Goal: Task Accomplishment & Management: Use online tool/utility

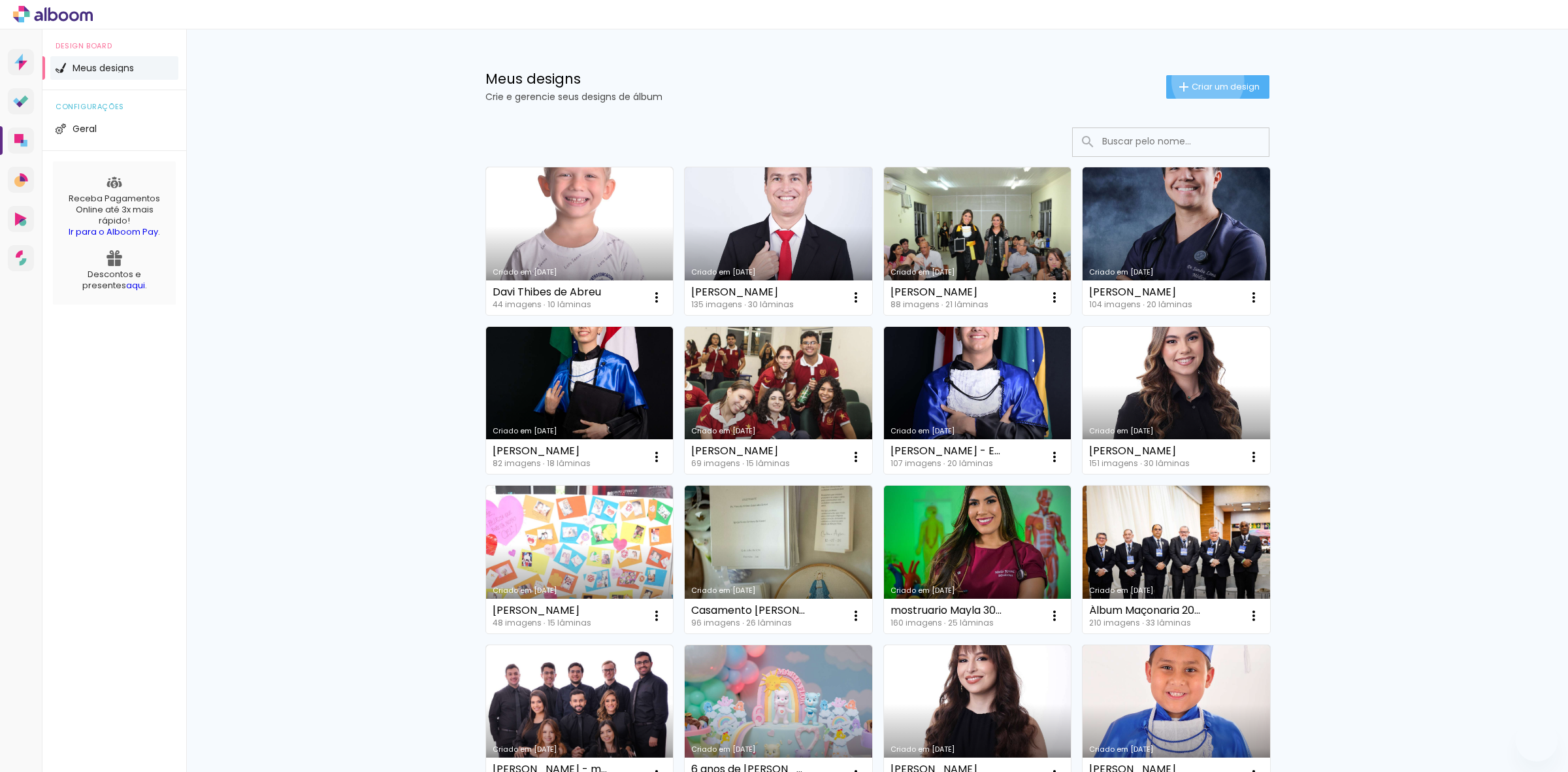
click at [1199, 82] on span "Criar um design" at bounding box center [1225, 87] width 68 height 8
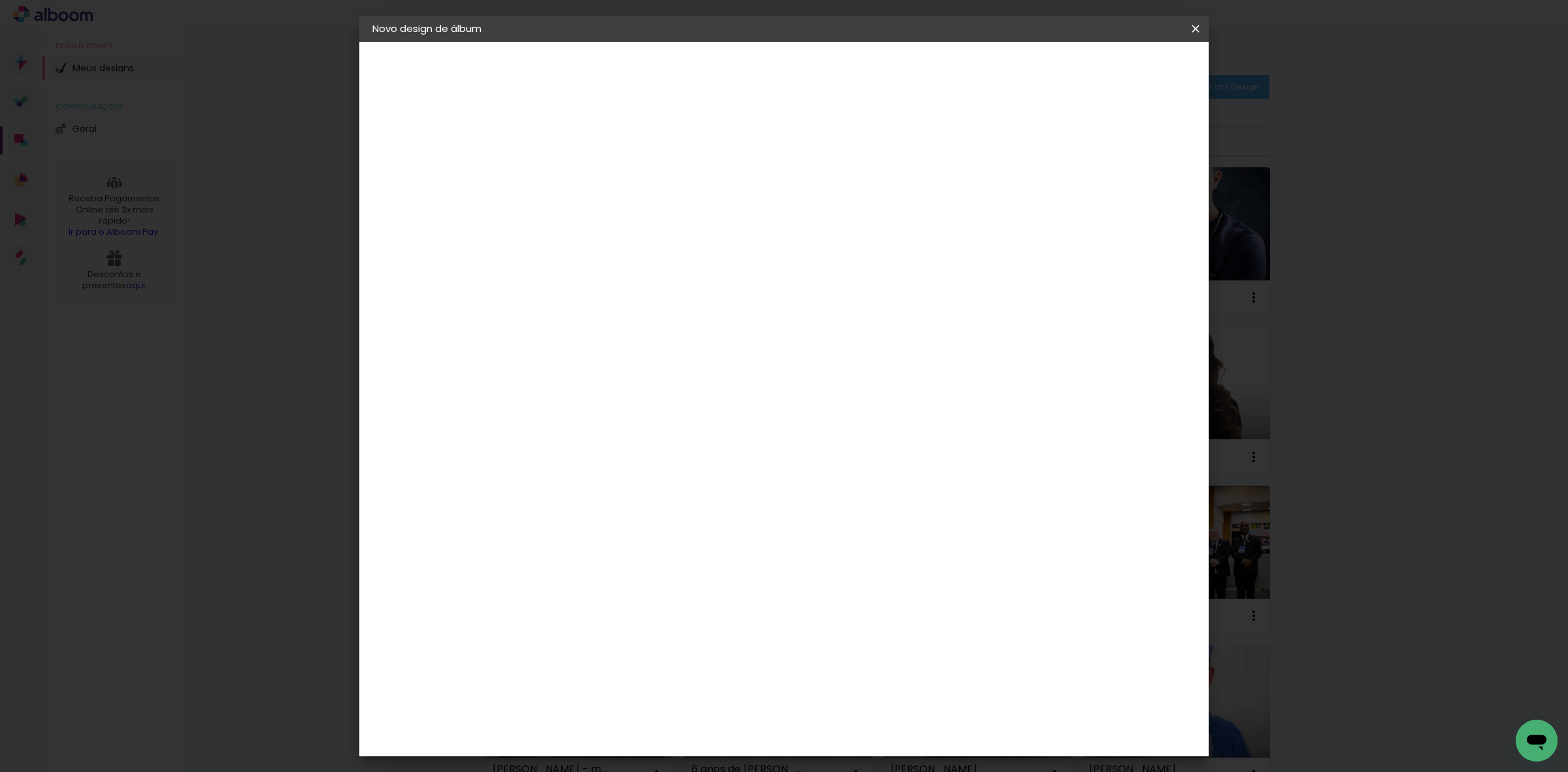
click at [586, 186] on div at bounding box center [586, 186] width 0 height 1
type input "[PERSON_NAME]"
type paper-input "[PERSON_NAME]"
click at [0, 0] on slot "Avançar" at bounding box center [0, 0] width 0 height 0
click at [831, 186] on paper-item "Tamanho Livre" at bounding box center [768, 198] width 125 height 29
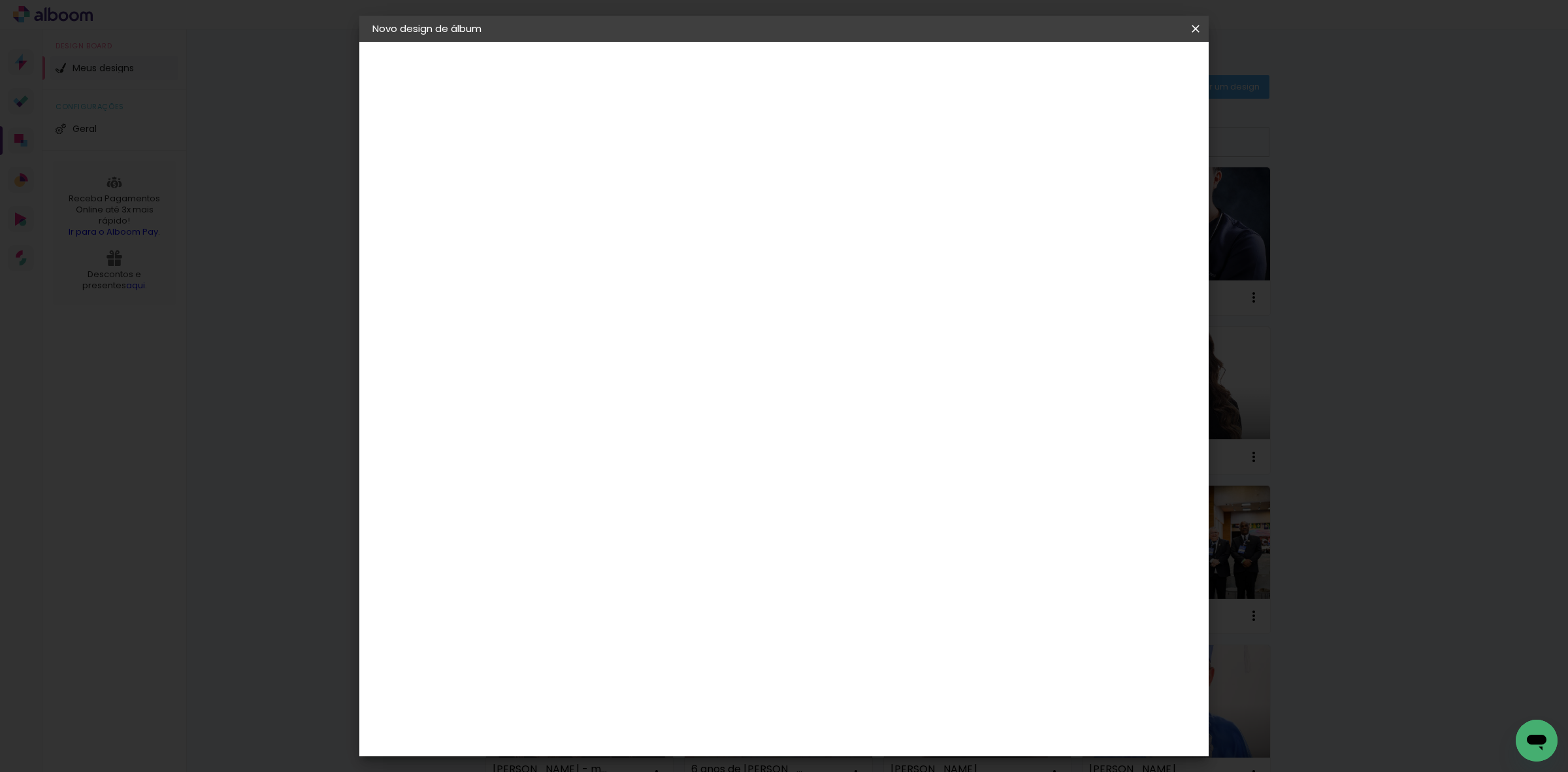
click at [0, 0] on slot "Avançar" at bounding box center [0, 0] width 0 height 0
click at [860, 543] on input "60" at bounding box center [855, 544] width 34 height 20
type input "40"
type paper-input "40"
drag, startPoint x: 559, startPoint y: 431, endPoint x: 529, endPoint y: 423, distance: 31.0
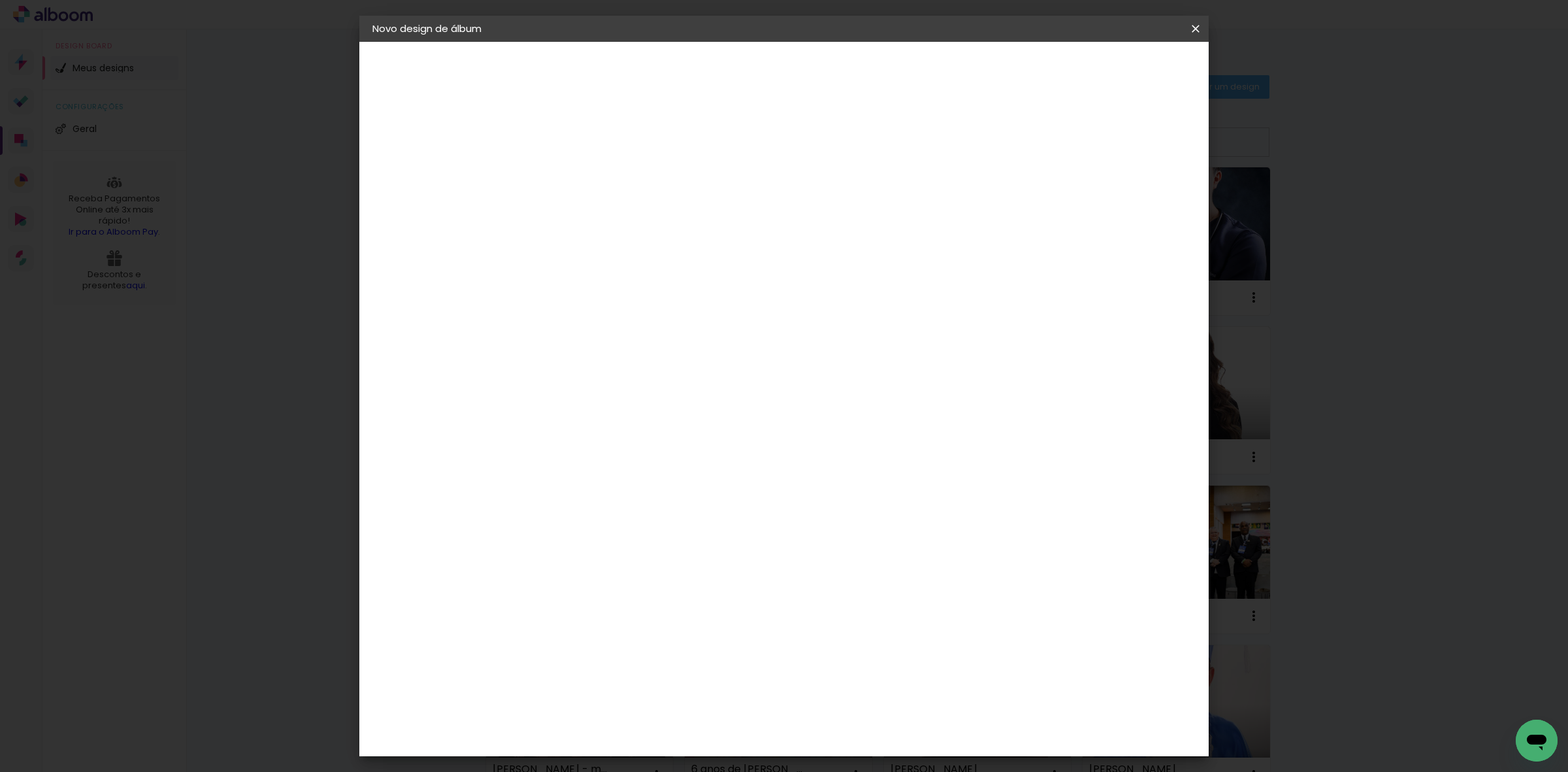
click at [529, 425] on input "30" at bounding box center [544, 435] width 34 height 20
type input "25"
type paper-input "25"
click at [1111, 68] on paper-button "Iniciar design" at bounding box center [1082, 70] width 86 height 23
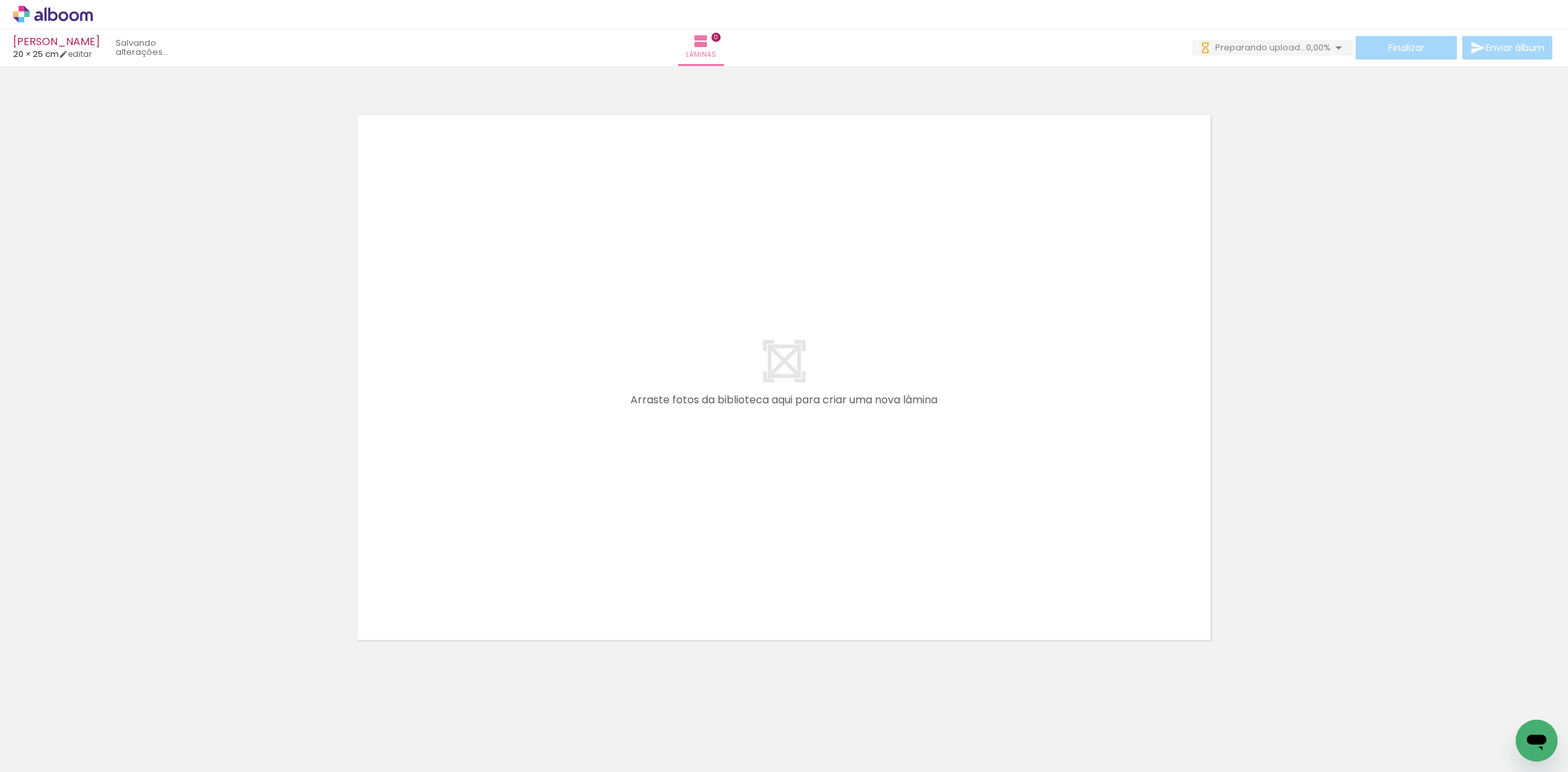
click at [215, 373] on div at bounding box center [784, 360] width 1568 height 581
click at [39, 730] on input "Todas as fotos" at bounding box center [37, 733] width 50 height 11
click at [0, 0] on slot "Não utilizadas" at bounding box center [0, 0] width 0 height 0
type input "Não utilizadas"
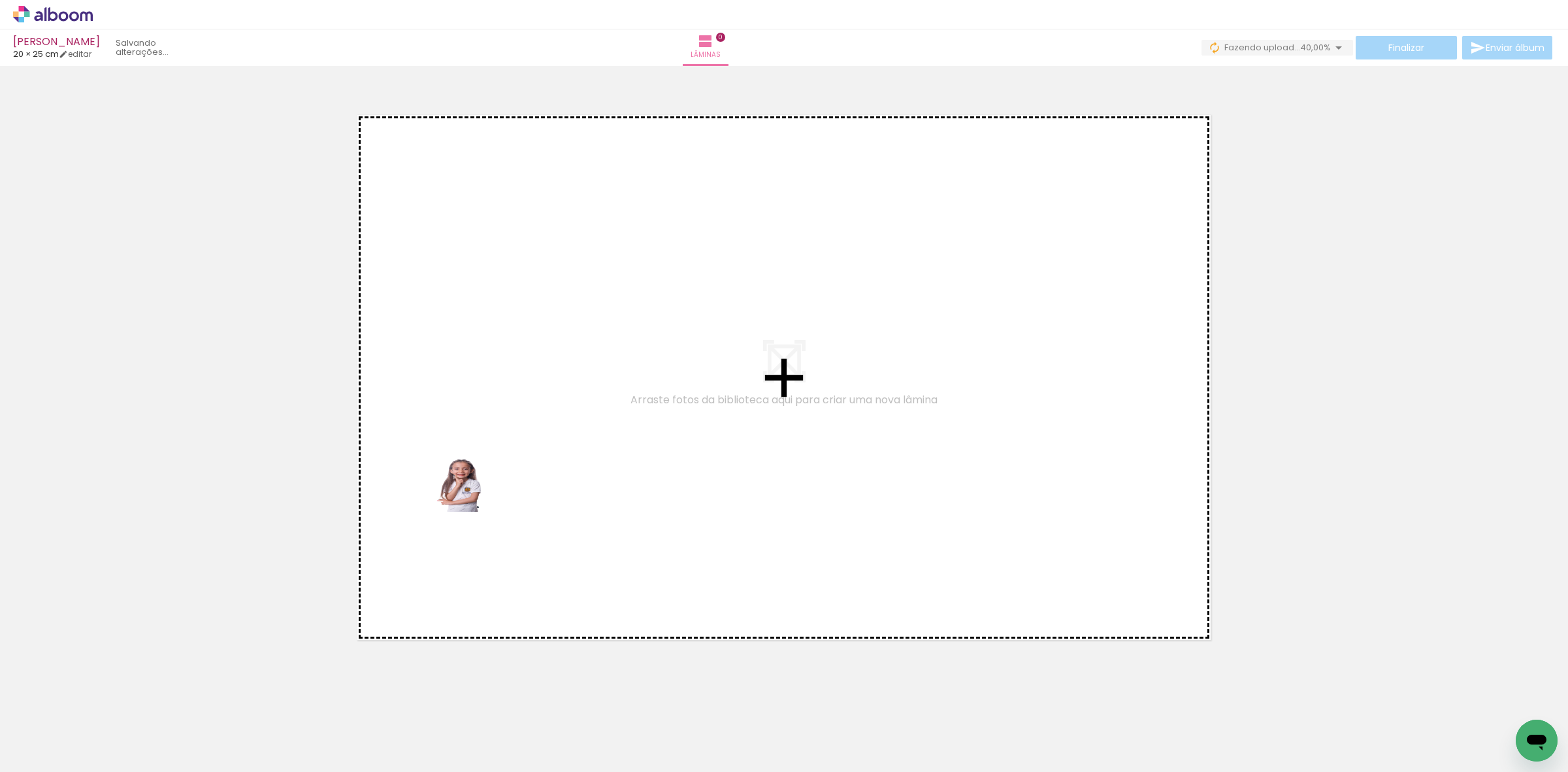
drag, startPoint x: 127, startPoint y: 711, endPoint x: 498, endPoint y: 478, distance: 438.1
click at [498, 478] on quentale-workspace at bounding box center [784, 386] width 1568 height 772
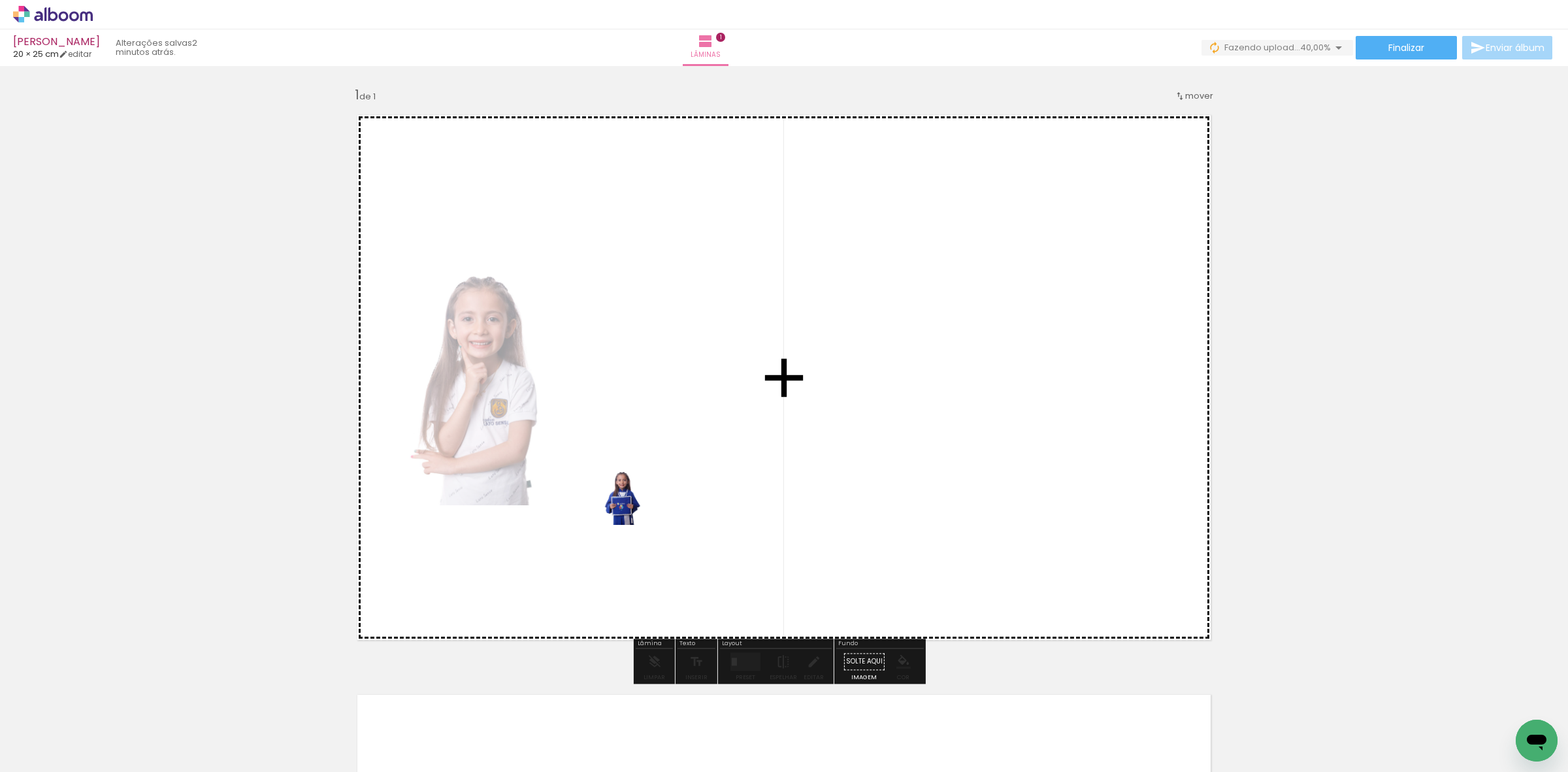
drag, startPoint x: 117, startPoint y: 734, endPoint x: 642, endPoint y: 505, distance: 572.8
click at [642, 505] on quentale-workspace at bounding box center [784, 386] width 1568 height 772
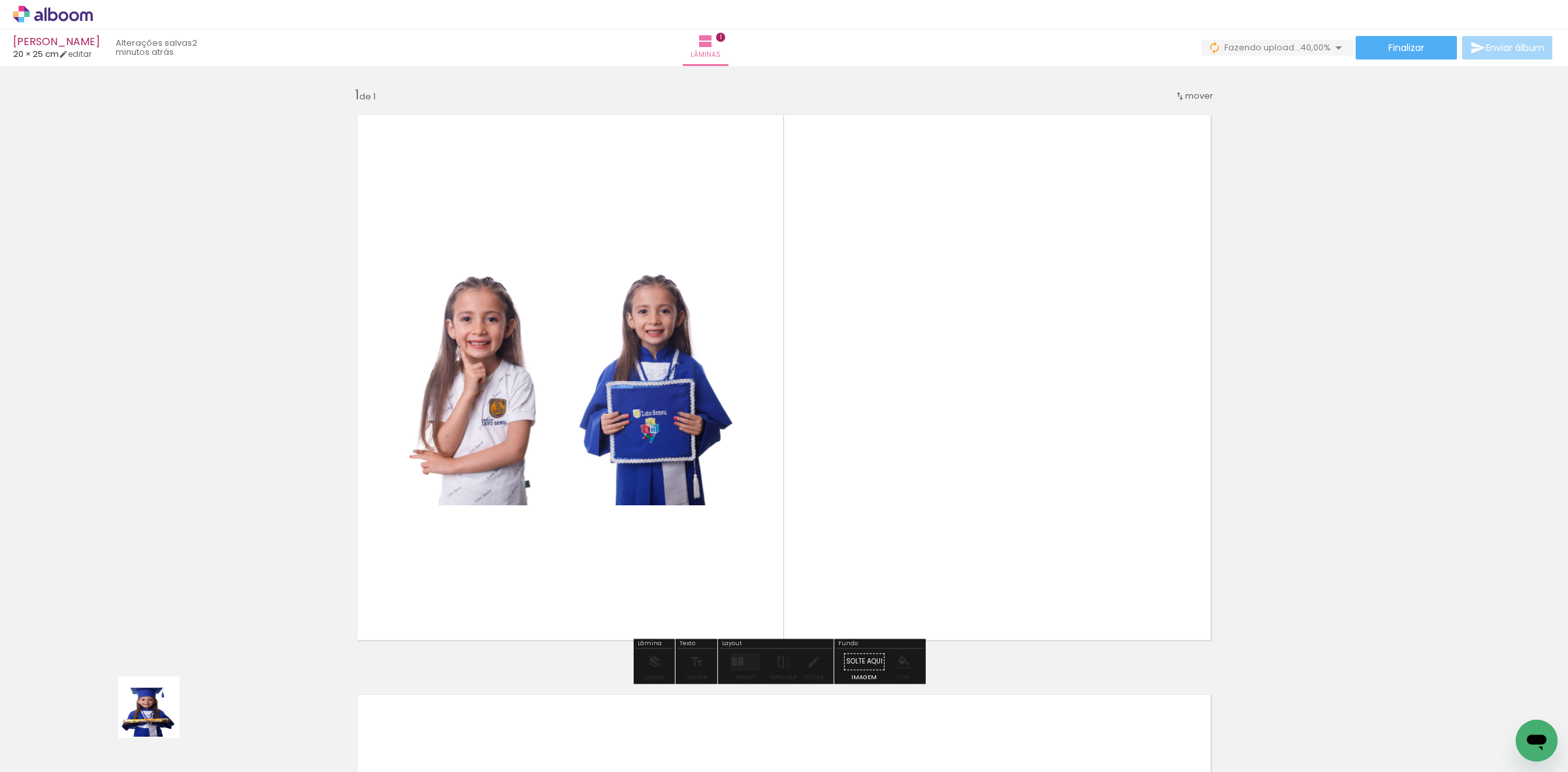
drag, startPoint x: 139, startPoint y: 724, endPoint x: 423, endPoint y: 574, distance: 321.2
click at [642, 481] on quentale-workspace at bounding box center [784, 386] width 1568 height 772
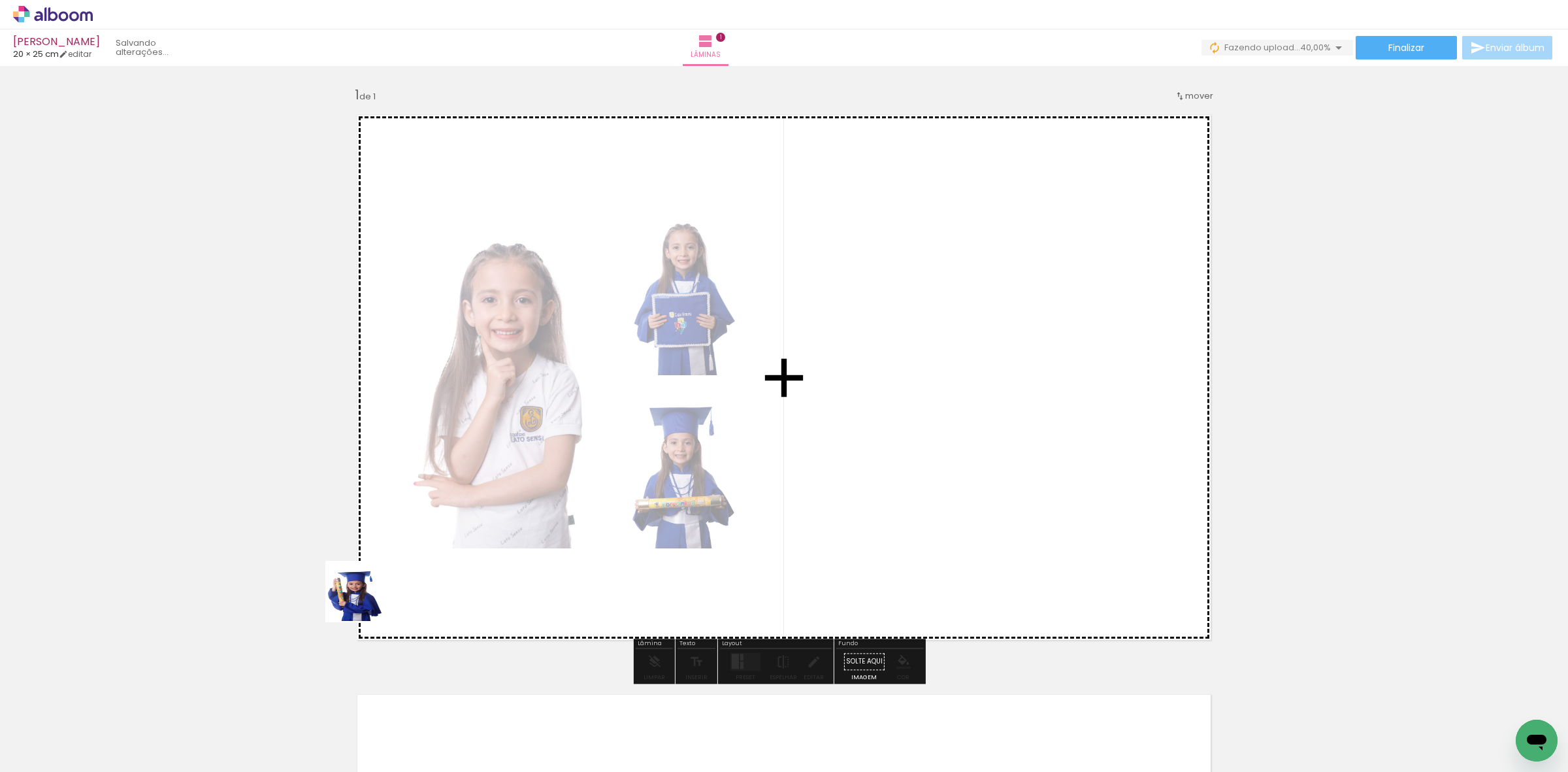
drag, startPoint x: 122, startPoint y: 739, endPoint x: 229, endPoint y: 657, distance: 134.8
click at [494, 494] on quentale-workspace at bounding box center [784, 386] width 1568 height 772
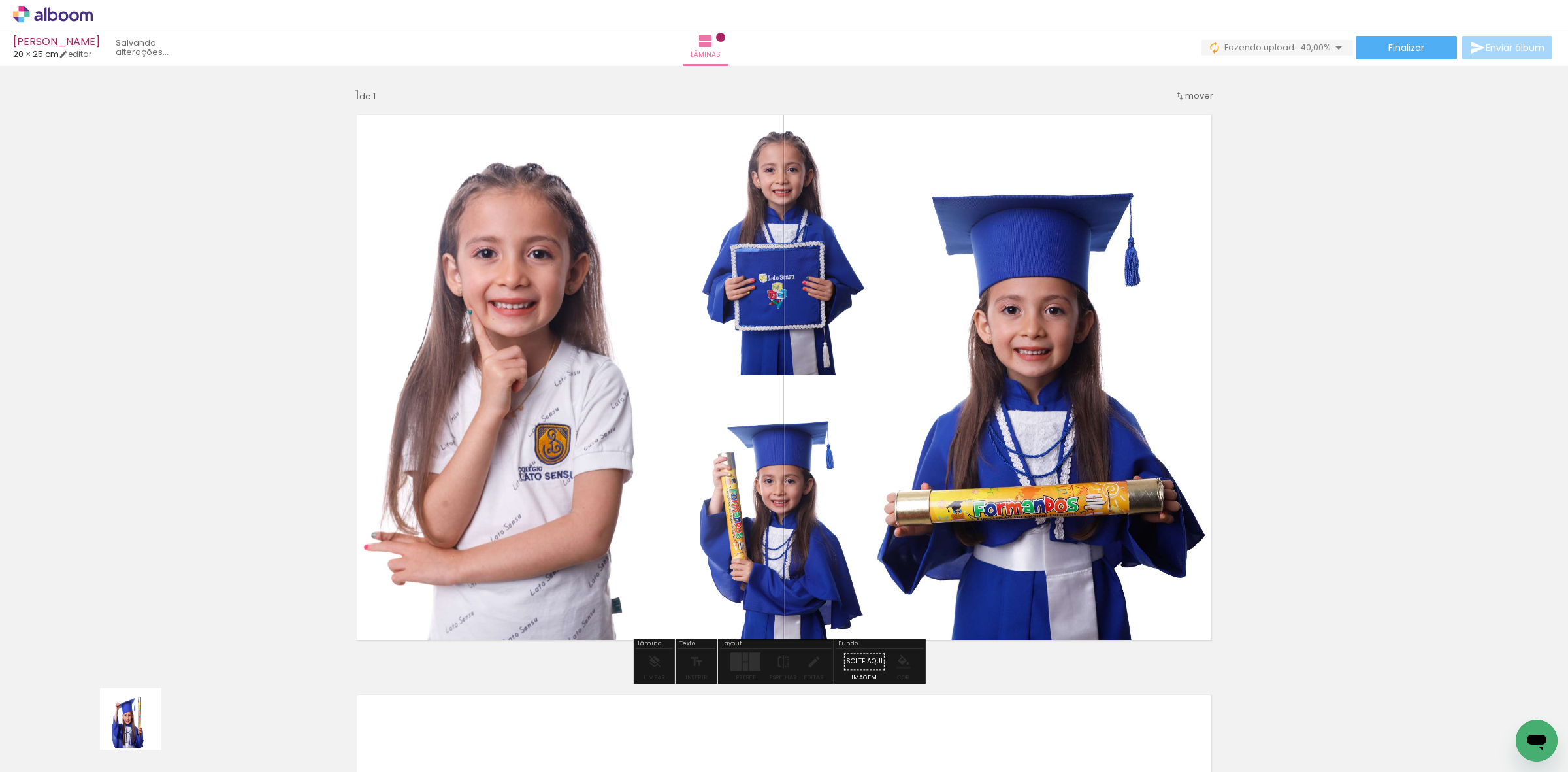
drag, startPoint x: 141, startPoint y: 729, endPoint x: 839, endPoint y: 505, distance: 733.1
click at [793, 519] on quentale-workspace at bounding box center [784, 386] width 1568 height 772
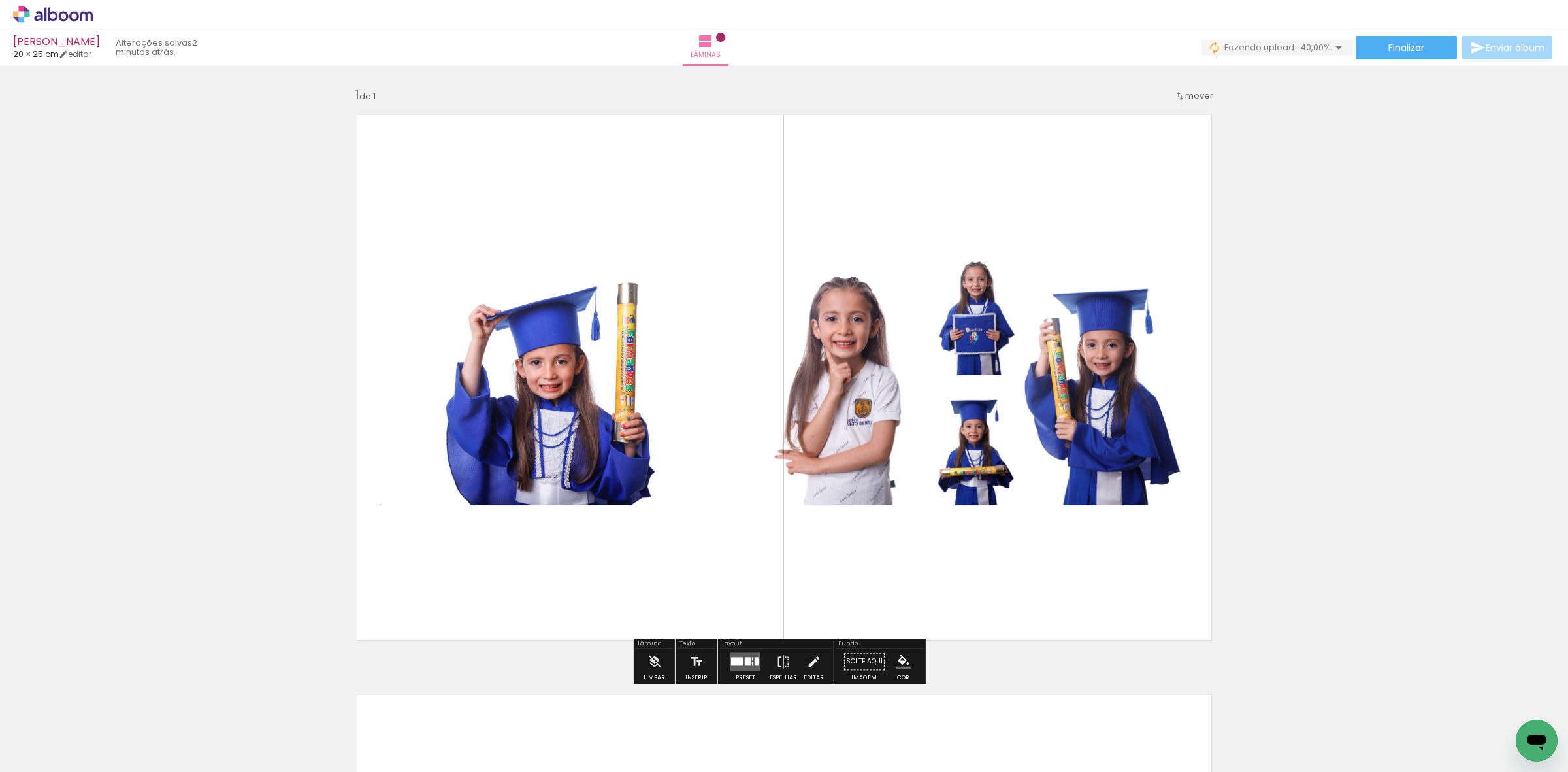
click at [743, 669] on quentale-layouter at bounding box center [745, 662] width 30 height 18
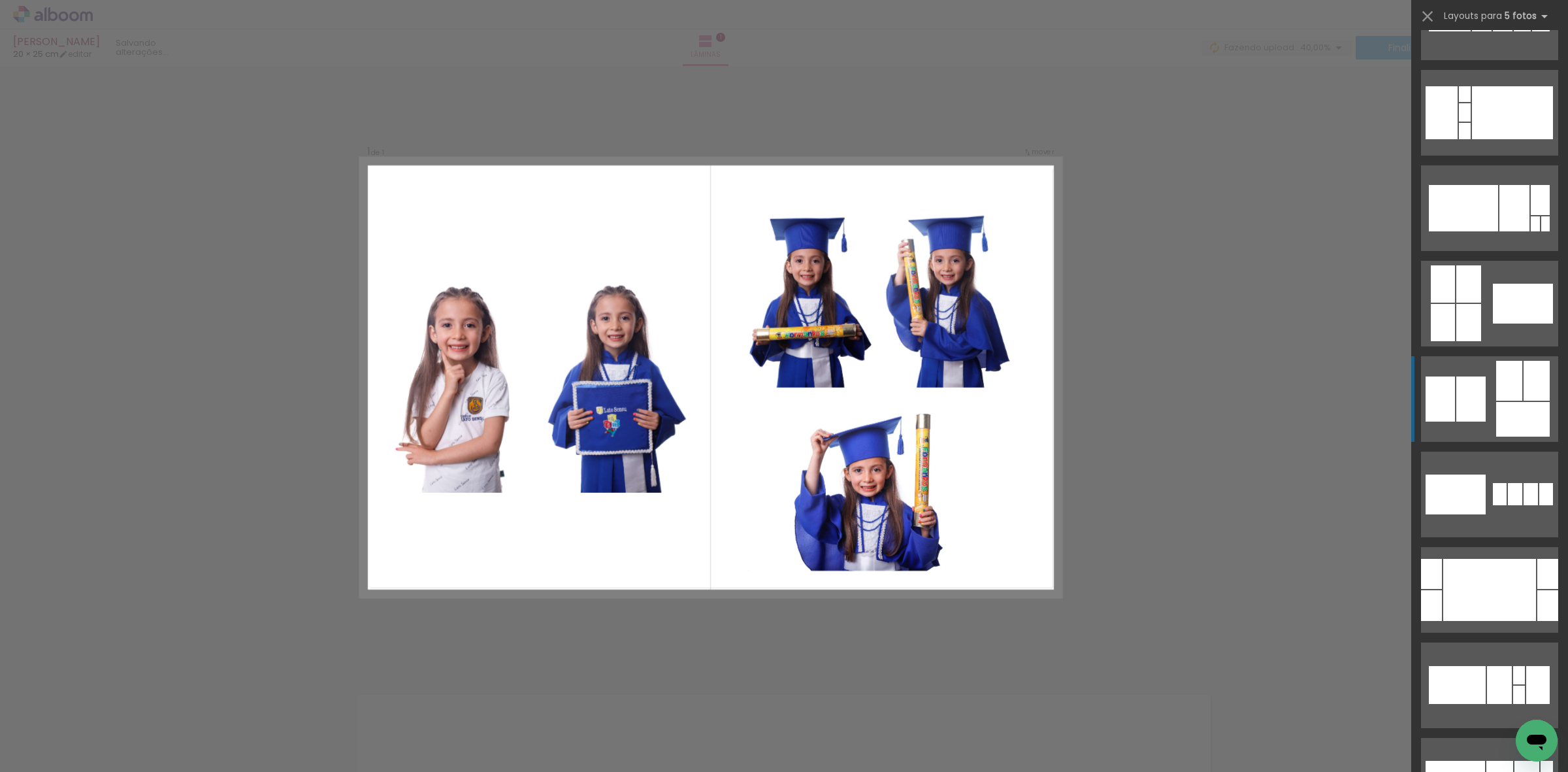
scroll to position [735, 0]
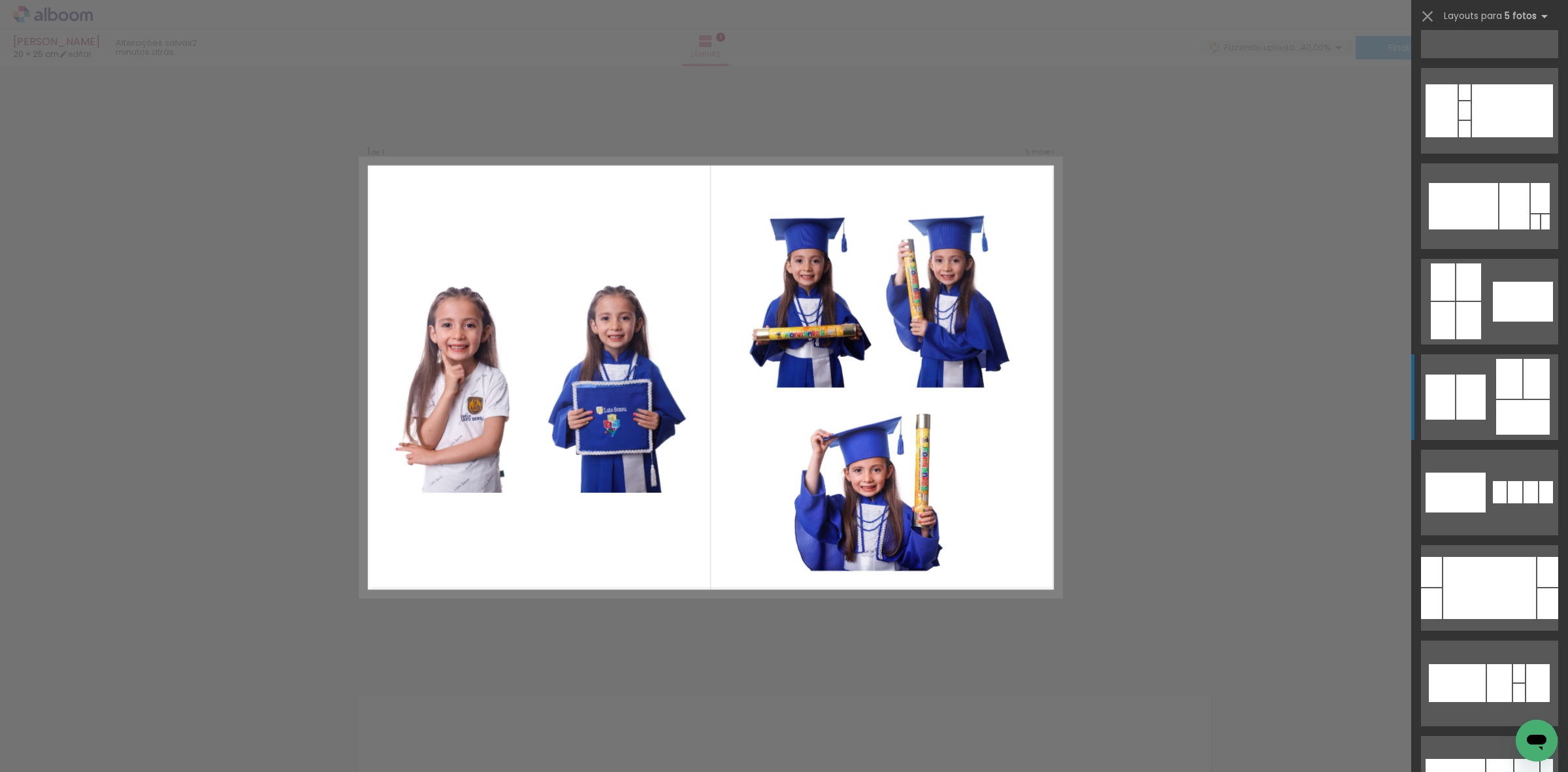
click at [1496, 387] on div at bounding box center [1509, 379] width 26 height 40
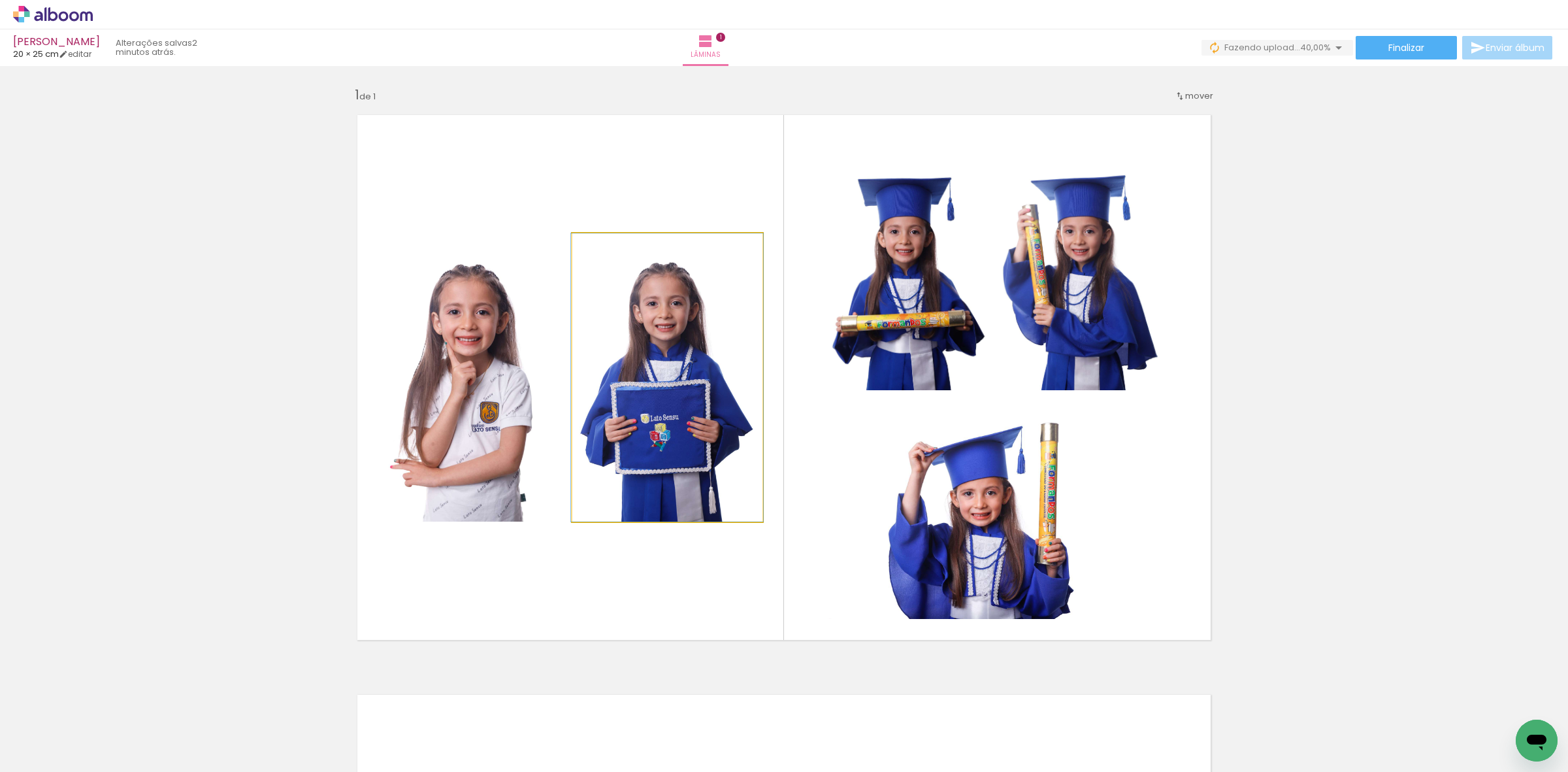
click at [654, 357] on quentale-photo at bounding box center [668, 378] width 190 height 289
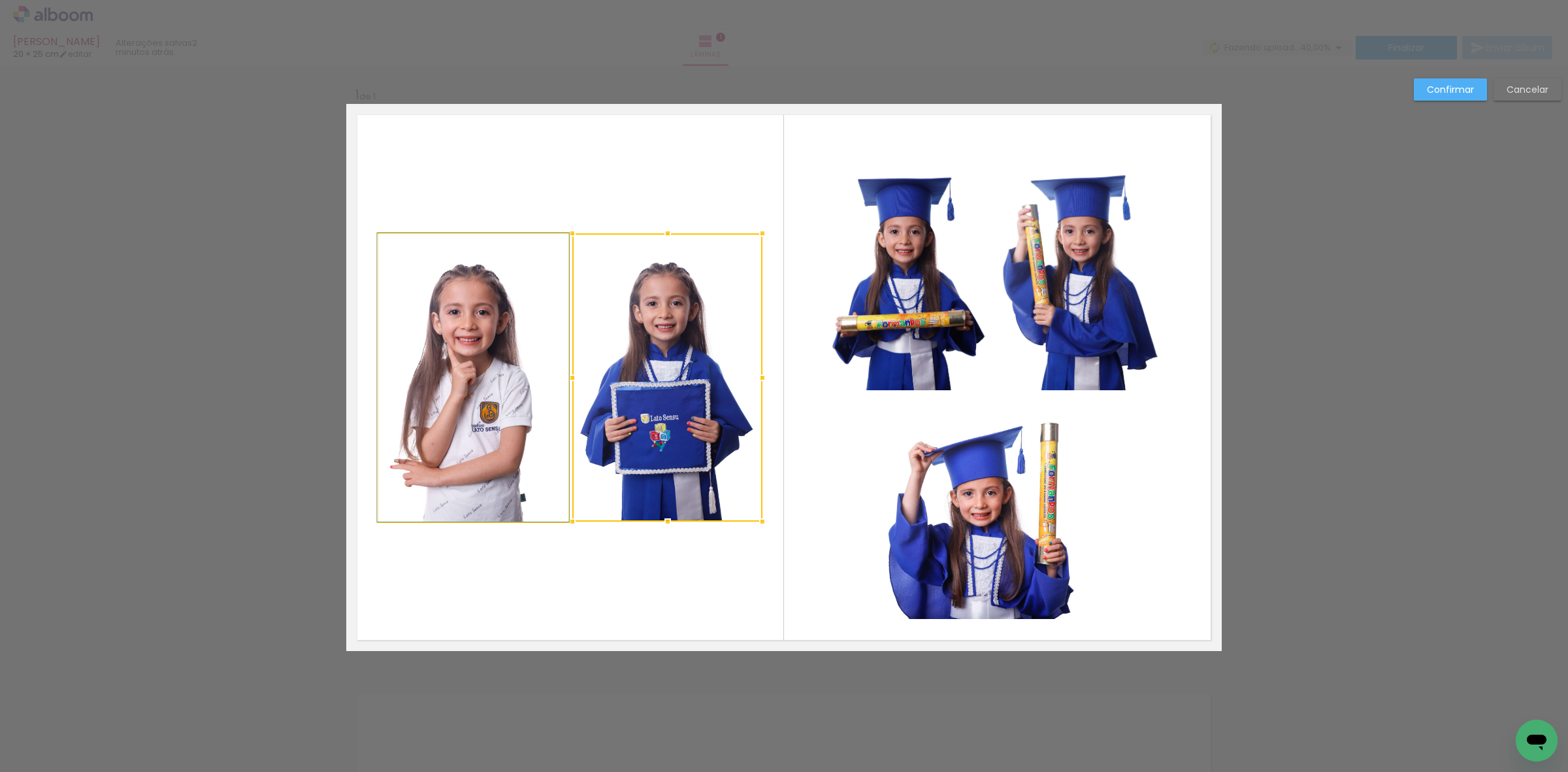
click at [505, 351] on quentale-photo at bounding box center [473, 378] width 190 height 289
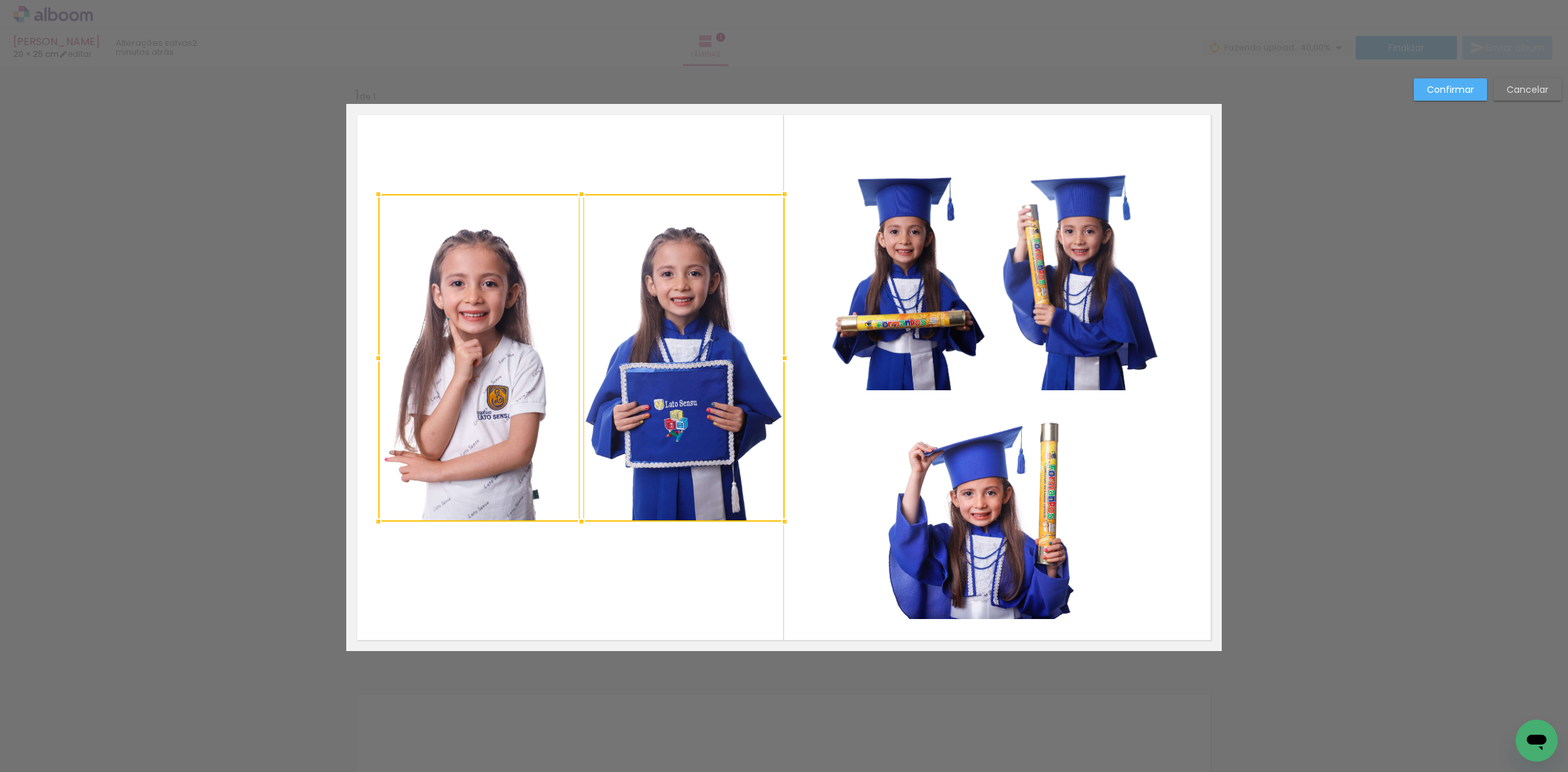
drag, startPoint x: 759, startPoint y: 232, endPoint x: 782, endPoint y: 193, distance: 45.3
click at [782, 193] on div at bounding box center [784, 194] width 26 height 26
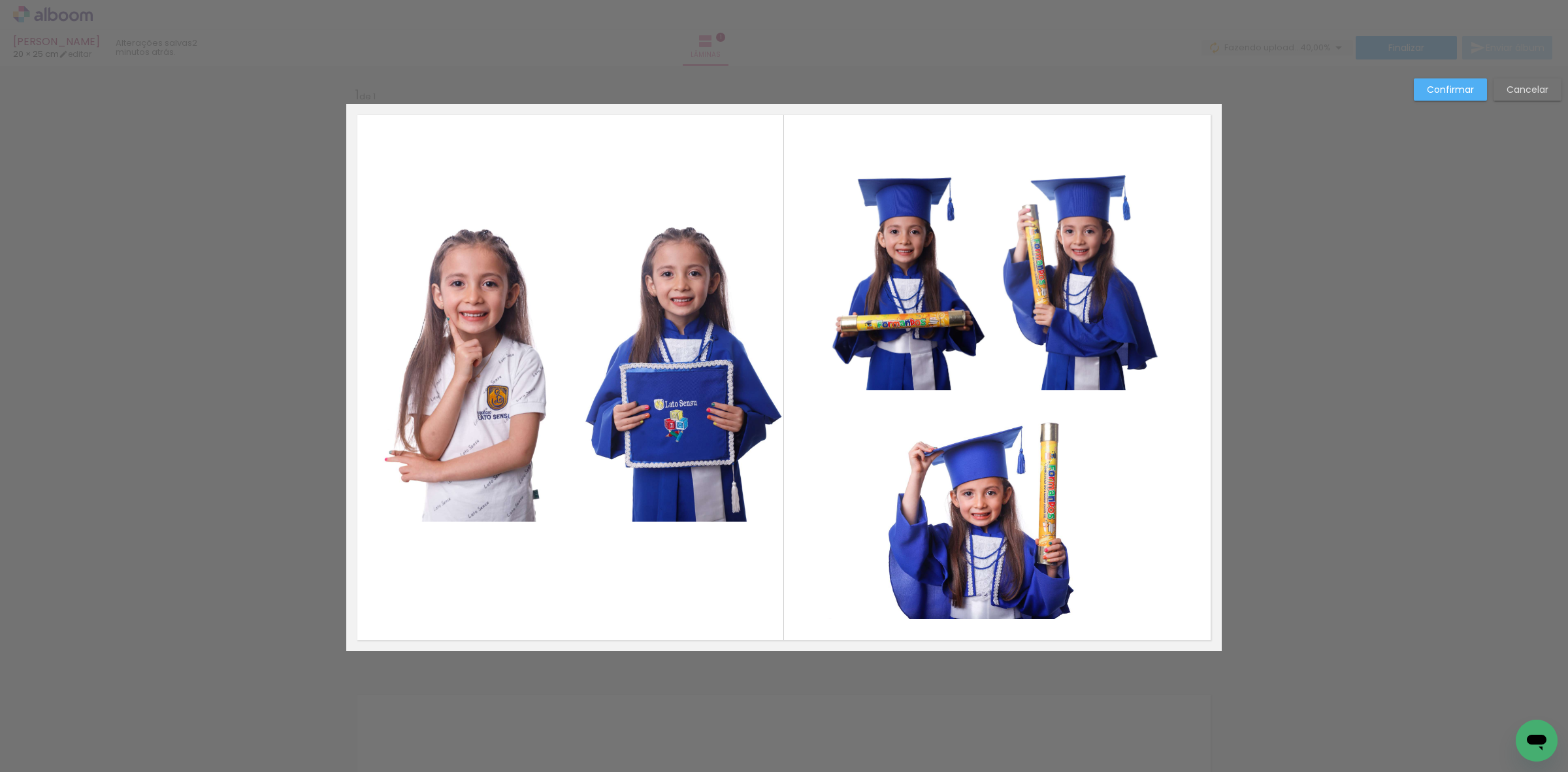
click at [683, 279] on quentale-photo at bounding box center [684, 357] width 201 height 327
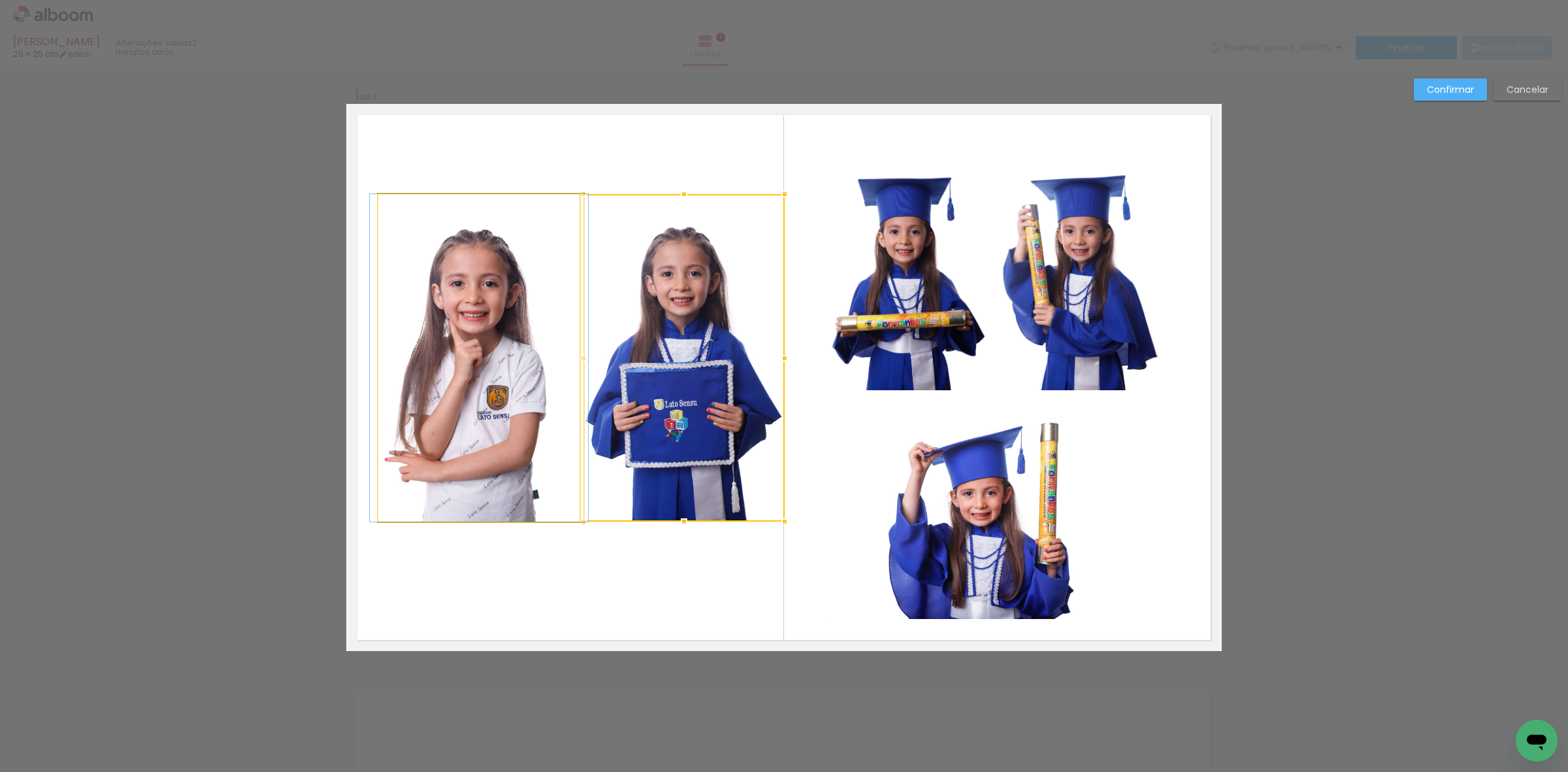
click at [508, 317] on quentale-photo at bounding box center [479, 357] width 201 height 327
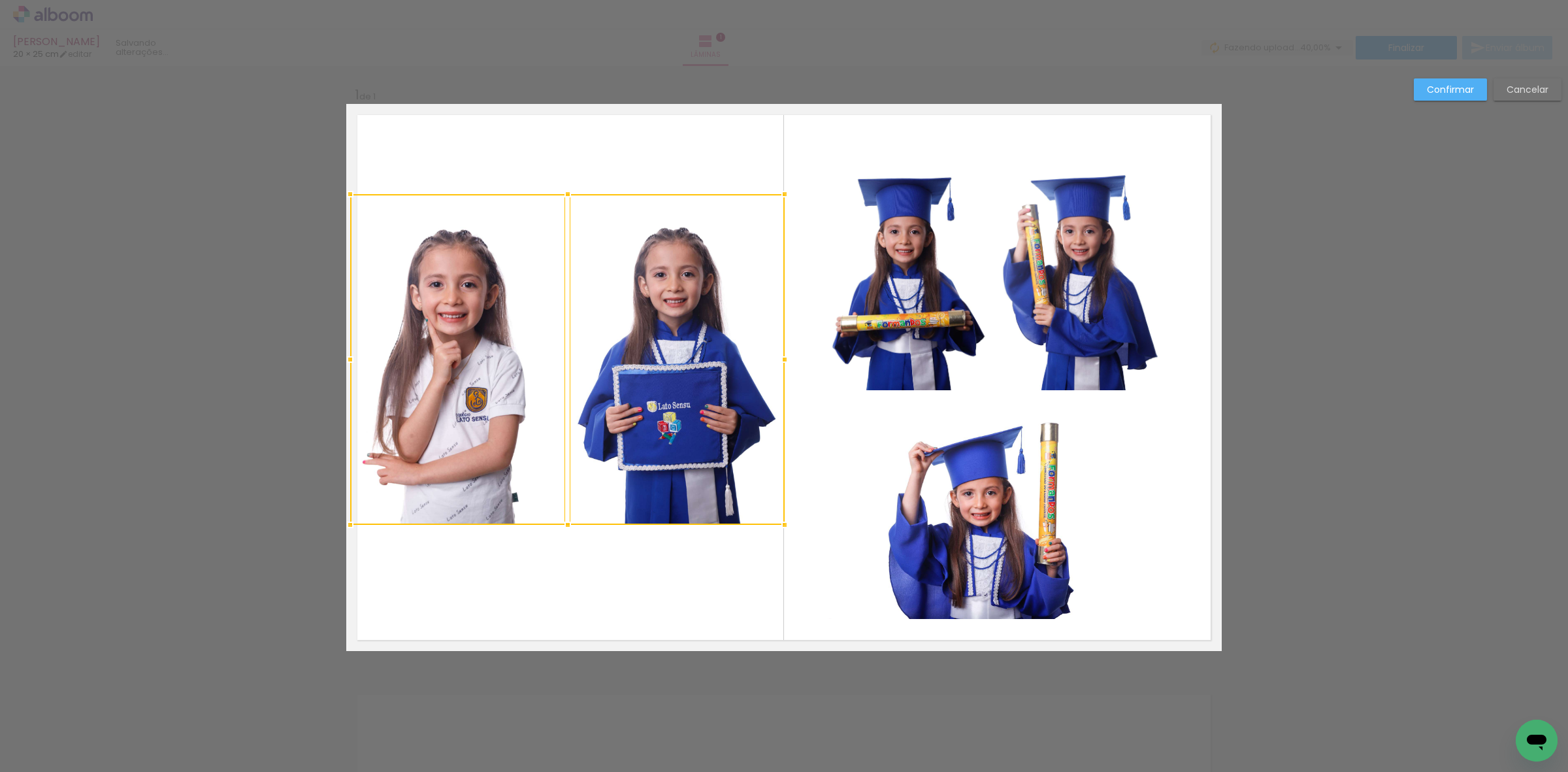
drag, startPoint x: 368, startPoint y: 519, endPoint x: 344, endPoint y: 521, distance: 24.1
click at [344, 521] on div at bounding box center [350, 524] width 26 height 26
click at [436, 443] on div at bounding box center [458, 360] width 215 height 331
click at [625, 405] on quentale-photo at bounding box center [677, 360] width 215 height 331
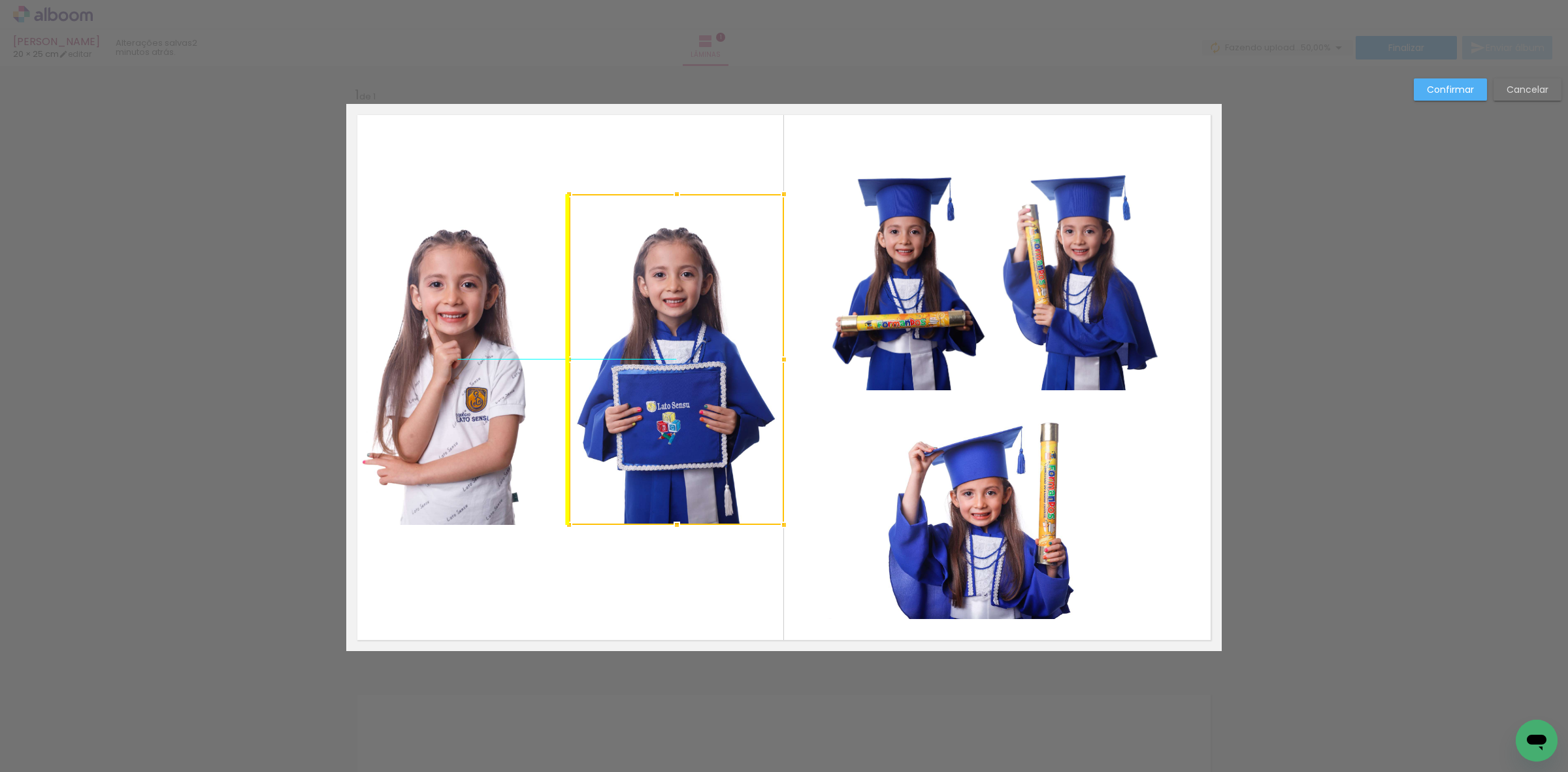
click at [616, 417] on div at bounding box center [677, 360] width 215 height 331
click at [0, 0] on slot "Cancelar" at bounding box center [0, 0] width 0 height 0
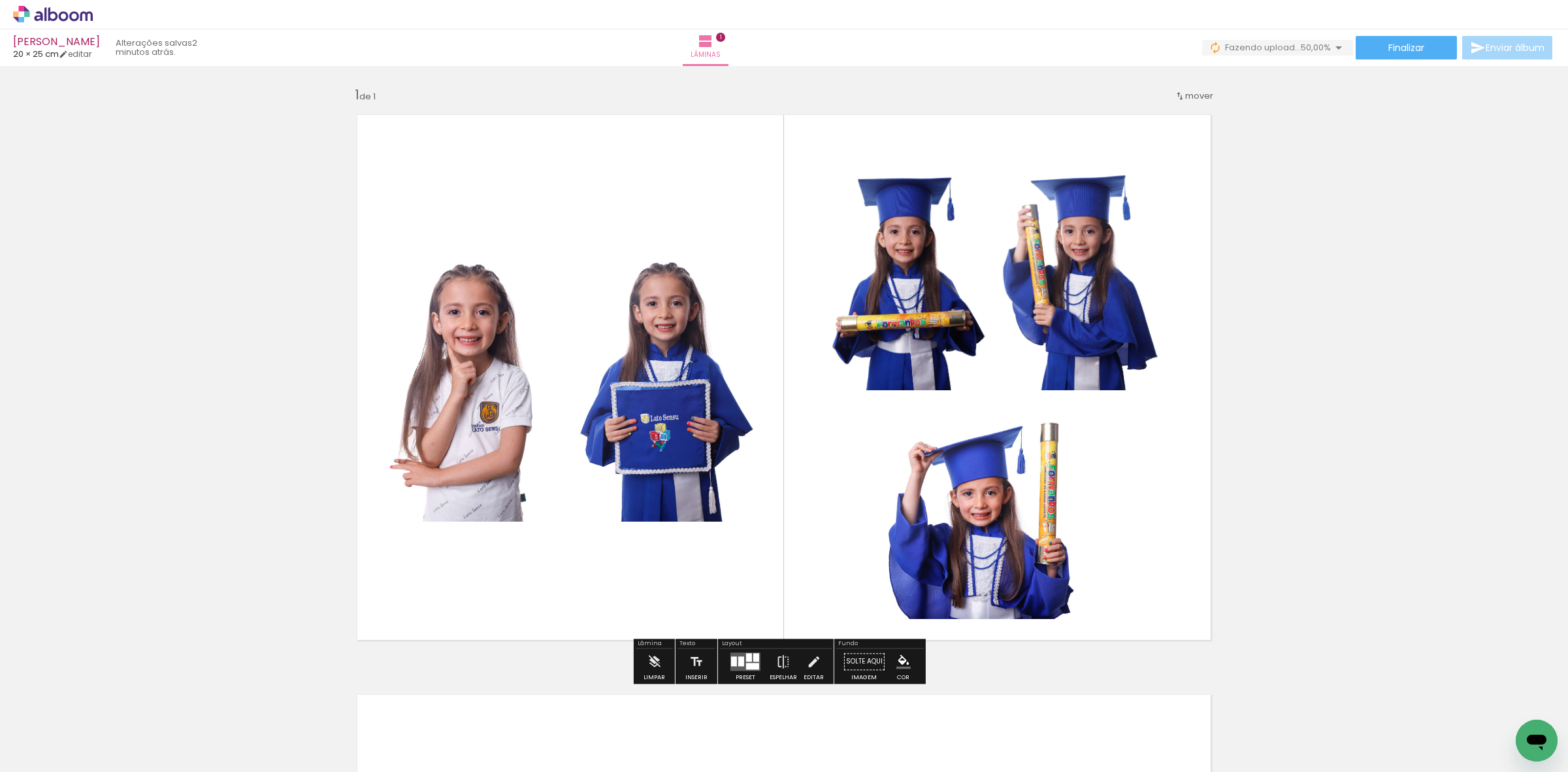
click at [611, 426] on quentale-photo at bounding box center [668, 378] width 190 height 289
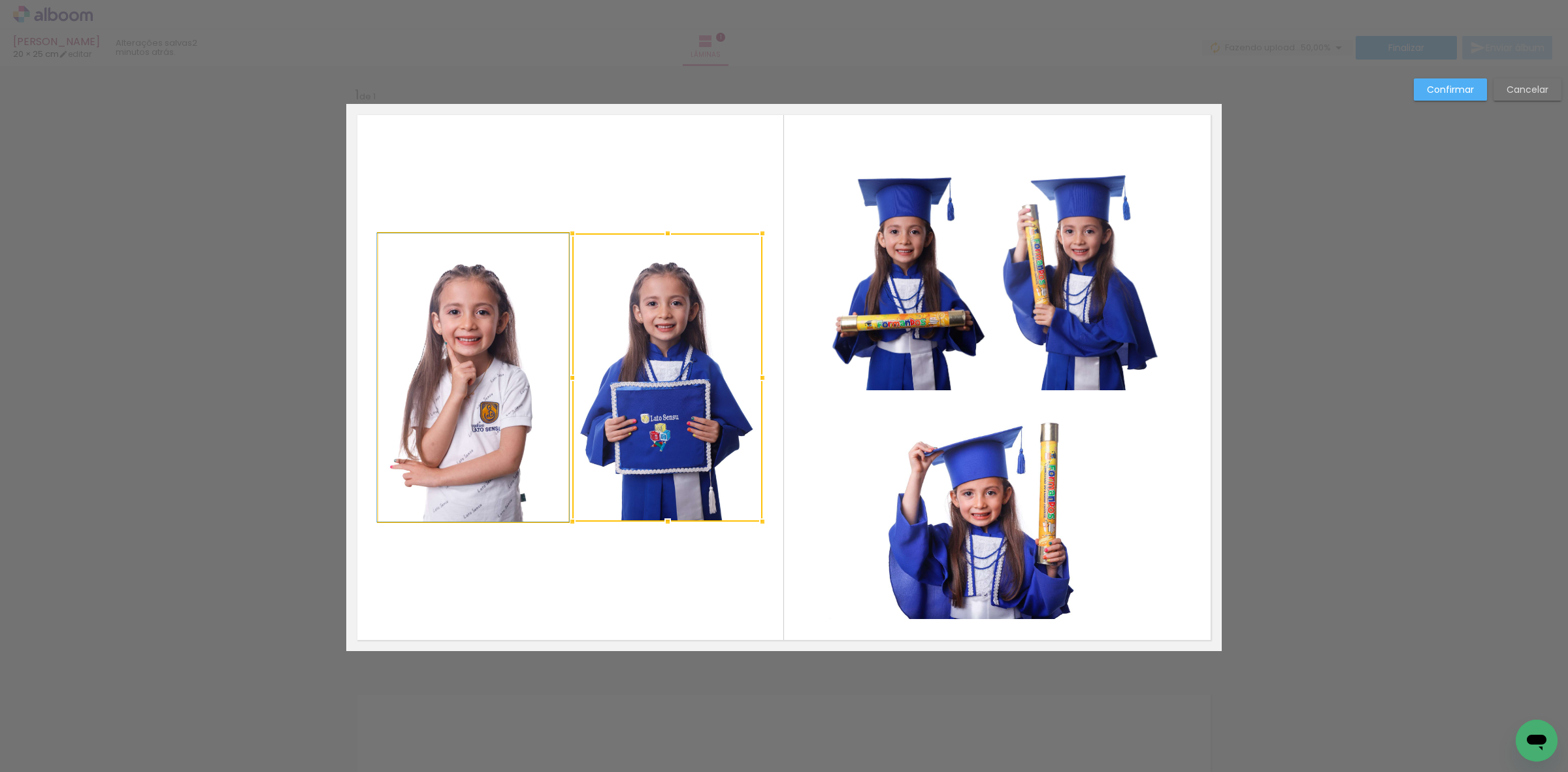
click at [479, 386] on quentale-photo at bounding box center [473, 378] width 190 height 289
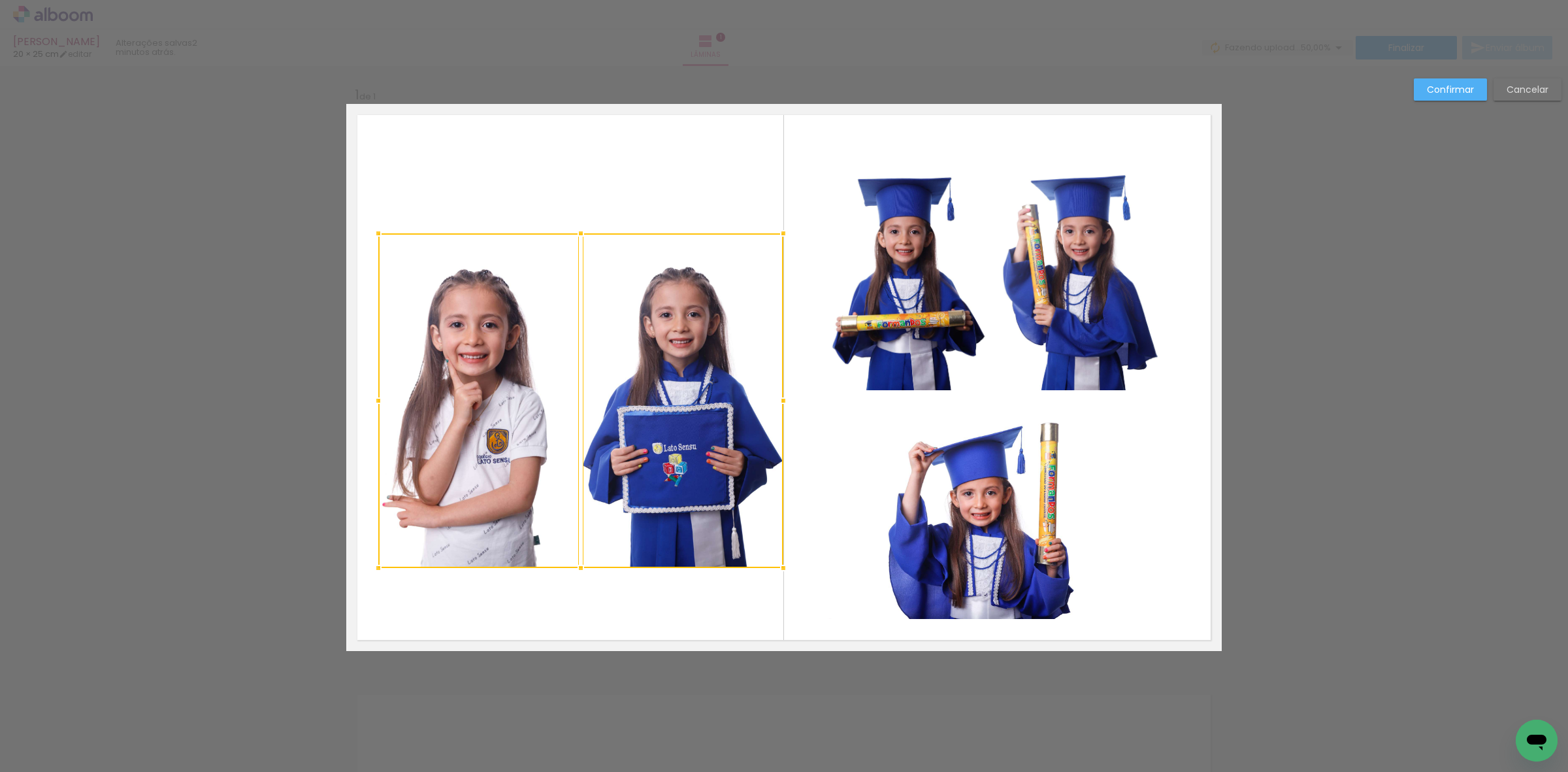
drag, startPoint x: 763, startPoint y: 526, endPoint x: 787, endPoint y: 569, distance: 49.2
click at [787, 569] on div at bounding box center [783, 568] width 26 height 26
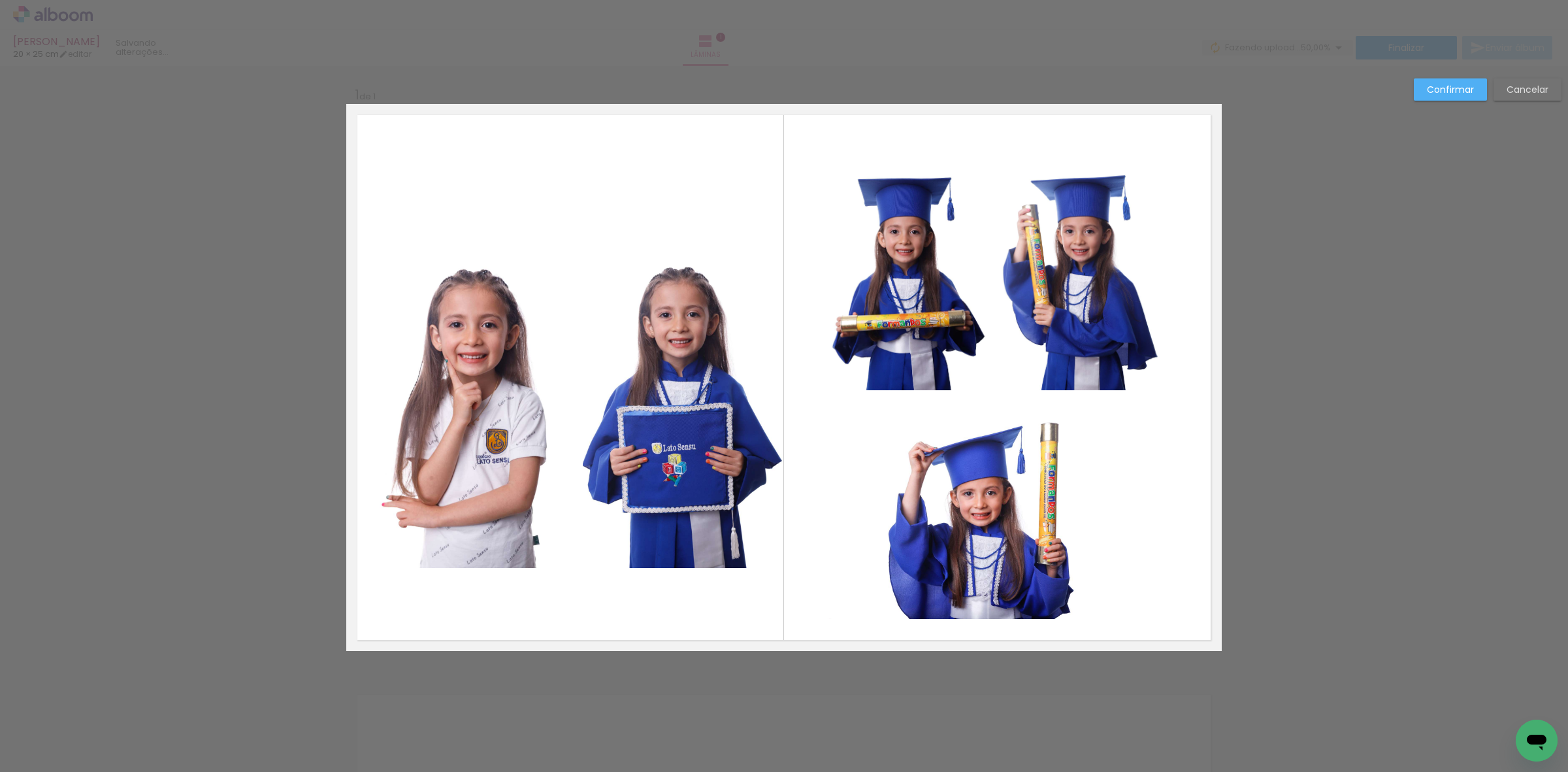
click at [618, 419] on quentale-photo at bounding box center [682, 401] width 200 height 335
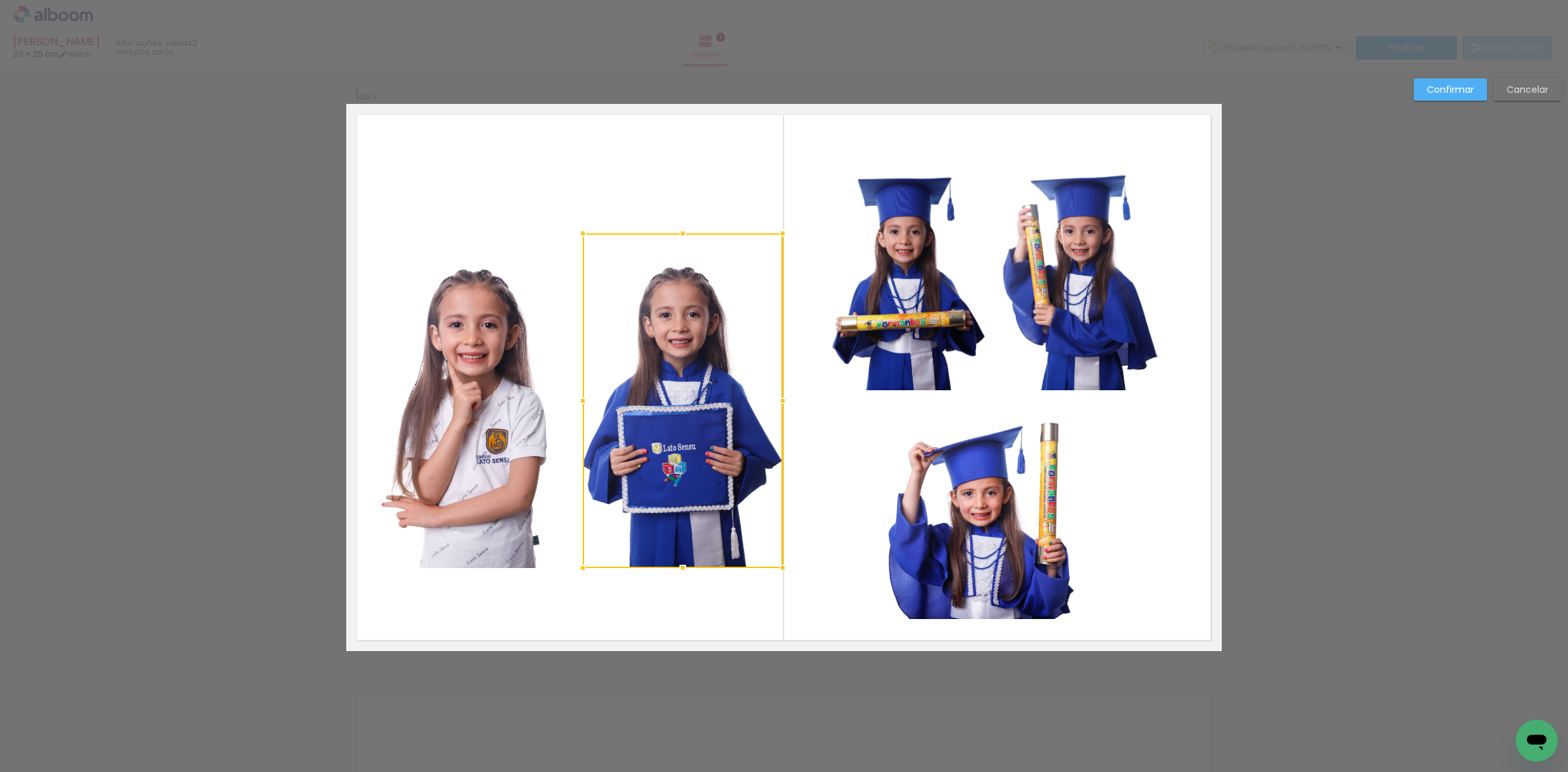
click at [456, 389] on quentale-photo at bounding box center [478, 401] width 200 height 335
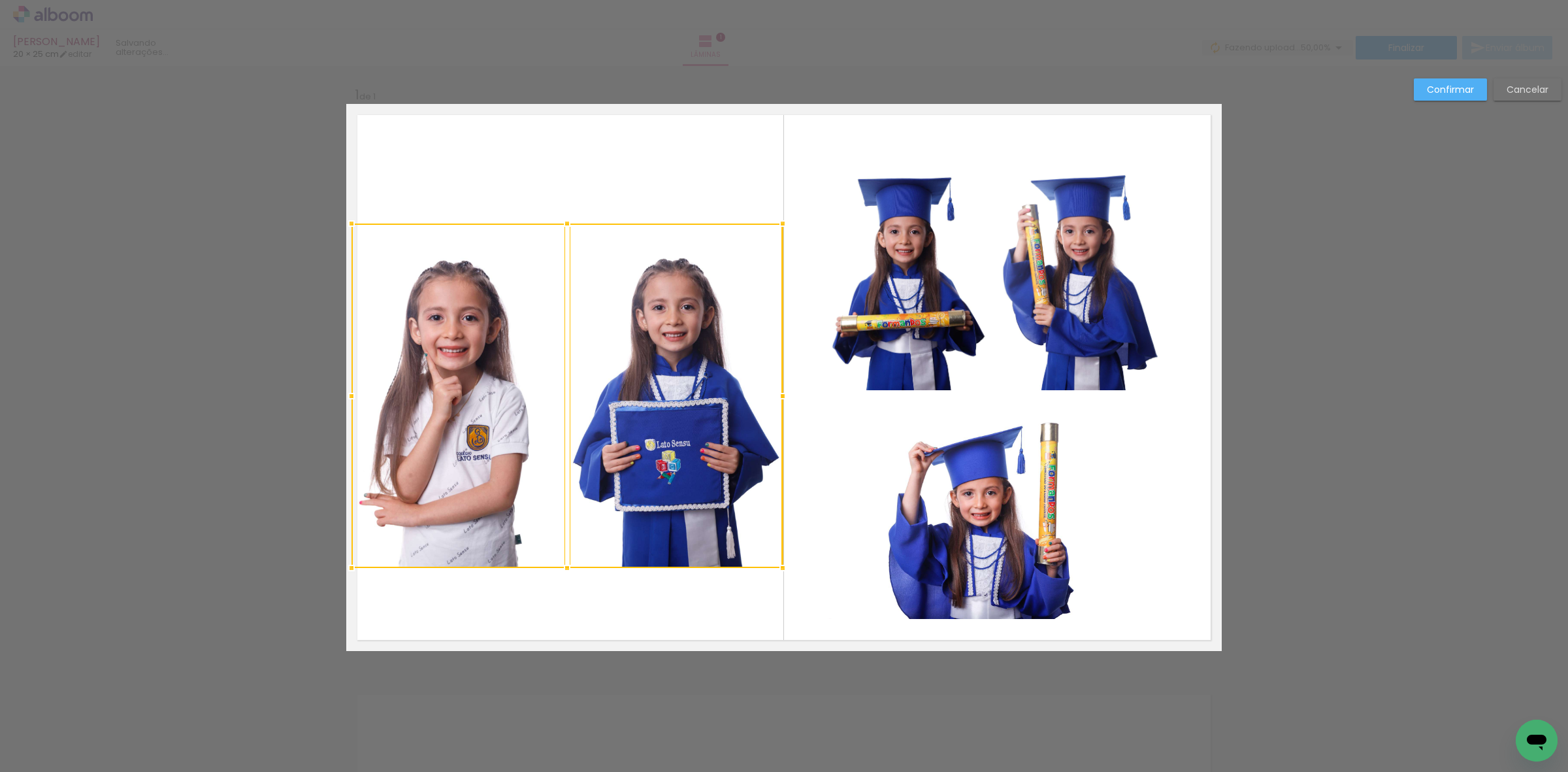
drag, startPoint x: 366, startPoint y: 234, endPoint x: 347, endPoint y: 224, distance: 21.5
click at [347, 224] on div at bounding box center [351, 223] width 26 height 26
click at [598, 332] on quentale-photo at bounding box center [677, 396] width 214 height 344
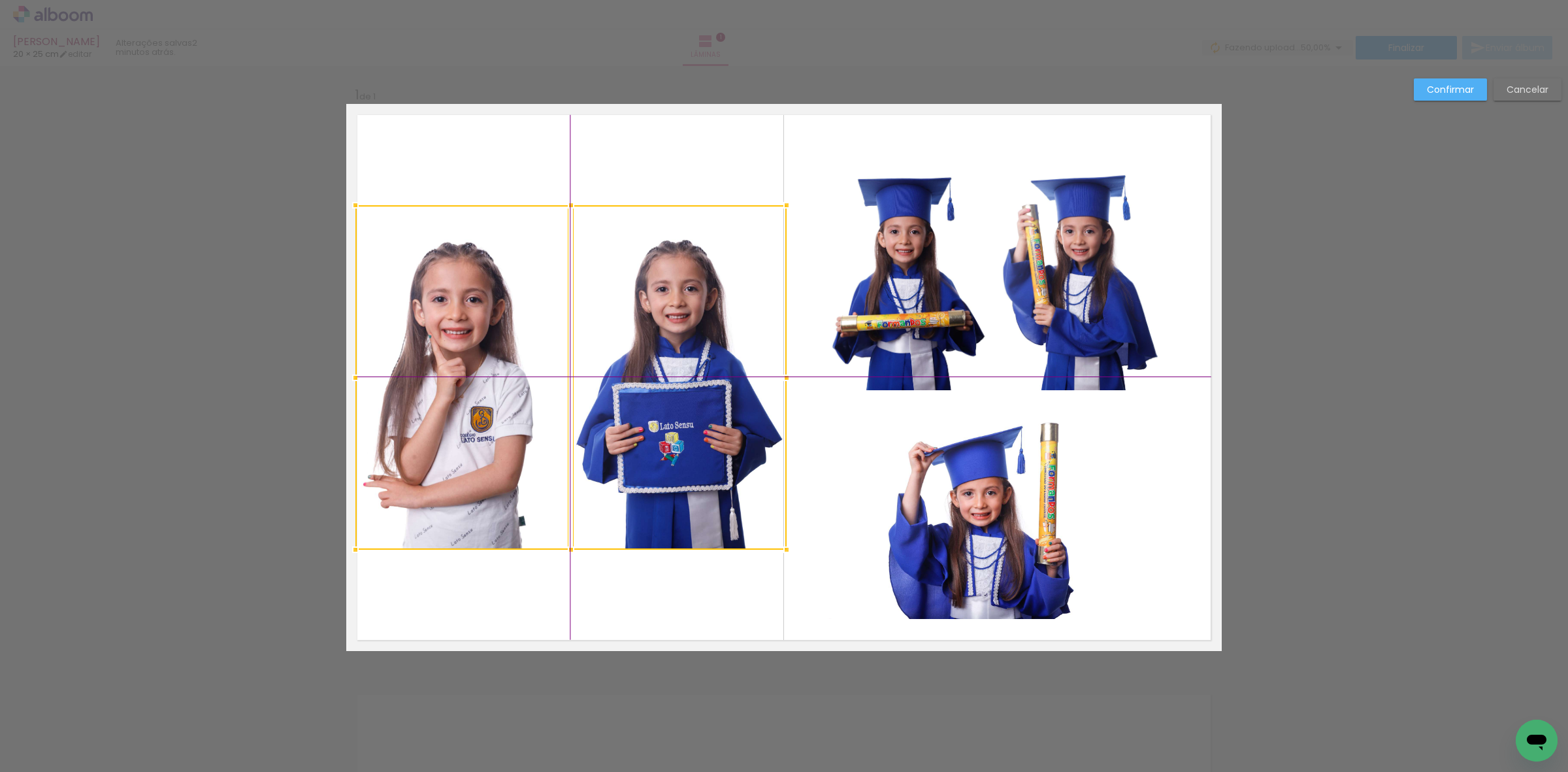
drag, startPoint x: 673, startPoint y: 392, endPoint x: 673, endPoint y: 372, distance: 20.0
click at [673, 372] on div at bounding box center [571, 377] width 431 height 344
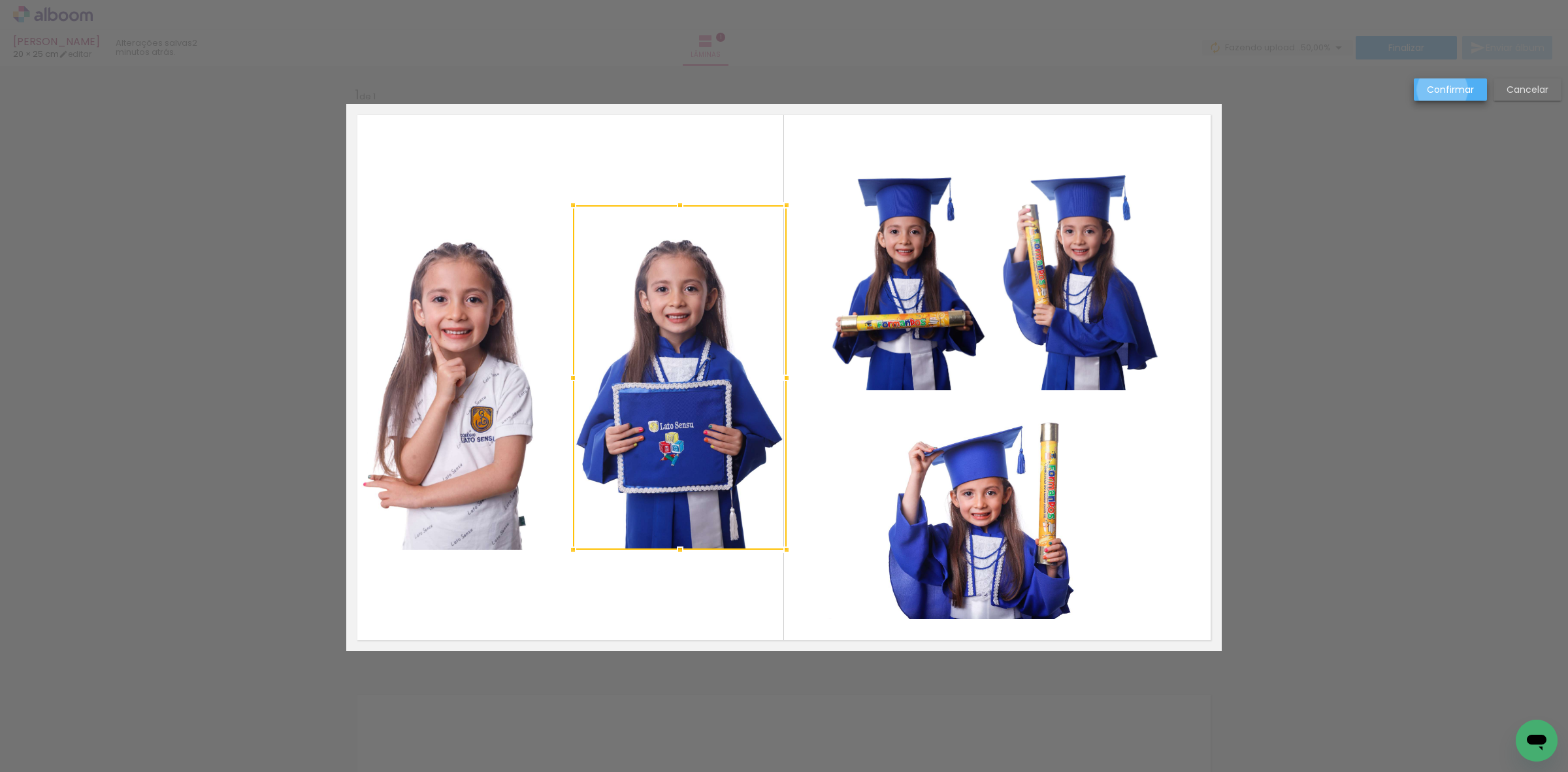
click at [0, 0] on slot "Confirmar" at bounding box center [0, 0] width 0 height 0
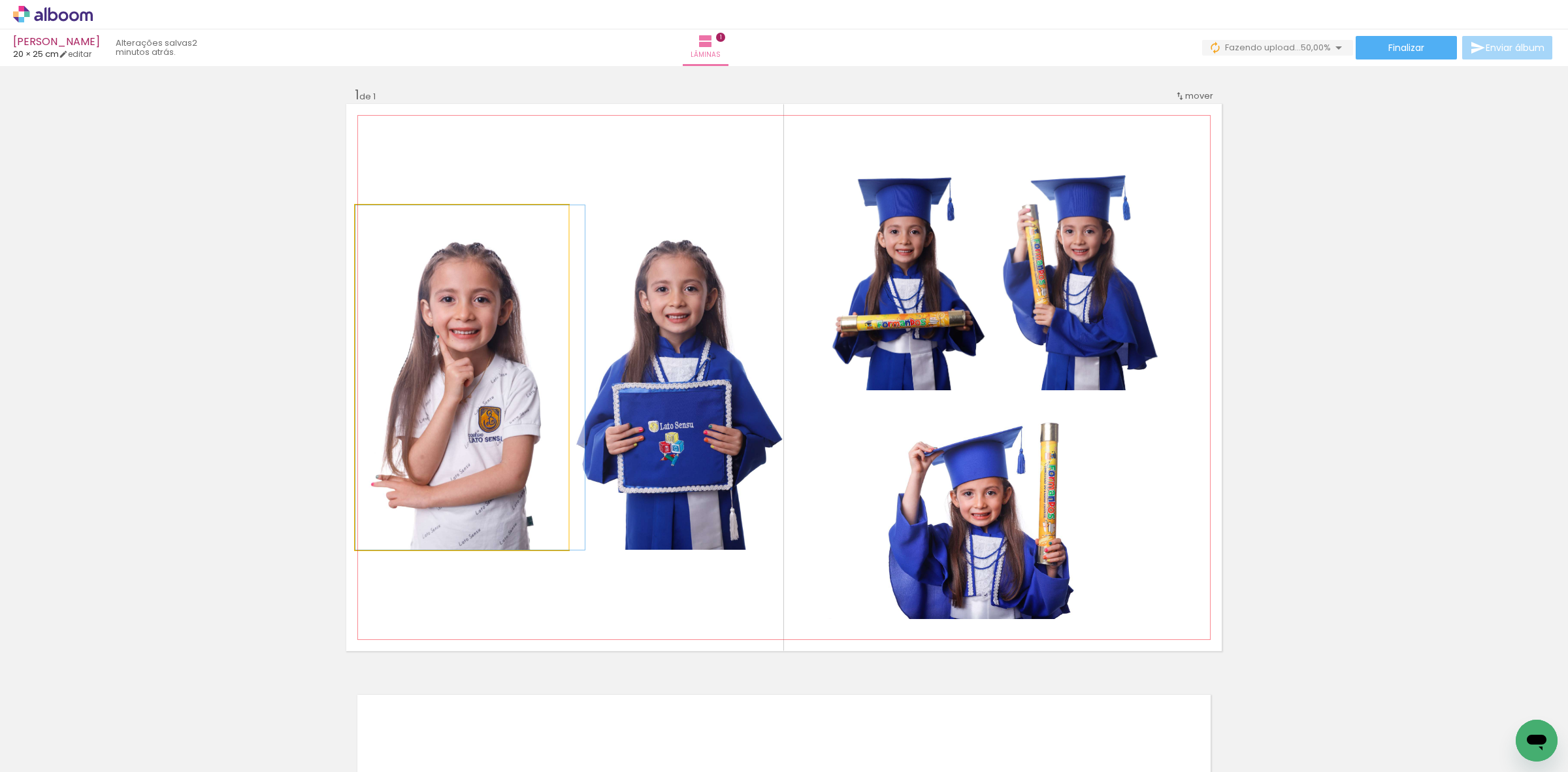
drag, startPoint x: 464, startPoint y: 448, endPoint x: 483, endPoint y: 448, distance: 19.0
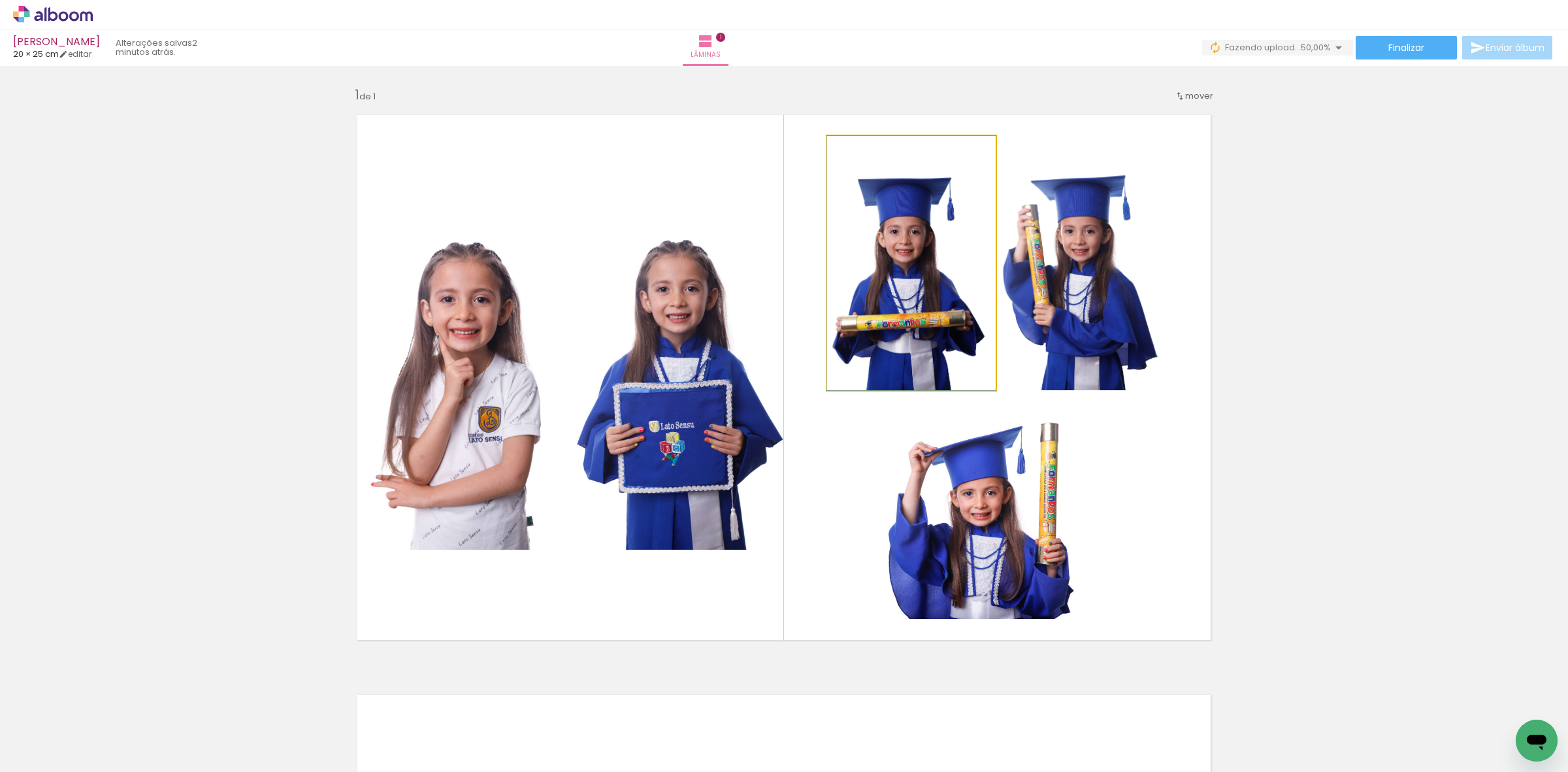
drag, startPoint x: 958, startPoint y: 306, endPoint x: 972, endPoint y: 197, distance: 109.9
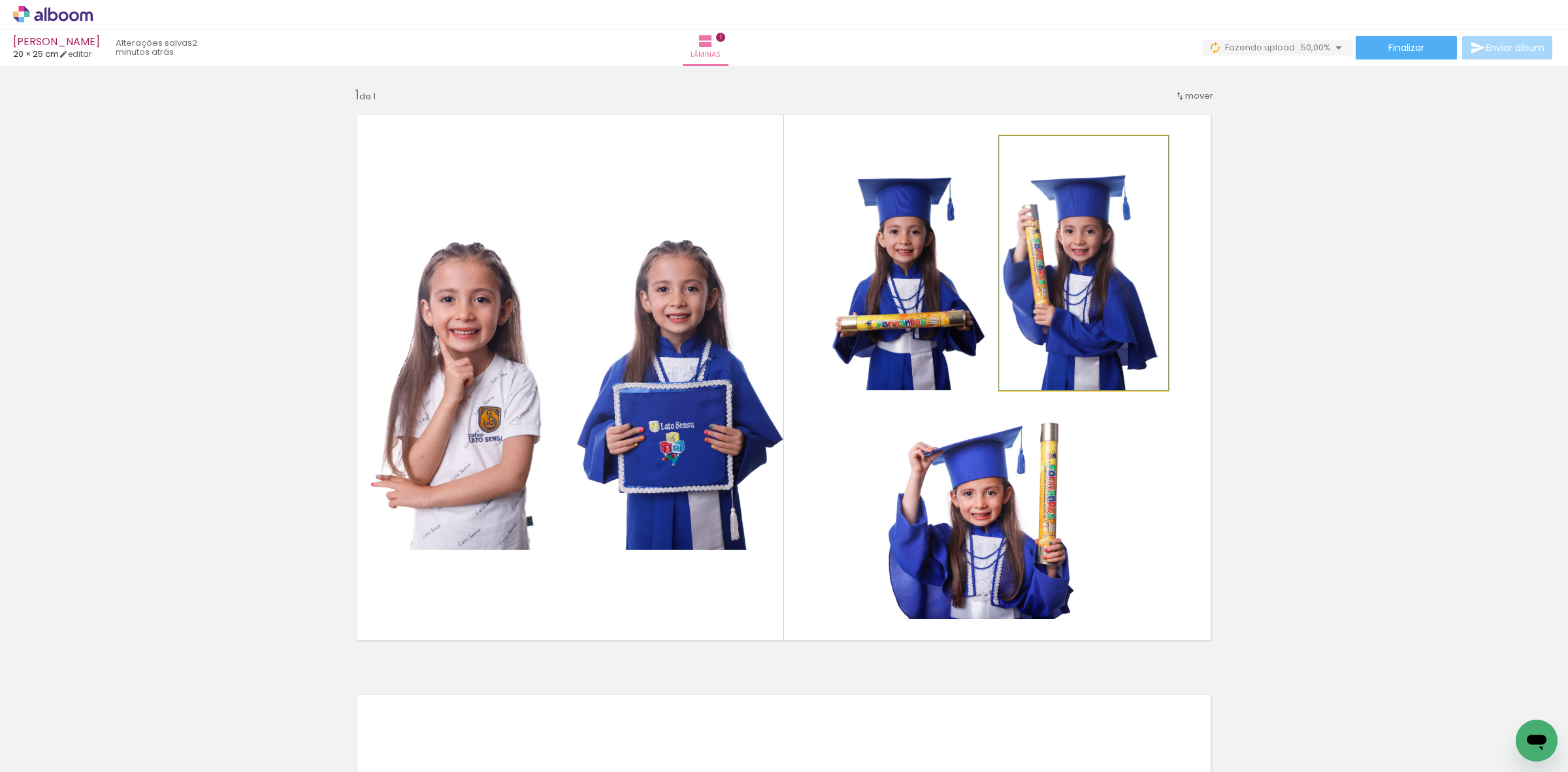
drag, startPoint x: 1079, startPoint y: 221, endPoint x: 1067, endPoint y: 187, distance: 36.1
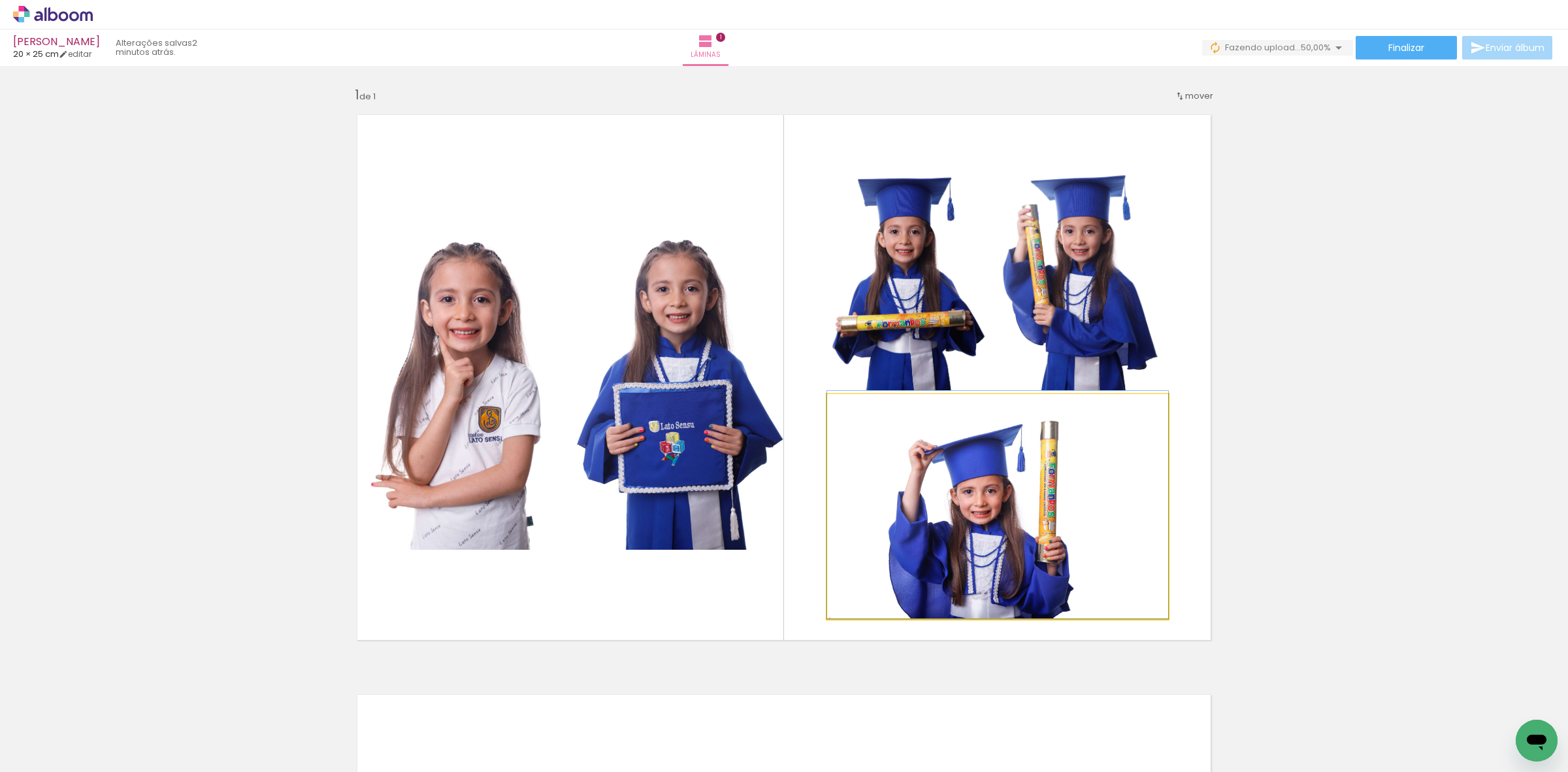
drag, startPoint x: 996, startPoint y: 540, endPoint x: 985, endPoint y: 488, distance: 53.2
drag, startPoint x: 991, startPoint y: 461, endPoint x: 1028, endPoint y: 439, distance: 43.0
drag, startPoint x: 132, startPoint y: 733, endPoint x: 157, endPoint y: 714, distance: 31.4
click at [152, 714] on div at bounding box center [130, 728] width 43 height 65
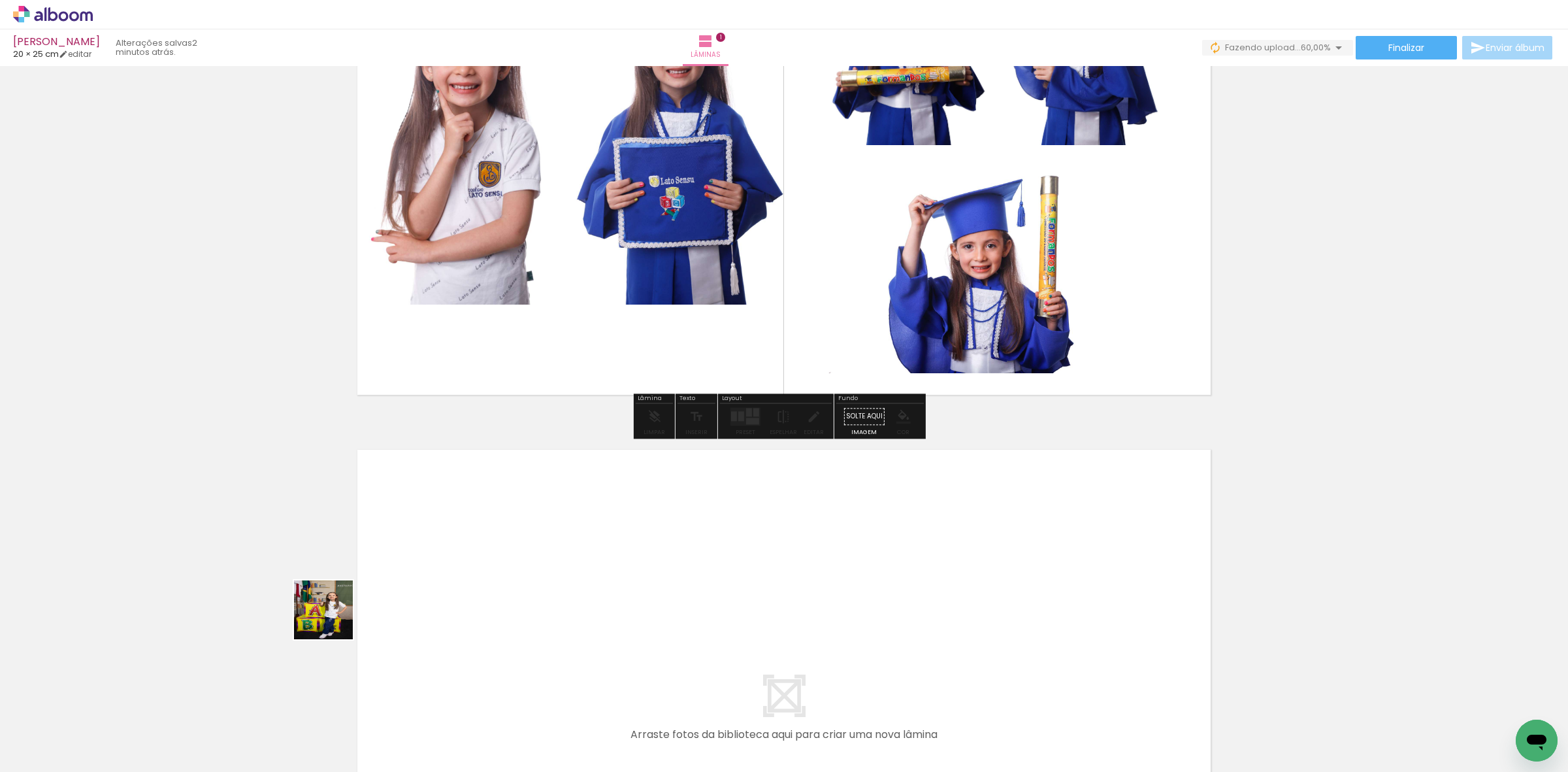
drag, startPoint x: 145, startPoint y: 720, endPoint x: 658, endPoint y: 469, distance: 571.1
click at [658, 469] on quentale-workspace at bounding box center [784, 386] width 1568 height 772
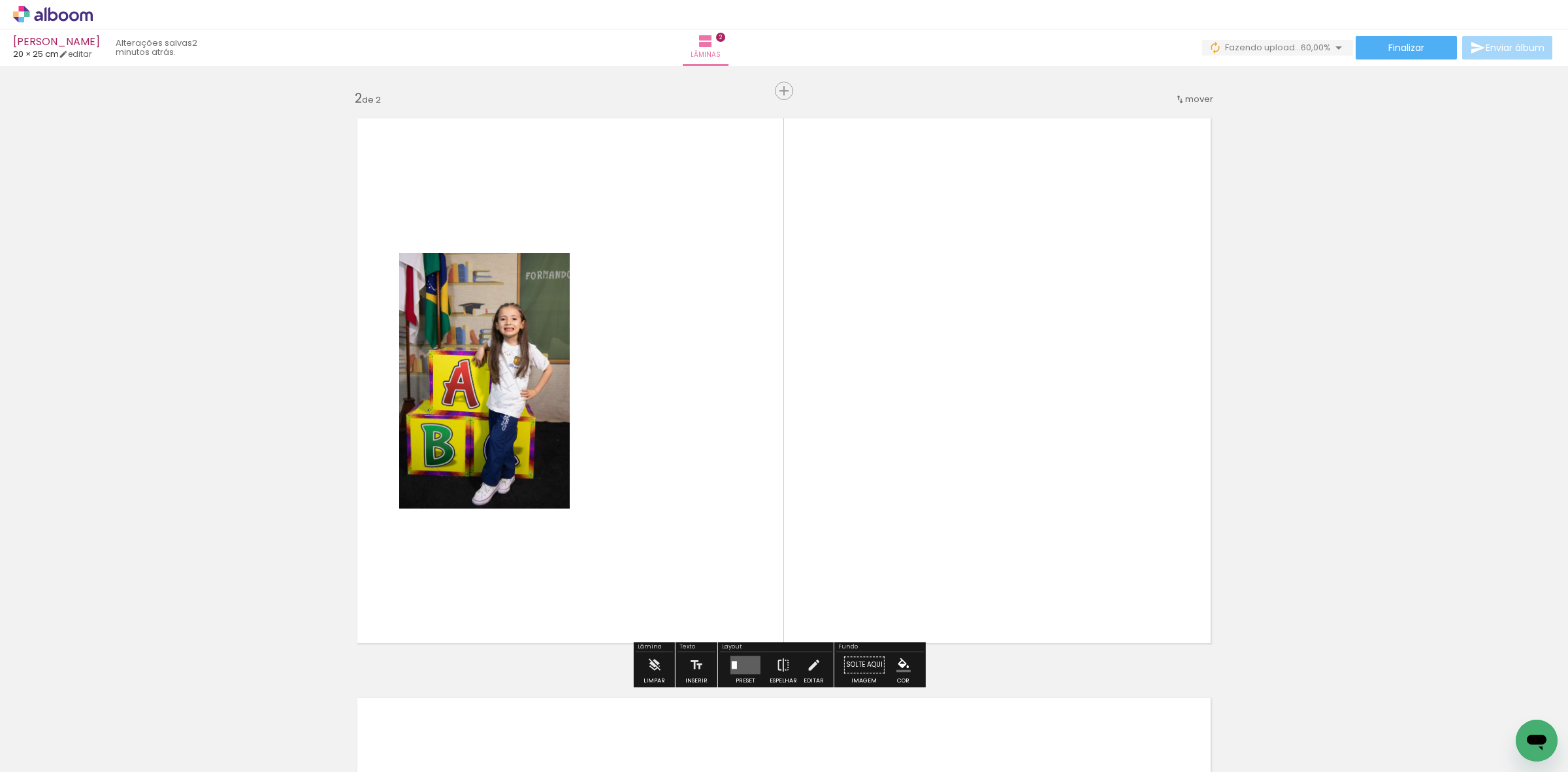
scroll to position [579, 0]
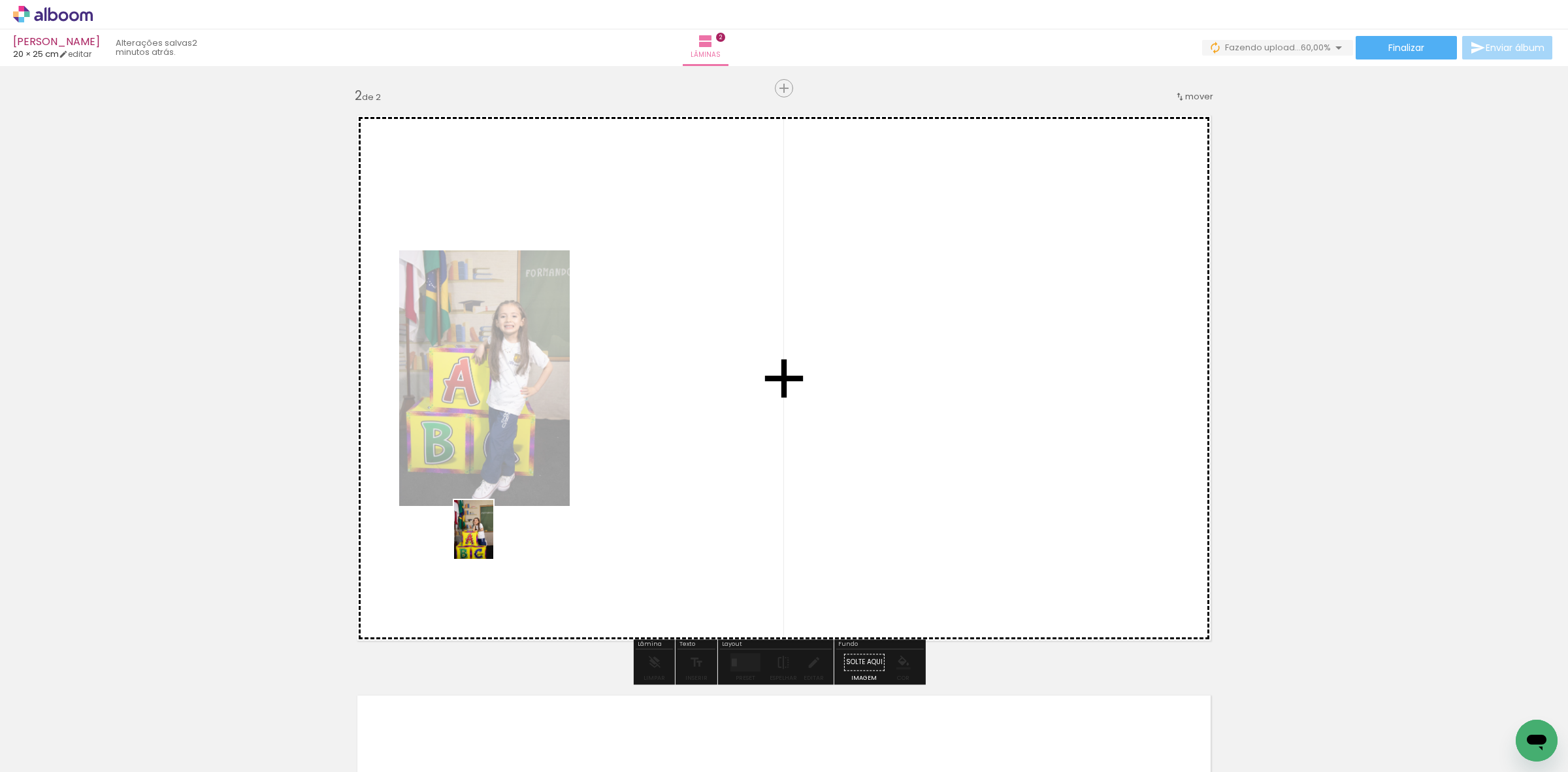
drag, startPoint x: 159, startPoint y: 714, endPoint x: 646, endPoint y: 441, distance: 558.3
click at [646, 441] on quentale-workspace at bounding box center [784, 386] width 1568 height 772
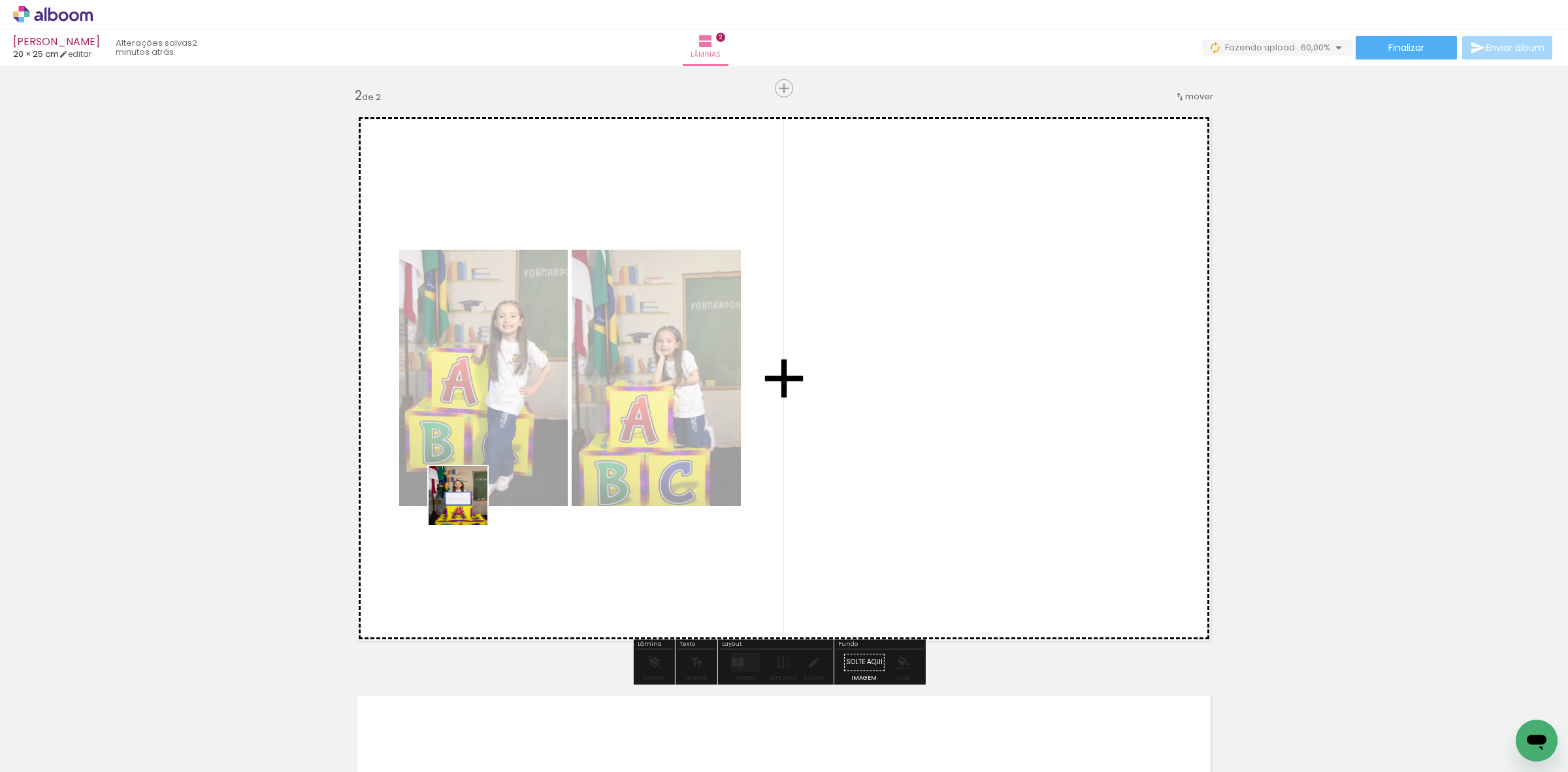
drag, startPoint x: 158, startPoint y: 721, endPoint x: 292, endPoint y: 608, distance: 175.3
click at [474, 499] on quentale-workspace at bounding box center [784, 386] width 1568 height 772
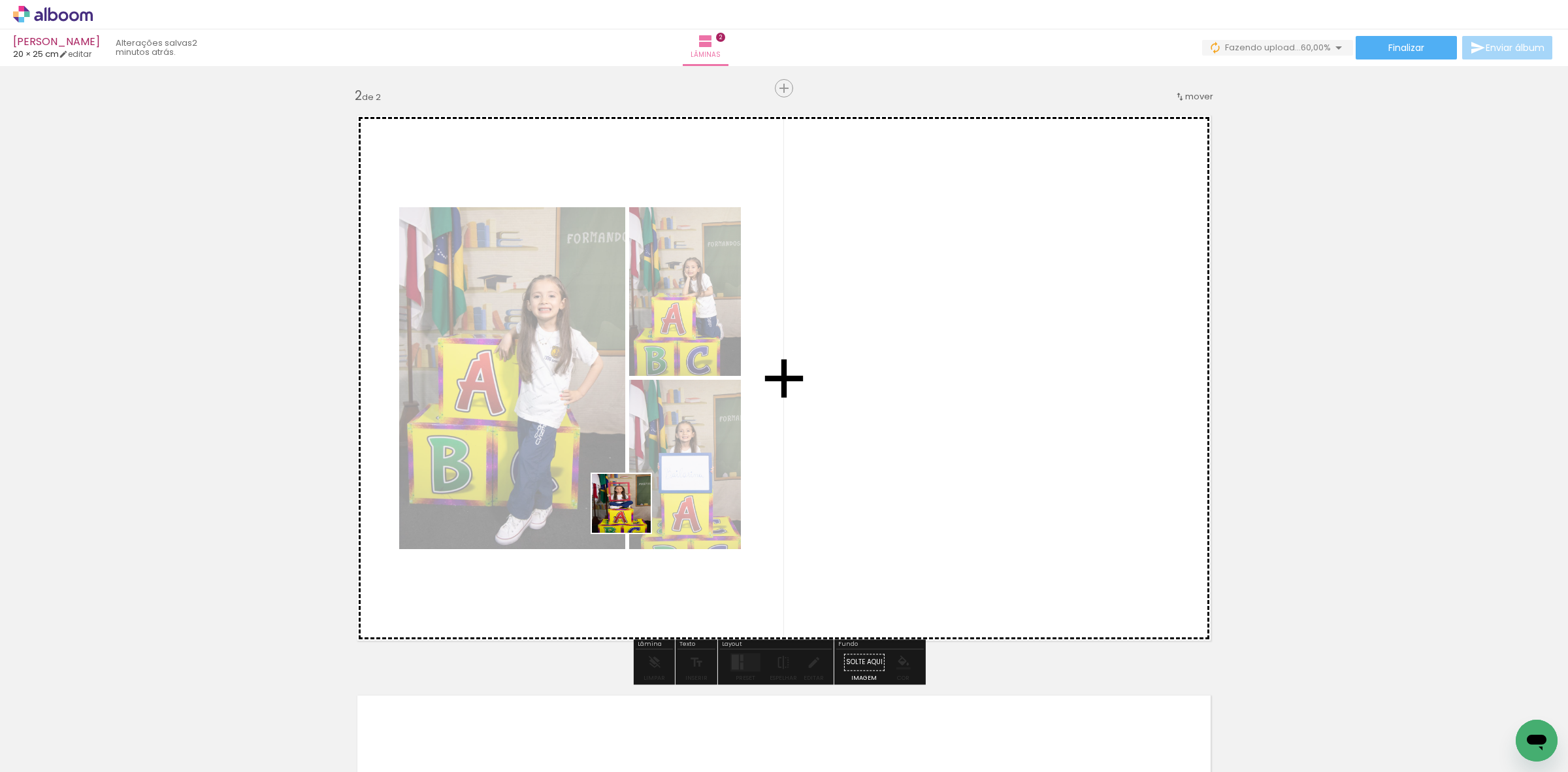
drag, startPoint x: 139, startPoint y: 732, endPoint x: 702, endPoint y: 510, distance: 605.2
click at [660, 507] on quentale-workspace at bounding box center [784, 386] width 1568 height 772
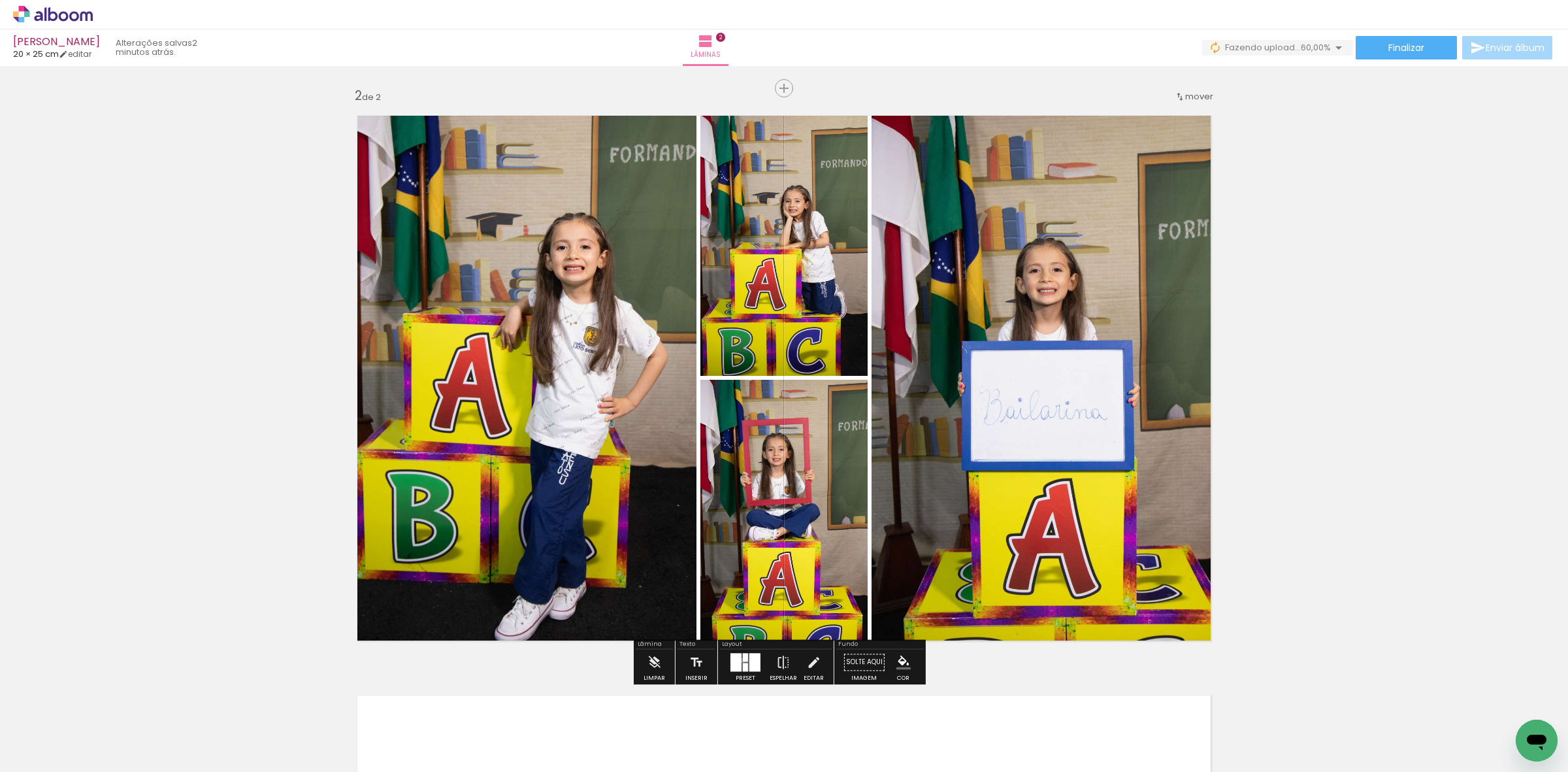
click at [743, 660] on div at bounding box center [745, 657] width 5 height 8
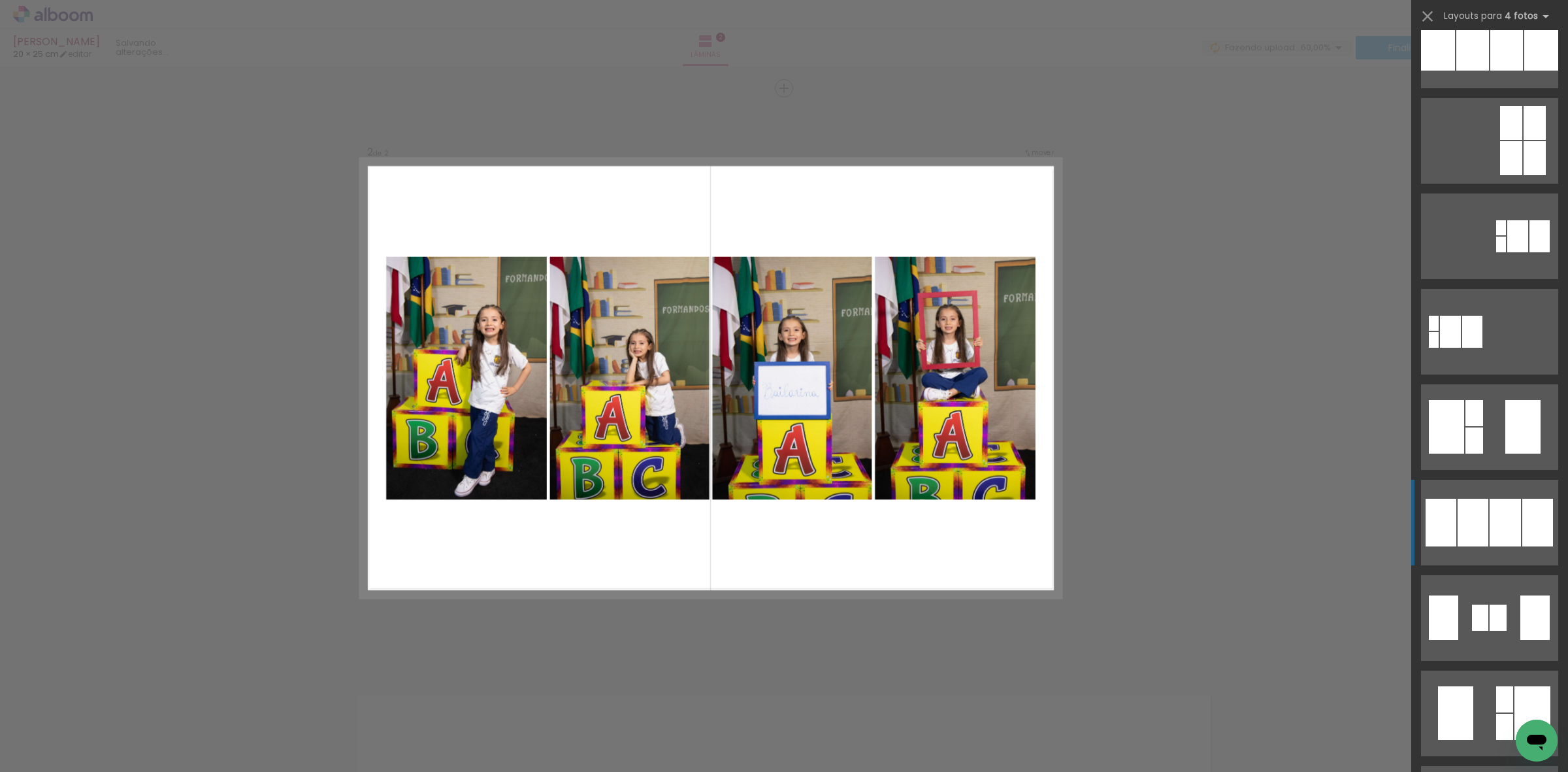
scroll to position [327, 0]
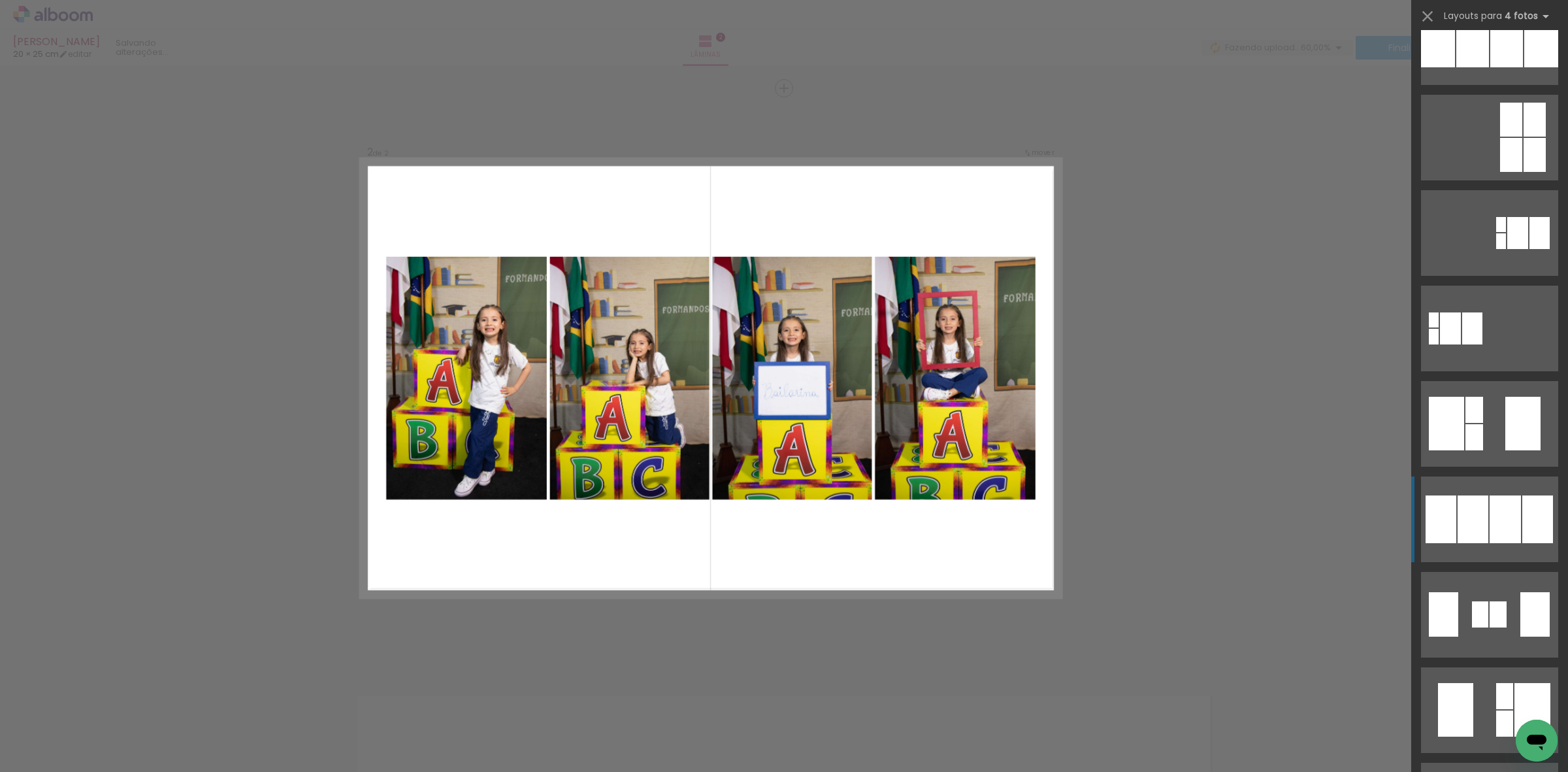
click at [1477, 512] on div at bounding box center [1473, 519] width 31 height 48
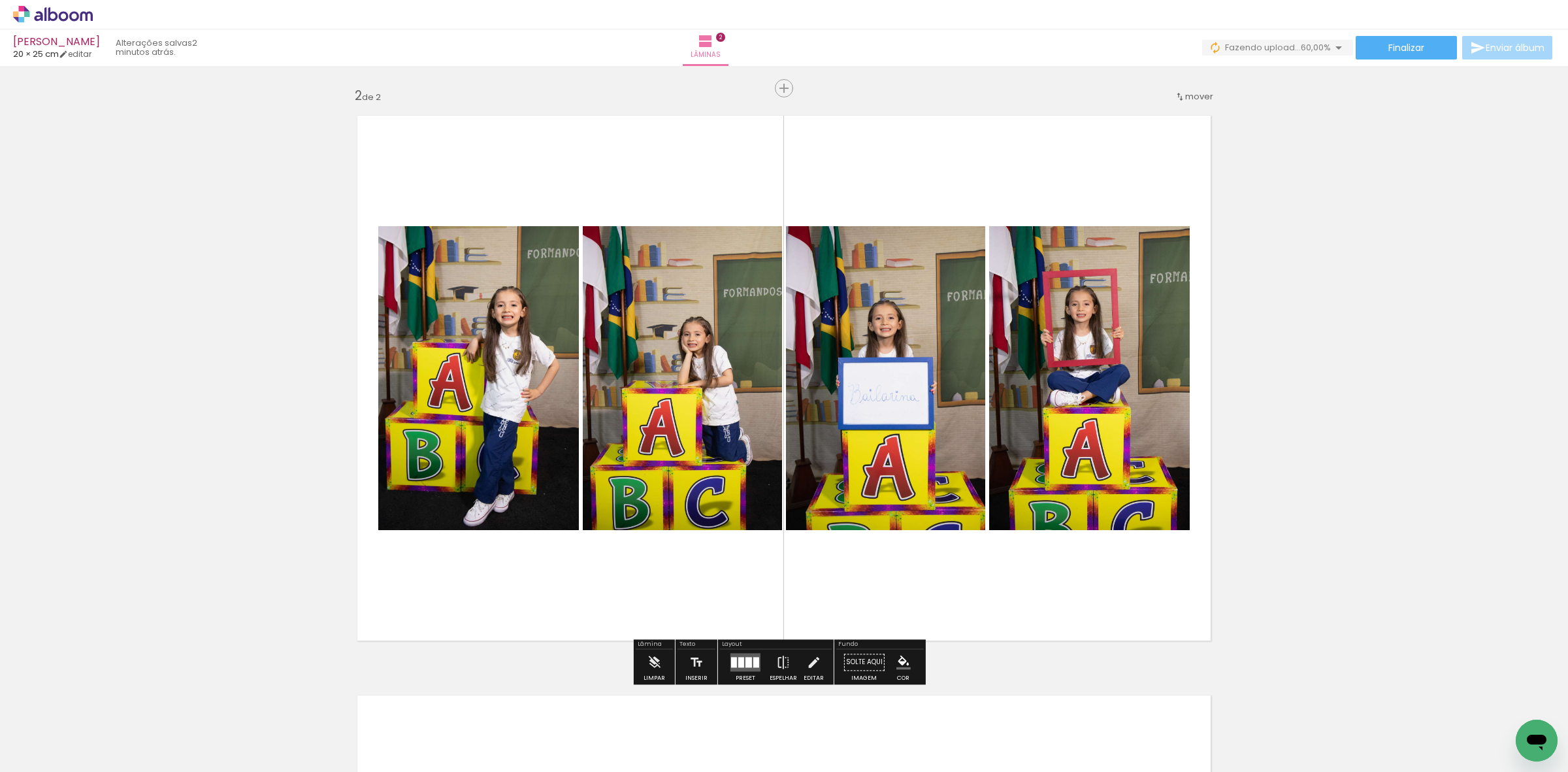
click at [863, 382] on quentale-photo at bounding box center [885, 378] width 199 height 304
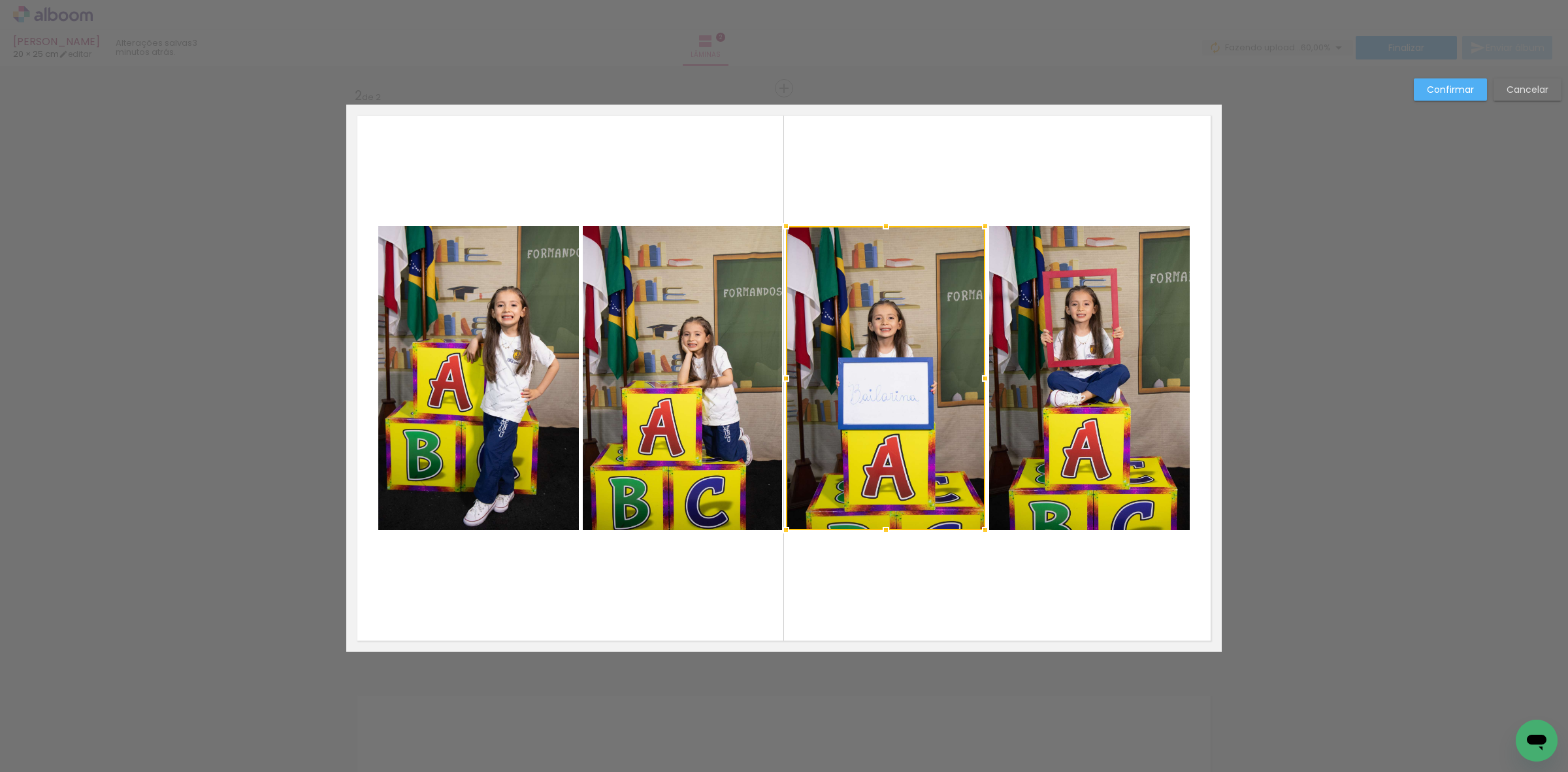
click at [1059, 362] on quentale-photo at bounding box center [1089, 378] width 200 height 304
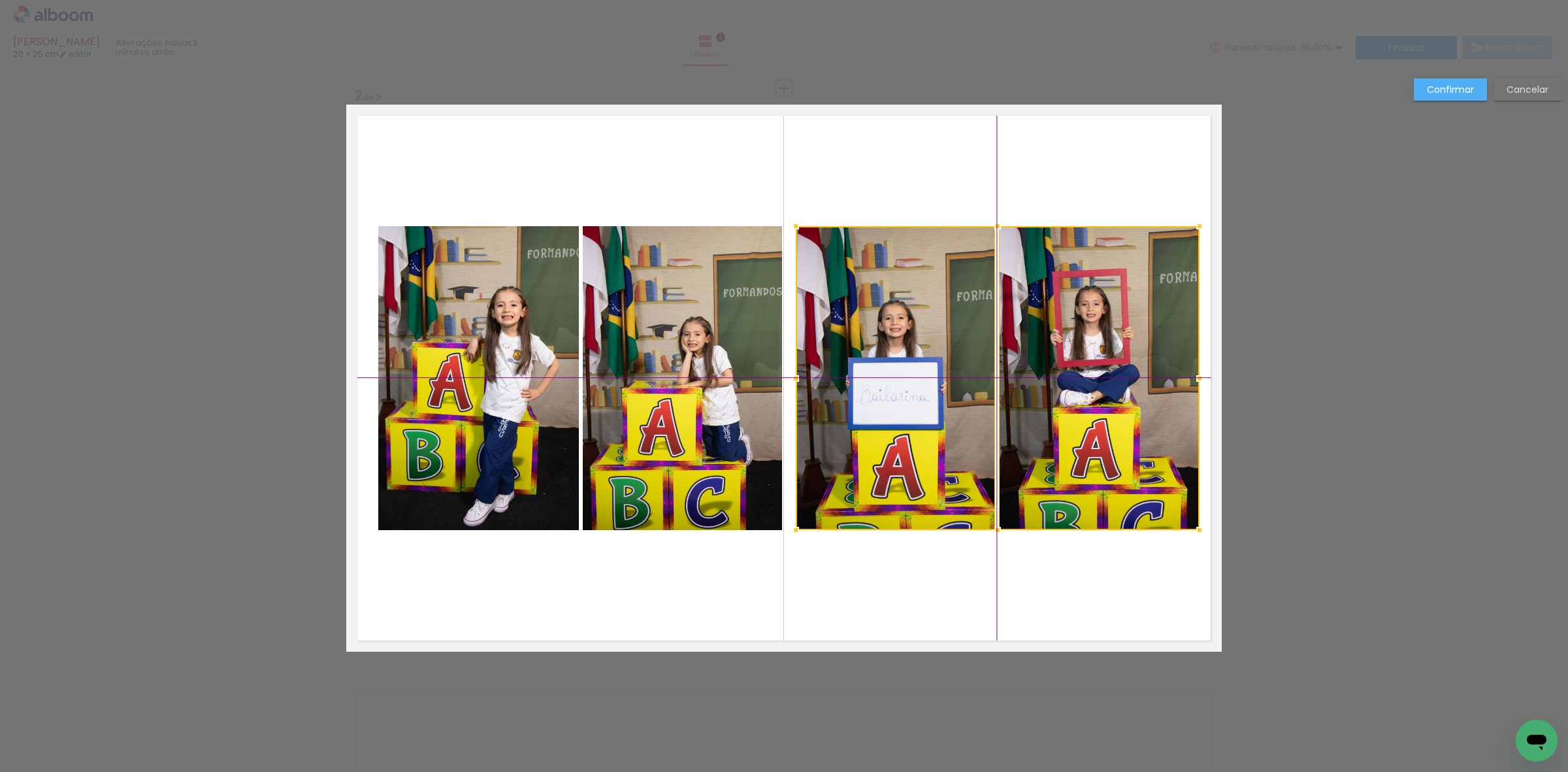
drag, startPoint x: 1031, startPoint y: 390, endPoint x: 1040, endPoint y: 384, distance: 10.8
click at [1040, 384] on div at bounding box center [997, 378] width 404 height 304
click at [642, 387] on quentale-photo at bounding box center [682, 378] width 199 height 304
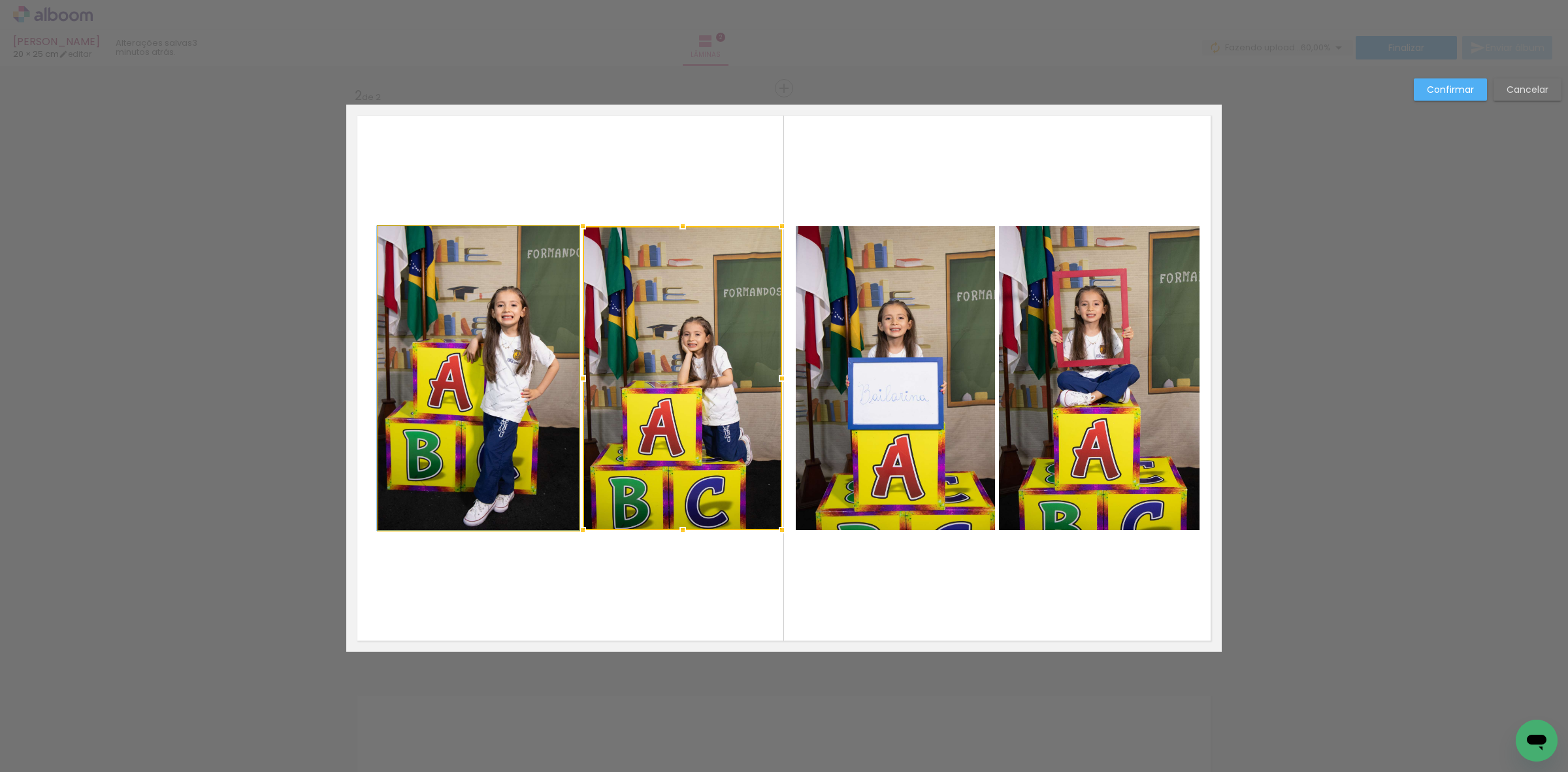
click at [501, 382] on quentale-photo at bounding box center [478, 378] width 200 height 304
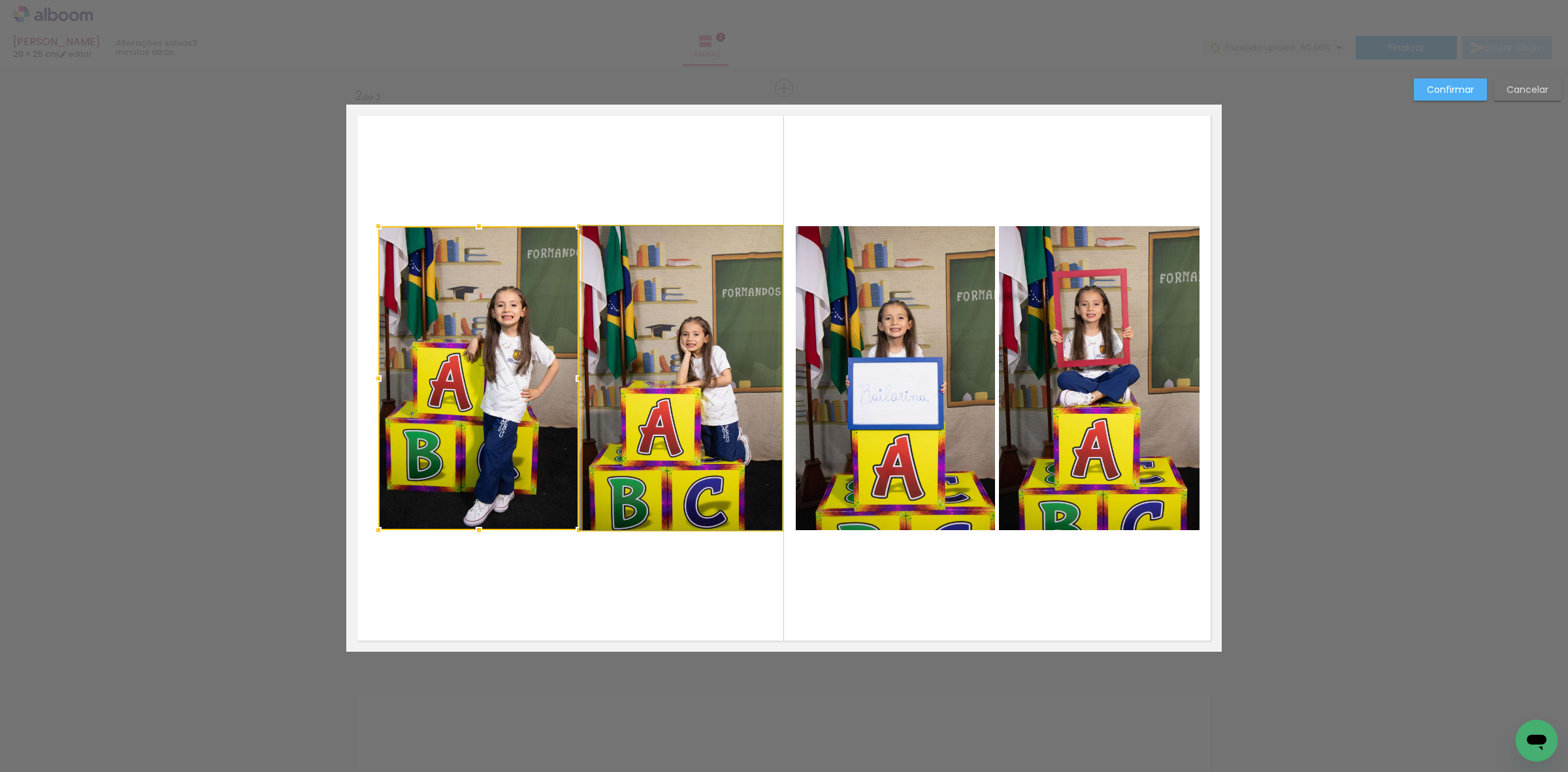
drag, startPoint x: 642, startPoint y: 383, endPoint x: 620, endPoint y: 386, distance: 22.2
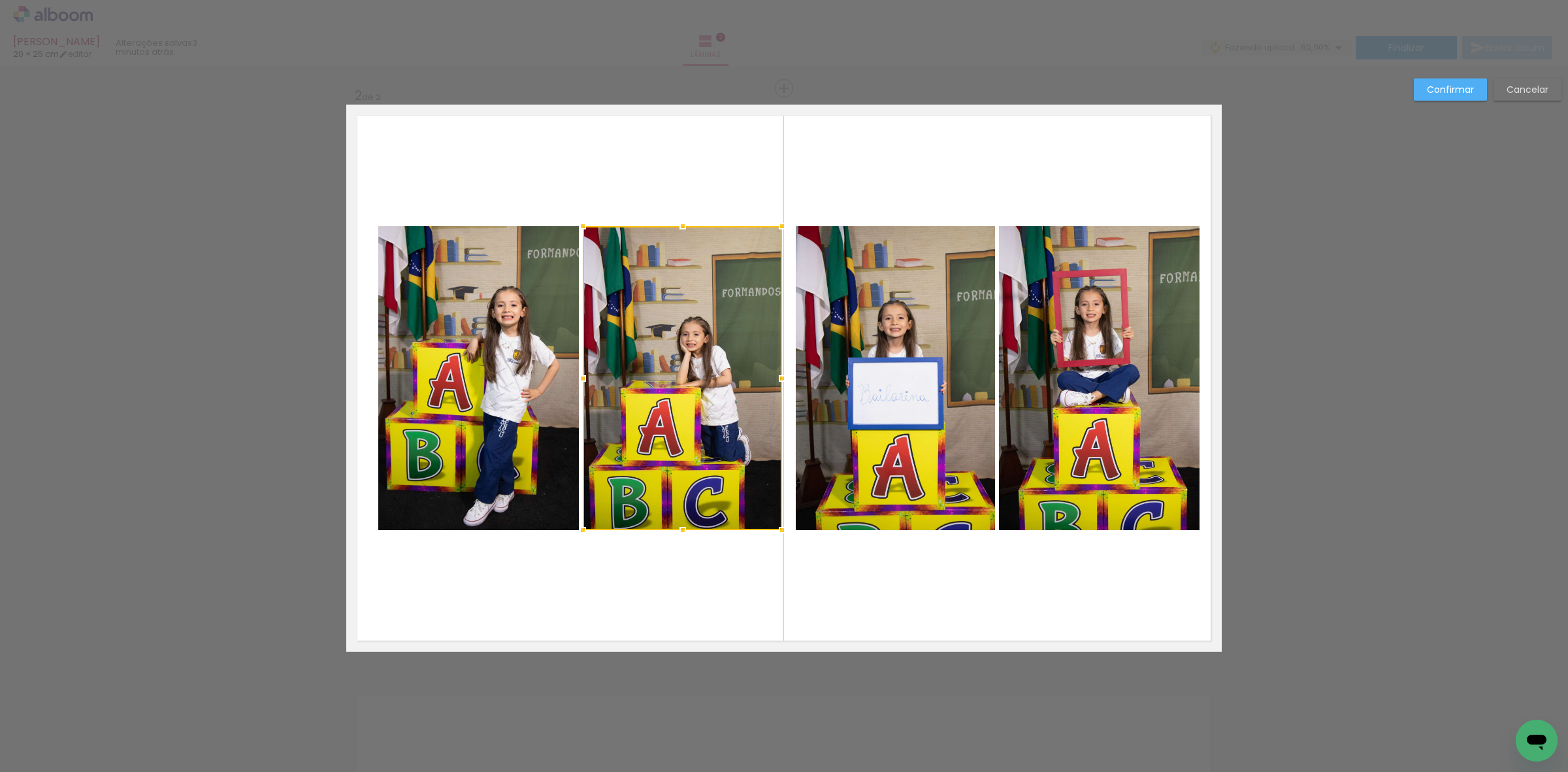
click at [527, 372] on quentale-photo at bounding box center [478, 378] width 200 height 304
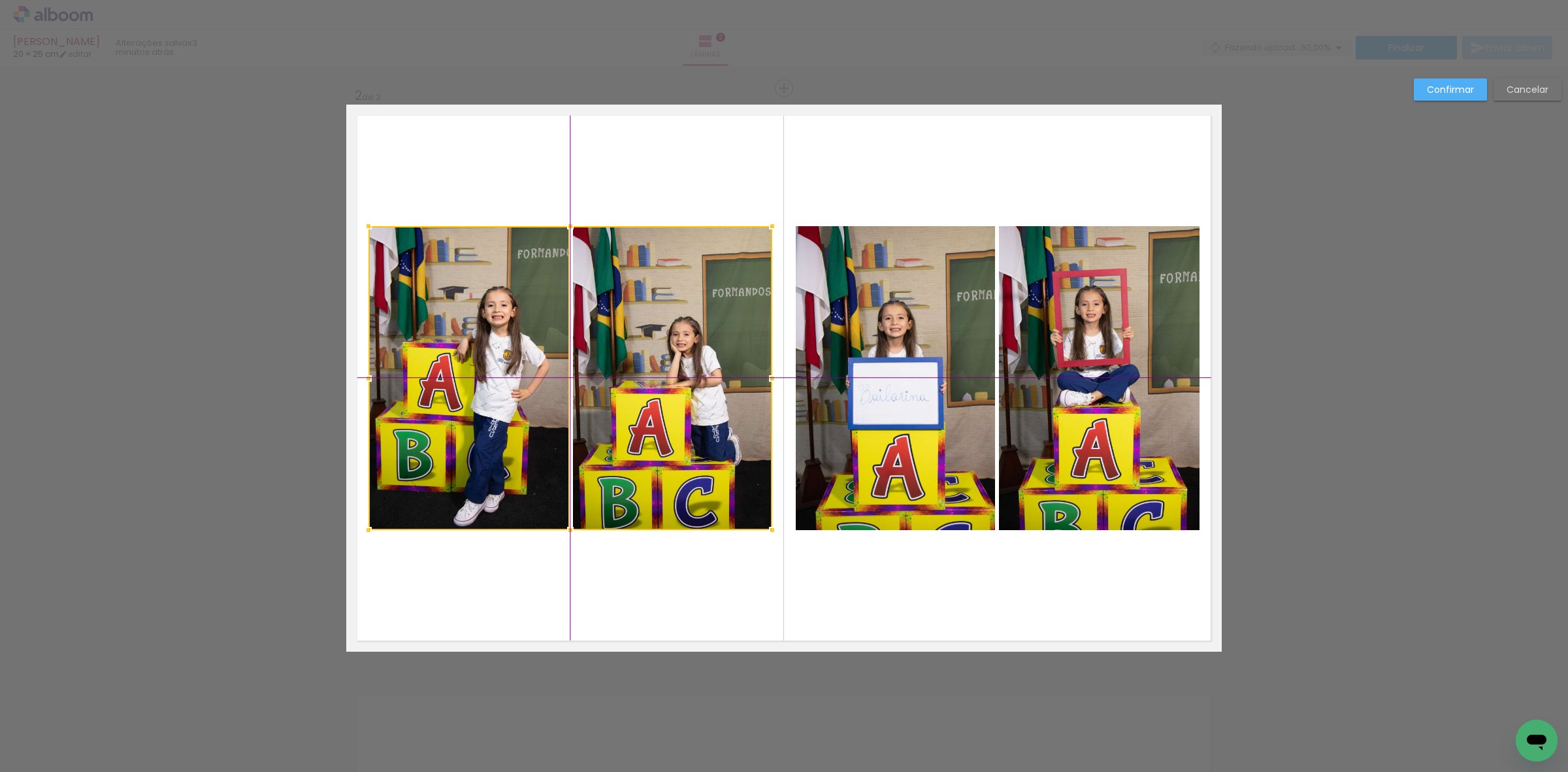
drag, startPoint x: 671, startPoint y: 380, endPoint x: 658, endPoint y: 382, distance: 13.2
click at [658, 382] on div at bounding box center [571, 378] width 404 height 304
click at [0, 0] on slot "Confirmar" at bounding box center [0, 0] width 0 height 0
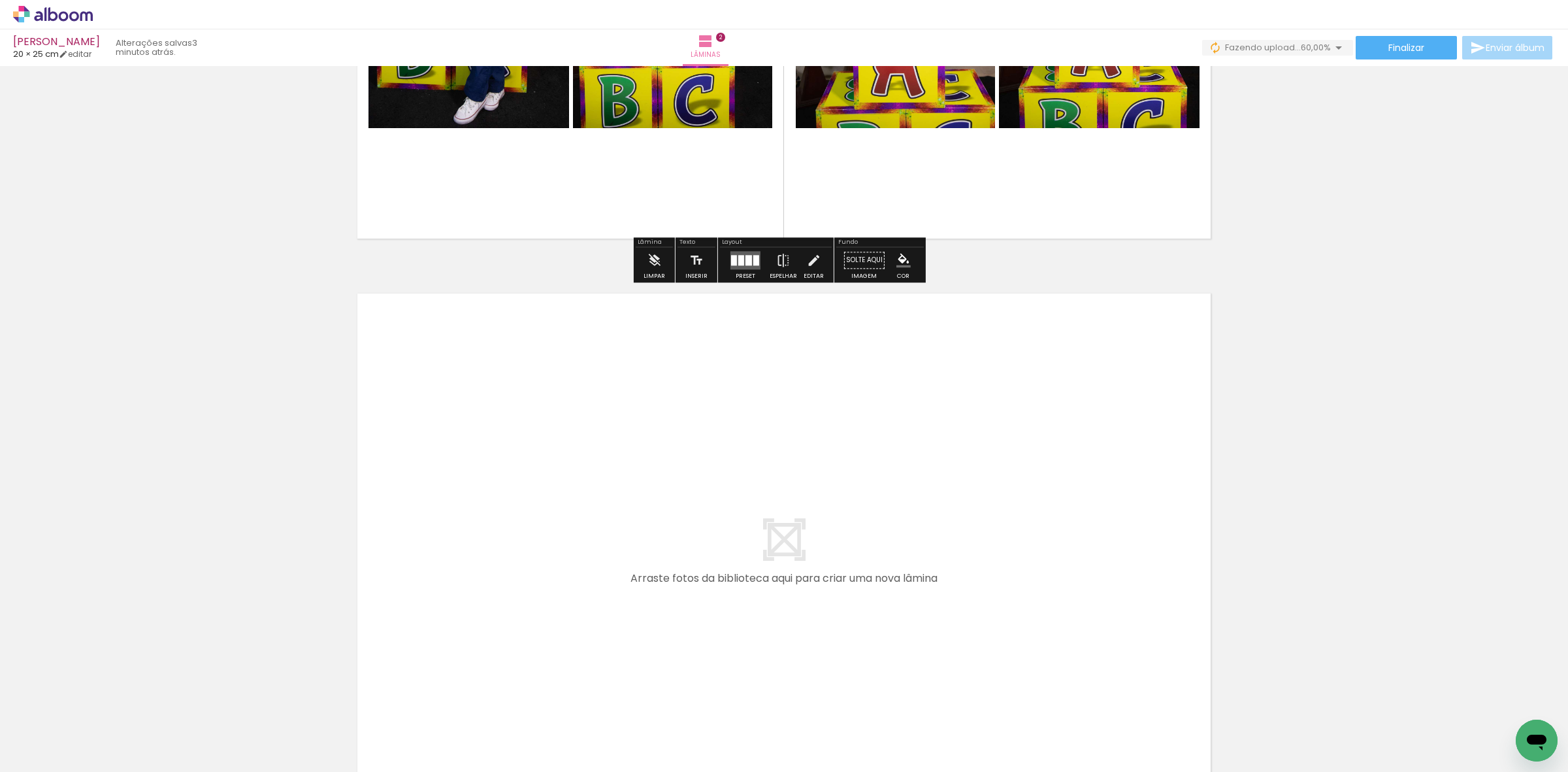
scroll to position [987, 0]
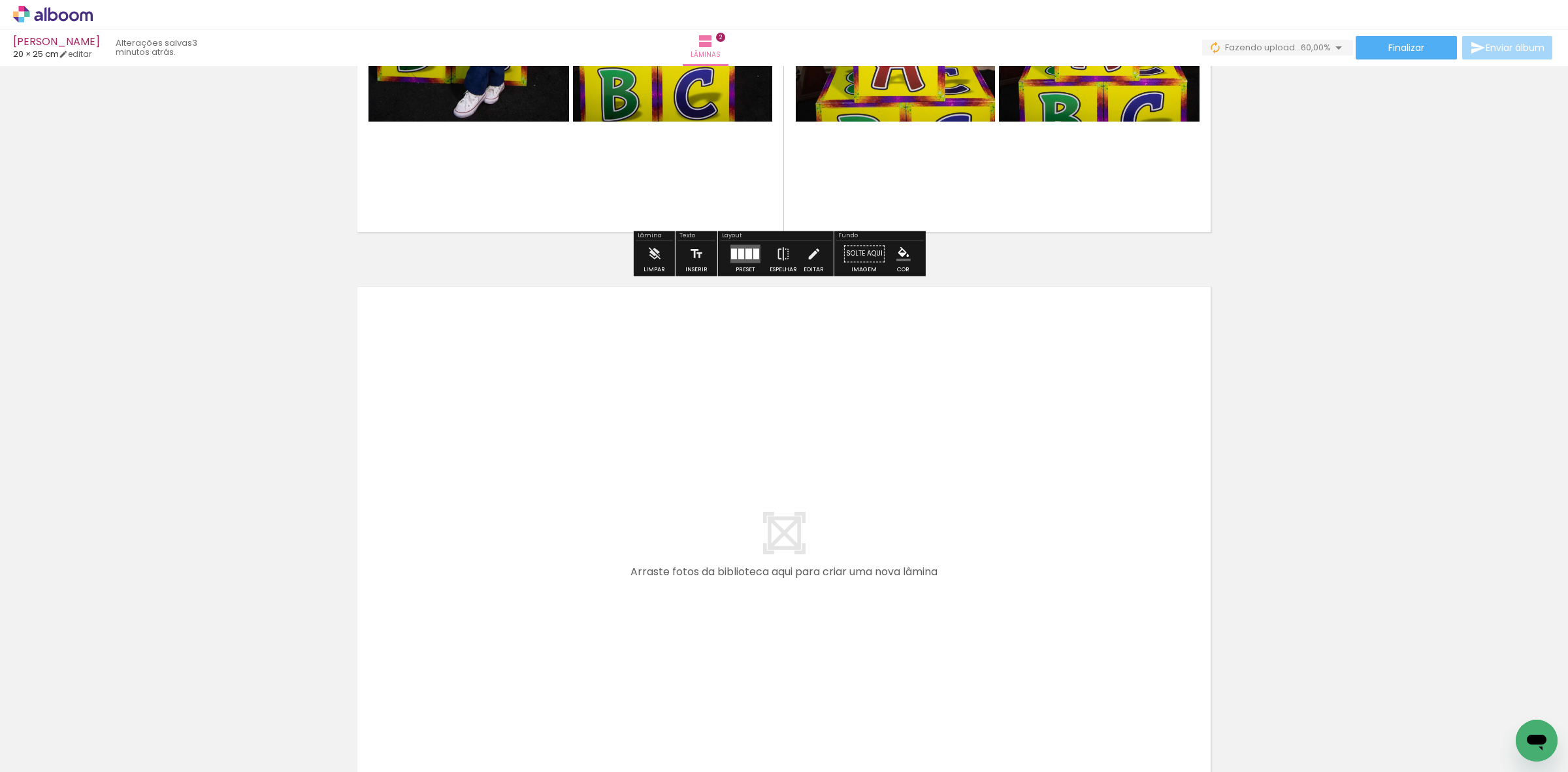
drag, startPoint x: 132, startPoint y: 734, endPoint x: 259, endPoint y: 664, distance: 145.0
click at [436, 507] on quentale-workspace at bounding box center [784, 386] width 1568 height 772
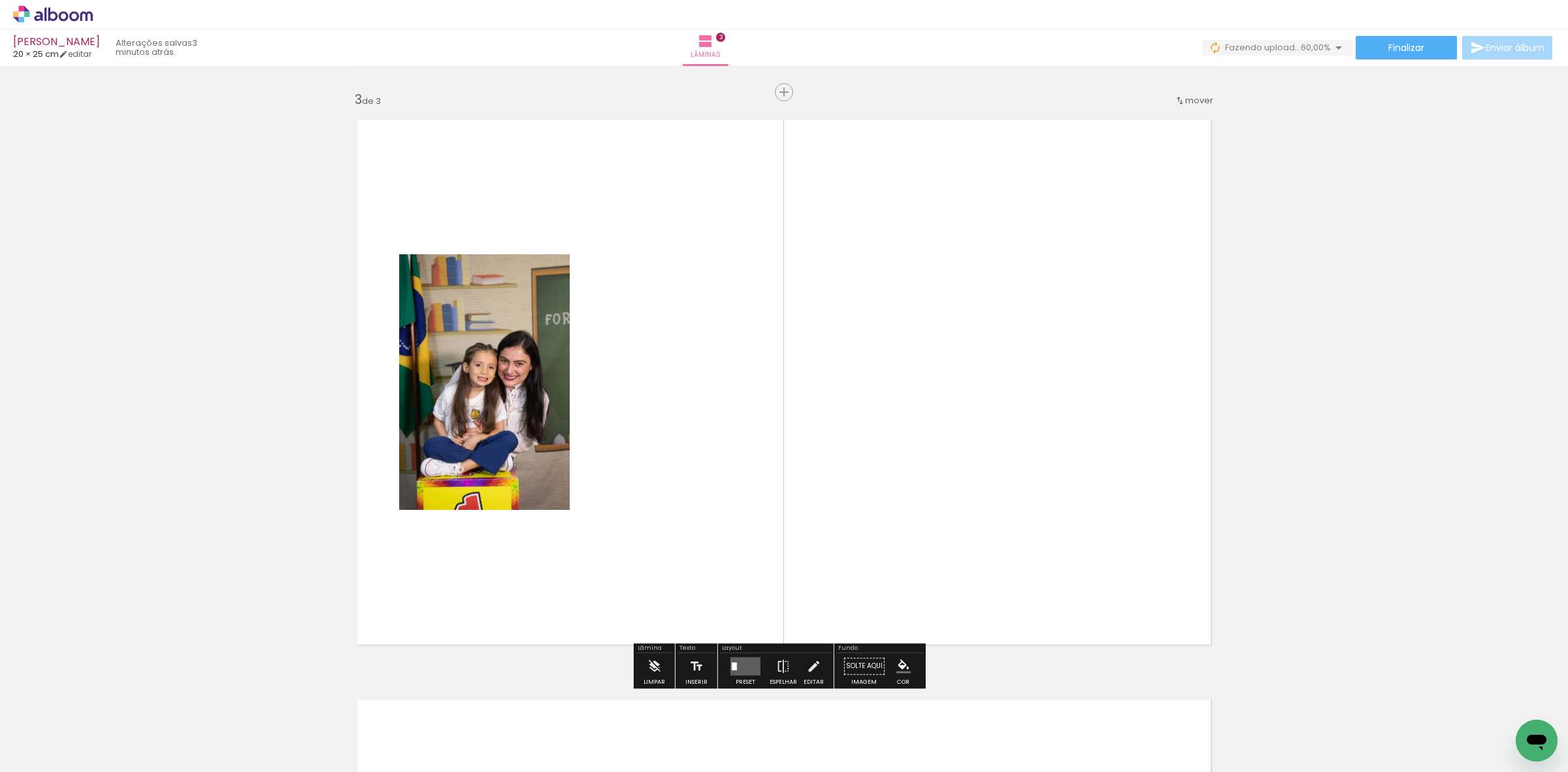
scroll to position [1158, 0]
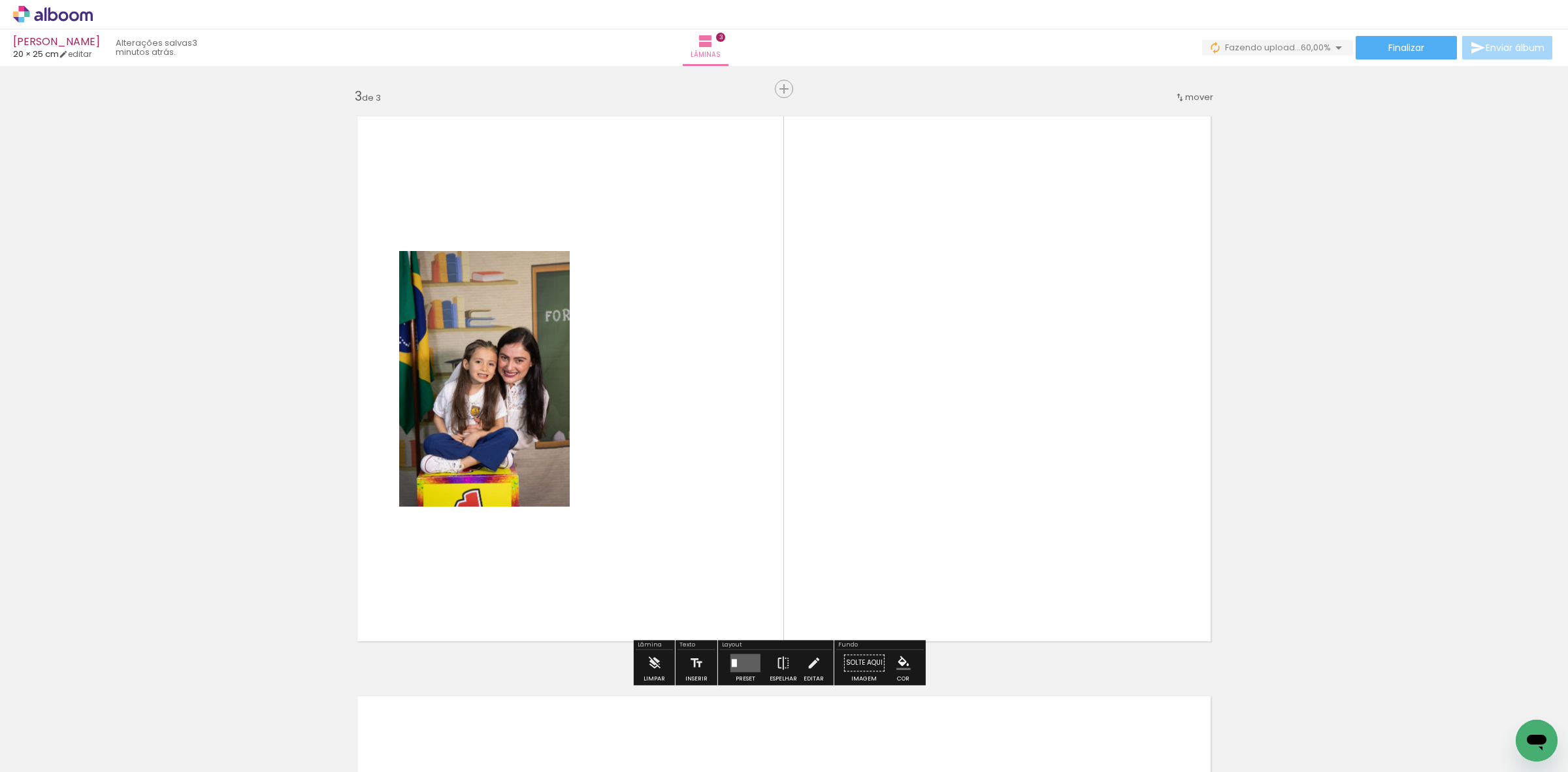
drag, startPoint x: 436, startPoint y: 531, endPoint x: 238, endPoint y: 628, distance: 220.5
click at [537, 453] on quentale-workspace at bounding box center [784, 386] width 1568 height 772
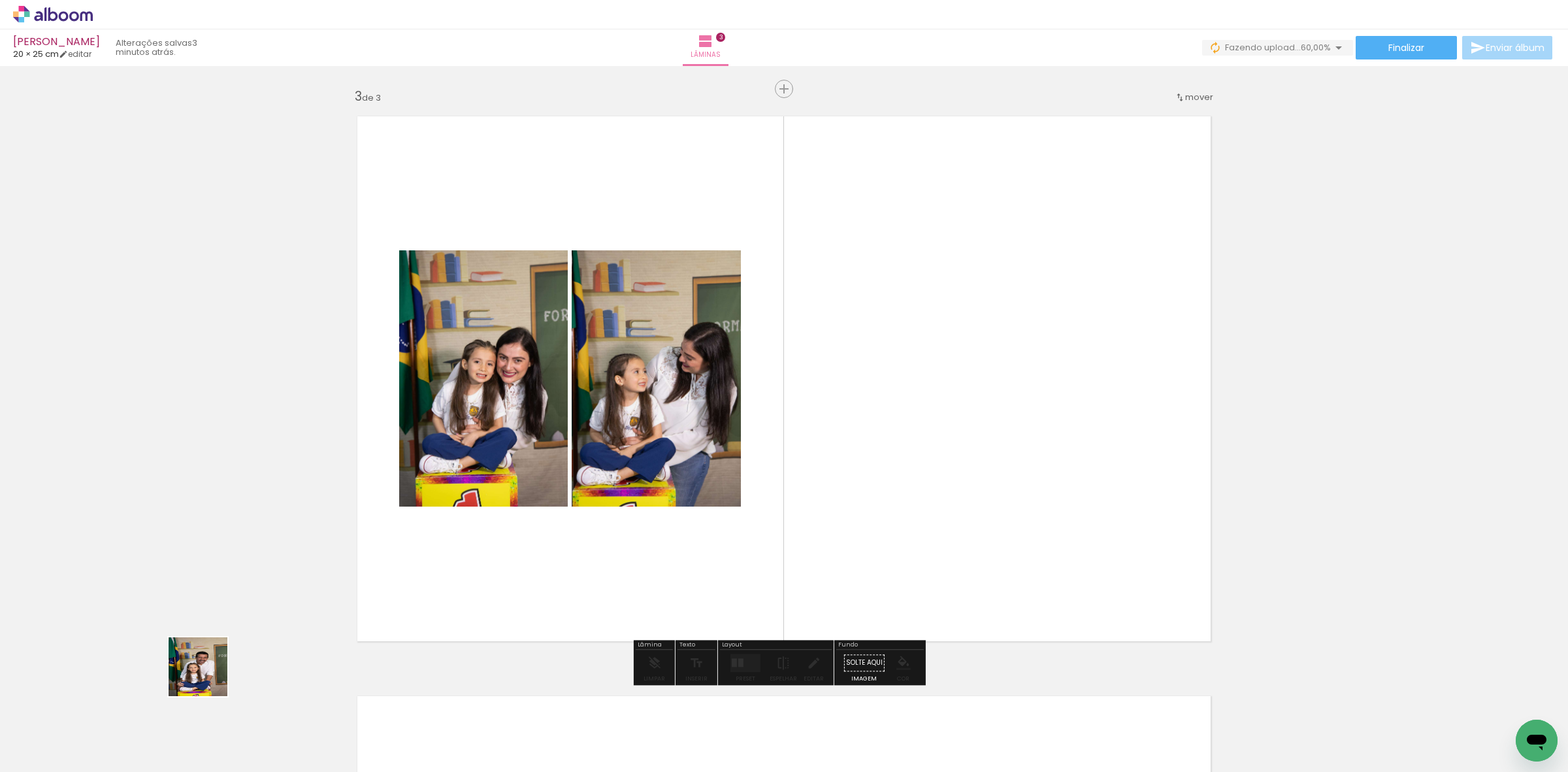
drag, startPoint x: 151, startPoint y: 730, endPoint x: 214, endPoint y: 671, distance: 86.3
click at [544, 441] on quentale-workspace at bounding box center [784, 386] width 1568 height 772
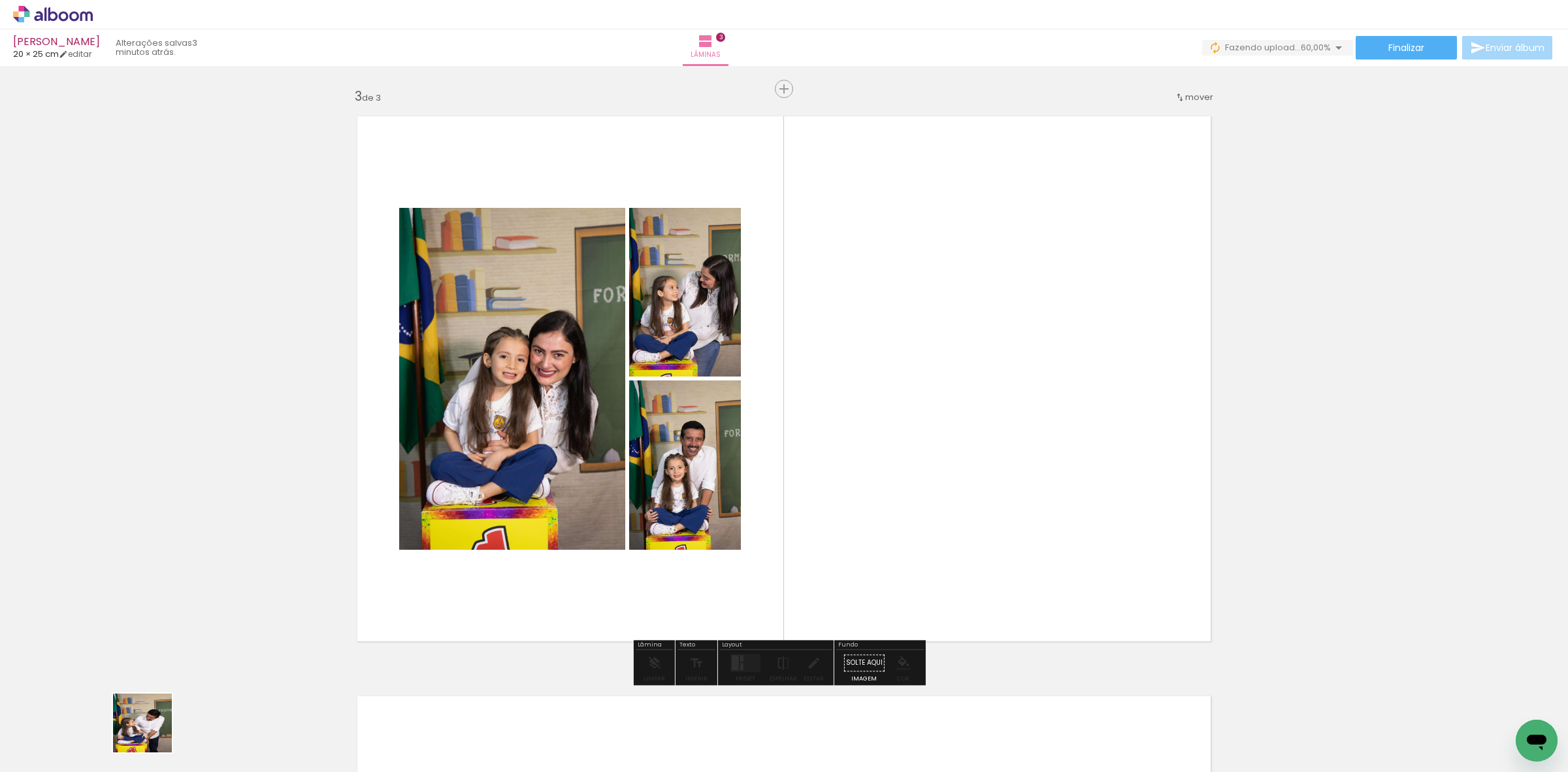
drag, startPoint x: 152, startPoint y: 733, endPoint x: 588, endPoint y: 443, distance: 523.6
click at [553, 474] on quentale-workspace at bounding box center [784, 386] width 1568 height 772
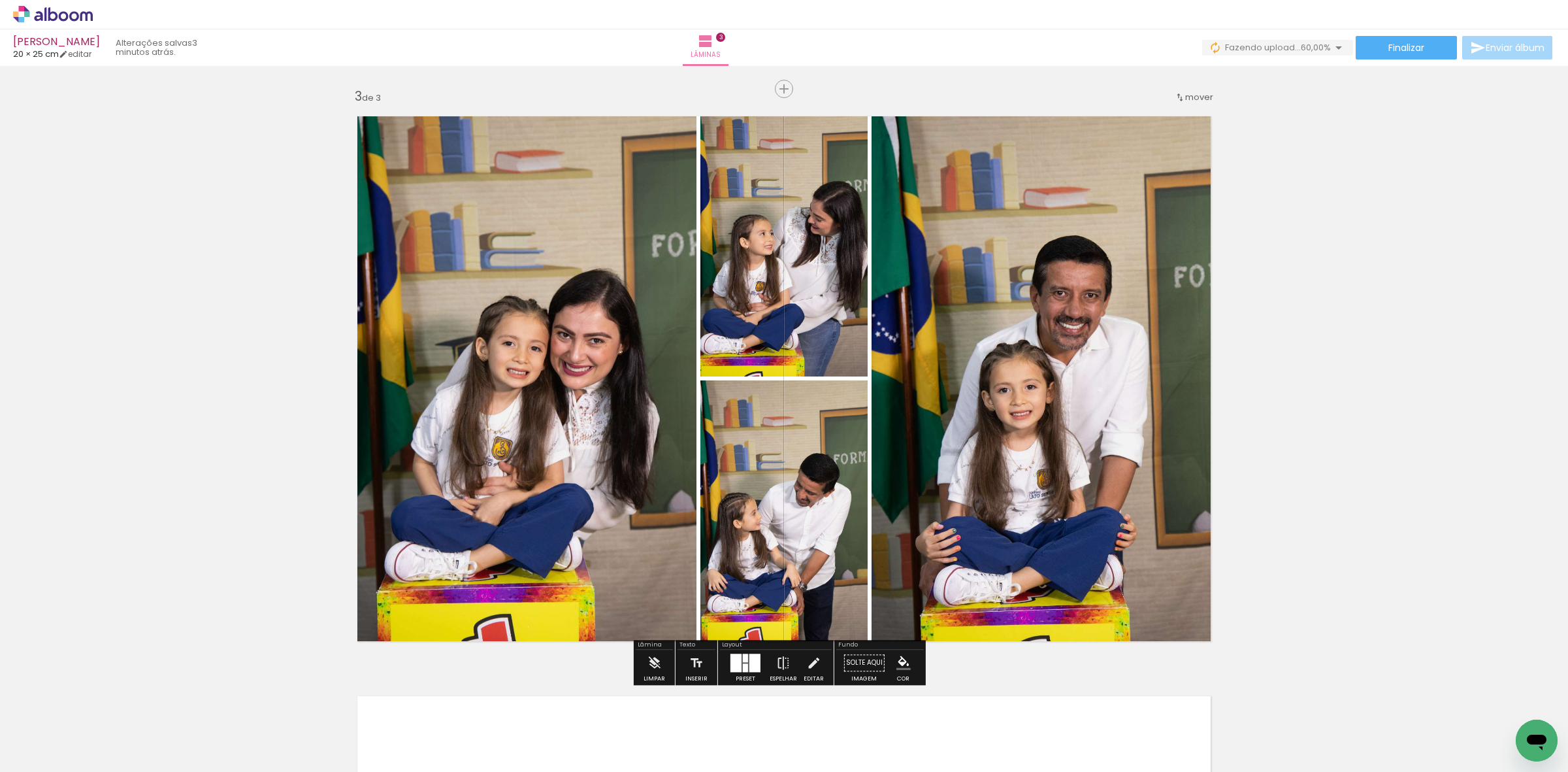
click at [733, 665] on div at bounding box center [736, 663] width 11 height 18
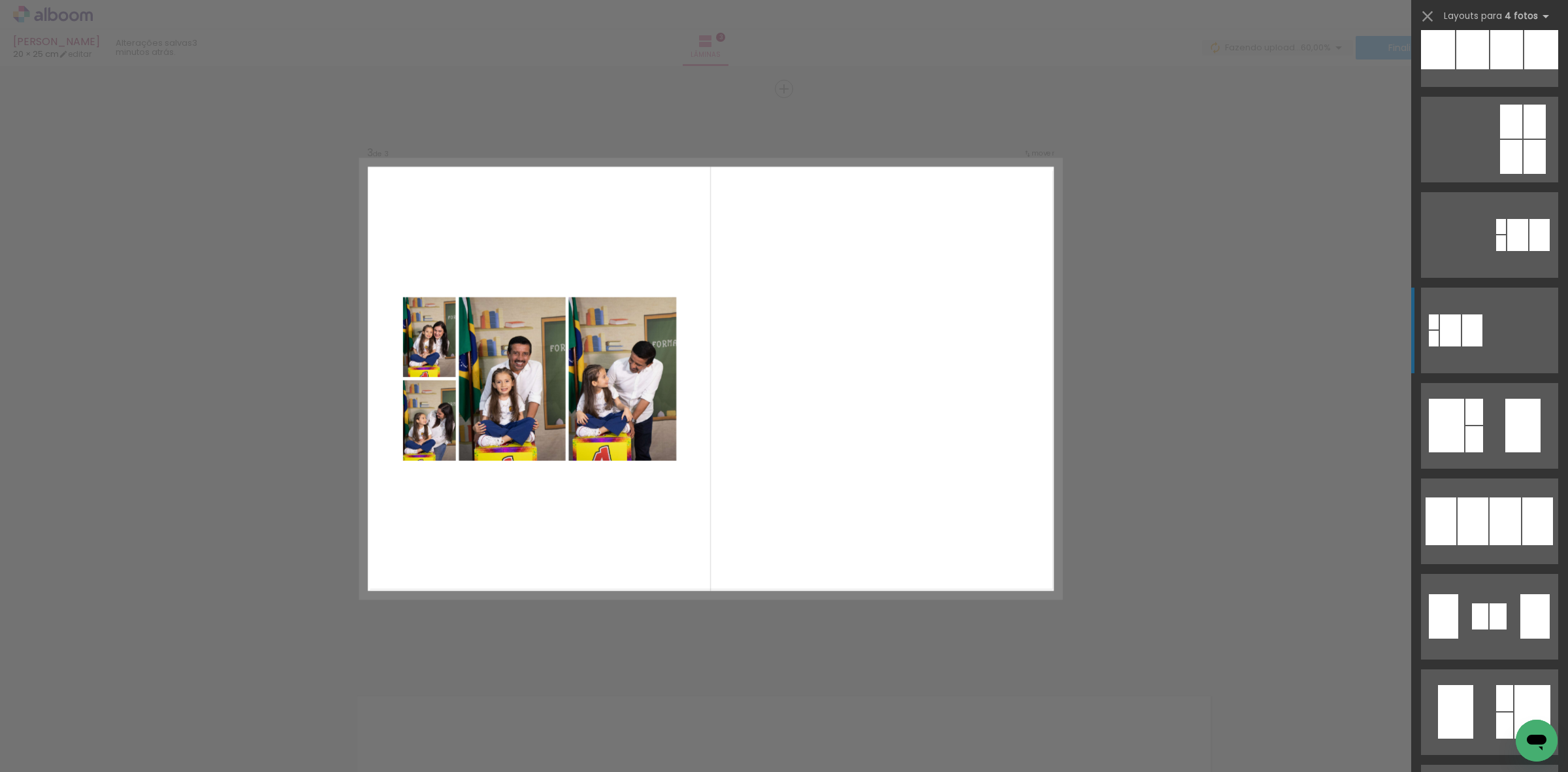
scroll to position [327, 0]
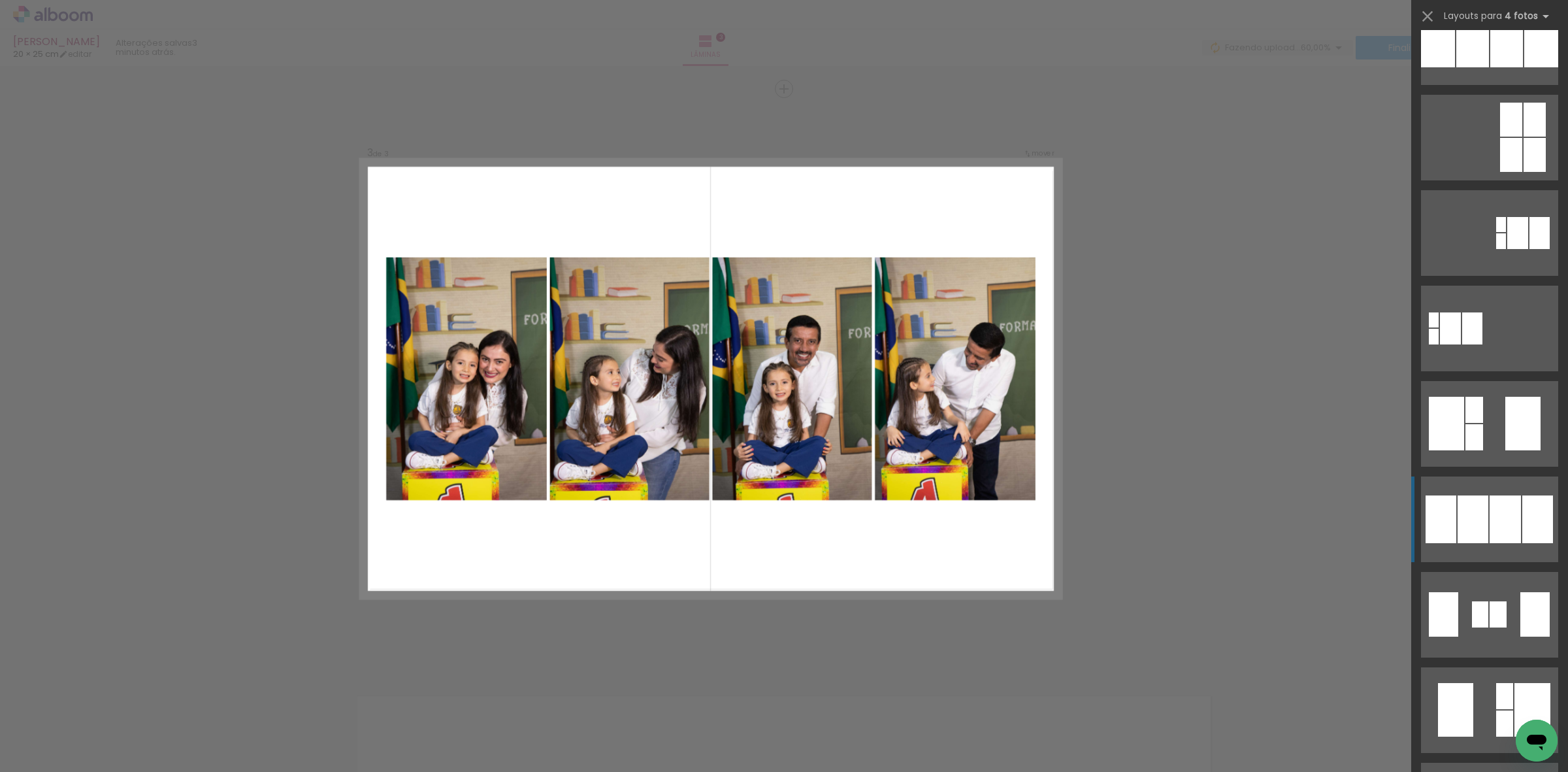
click at [1491, 500] on div at bounding box center [1505, 519] width 32 height 48
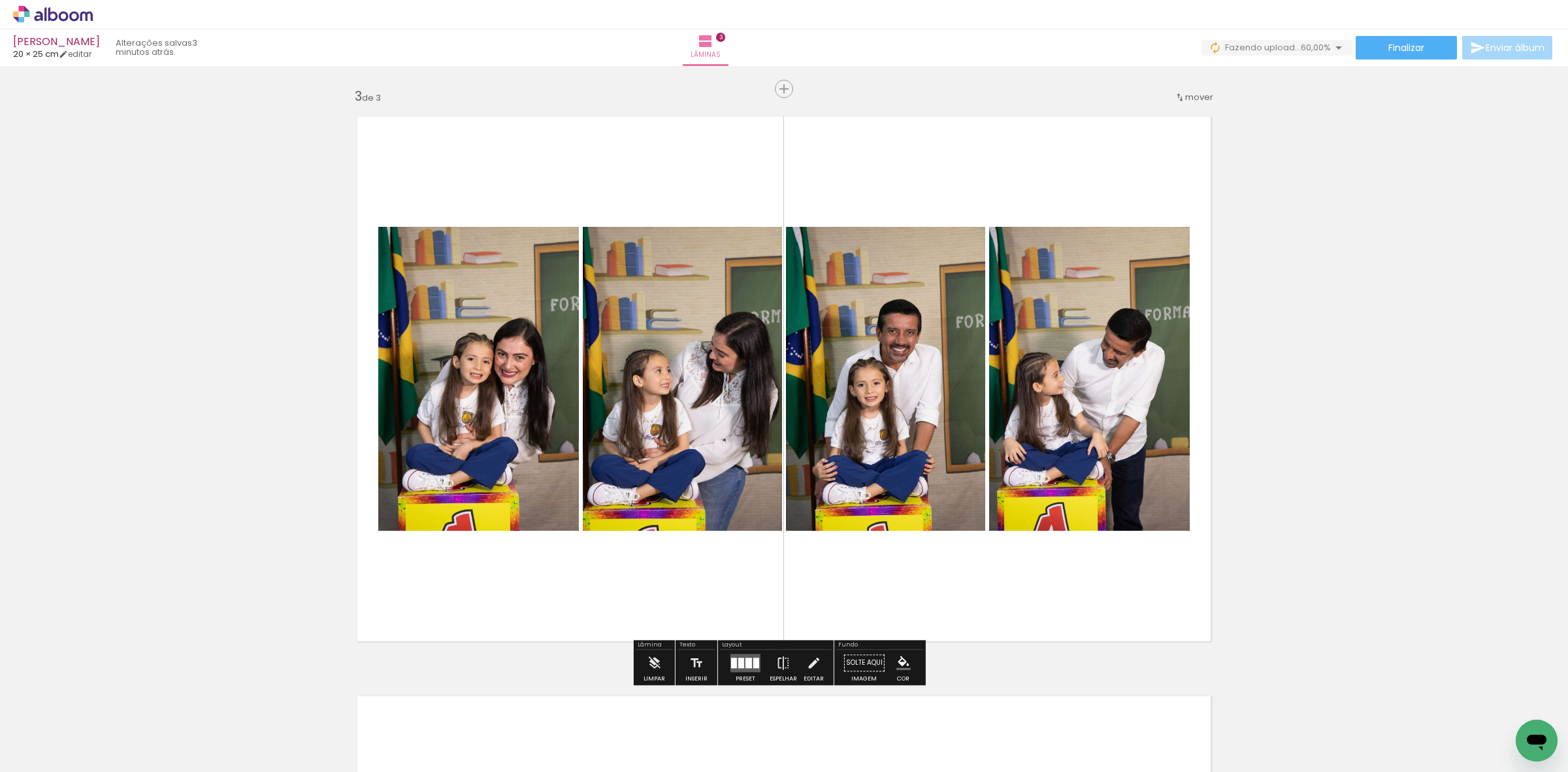
click at [896, 330] on quentale-photo at bounding box center [885, 379] width 199 height 304
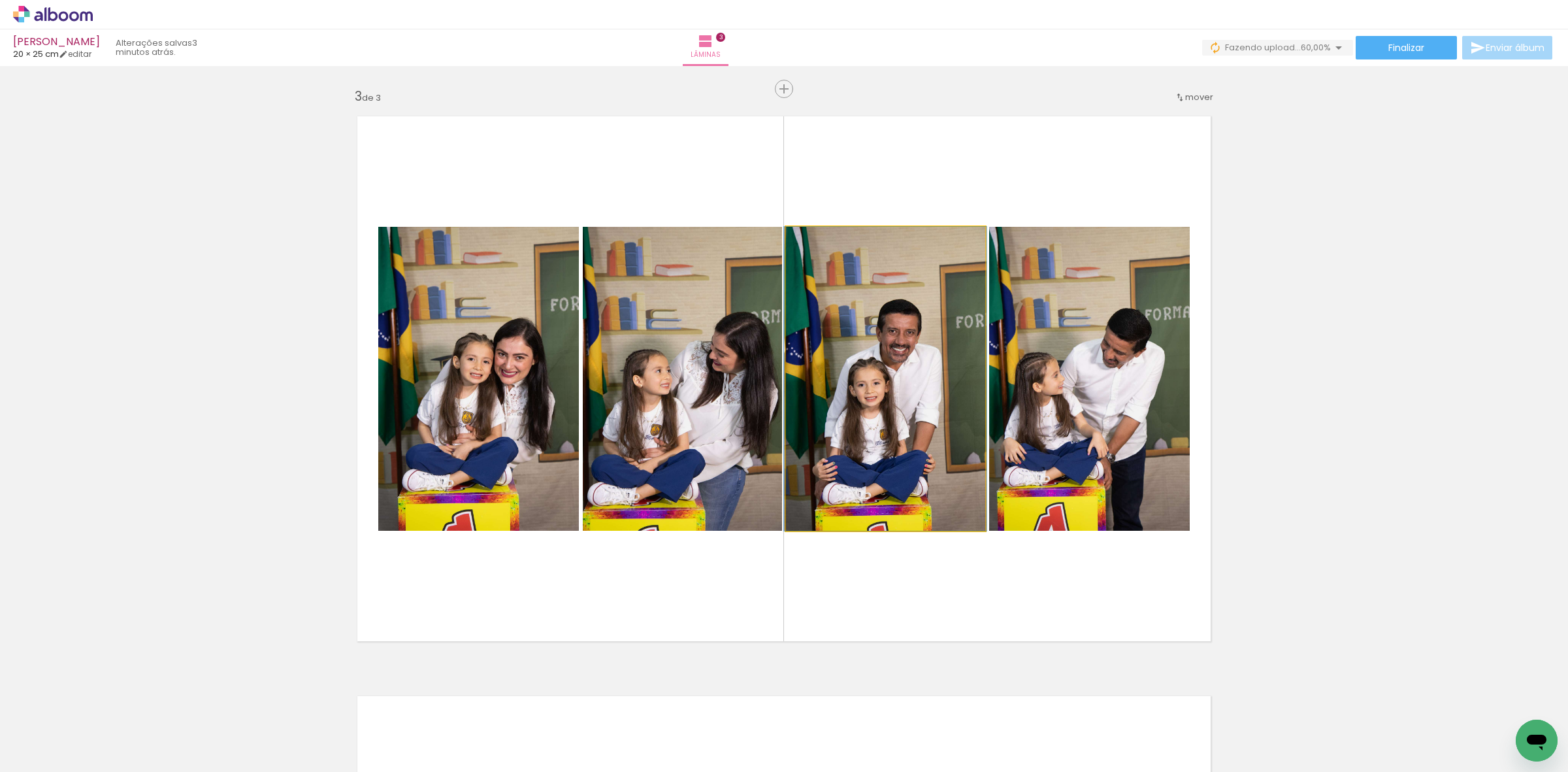
click at [896, 330] on quentale-photo at bounding box center [885, 379] width 199 height 304
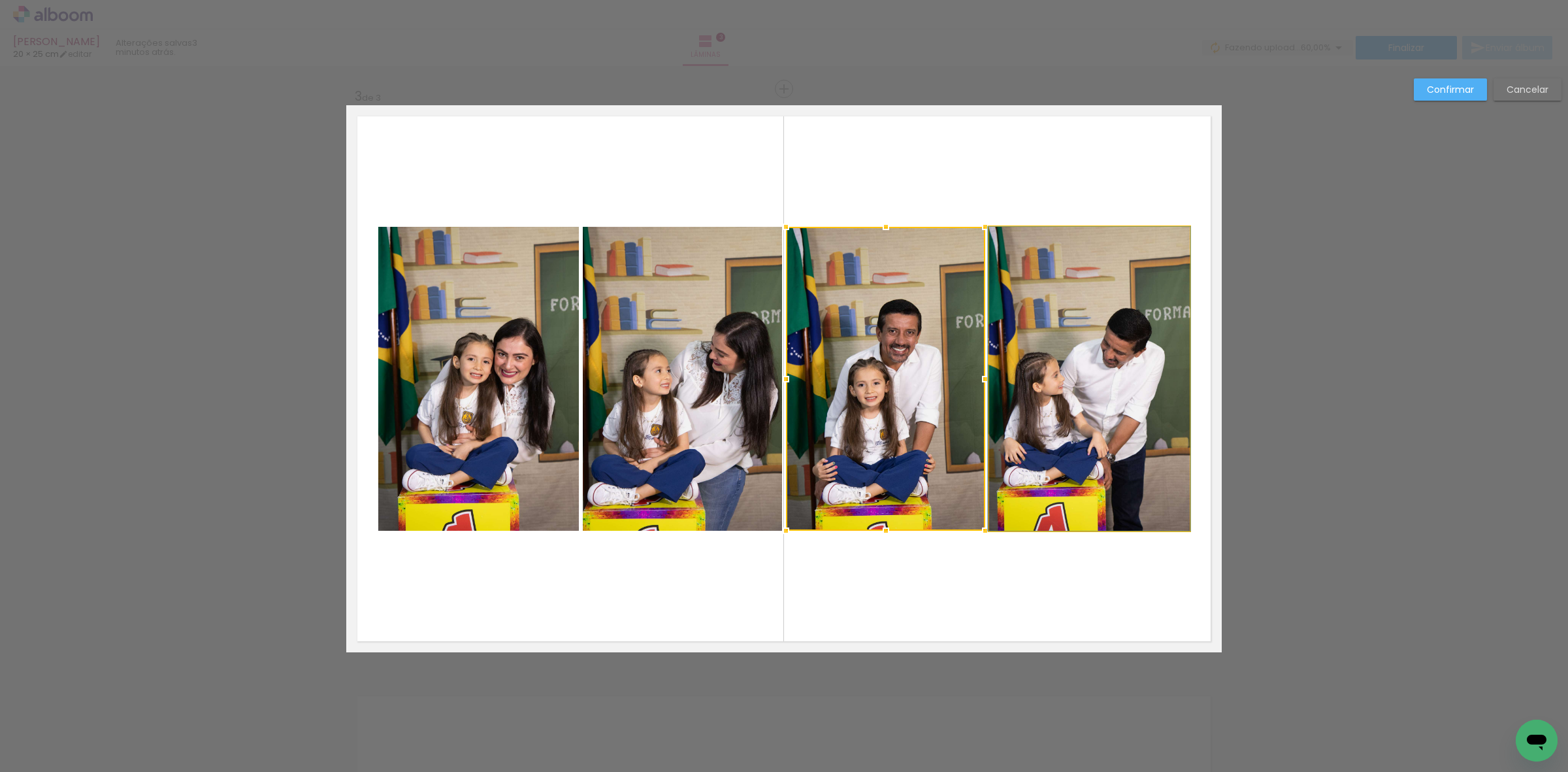
click at [1036, 324] on quentale-photo at bounding box center [1089, 379] width 200 height 304
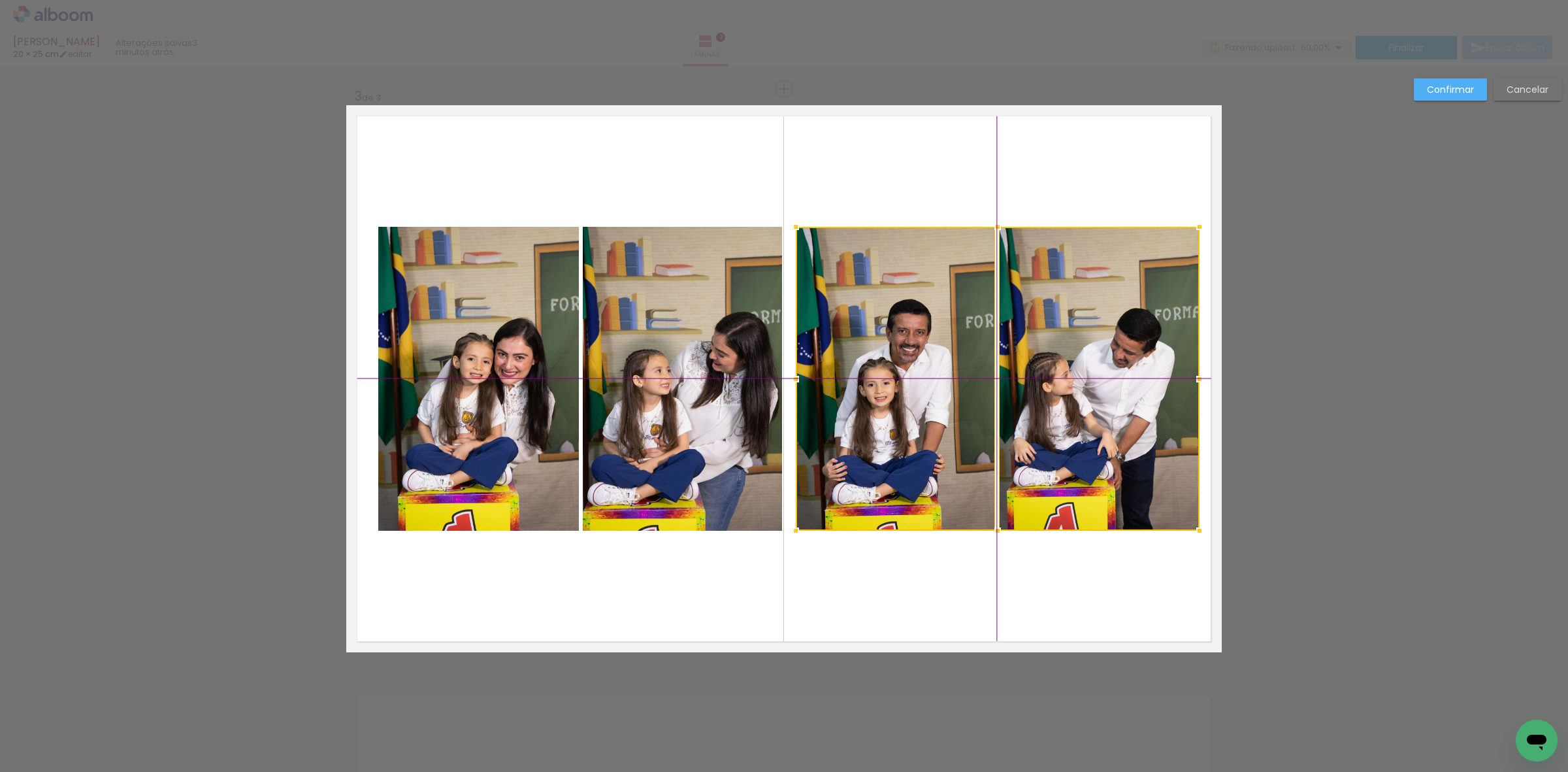
drag, startPoint x: 1031, startPoint y: 371, endPoint x: 1041, endPoint y: 372, distance: 10.0
click at [1041, 372] on div at bounding box center [997, 379] width 404 height 304
click at [625, 344] on quentale-photo at bounding box center [682, 379] width 199 height 304
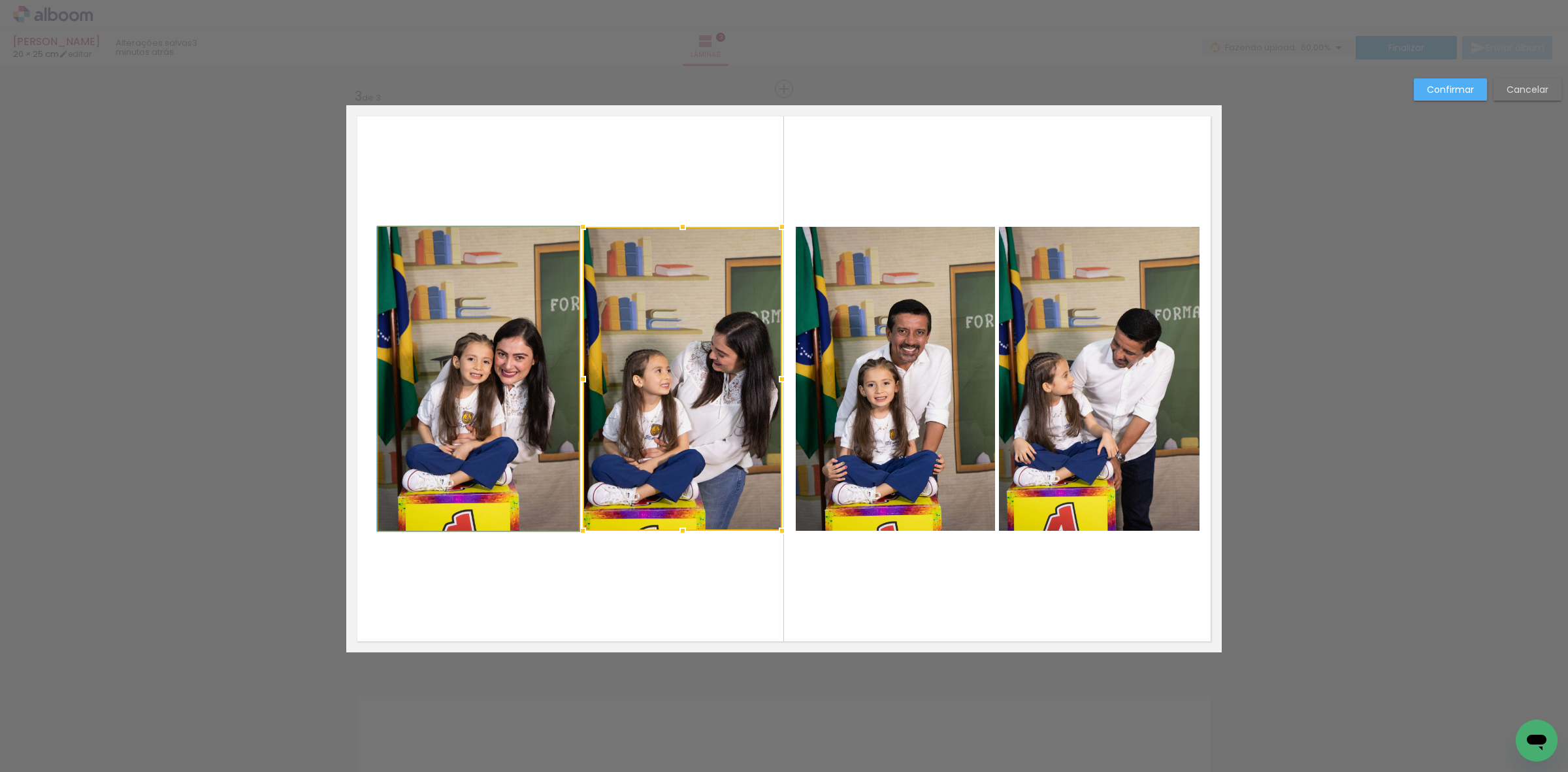
click at [482, 336] on quentale-photo at bounding box center [478, 379] width 200 height 304
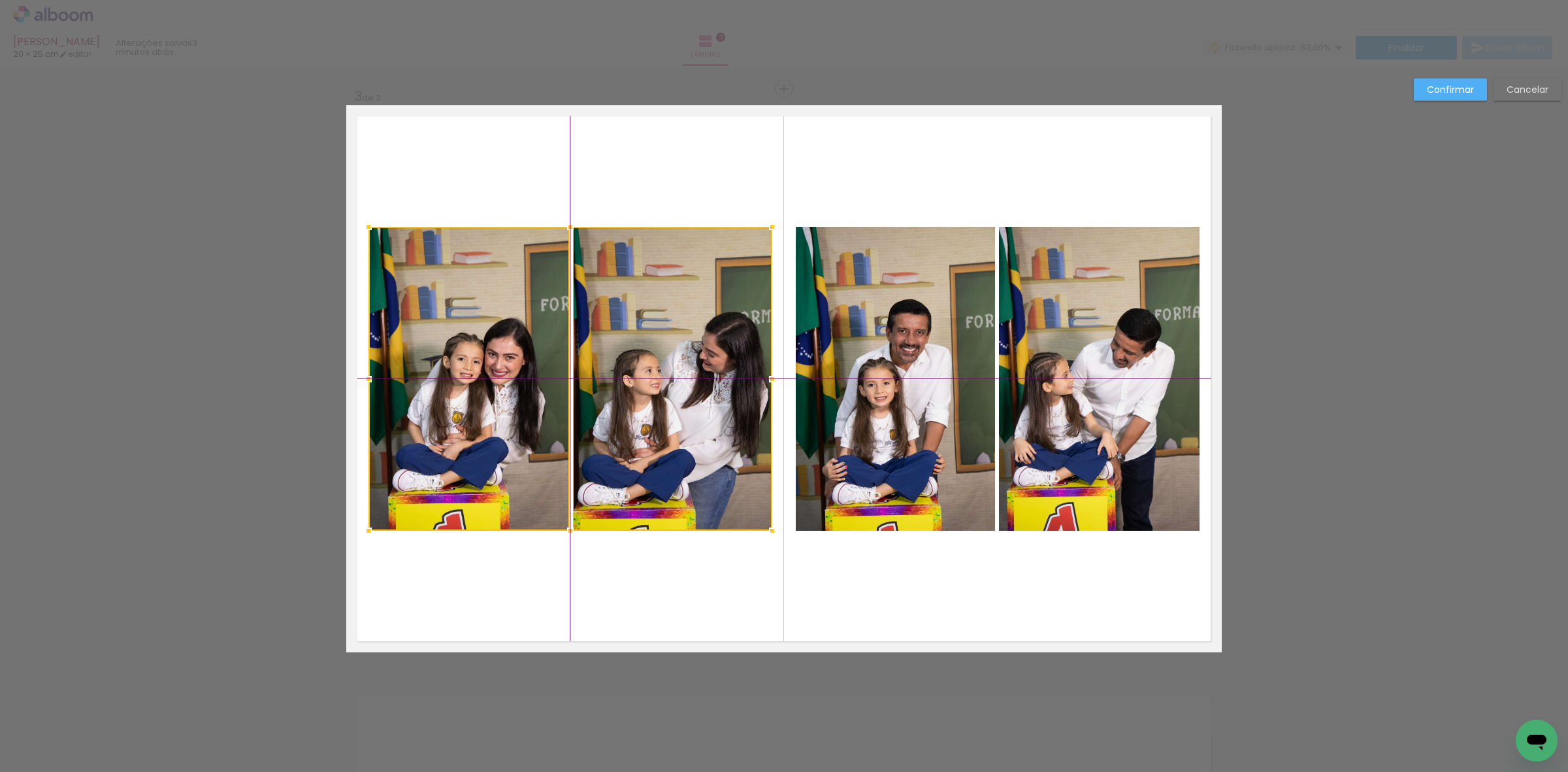
drag, startPoint x: 654, startPoint y: 350, endPoint x: 644, endPoint y: 347, distance: 10.4
click at [644, 347] on div at bounding box center [571, 379] width 404 height 304
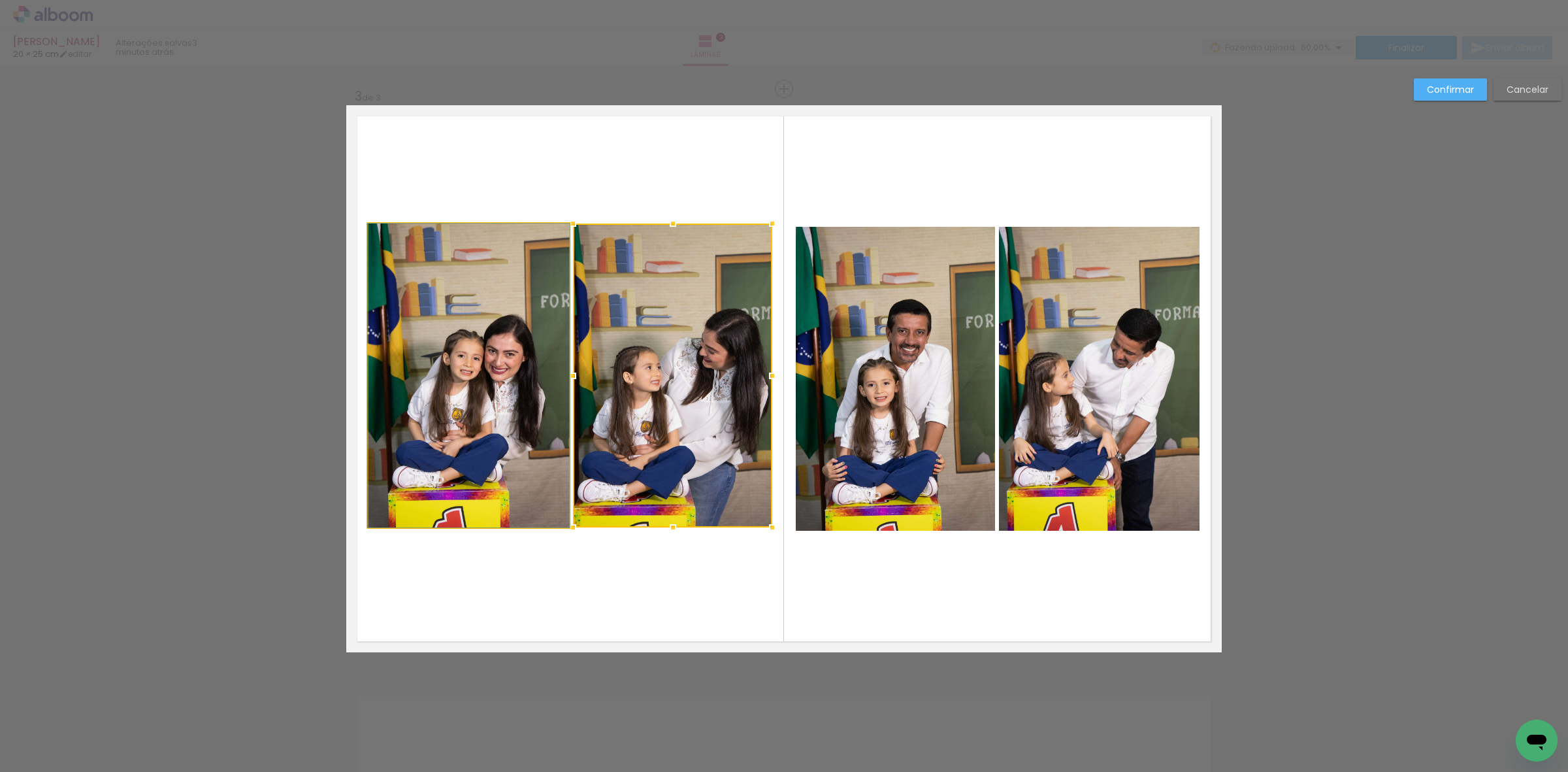
click at [536, 338] on quentale-photo at bounding box center [469, 376] width 200 height 304
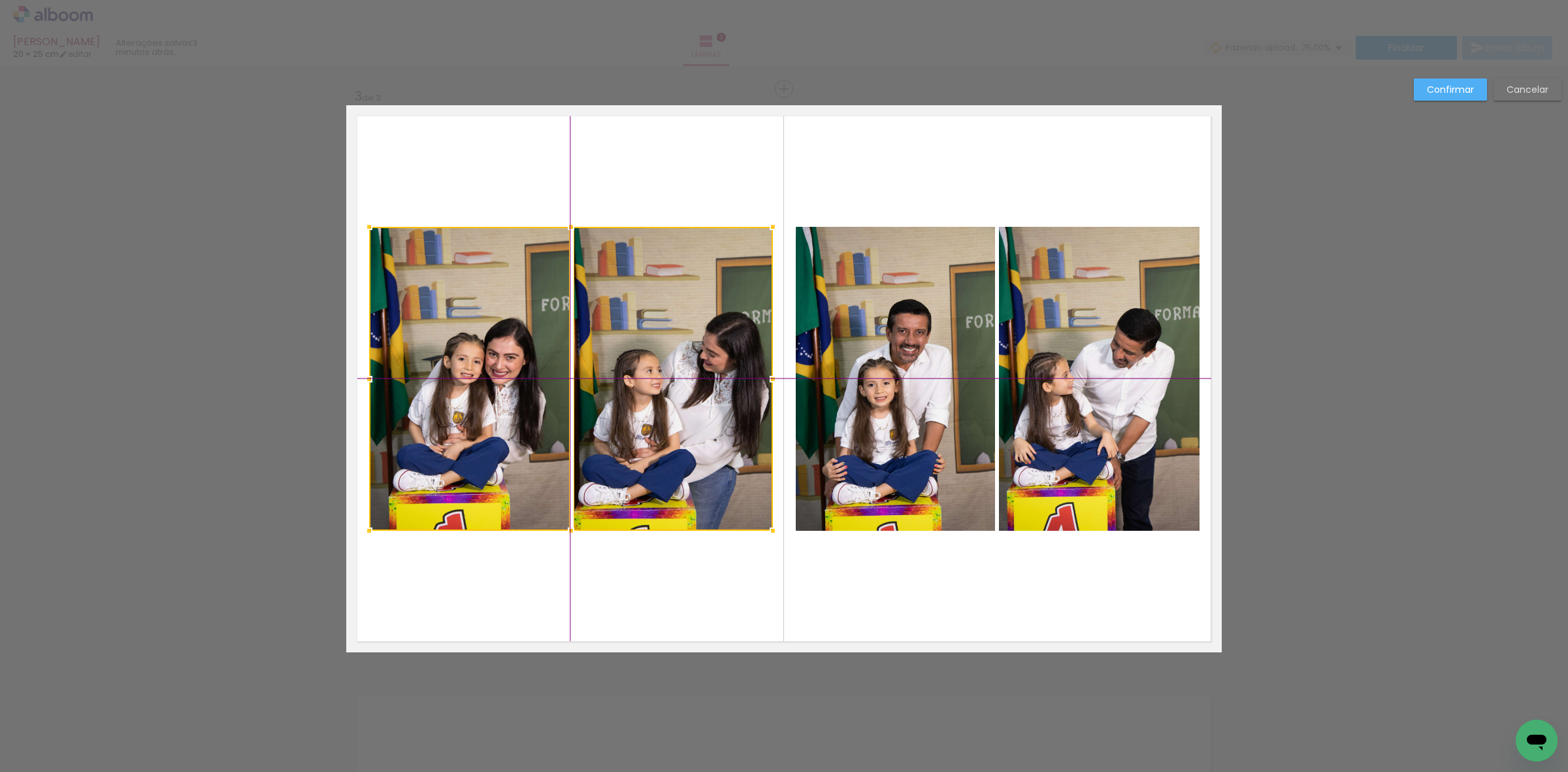
drag, startPoint x: 641, startPoint y: 352, endPoint x: 635, endPoint y: 350, distance: 6.3
click at [635, 350] on div at bounding box center [571, 379] width 404 height 304
click at [0, 0] on slot "Confirmar" at bounding box center [0, 0] width 0 height 0
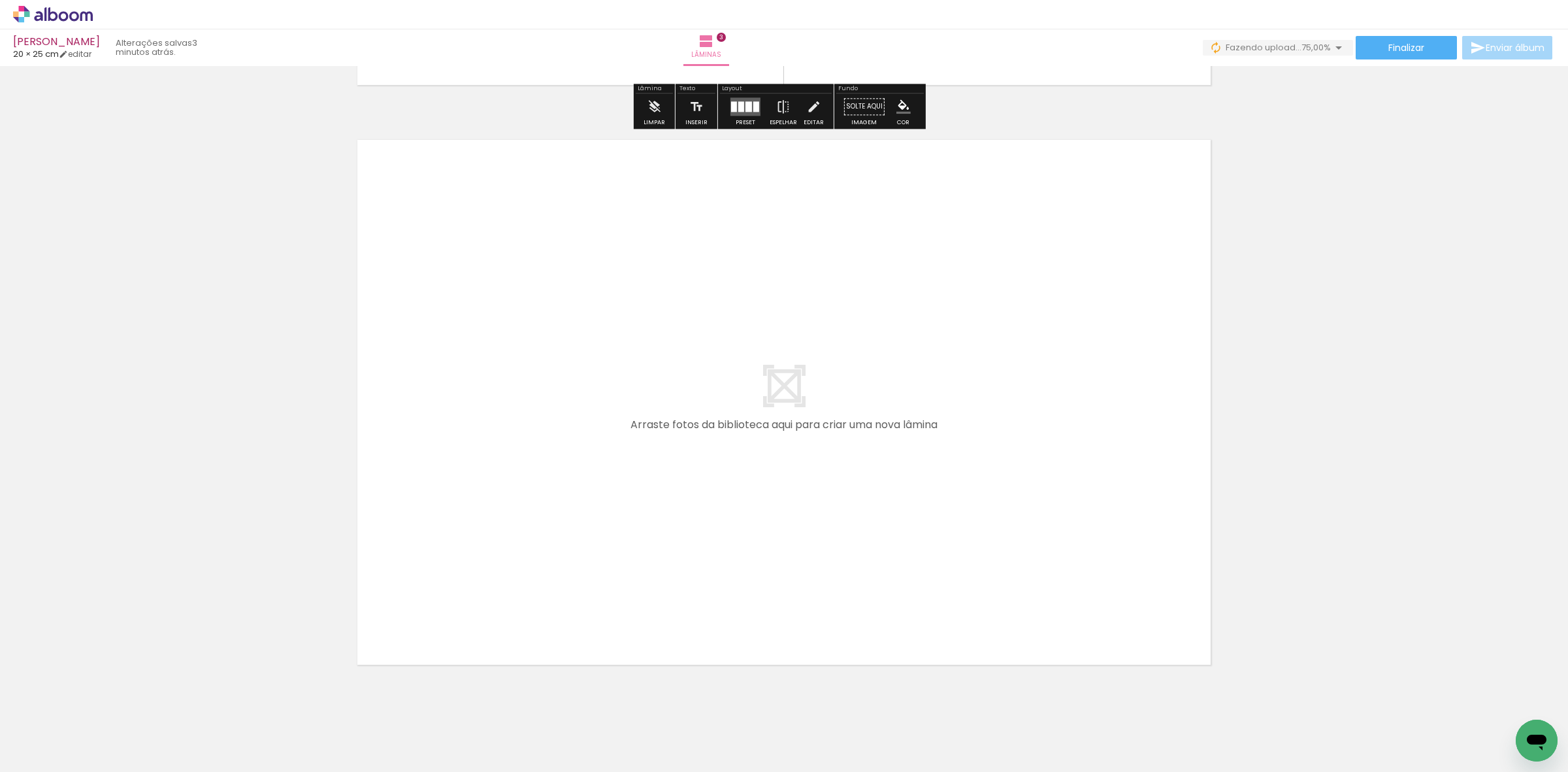
scroll to position [1730, 0]
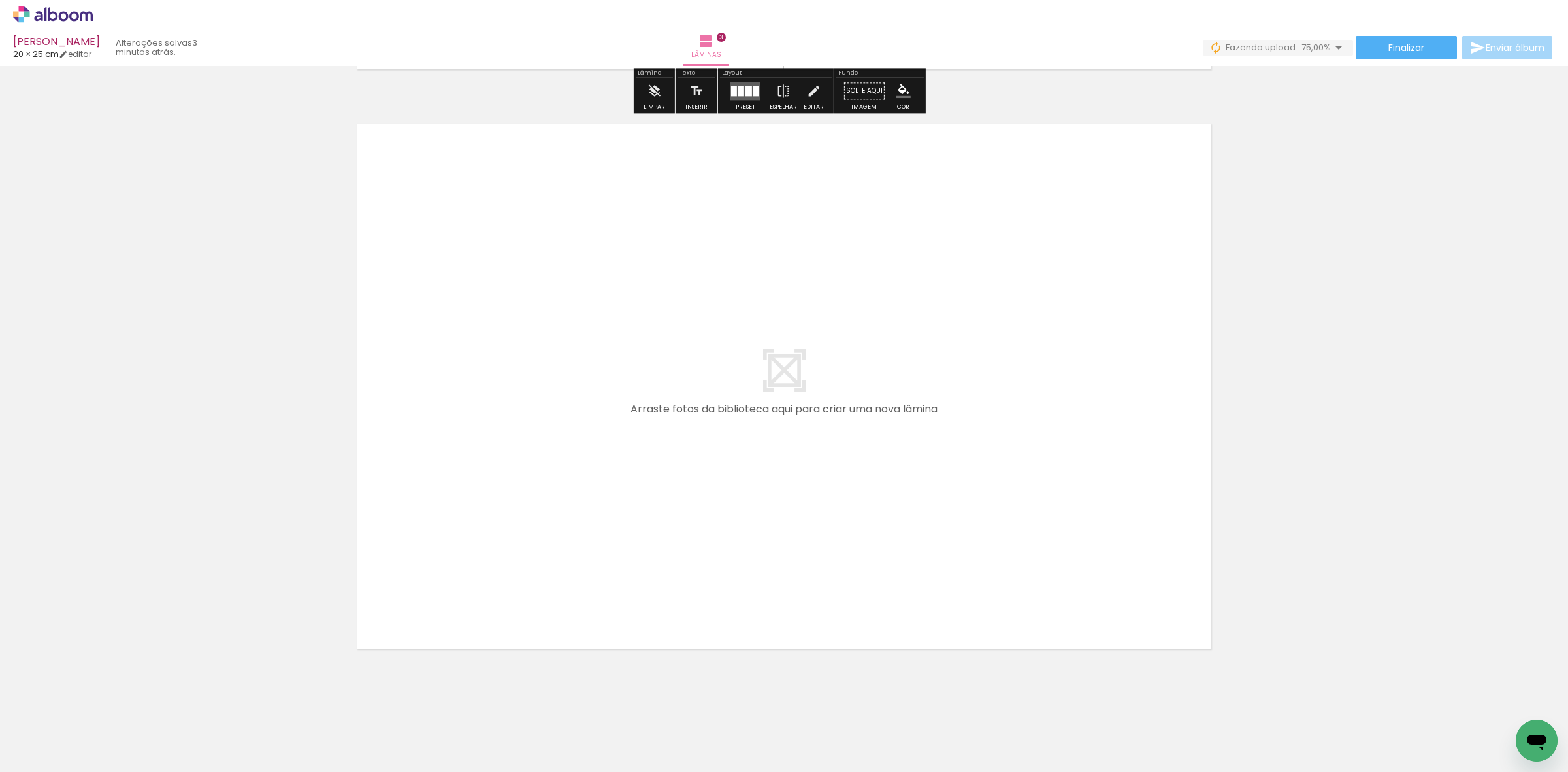
drag, startPoint x: 160, startPoint y: 707, endPoint x: 445, endPoint y: 531, distance: 335.0
click at [445, 531] on quentale-workspace at bounding box center [784, 386] width 1568 height 772
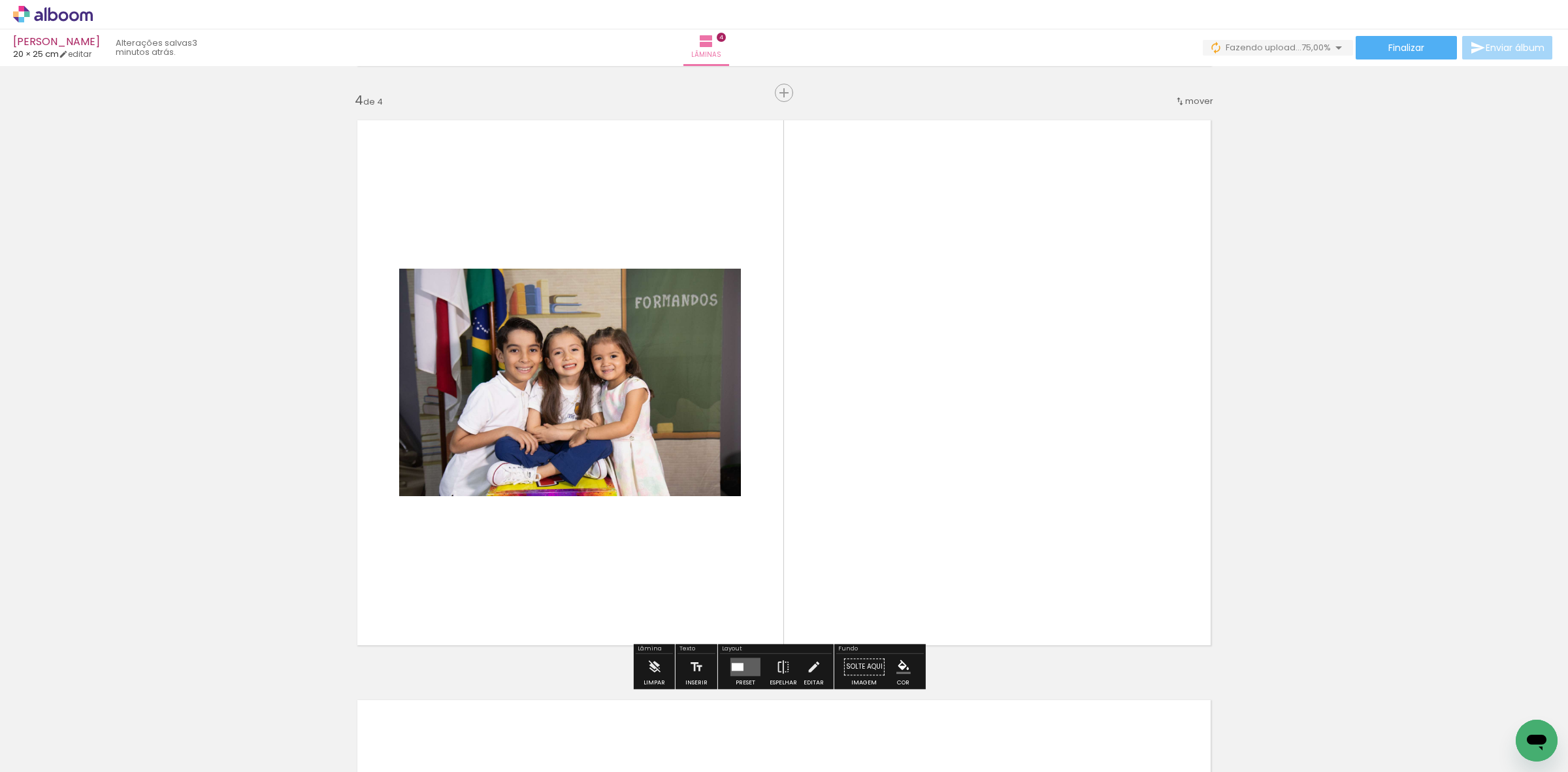
scroll to position [1739, 0]
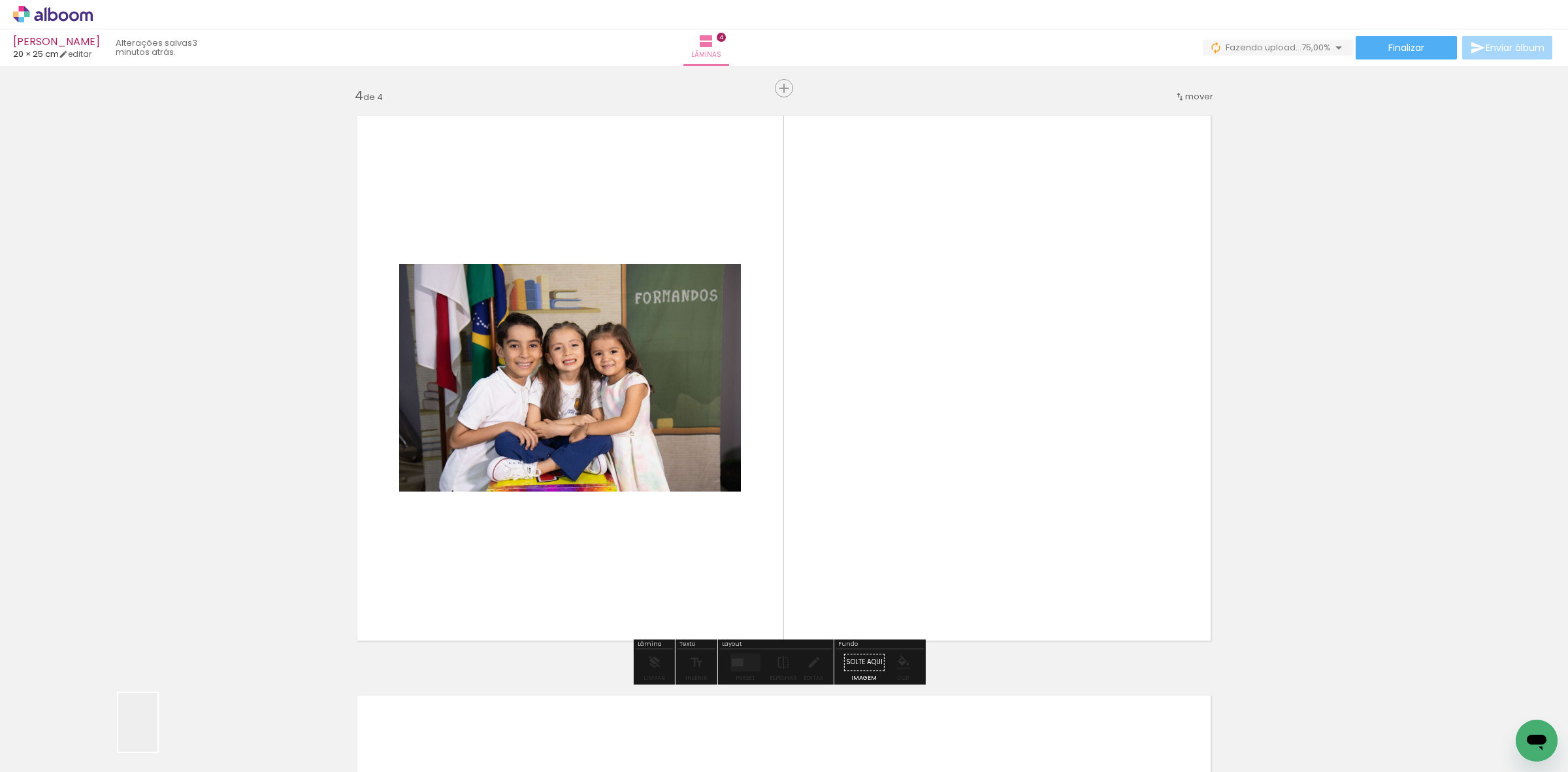
drag, startPoint x: 158, startPoint y: 732, endPoint x: 190, endPoint y: 694, distance: 49.7
click at [461, 497] on quentale-workspace at bounding box center [784, 386] width 1568 height 772
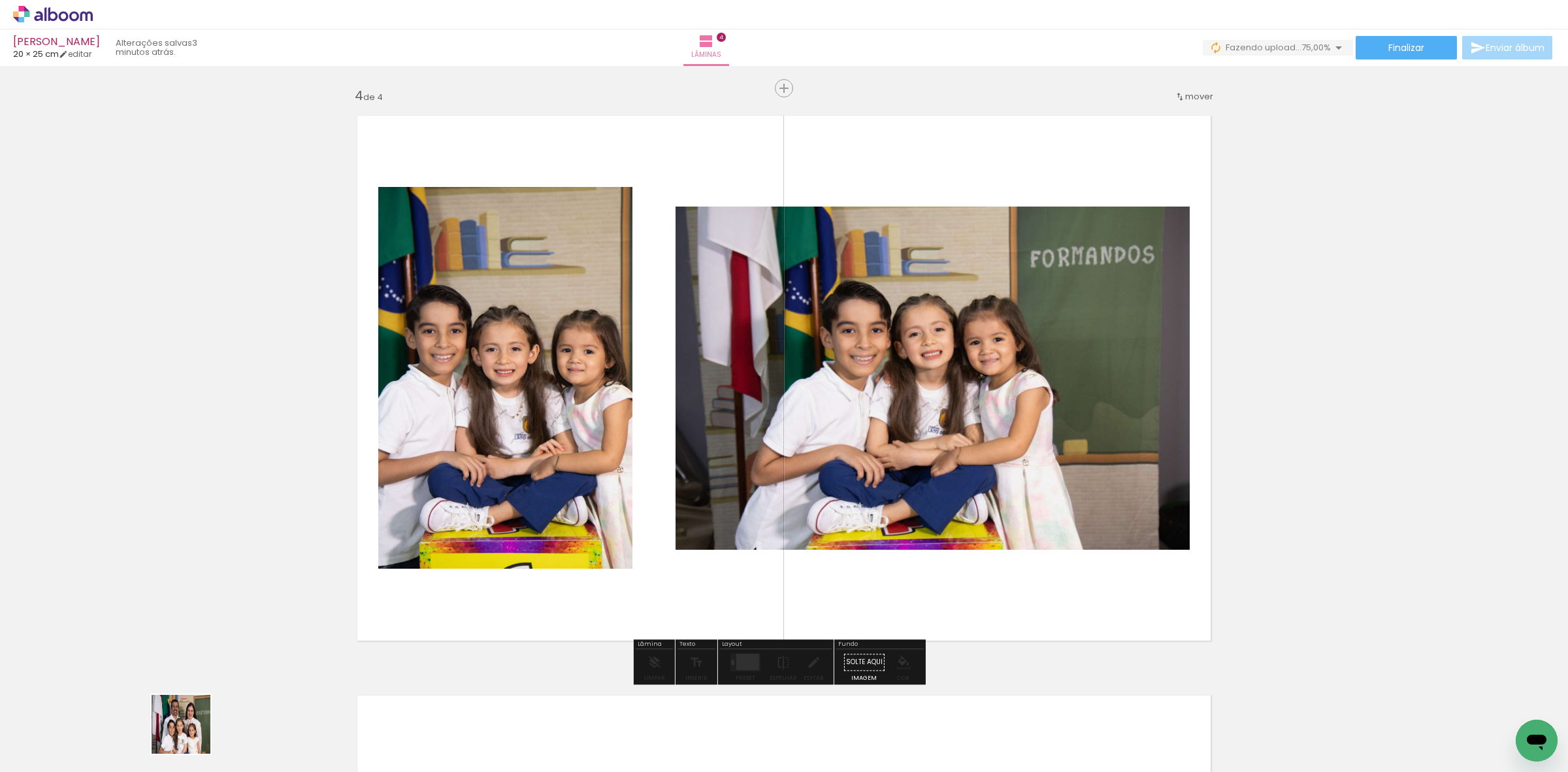
drag, startPoint x: 191, startPoint y: 734, endPoint x: 185, endPoint y: 690, distance: 44.4
click at [426, 546] on quentale-workspace at bounding box center [784, 386] width 1568 height 772
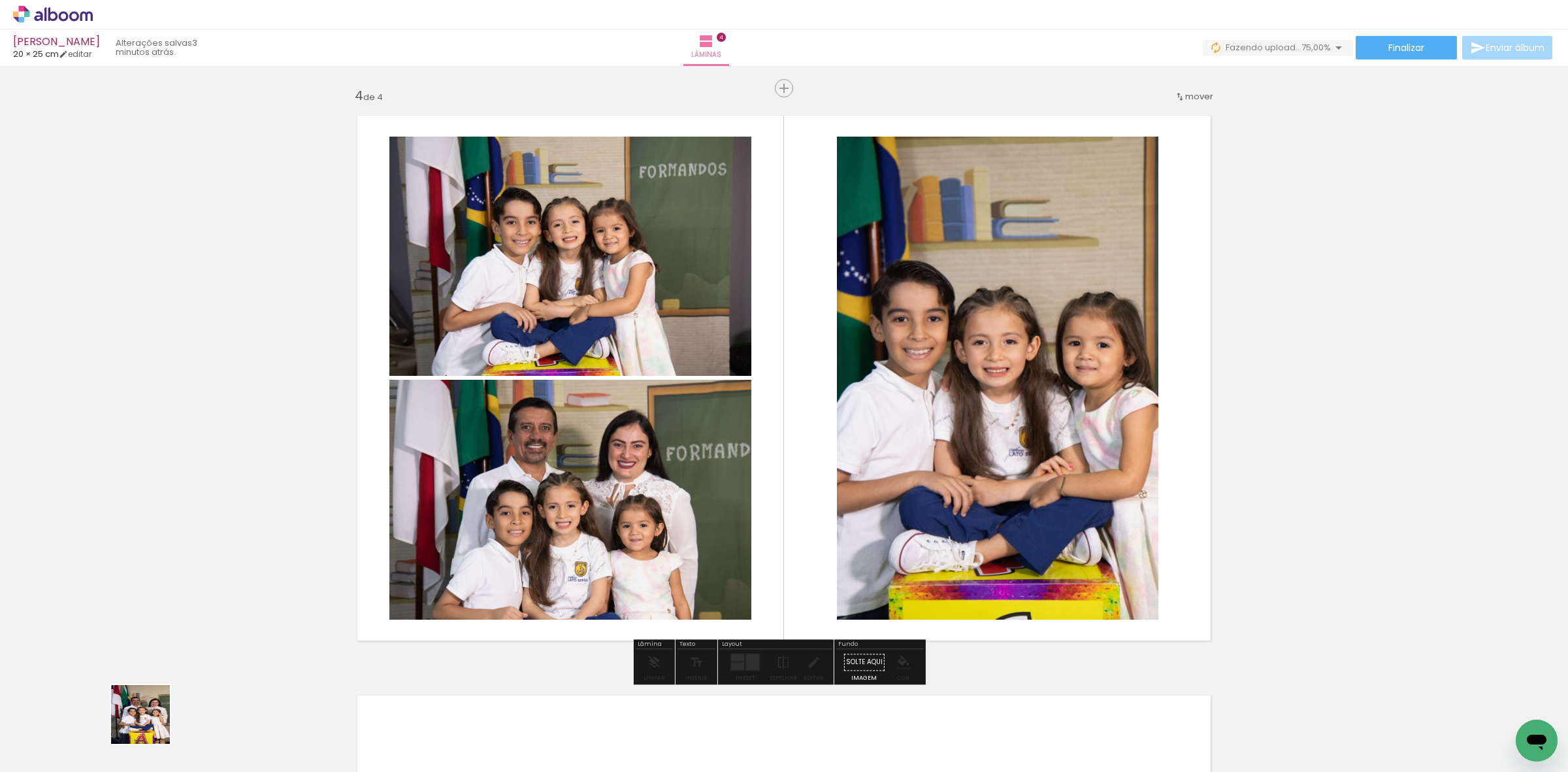
drag, startPoint x: 123, startPoint y: 740, endPoint x: 628, endPoint y: 507, distance: 556.2
click at [589, 505] on quentale-workspace at bounding box center [784, 386] width 1568 height 772
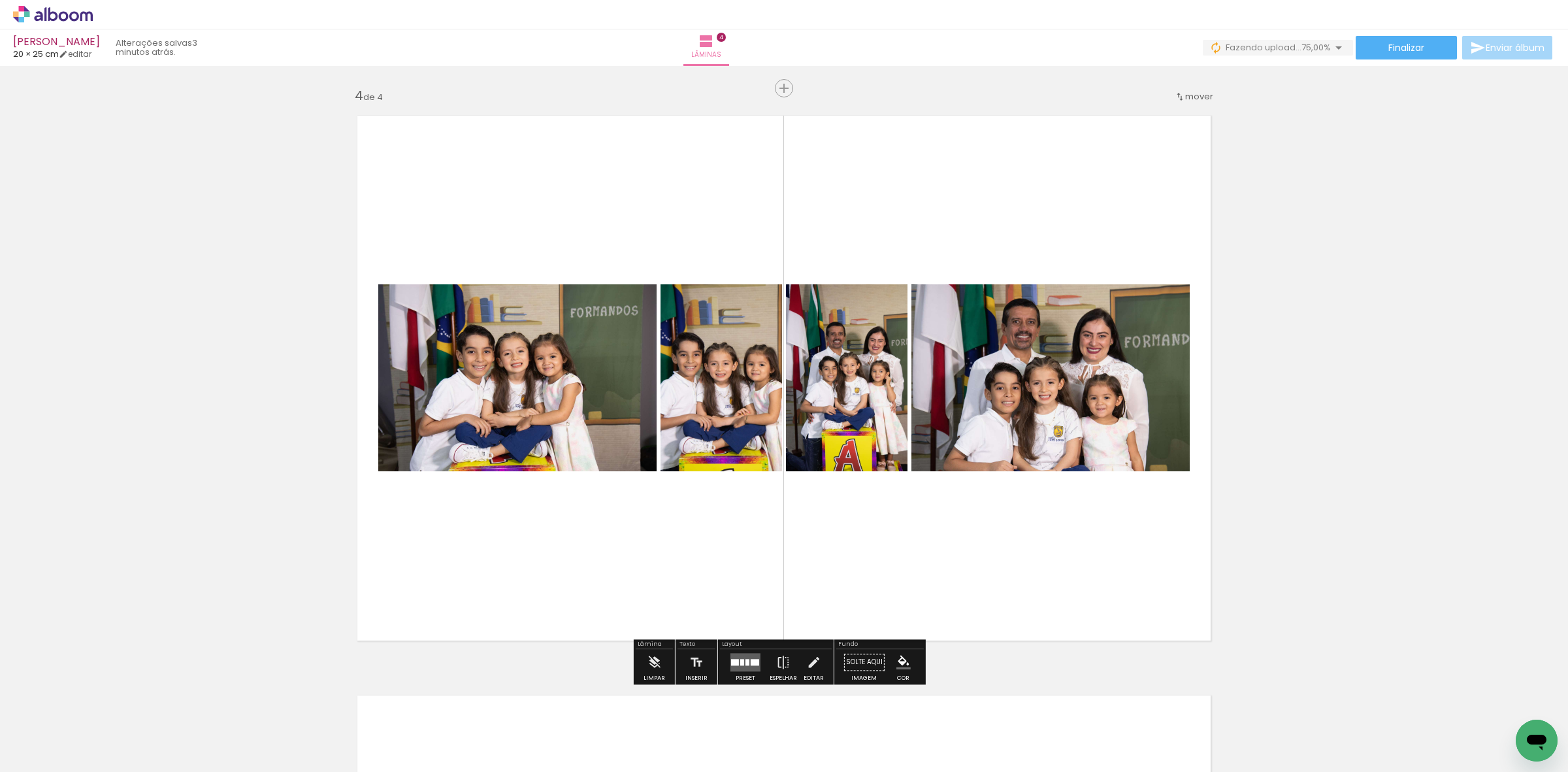
drag, startPoint x: 729, startPoint y: 654, endPoint x: 743, endPoint y: 645, distance: 16.6
click at [730, 654] on quentale-layouter at bounding box center [745, 662] width 30 height 18
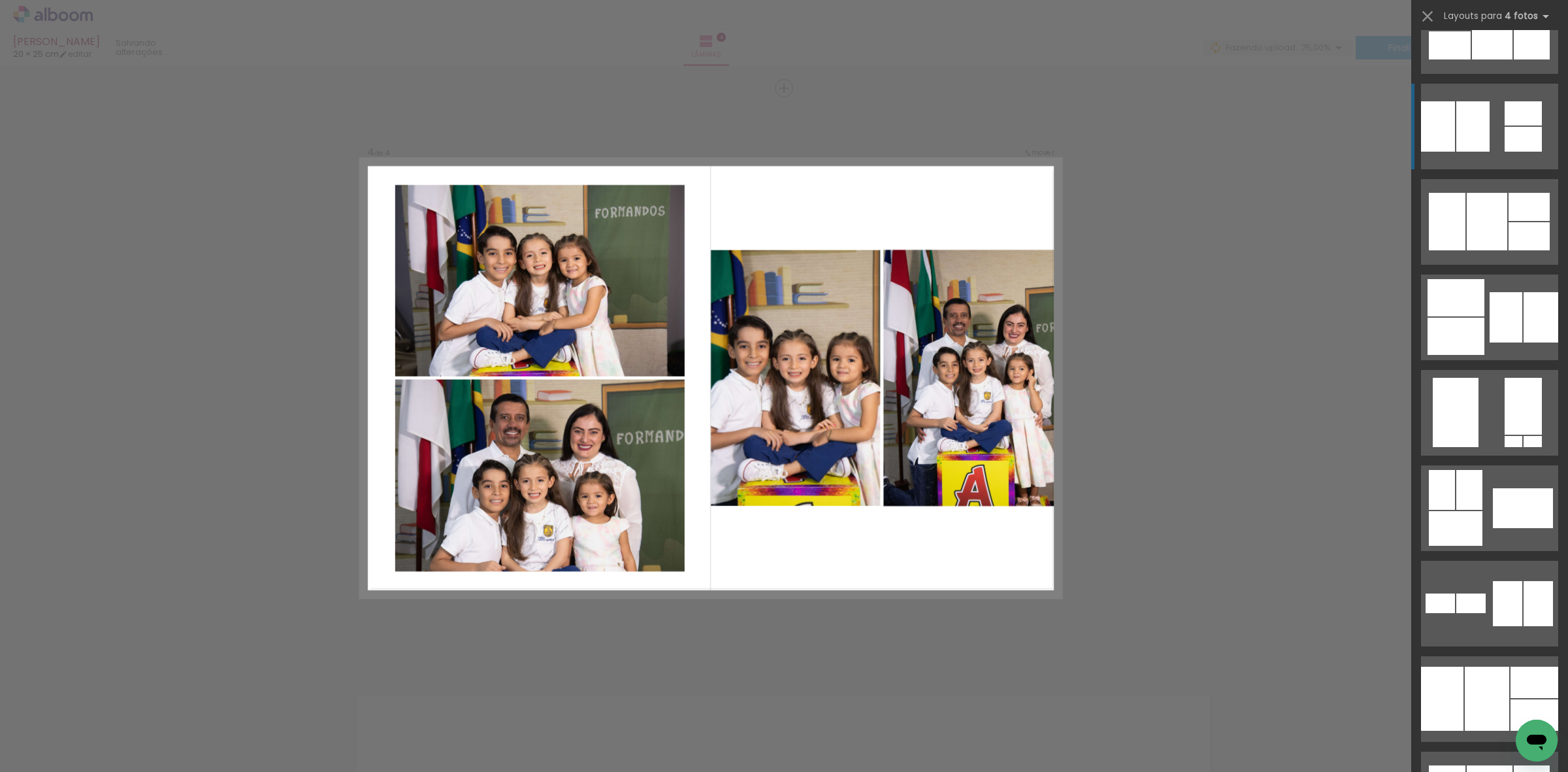
scroll to position [817, 0]
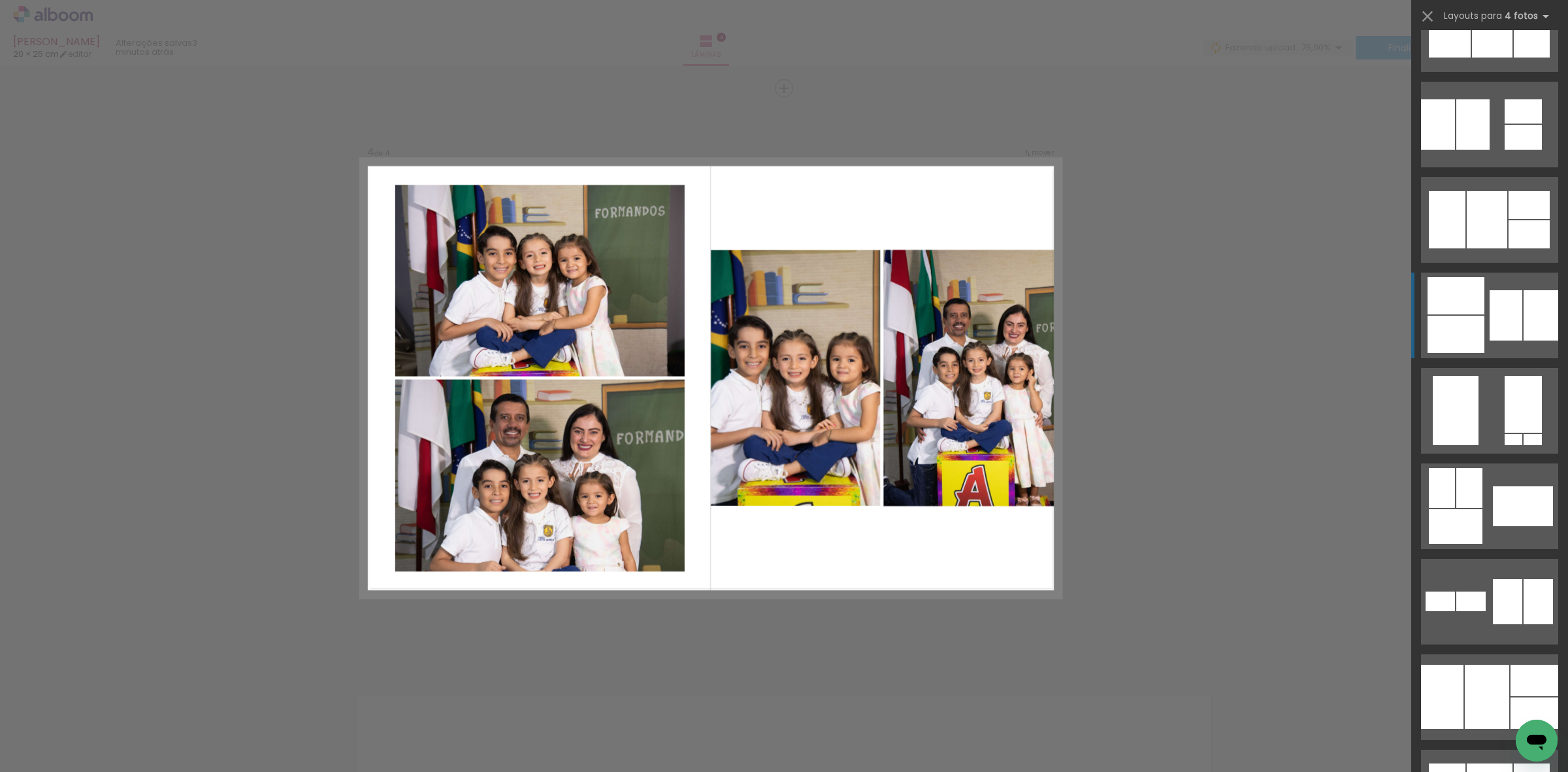
click at [1490, 317] on div at bounding box center [1506, 315] width 32 height 51
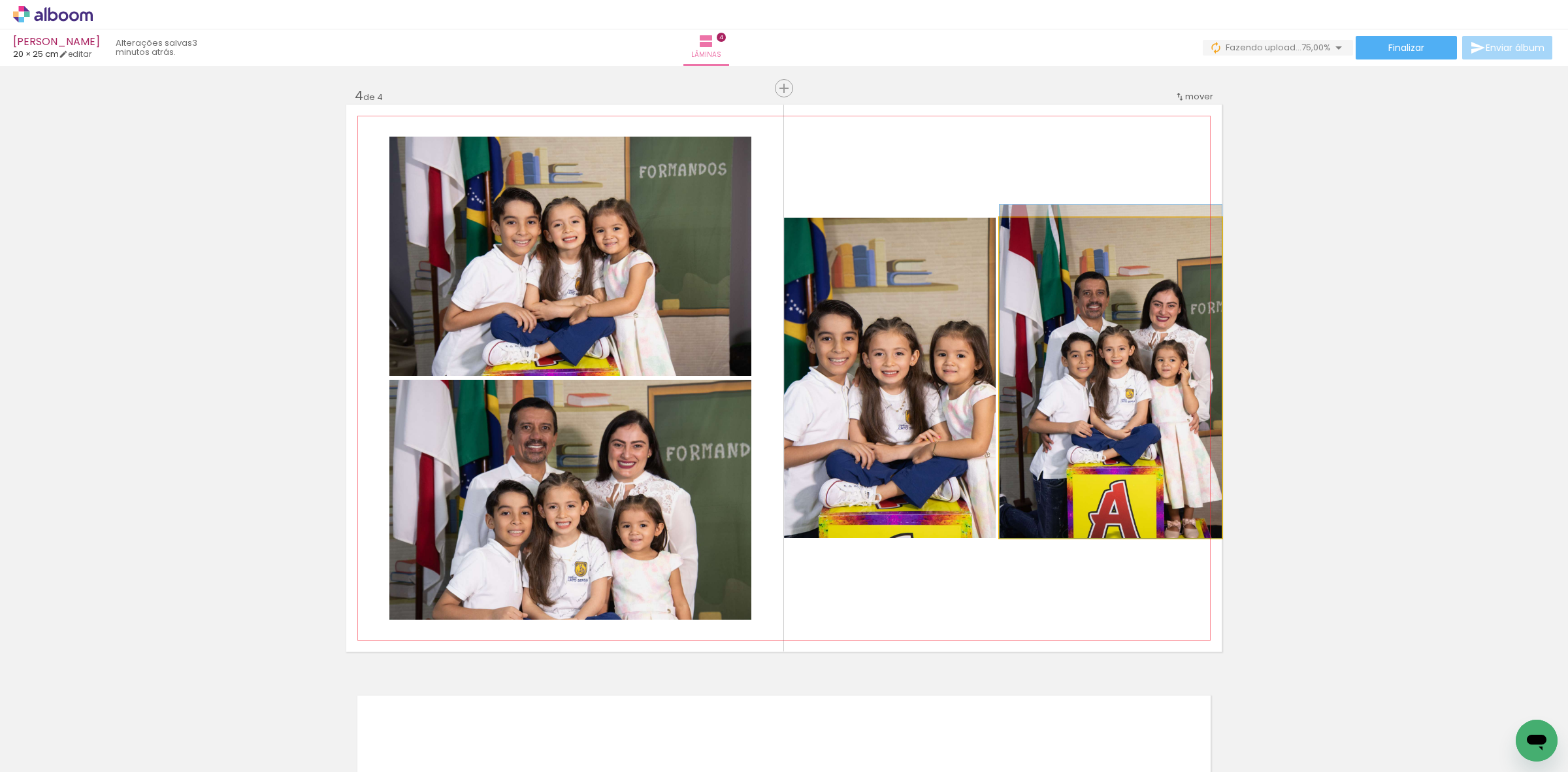
drag, startPoint x: 1108, startPoint y: 406, endPoint x: 1066, endPoint y: 343, distance: 75.7
click at [1066, 342] on quentale-photo at bounding box center [1111, 377] width 222 height 320
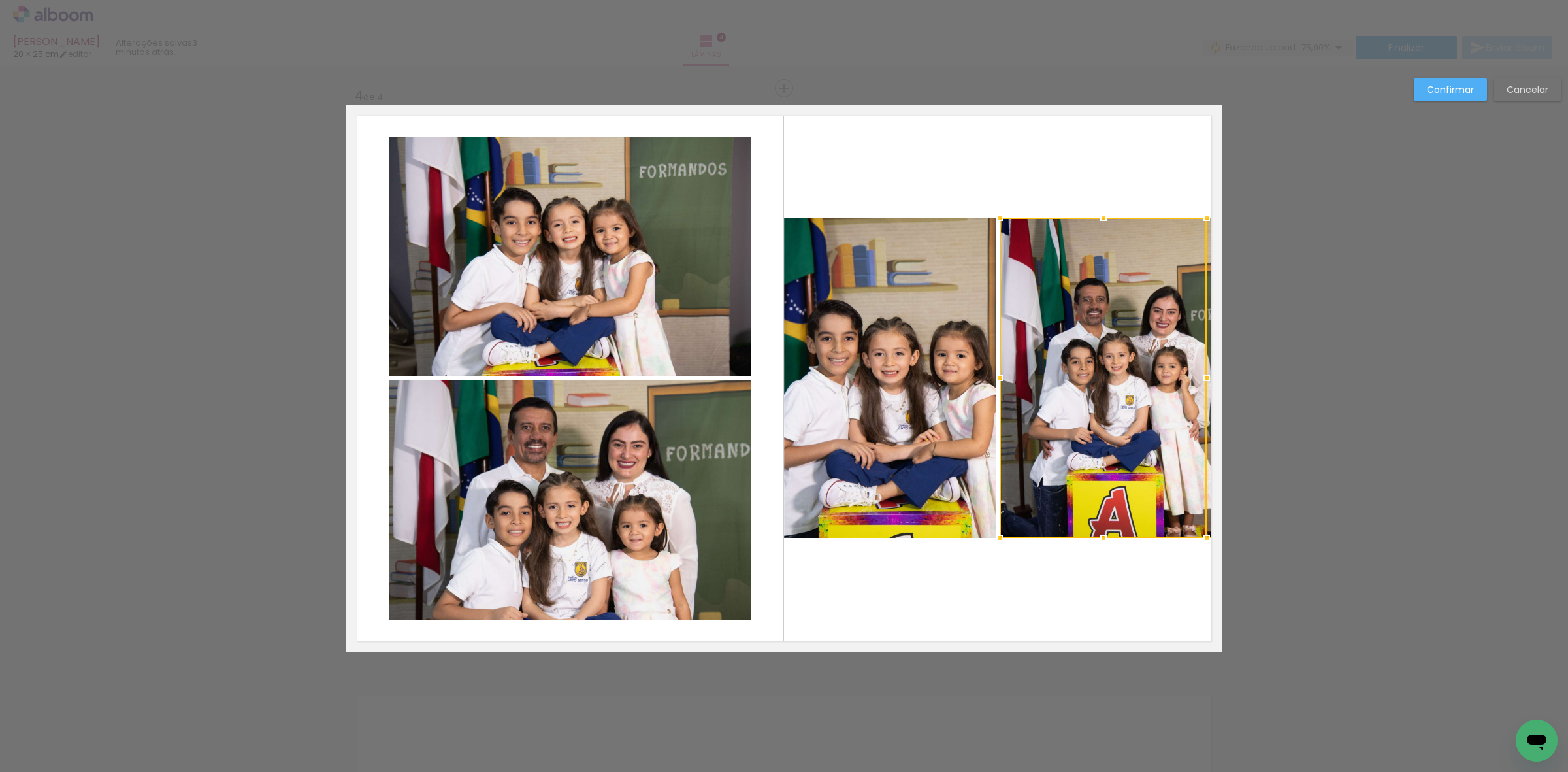
drag, startPoint x: 1217, startPoint y: 384, endPoint x: 1192, endPoint y: 386, distance: 25.1
click at [1194, 386] on div at bounding box center [1206, 377] width 26 height 26
click at [0, 0] on slot "Cancelar" at bounding box center [0, 0] width 0 height 0
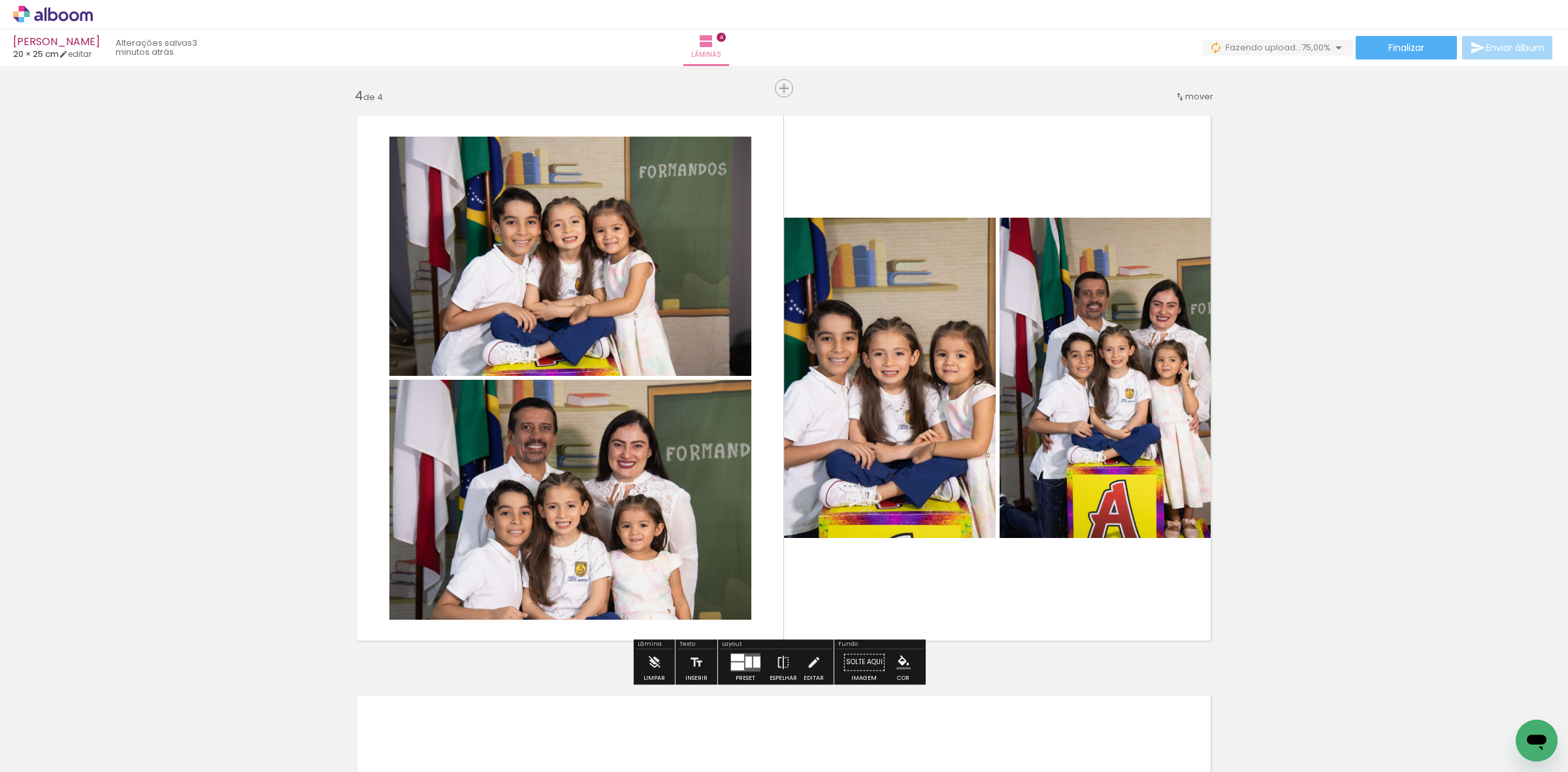
click at [1083, 404] on quentale-photo at bounding box center [1111, 377] width 222 height 320
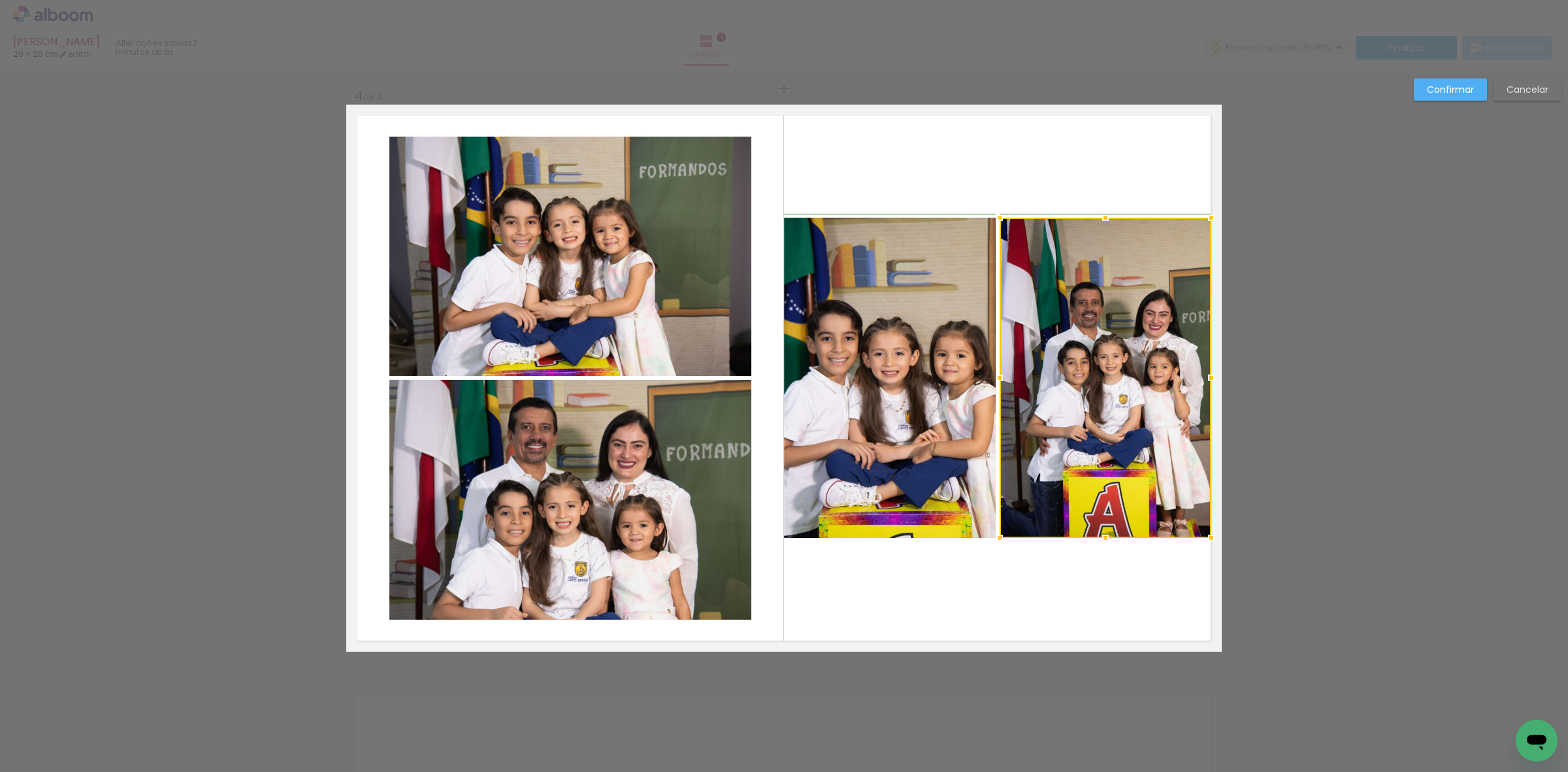
drag, startPoint x: 1210, startPoint y: 382, endPoint x: 1199, endPoint y: 382, distance: 11.0
click at [1199, 382] on div at bounding box center [1211, 377] width 26 height 26
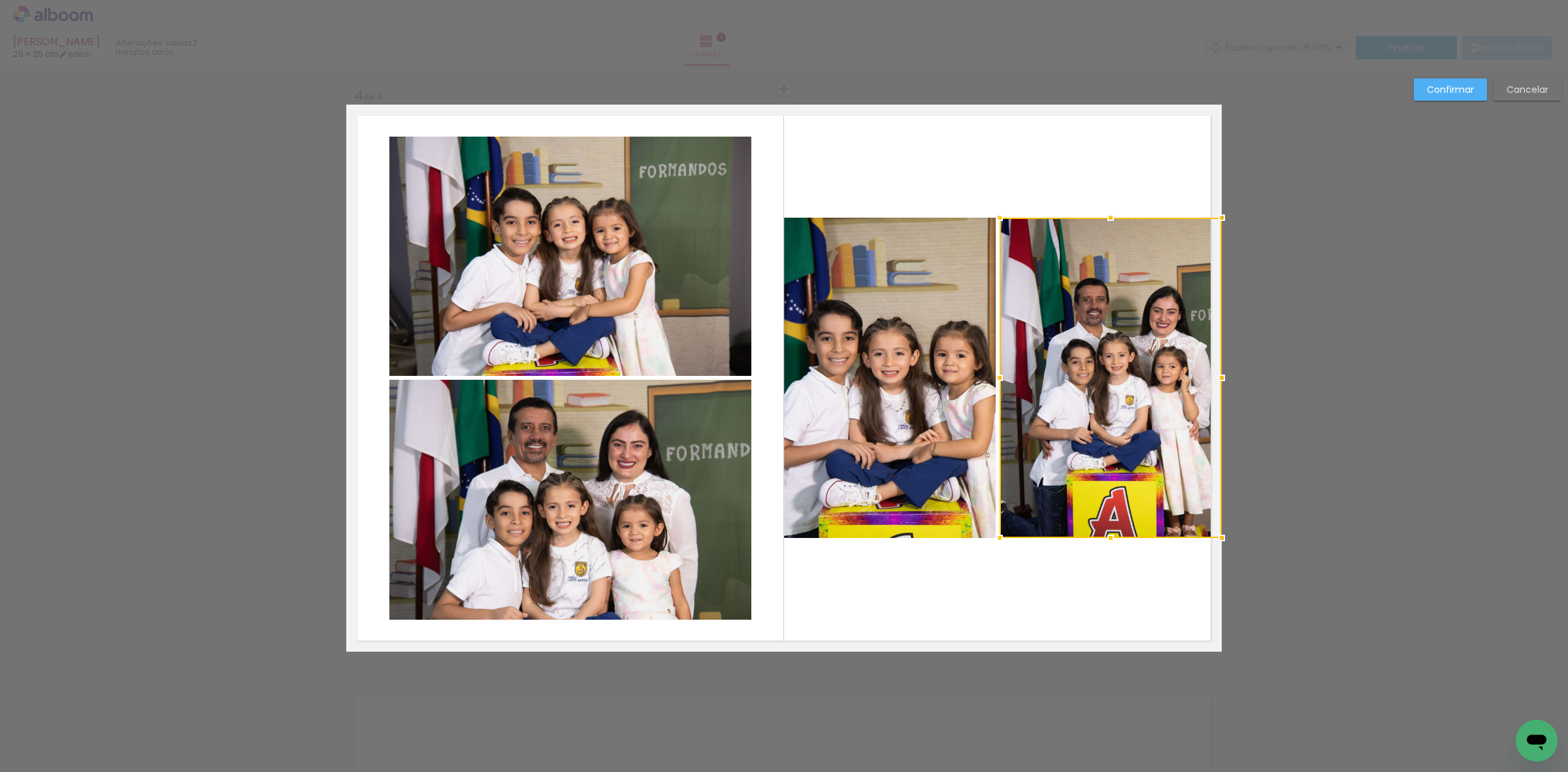
click at [1521, 80] on paper-button "Cancelar" at bounding box center [1527, 89] width 68 height 23
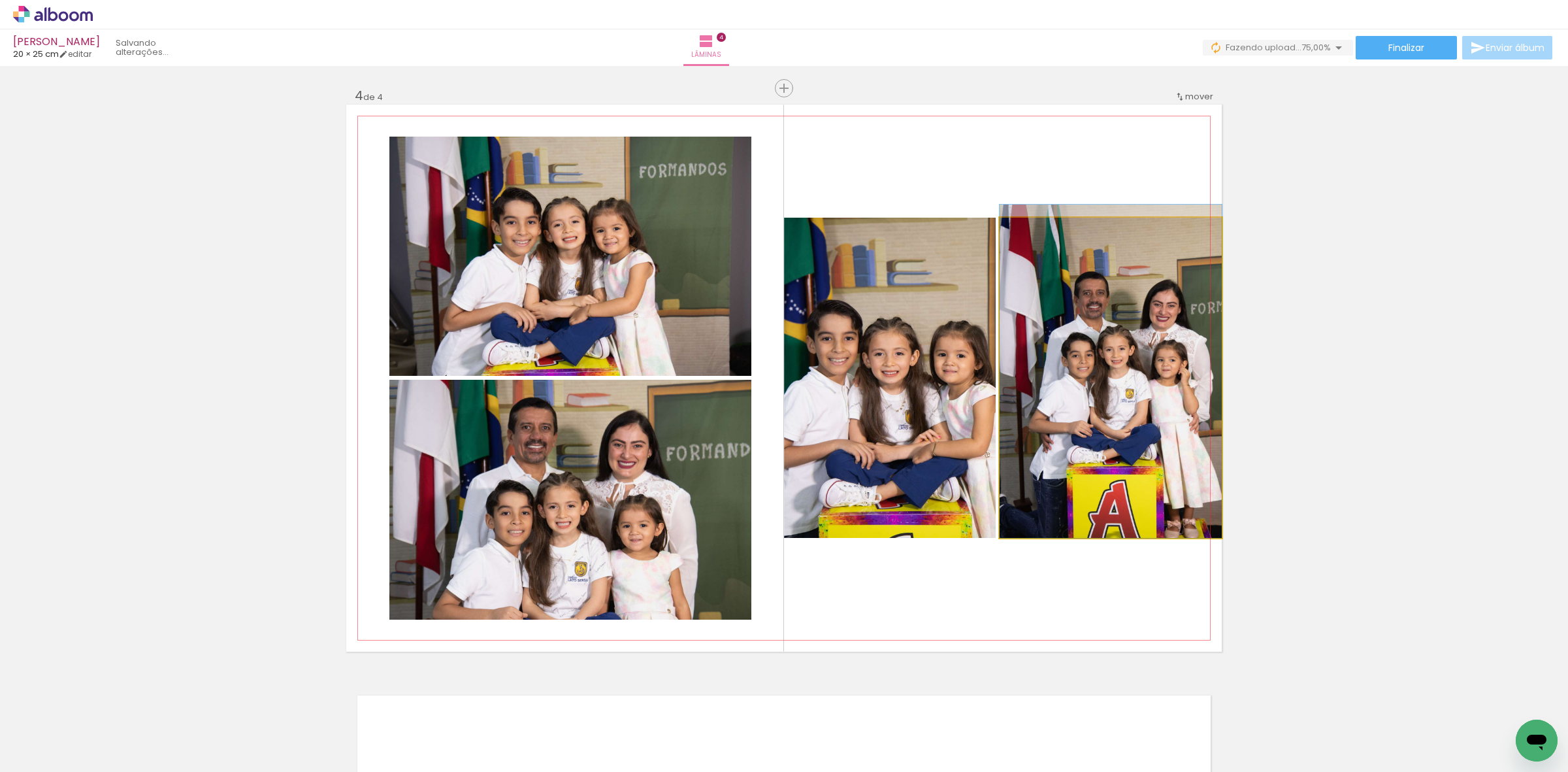
click at [1092, 384] on quentale-photo at bounding box center [1111, 377] width 222 height 320
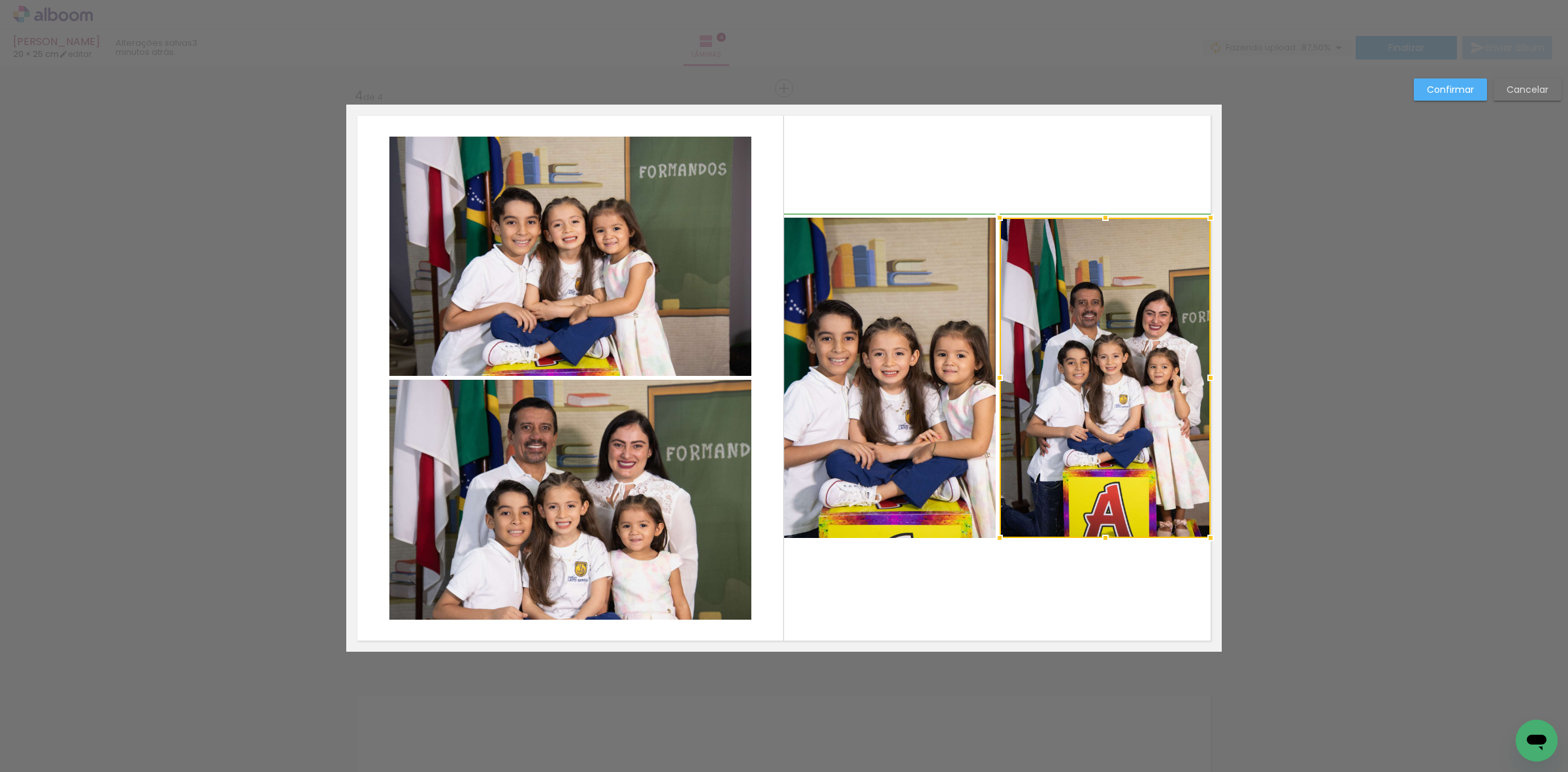
drag, startPoint x: 1216, startPoint y: 381, endPoint x: 1206, endPoint y: 381, distance: 10.0
click at [1206, 381] on div at bounding box center [1210, 377] width 26 height 26
click at [1095, 358] on quentale-photo at bounding box center [1105, 377] width 211 height 320
click at [863, 372] on quentale-photo at bounding box center [890, 377] width 212 height 320
click at [0, 0] on slot "Confirmar" at bounding box center [0, 0] width 0 height 0
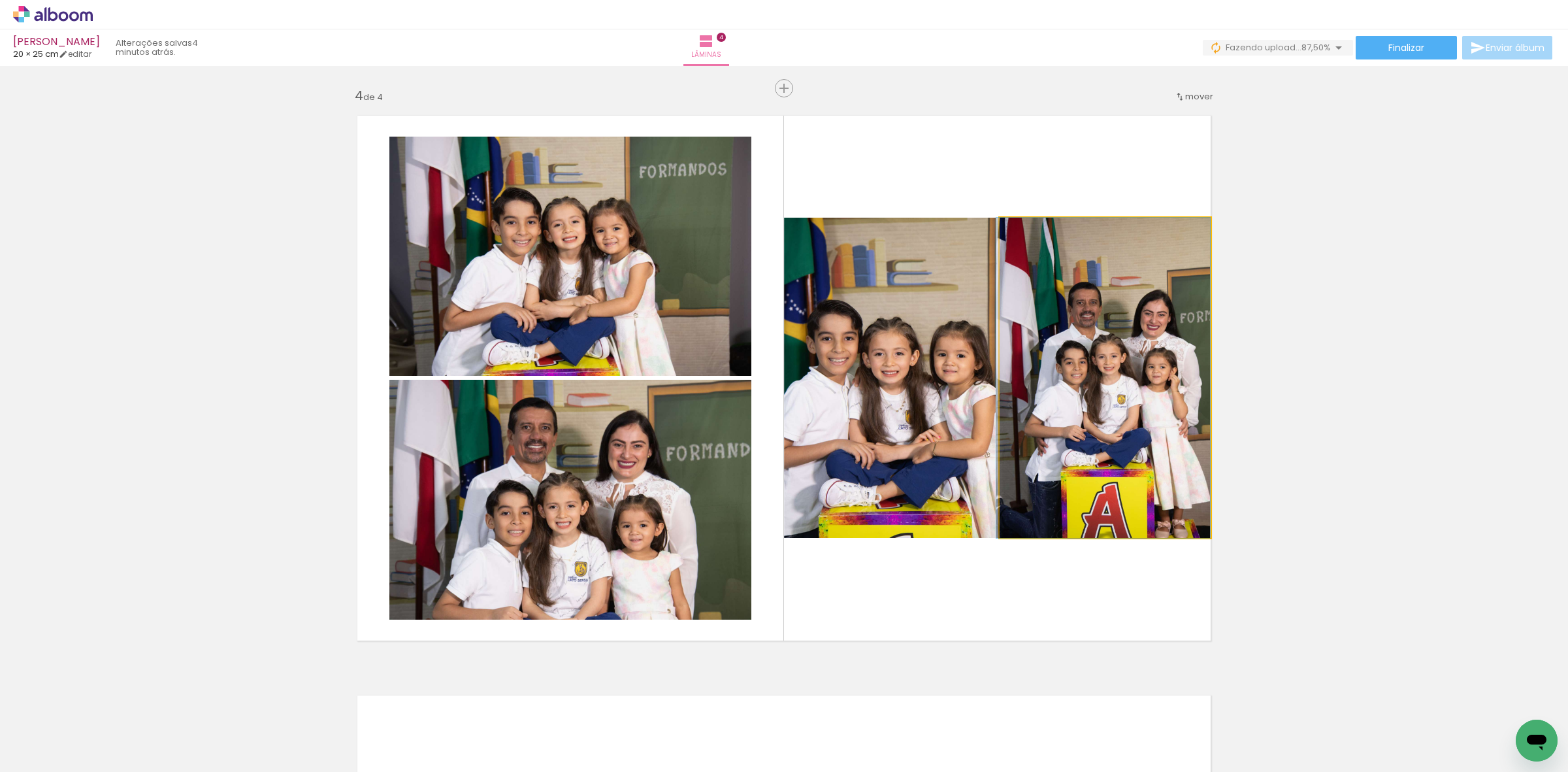
drag, startPoint x: 1130, startPoint y: 405, endPoint x: 1030, endPoint y: 393, distance: 100.7
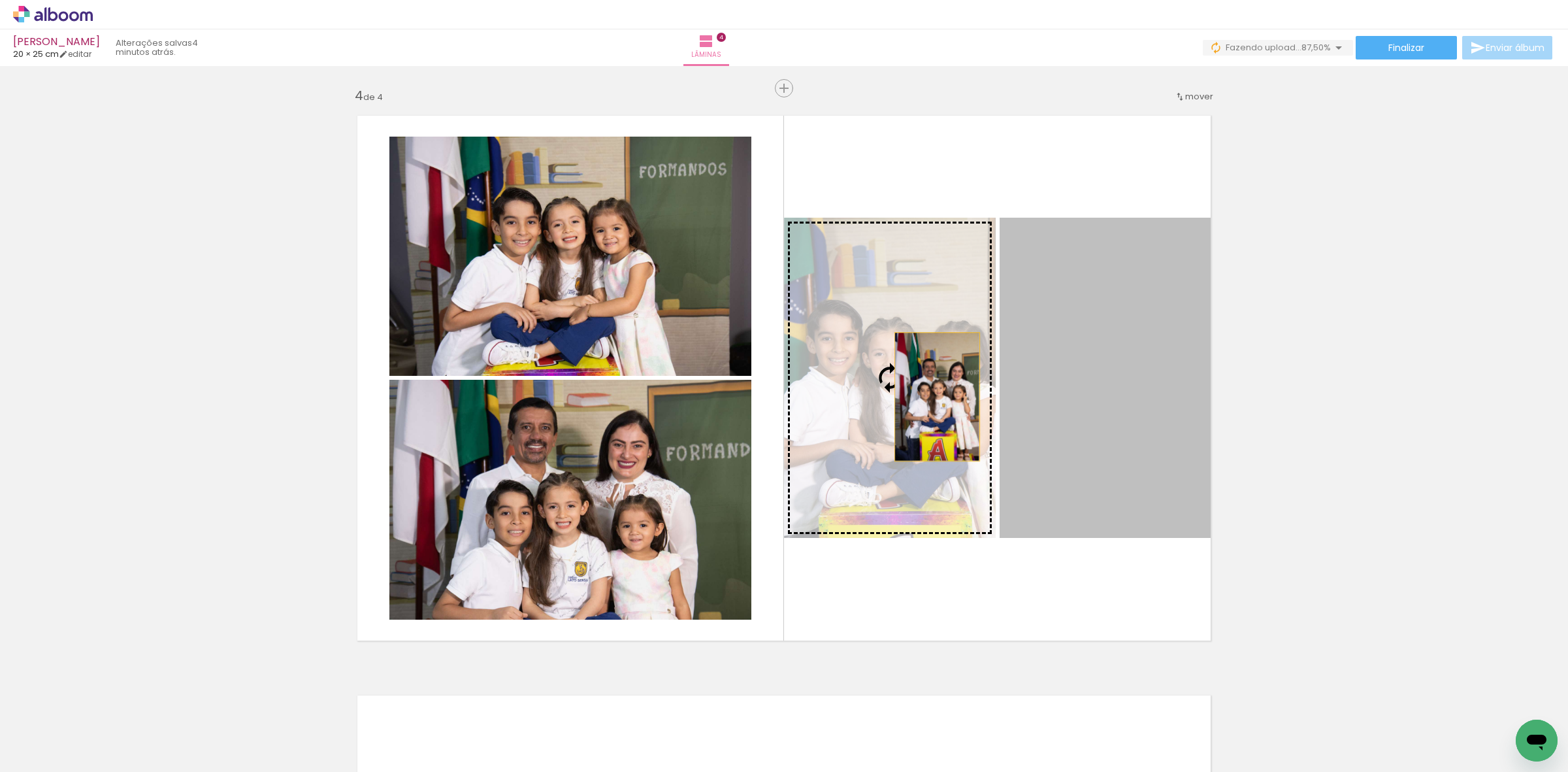
drag, startPoint x: 1056, startPoint y: 400, endPoint x: 910, endPoint y: 397, distance: 146.0
click at [0, 0] on slot at bounding box center [0, 0] width 0 height 0
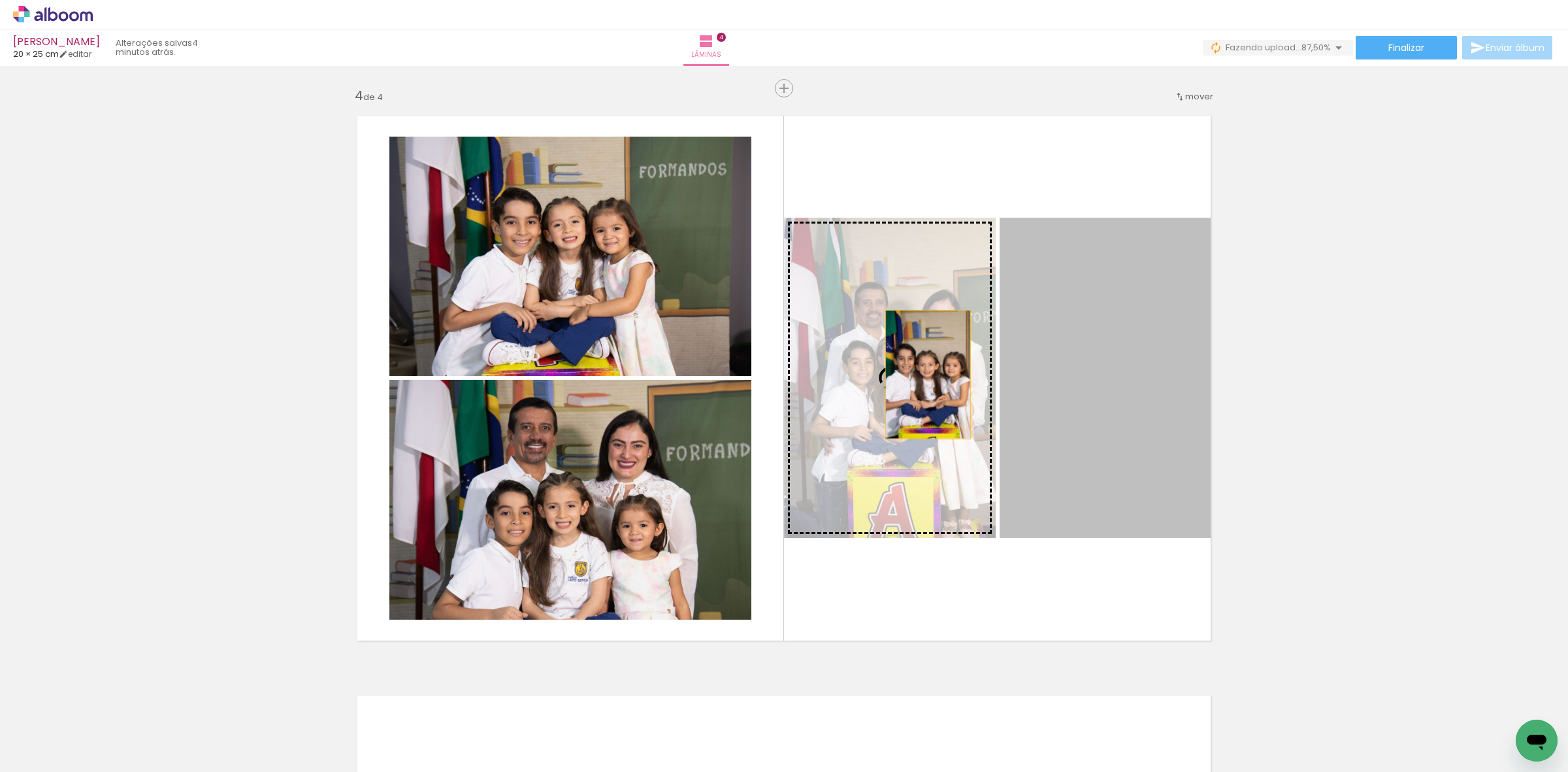
drag, startPoint x: 1083, startPoint y: 383, endPoint x: 838, endPoint y: 372, distance: 245.2
click at [0, 0] on slot at bounding box center [0, 0] width 0 height 0
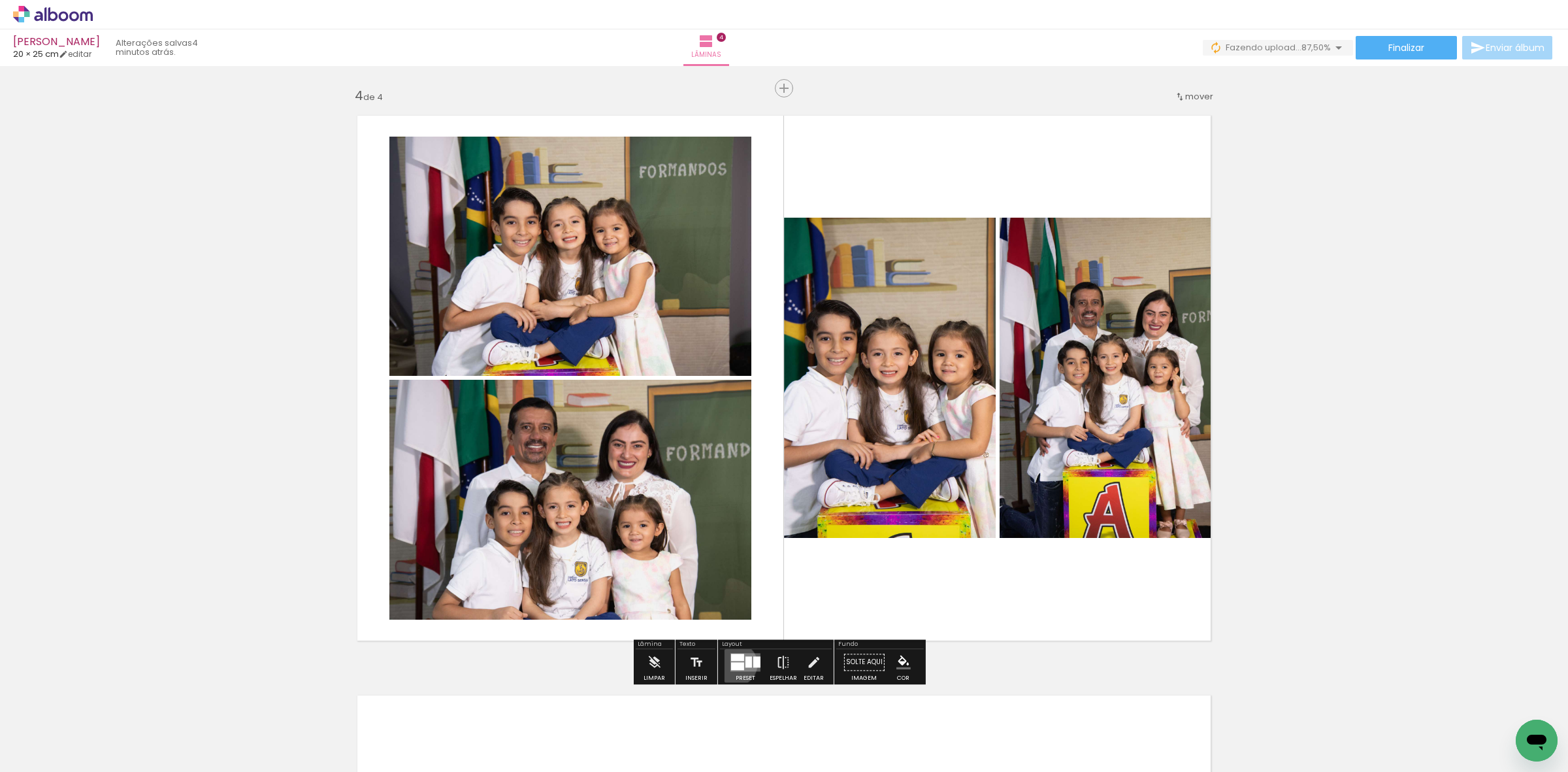
click at [732, 664] on div at bounding box center [737, 666] width 13 height 8
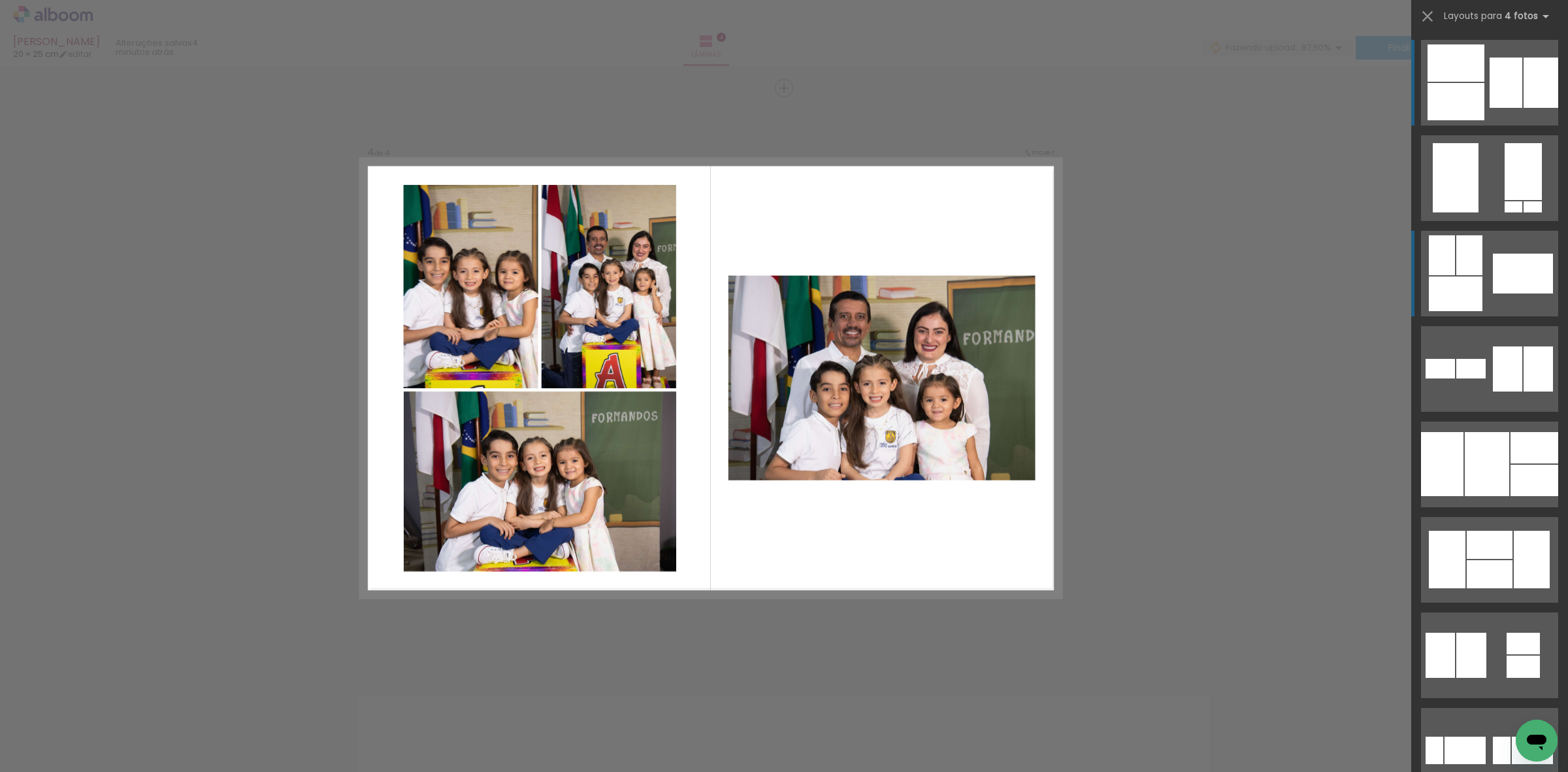
click at [1472, 262] on div at bounding box center [1469, 255] width 26 height 40
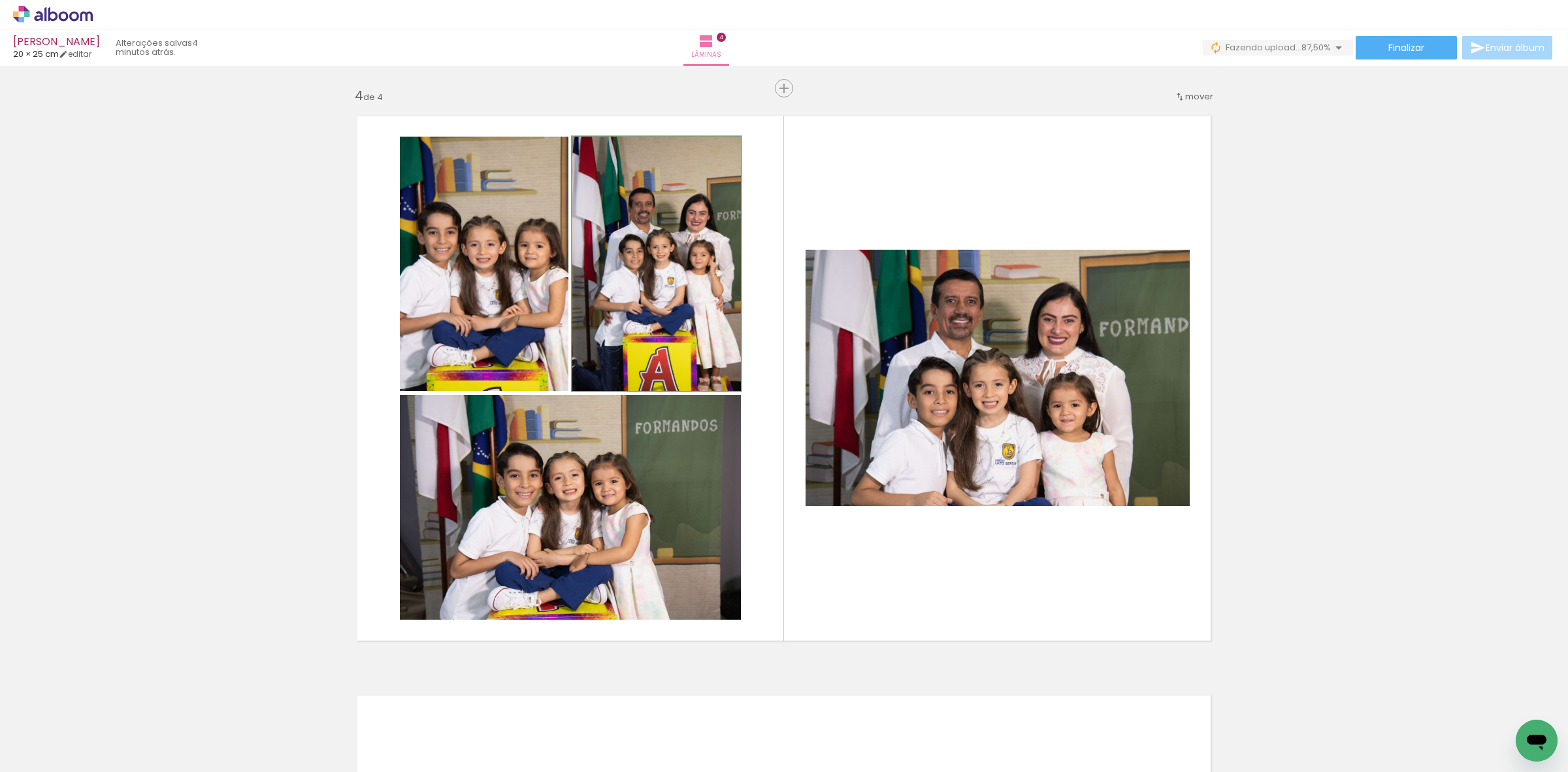
drag, startPoint x: 658, startPoint y: 303, endPoint x: 566, endPoint y: 241, distance: 110.9
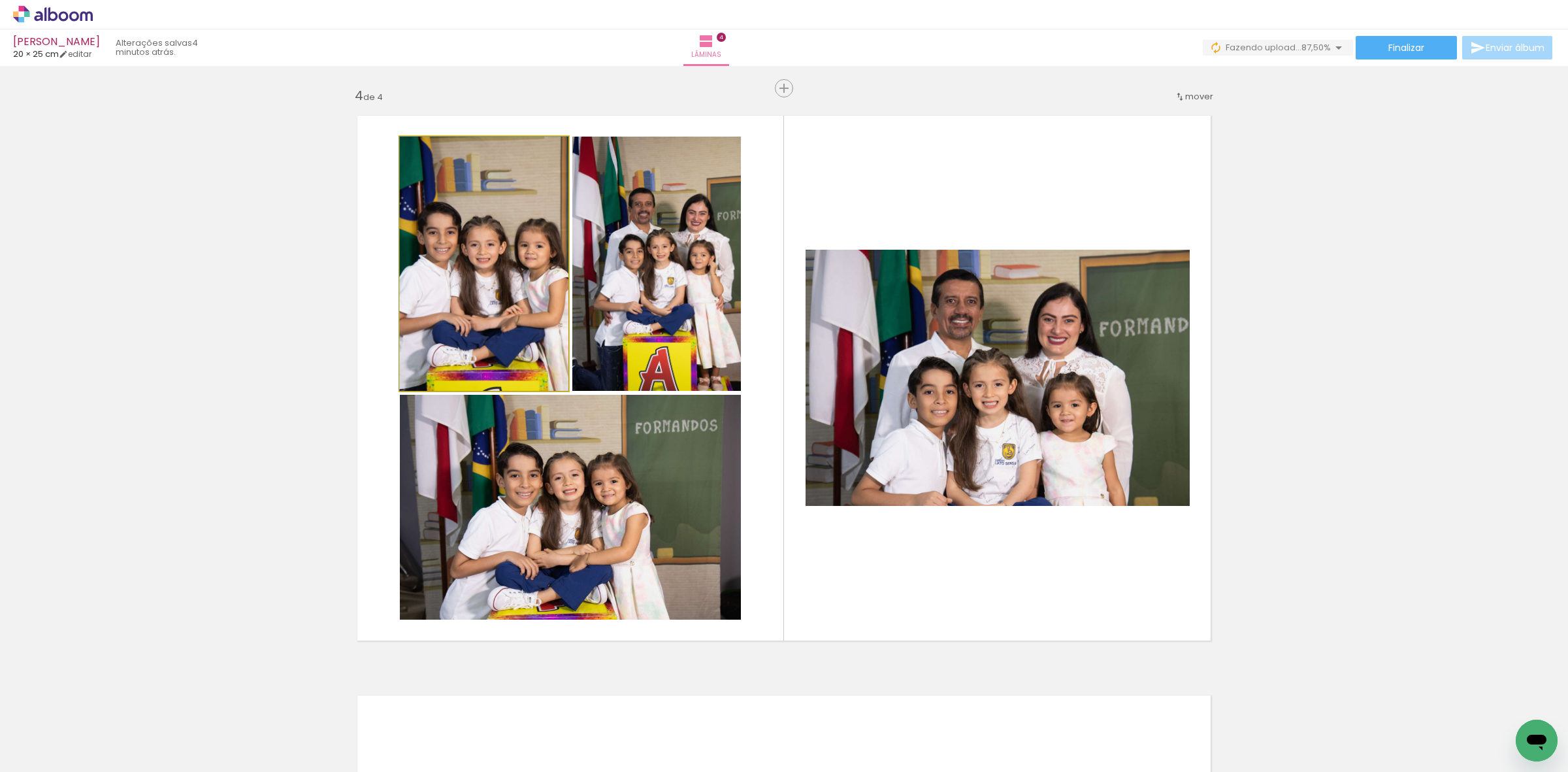
drag, startPoint x: 447, startPoint y: 281, endPoint x: 433, endPoint y: 245, distance: 38.6
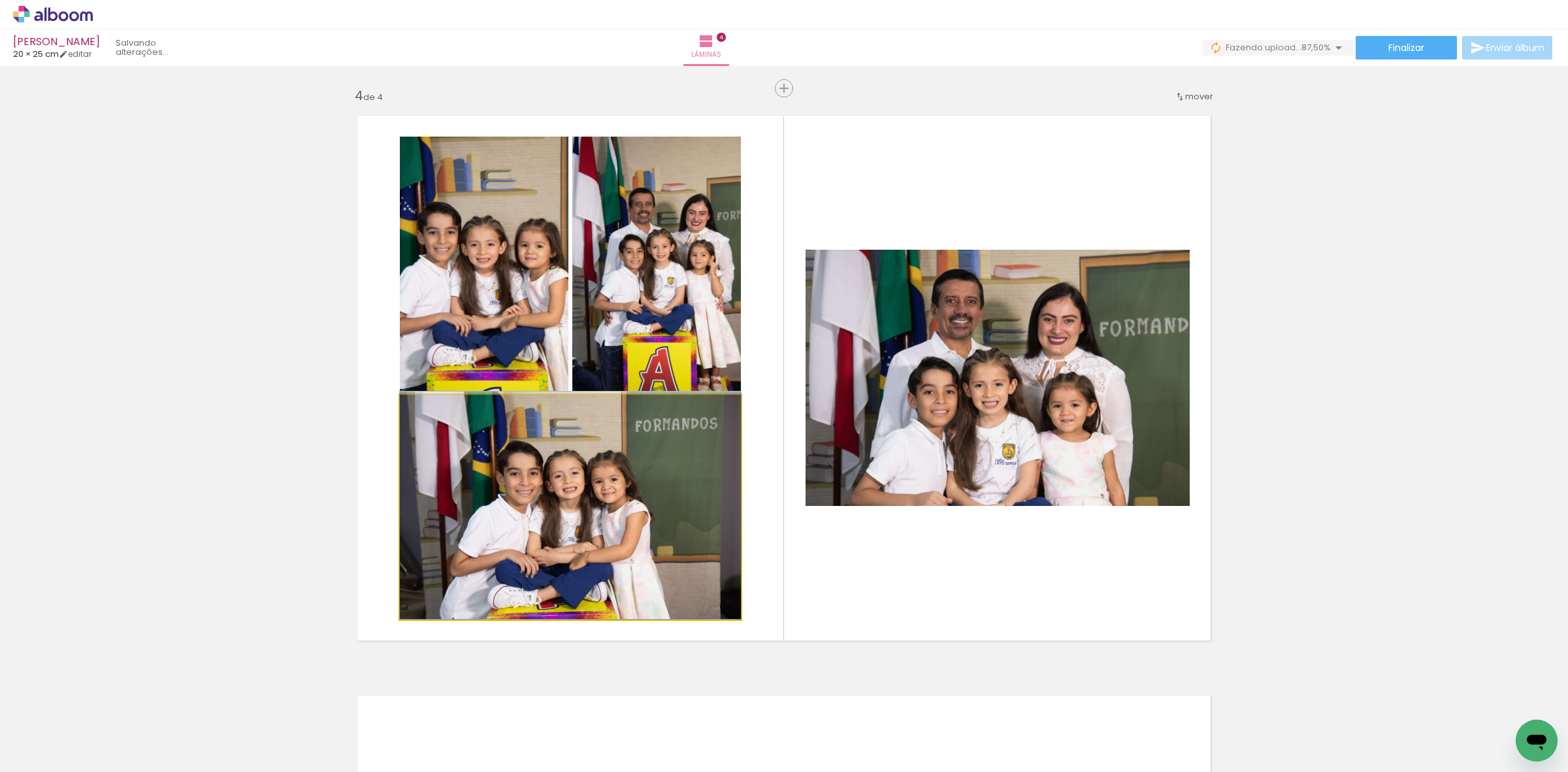
drag, startPoint x: 549, startPoint y: 475, endPoint x: 535, endPoint y: 464, distance: 17.8
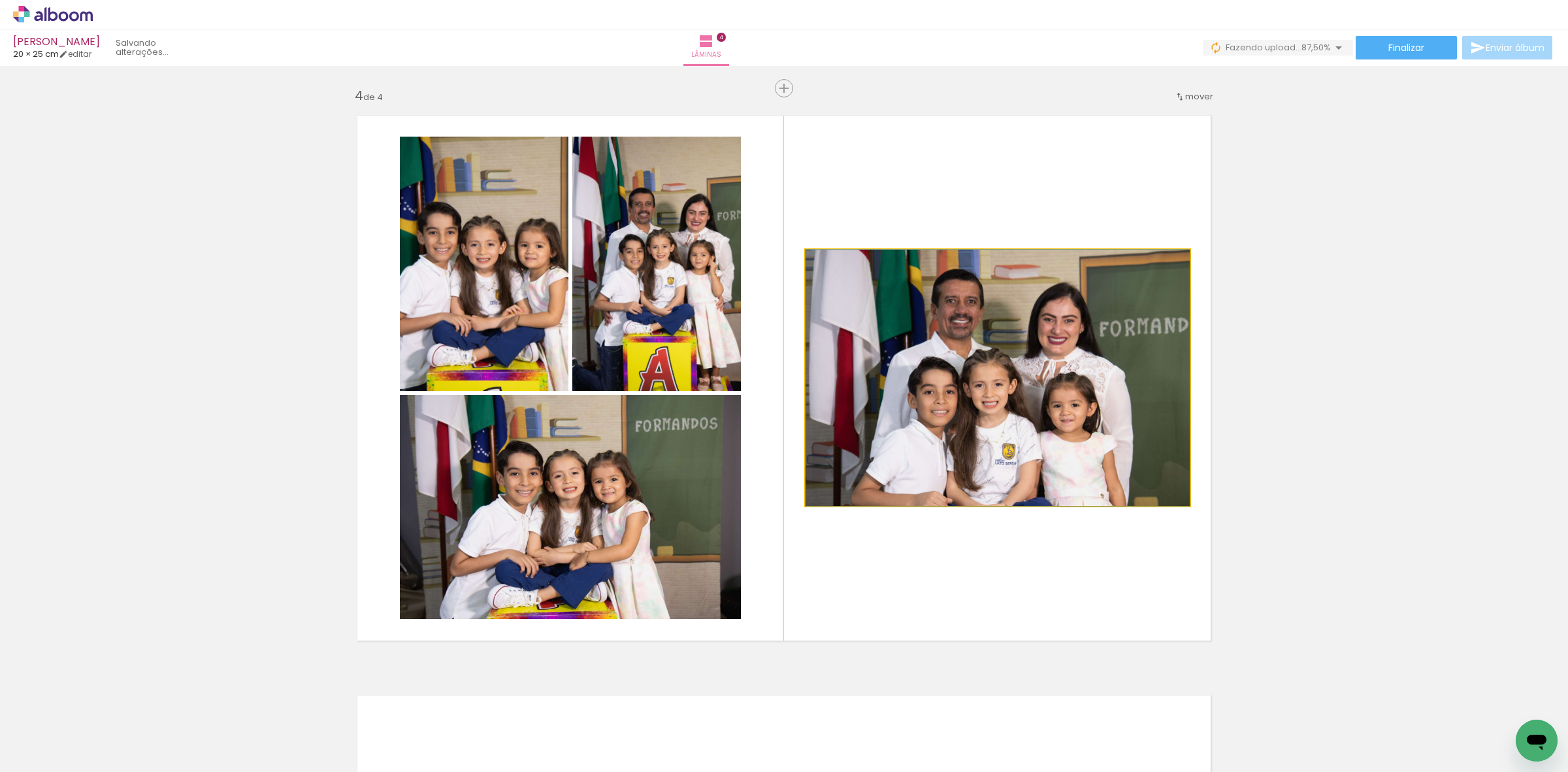
drag, startPoint x: 922, startPoint y: 391, endPoint x: 818, endPoint y: 417, distance: 107.2
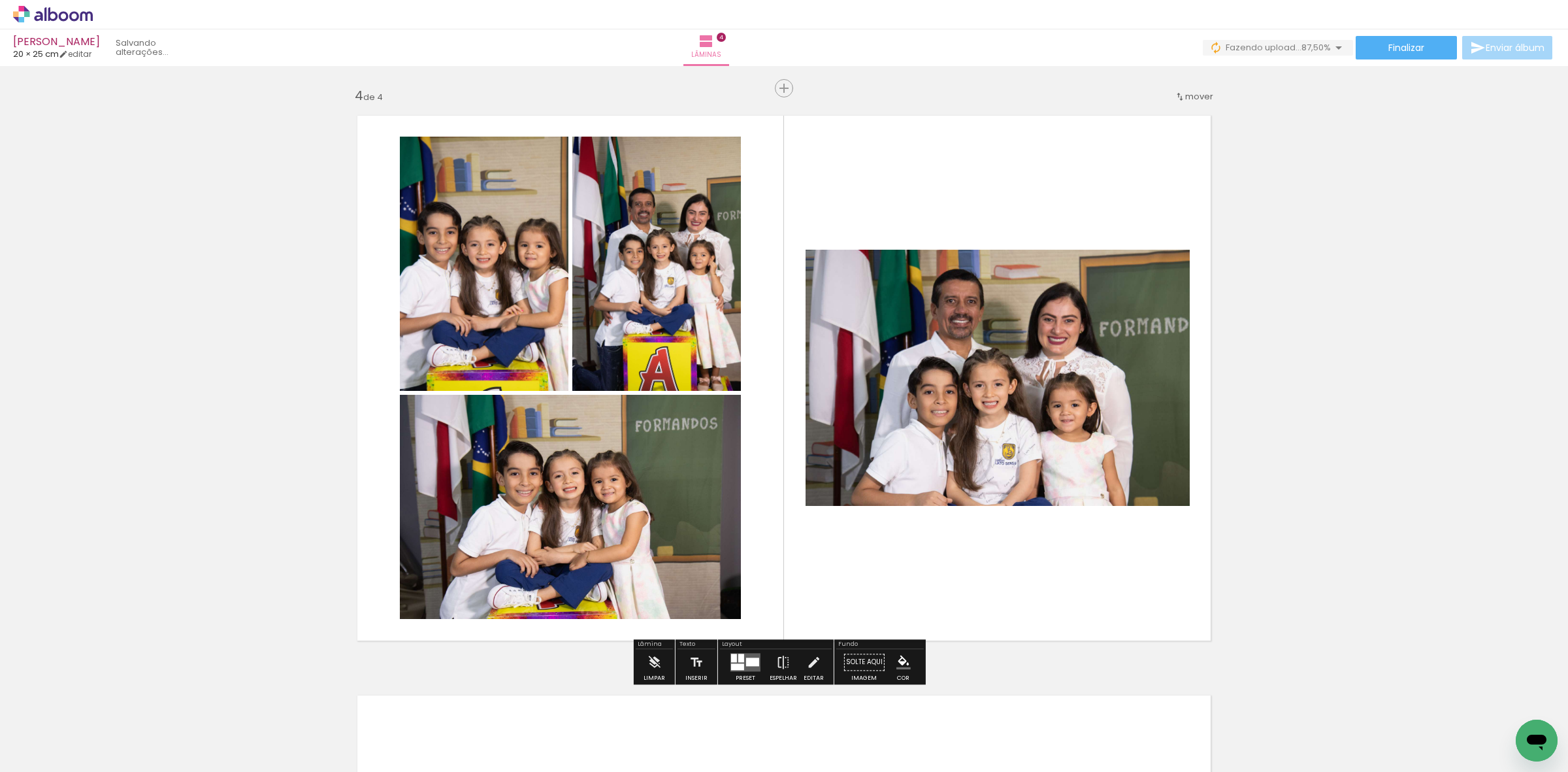
click at [907, 367] on quentale-photo at bounding box center [997, 378] width 384 height 256
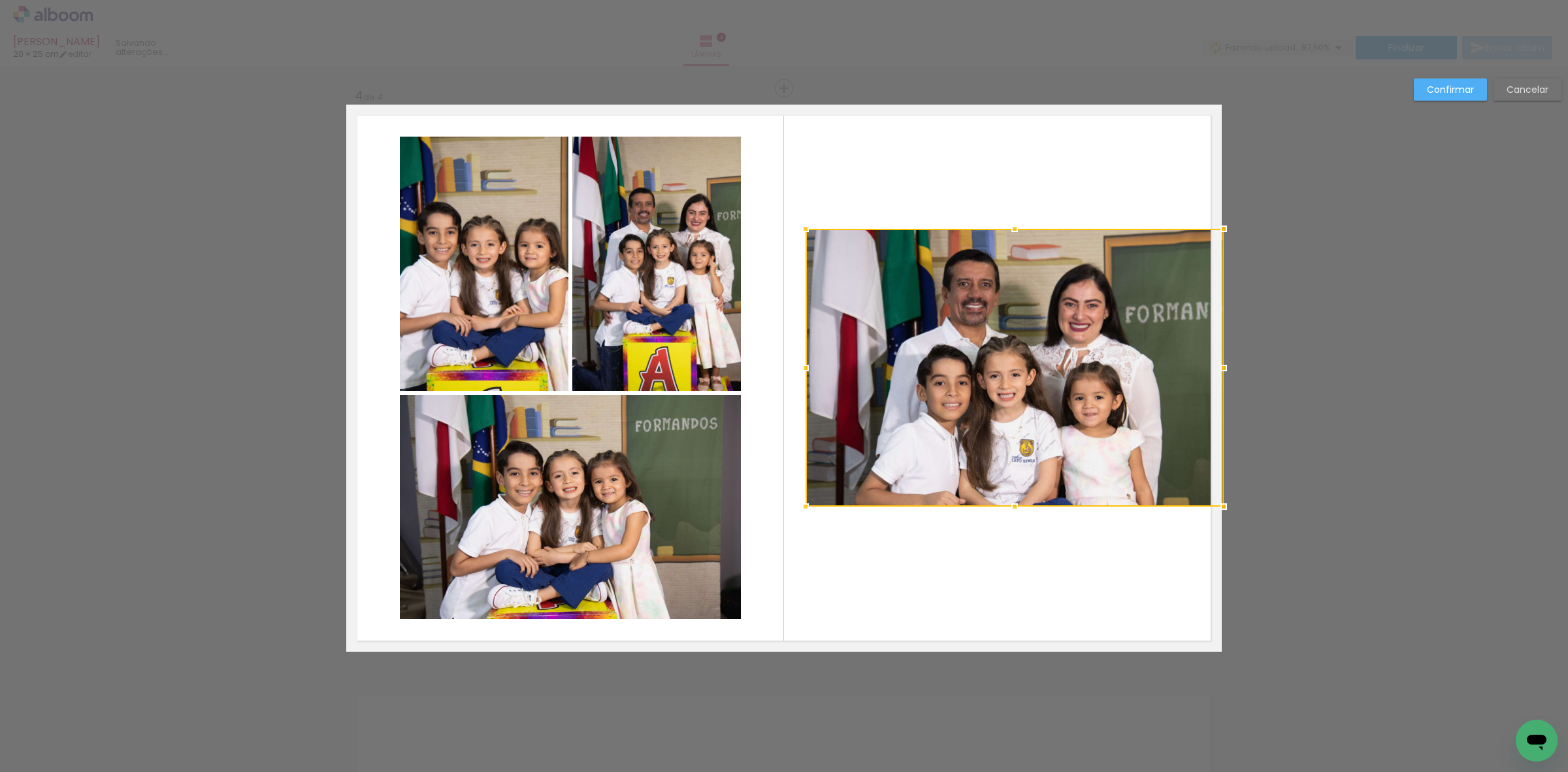
drag, startPoint x: 1183, startPoint y: 239, endPoint x: 1206, endPoint y: 217, distance: 31.8
click at [1211, 217] on div at bounding box center [1223, 228] width 26 height 26
click at [1122, 331] on quentale-photo at bounding box center [1014, 367] width 416 height 278
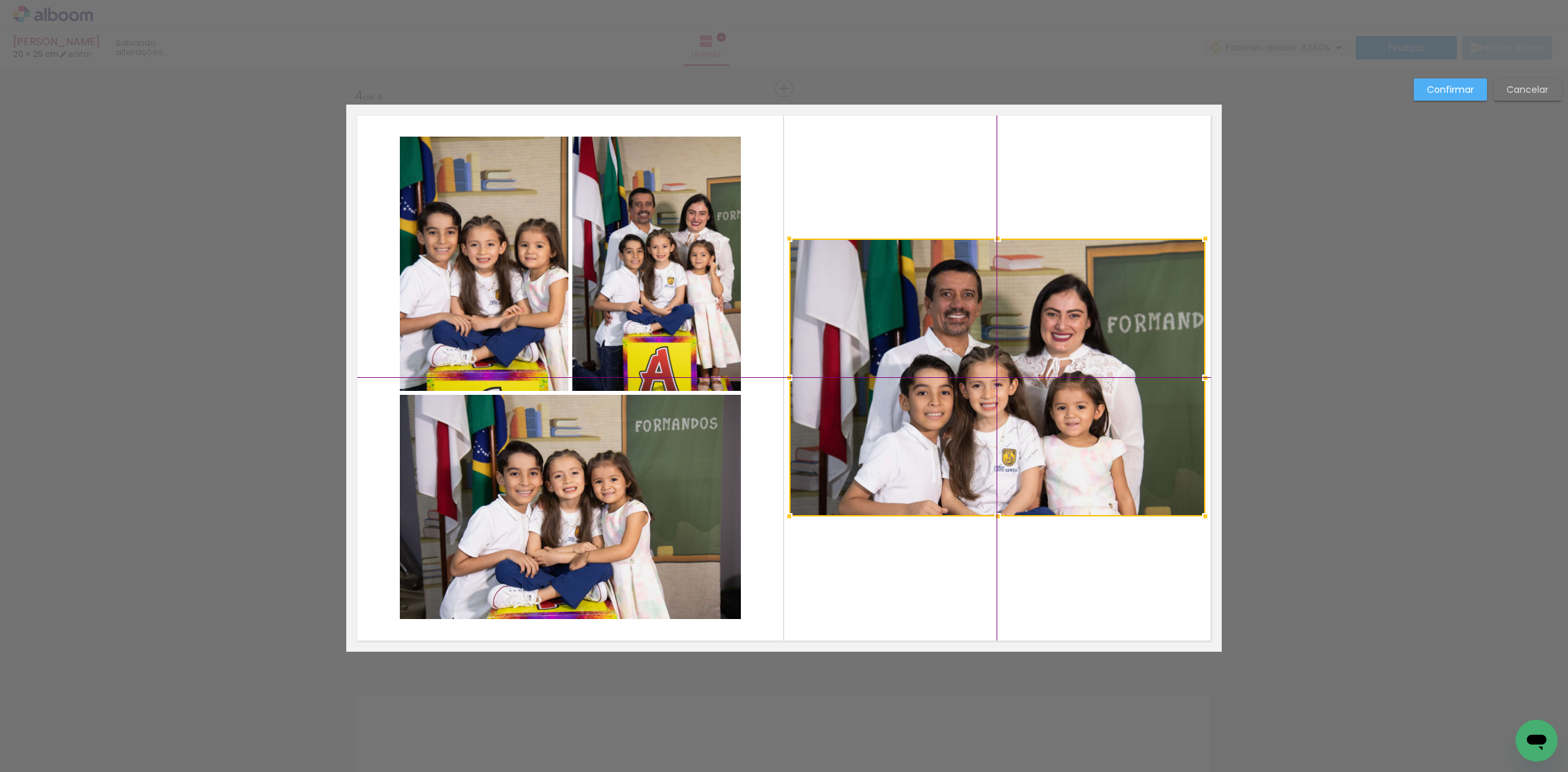
drag, startPoint x: 1076, startPoint y: 376, endPoint x: 1067, endPoint y: 378, distance: 9.2
click at [1067, 378] on div at bounding box center [997, 377] width 416 height 278
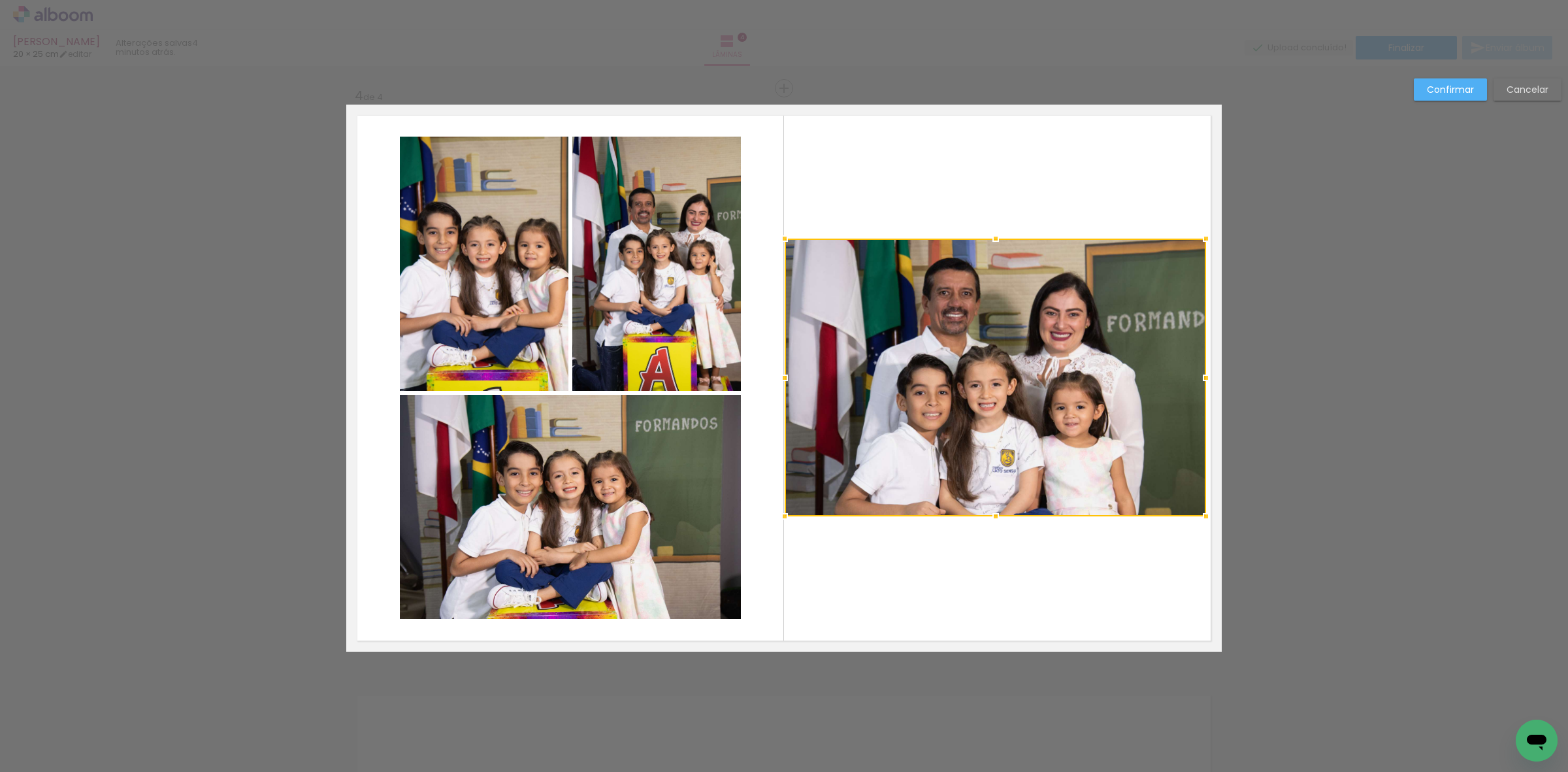
drag, startPoint x: 789, startPoint y: 376, endPoint x: 778, endPoint y: 376, distance: 11.0
click at [778, 376] on div at bounding box center [784, 377] width 26 height 26
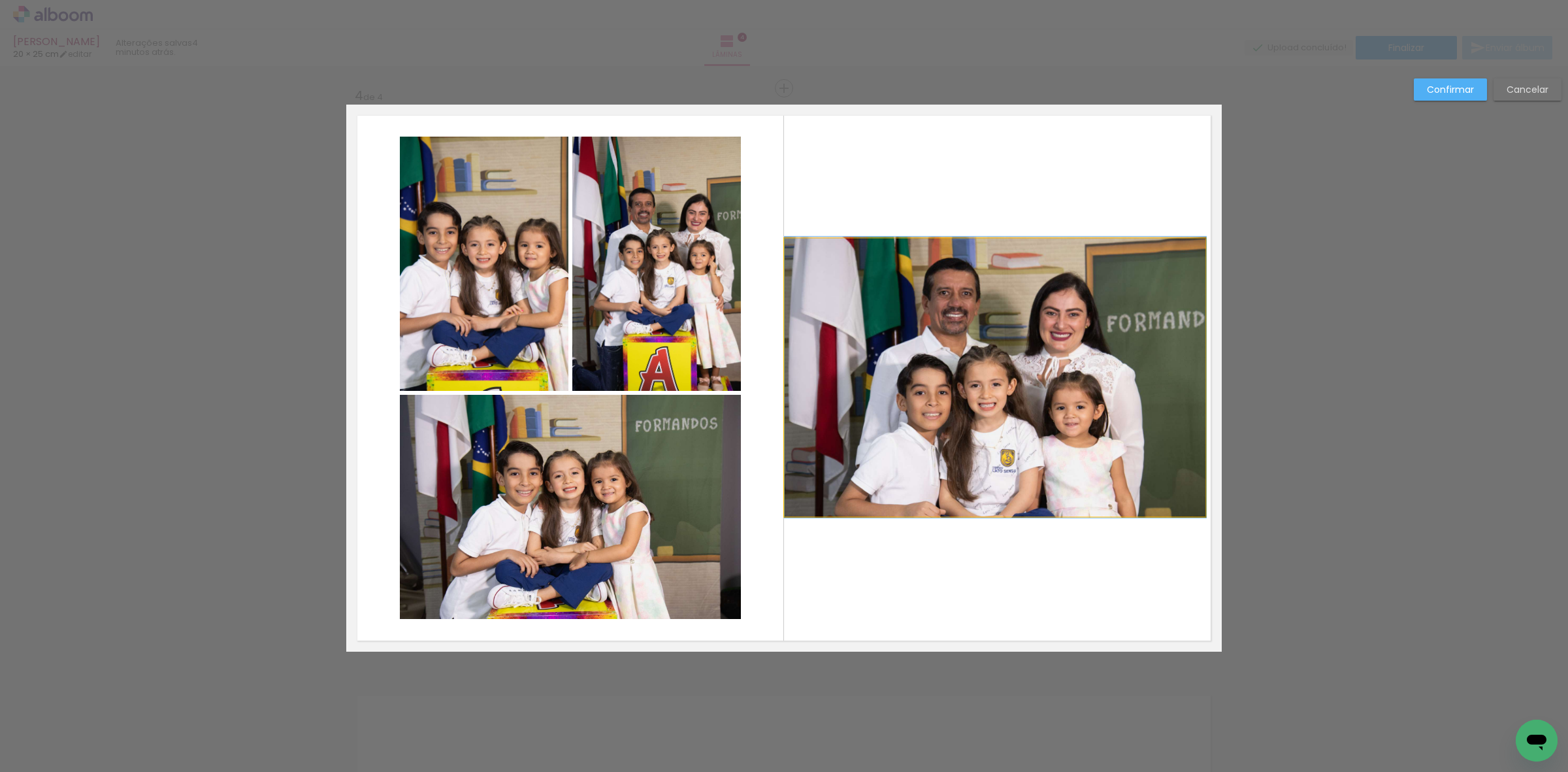
click at [1069, 352] on quentale-photo at bounding box center [995, 377] width 421 height 278
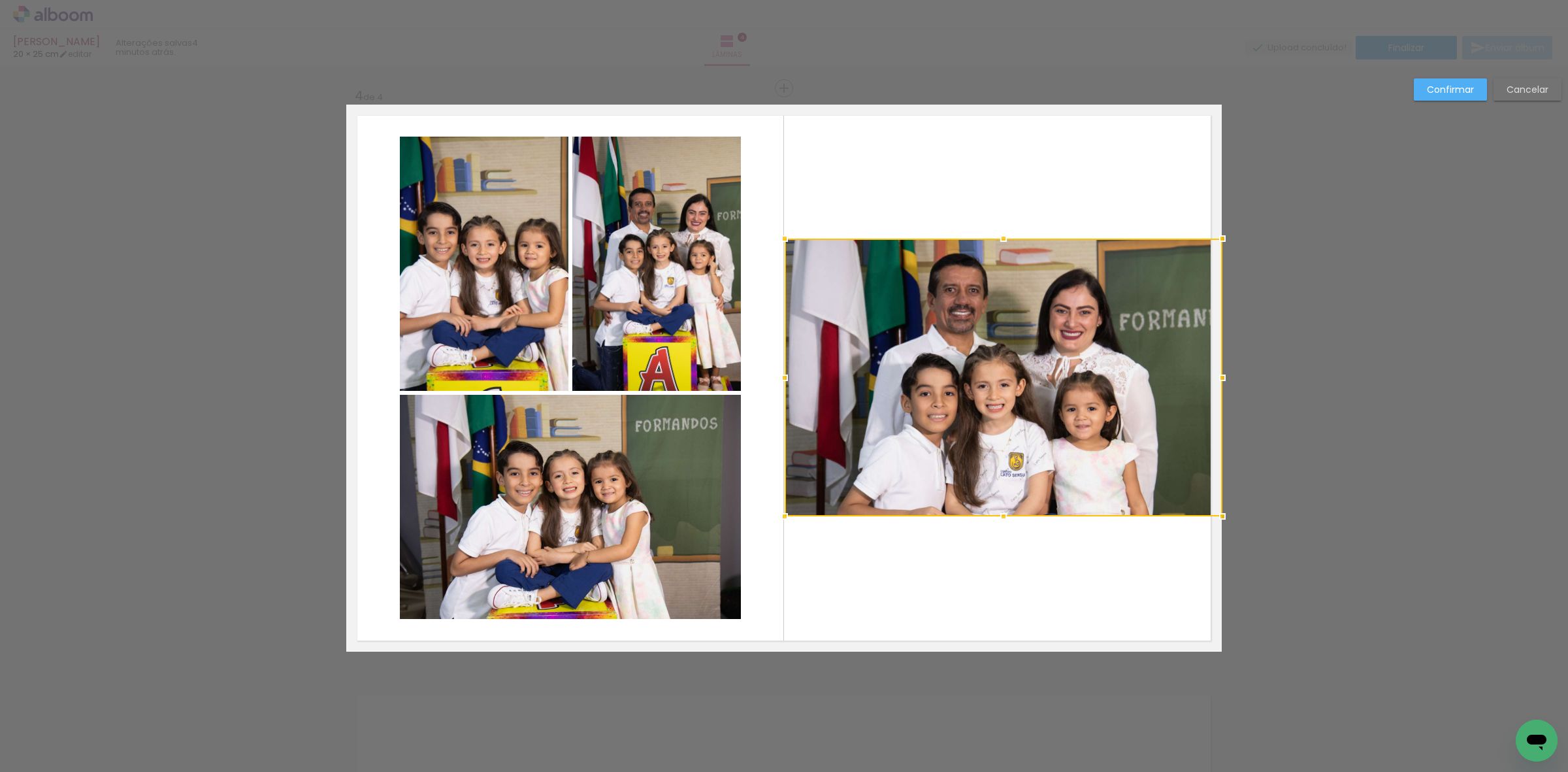
click at [1209, 376] on div at bounding box center [1222, 377] width 26 height 26
click at [1067, 384] on div at bounding box center [1003, 377] width 438 height 278
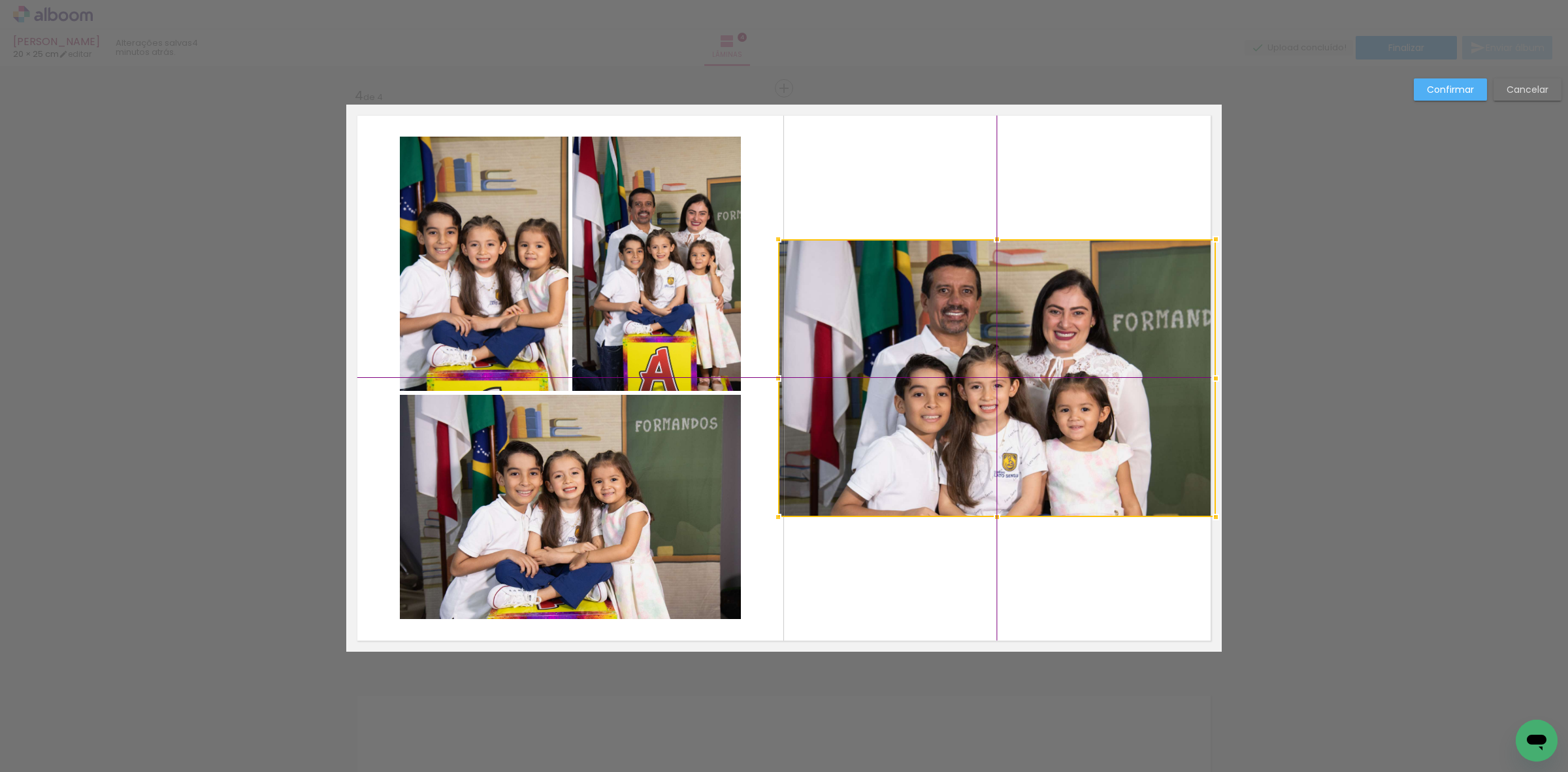
click at [1036, 408] on div at bounding box center [997, 378] width 438 height 278
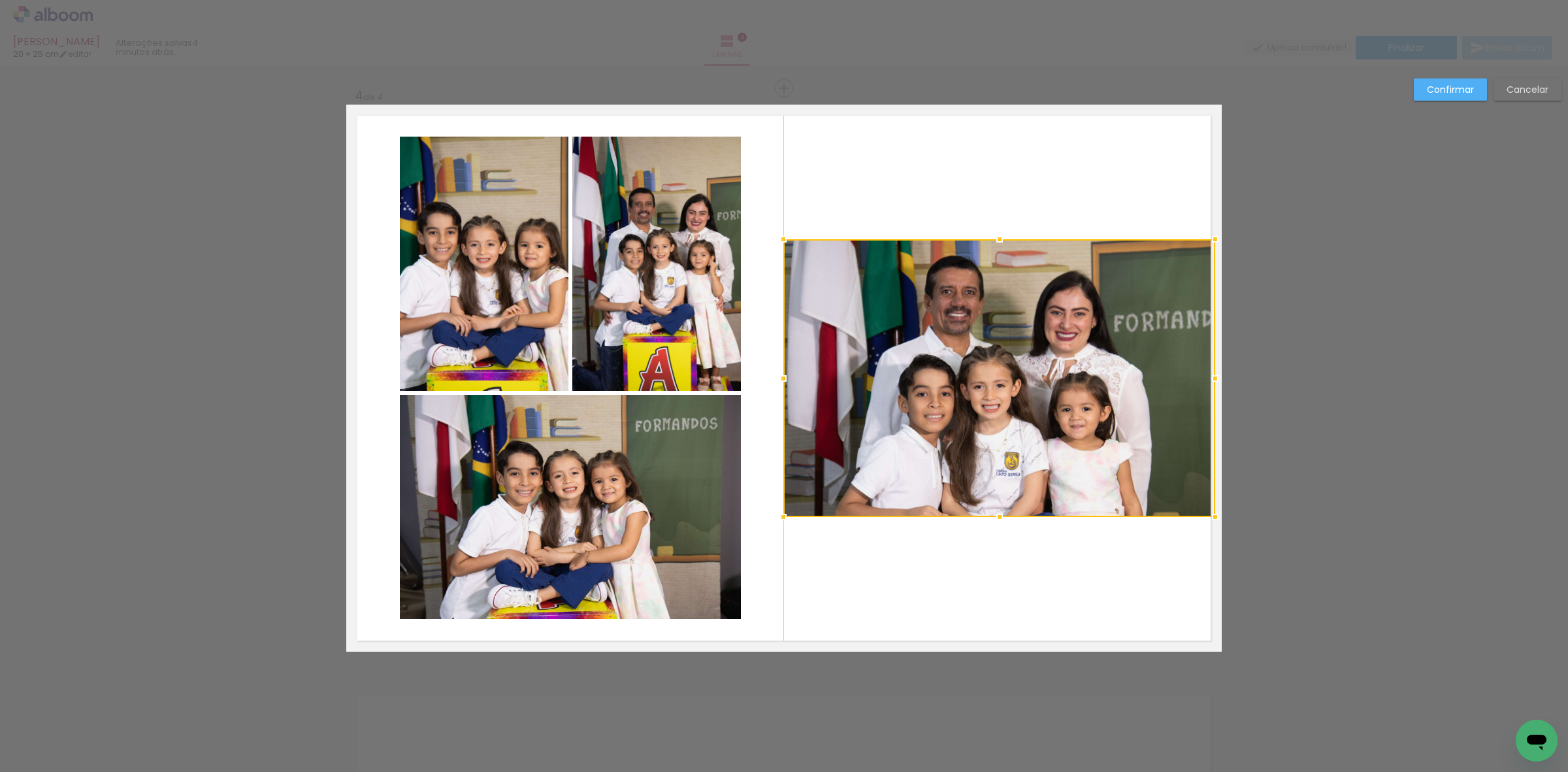
click at [773, 380] on div at bounding box center [783, 378] width 26 height 26
click at [0, 0] on slot "Confirmar" at bounding box center [0, 0] width 0 height 0
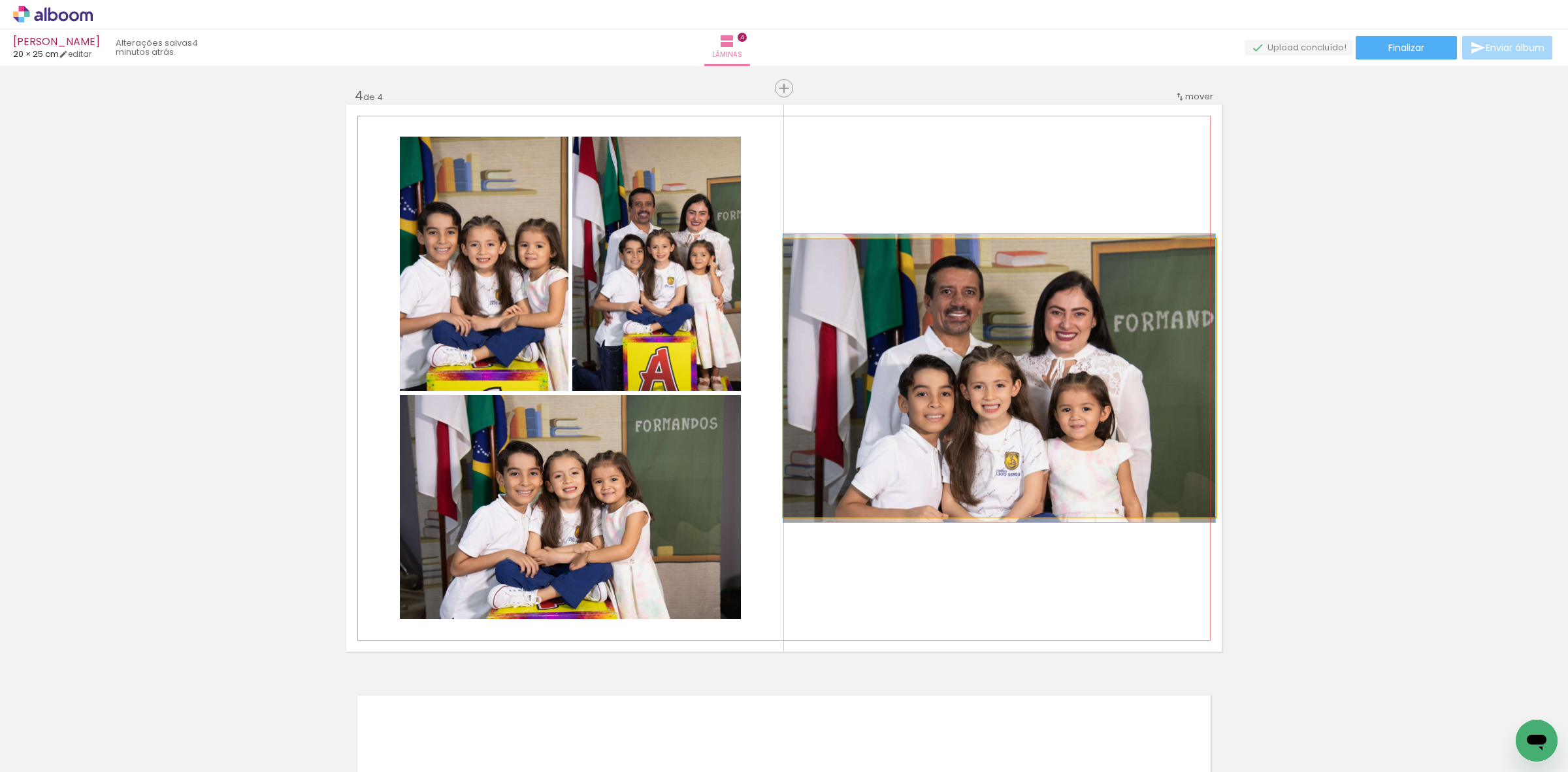
click at [814, 396] on quentale-photo at bounding box center [1000, 378] width 432 height 278
click at [940, 394] on quentale-photo at bounding box center [1000, 378] width 432 height 278
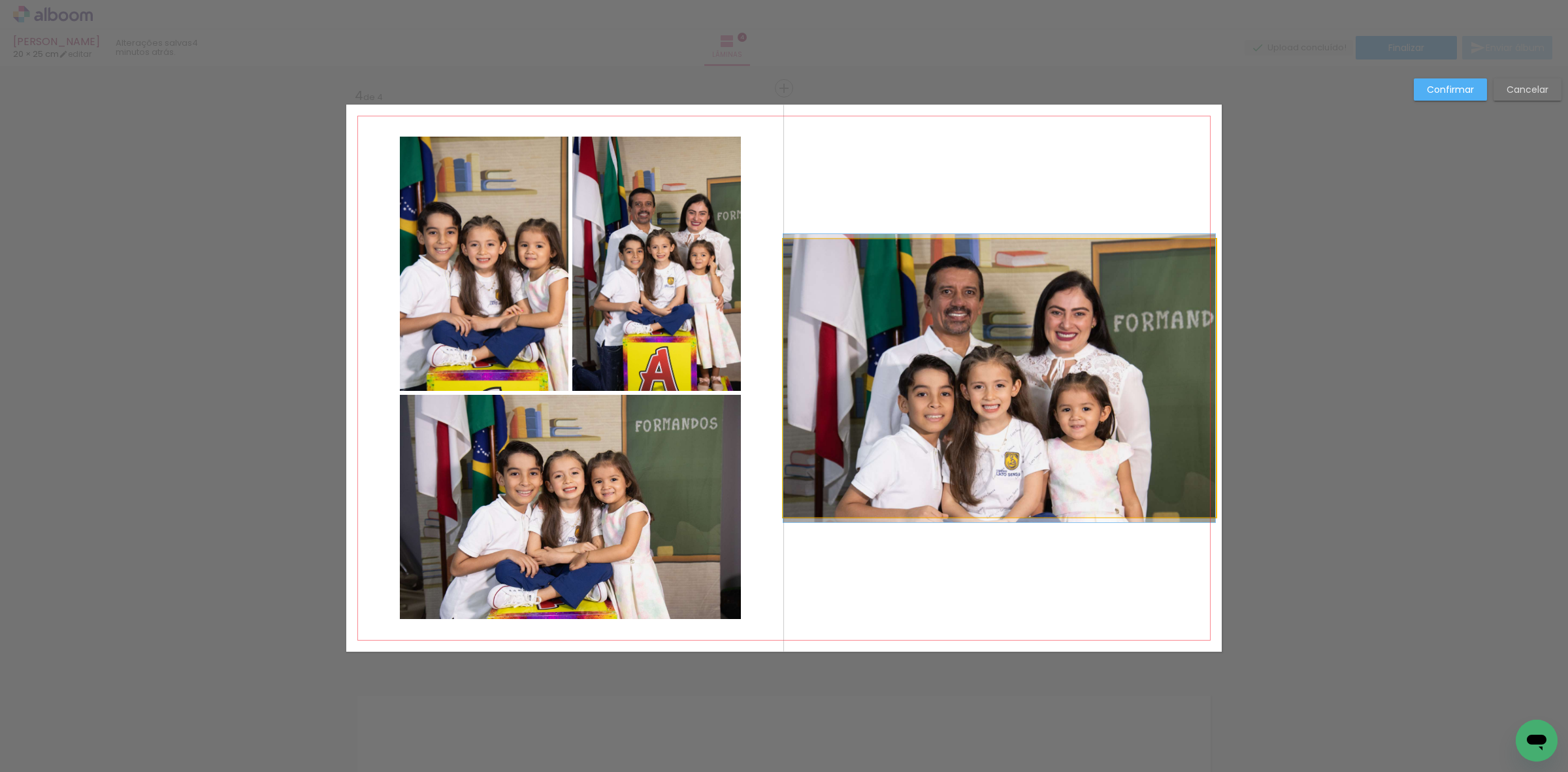
click at [986, 485] on quentale-photo at bounding box center [1000, 378] width 432 height 278
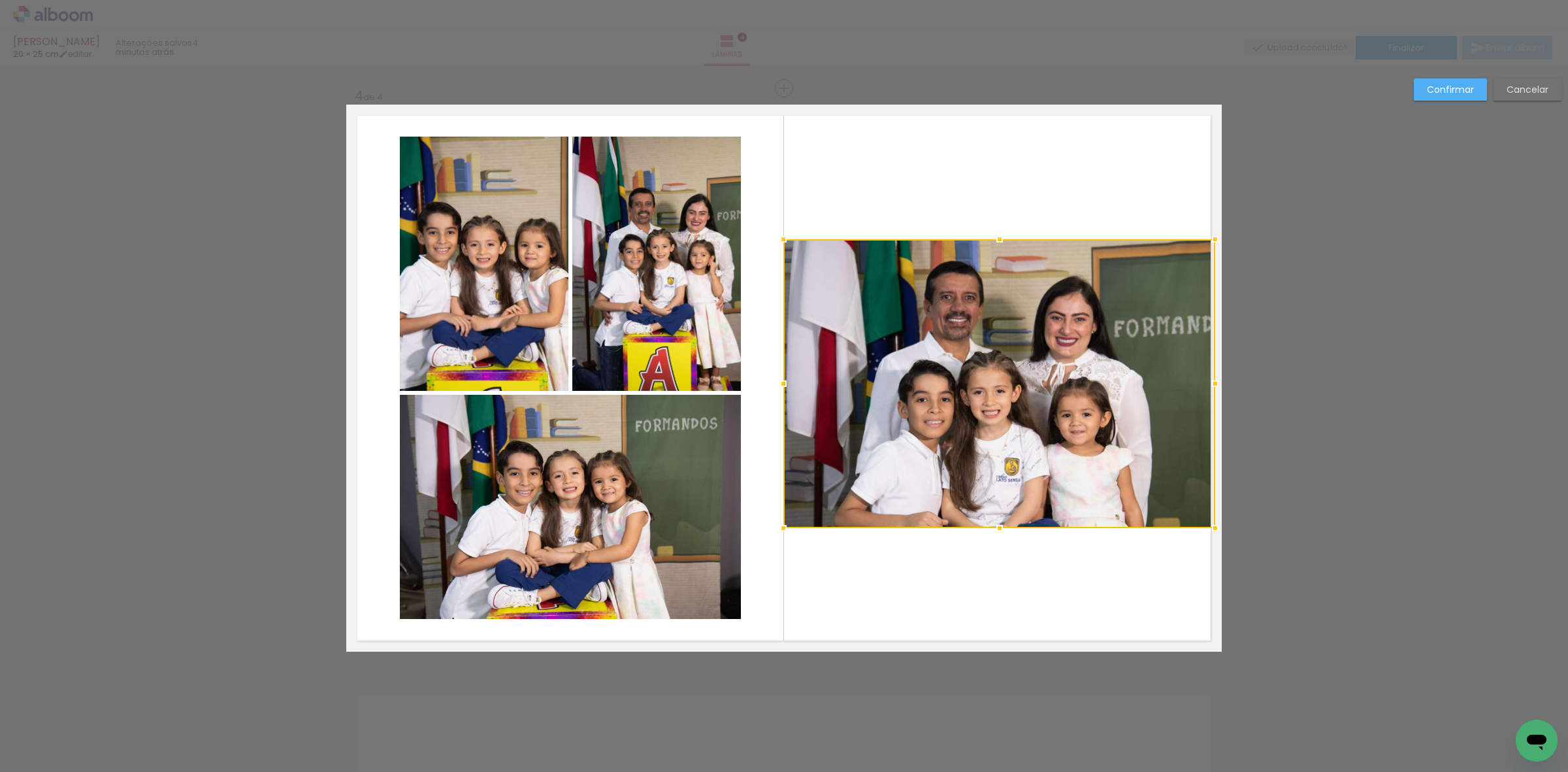
drag, startPoint x: 991, startPoint y: 518, endPoint x: 992, endPoint y: 529, distance: 11.0
click at [992, 529] on div at bounding box center [999, 528] width 26 height 26
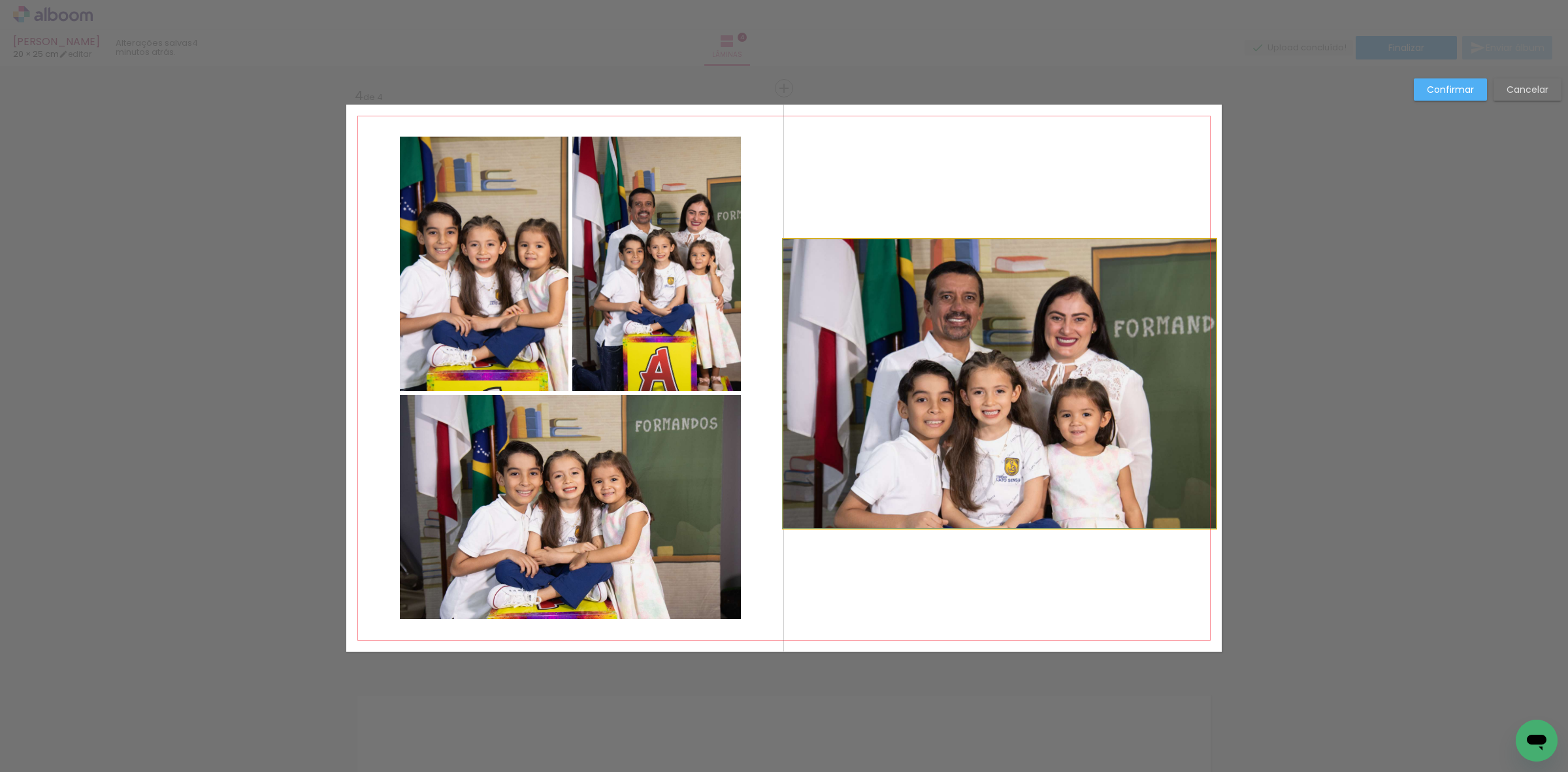
click at [987, 462] on quentale-photo at bounding box center [1000, 384] width 432 height 289
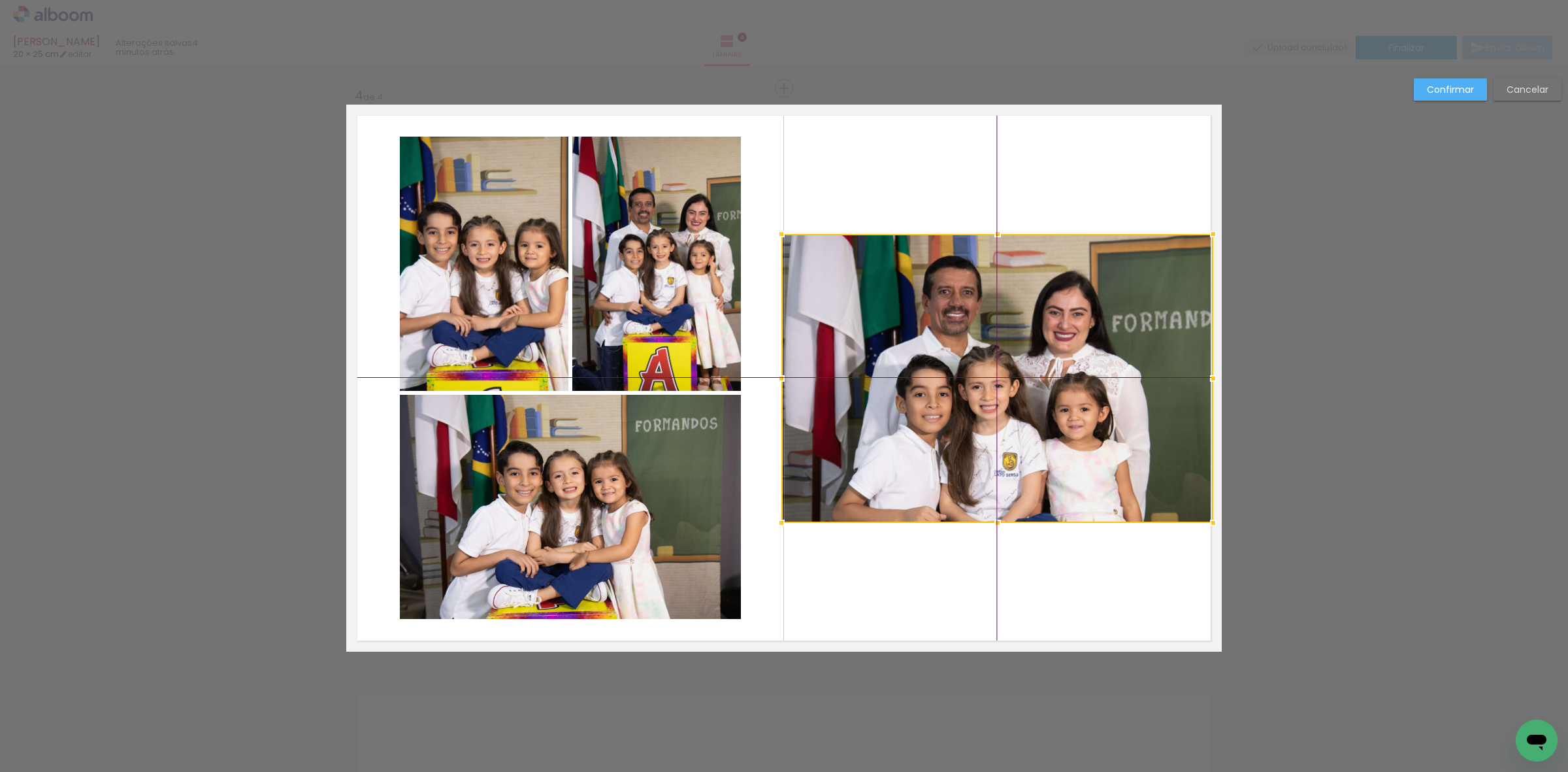
click at [988, 455] on div at bounding box center [997, 379] width 432 height 289
click at [0, 0] on slot "Confirmar" at bounding box center [0, 0] width 0 height 0
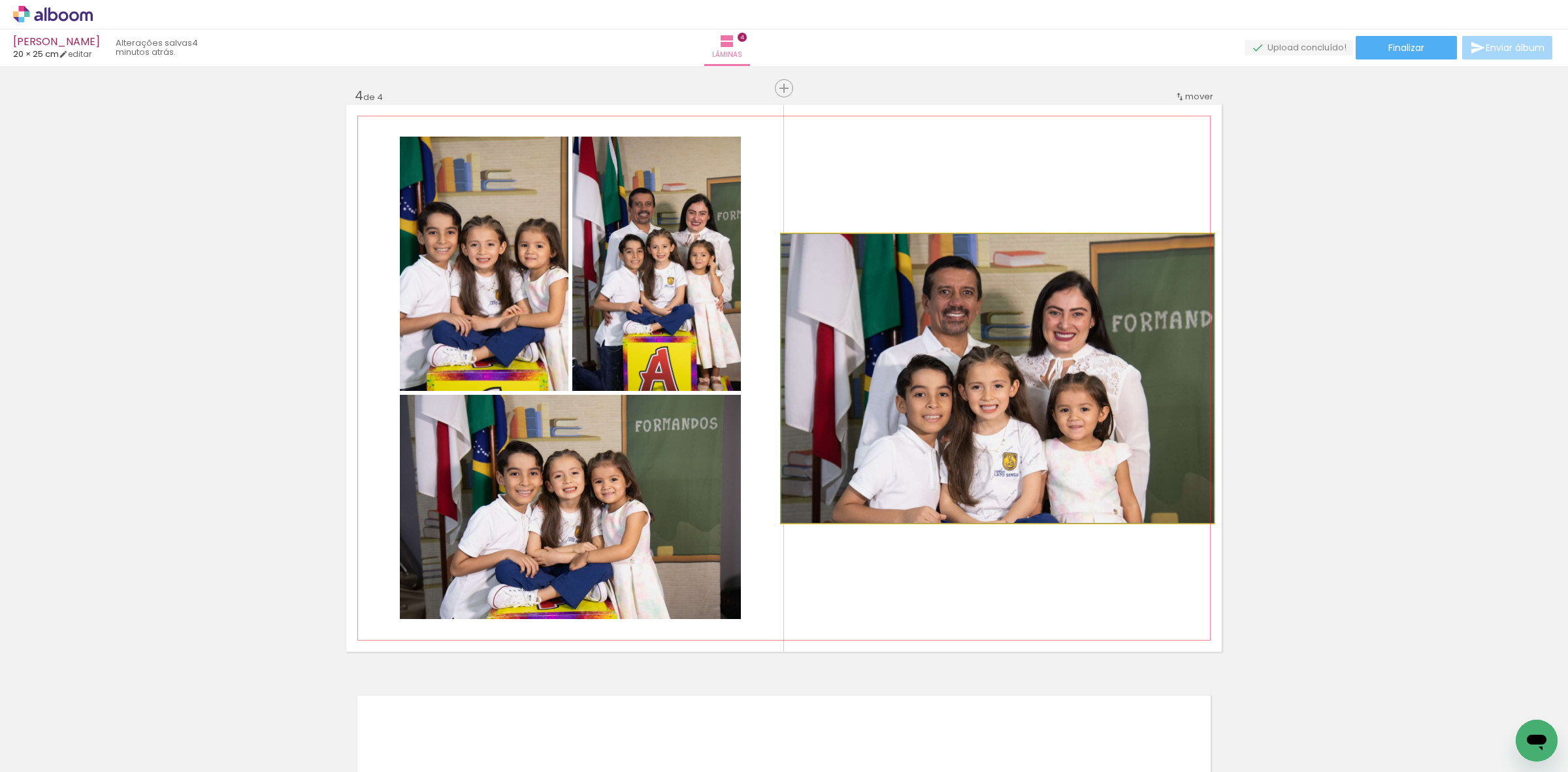
click at [977, 305] on quentale-photo at bounding box center [997, 379] width 432 height 289
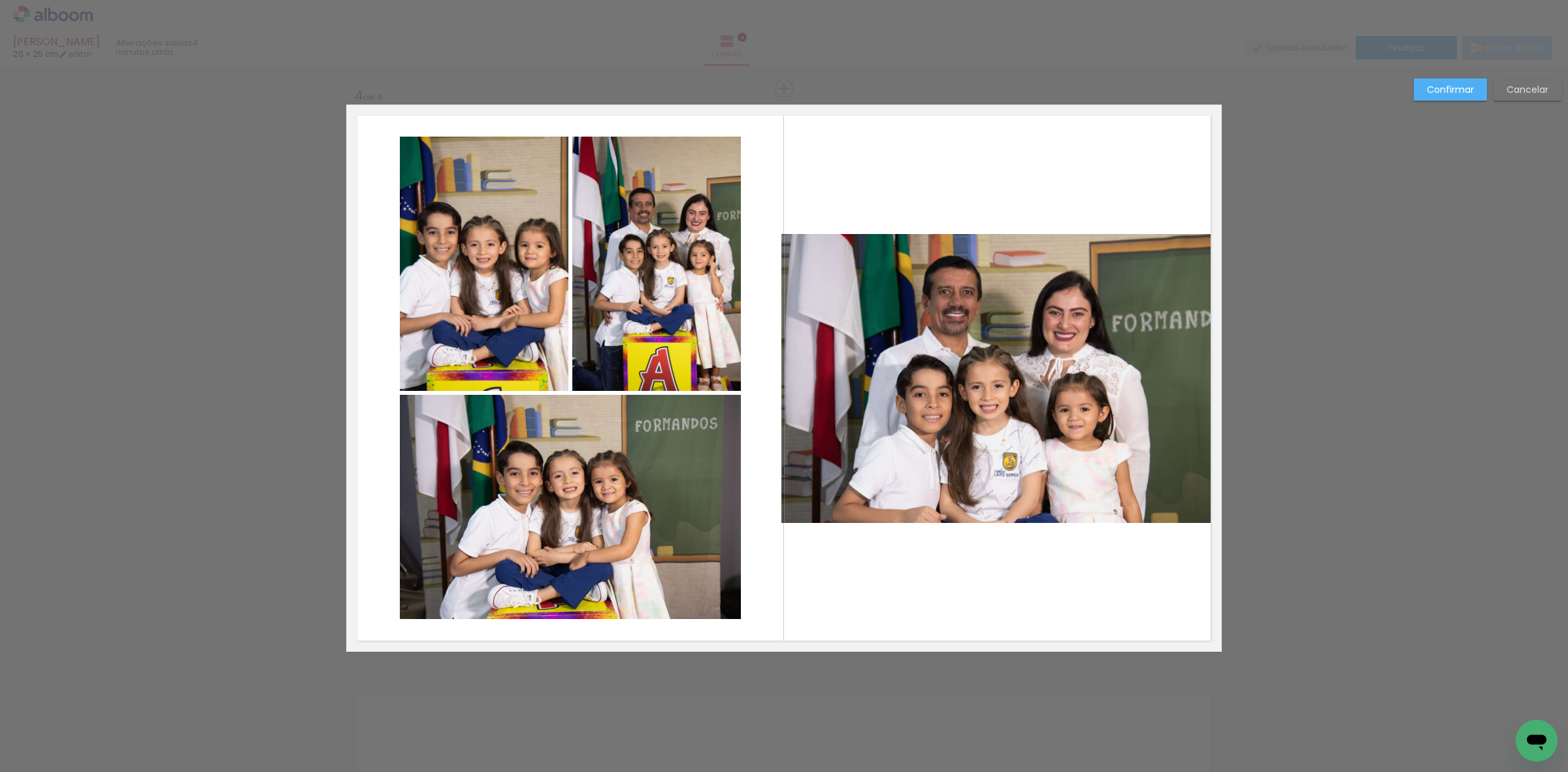
click at [835, 320] on quentale-photo at bounding box center [997, 379] width 432 height 289
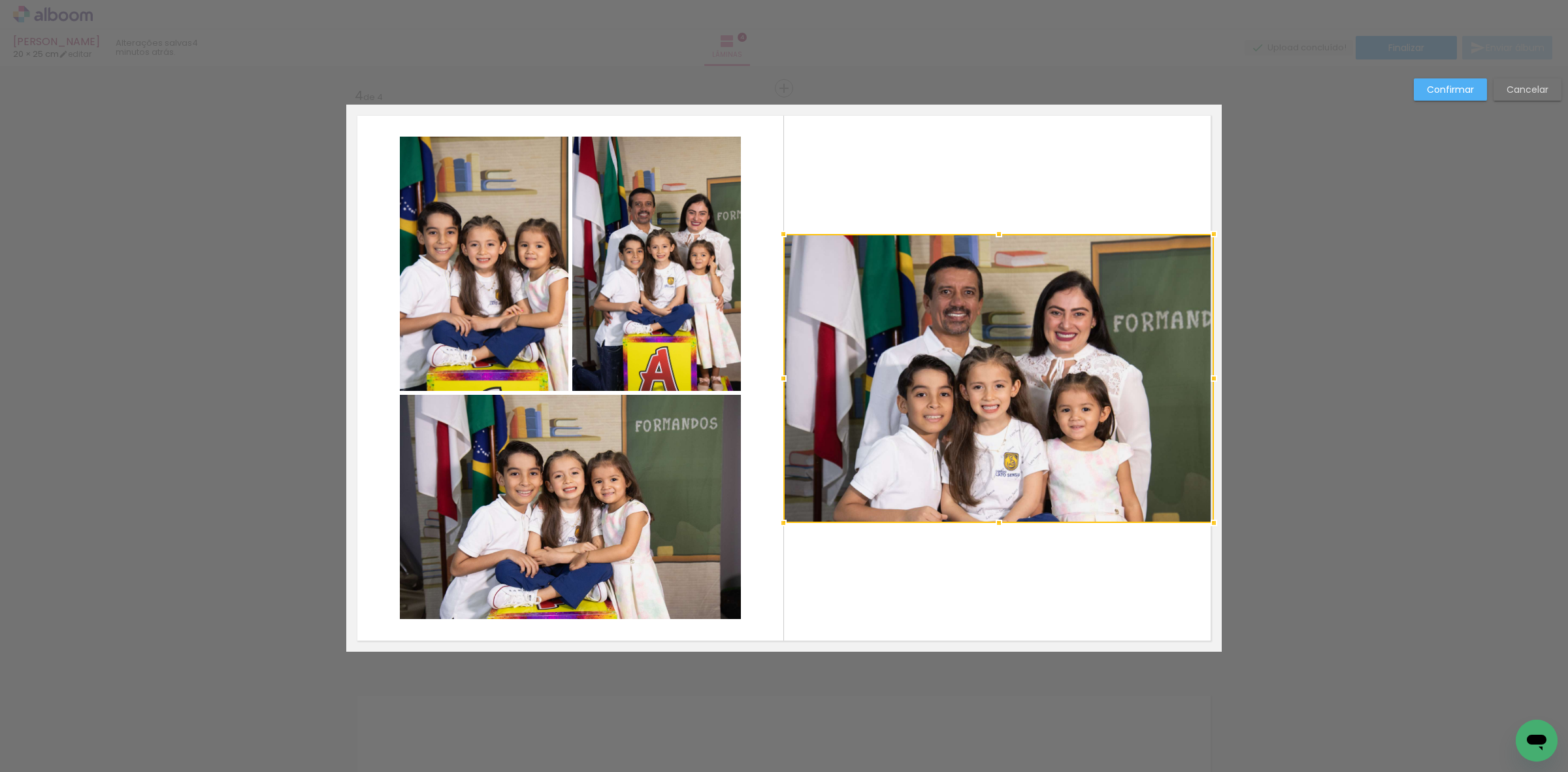
click at [775, 379] on div at bounding box center [783, 378] width 26 height 26
click at [1447, 80] on paper-button "Confirmar" at bounding box center [1451, 89] width 73 height 23
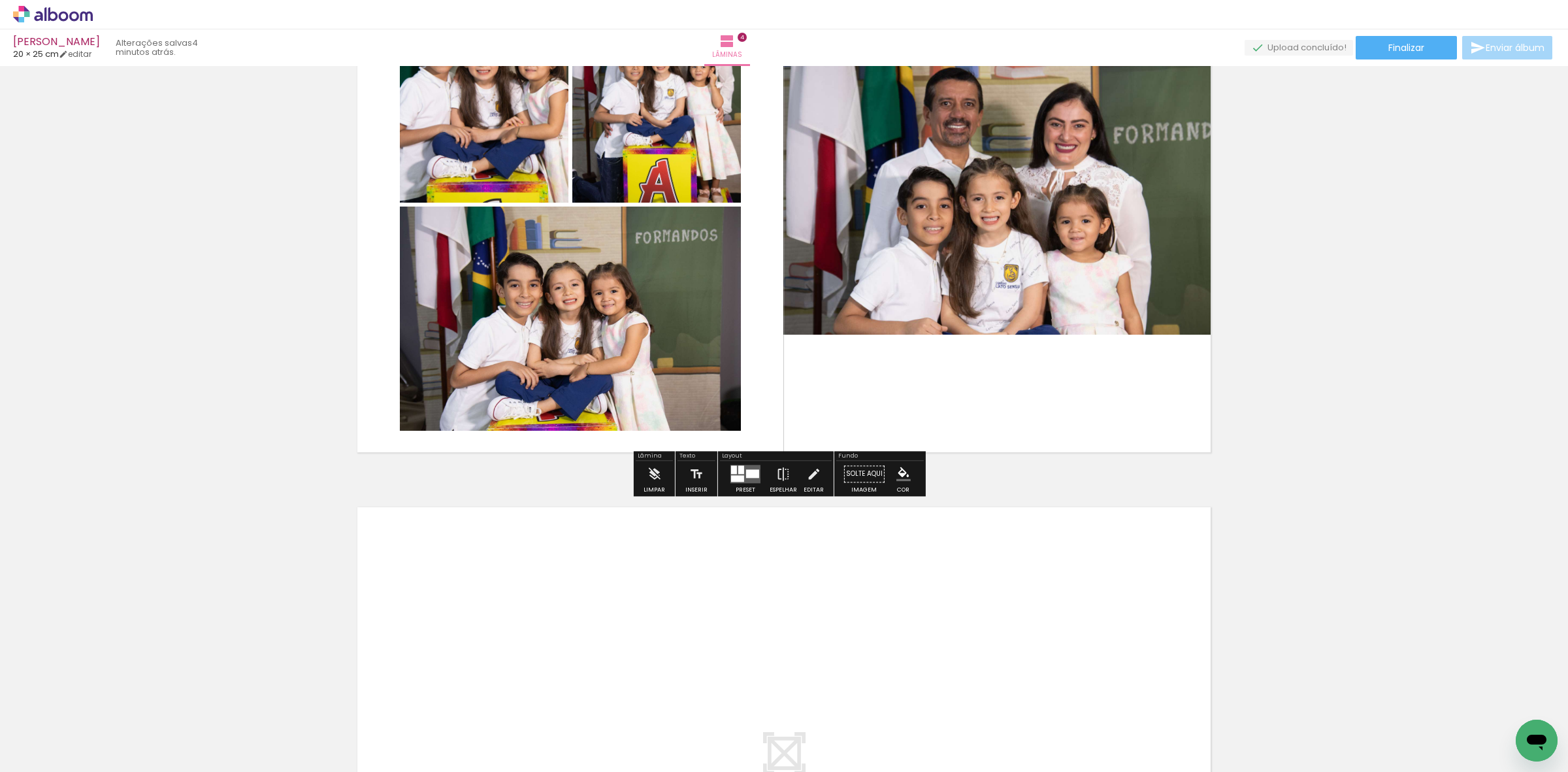
scroll to position [2147, 0]
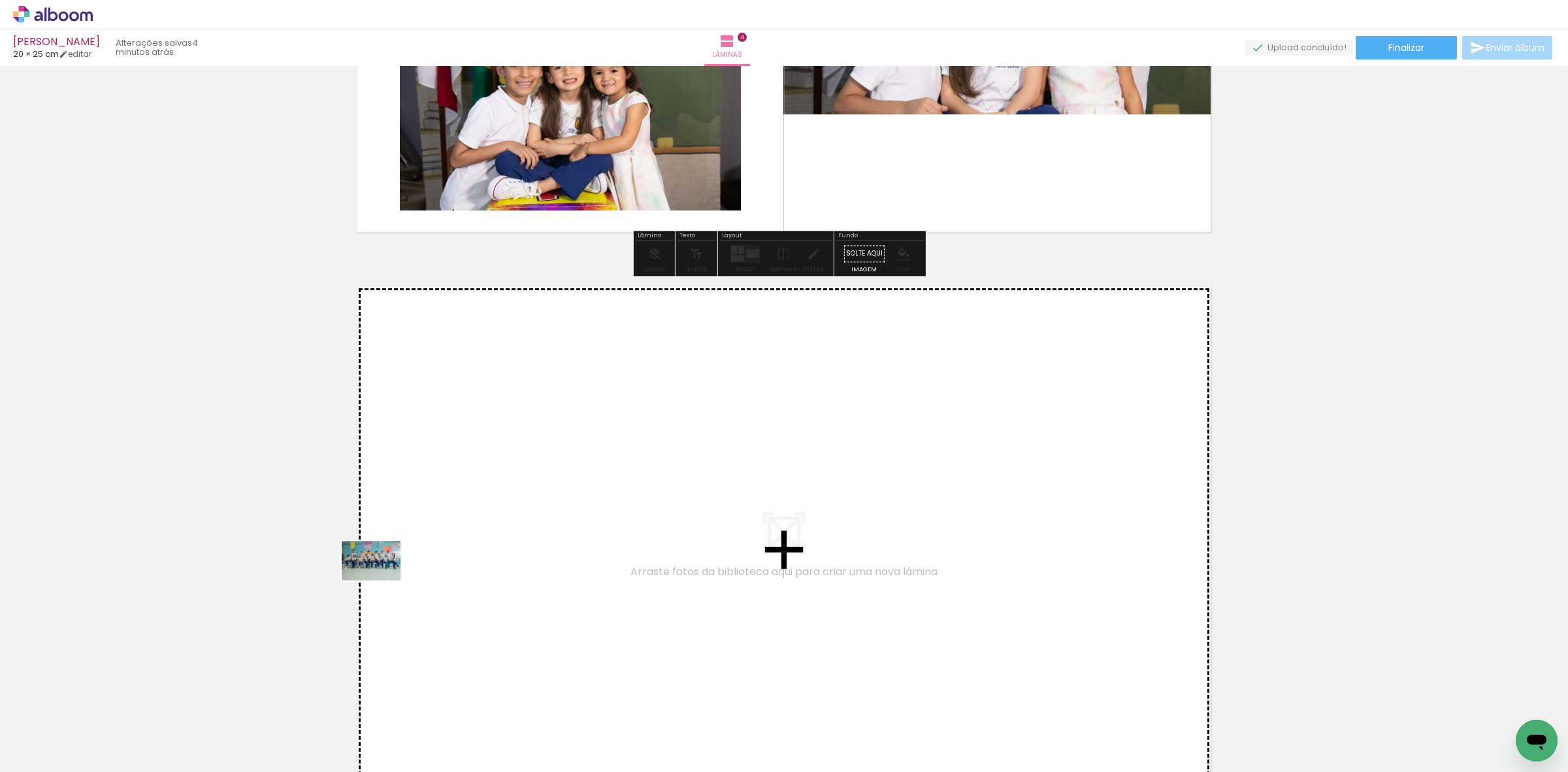
drag, startPoint x: 135, startPoint y: 728, endPoint x: 390, endPoint y: 582, distance: 293.8
click at [390, 582] on quentale-workspace at bounding box center [784, 386] width 1568 height 772
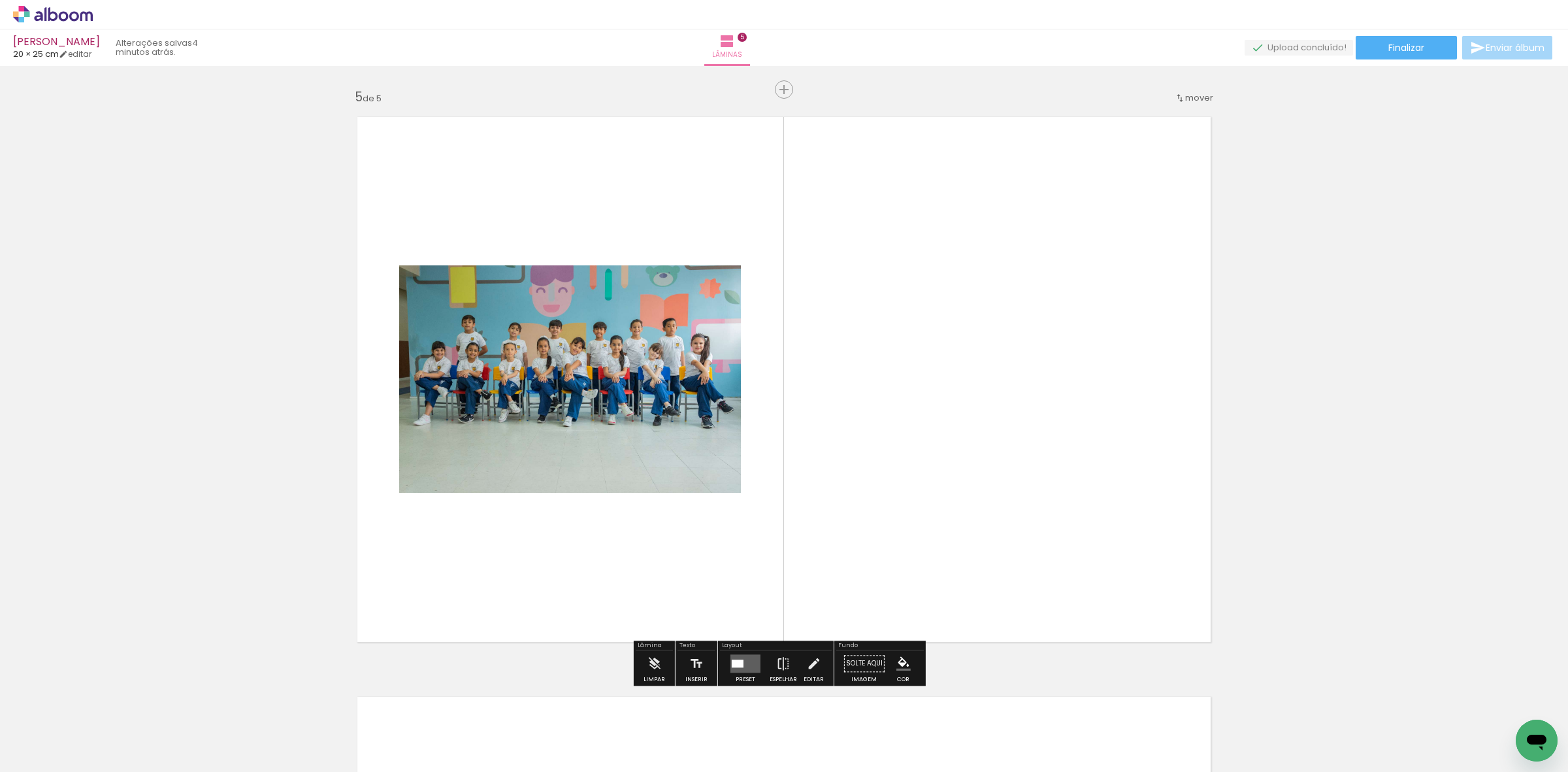
scroll to position [2317, 0]
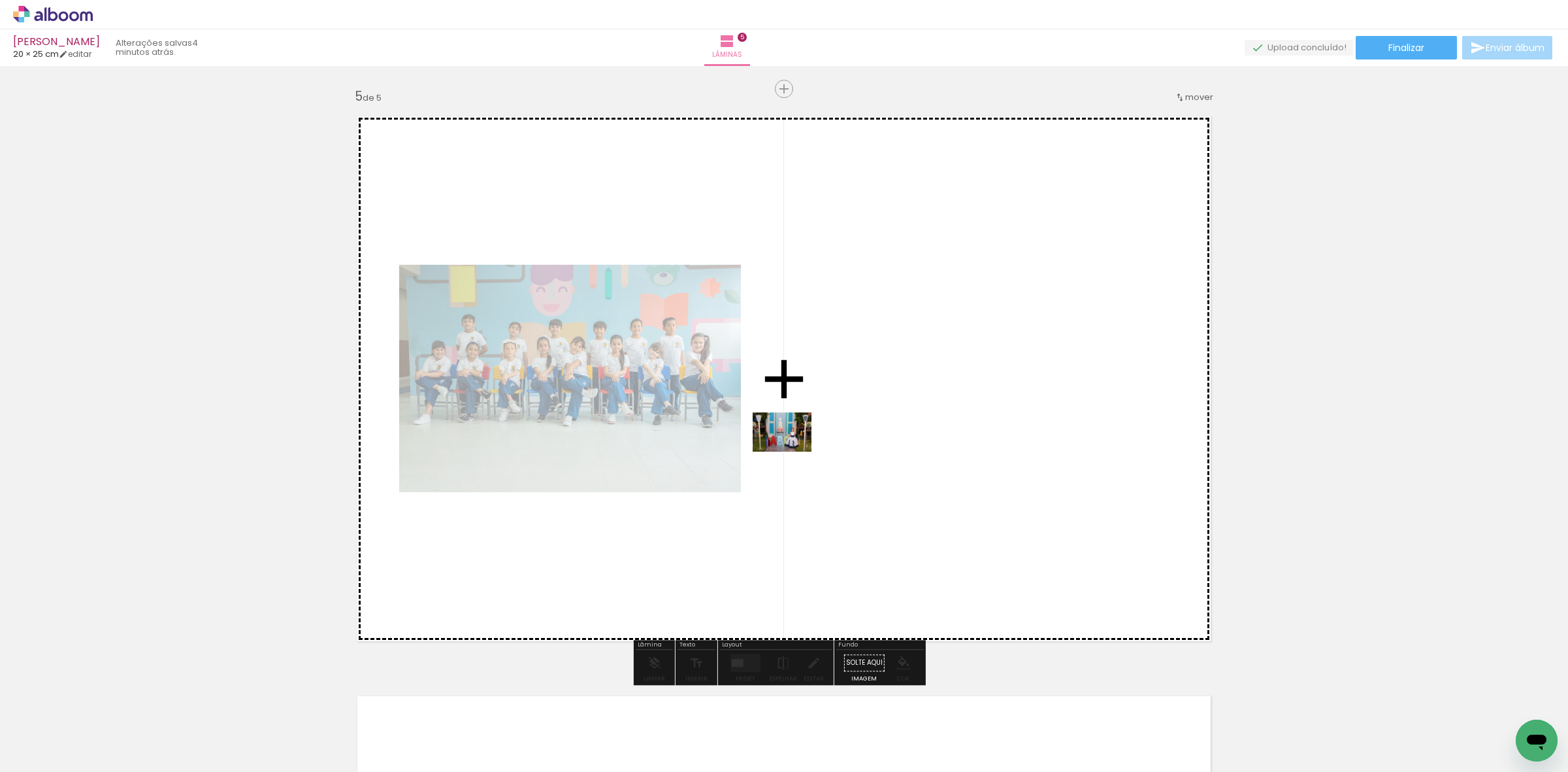
drag, startPoint x: 128, startPoint y: 723, endPoint x: 811, endPoint y: 452, distance: 734.8
click at [811, 452] on quentale-workspace at bounding box center [784, 386] width 1568 height 772
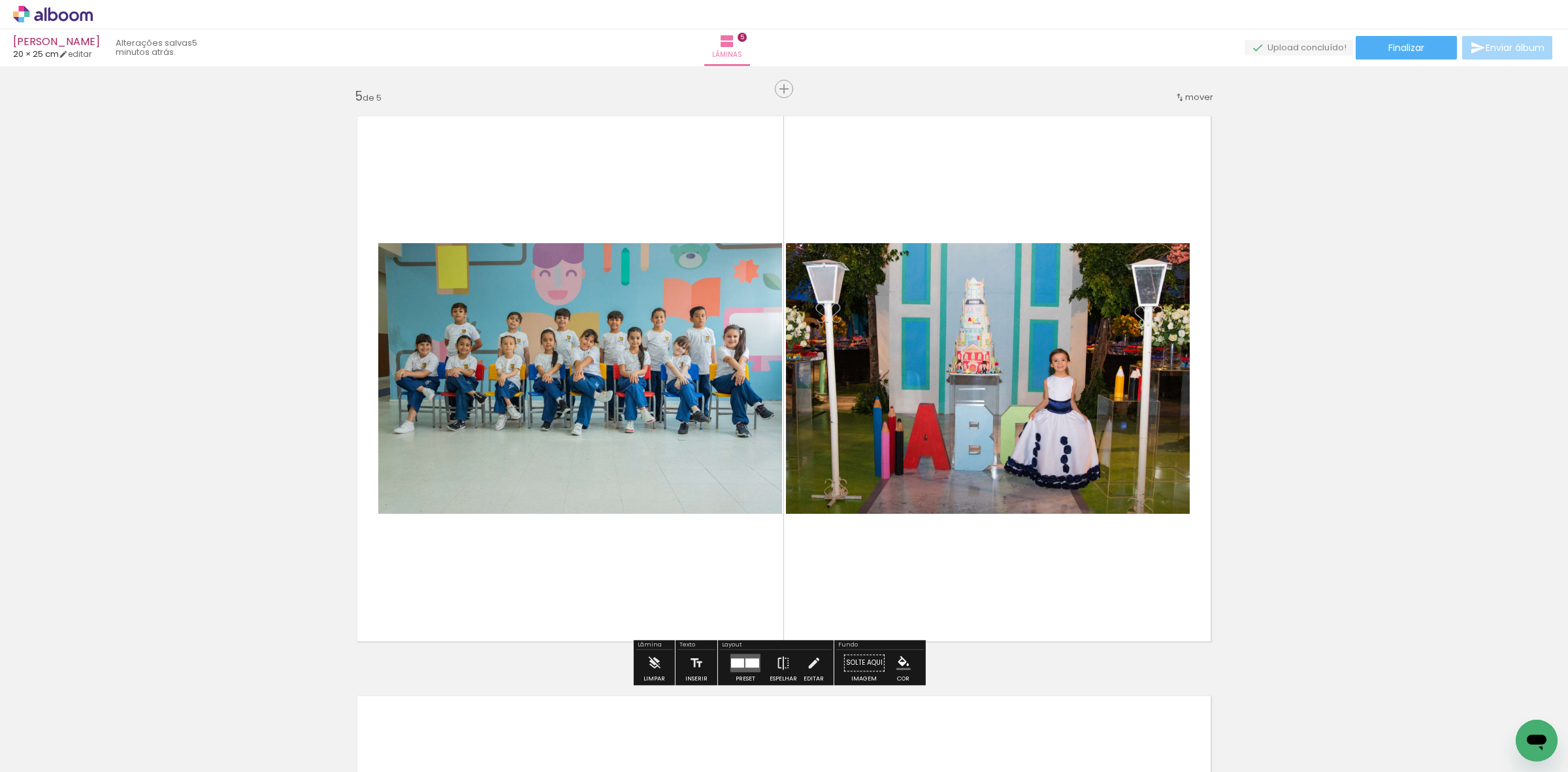
drag, startPoint x: 255, startPoint y: 727, endPoint x: 327, endPoint y: 652, distance: 104.0
click at [509, 495] on quentale-workspace at bounding box center [784, 386] width 1568 height 772
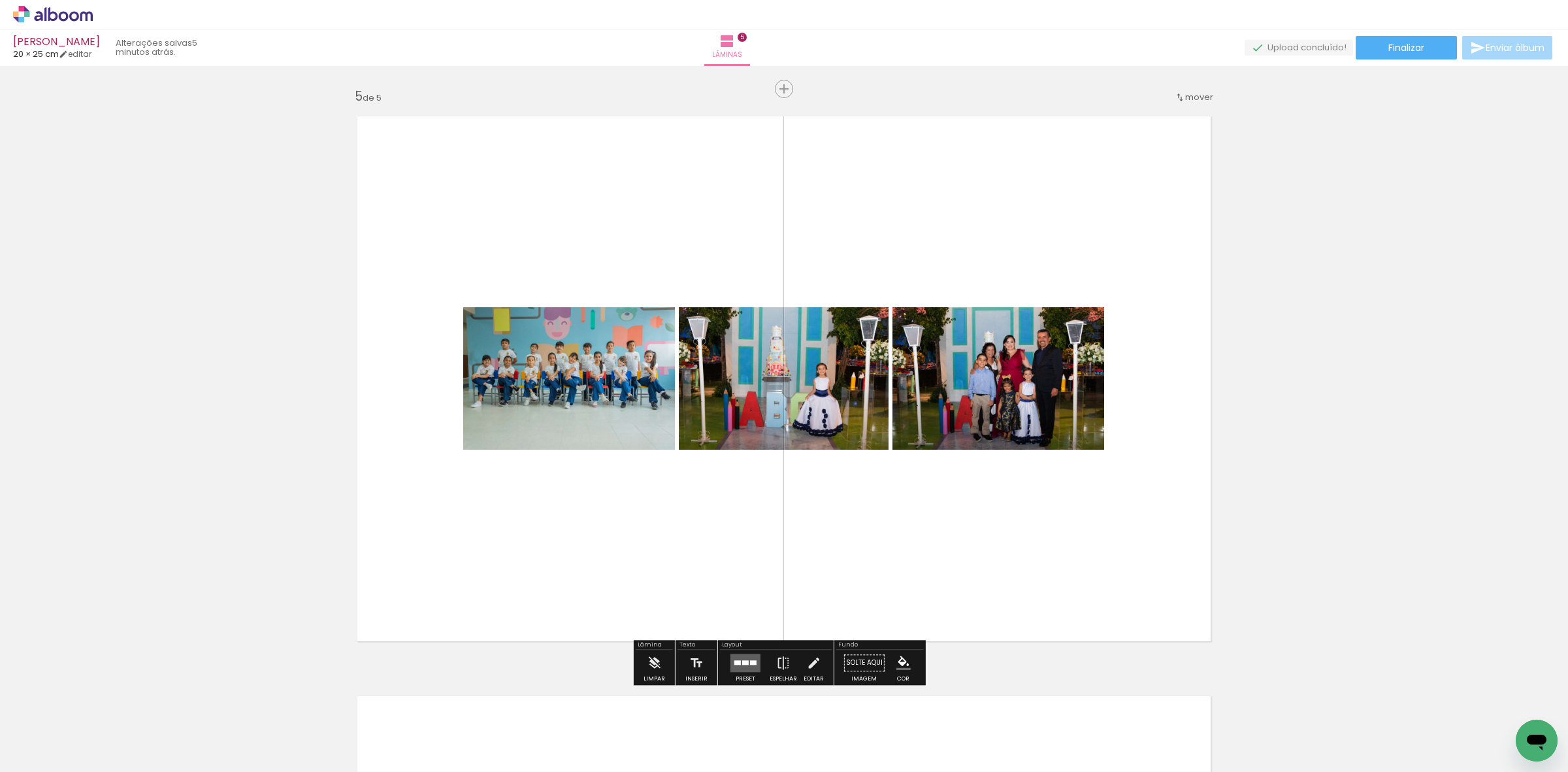
drag, startPoint x: 227, startPoint y: 716, endPoint x: 253, endPoint y: 668, distance: 54.6
click at [561, 488] on quentale-workspace at bounding box center [784, 386] width 1568 height 772
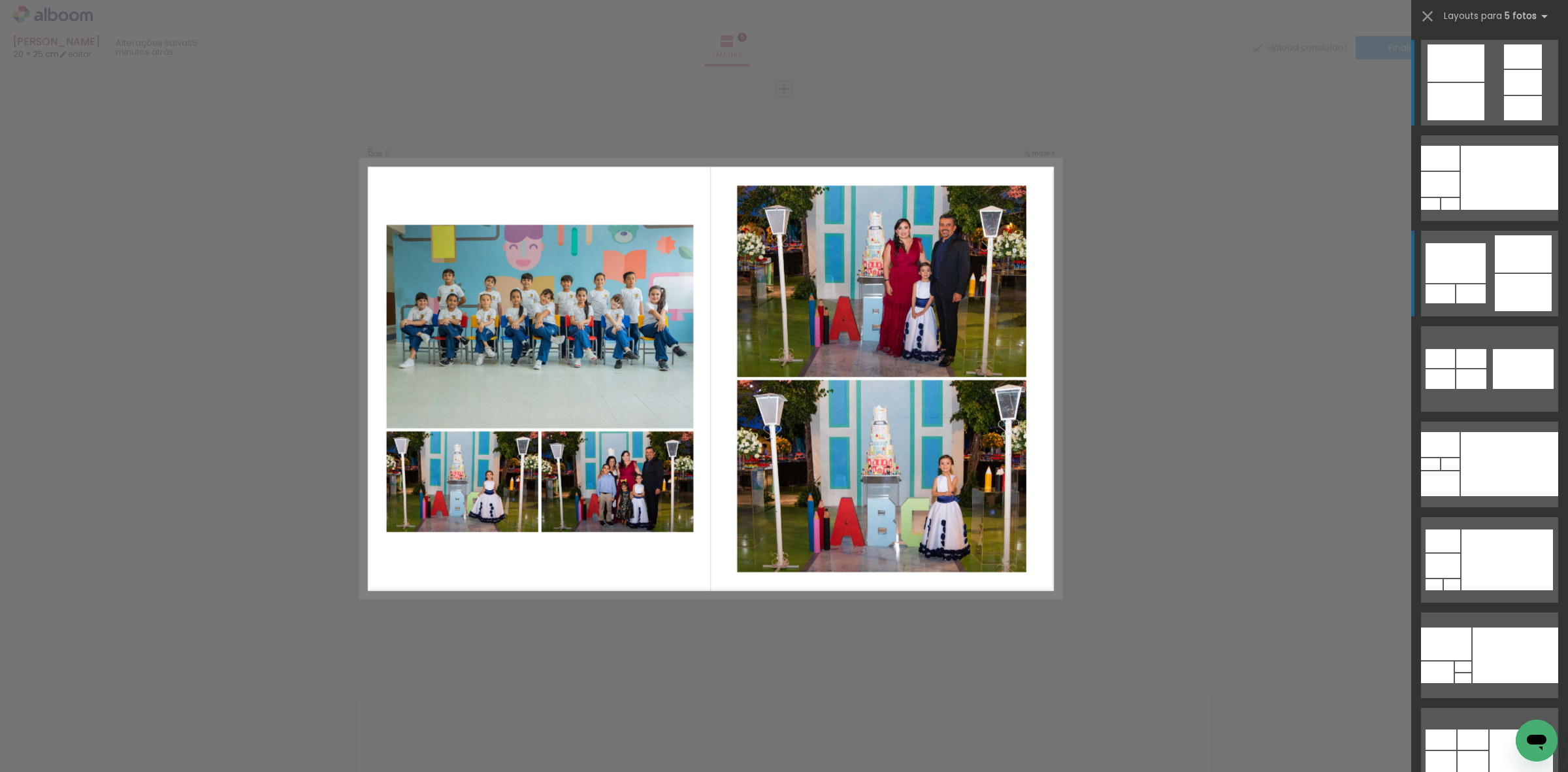
click at [1520, 274] on div at bounding box center [1523, 292] width 57 height 37
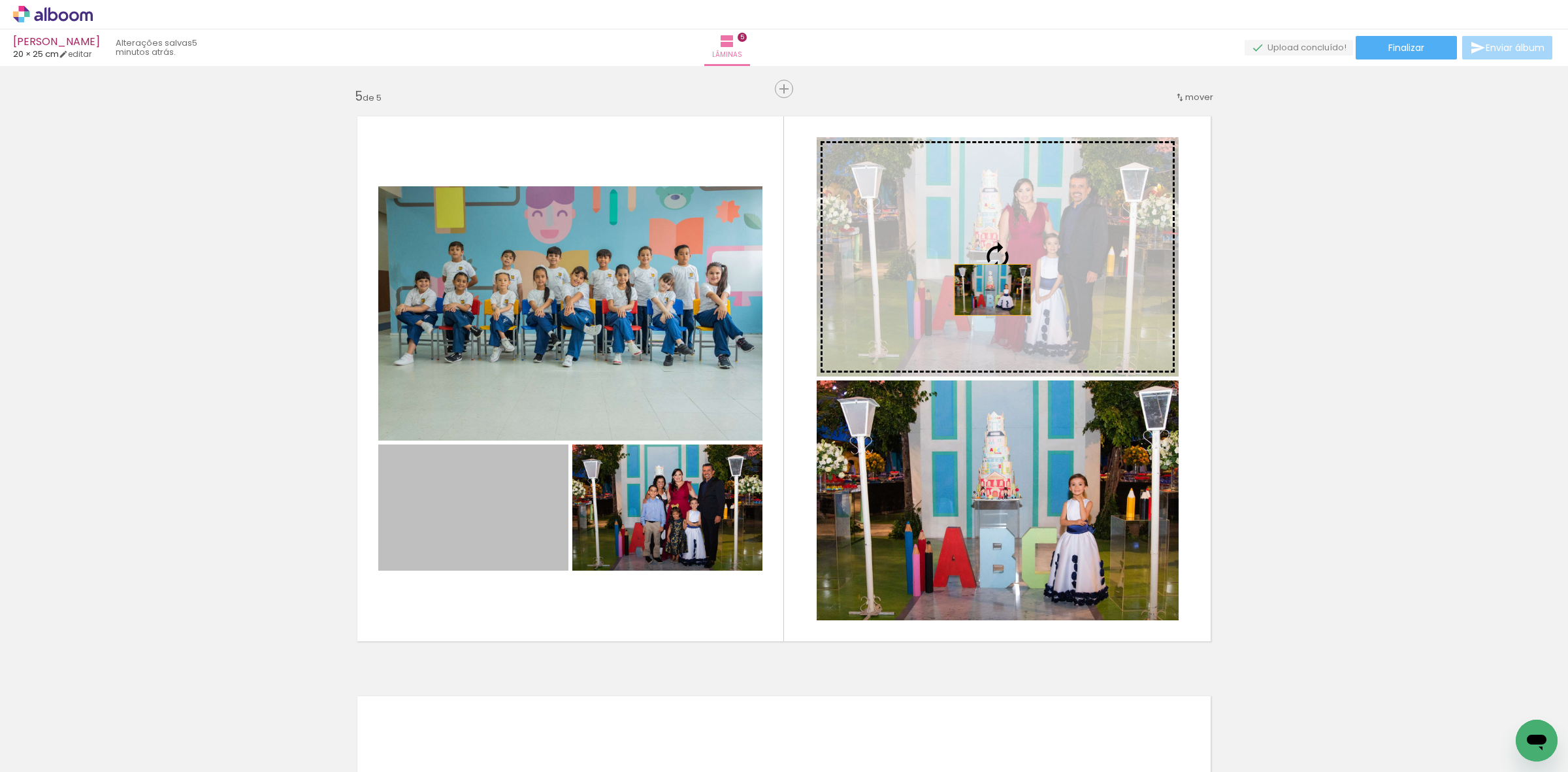
drag, startPoint x: 474, startPoint y: 523, endPoint x: 986, endPoint y: 289, distance: 562.9
click at [0, 0] on slot at bounding box center [0, 0] width 0 height 0
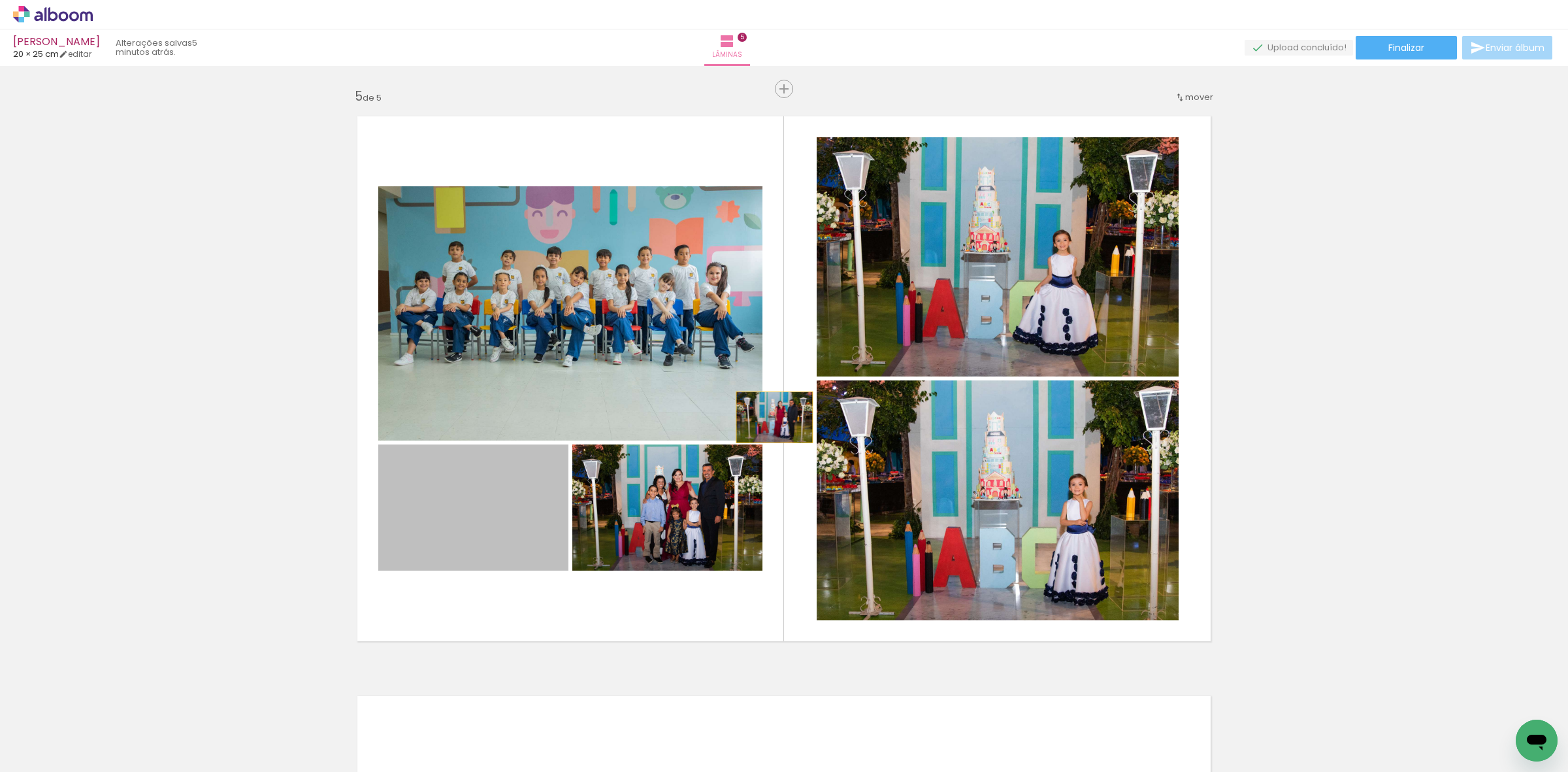
drag, startPoint x: 494, startPoint y: 527, endPoint x: 1014, endPoint y: 282, distance: 574.8
click at [0, 0] on slot at bounding box center [0, 0] width 0 height 0
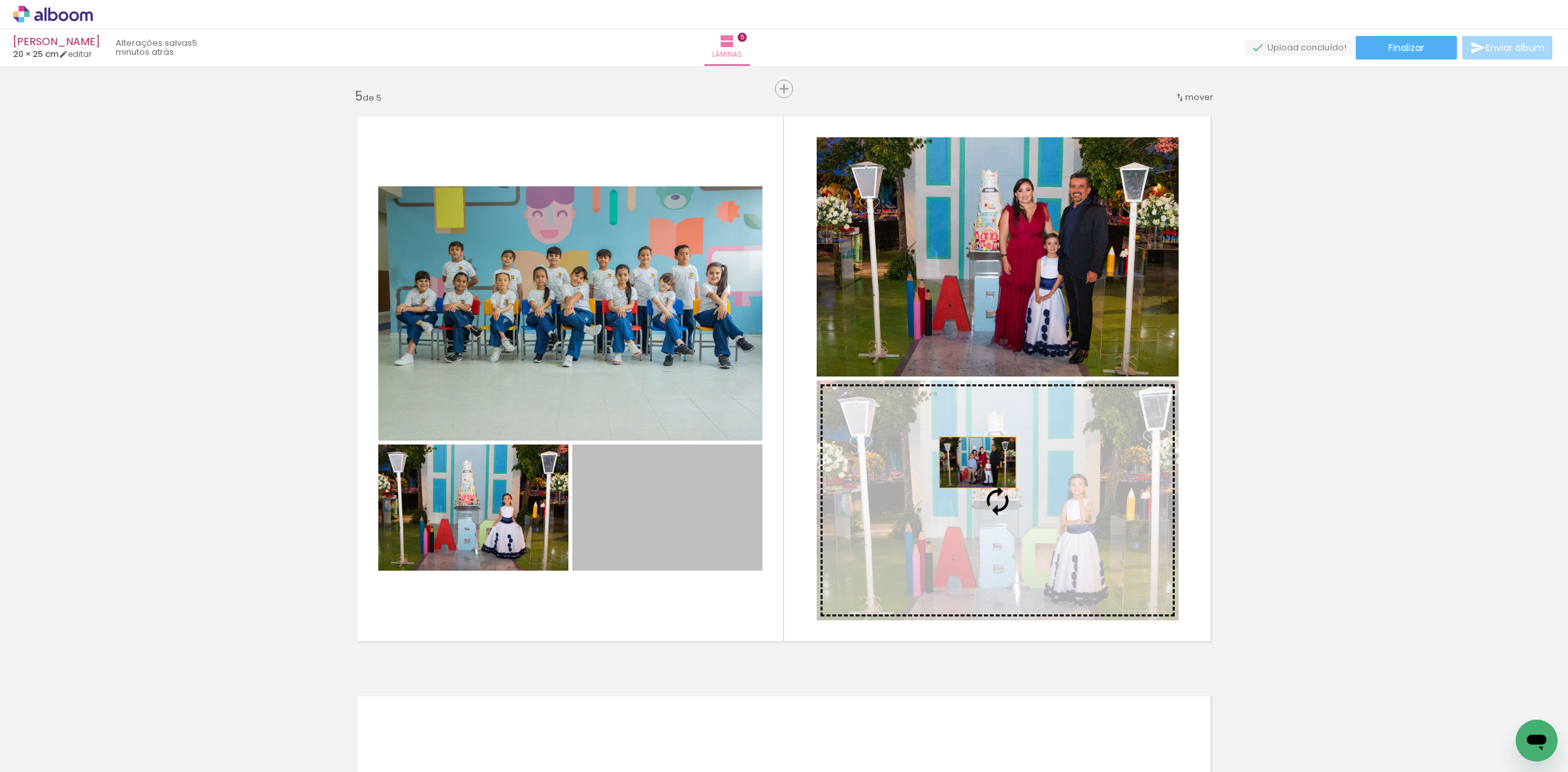
drag, startPoint x: 630, startPoint y: 520, endPoint x: 975, endPoint y: 462, distance: 349.8
click at [0, 0] on slot at bounding box center [0, 0] width 0 height 0
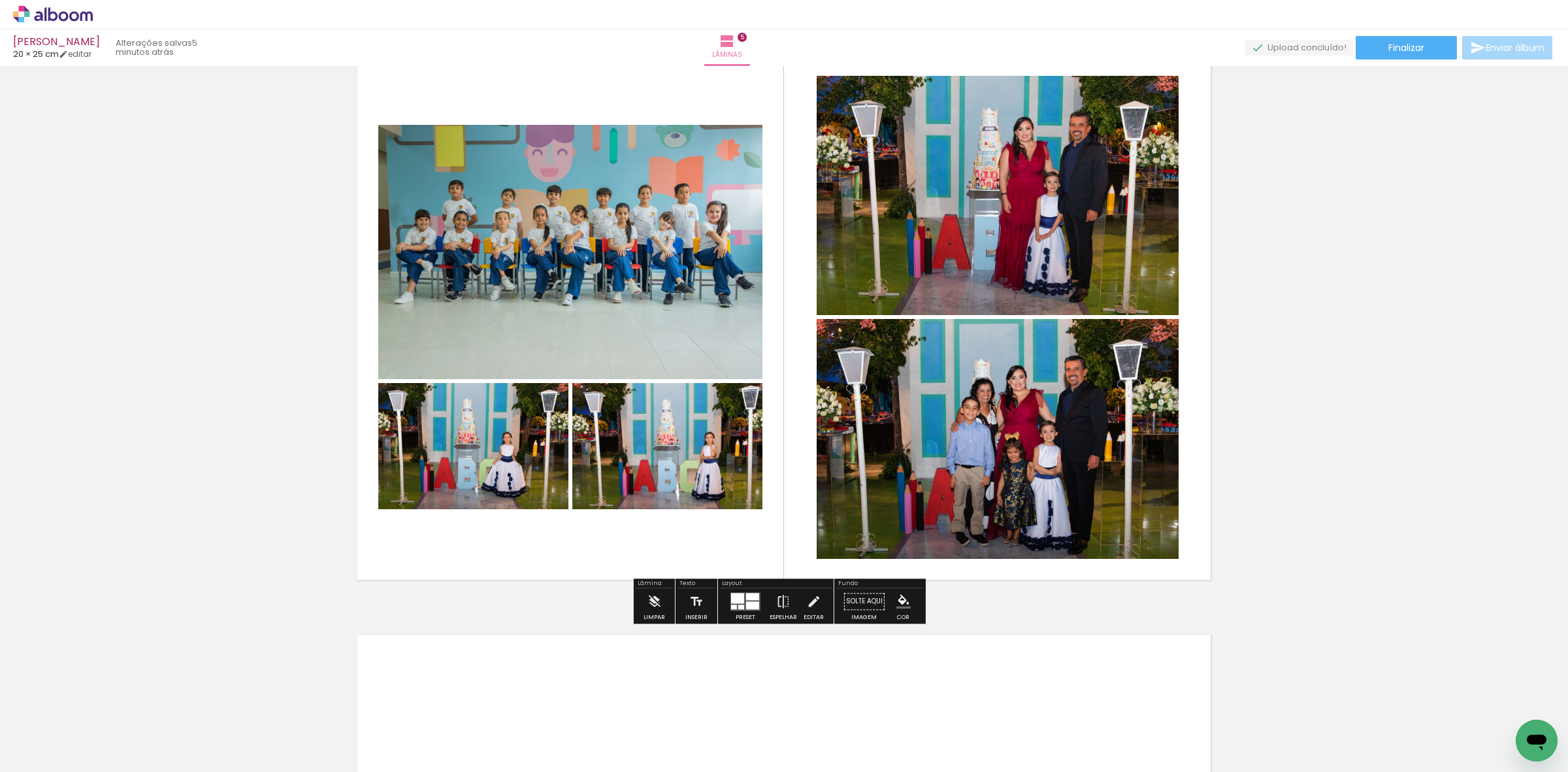
scroll to position [2645, 0]
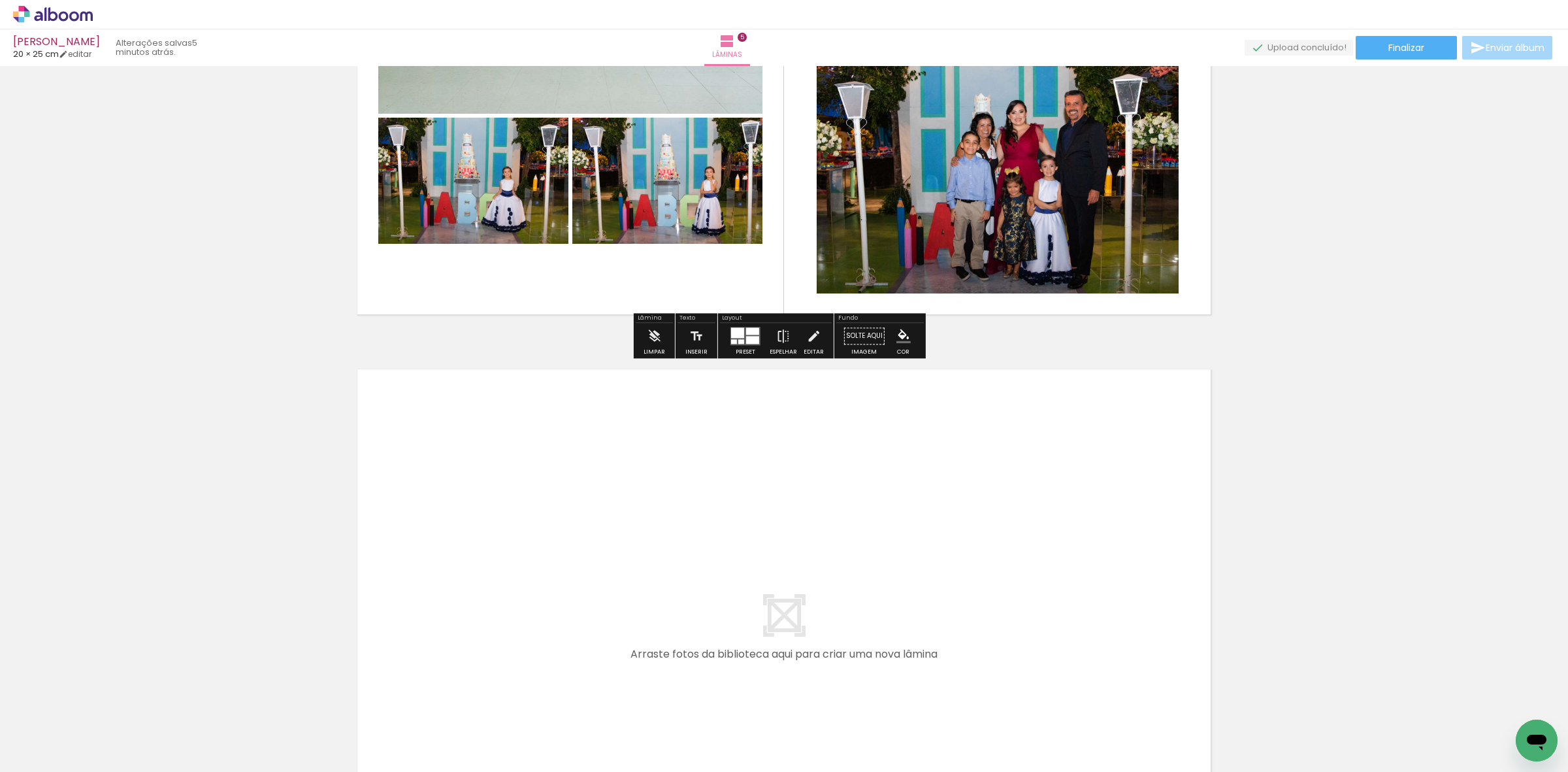
drag, startPoint x: 151, startPoint y: 732, endPoint x: 170, endPoint y: 738, distance: 19.9
click at [471, 554] on quentale-workspace at bounding box center [784, 386] width 1568 height 772
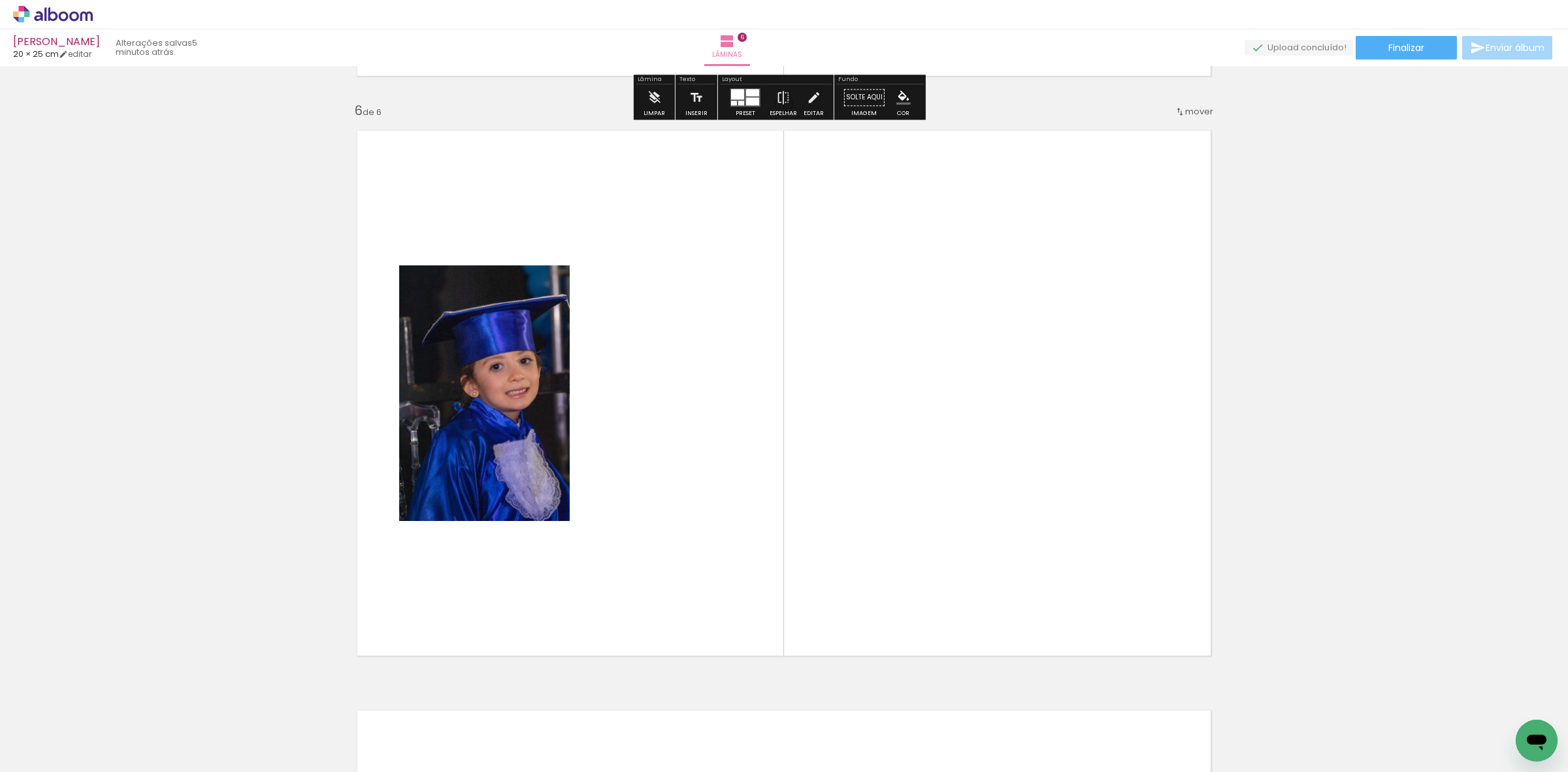
scroll to position [2897, 0]
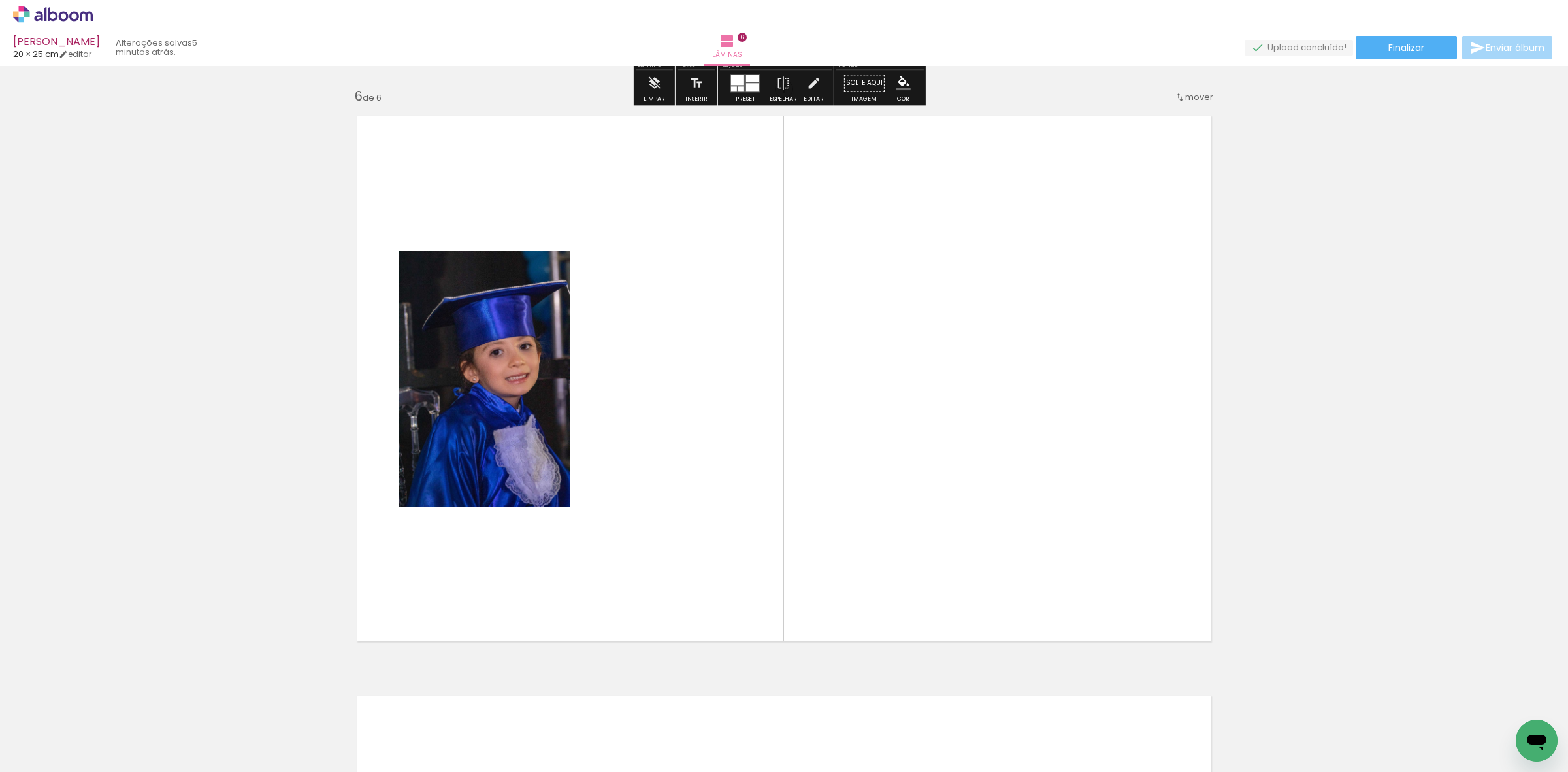
drag, startPoint x: 142, startPoint y: 748, endPoint x: 442, endPoint y: 555, distance: 356.7
click at [561, 495] on quentale-workspace at bounding box center [784, 386] width 1568 height 772
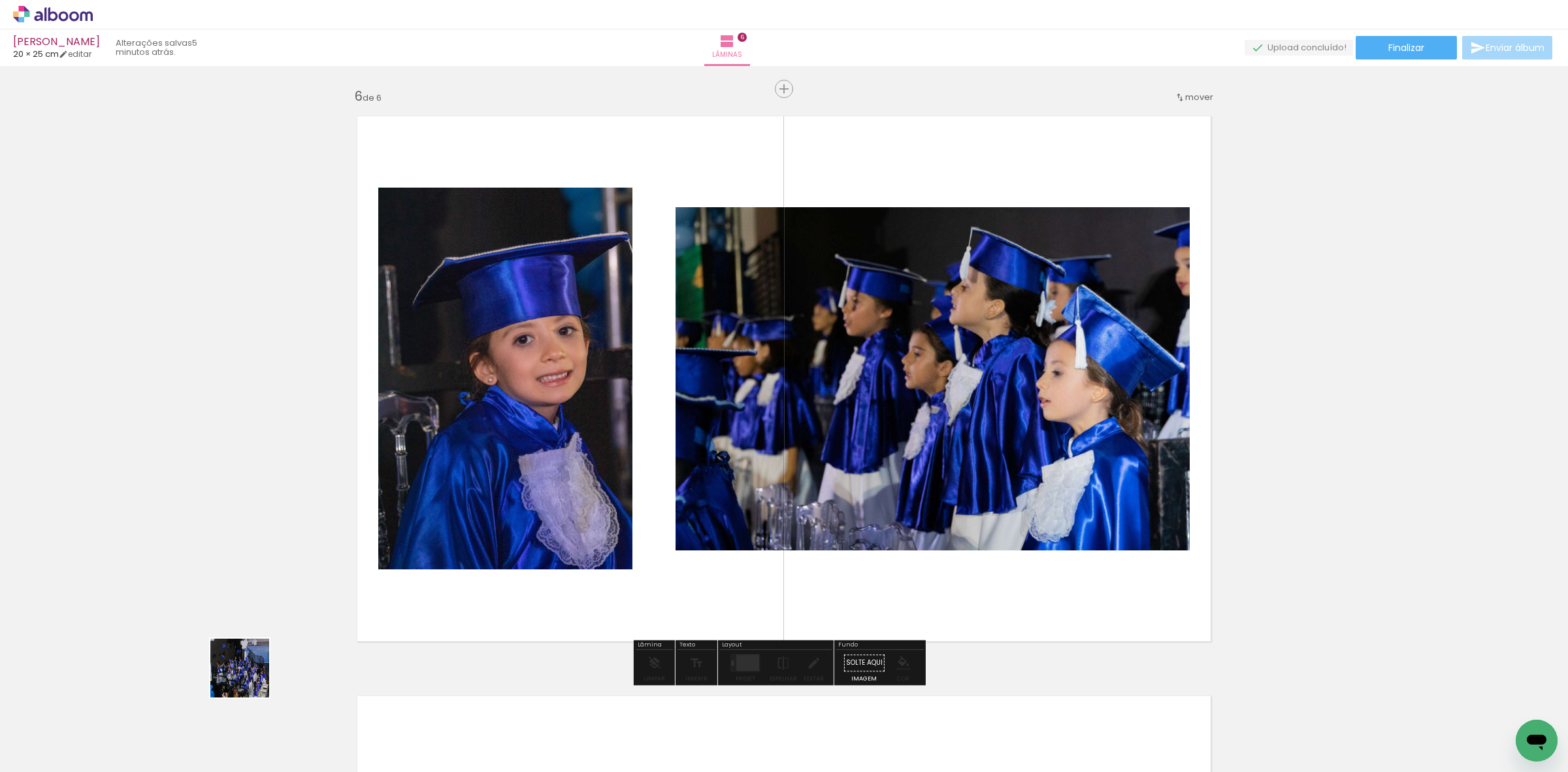
drag, startPoint x: 151, startPoint y: 730, endPoint x: 673, endPoint y: 476, distance: 580.5
click at [668, 474] on quentale-workspace at bounding box center [784, 386] width 1568 height 772
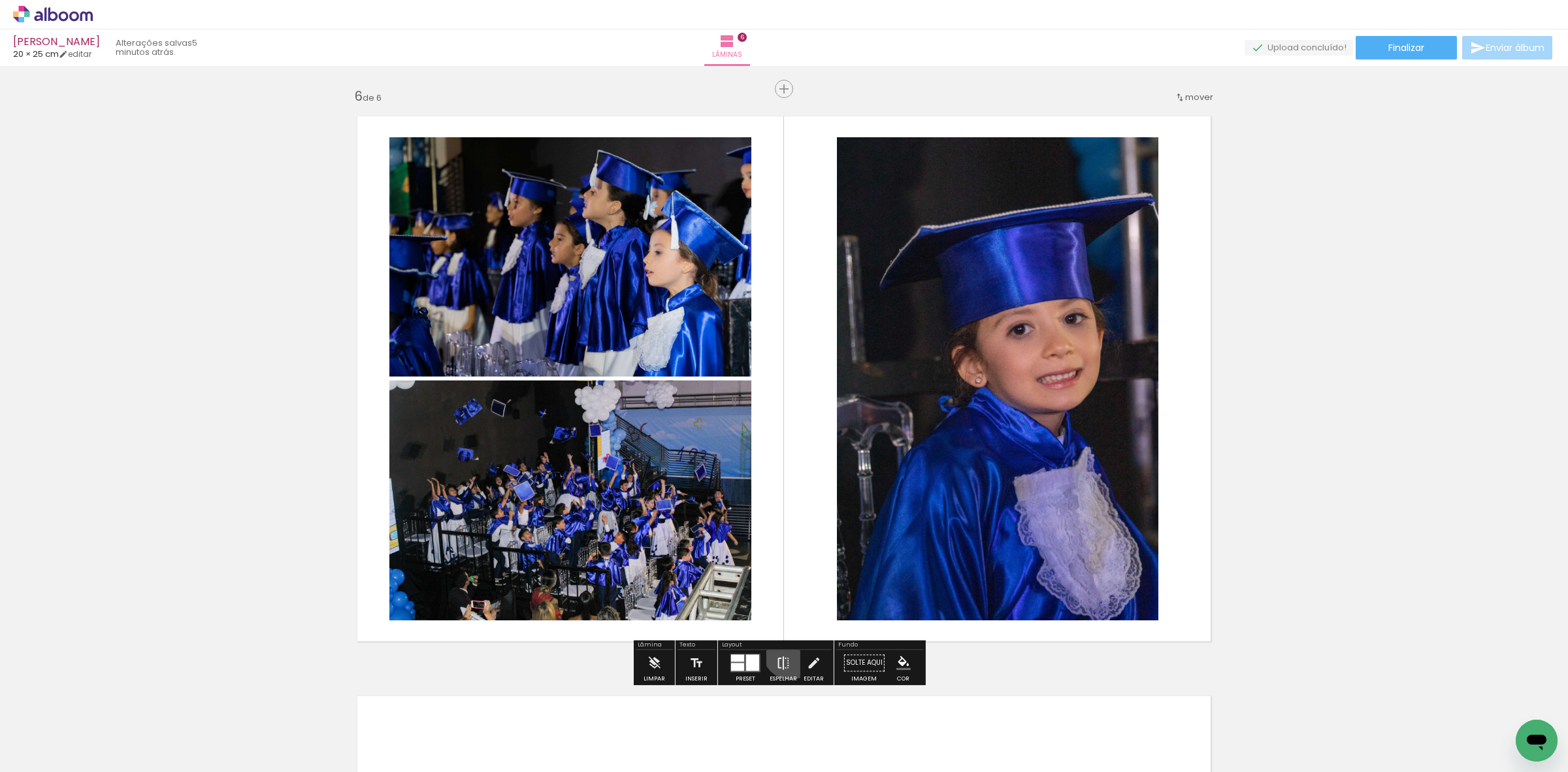
click at [787, 652] on paper-button "Espelhar" at bounding box center [783, 666] width 34 height 33
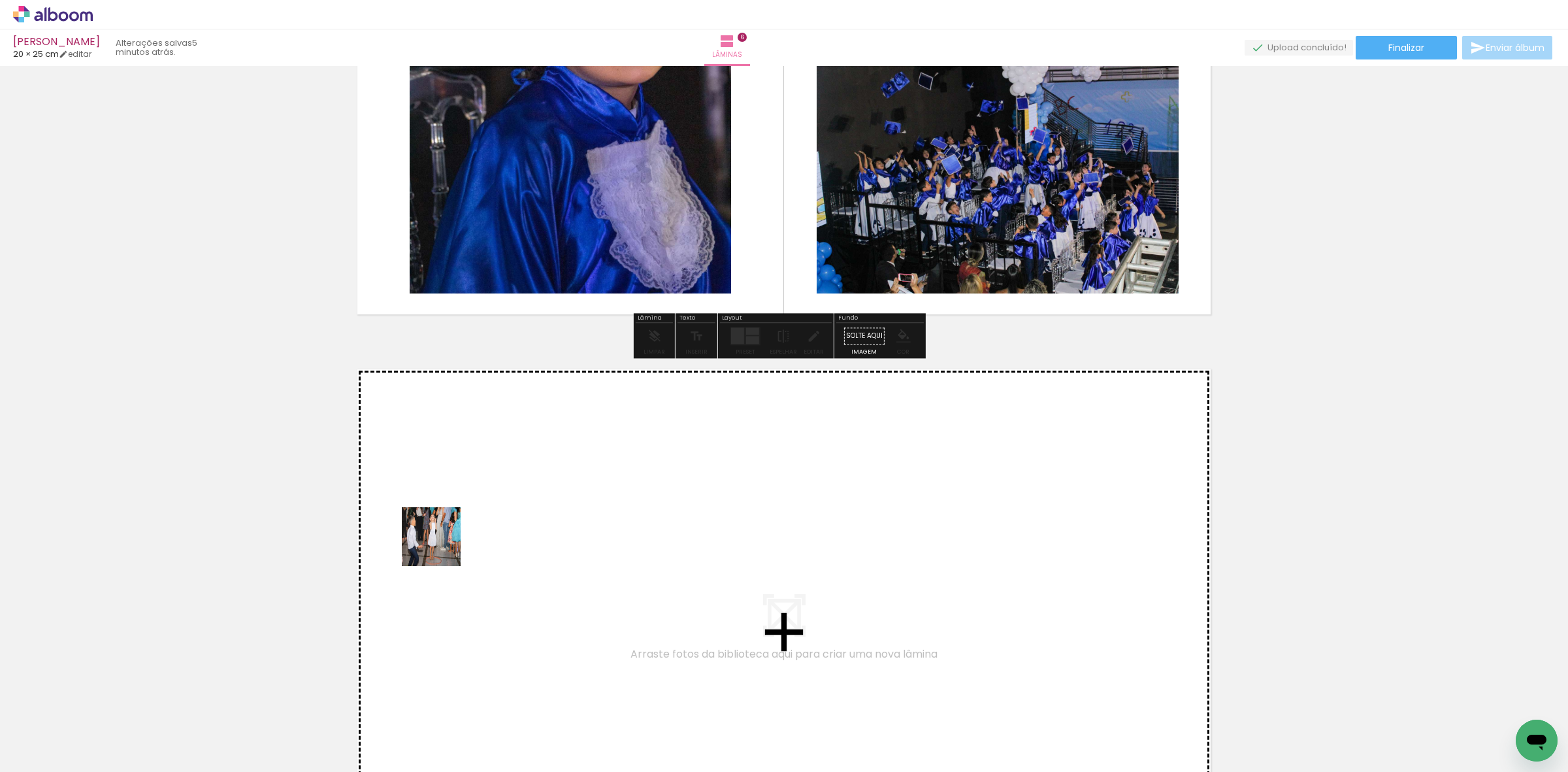
drag, startPoint x: 148, startPoint y: 732, endPoint x: 320, endPoint y: 631, distance: 199.5
click at [445, 543] on quentale-workspace at bounding box center [784, 386] width 1568 height 772
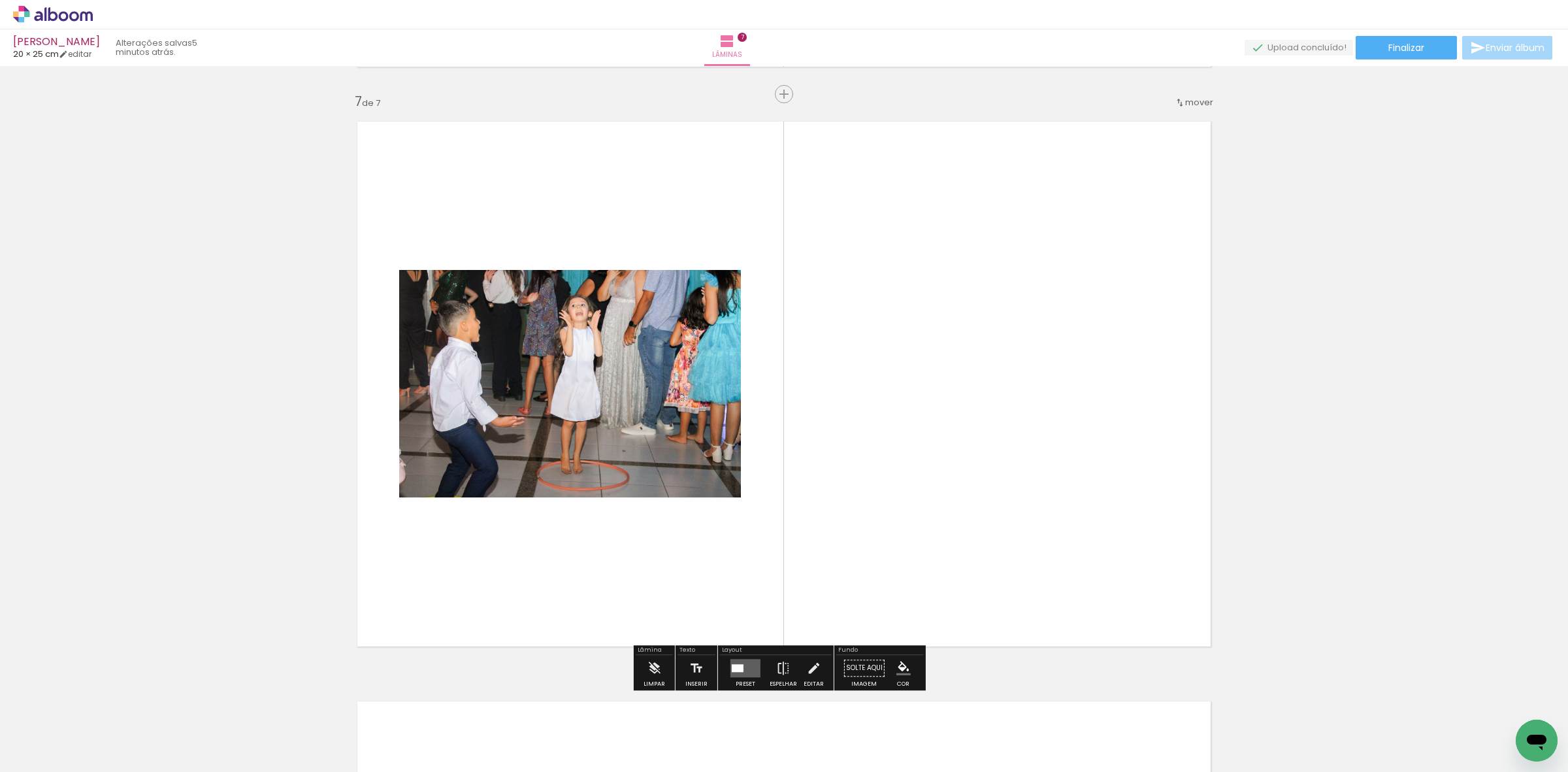
scroll to position [3478, 0]
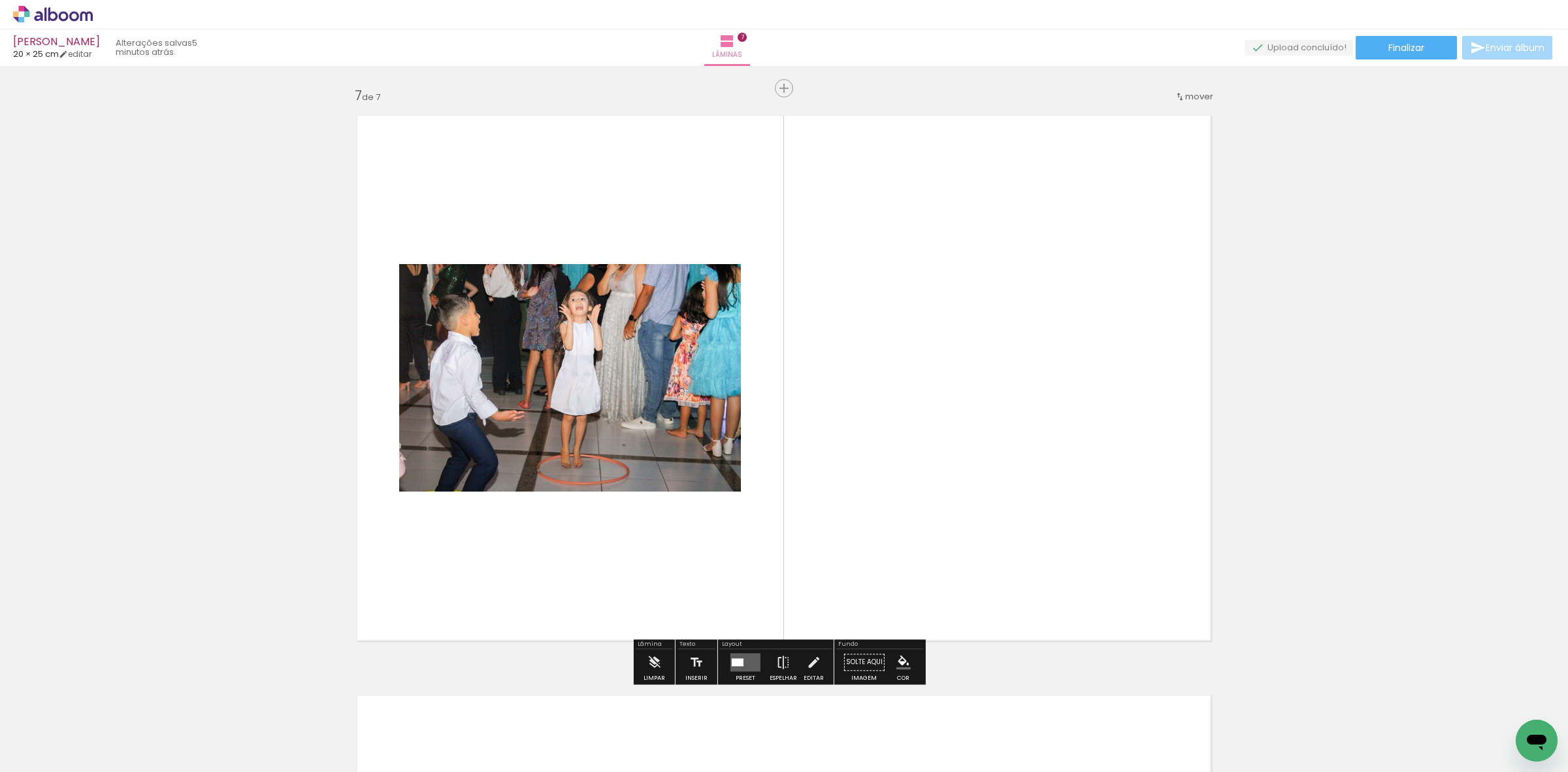
drag, startPoint x: 125, startPoint y: 735, endPoint x: 294, endPoint y: 611, distance: 209.6
click at [439, 544] on quentale-workspace at bounding box center [784, 386] width 1568 height 772
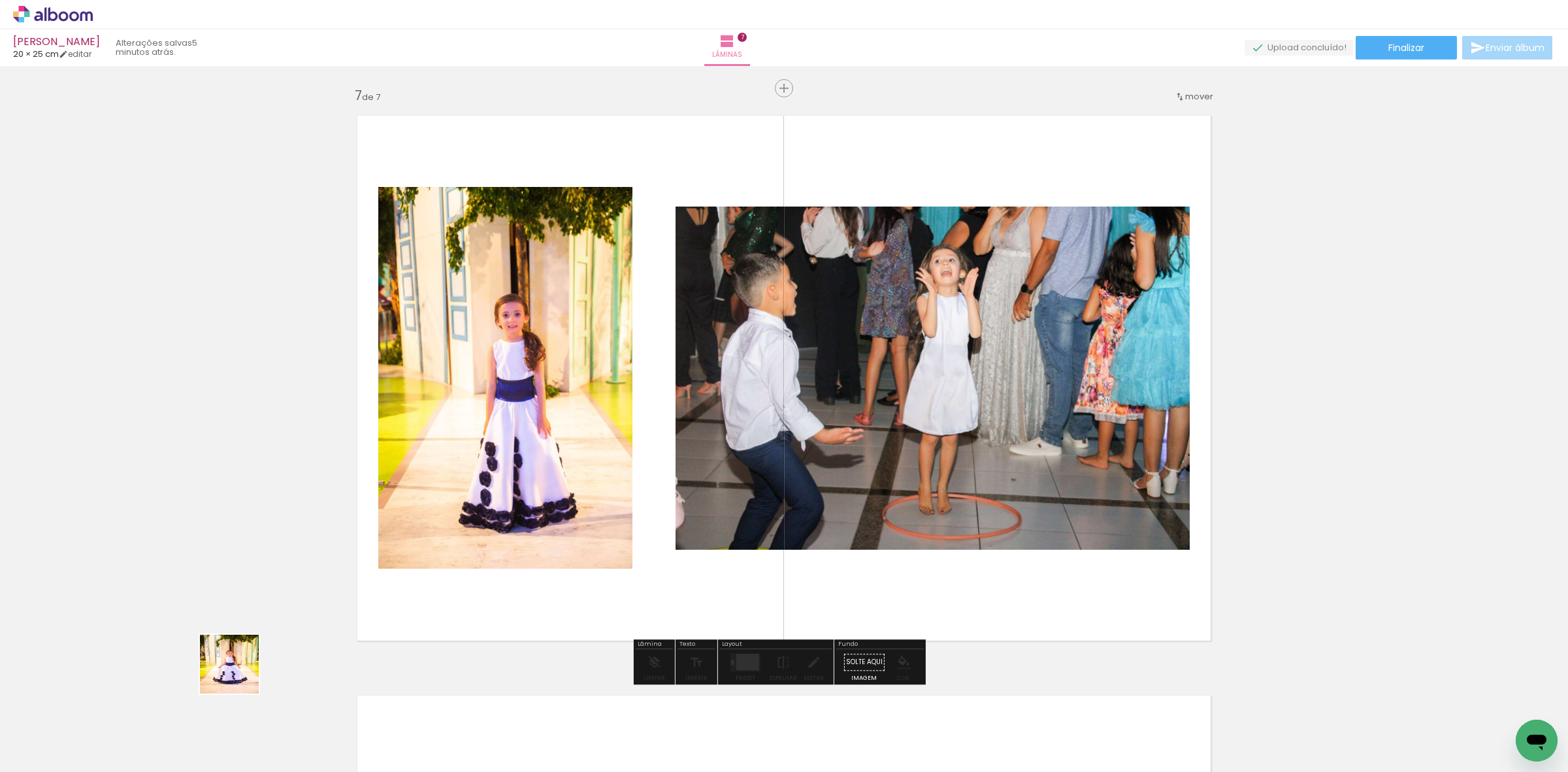
drag, startPoint x: 239, startPoint y: 674, endPoint x: 416, endPoint y: 536, distance: 224.4
click at [480, 513] on quentale-workspace at bounding box center [784, 386] width 1568 height 772
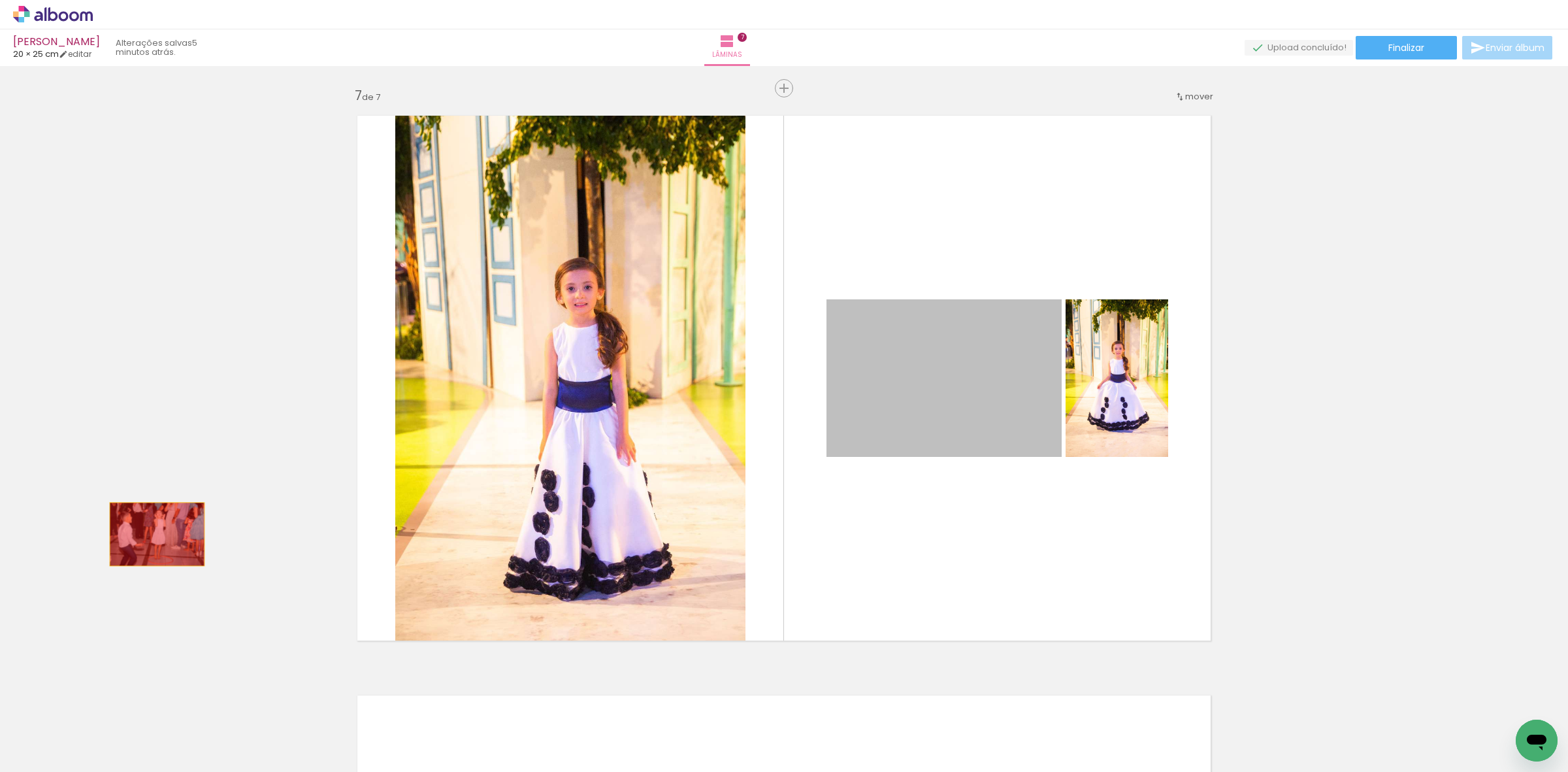
drag, startPoint x: 940, startPoint y: 372, endPoint x: 164, endPoint y: 539, distance: 793.8
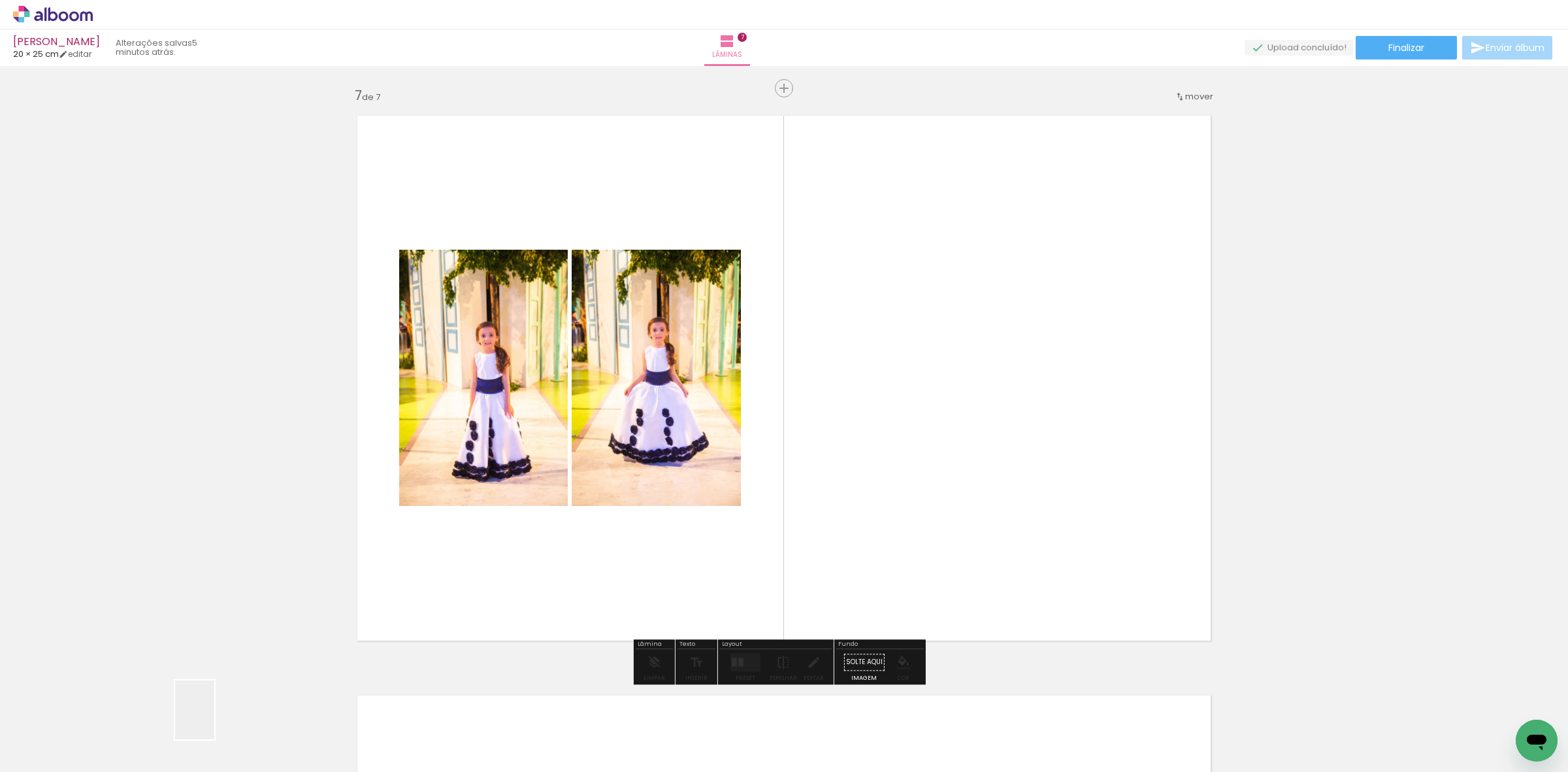
drag, startPoint x: 215, startPoint y: 720, endPoint x: 148, endPoint y: 693, distance: 72.2
click at [426, 495] on quentale-workspace at bounding box center [784, 386] width 1568 height 772
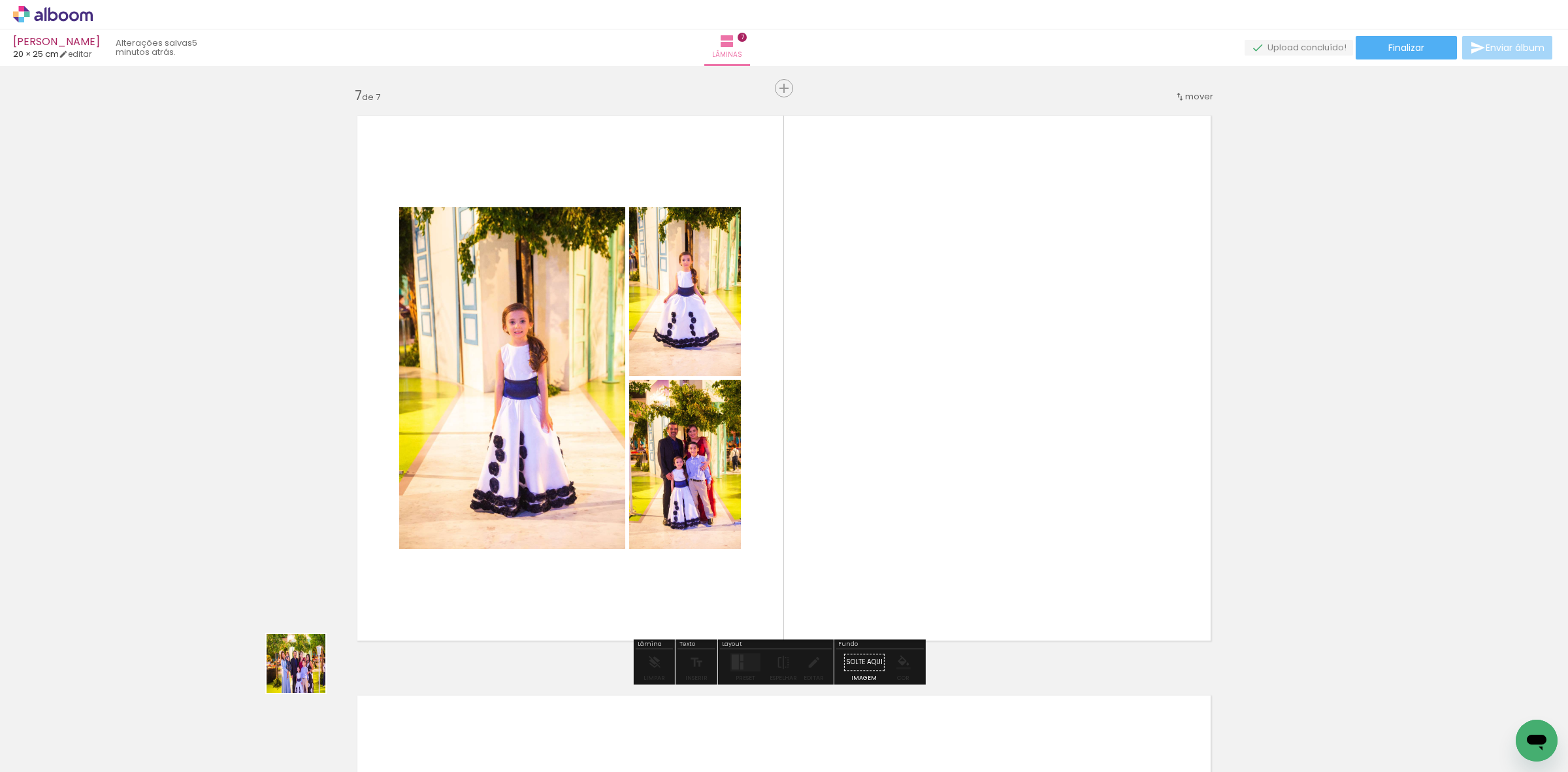
drag, startPoint x: 234, startPoint y: 721, endPoint x: 606, endPoint y: 484, distance: 441.1
click at [606, 484] on quentale-workspace at bounding box center [784, 386] width 1568 height 772
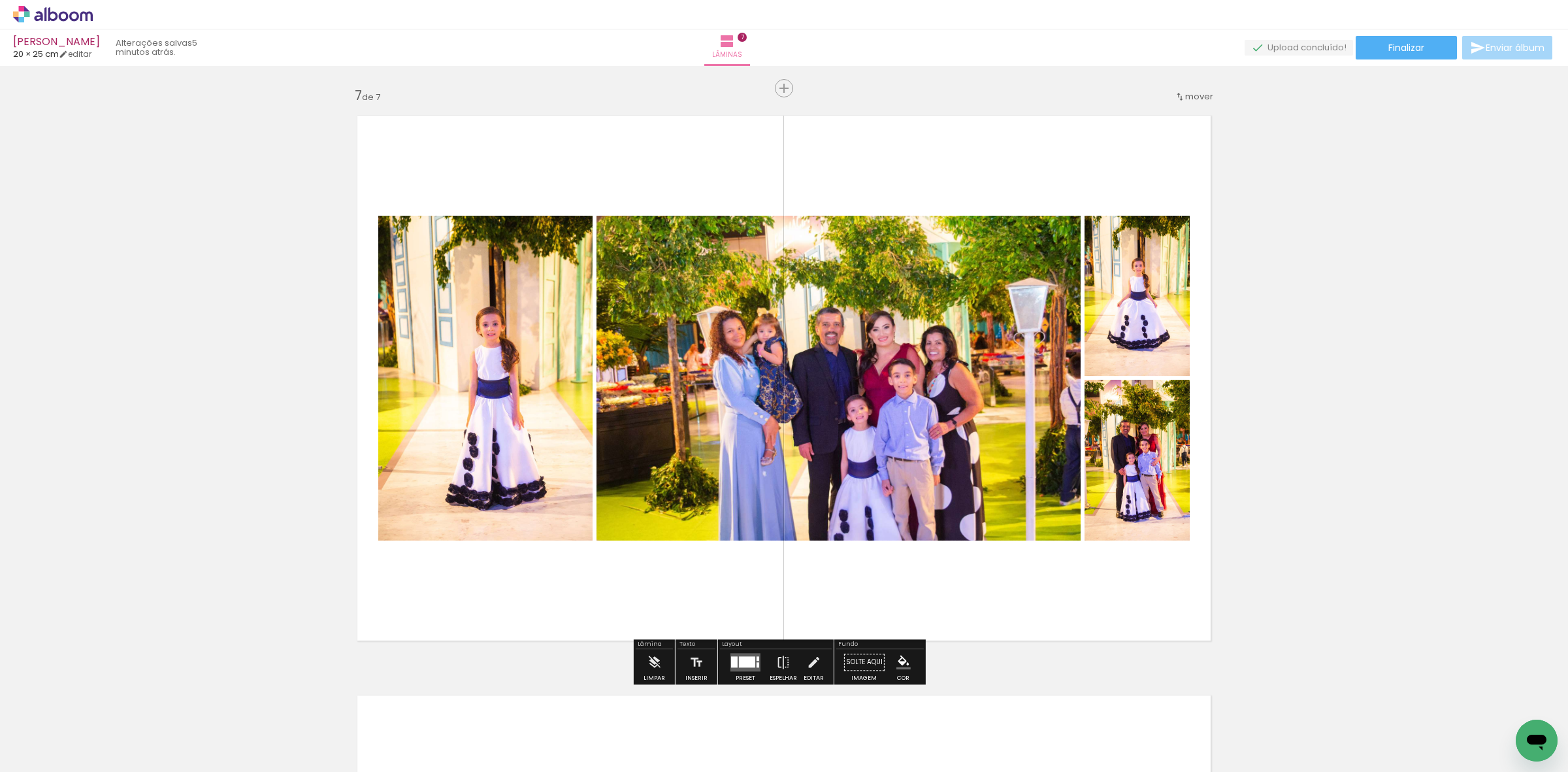
click at [744, 664] on div at bounding box center [746, 662] width 16 height 11
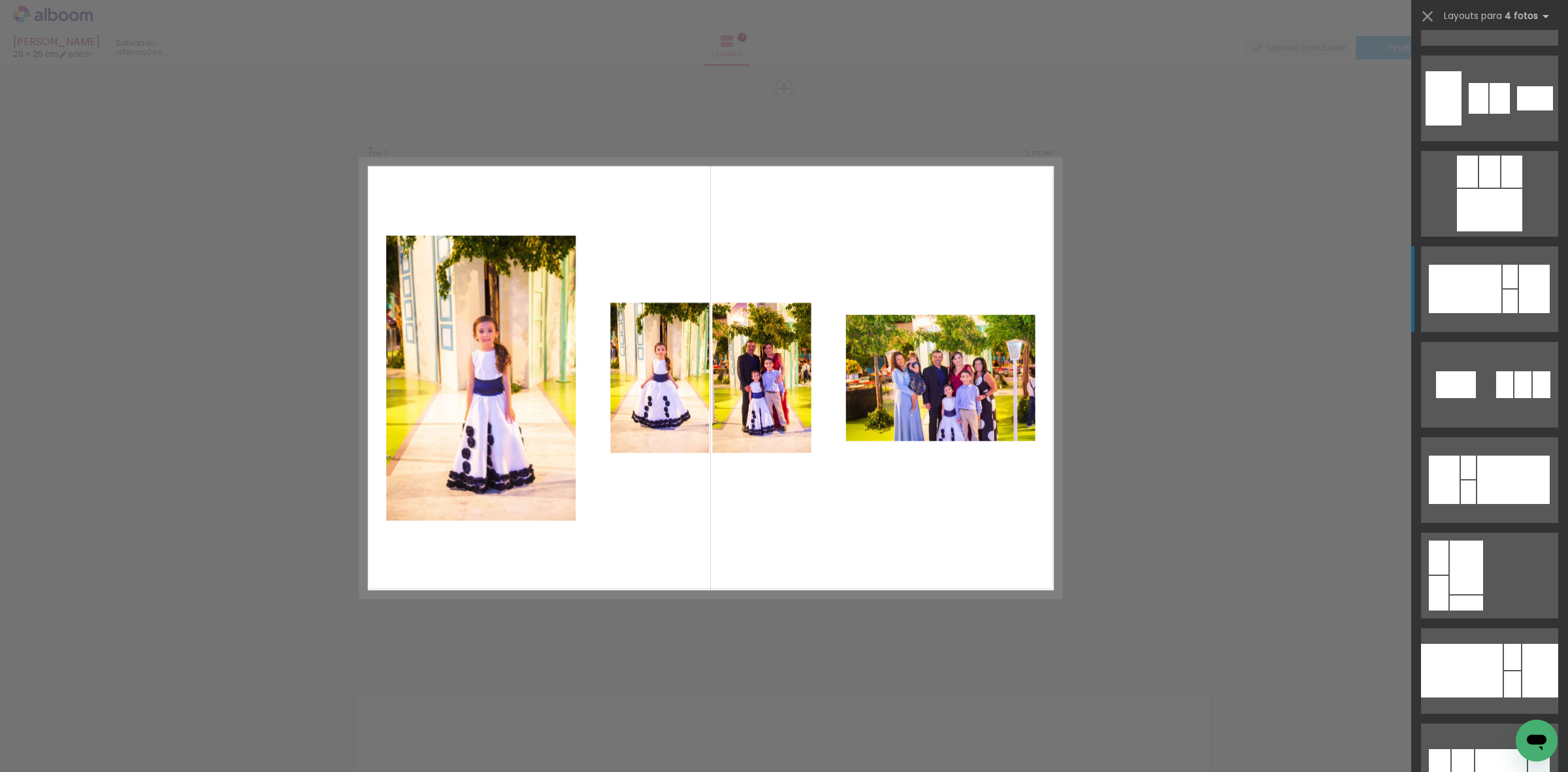
scroll to position [2042, 0]
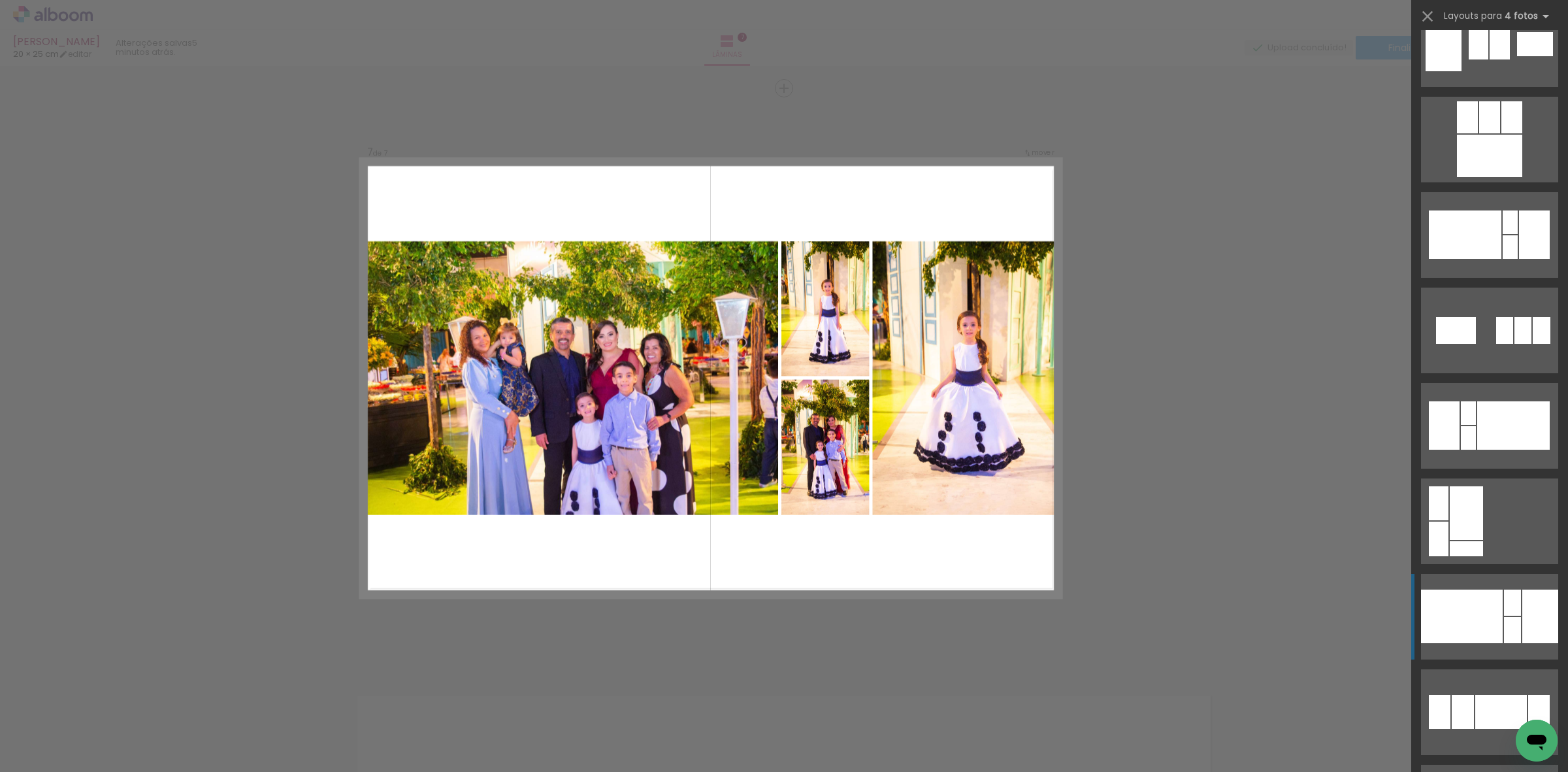
click at [1484, 628] on div at bounding box center [1462, 616] width 82 height 53
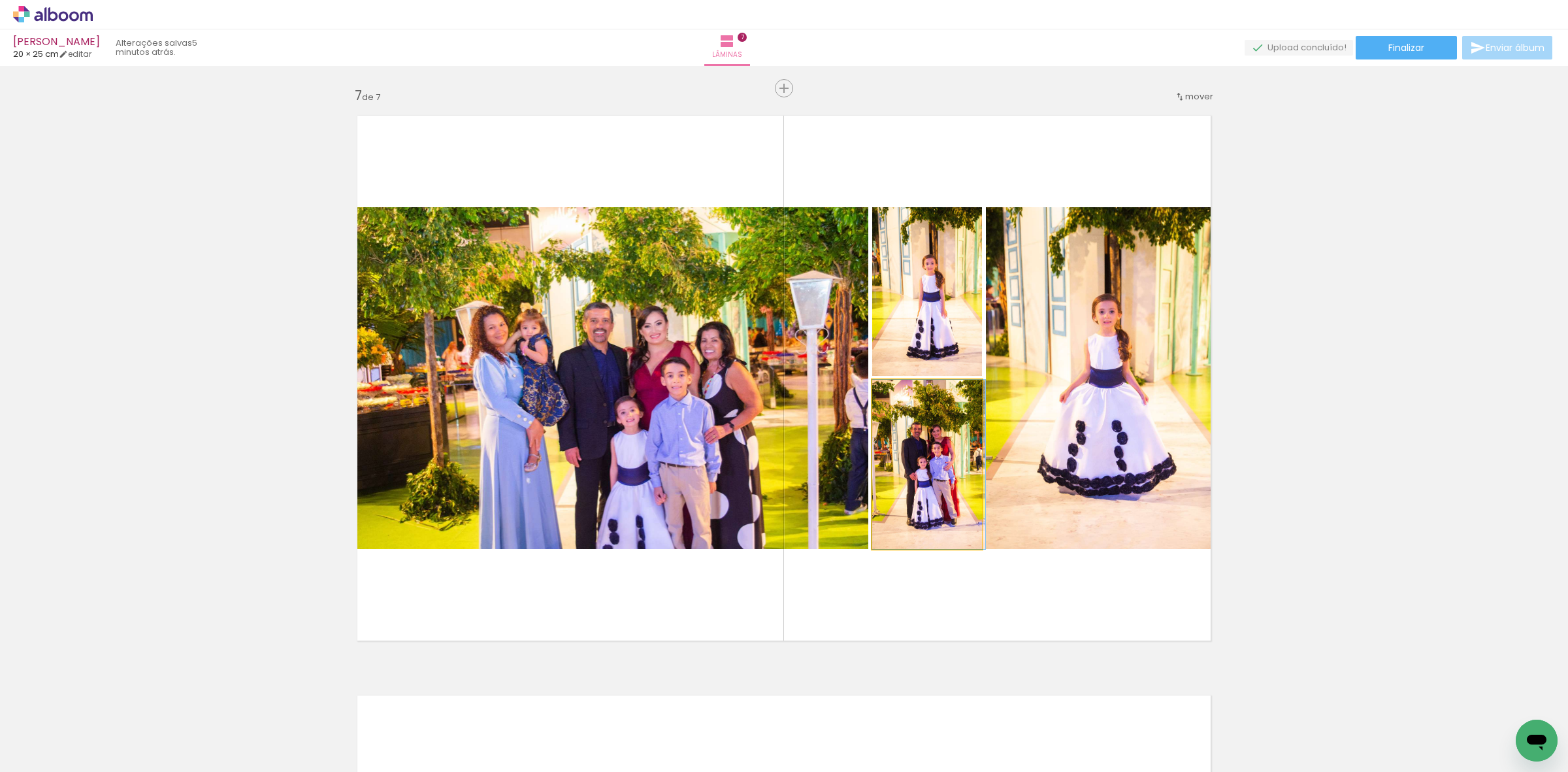
drag, startPoint x: 924, startPoint y: 501, endPoint x: 1220, endPoint y: 380, distance: 319.8
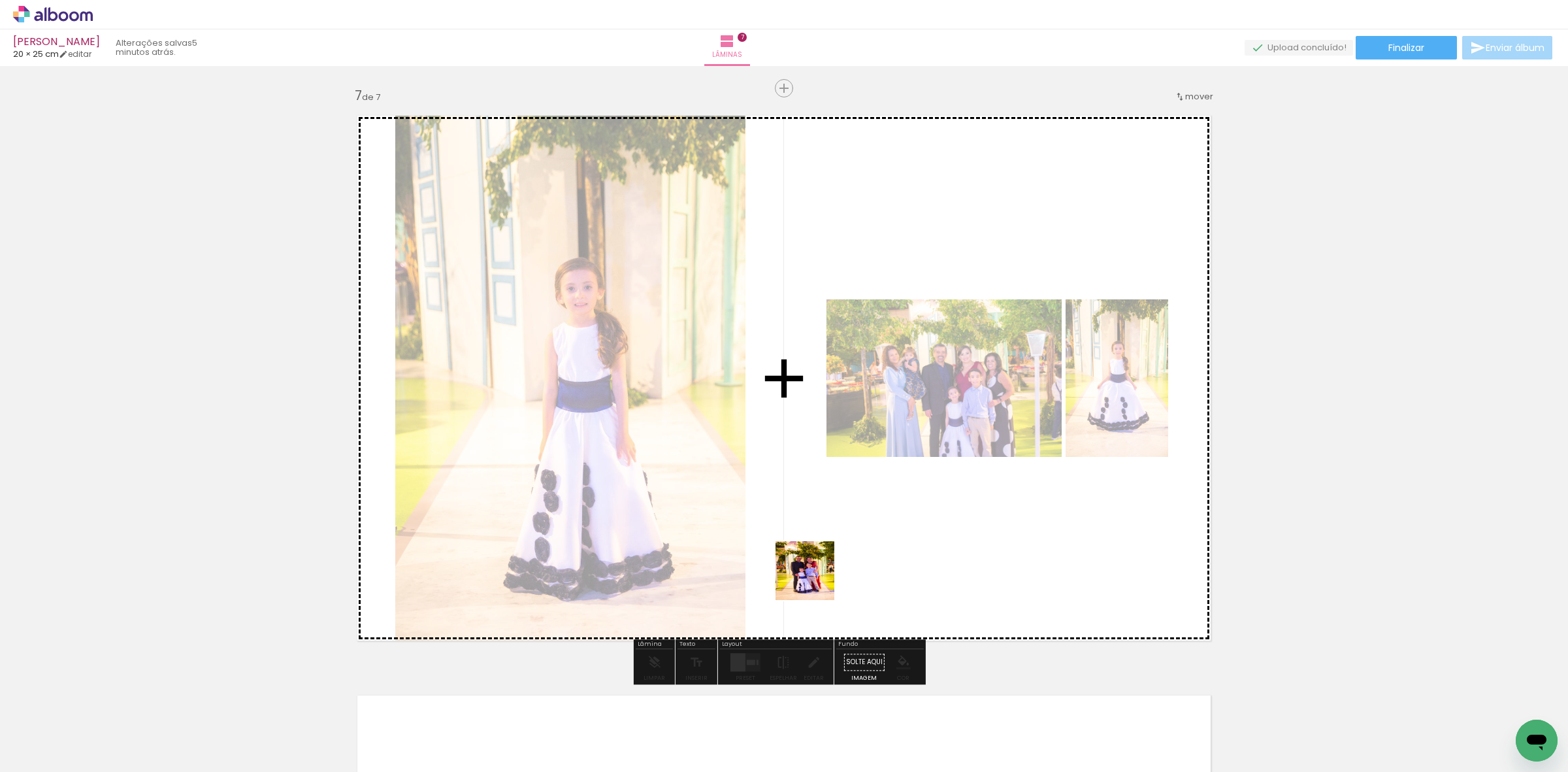
drag, startPoint x: 217, startPoint y: 723, endPoint x: 824, endPoint y: 578, distance: 624.1
click at [824, 578] on quentale-workspace at bounding box center [784, 386] width 1568 height 772
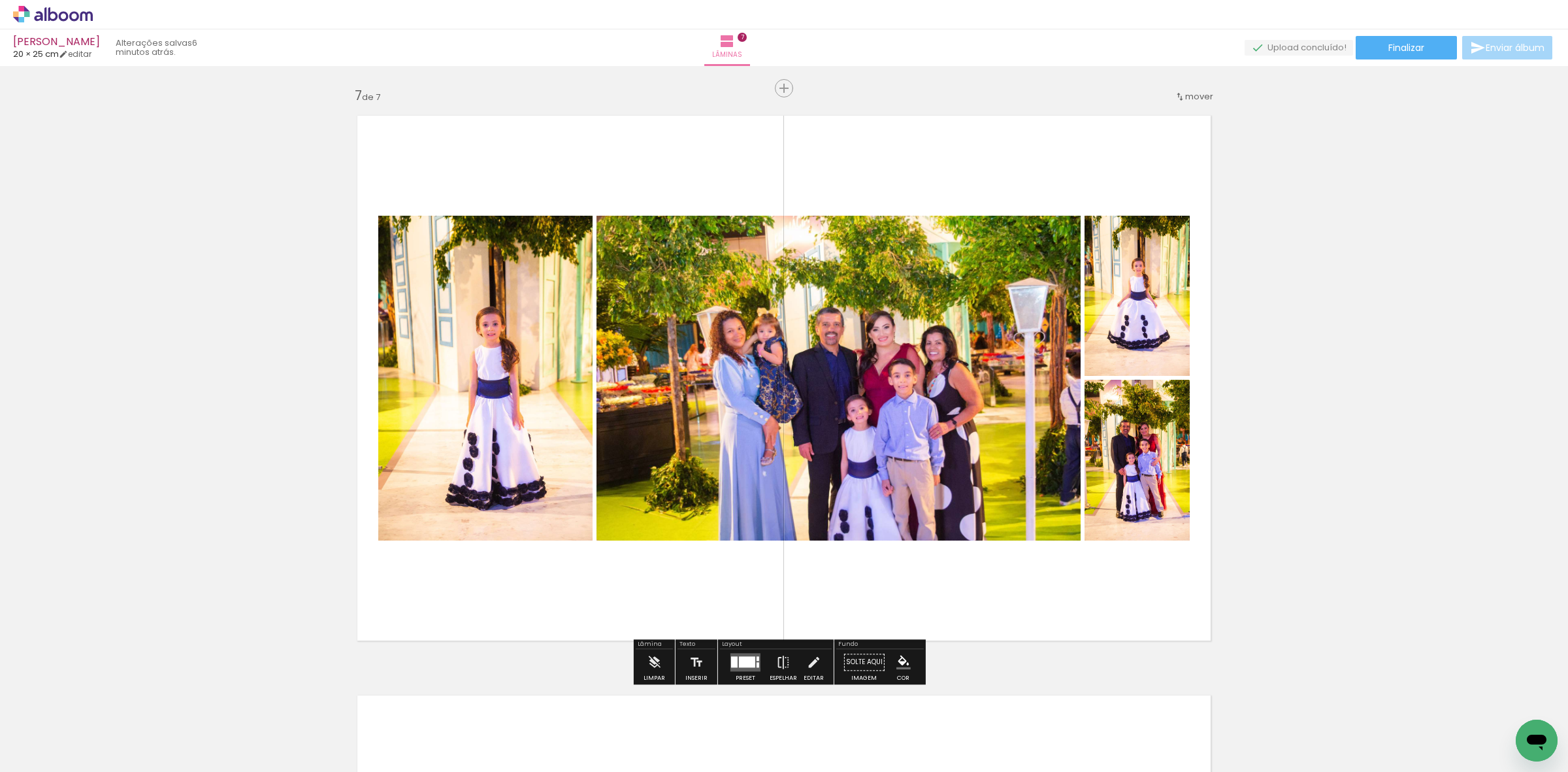
click at [742, 665] on div at bounding box center [746, 662] width 16 height 11
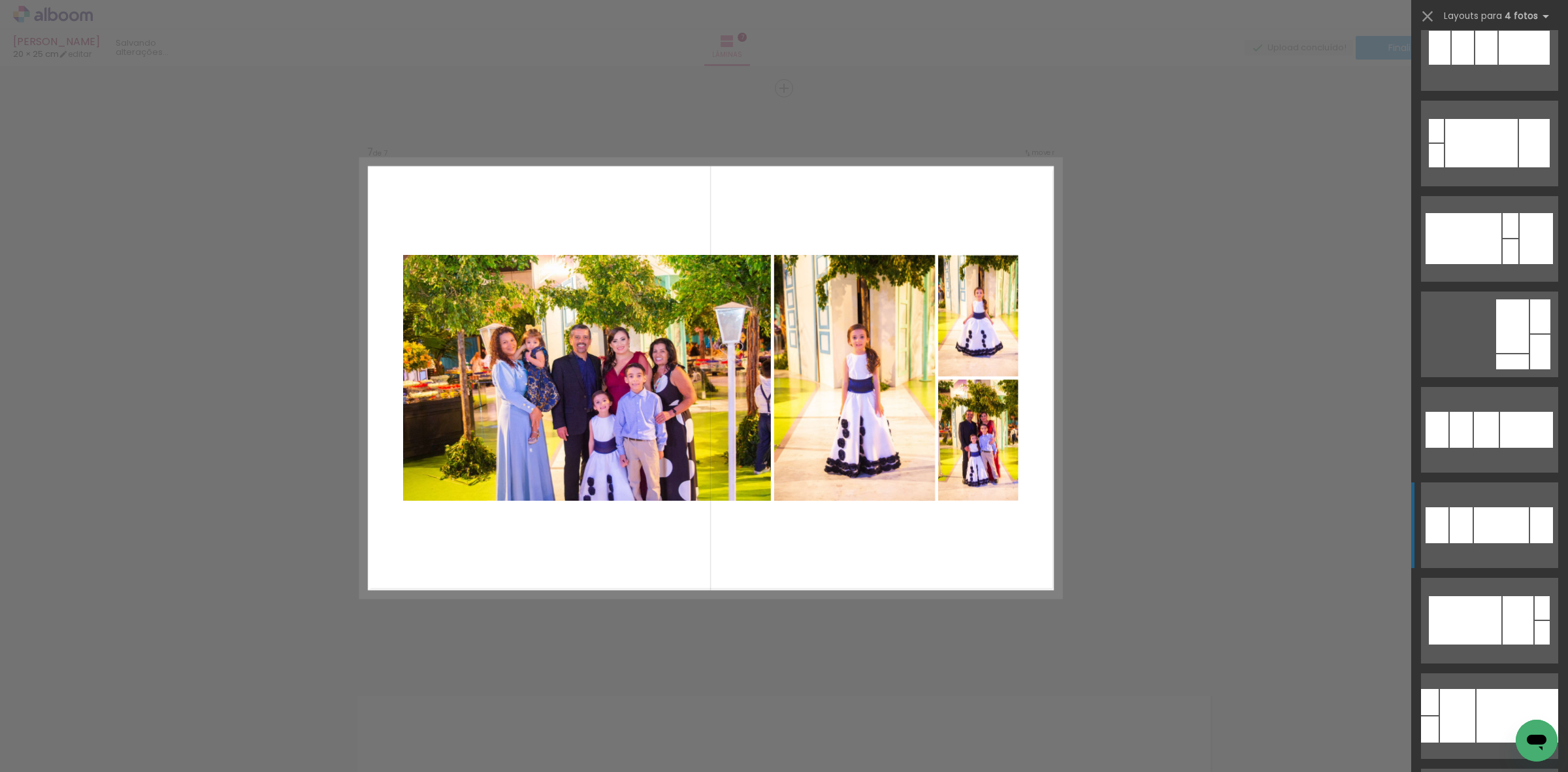
scroll to position [735, 0]
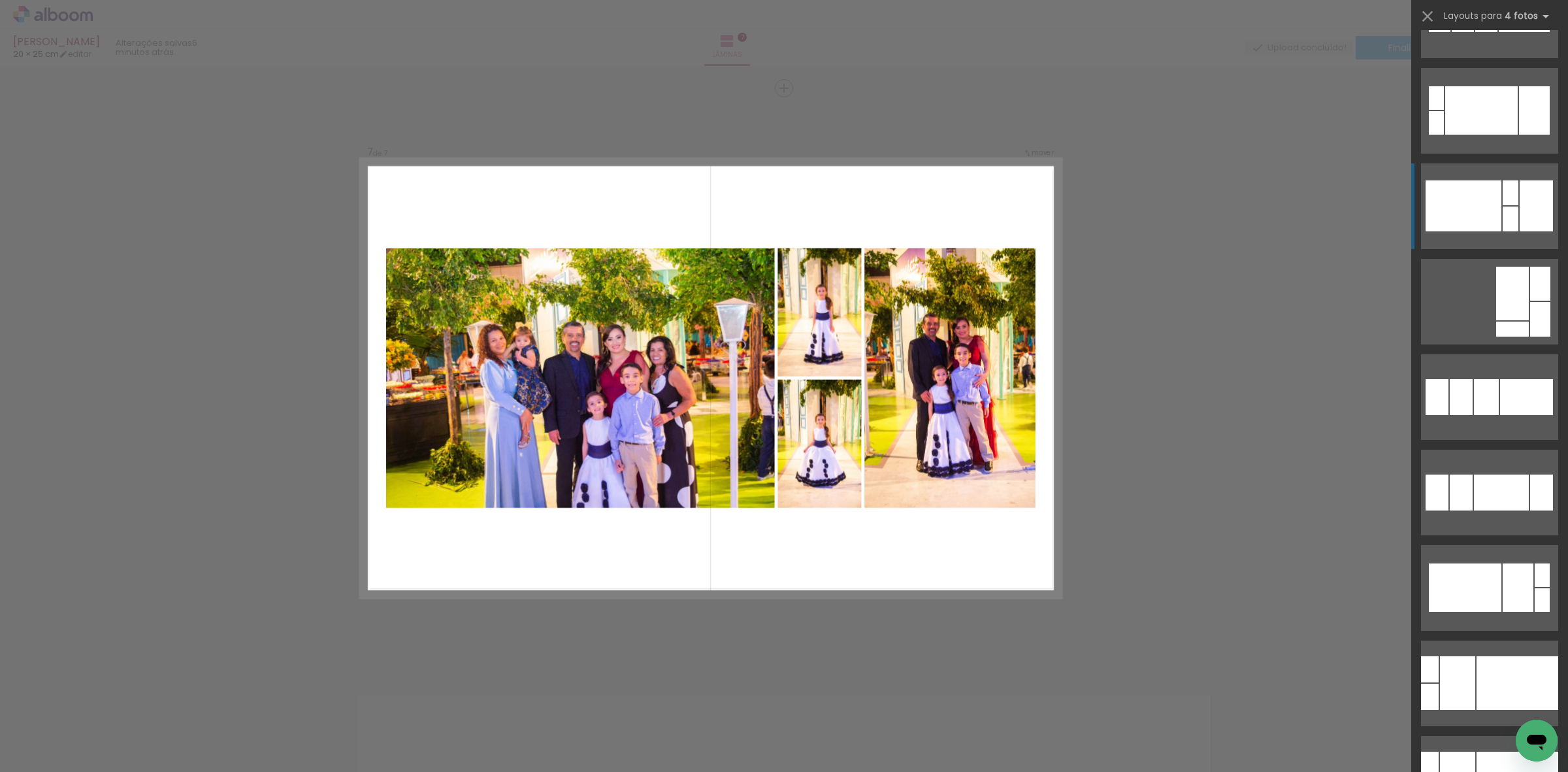
click at [1503, 193] on div at bounding box center [1510, 192] width 15 height 25
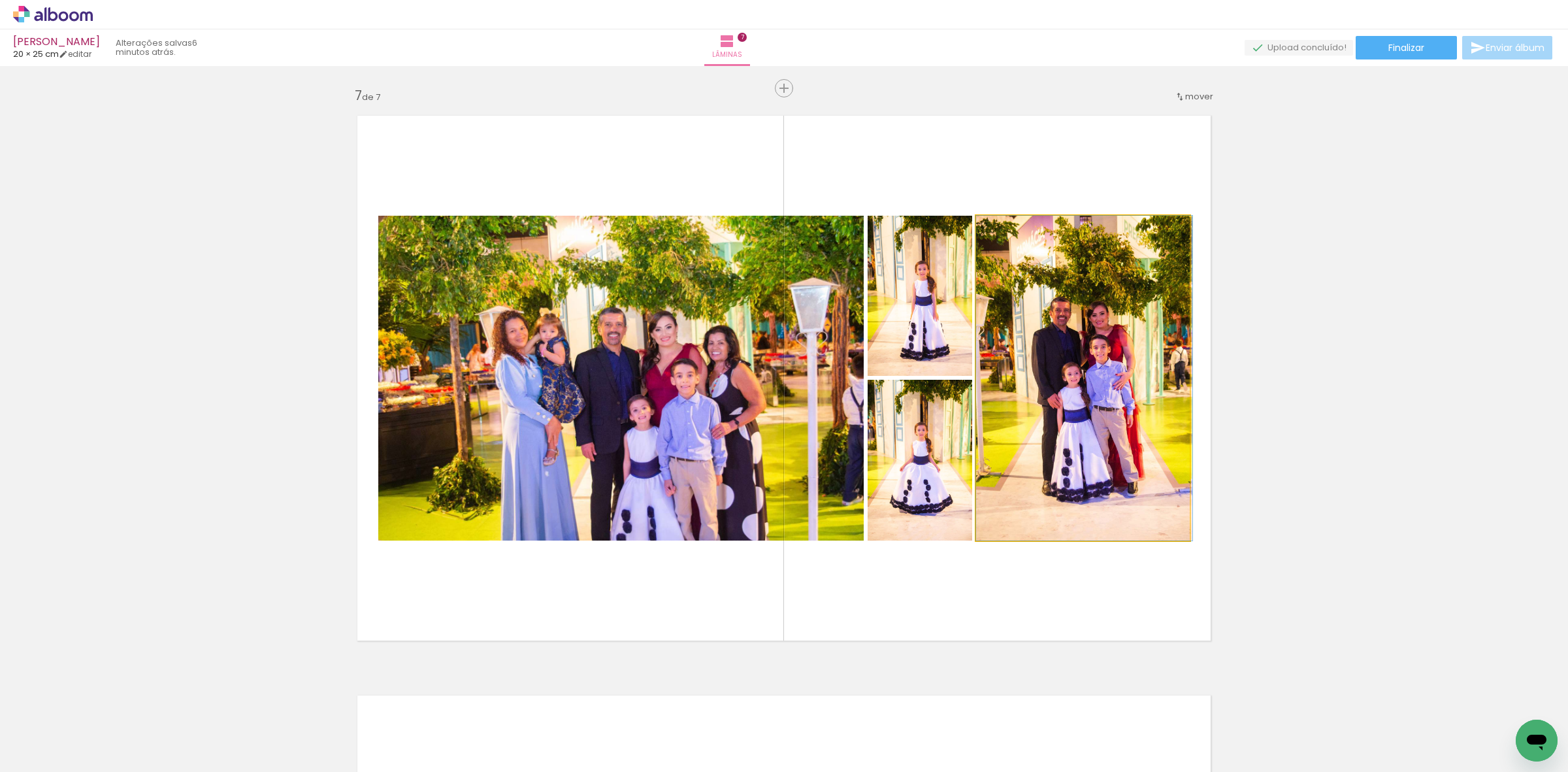
drag, startPoint x: 1024, startPoint y: 336, endPoint x: 1033, endPoint y: 317, distance: 21.0
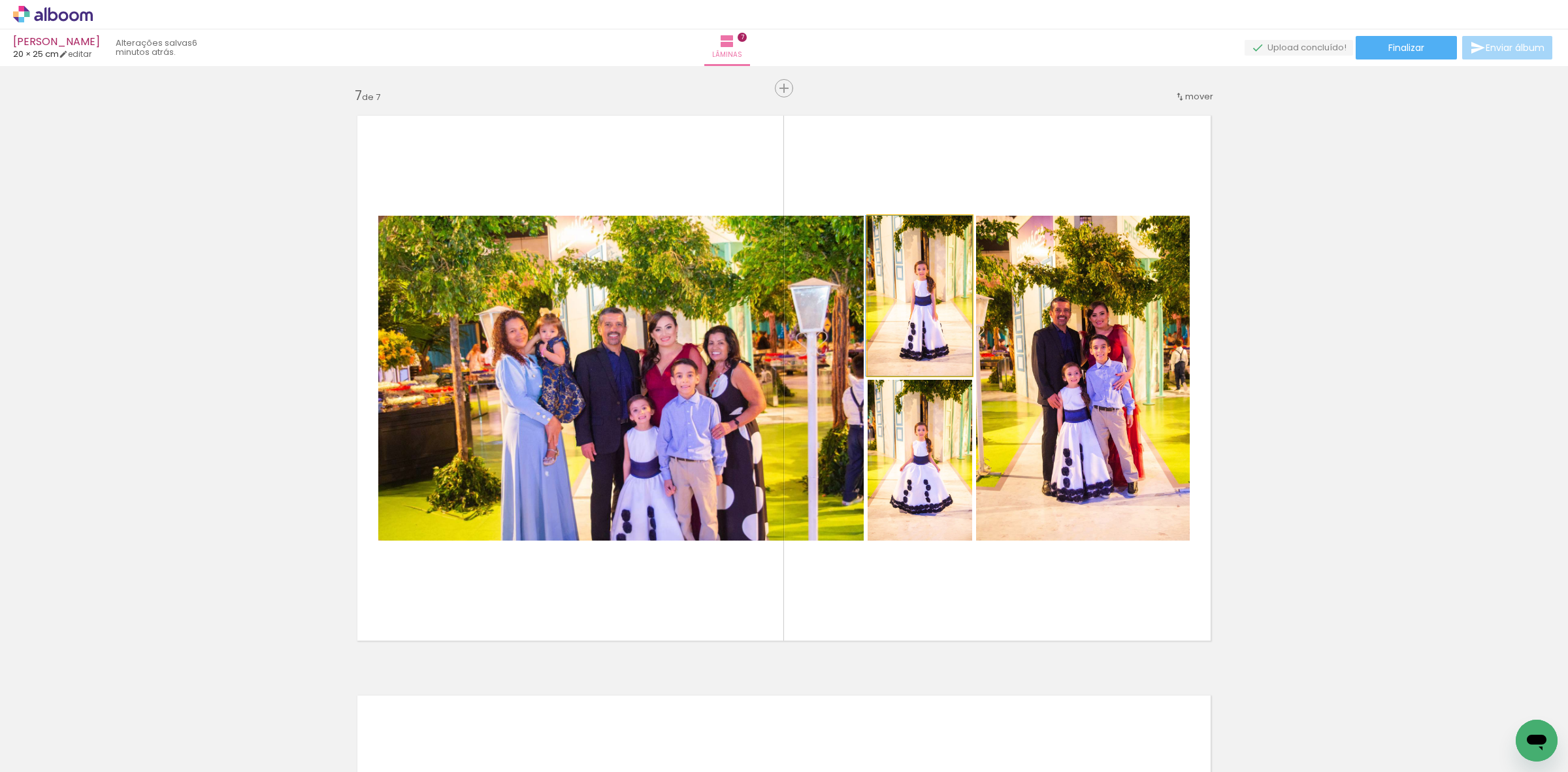
drag, startPoint x: 934, startPoint y: 321, endPoint x: 912, endPoint y: 312, distance: 23.8
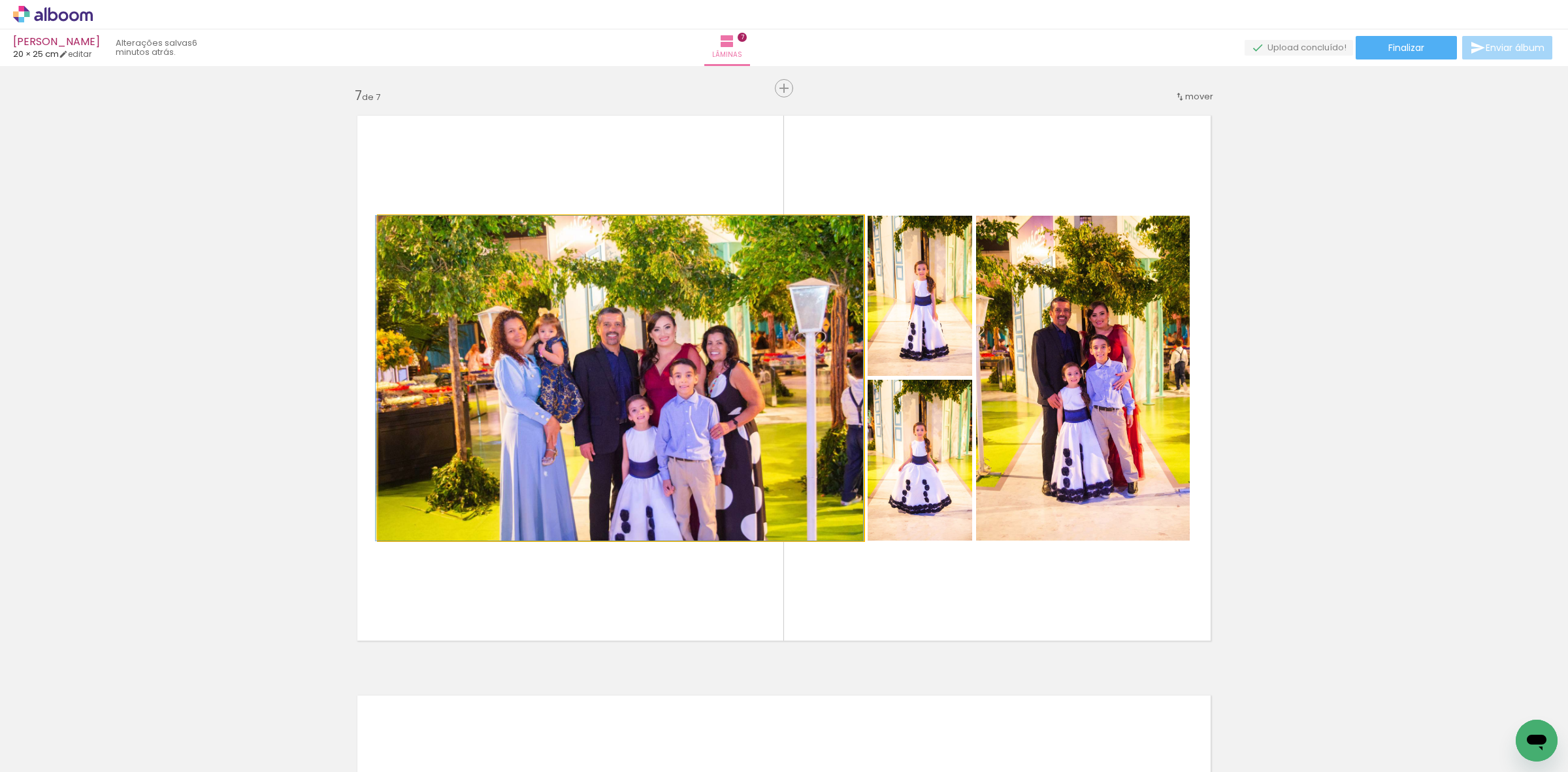
drag, startPoint x: 718, startPoint y: 426, endPoint x: 678, endPoint y: 407, distance: 44.3
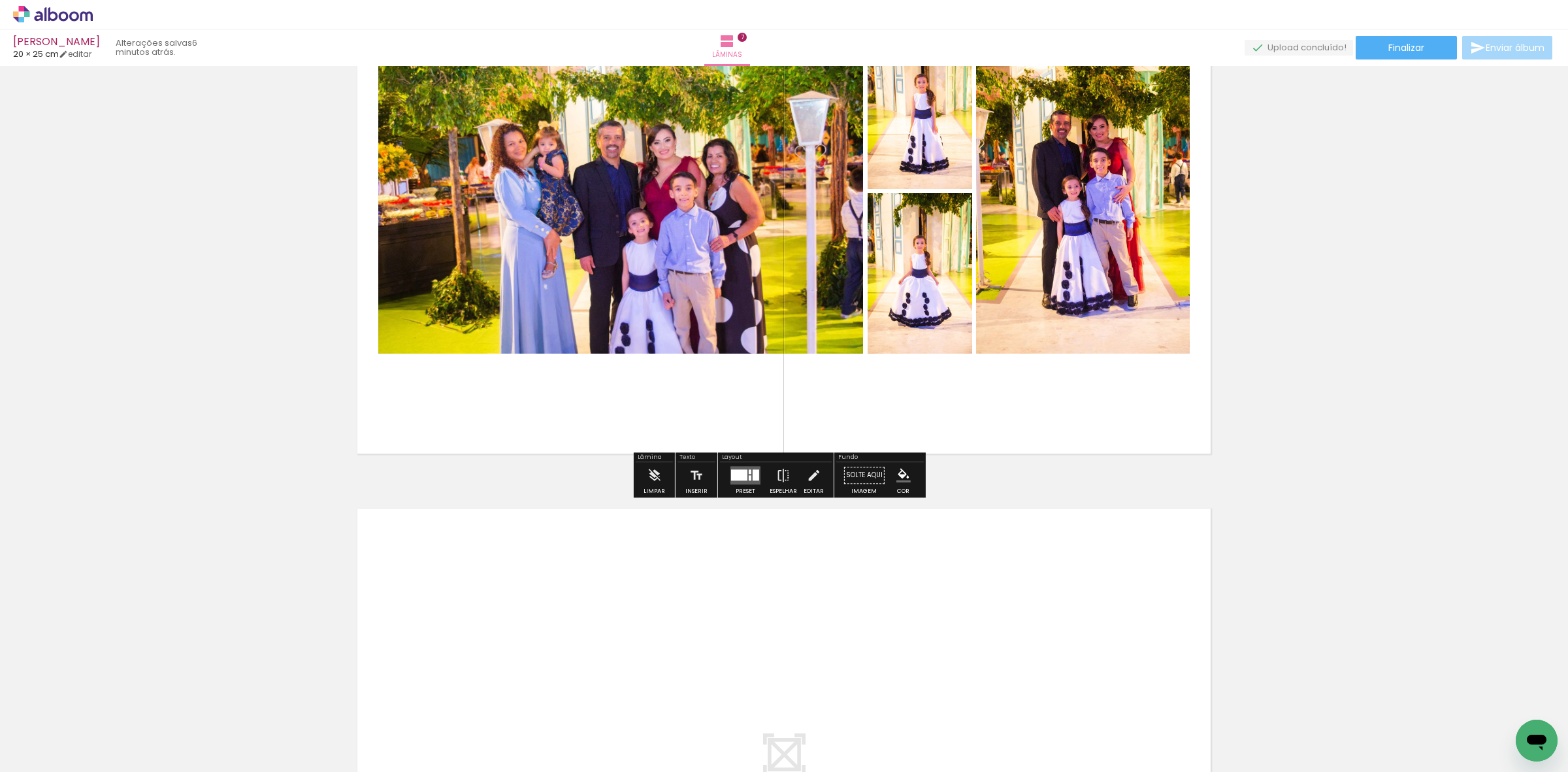
scroll to position [3478, 0]
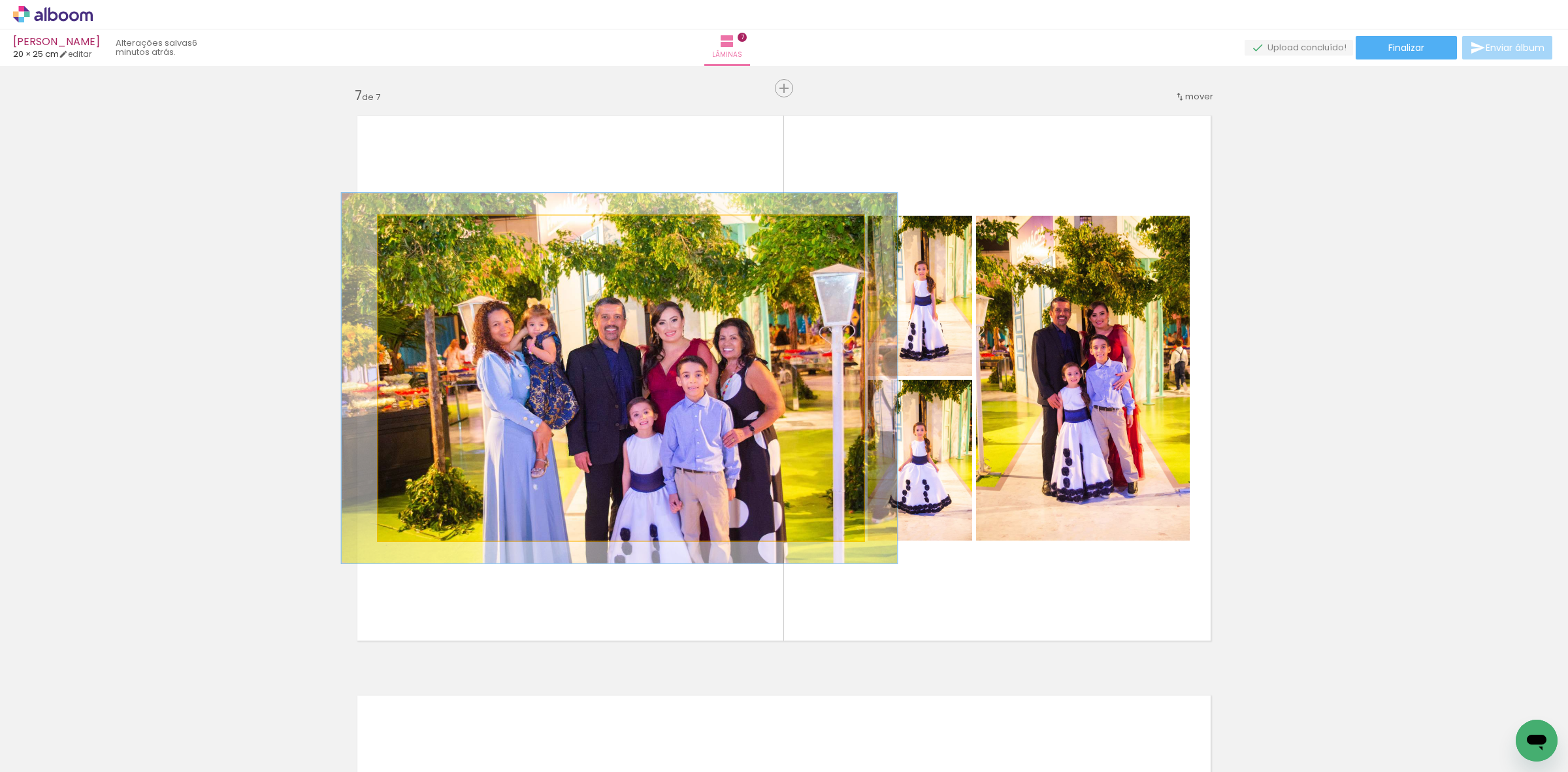
drag, startPoint x: 403, startPoint y: 234, endPoint x: 409, endPoint y: 234, distance: 6.0
type paper-slider "114"
click at [409, 234] on div at bounding box center [416, 229] width 21 height 21
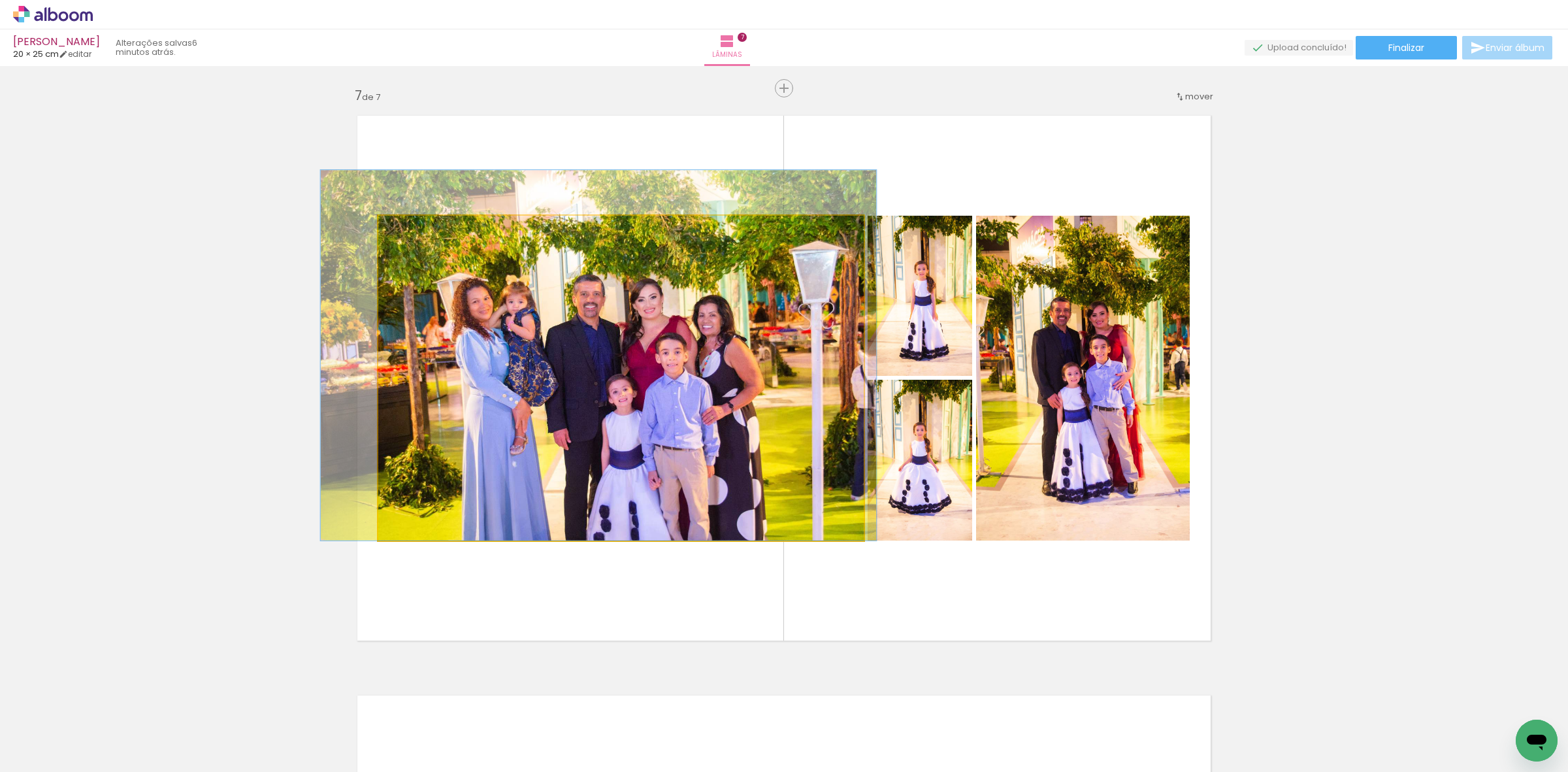
drag, startPoint x: 680, startPoint y: 367, endPoint x: 658, endPoint y: 343, distance: 32.6
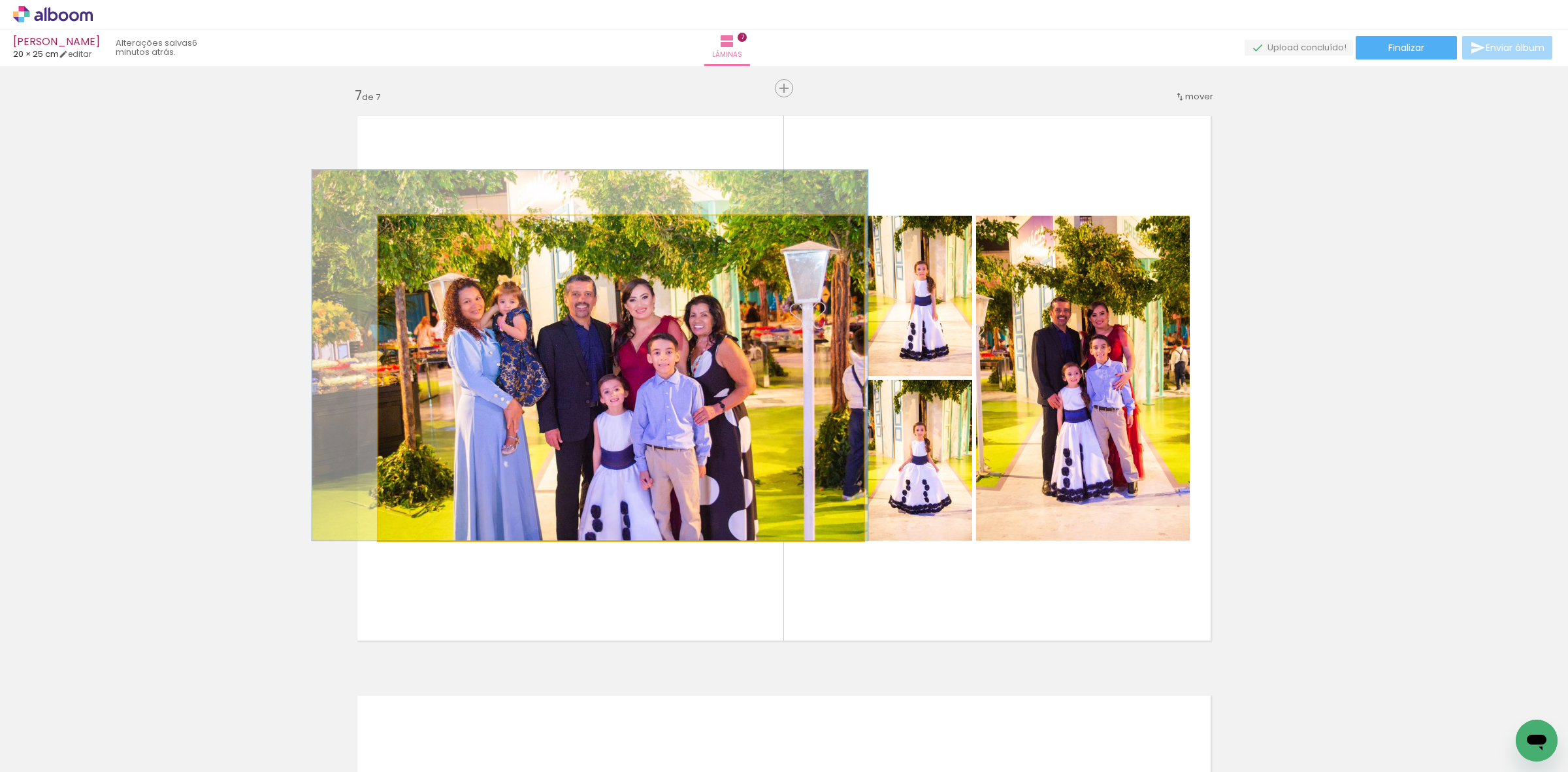
drag, startPoint x: 686, startPoint y: 372, endPoint x: 677, endPoint y: 361, distance: 14.2
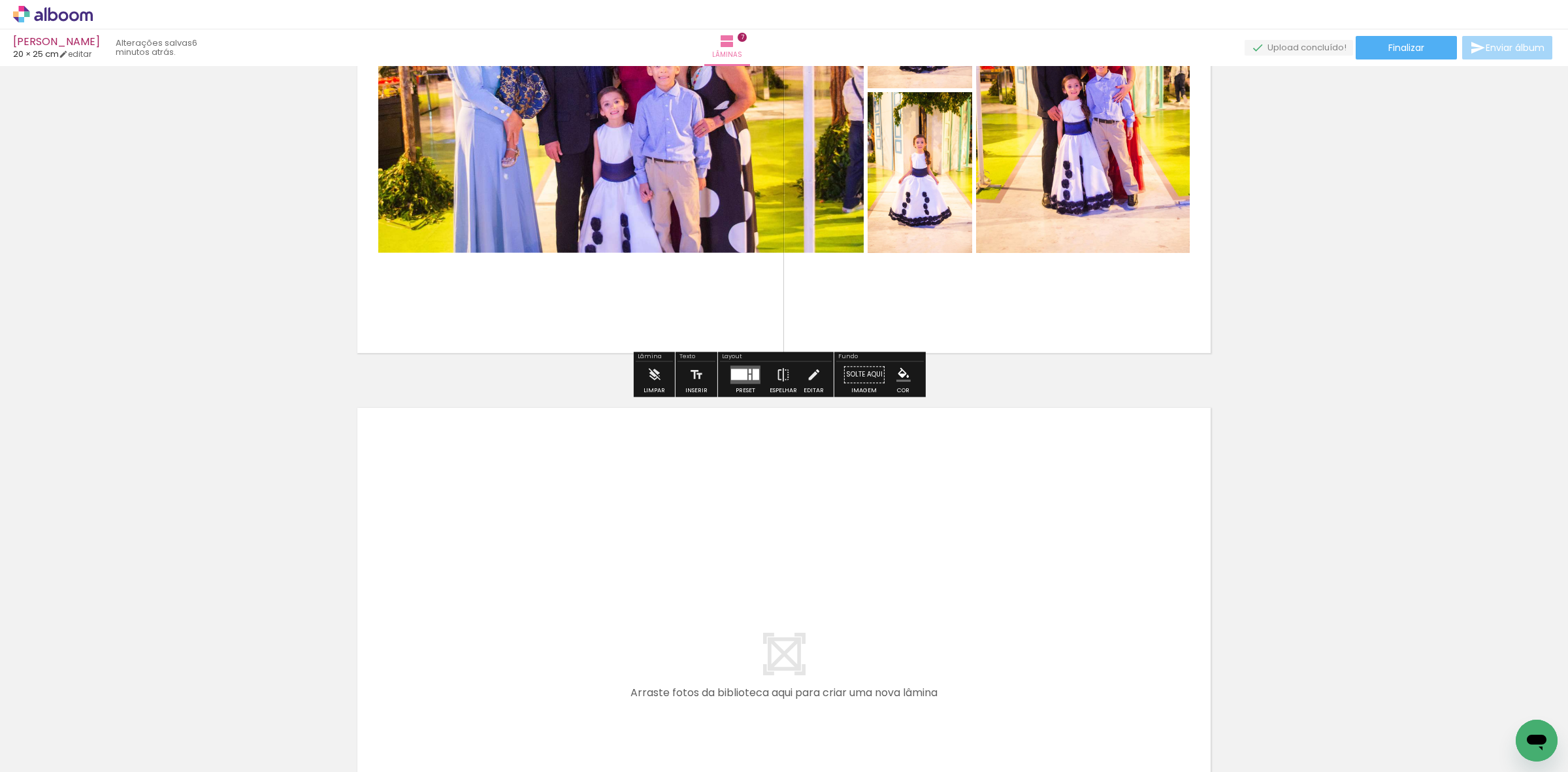
scroll to position [3804, 0]
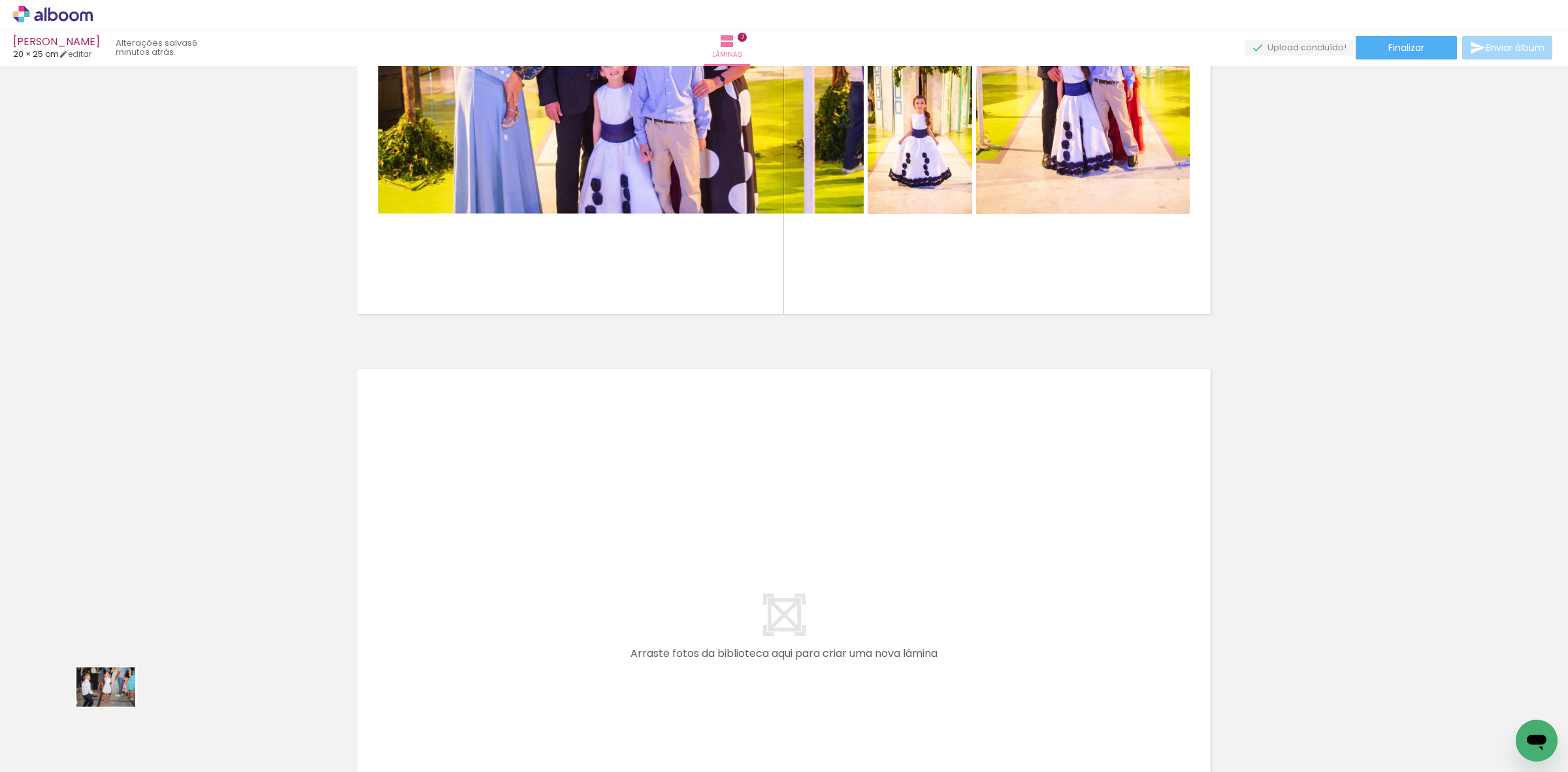
drag, startPoint x: 124, startPoint y: 719, endPoint x: 115, endPoint y: 707, distance: 15.0
click at [115, 707] on div at bounding box center [131, 728] width 65 height 43
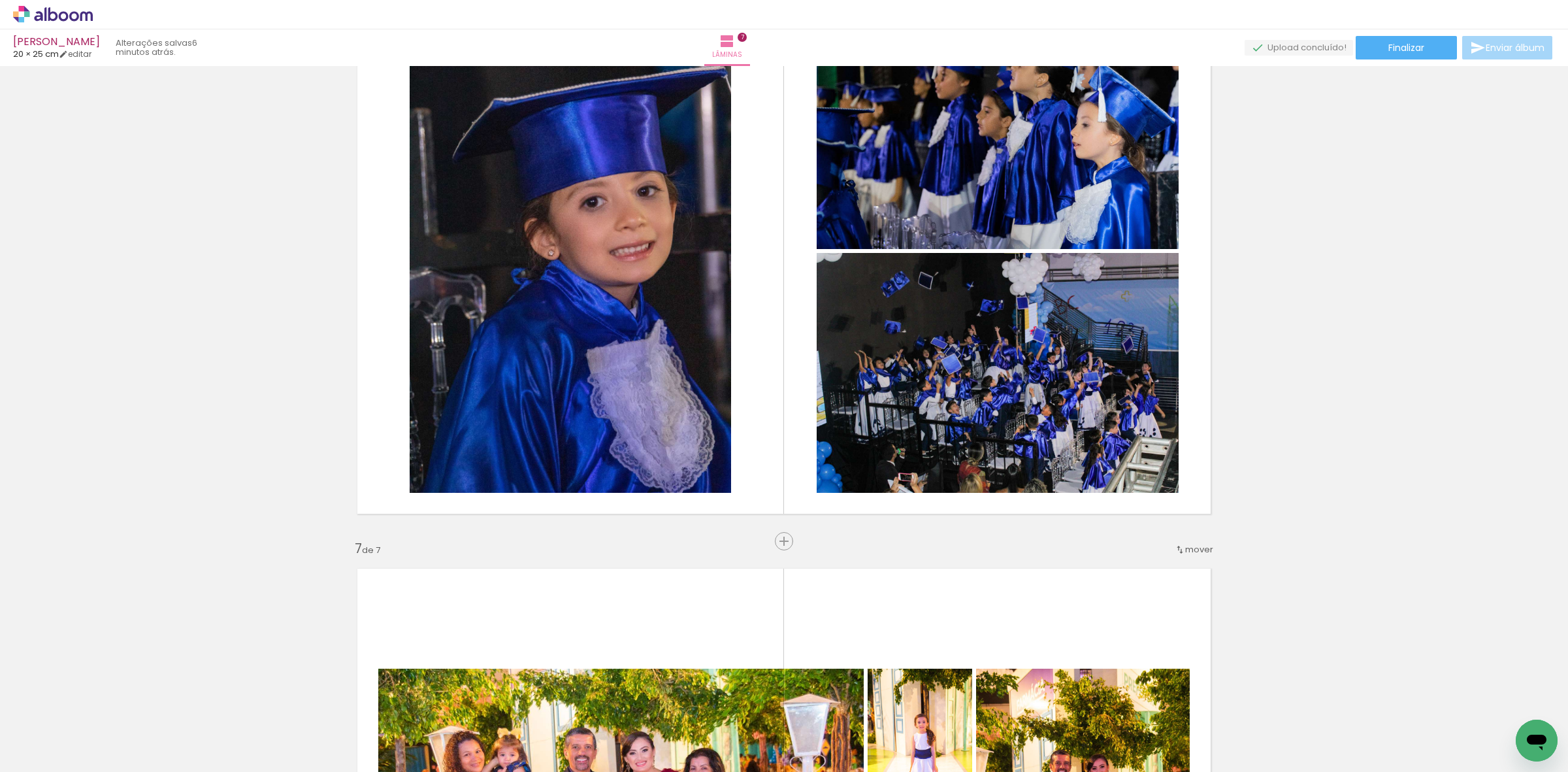
scroll to position [3151, 0]
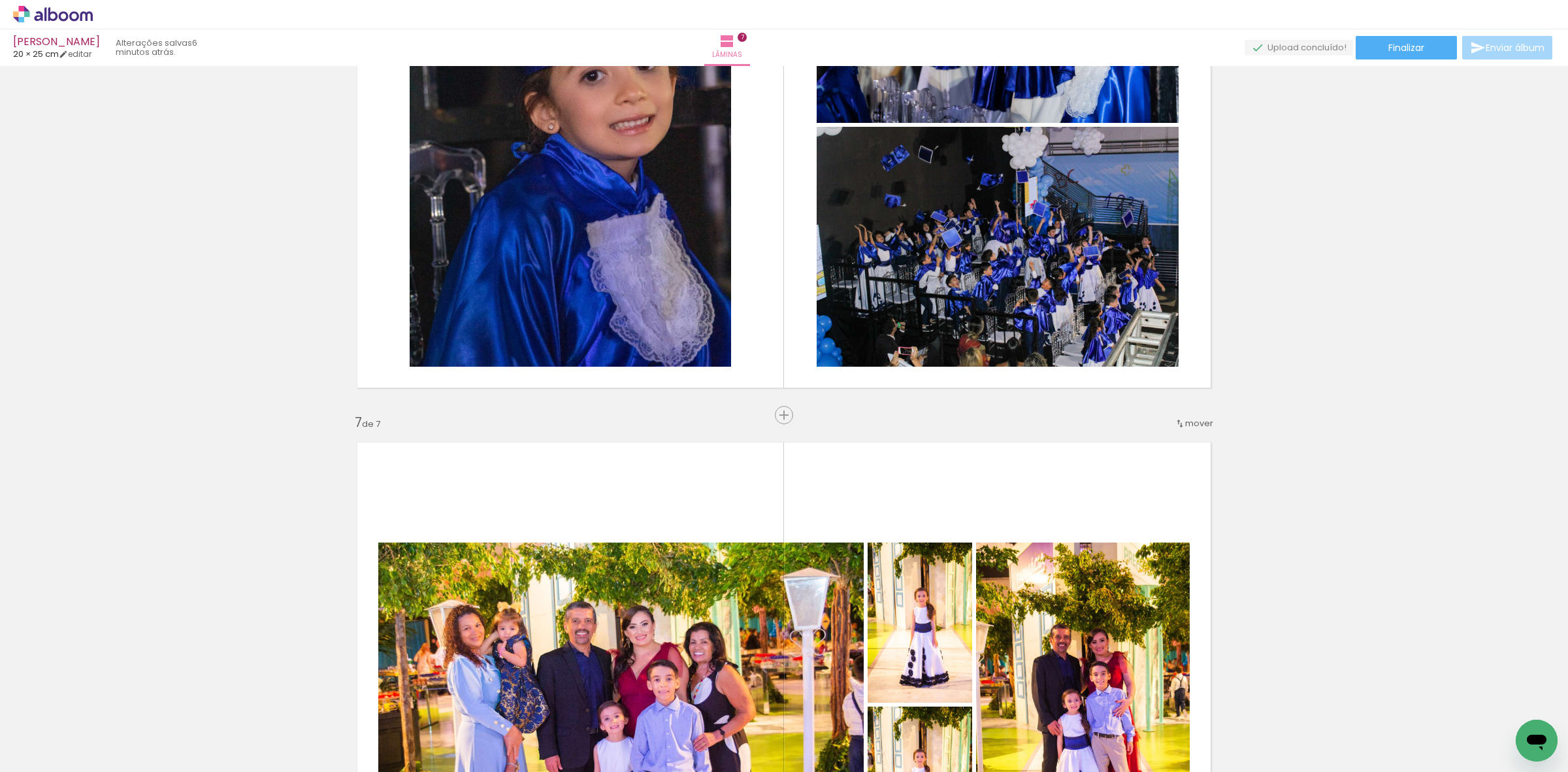
click at [775, 415] on span "Inserir lâmina" at bounding box center [790, 415] width 51 height 8
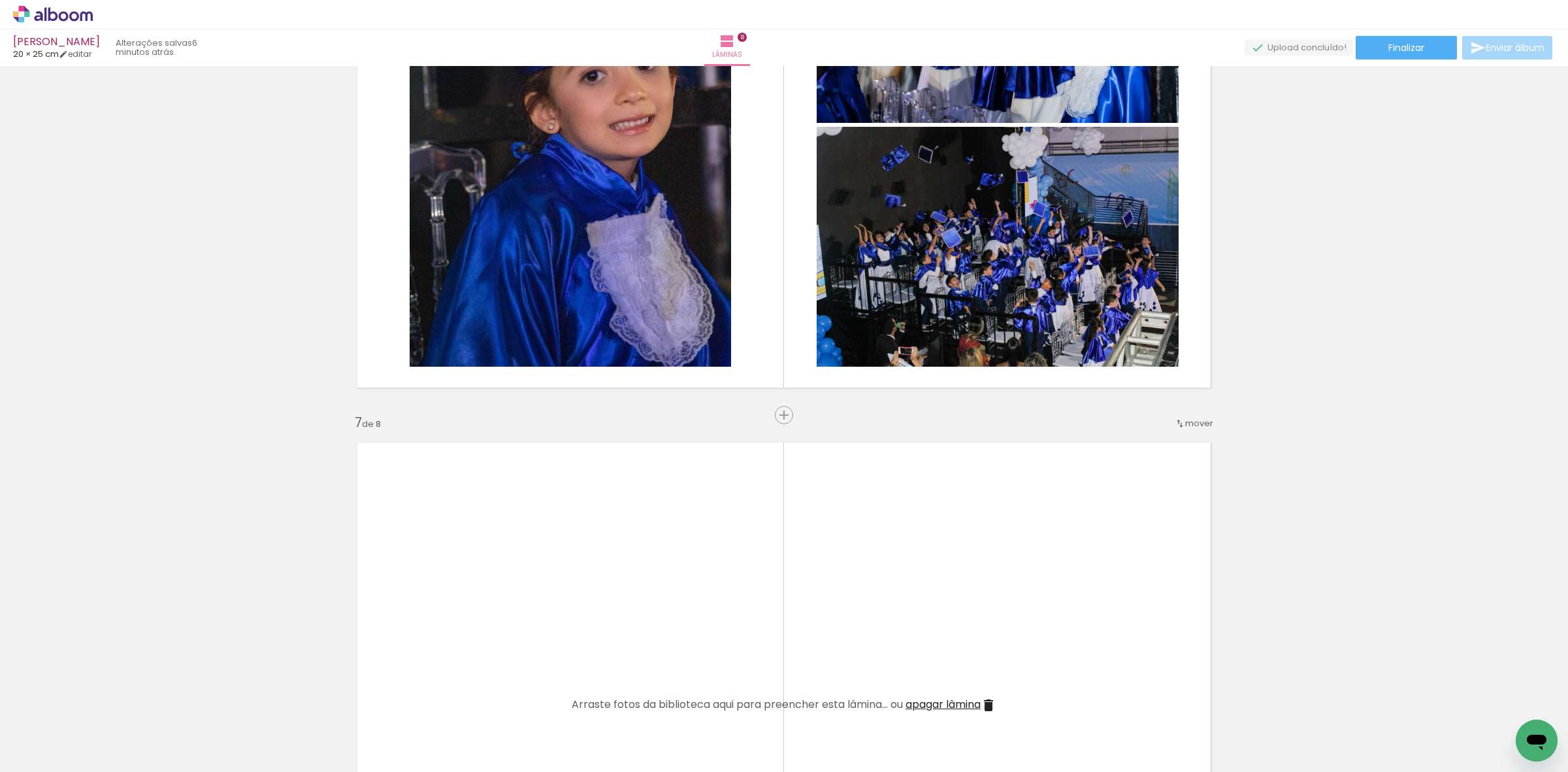
drag, startPoint x: 282, startPoint y: 730, endPoint x: 521, endPoint y: 578, distance: 283.2
click at [521, 578] on quentale-workspace at bounding box center [784, 386] width 1568 height 772
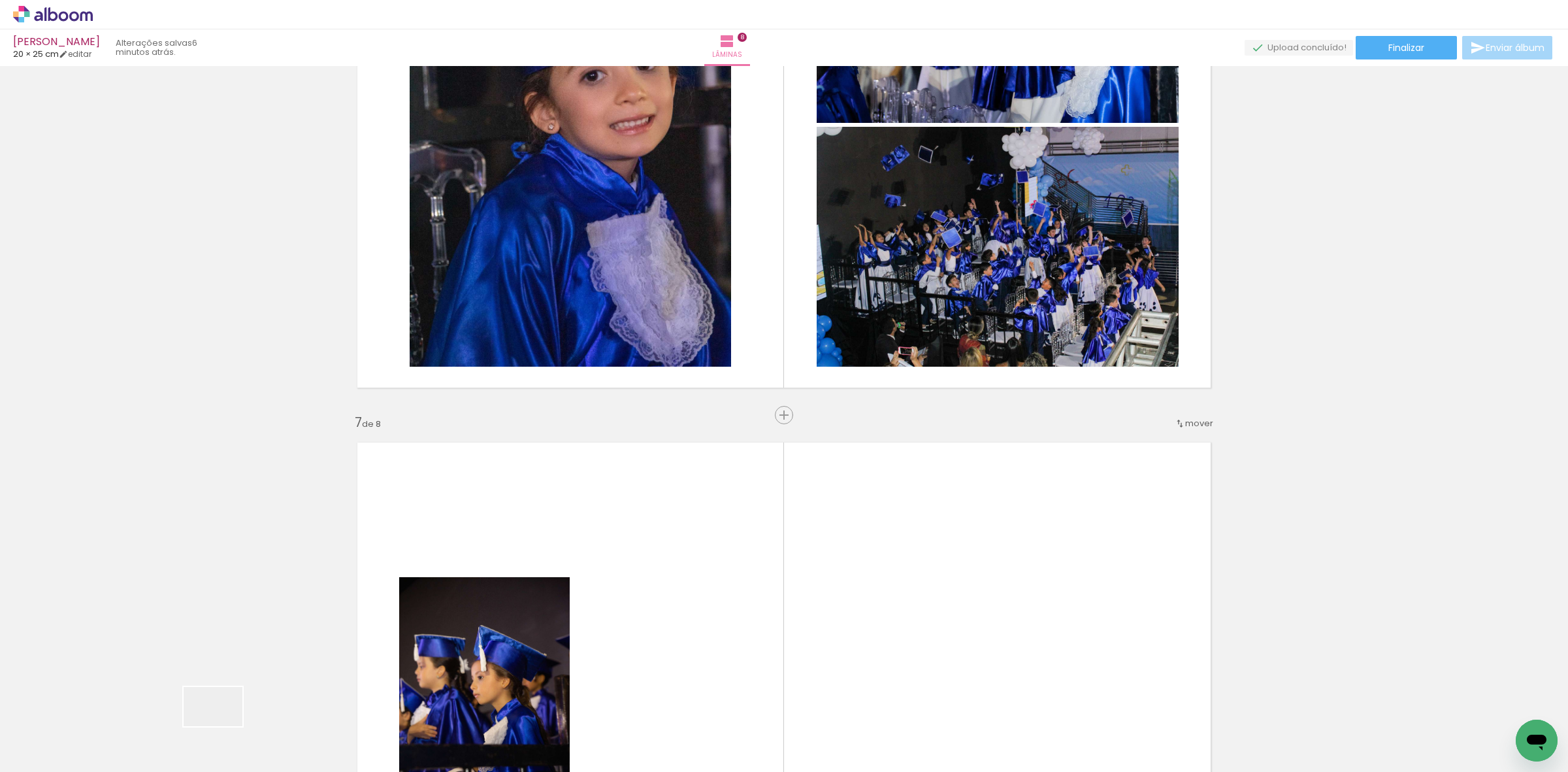
drag, startPoint x: 207, startPoint y: 733, endPoint x: 264, endPoint y: 686, distance: 73.9
click at [603, 531] on quentale-workspace at bounding box center [784, 386] width 1568 height 772
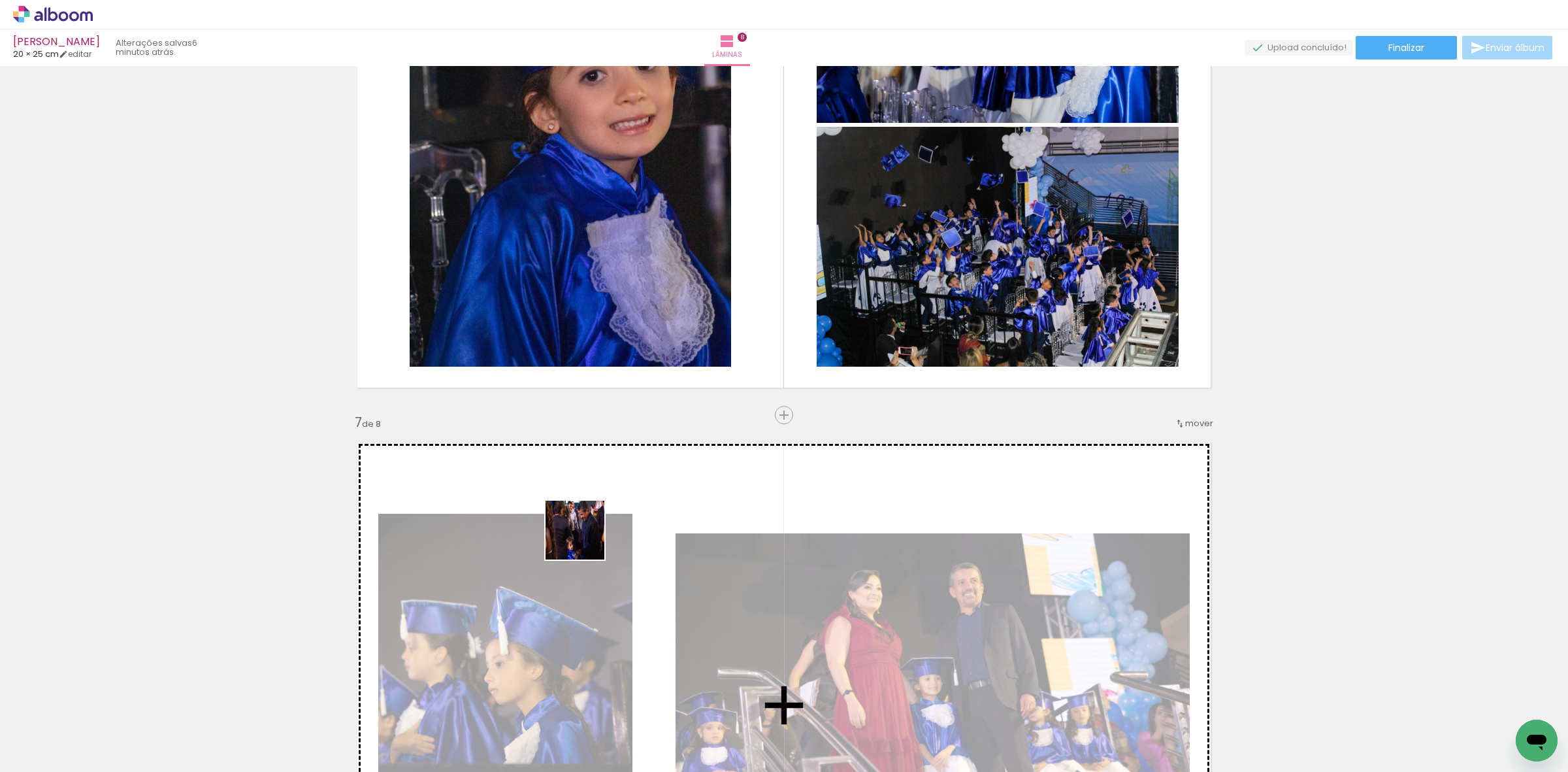
drag, startPoint x: 207, startPoint y: 748, endPoint x: 337, endPoint y: 683, distance: 145.3
click at [622, 517] on quentale-workspace at bounding box center [784, 386] width 1568 height 772
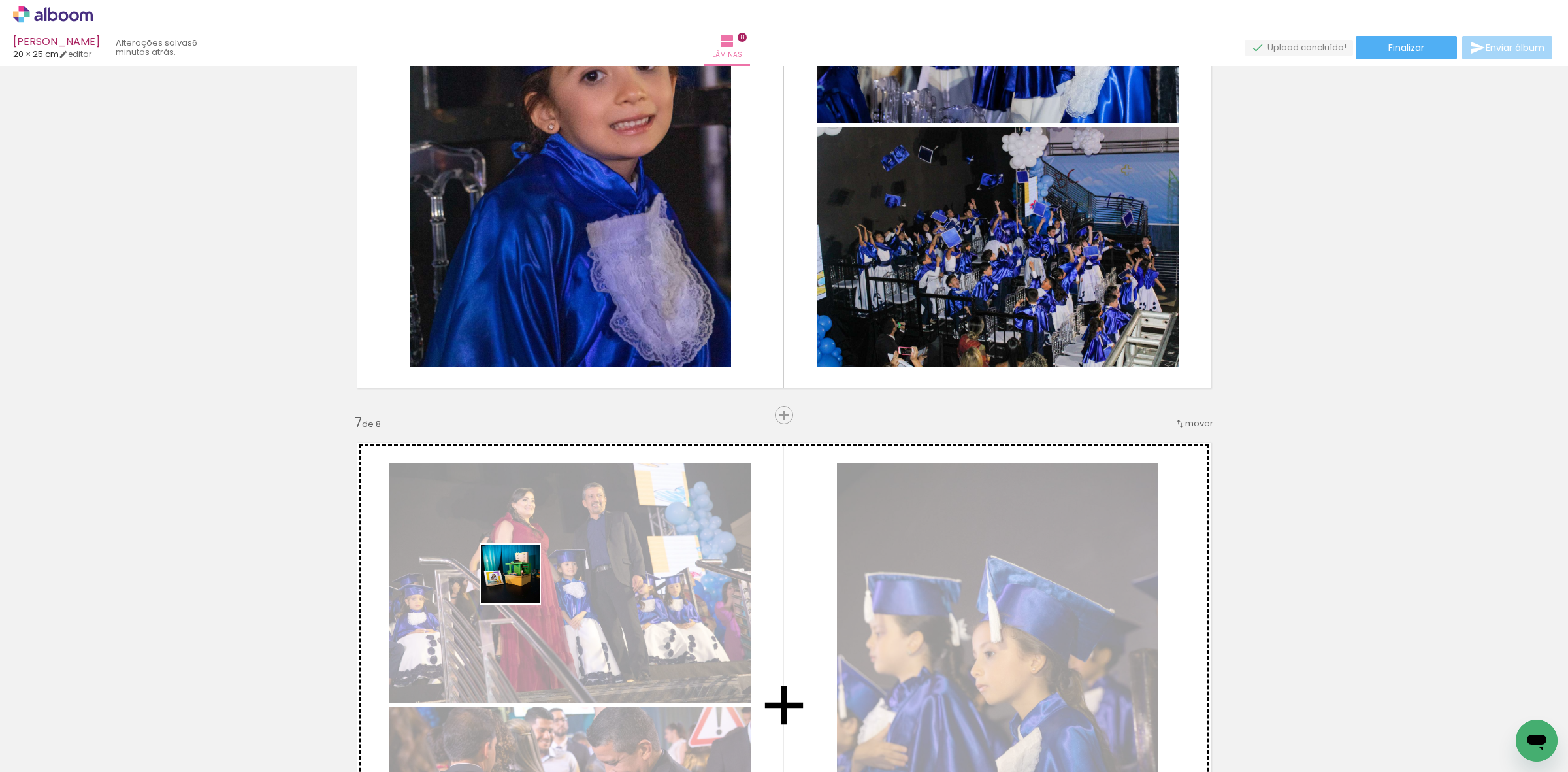
drag, startPoint x: 236, startPoint y: 721, endPoint x: 642, endPoint y: 535, distance: 446.6
click at [605, 548] on quentale-workspace at bounding box center [784, 386] width 1568 height 772
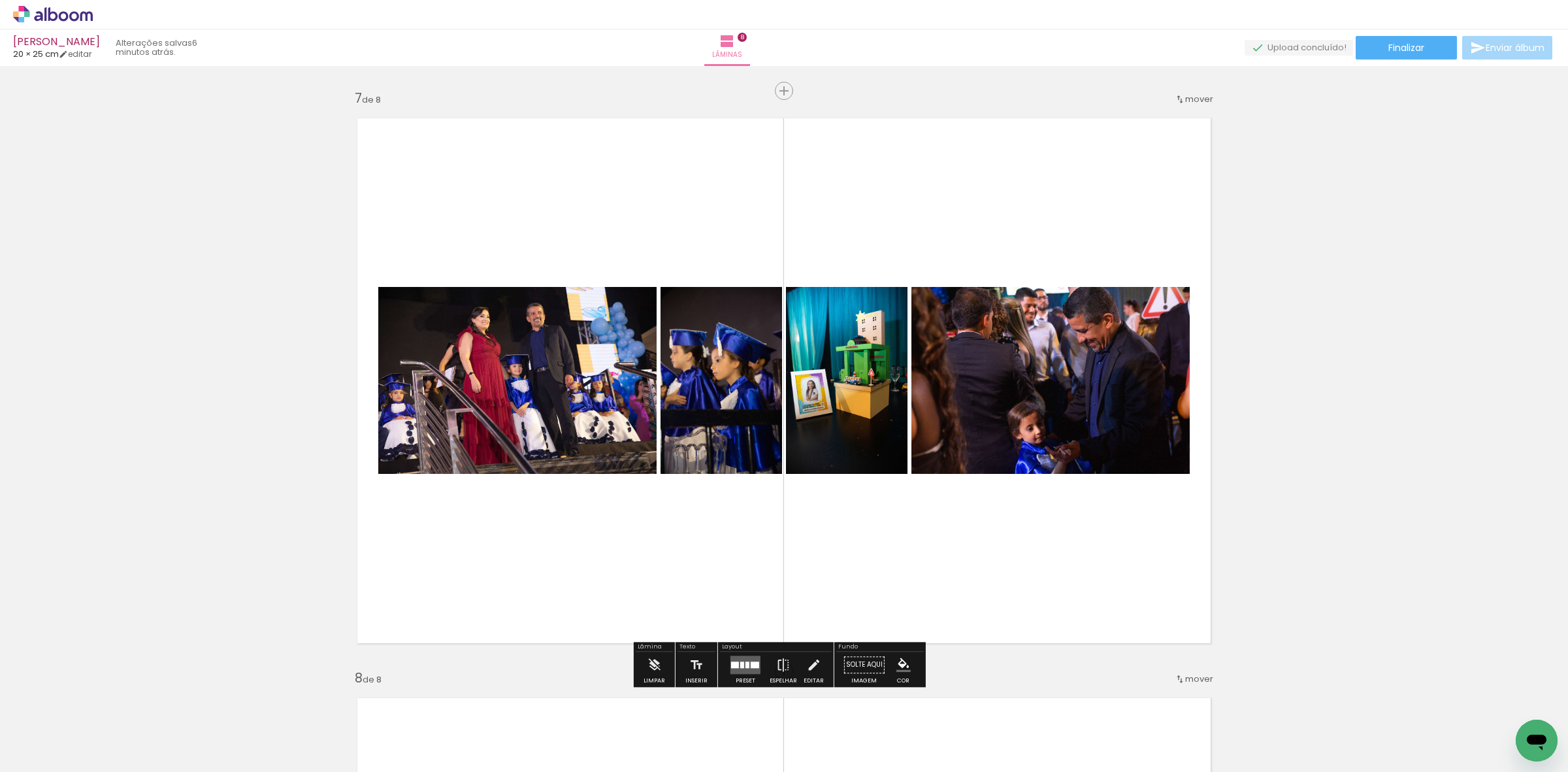
scroll to position [3478, 0]
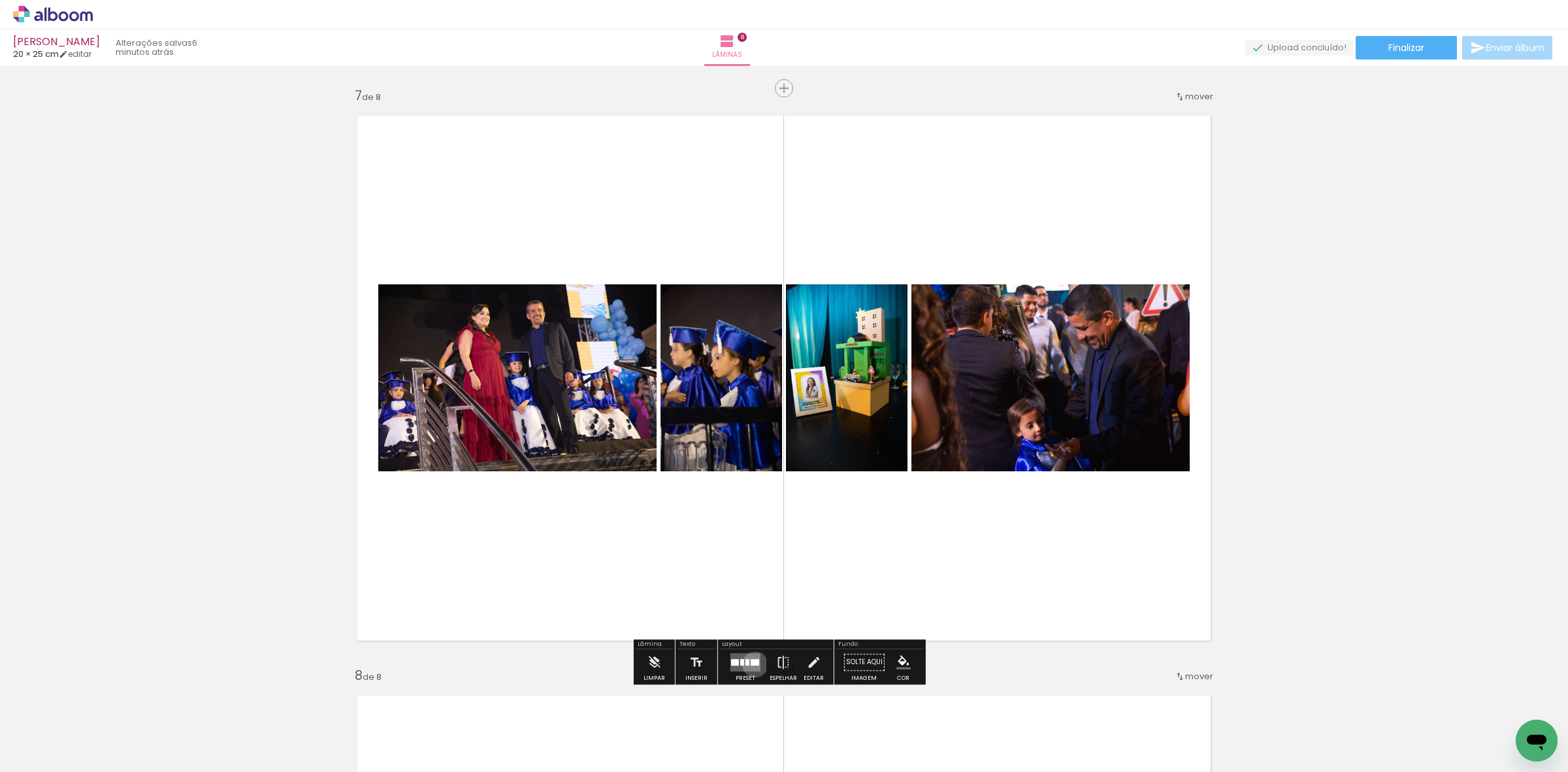
click at [752, 664] on div at bounding box center [755, 662] width 8 height 6
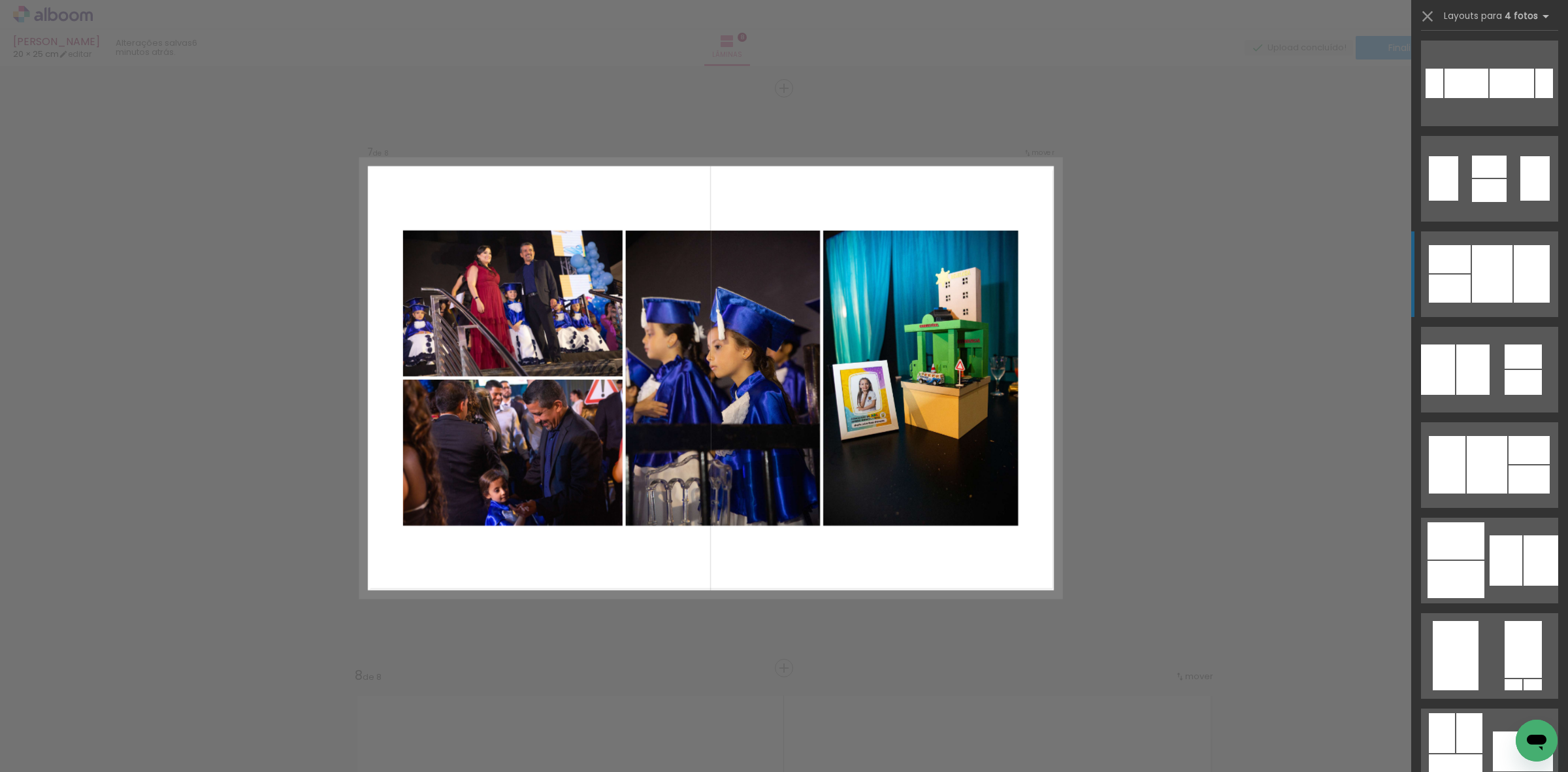
scroll to position [654, 0]
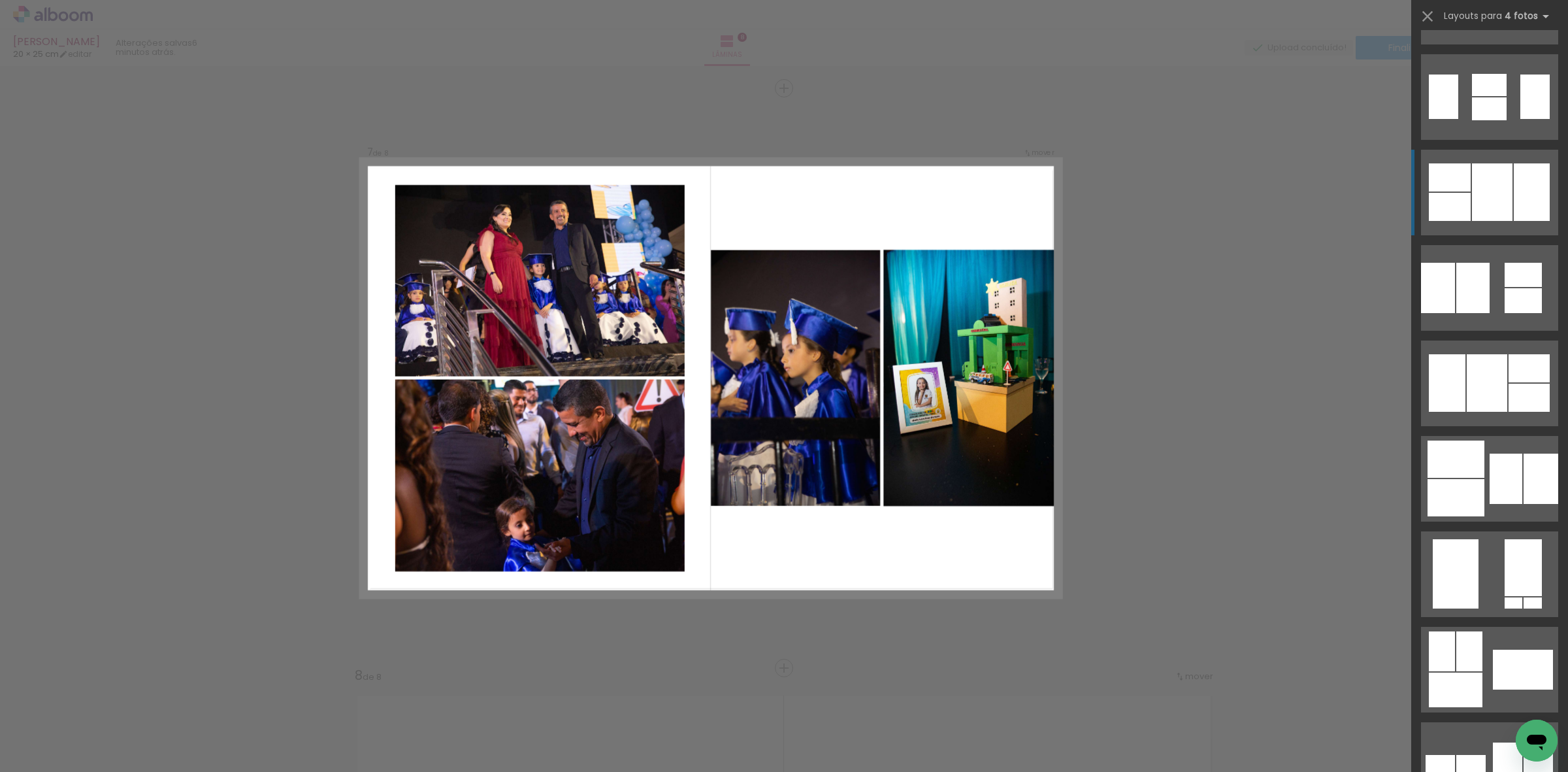
click at [1504, 455] on div at bounding box center [1506, 479] width 32 height 51
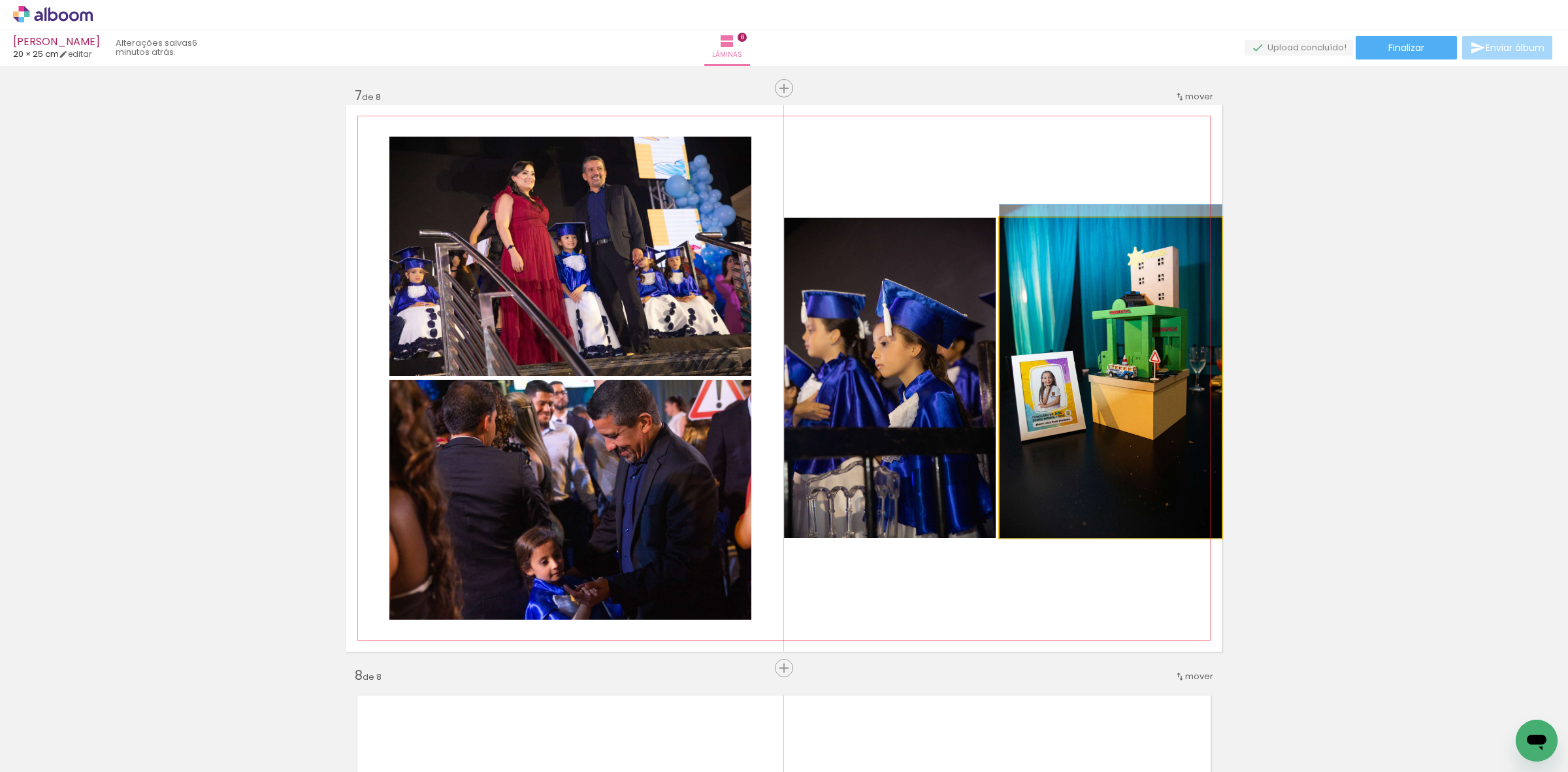
drag, startPoint x: 1121, startPoint y: 396, endPoint x: 1073, endPoint y: 341, distance: 73.0
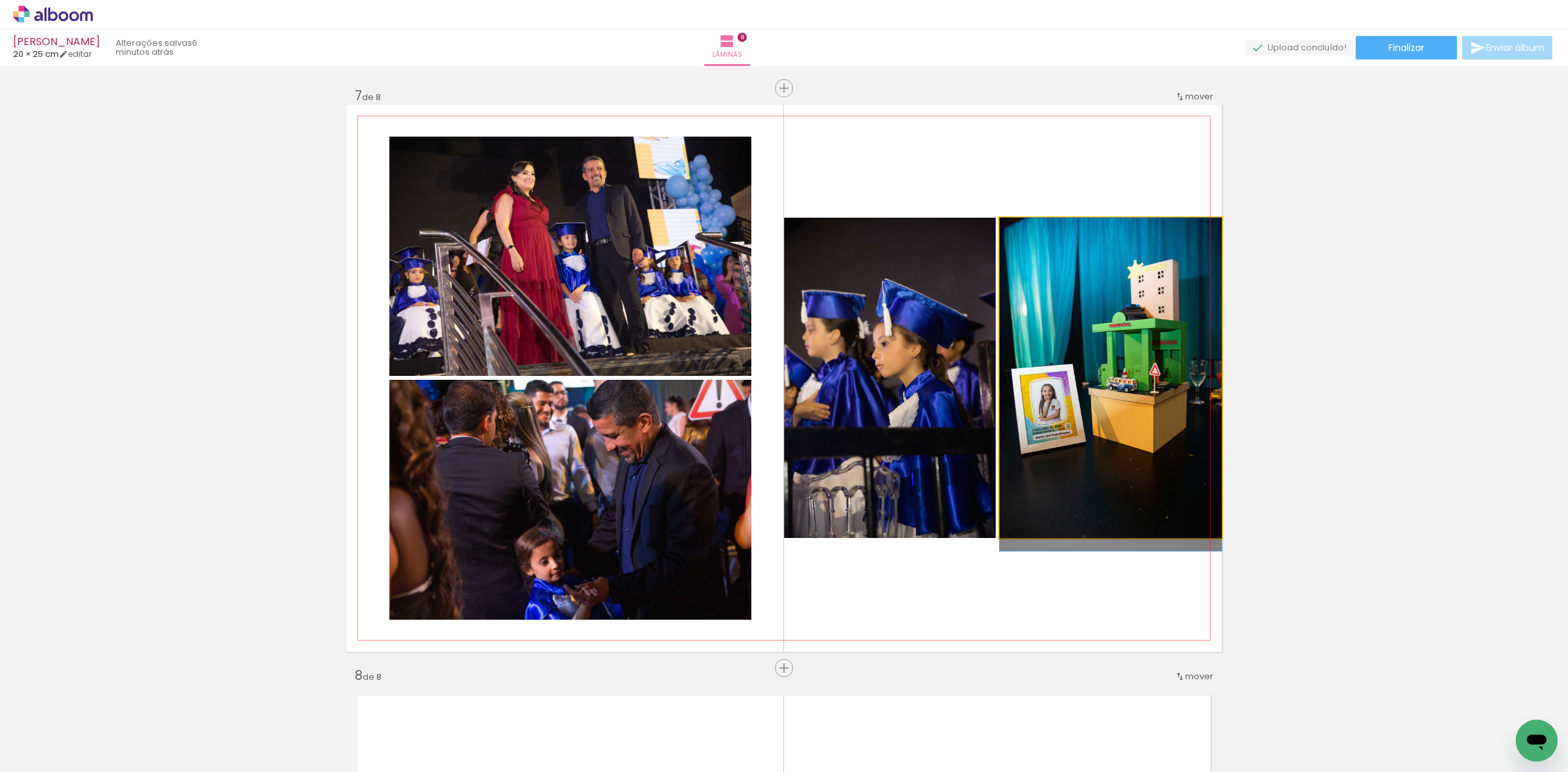
drag, startPoint x: 1069, startPoint y: 341, endPoint x: 1069, endPoint y: 386, distance: 45.0
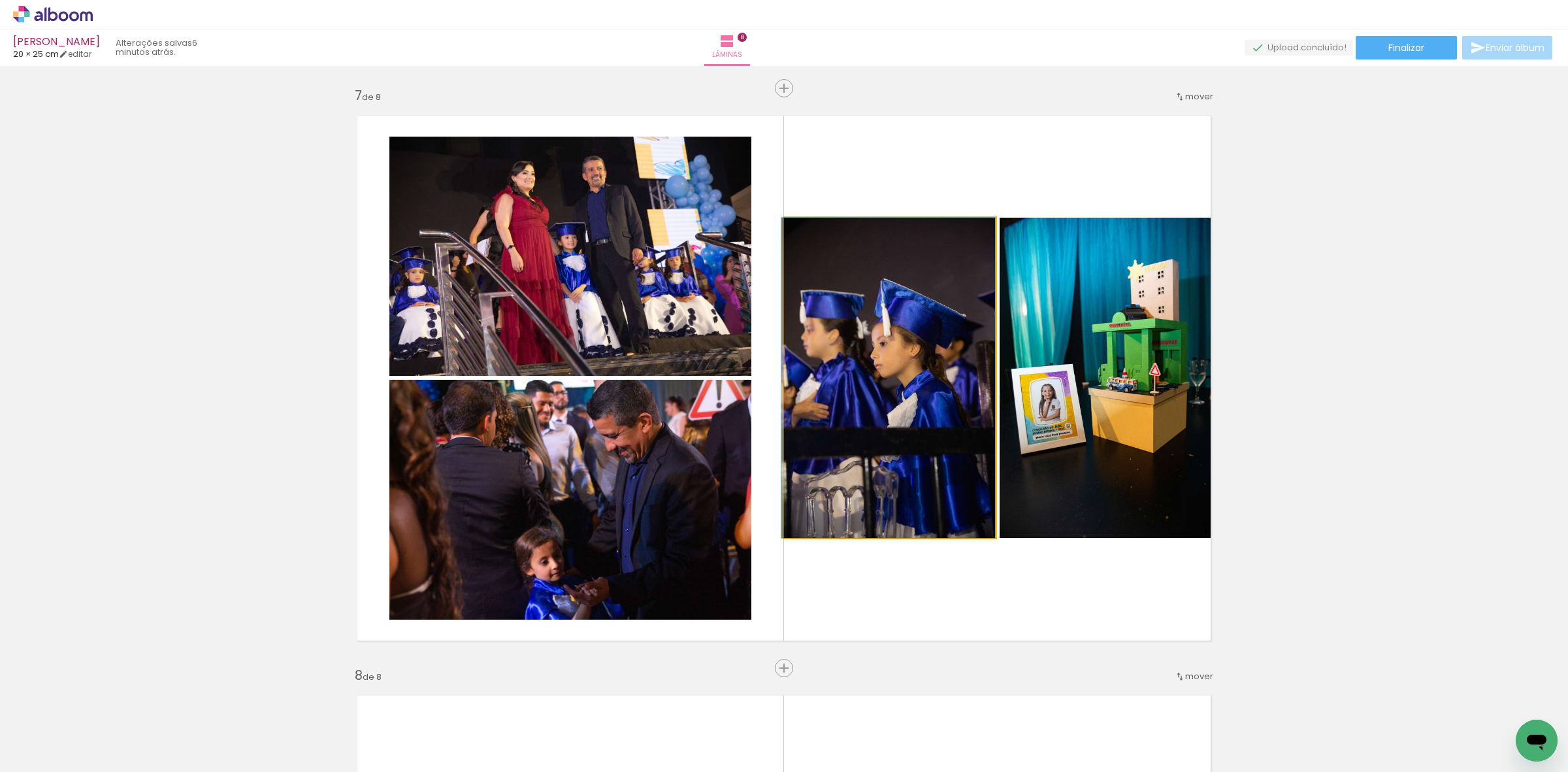
drag, startPoint x: 910, startPoint y: 393, endPoint x: 871, endPoint y: 296, distance: 104.5
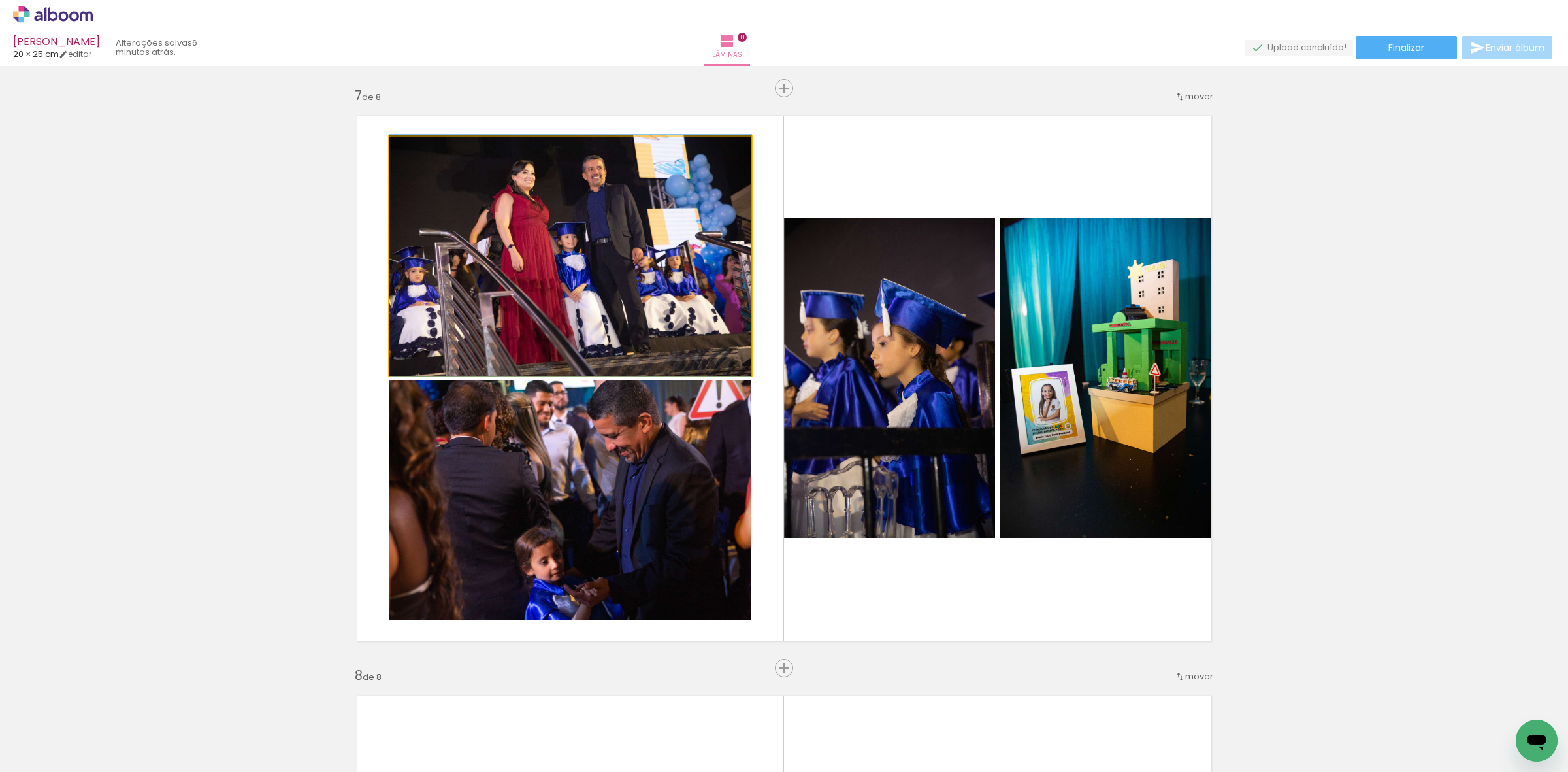
drag, startPoint x: 646, startPoint y: 262, endPoint x: 632, endPoint y: 243, distance: 23.6
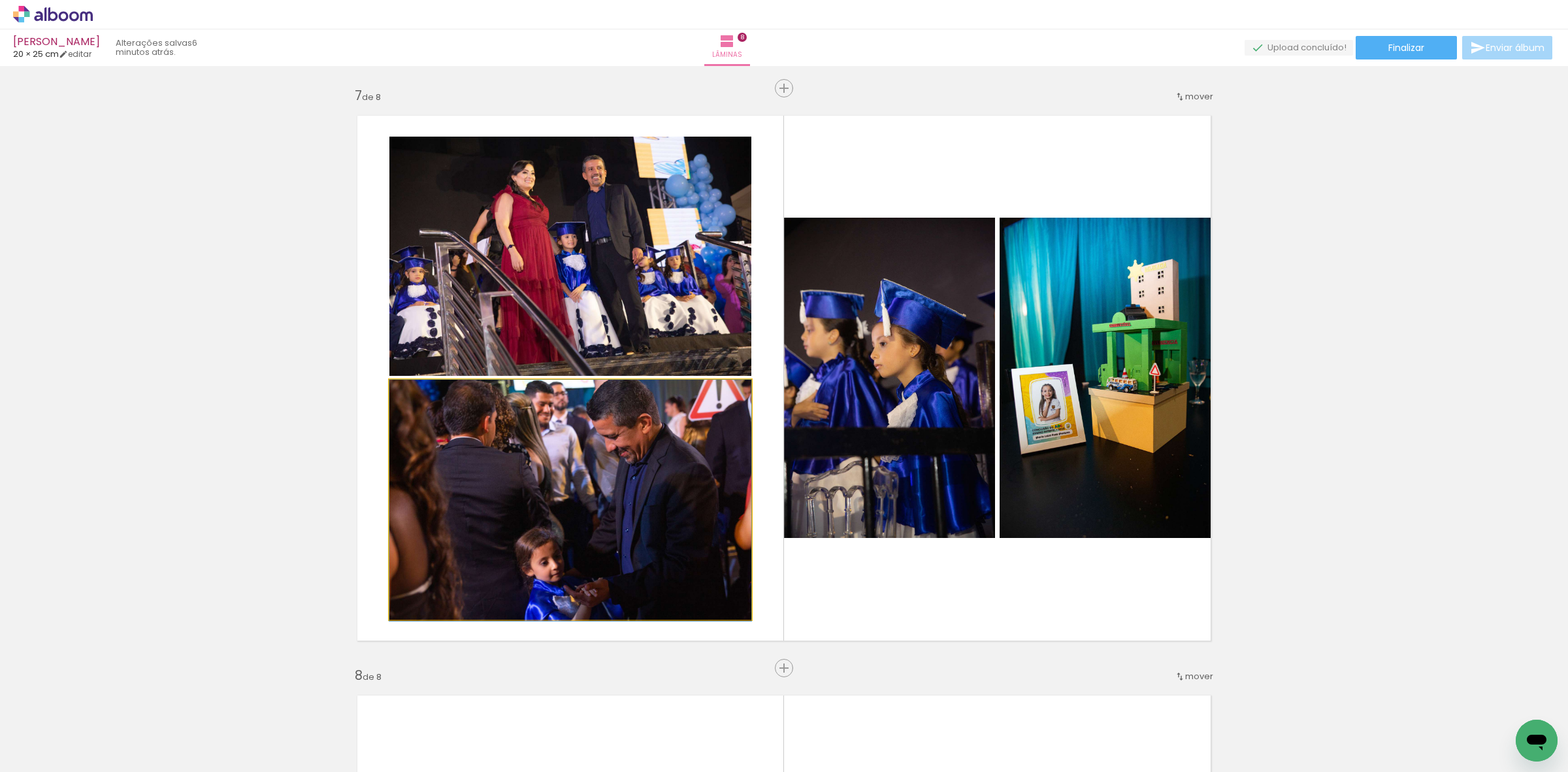
drag, startPoint x: 629, startPoint y: 484, endPoint x: 630, endPoint y: 512, distance: 28.0
drag, startPoint x: 637, startPoint y: 510, endPoint x: 639, endPoint y: 449, distance: 61.0
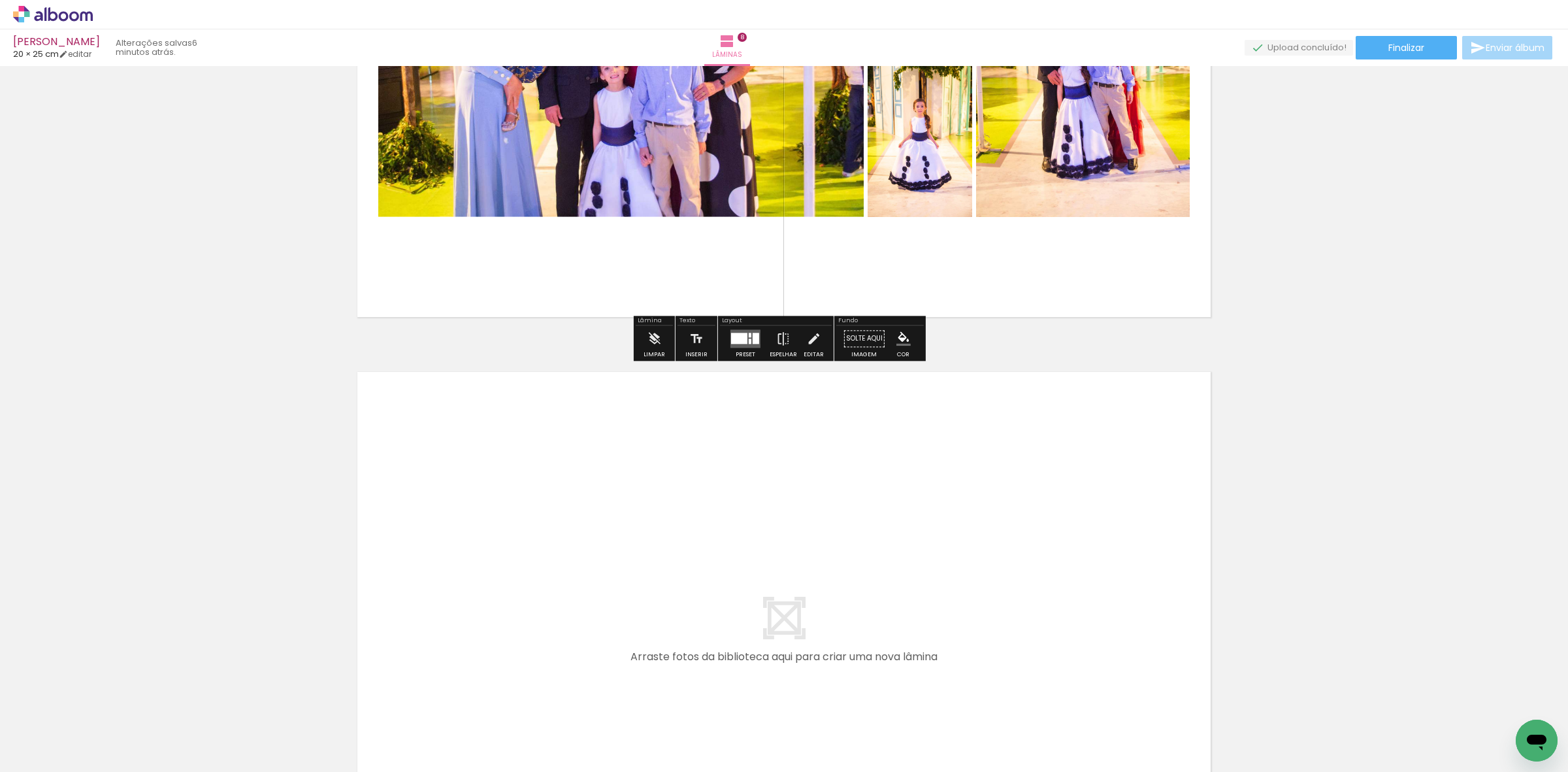
scroll to position [4458, 0]
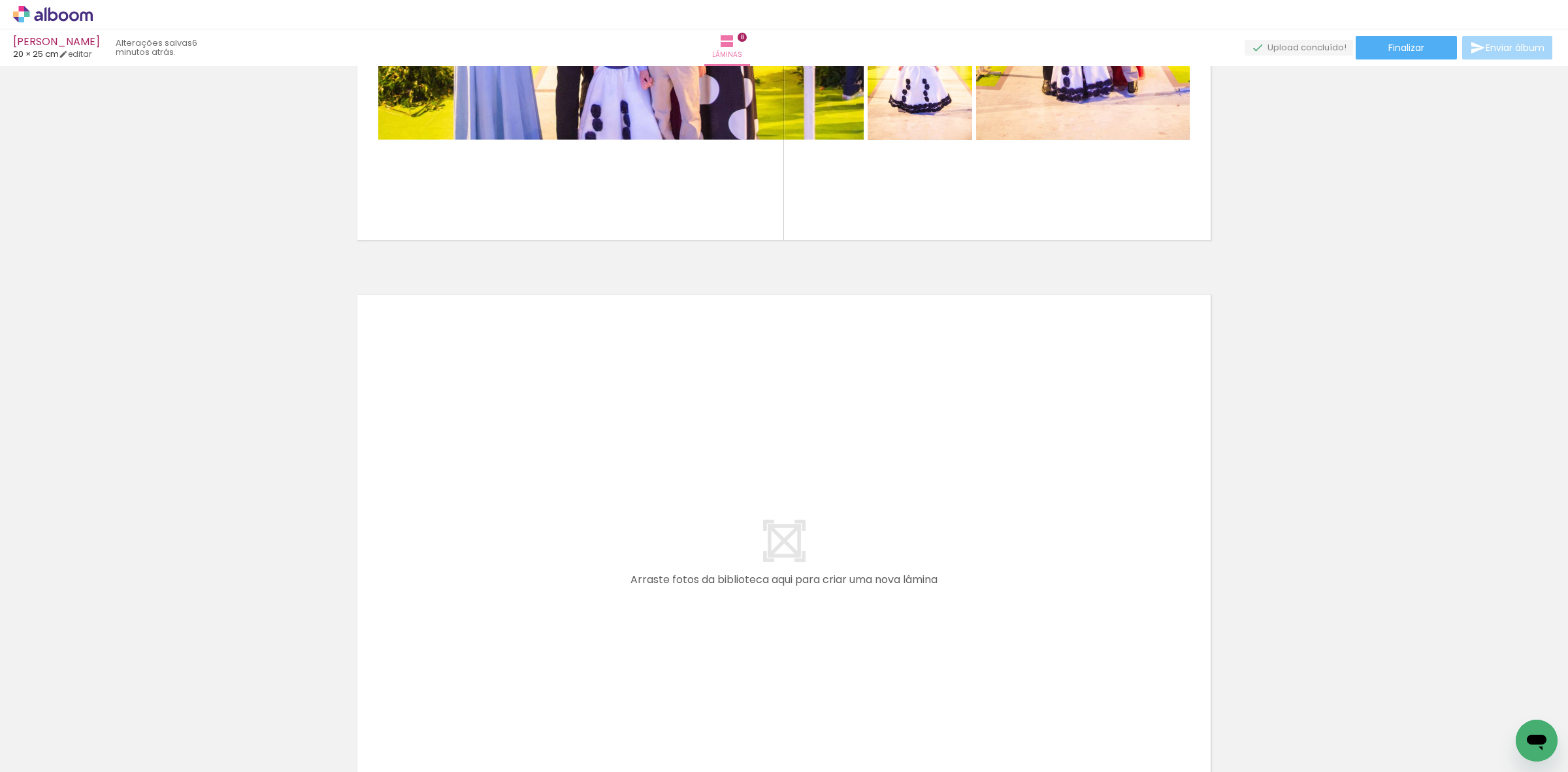
drag, startPoint x: 239, startPoint y: 596, endPoint x: 573, endPoint y: 452, distance: 363.7
drag, startPoint x: 145, startPoint y: 709, endPoint x: 431, endPoint y: 464, distance: 376.6
click at [431, 464] on quentale-workspace at bounding box center [784, 386] width 1568 height 772
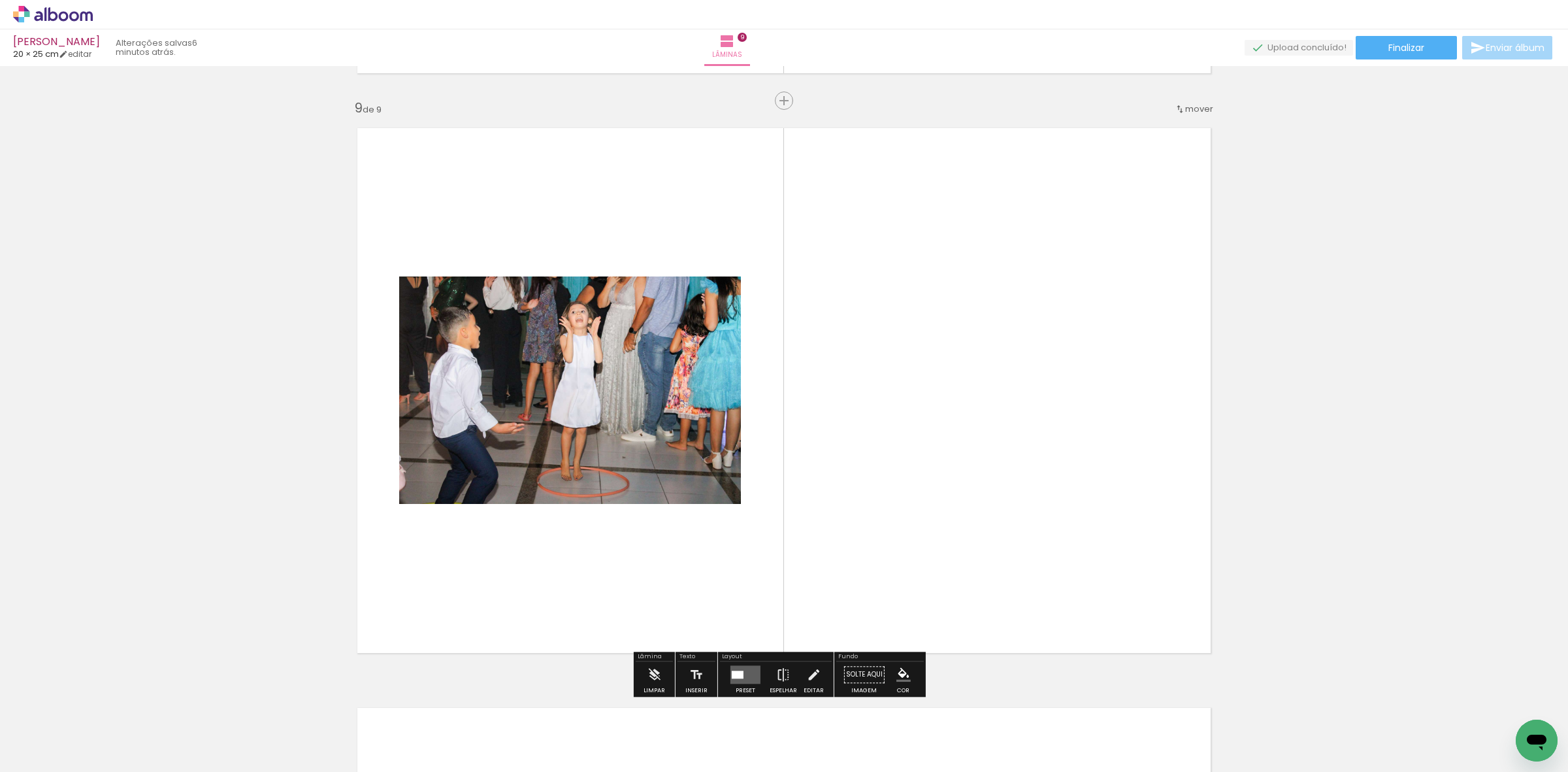
scroll to position [4638, 0]
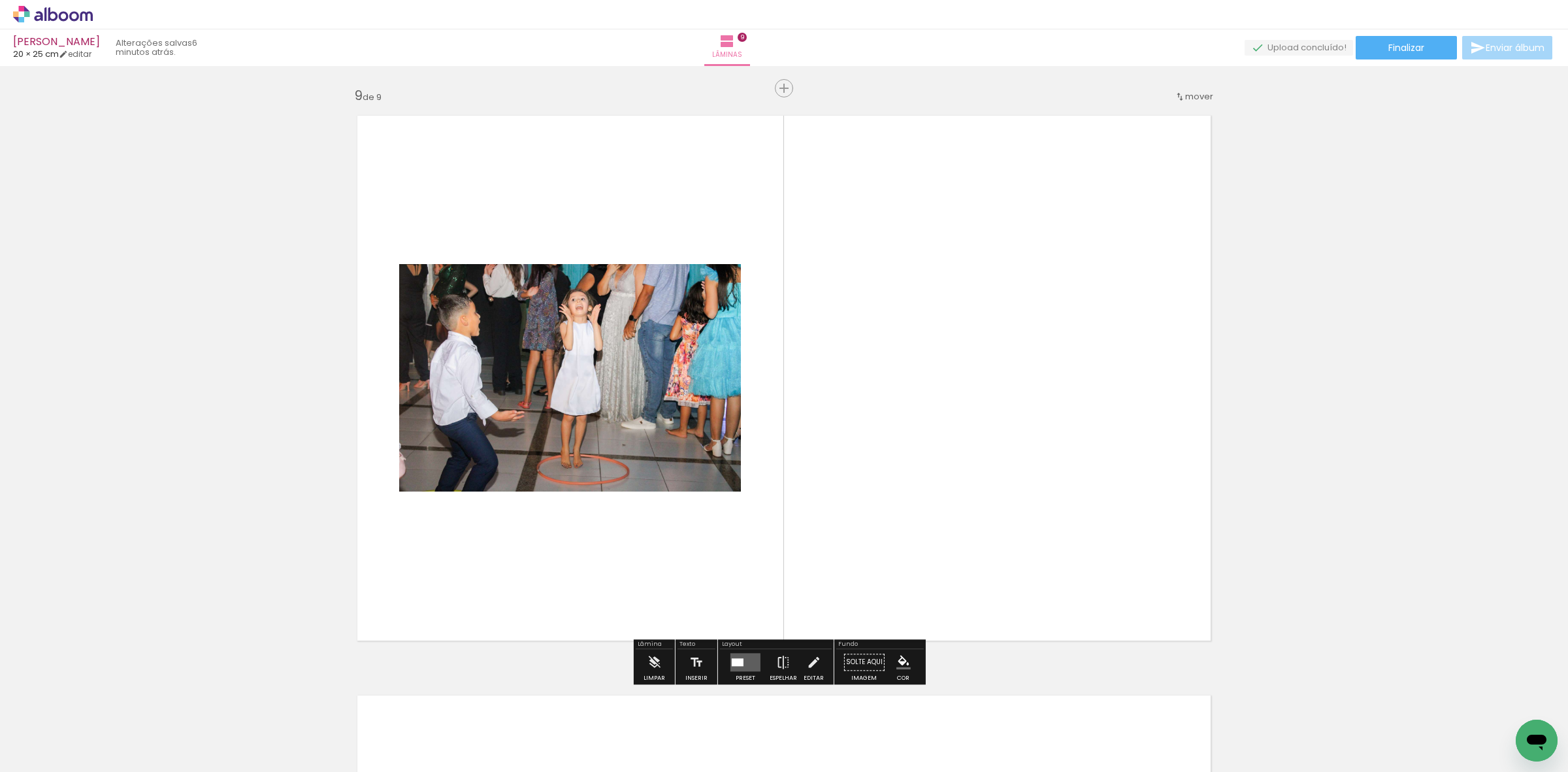
drag, startPoint x: 169, startPoint y: 711, endPoint x: 255, endPoint y: 595, distance: 144.4
click at [592, 405] on quentale-workspace at bounding box center [784, 386] width 1568 height 772
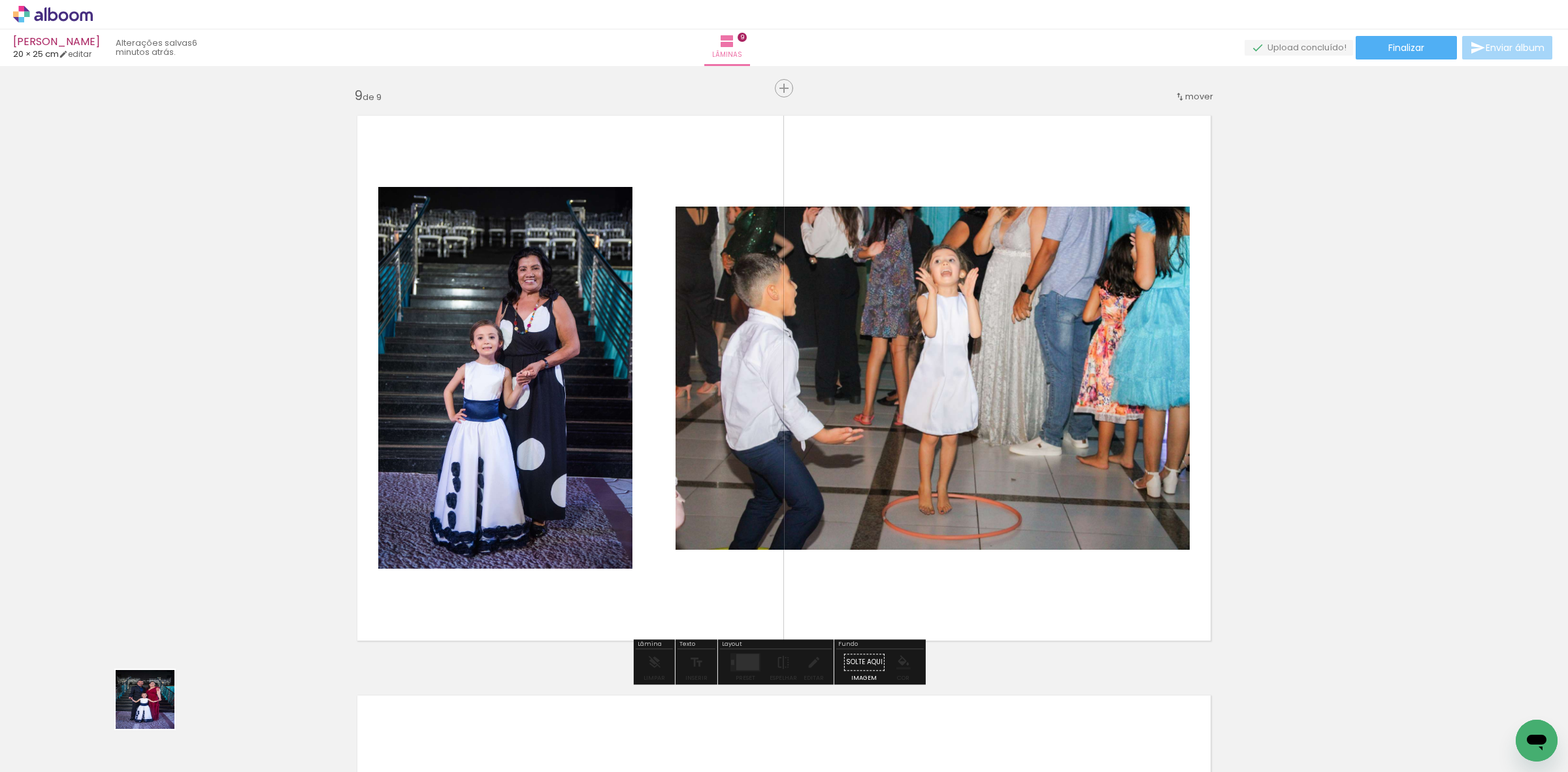
drag, startPoint x: 155, startPoint y: 709, endPoint x: 289, endPoint y: 579, distance: 186.7
click at [412, 474] on quentale-workspace at bounding box center [784, 386] width 1568 height 772
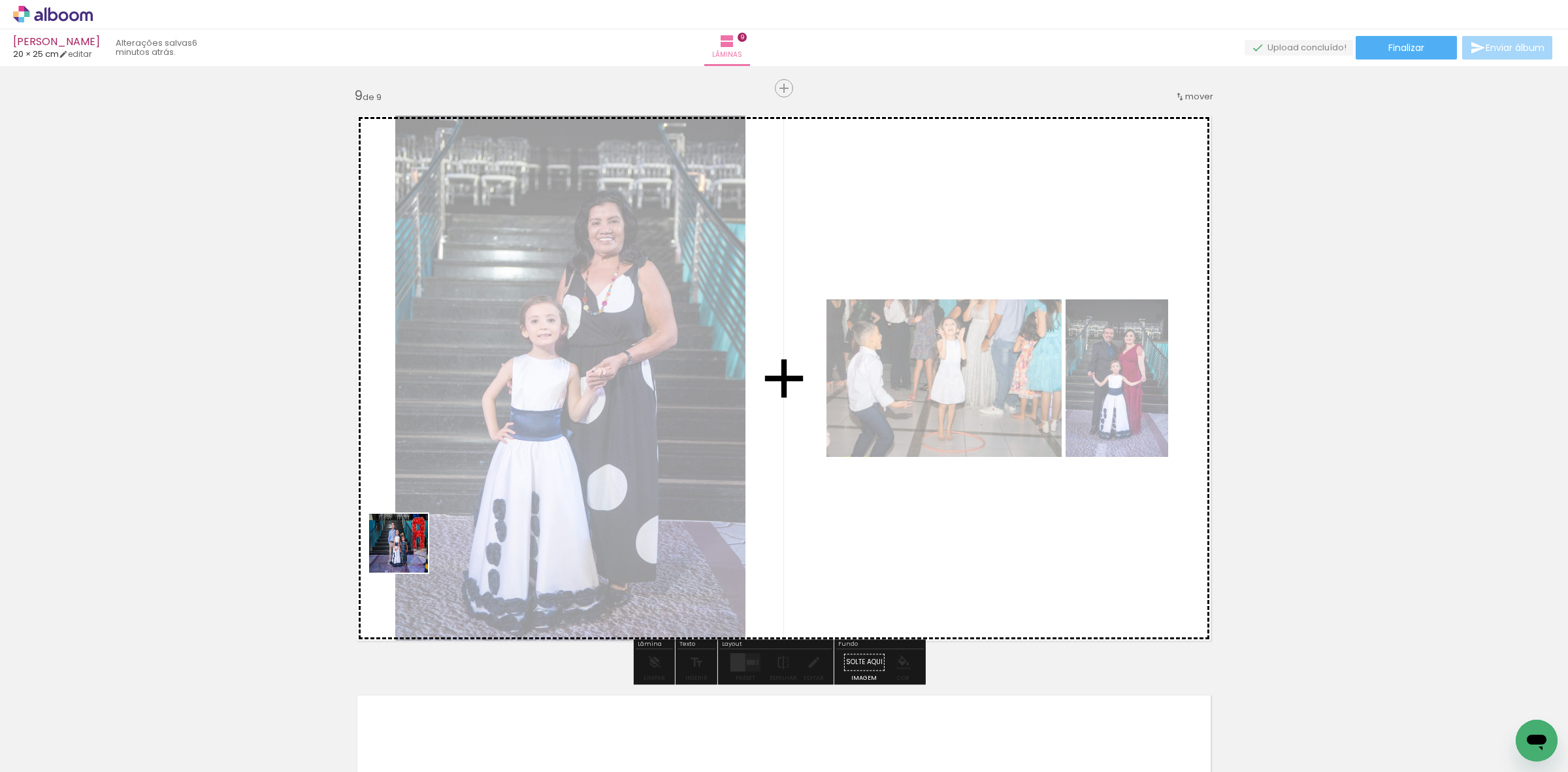
drag, startPoint x: 137, startPoint y: 721, endPoint x: 524, endPoint y: 484, distance: 453.8
click at [502, 498] on quentale-workspace at bounding box center [784, 386] width 1568 height 772
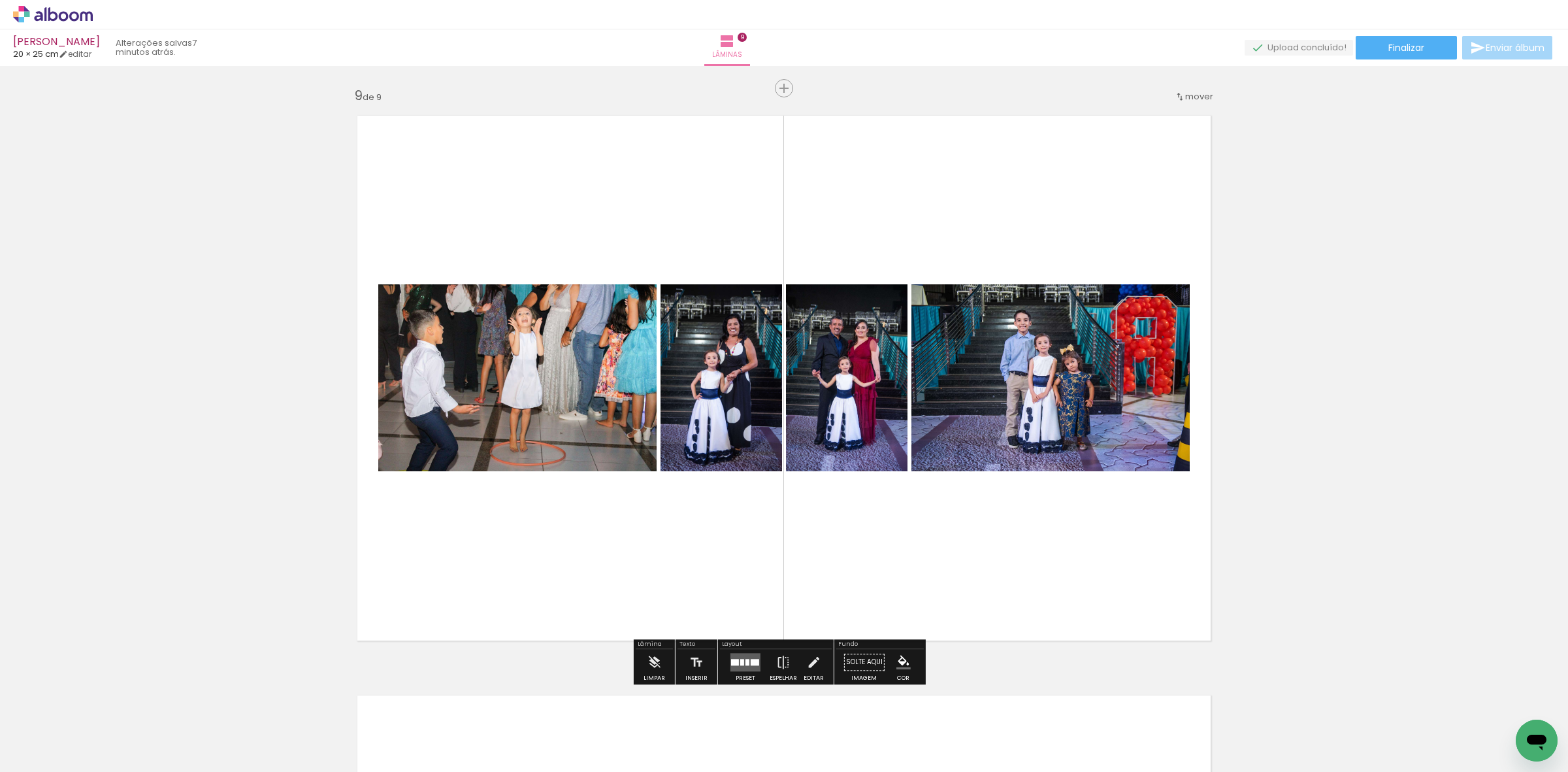
click at [748, 656] on quentale-layouter at bounding box center [745, 662] width 30 height 18
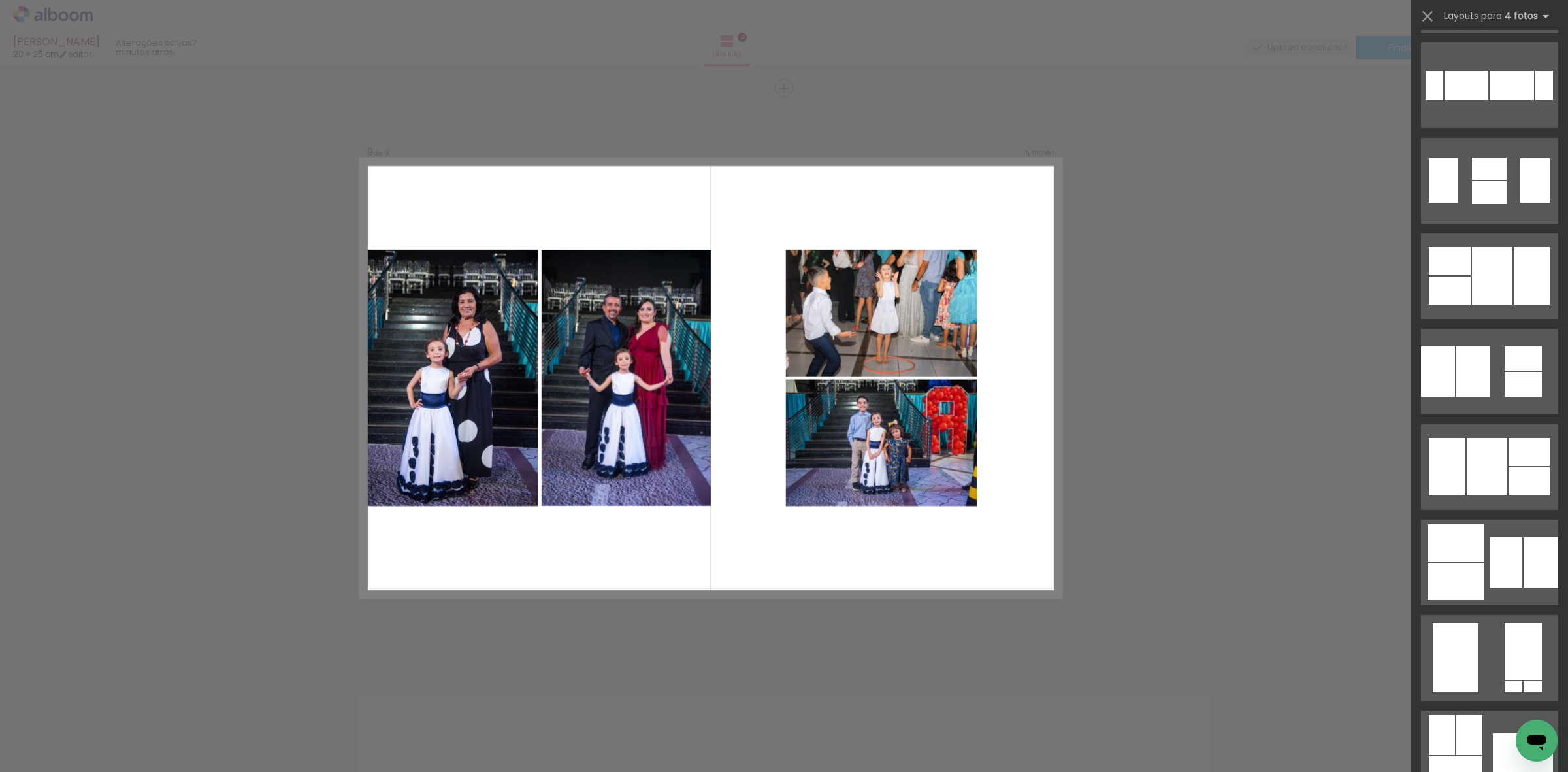
scroll to position [572, 0]
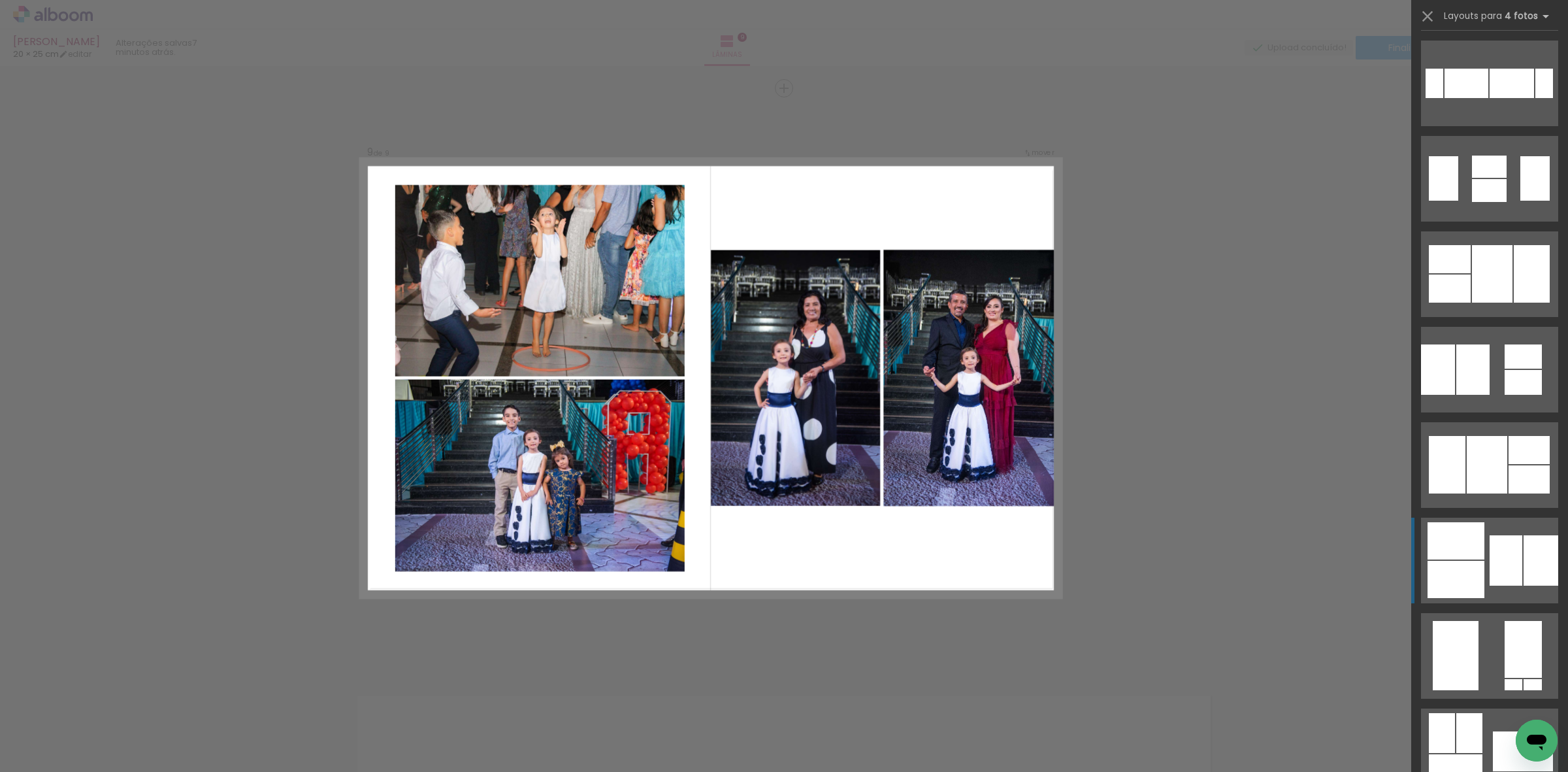
click at [1493, 550] on div at bounding box center [1506, 561] width 32 height 51
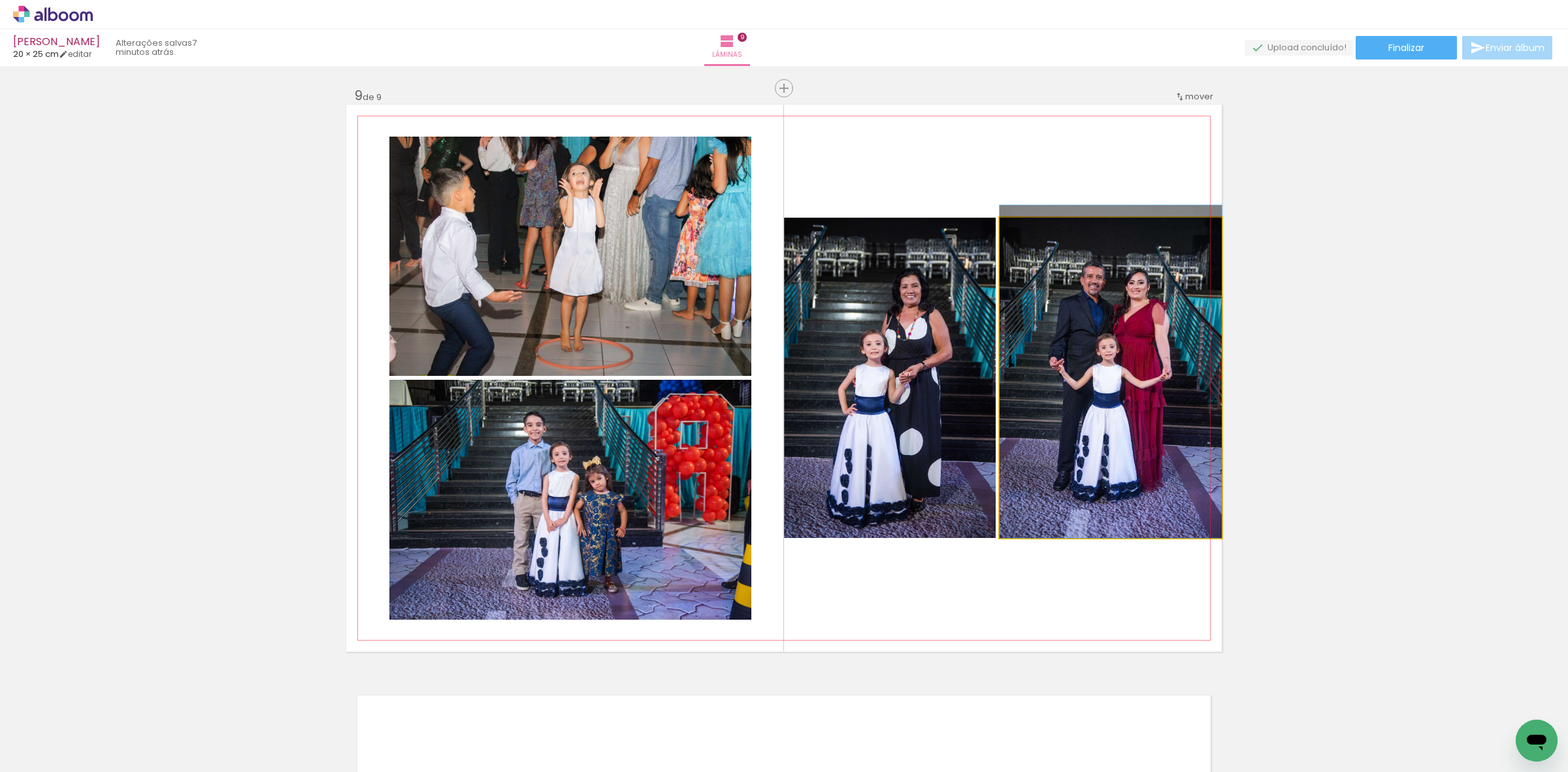
drag, startPoint x: 1111, startPoint y: 331, endPoint x: 1049, endPoint y: 253, distance: 99.6
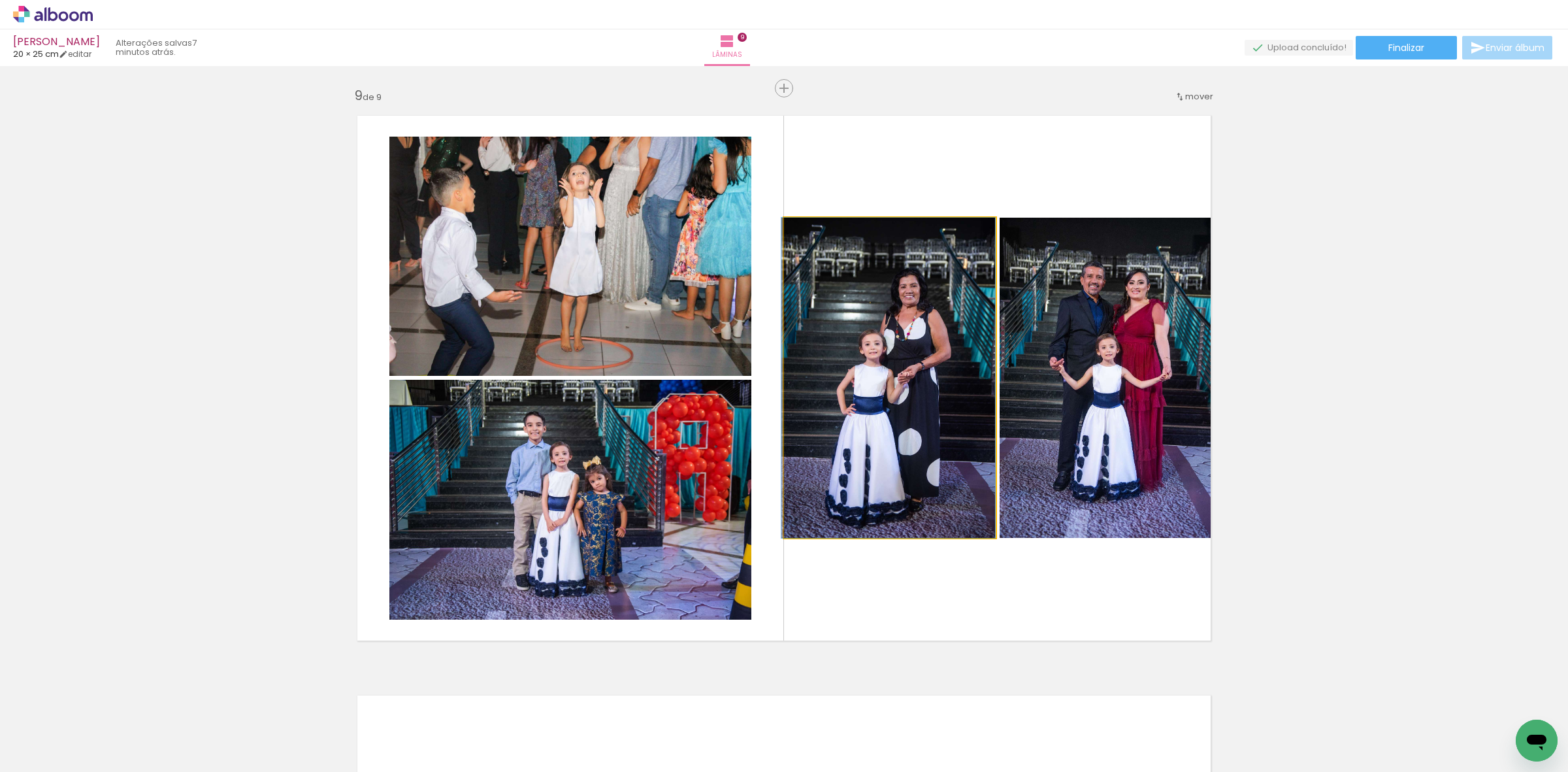
drag, startPoint x: 916, startPoint y: 342, endPoint x: 870, endPoint y: 265, distance: 89.7
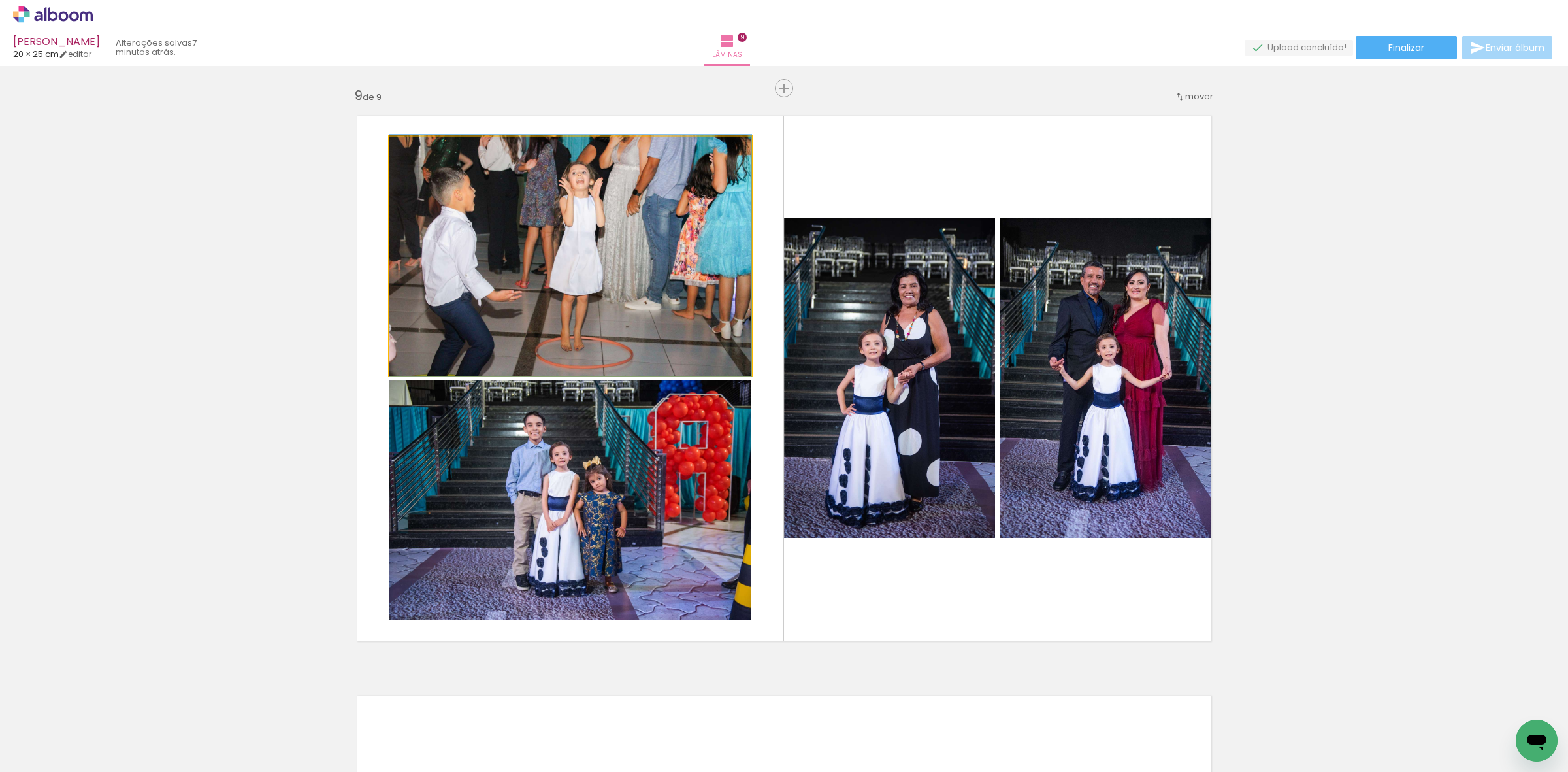
drag, startPoint x: 621, startPoint y: 255, endPoint x: 614, endPoint y: 215, distance: 40.6
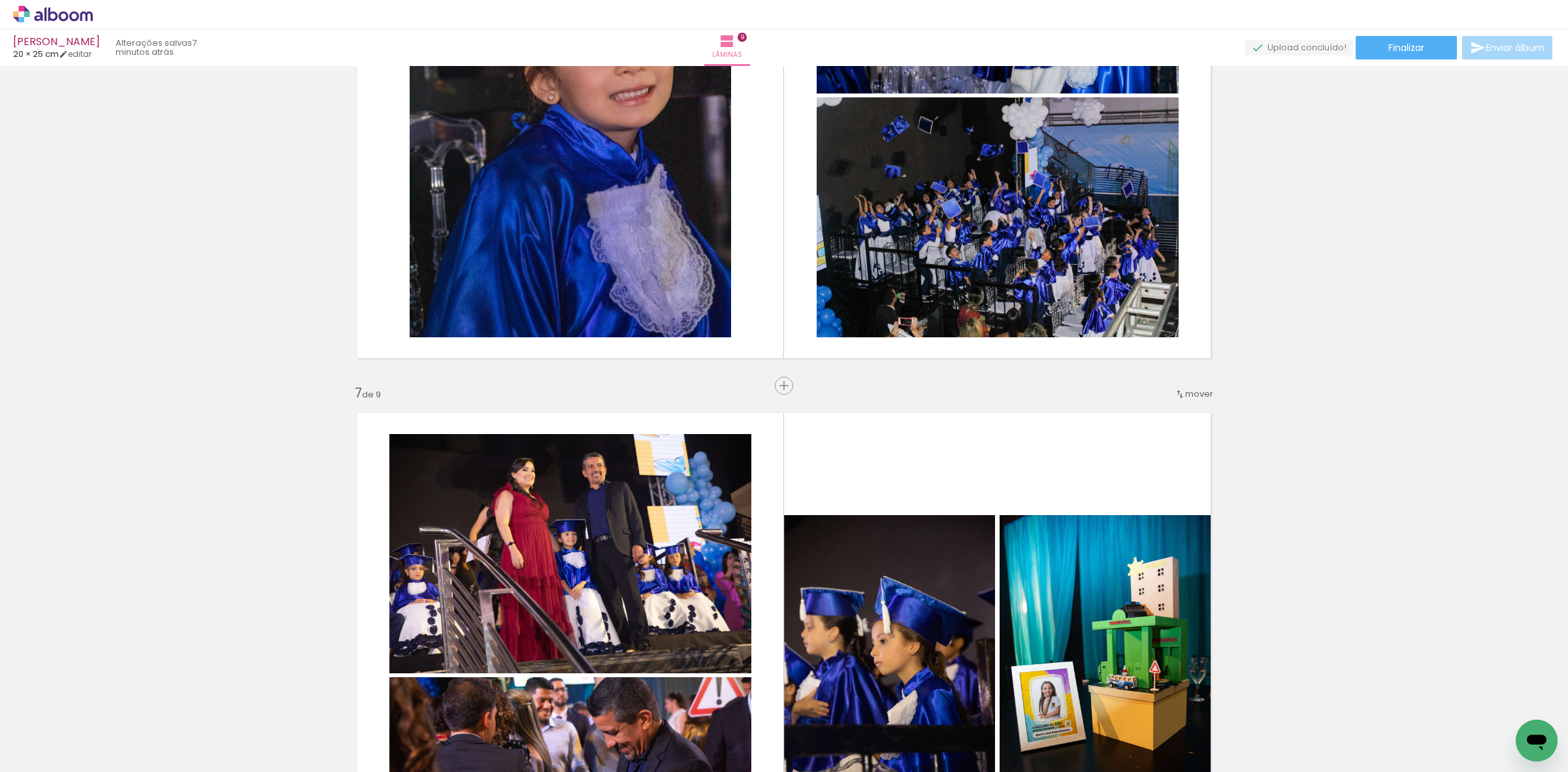
scroll to position [3167, 0]
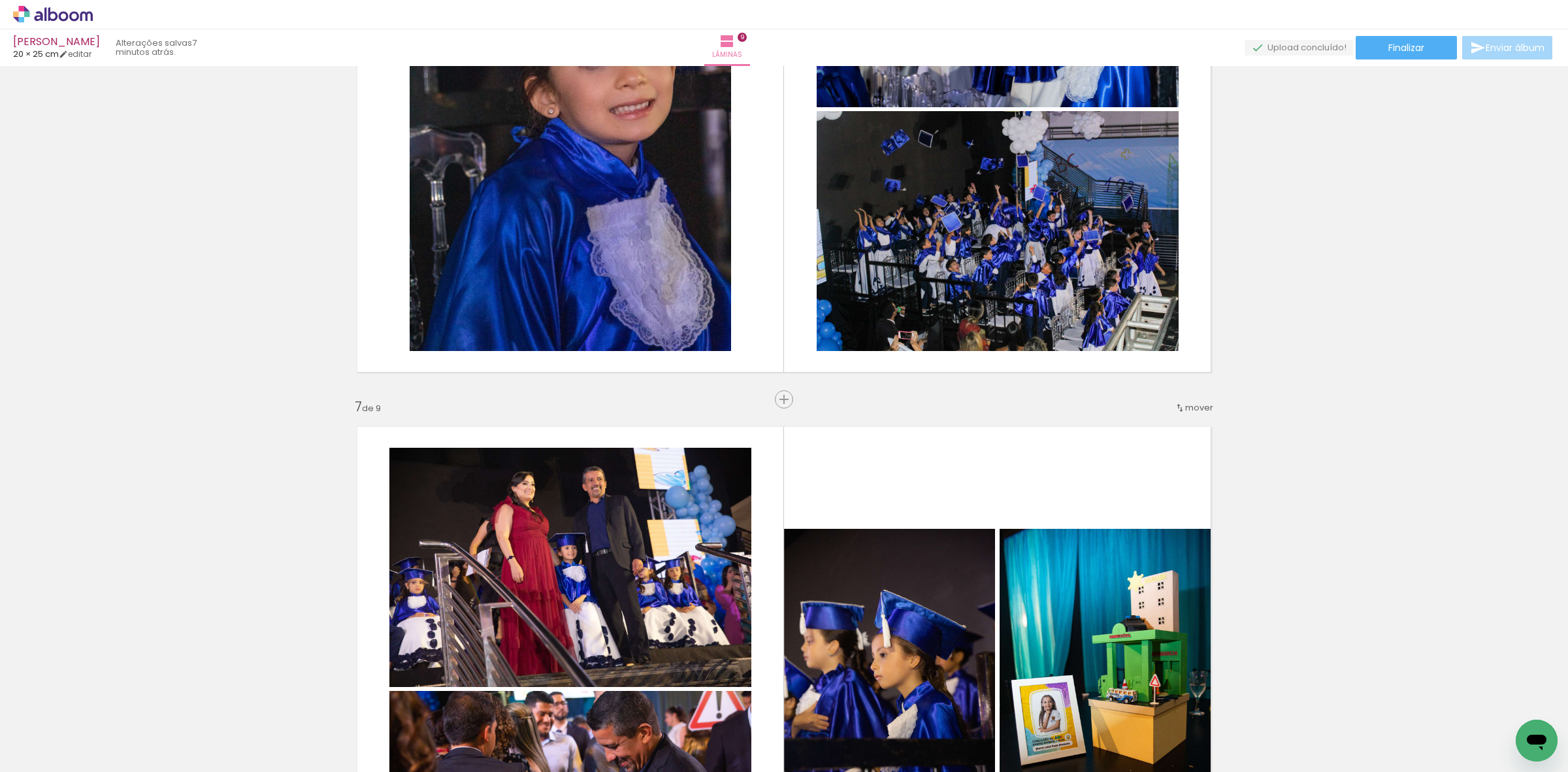
drag, startPoint x: 779, startPoint y: 399, endPoint x: 687, endPoint y: 495, distance: 133.0
click at [792, 399] on span "Inserir lâmina" at bounding box center [817, 400] width 51 height 8
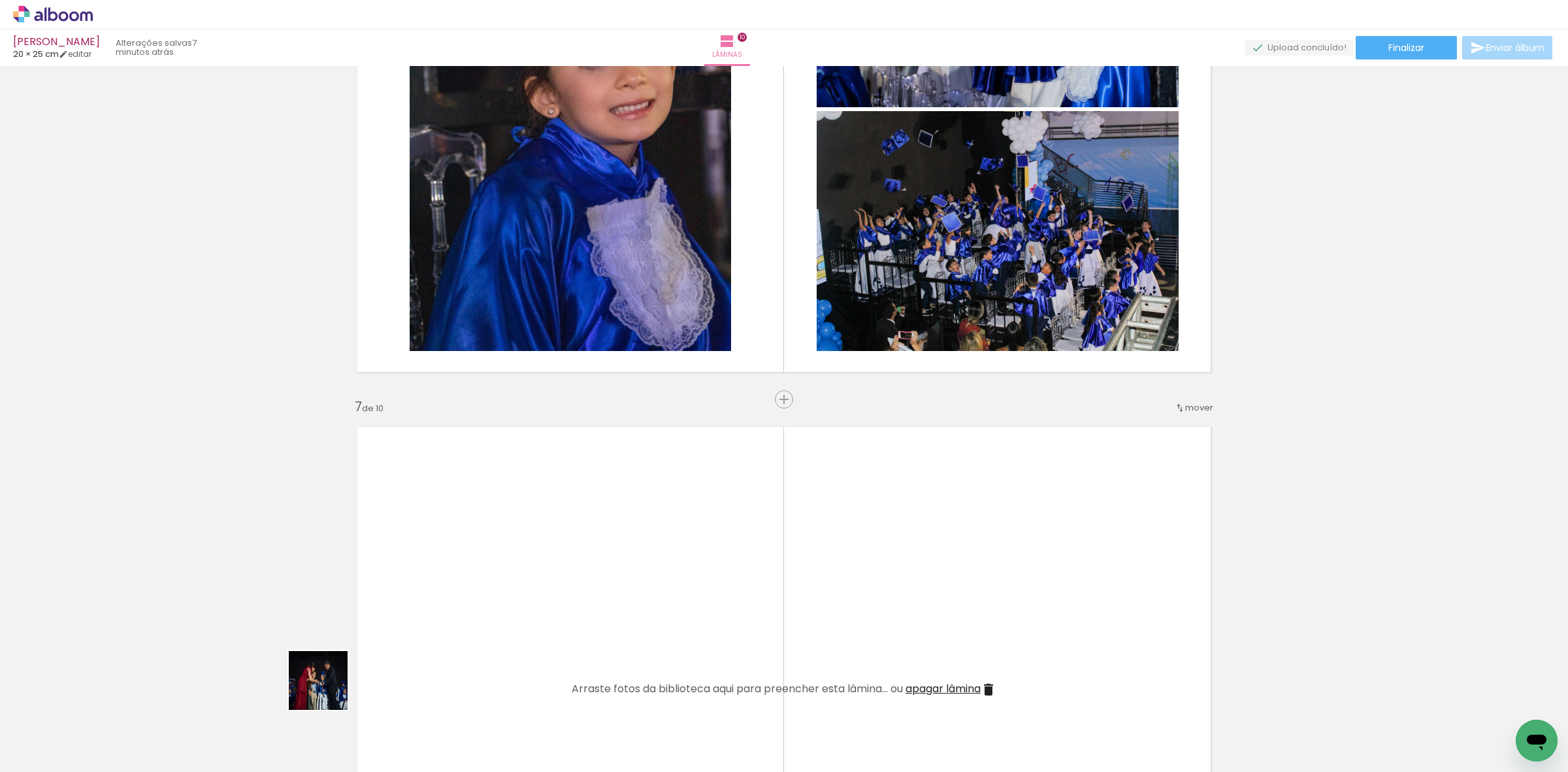
drag, startPoint x: 193, startPoint y: 740, endPoint x: 301, endPoint y: 683, distance: 122.1
click at [450, 631] on quentale-workspace at bounding box center [784, 386] width 1568 height 772
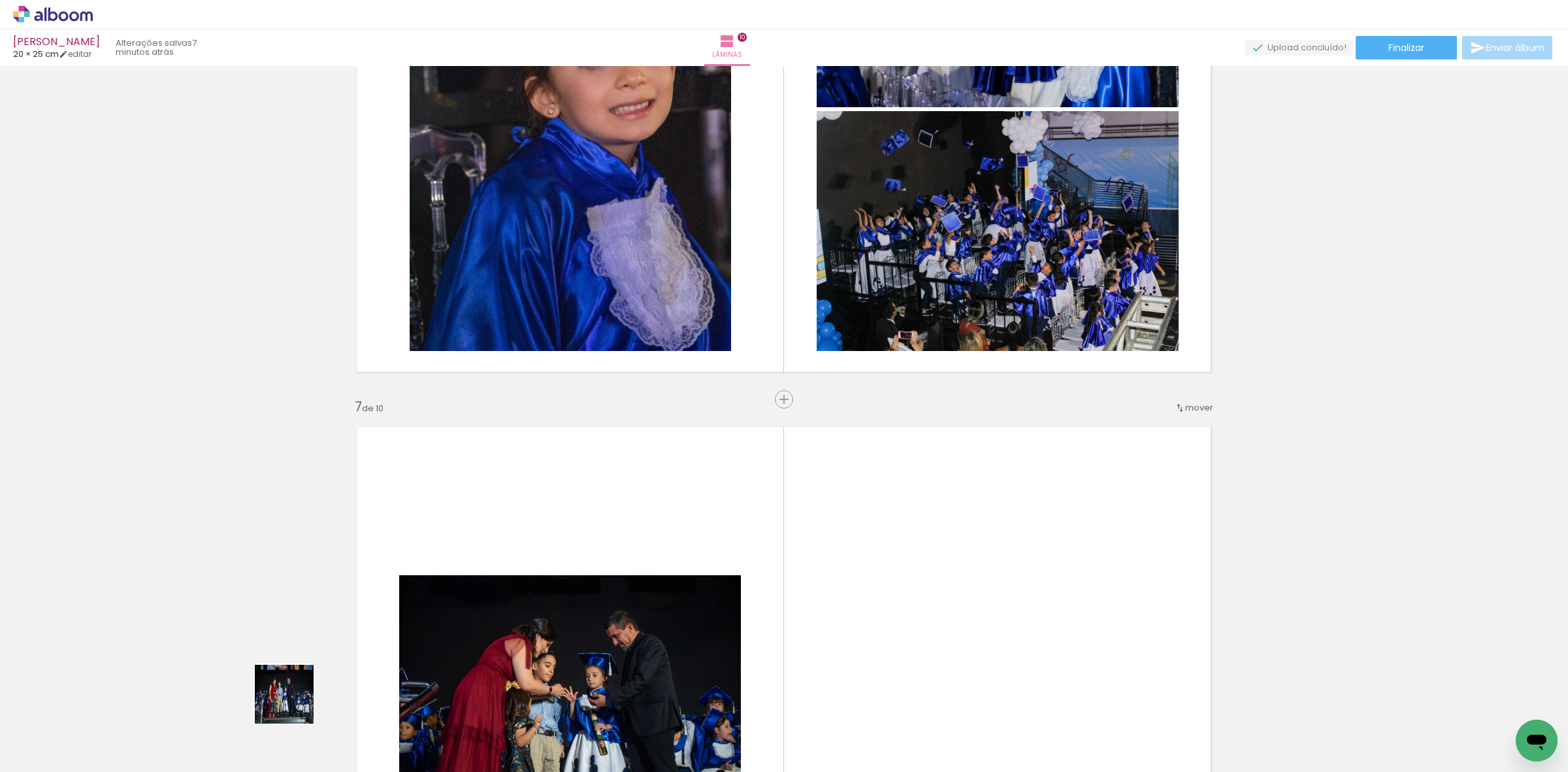
drag, startPoint x: 184, startPoint y: 723, endPoint x: 818, endPoint y: 593, distance: 647.2
click at [818, 593] on quentale-workspace at bounding box center [784, 386] width 1568 height 772
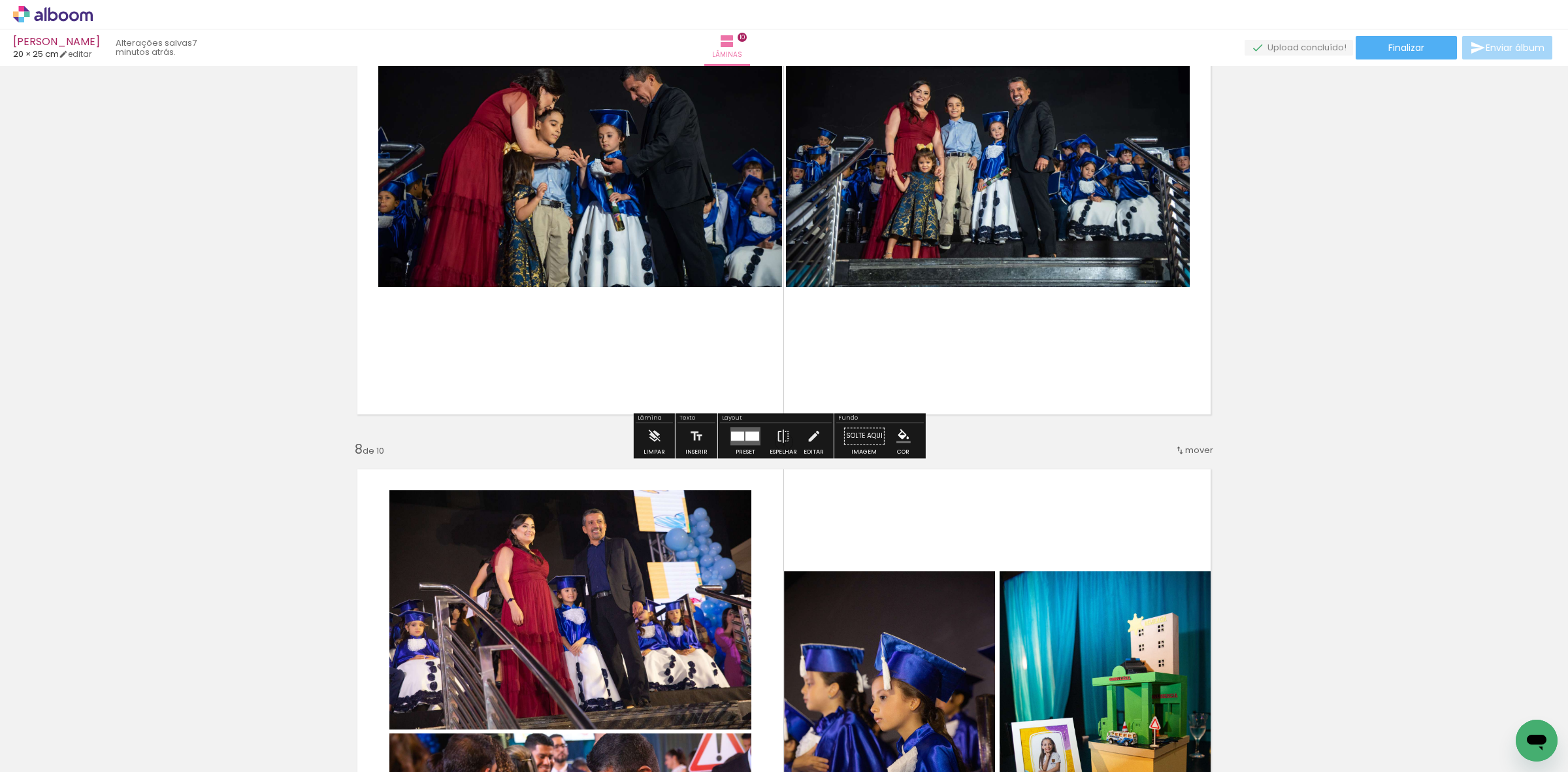
scroll to position [3739, 0]
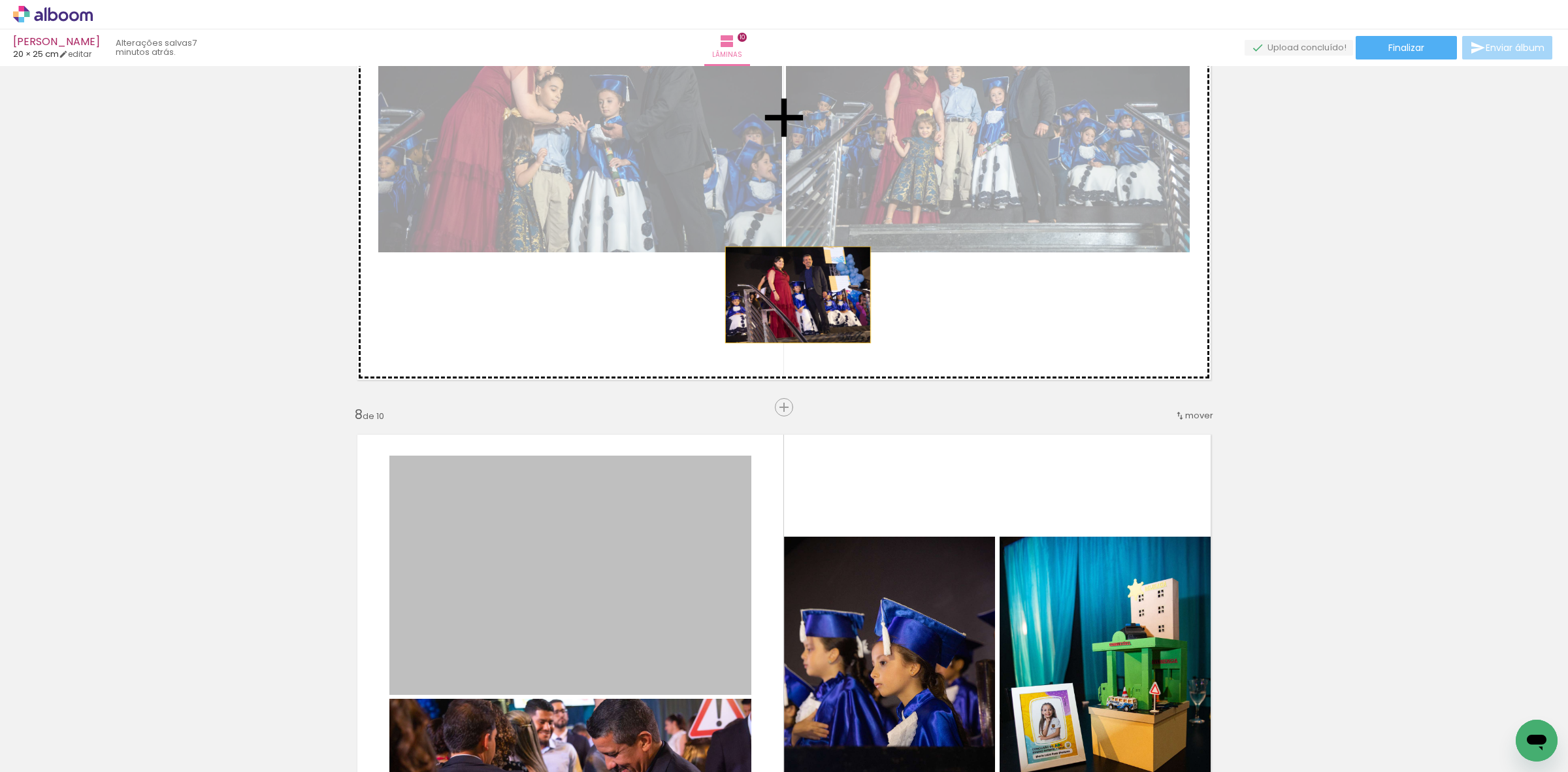
drag, startPoint x: 652, startPoint y: 574, endPoint x: 798, endPoint y: 286, distance: 322.9
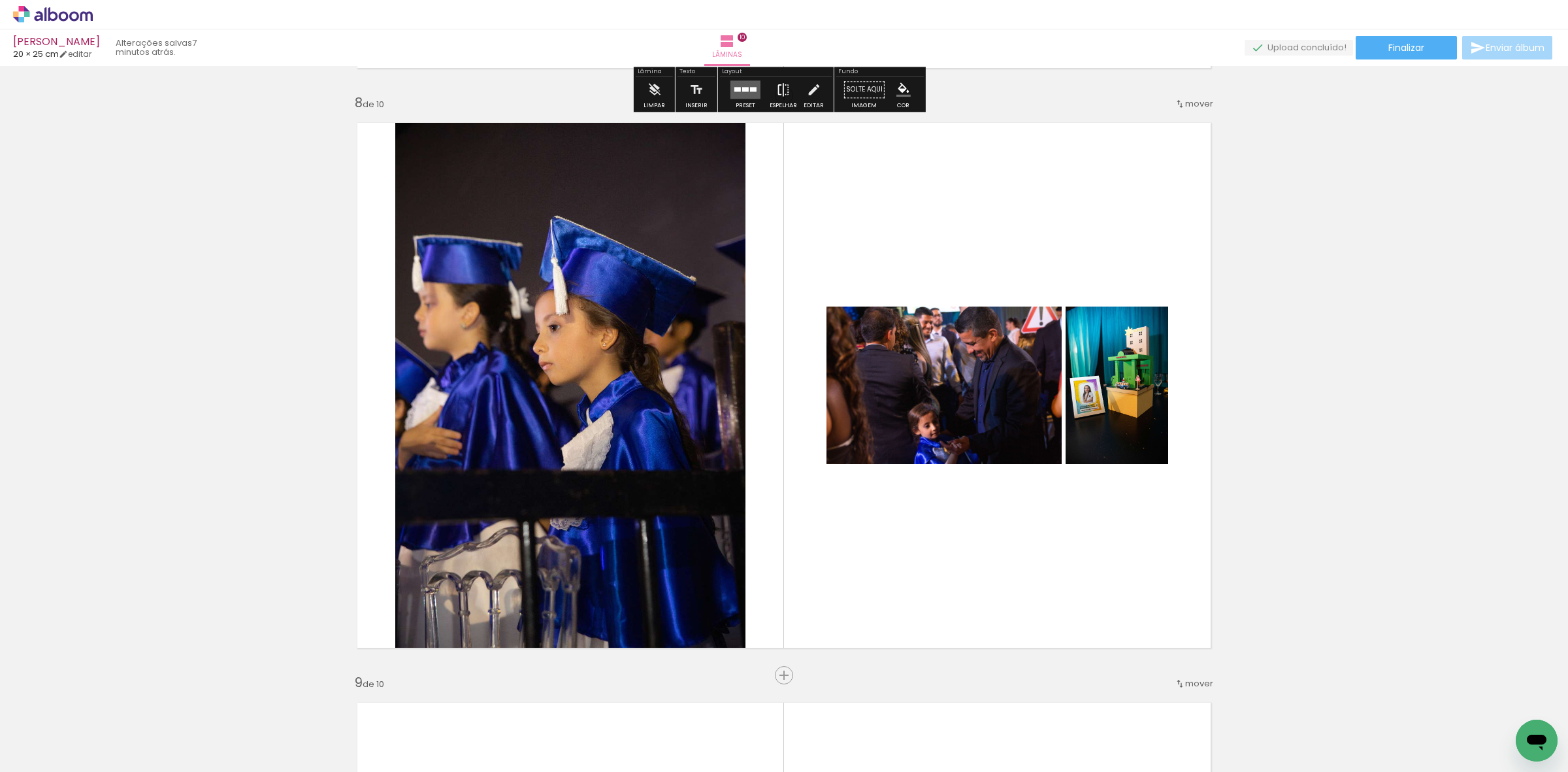
scroll to position [4065, 0]
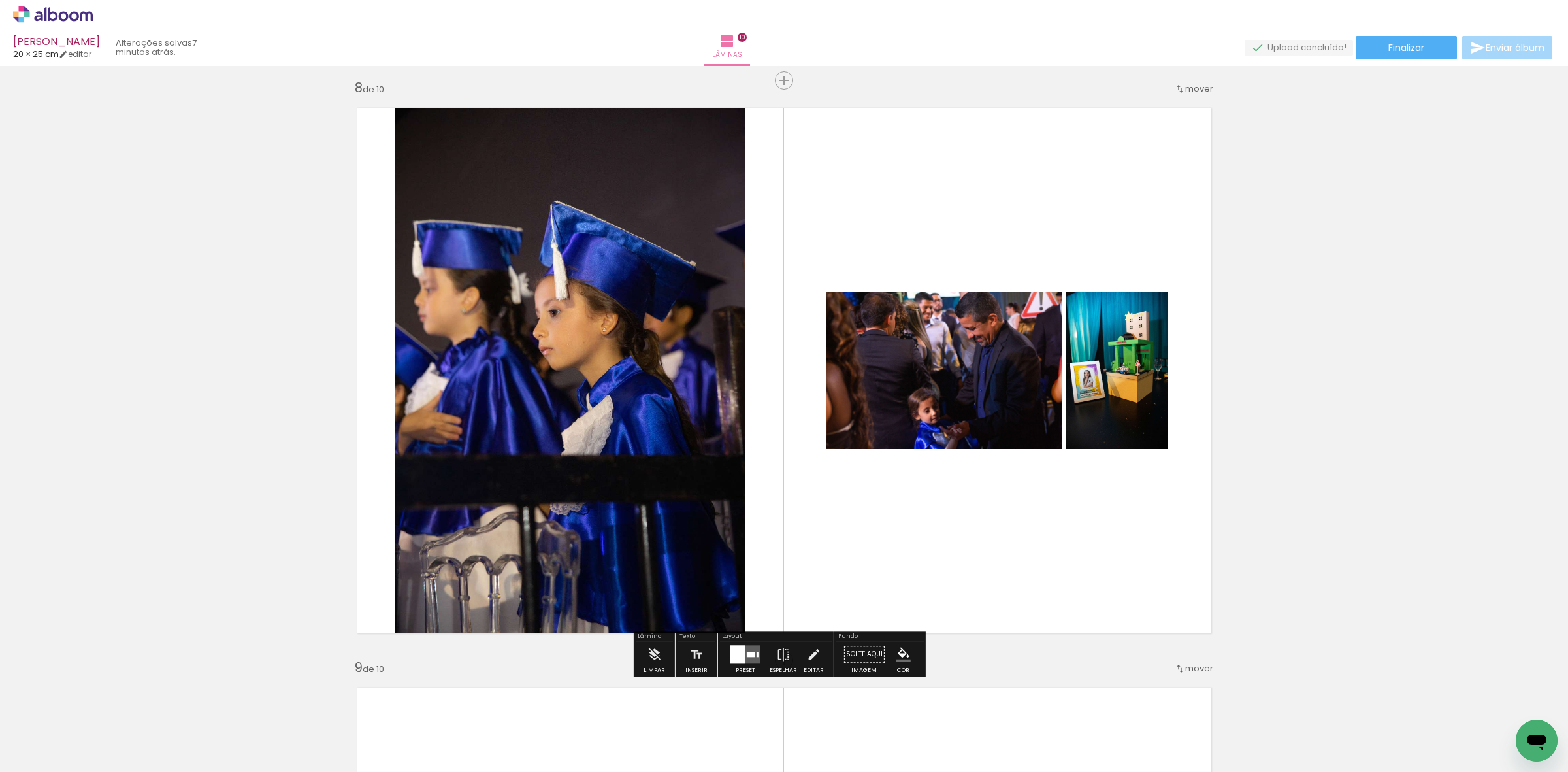
click at [729, 665] on div at bounding box center [746, 654] width 35 height 26
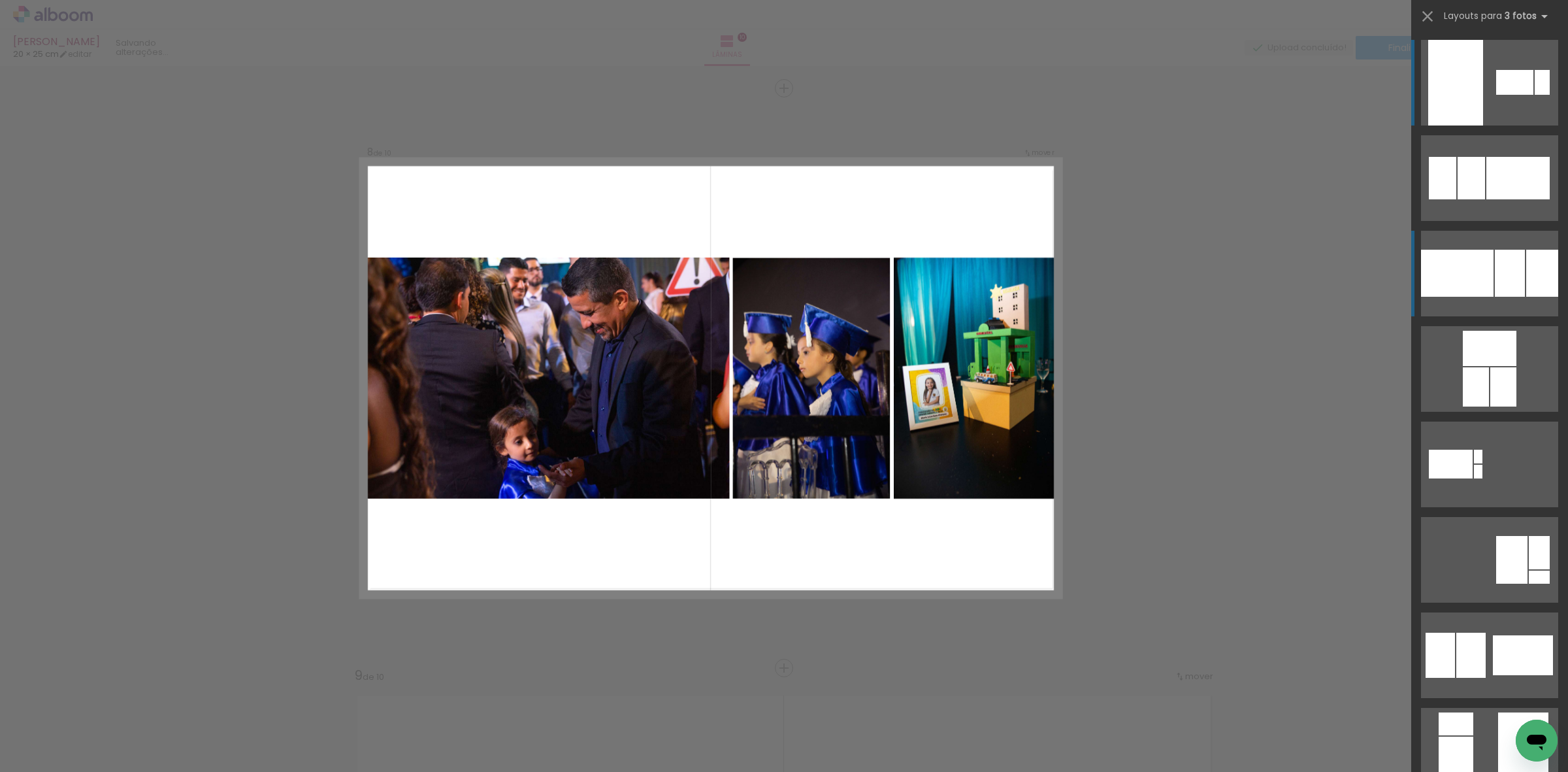
scroll to position [4057, 0]
click at [1478, 273] on div at bounding box center [1457, 273] width 72 height 47
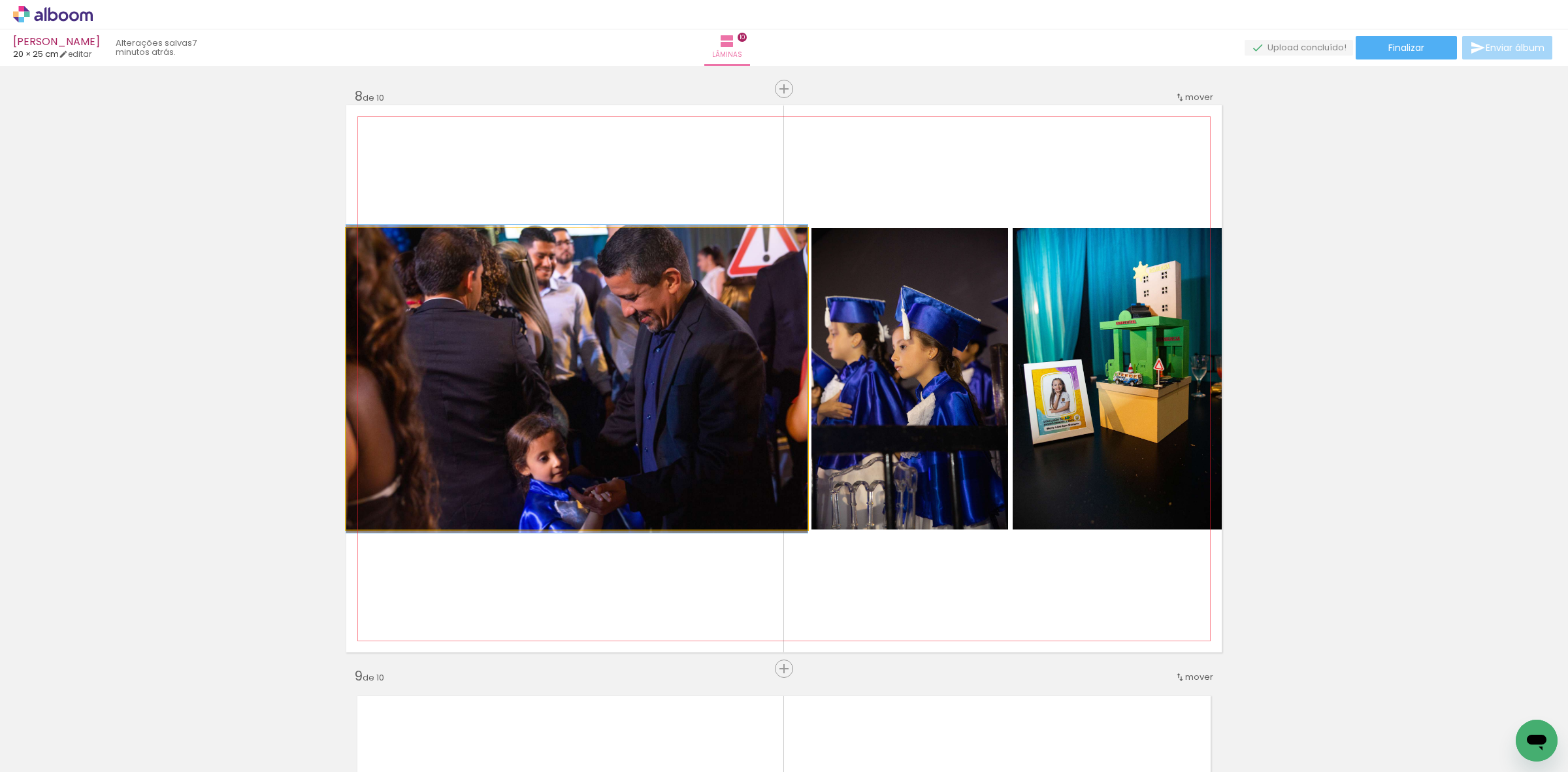
click at [756, 362] on quentale-photo at bounding box center [577, 379] width 461 height 301
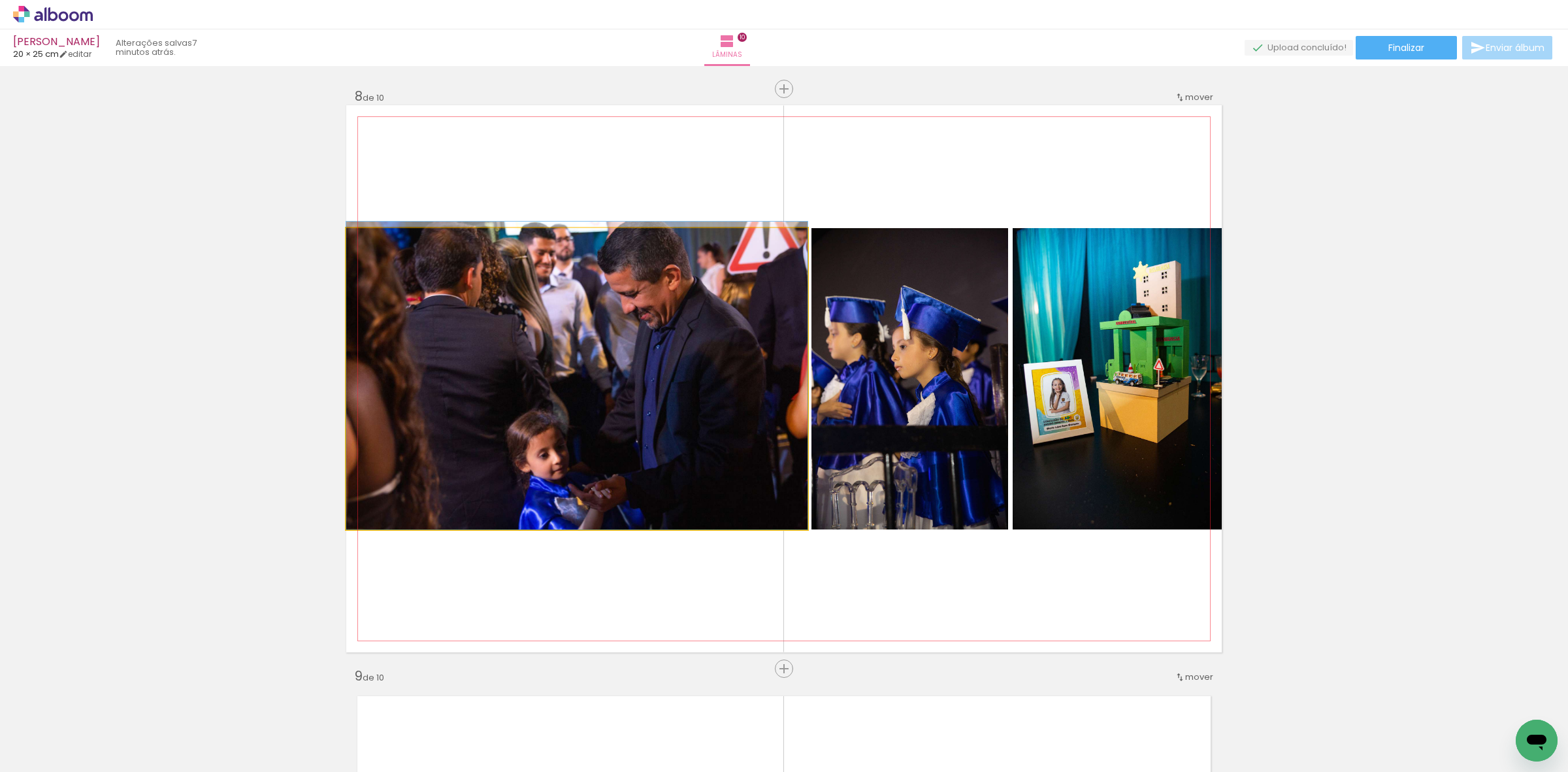
drag, startPoint x: 756, startPoint y: 362, endPoint x: 758, endPoint y: 329, distance: 33.1
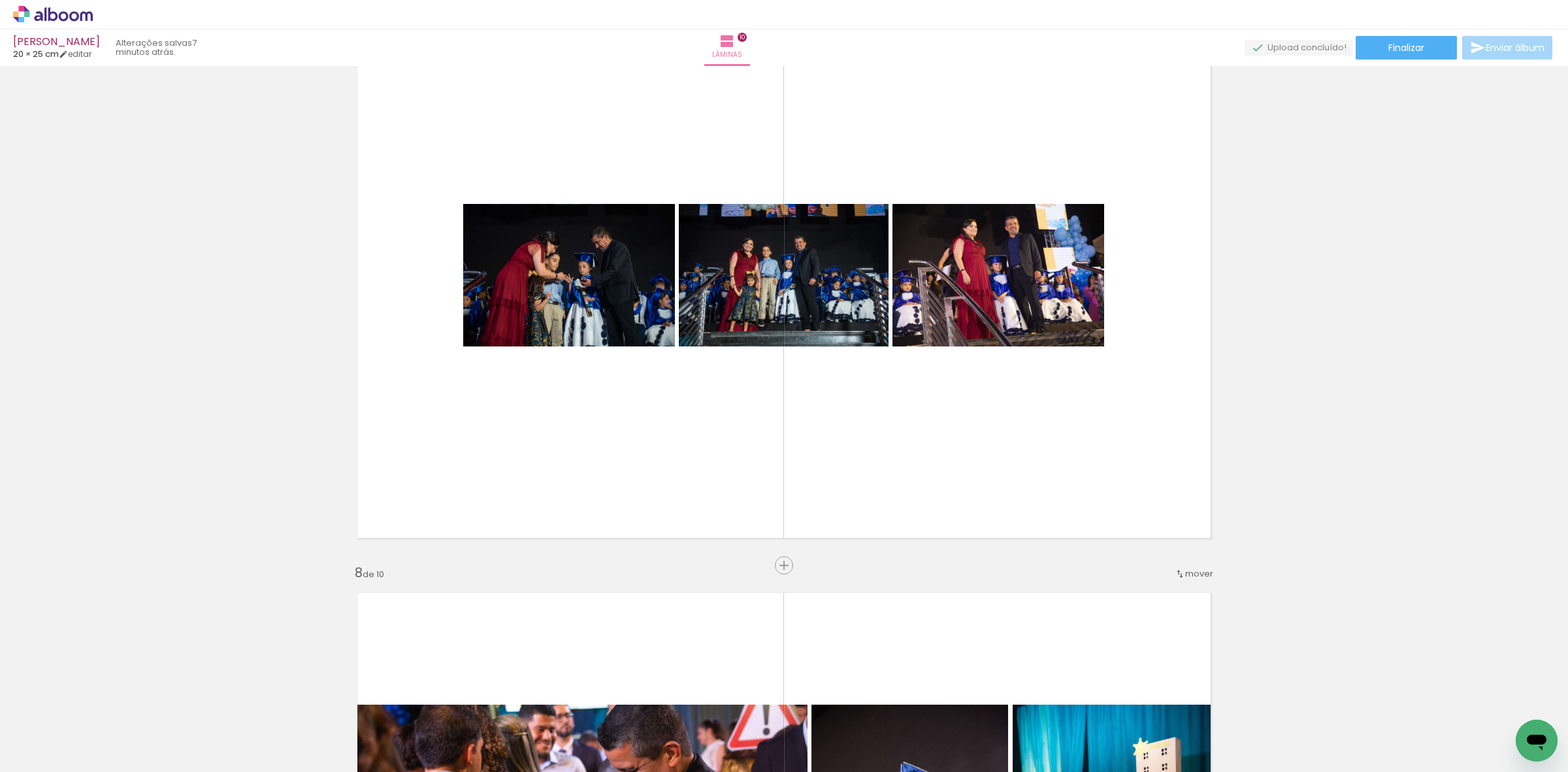
scroll to position [3567, 0]
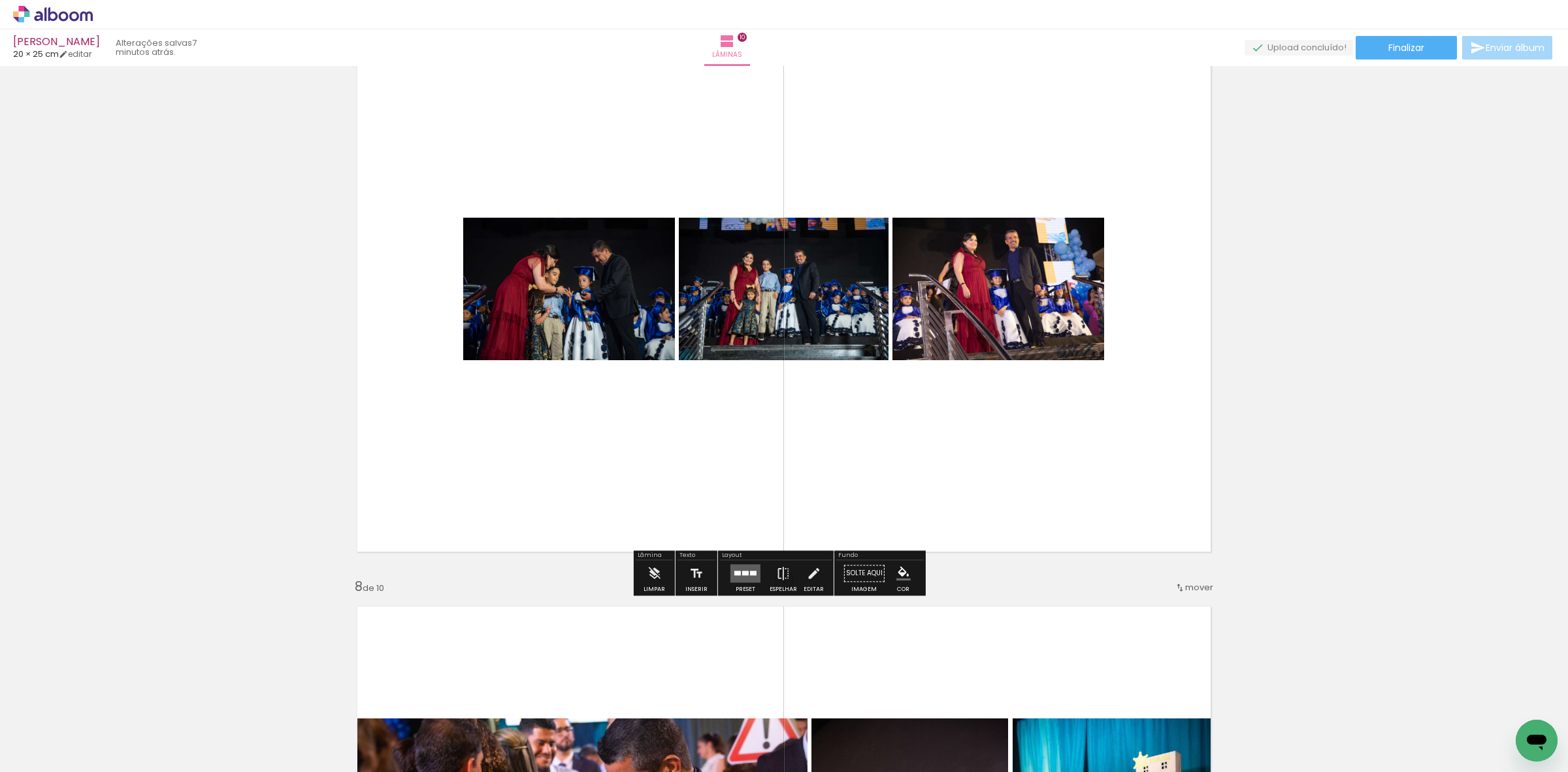
click at [750, 575] on div at bounding box center [753, 573] width 6 height 5
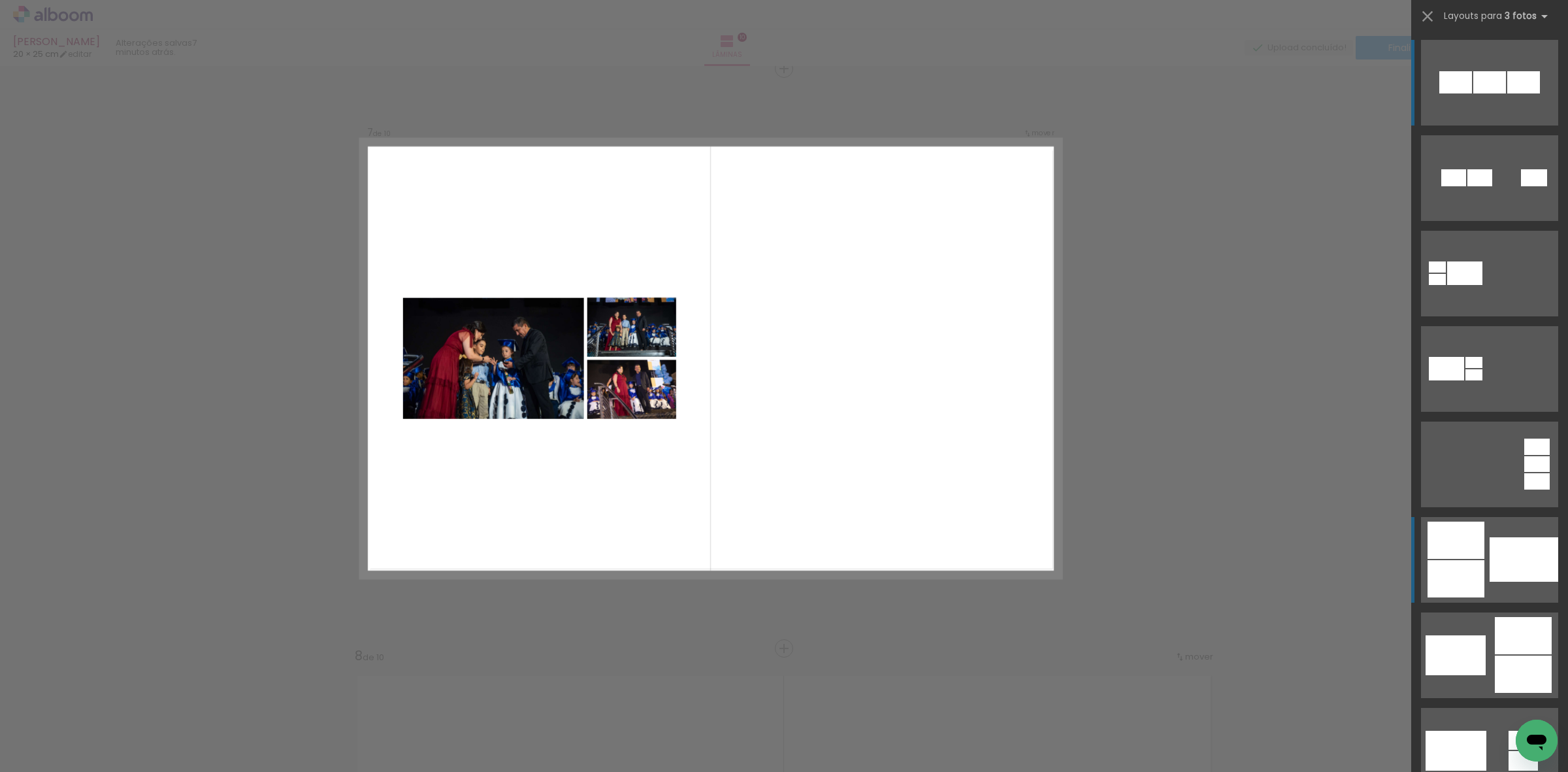
scroll to position [3478, 0]
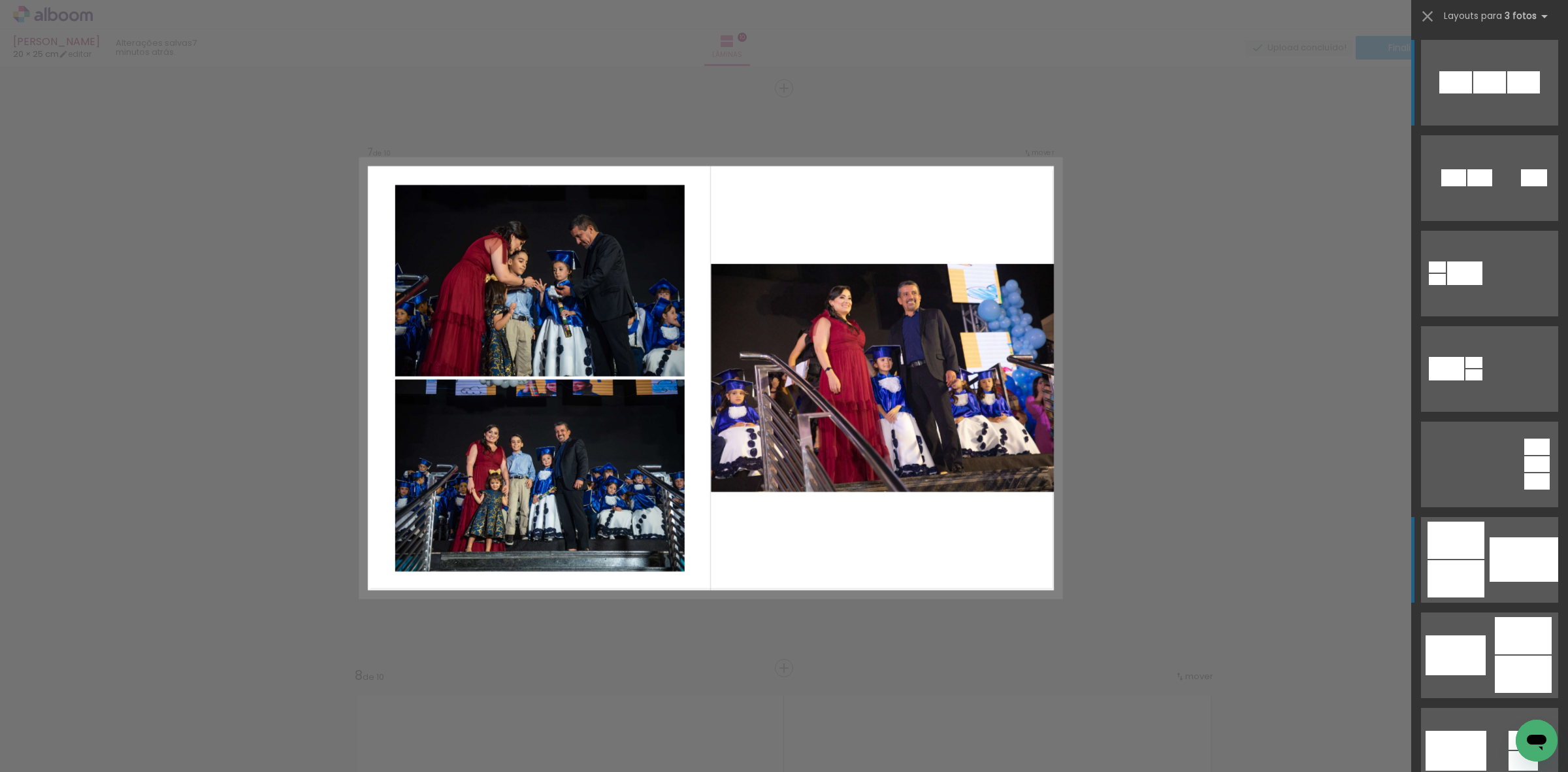
click at [1518, 569] on div at bounding box center [1524, 559] width 69 height 44
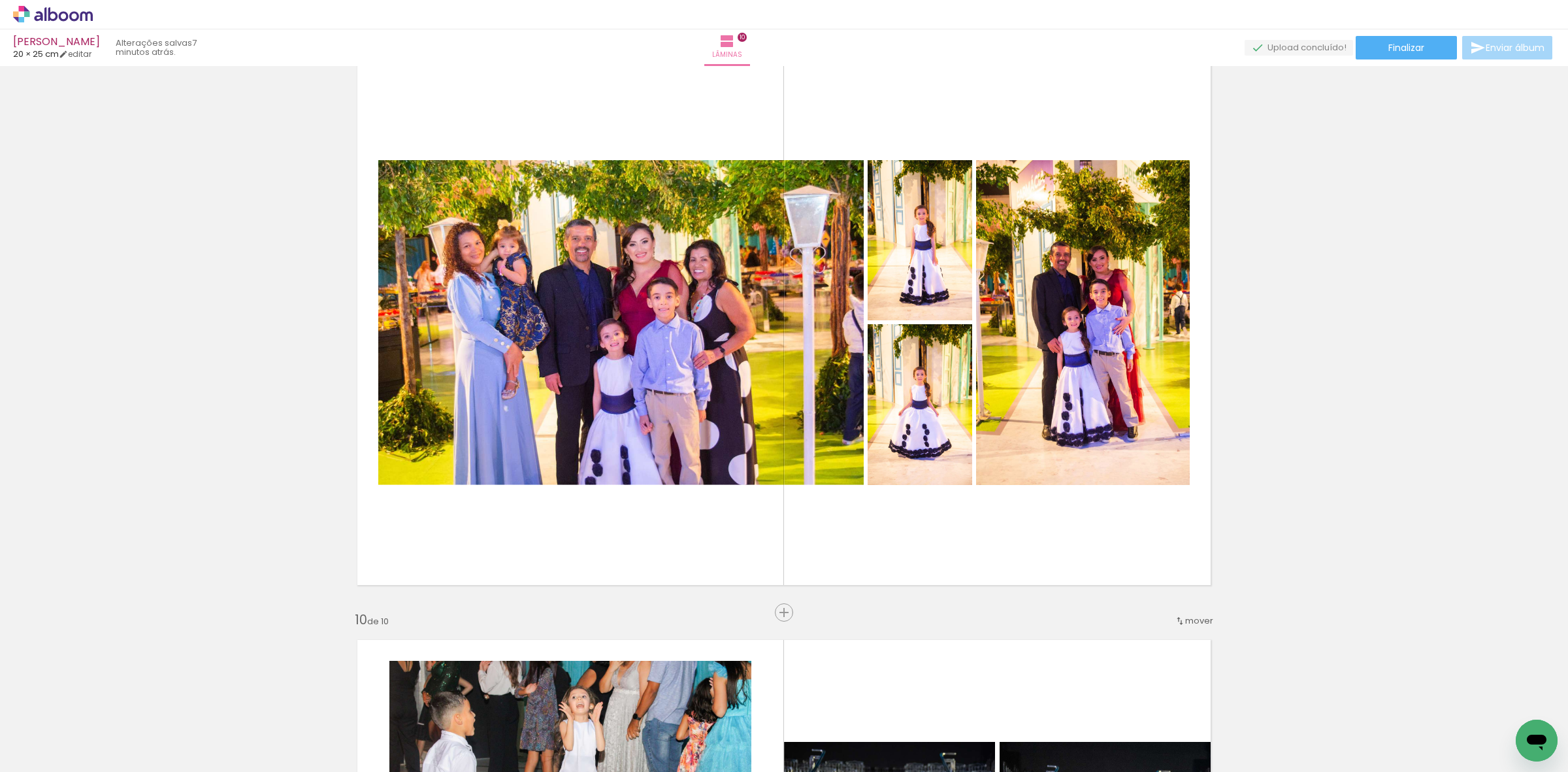
scroll to position [4704, 0]
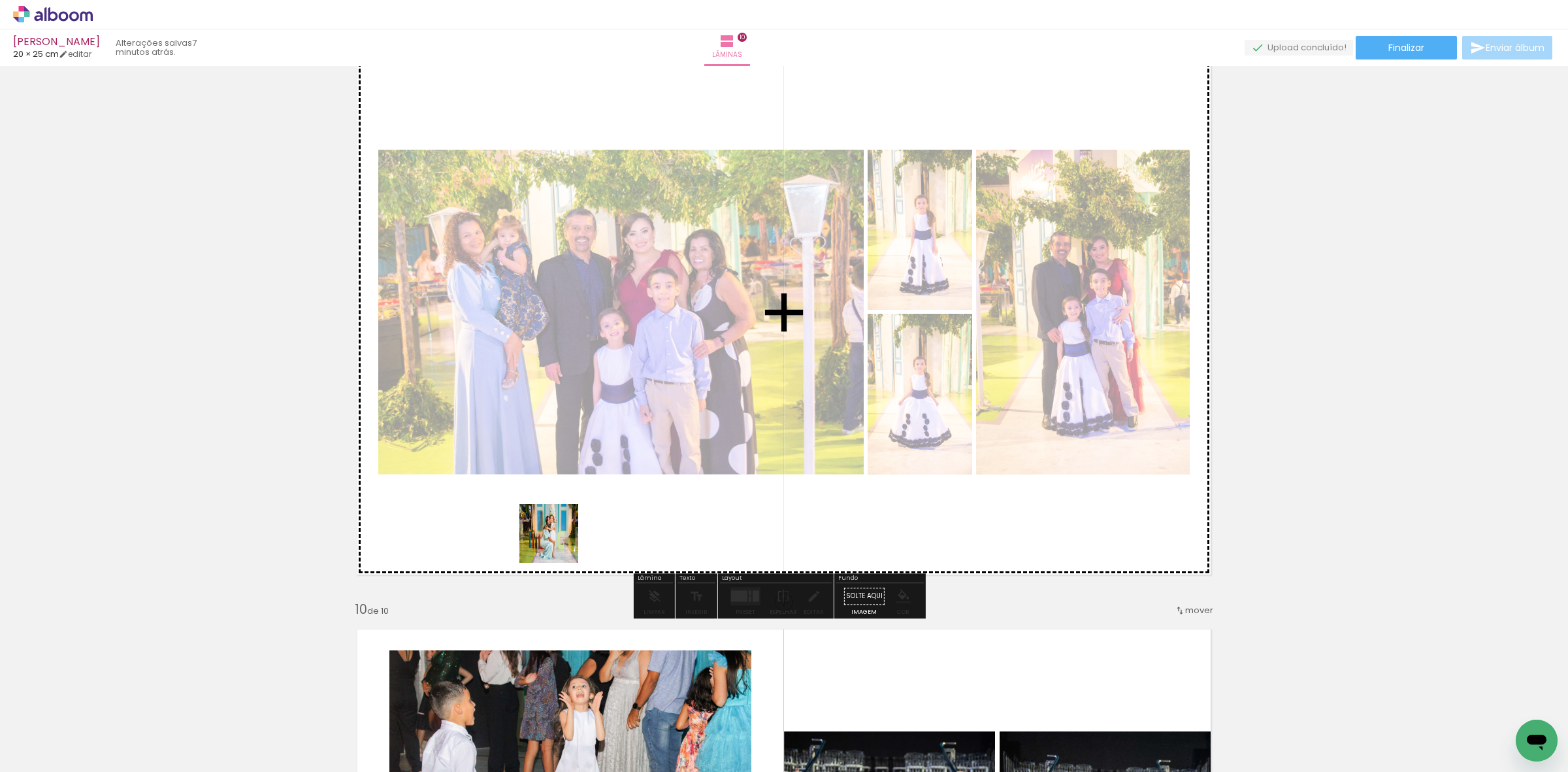
drag, startPoint x: 142, startPoint y: 723, endPoint x: 589, endPoint y: 524, distance: 489.3
click at [588, 527] on quentale-workspace at bounding box center [784, 386] width 1568 height 772
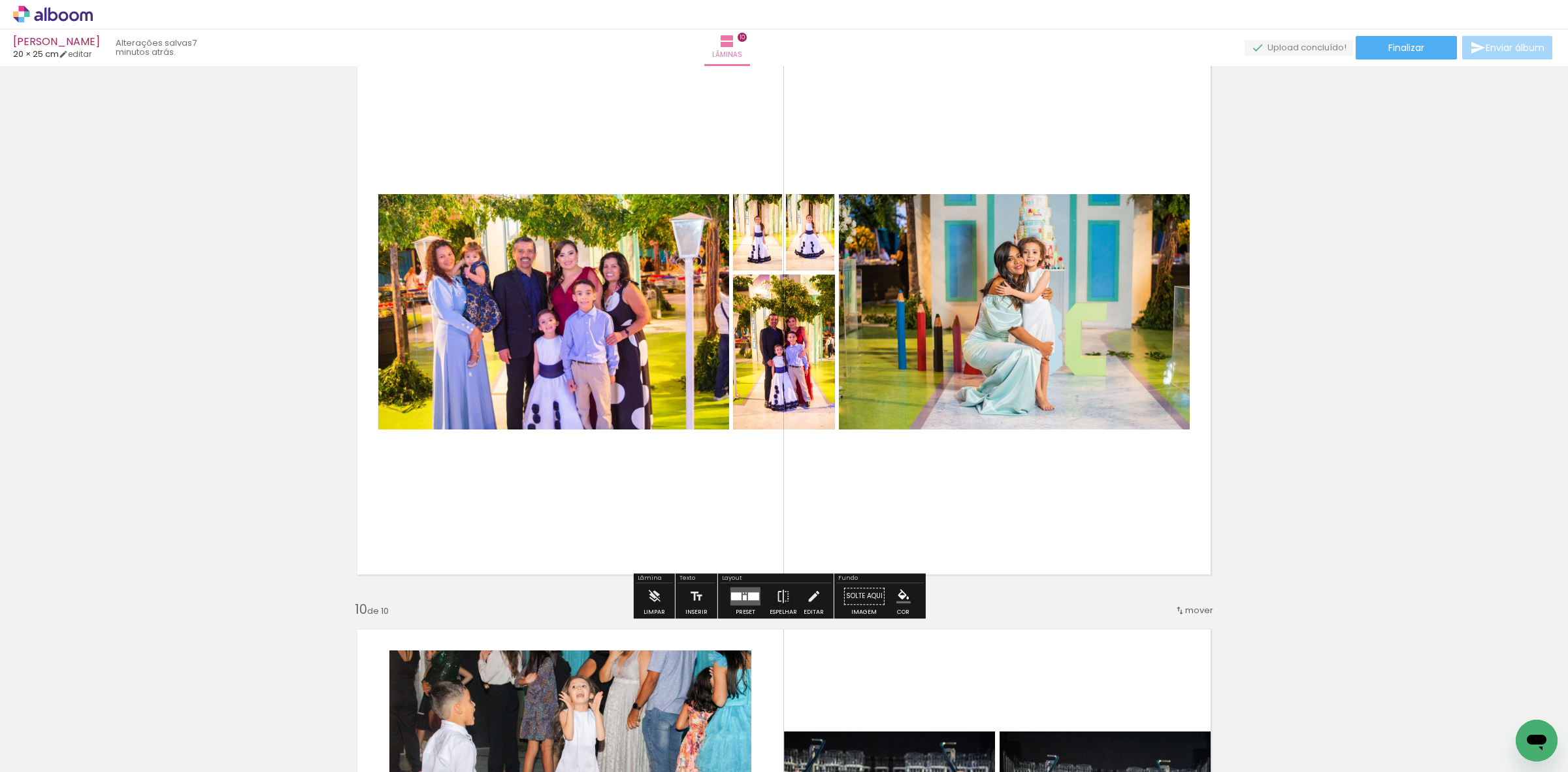
click at [748, 593] on div at bounding box center [753, 595] width 11 height 8
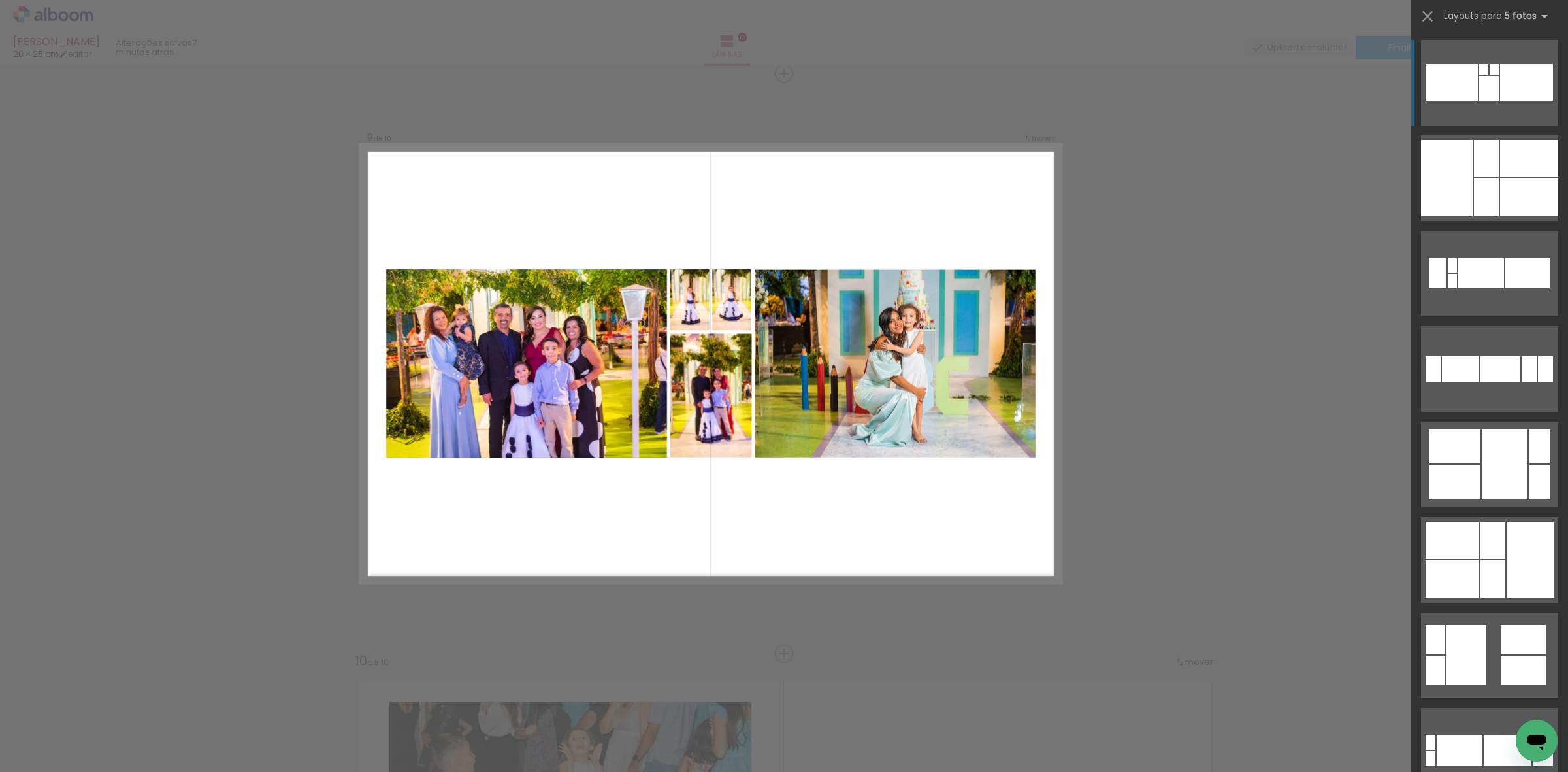
scroll to position [4638, 0]
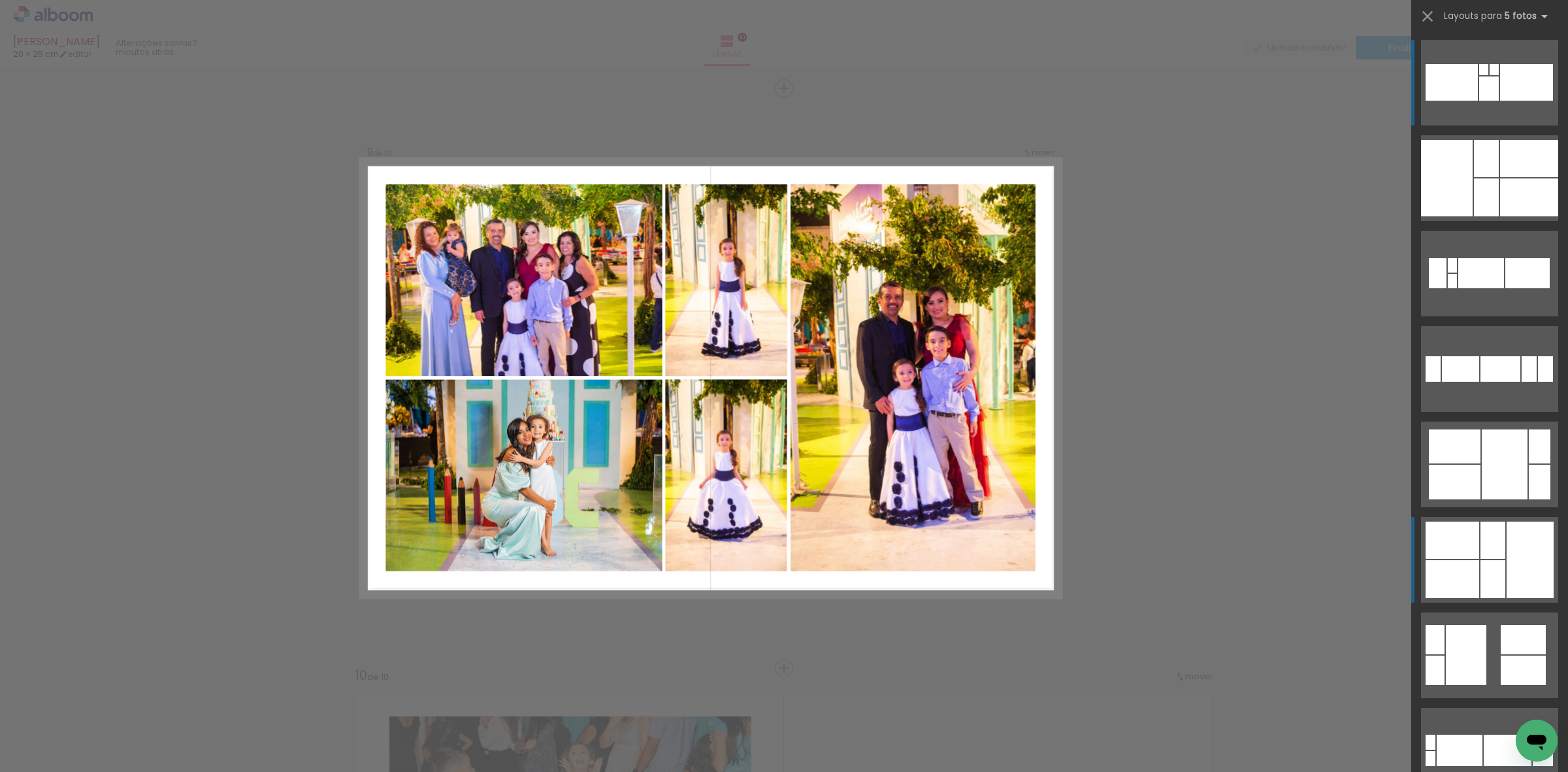
click at [1486, 555] on div at bounding box center [1493, 540] width 25 height 37
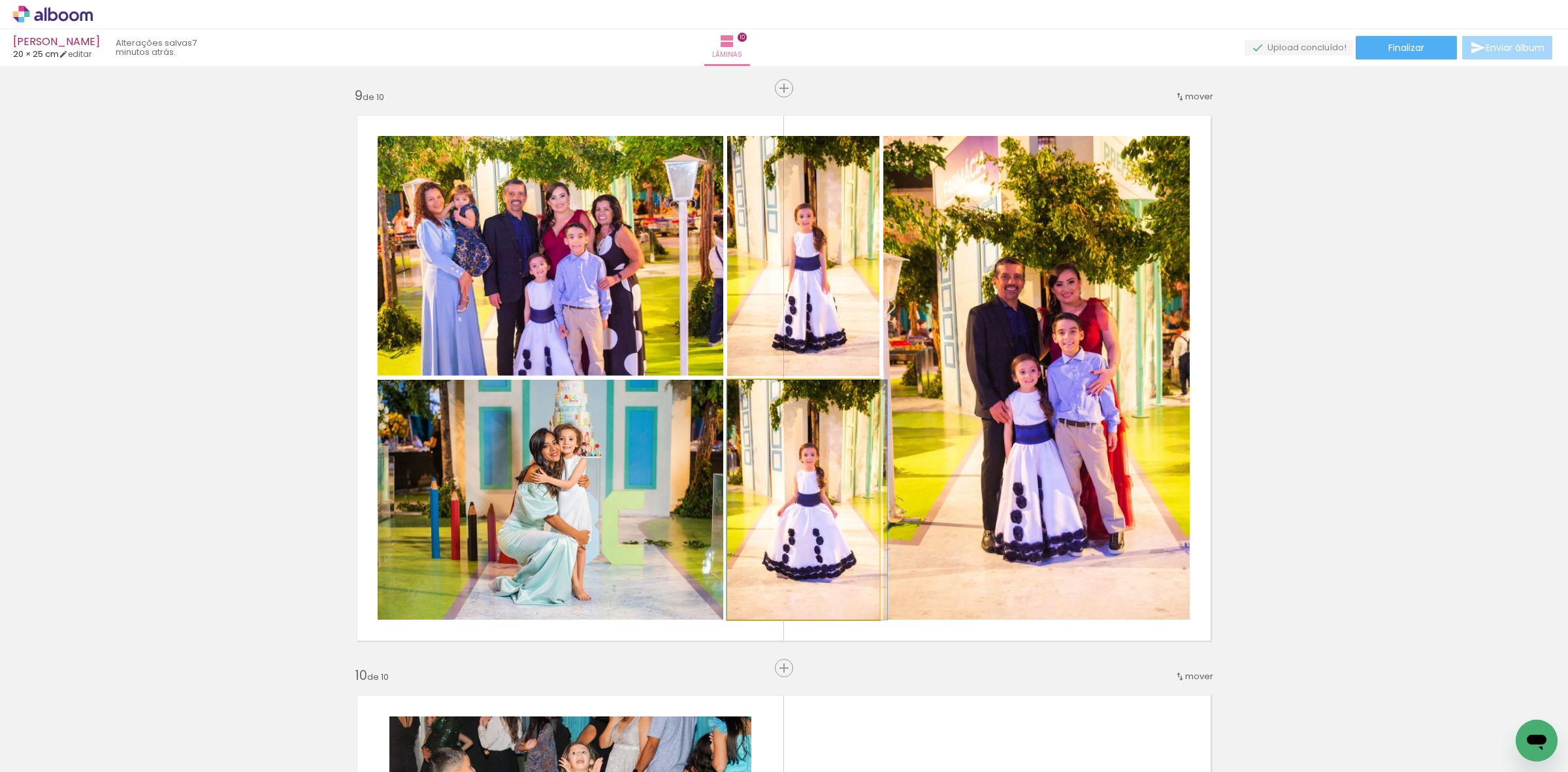
drag, startPoint x: 843, startPoint y: 489, endPoint x: 857, endPoint y: 488, distance: 14.0
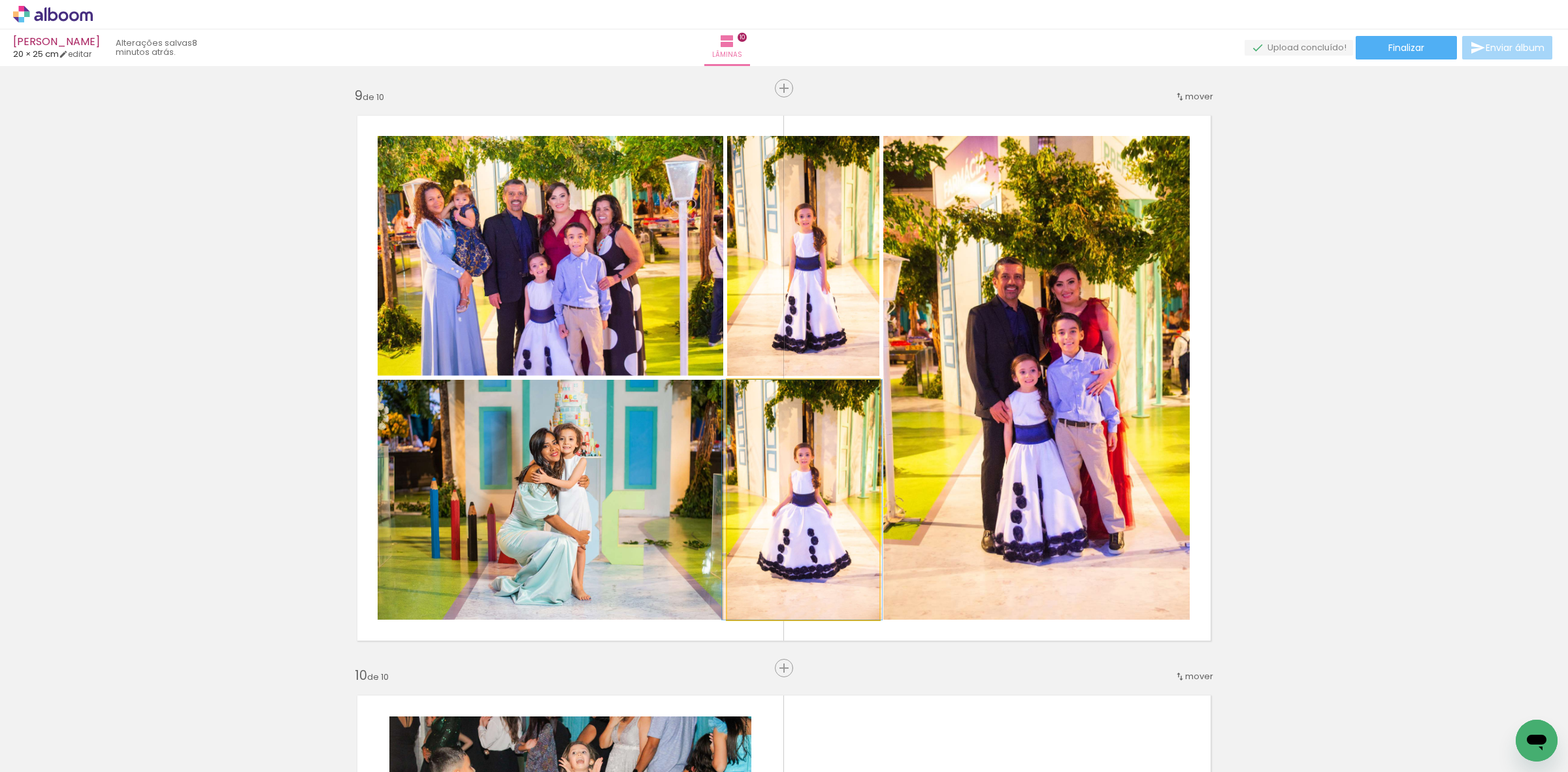
drag, startPoint x: 821, startPoint y: 479, endPoint x: 820, endPoint y: 488, distance: 9.1
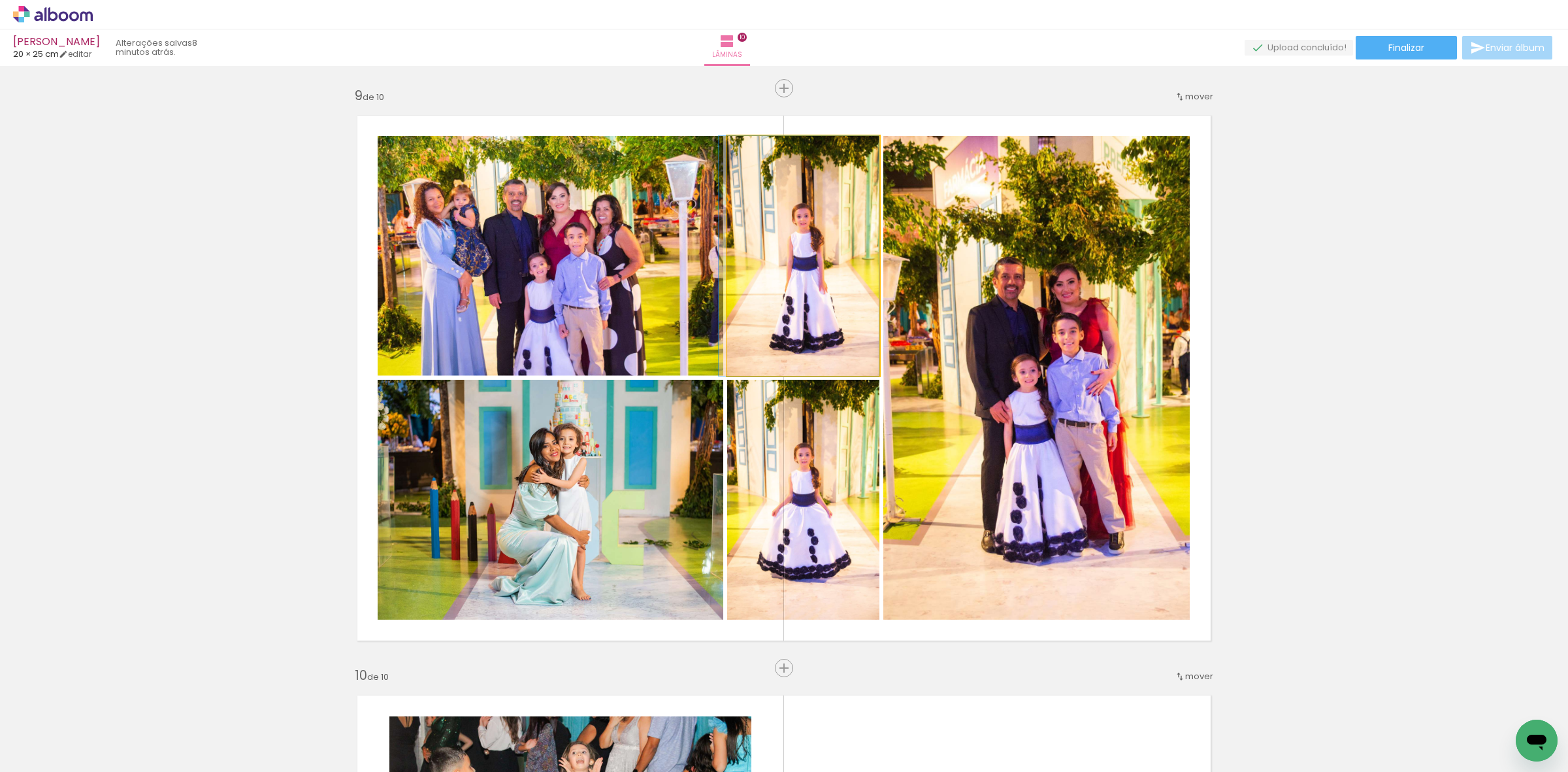
drag, startPoint x: 820, startPoint y: 353, endPoint x: 807, endPoint y: 353, distance: 13.0
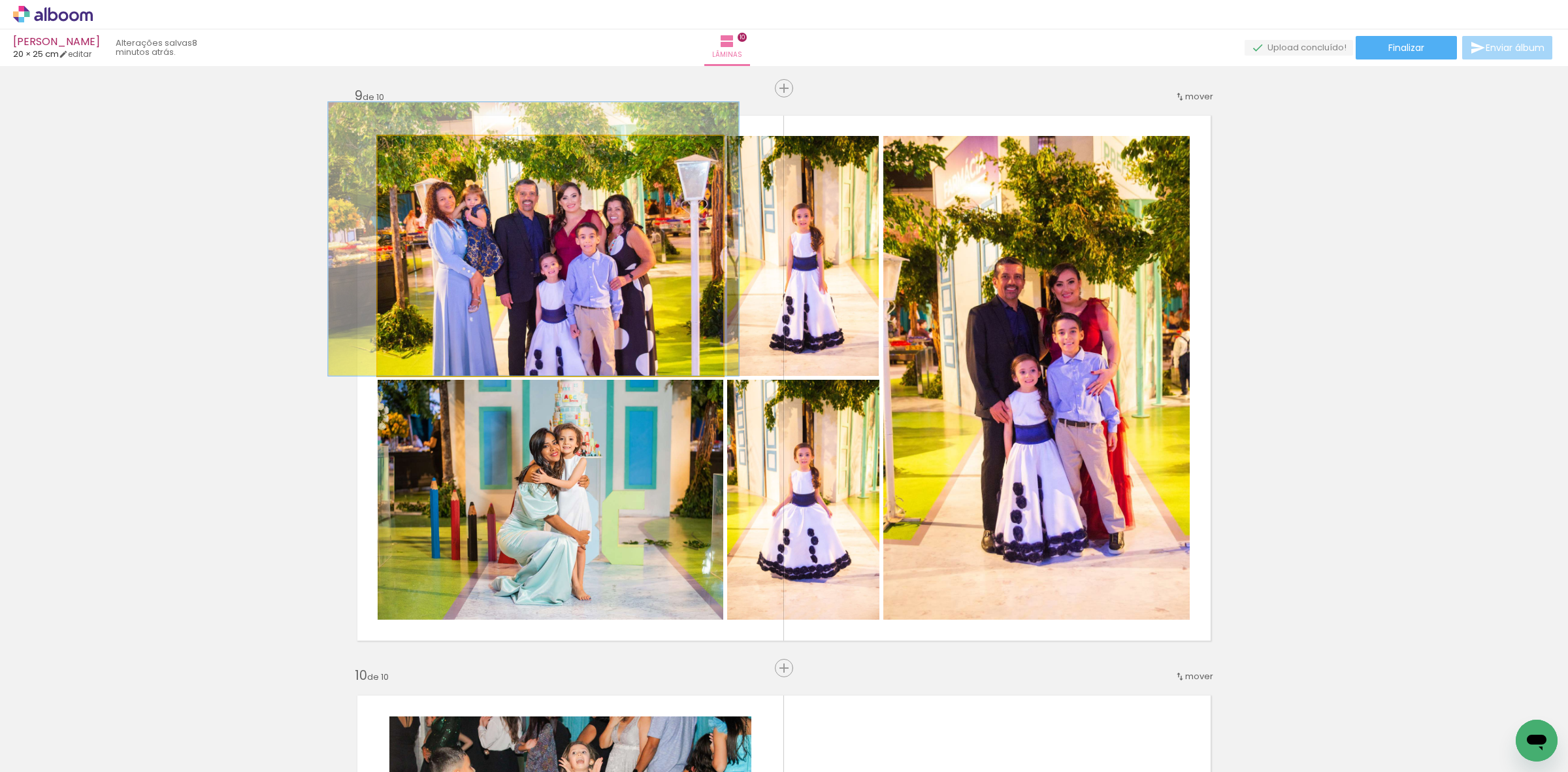
drag, startPoint x: 627, startPoint y: 321, endPoint x: 640, endPoint y: 302, distance: 23.0
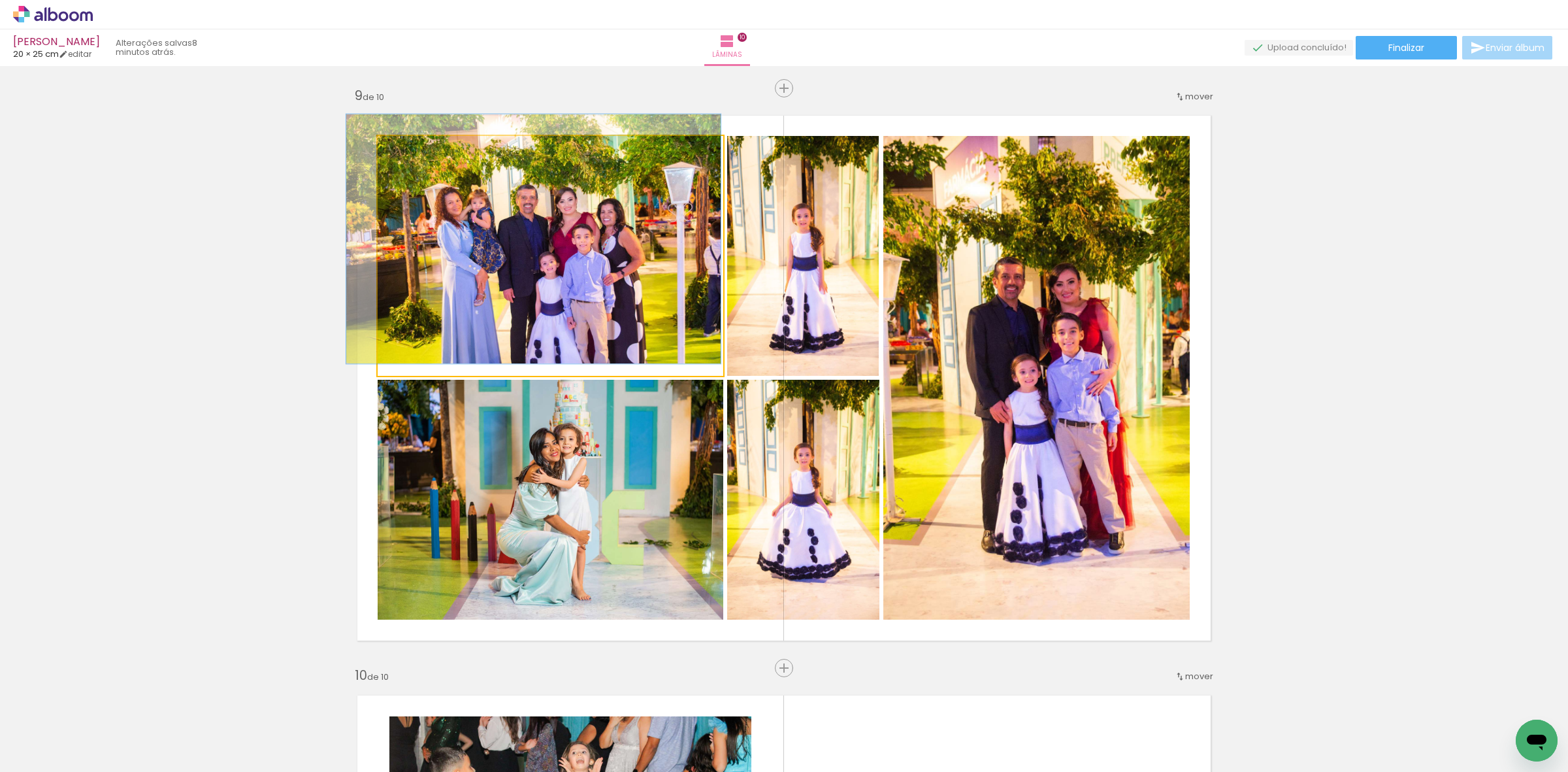
click at [405, 158] on div at bounding box center [410, 150] width 21 height 21
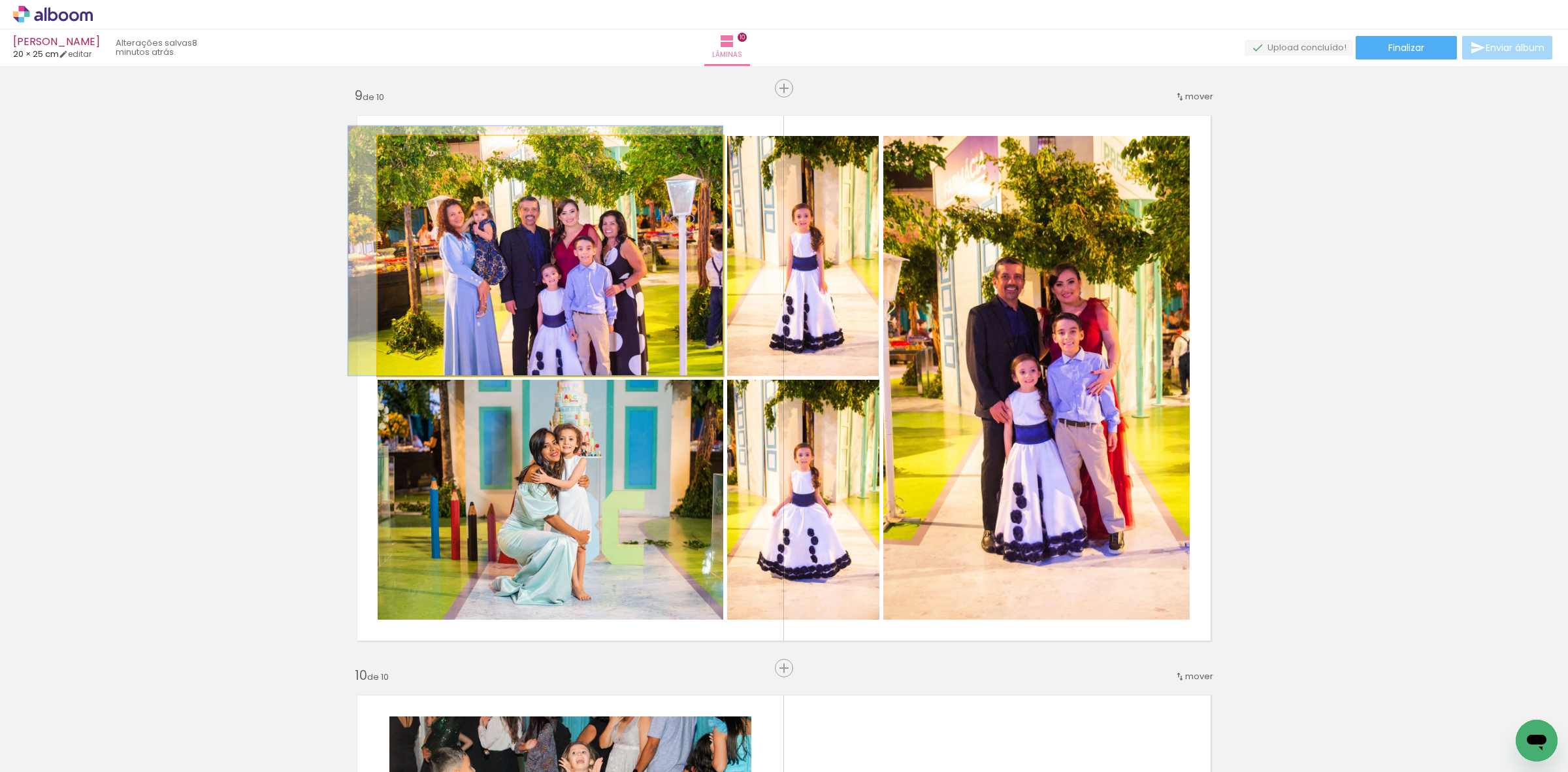
drag, startPoint x: 546, startPoint y: 248, endPoint x: 541, endPoint y: 203, distance: 45.3
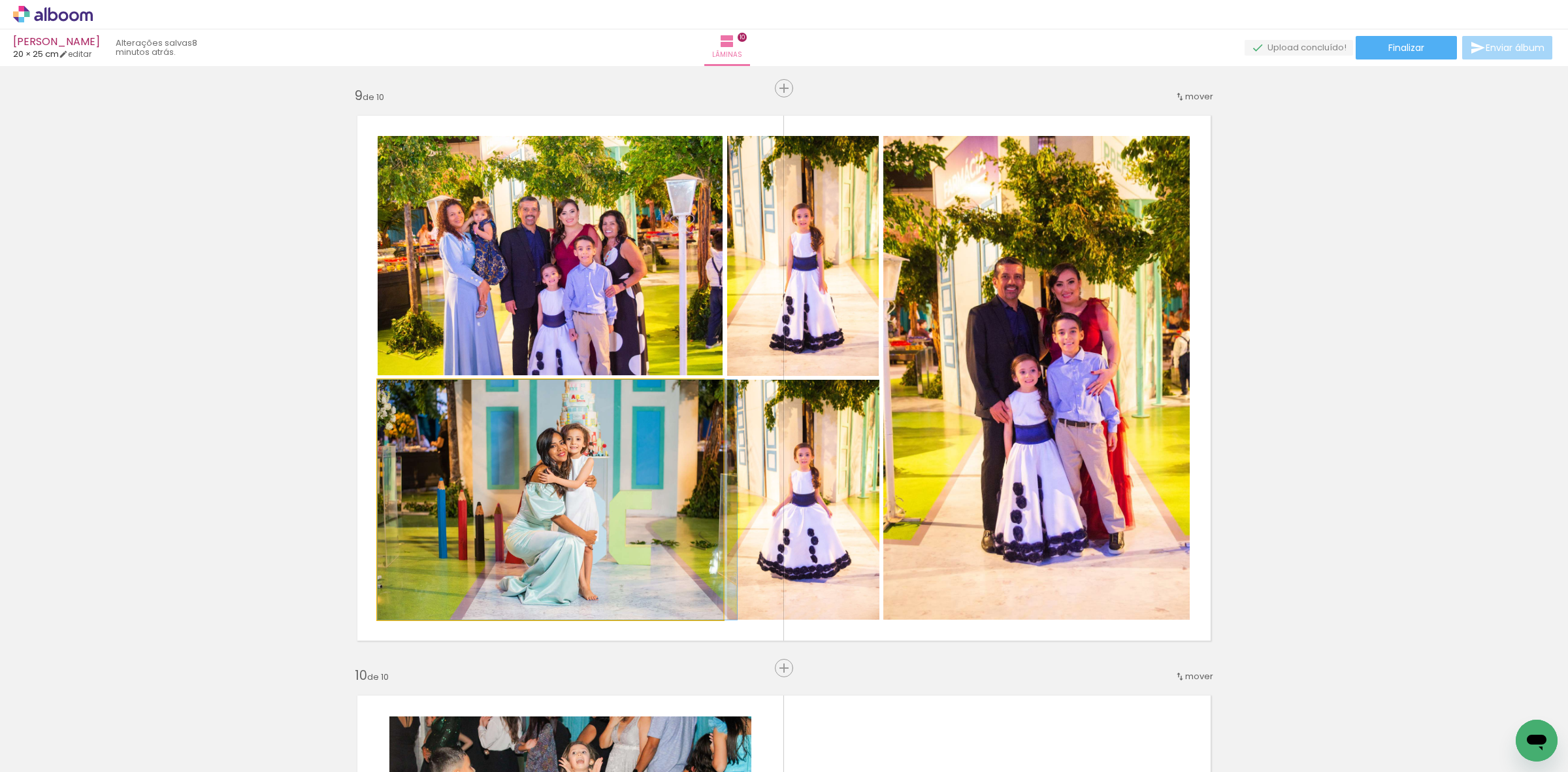
drag, startPoint x: 553, startPoint y: 515, endPoint x: 560, endPoint y: 554, distance: 39.6
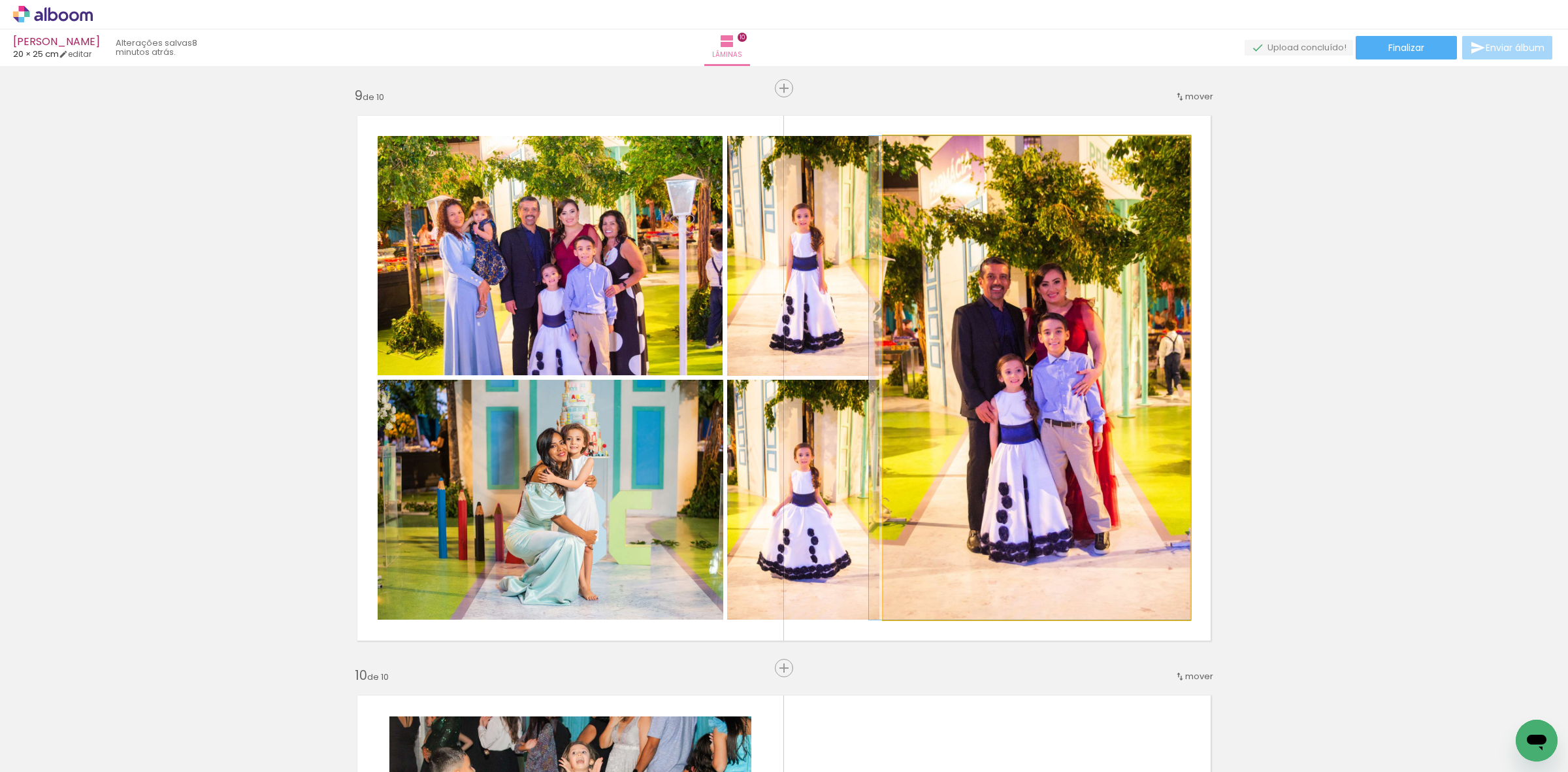
drag, startPoint x: 1018, startPoint y: 355, endPoint x: 1003, endPoint y: 325, distance: 33.5
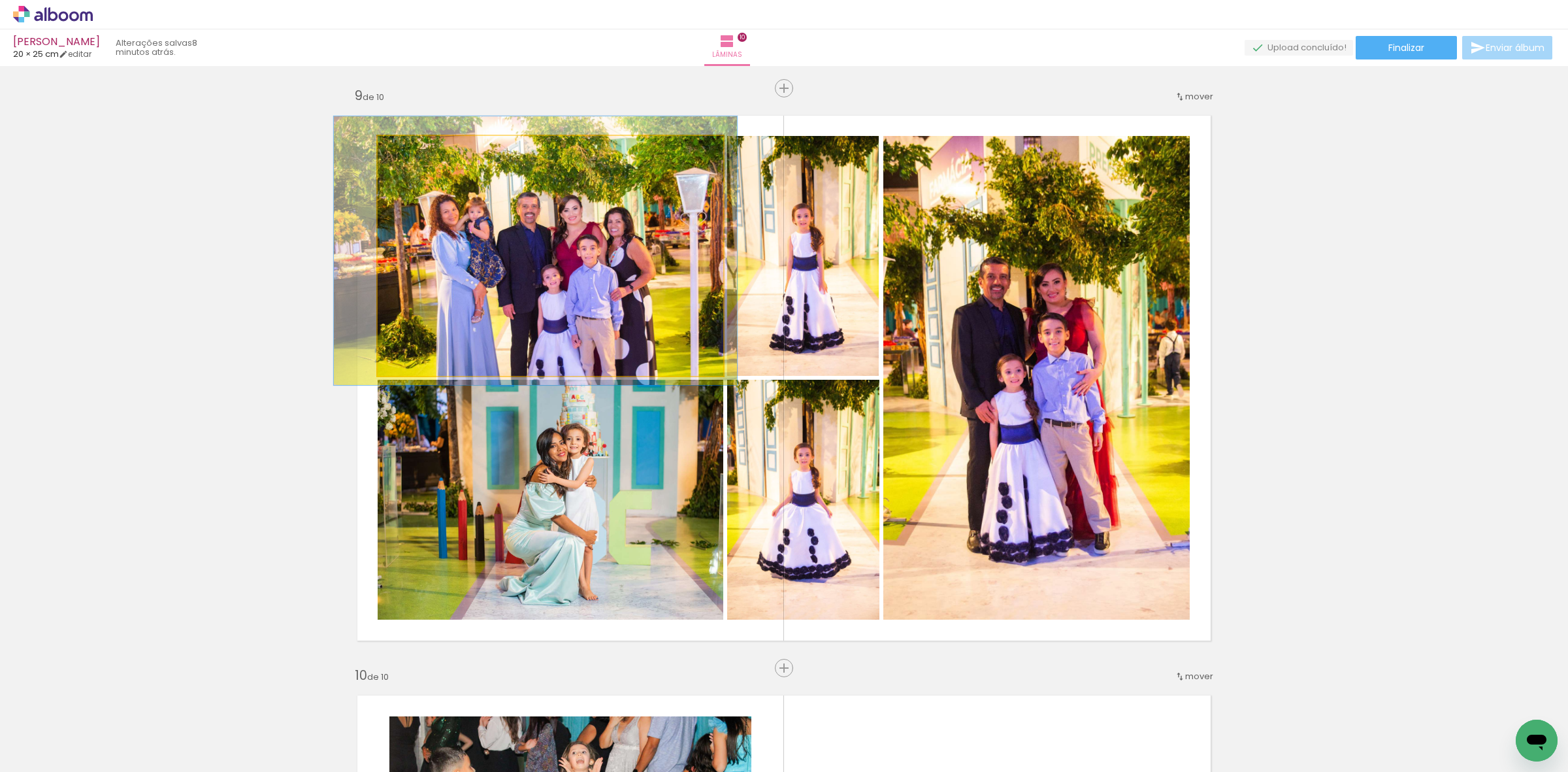
type paper-slider "112"
click at [408, 151] on div at bounding box center [414, 149] width 12 height 12
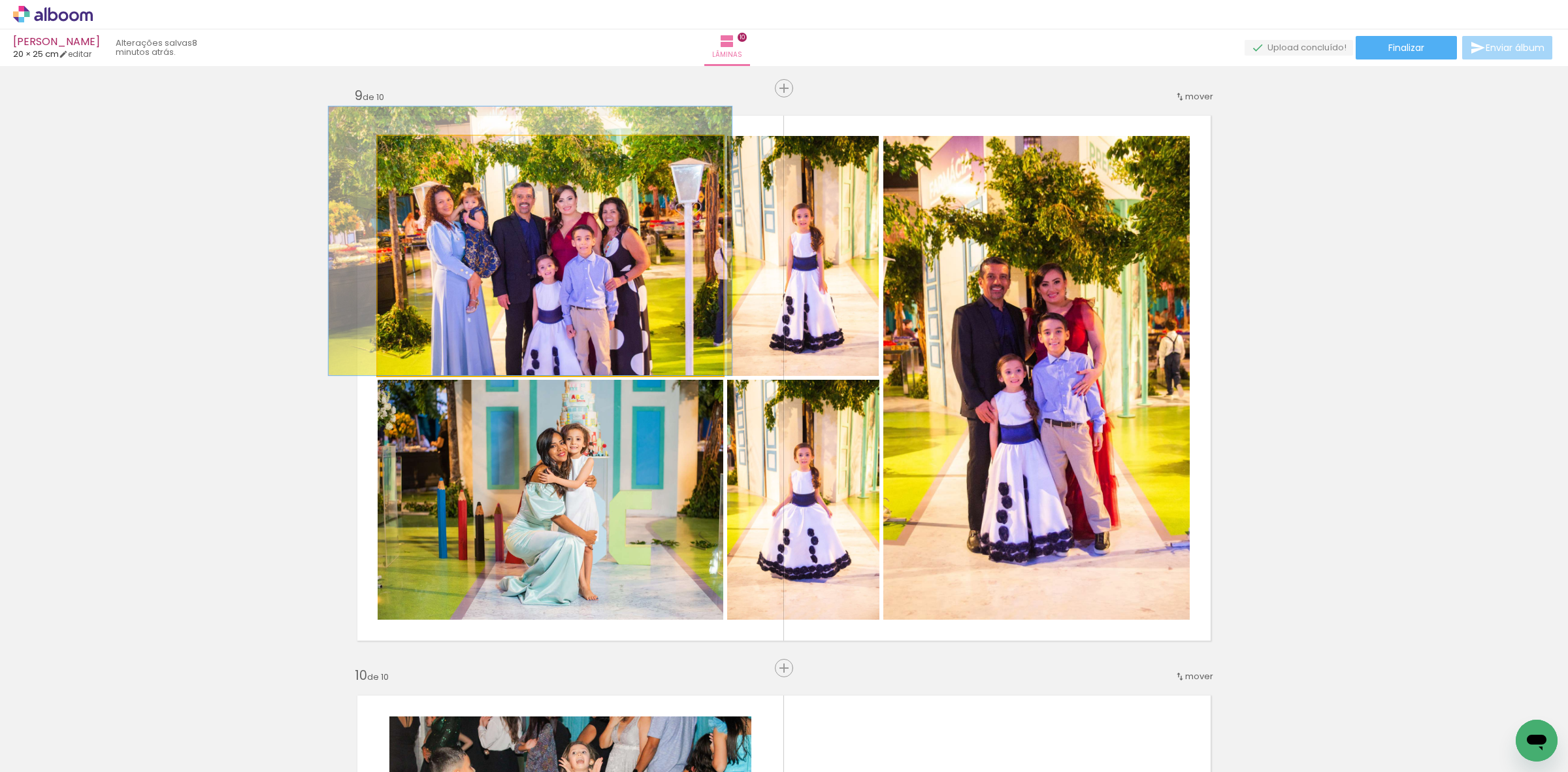
drag, startPoint x: 523, startPoint y: 224, endPoint x: 518, endPoint y: 201, distance: 23.5
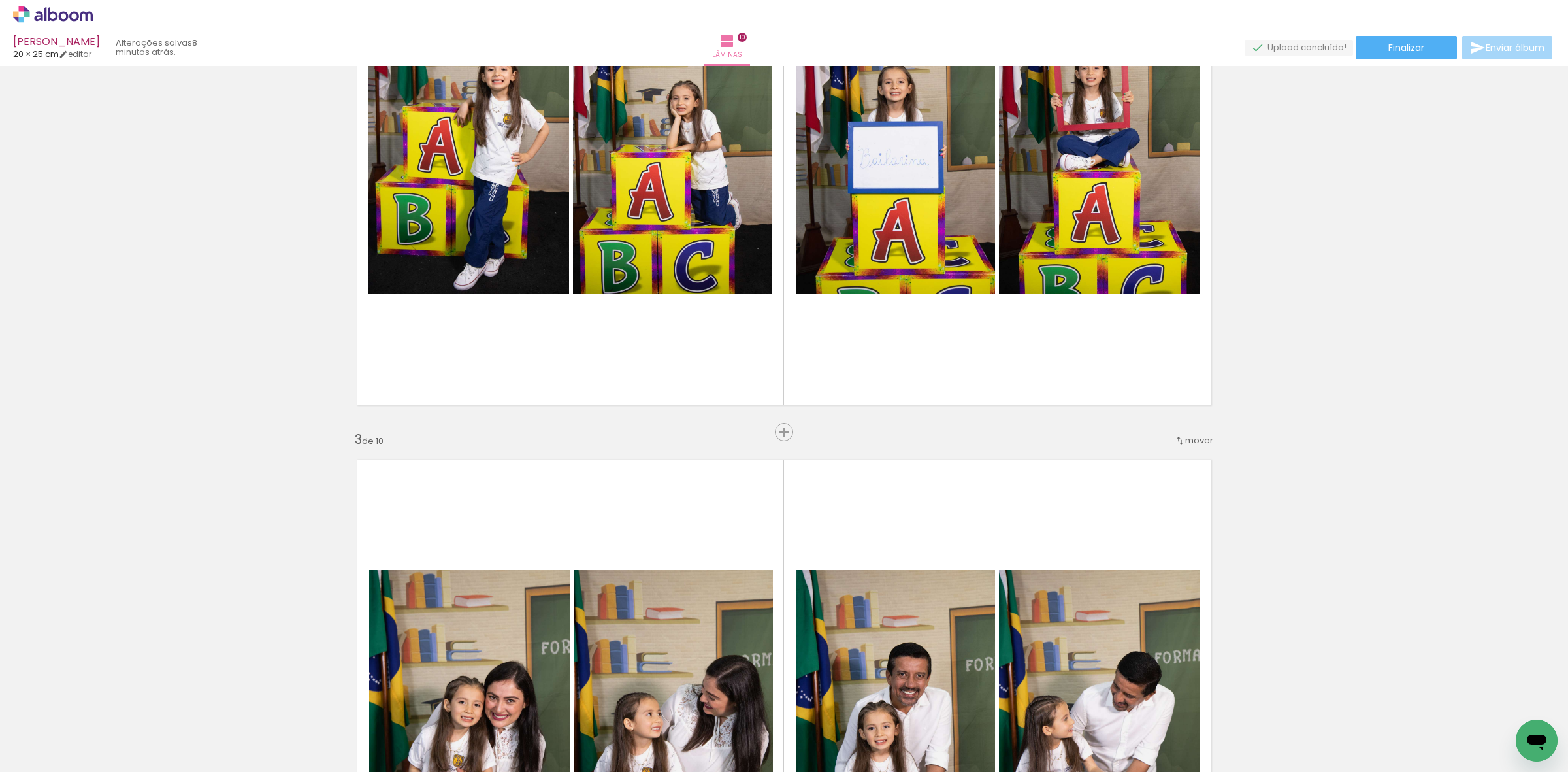
scroll to position [0, 0]
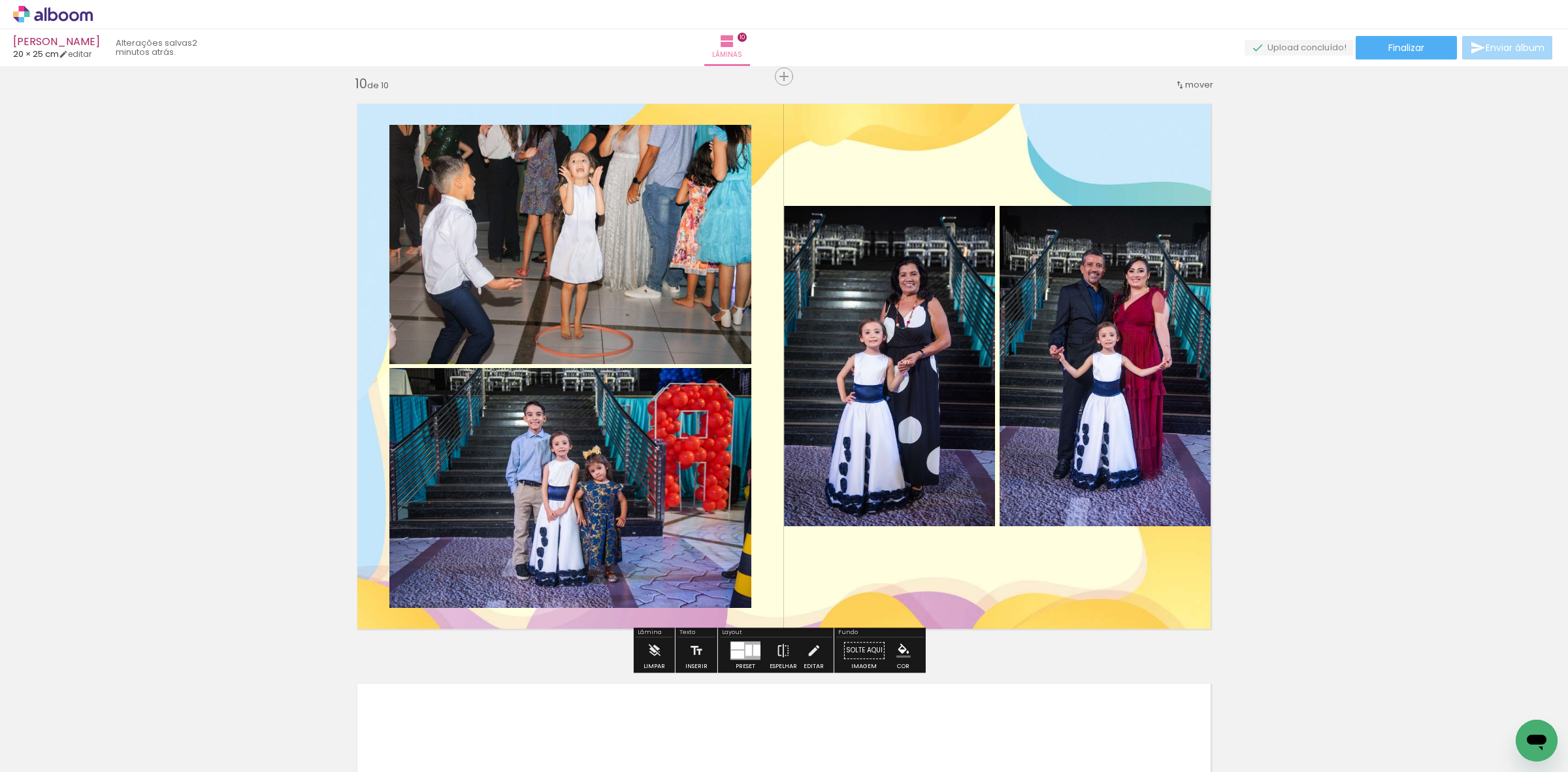
scroll to position [0, 1762]
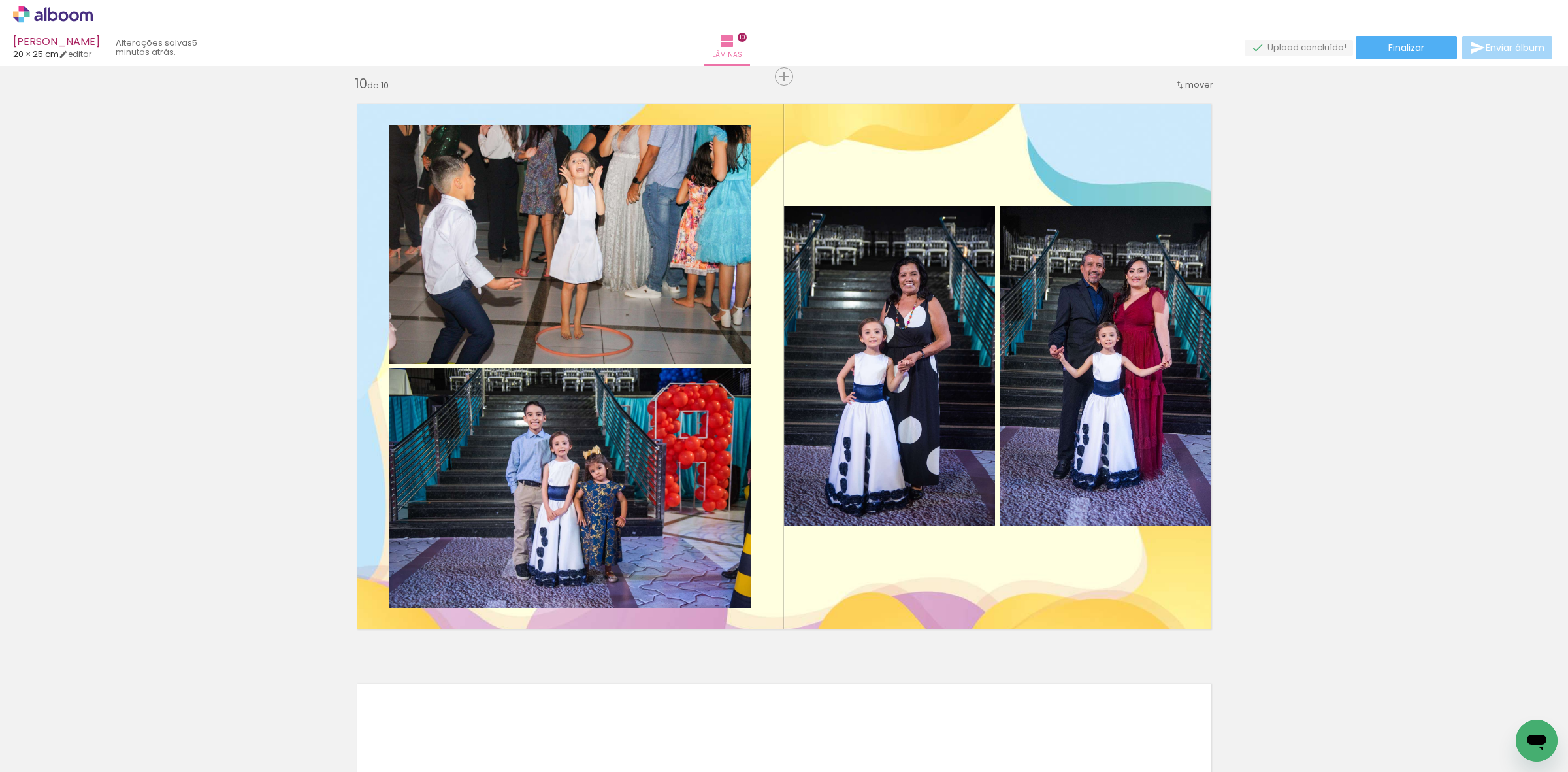
scroll to position [0, 1762]
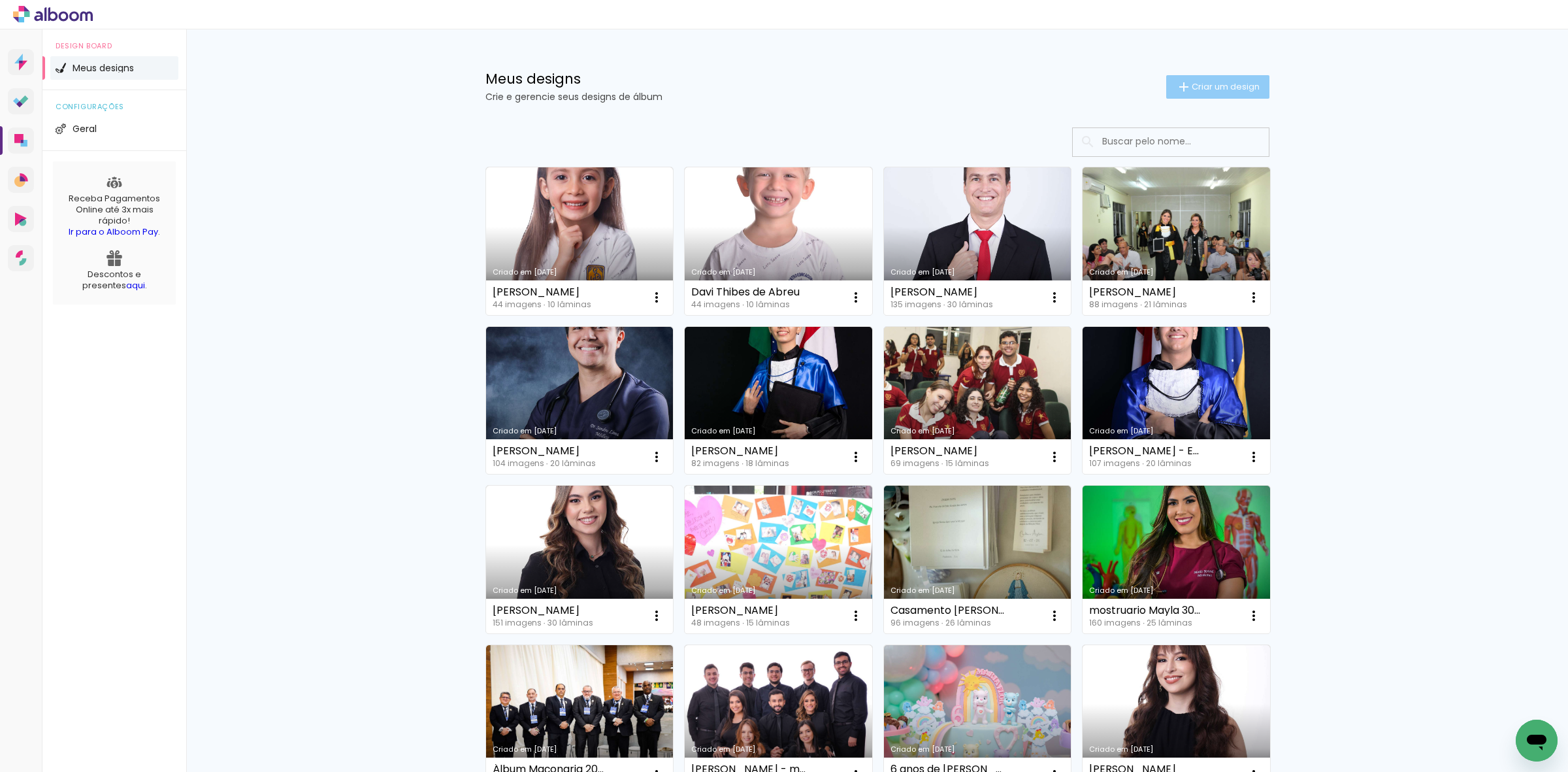
click at [1234, 86] on span "Criar um design" at bounding box center [1225, 87] width 68 height 8
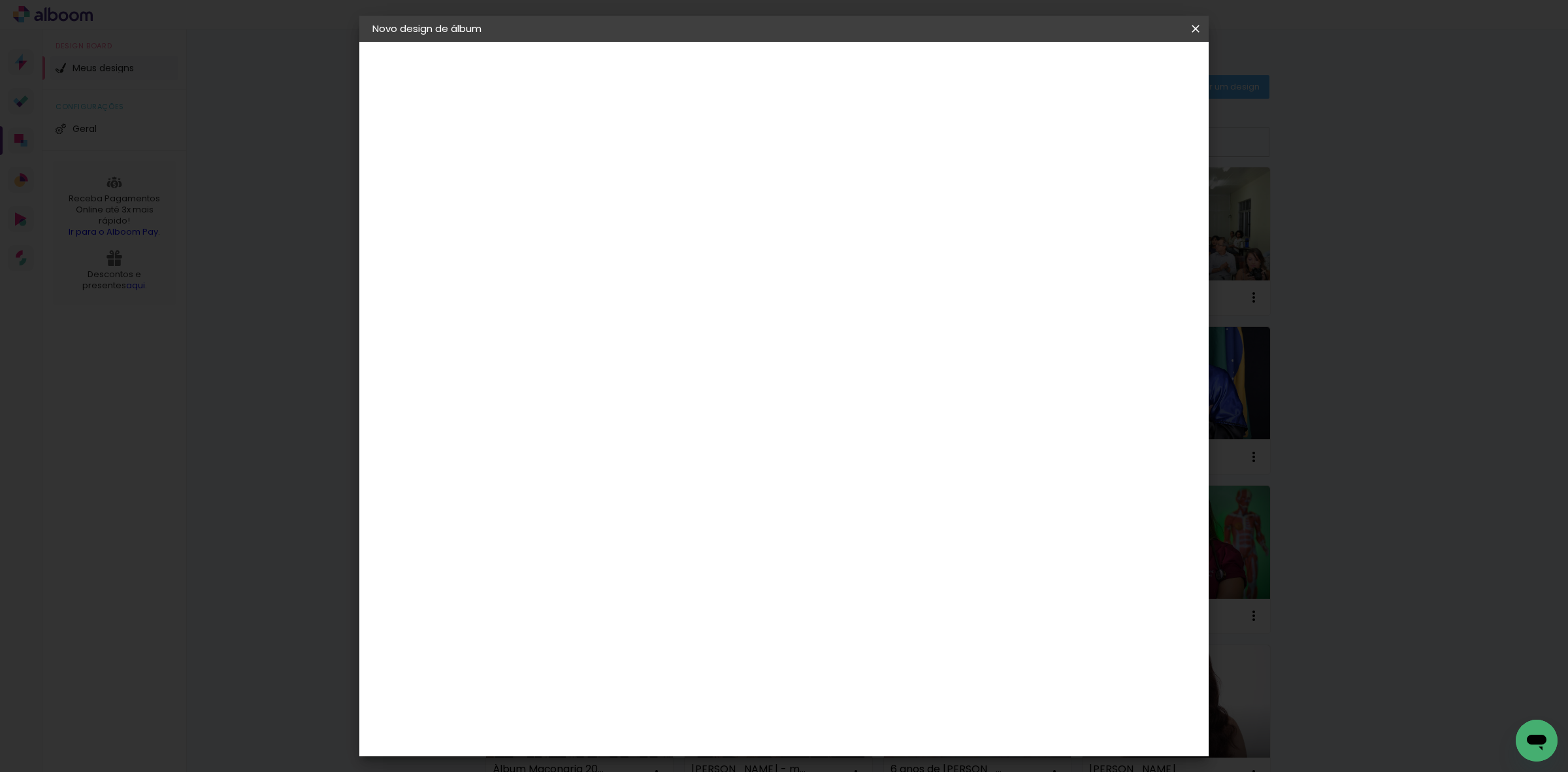
click at [591, 165] on paper-input-container "Título do álbum" at bounding box center [586, 176] width 9 height 33
type input "2024"
paste input "[PERSON_NAME] - ABC Pinocchio 2024"
type input "[PERSON_NAME]"
type paper-input "[PERSON_NAME]"
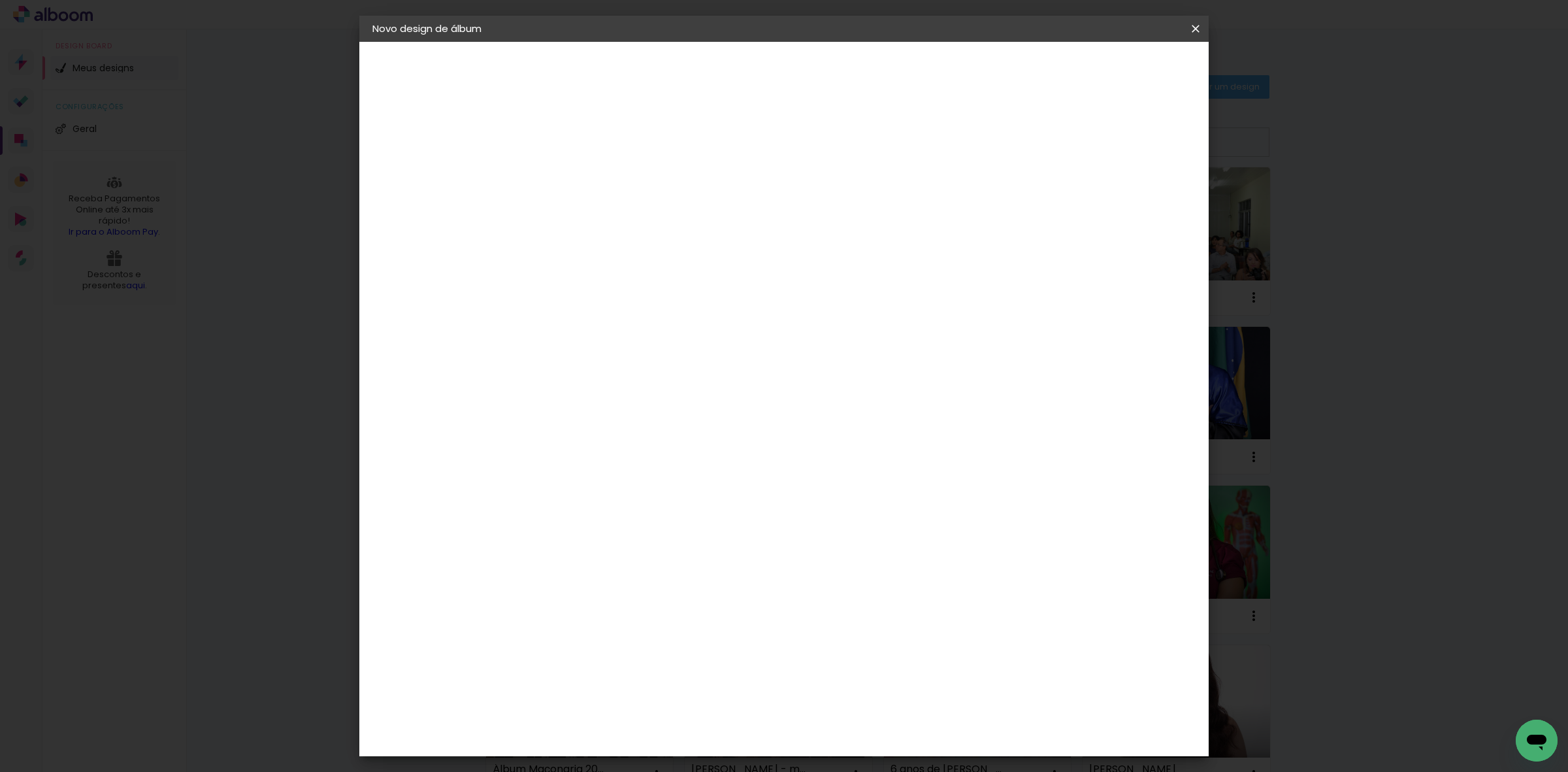
click at [0, 0] on slot "Avançar" at bounding box center [0, 0] width 0 height 0
click at [831, 211] on paper-item "Tamanho Livre" at bounding box center [768, 198] width 125 height 29
click at [830, 77] on paper-button "Avançar" at bounding box center [798, 70] width 64 height 23
click at [865, 537] on input "60" at bounding box center [855, 544] width 34 height 20
type input "40"
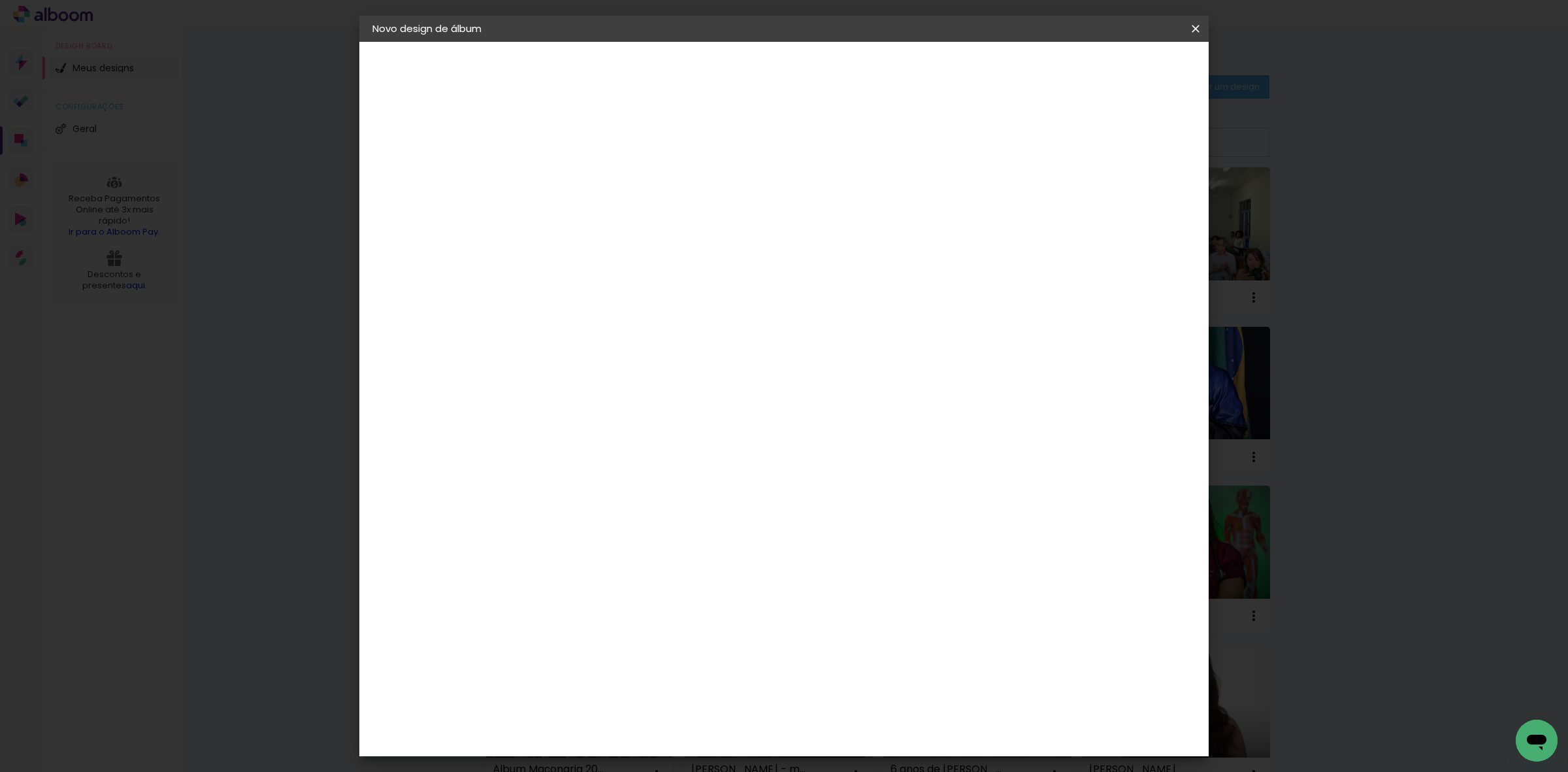
type paper-input "40"
drag, startPoint x: 562, startPoint y: 433, endPoint x: 534, endPoint y: 429, distance: 28.3
click at [534, 429] on div "30" at bounding box center [552, 435] width 50 height 20
type input "3"
type input "25"
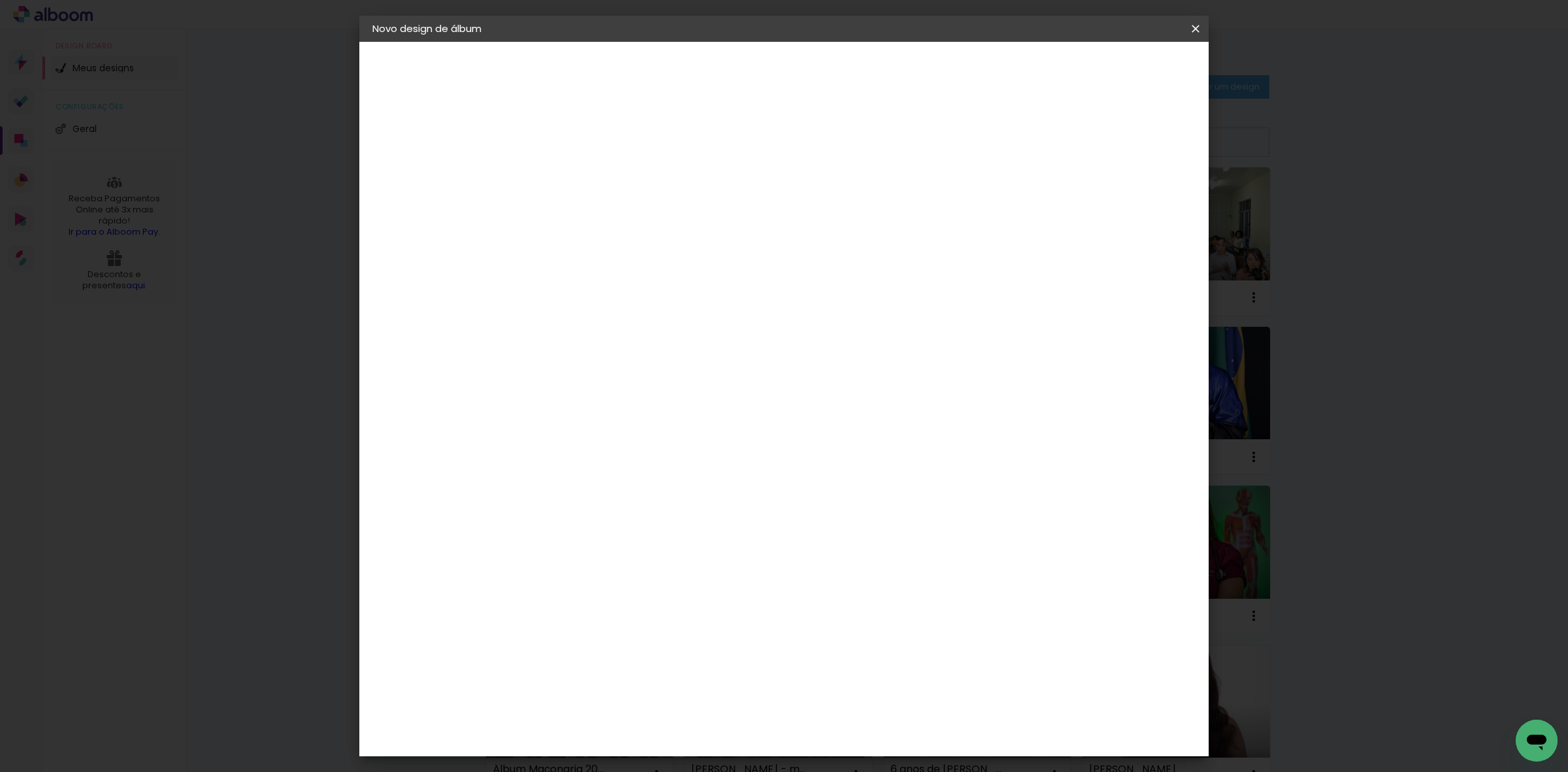
type paper-input "25"
click at [1111, 68] on span "Iniciar design" at bounding box center [1081, 69] width 60 height 9
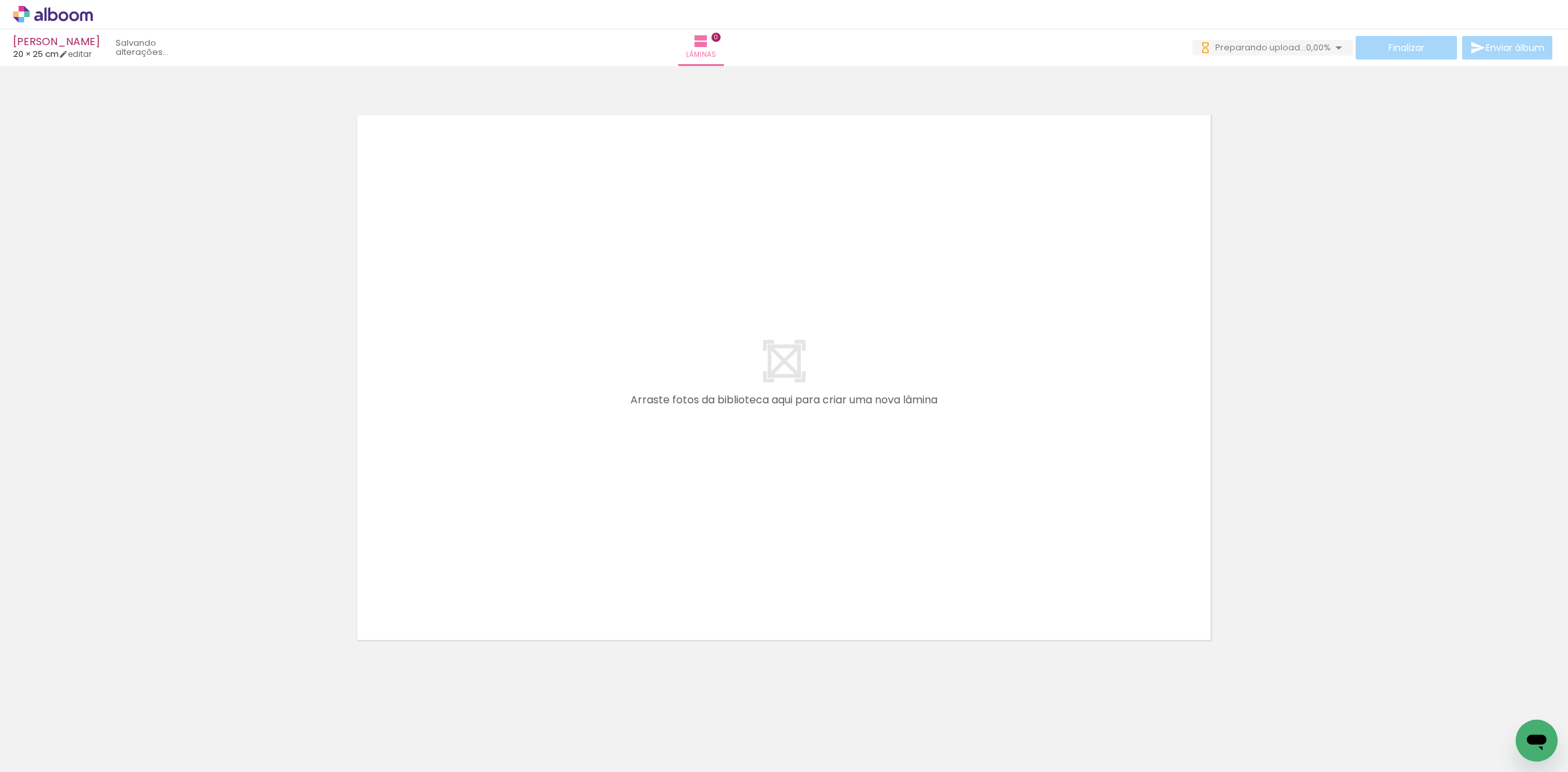
click at [207, 453] on div at bounding box center [784, 360] width 1568 height 581
drag, startPoint x: 149, startPoint y: 730, endPoint x: 556, endPoint y: 440, distance: 499.7
click at [540, 445] on quentale-workspace at bounding box center [784, 386] width 1568 height 772
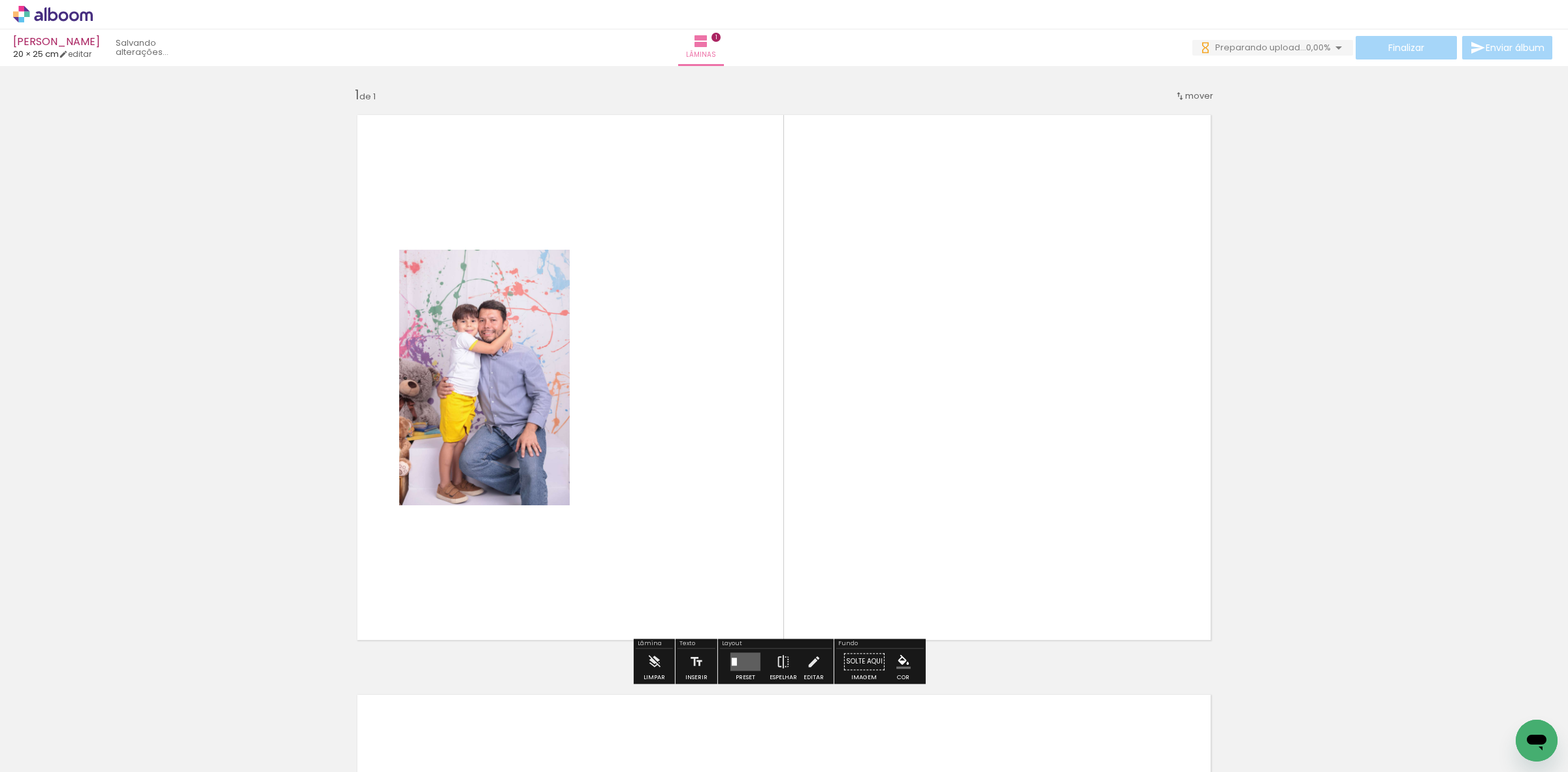
click at [22, 733] on input "Todas as fotos" at bounding box center [37, 733] width 50 height 11
click at [22, 733] on div at bounding box center [42, 730] width 68 height 23
click at [0, 0] on slot "Não utilizadas" at bounding box center [0, 0] width 0 height 0
type input "Não utilizadas"
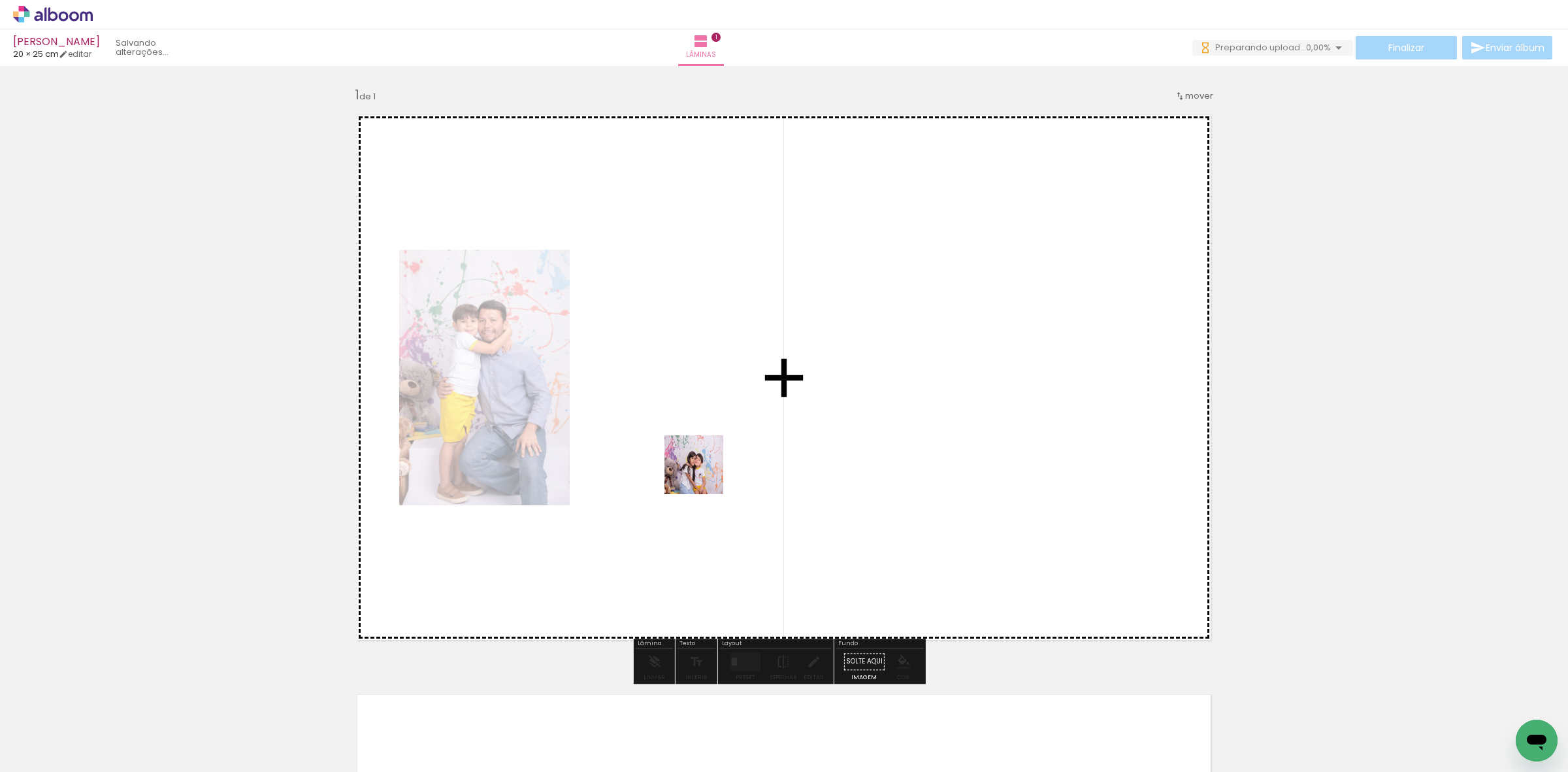
drag, startPoint x: 145, startPoint y: 739, endPoint x: 312, endPoint y: 690, distance: 174.0
click at [717, 469] on quentale-workspace at bounding box center [784, 386] width 1568 height 772
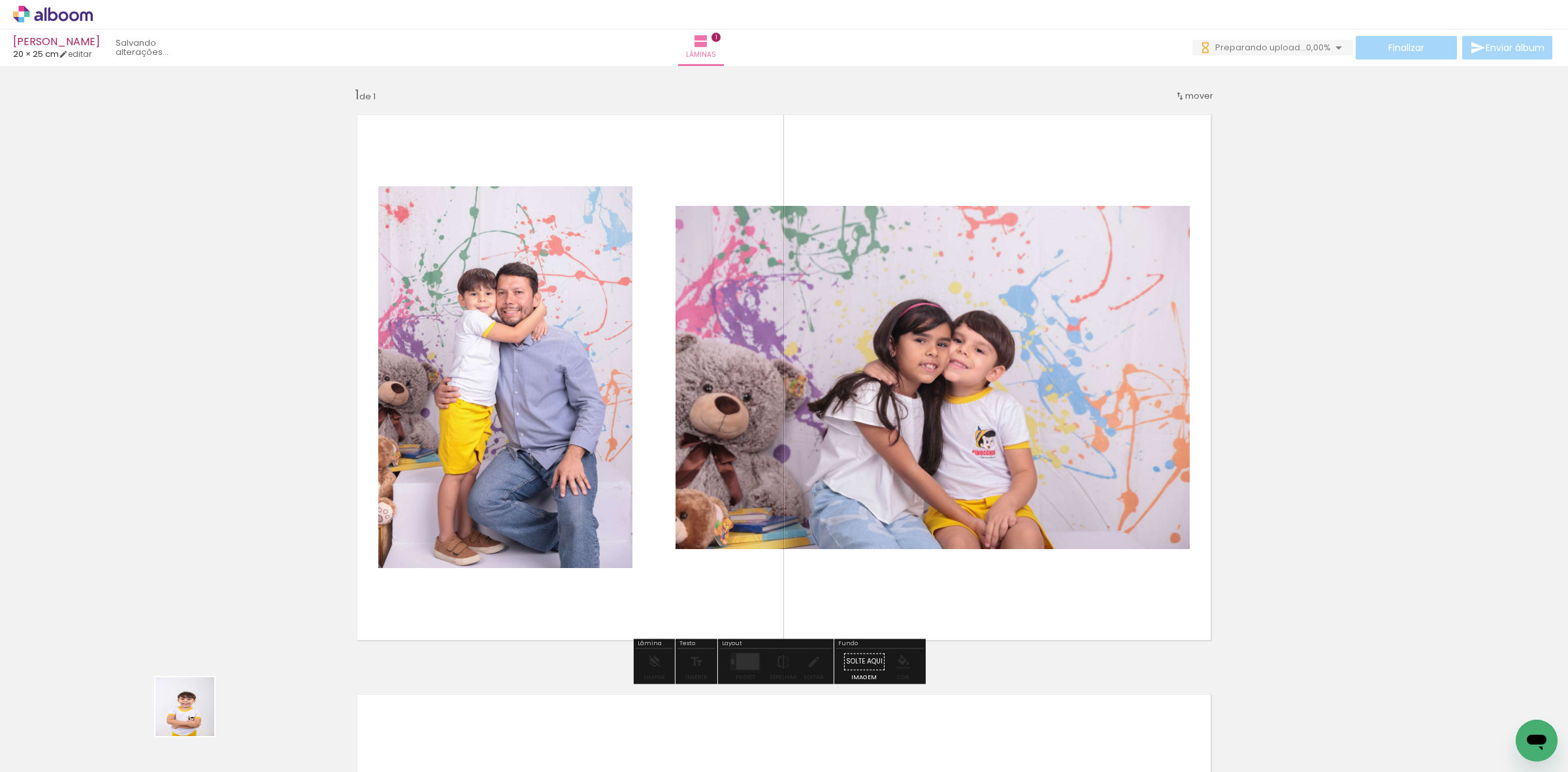
drag, startPoint x: 125, startPoint y: 738, endPoint x: 514, endPoint y: 537, distance: 437.9
click at [627, 510] on quentale-workspace at bounding box center [784, 386] width 1568 height 772
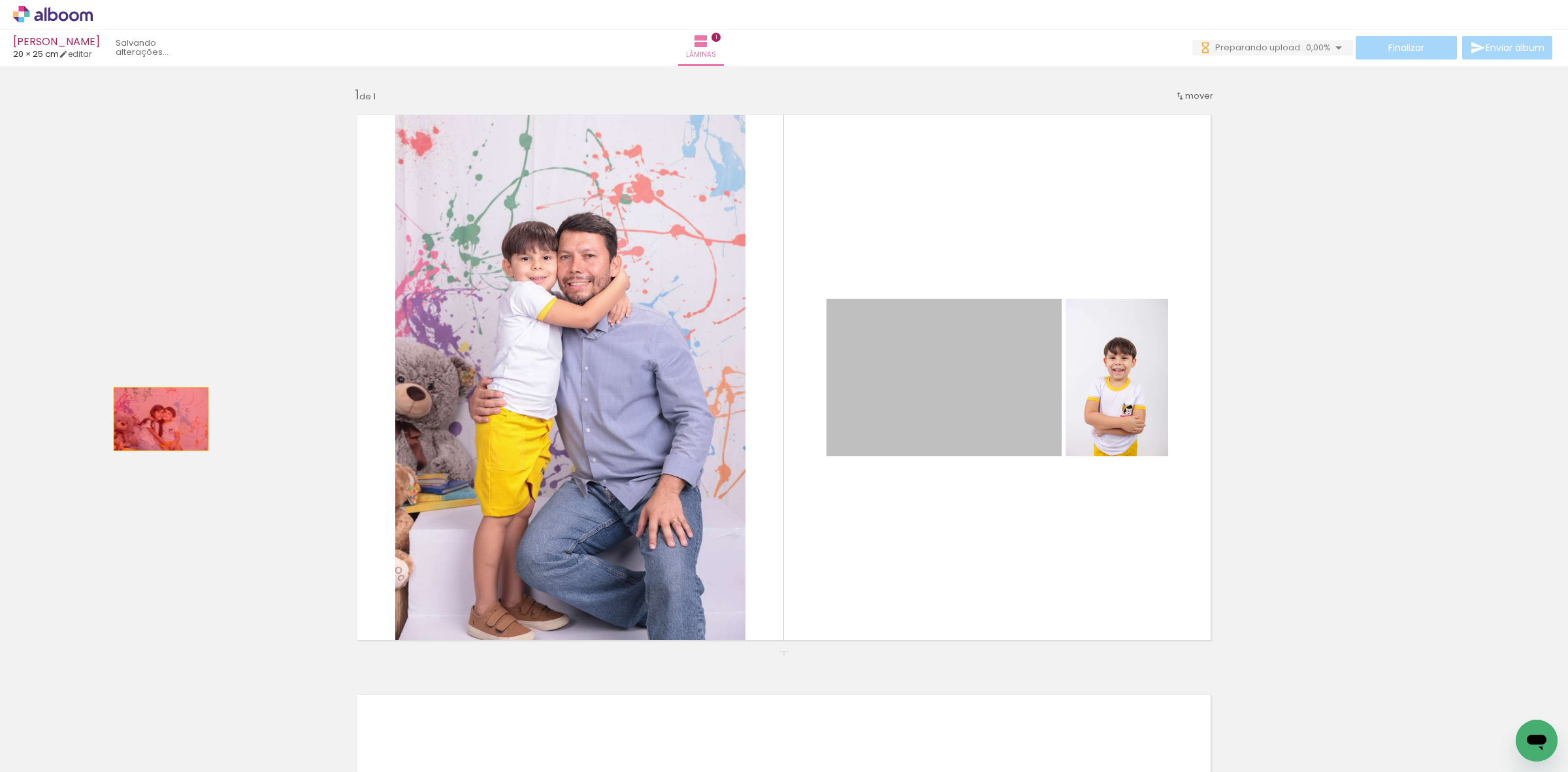
drag, startPoint x: 905, startPoint y: 382, endPoint x: 64, endPoint y: 417, distance: 841.7
click at [98, 417] on div "Inserir lâmina 1 de 1" at bounding box center [784, 650] width 1568 height 1160
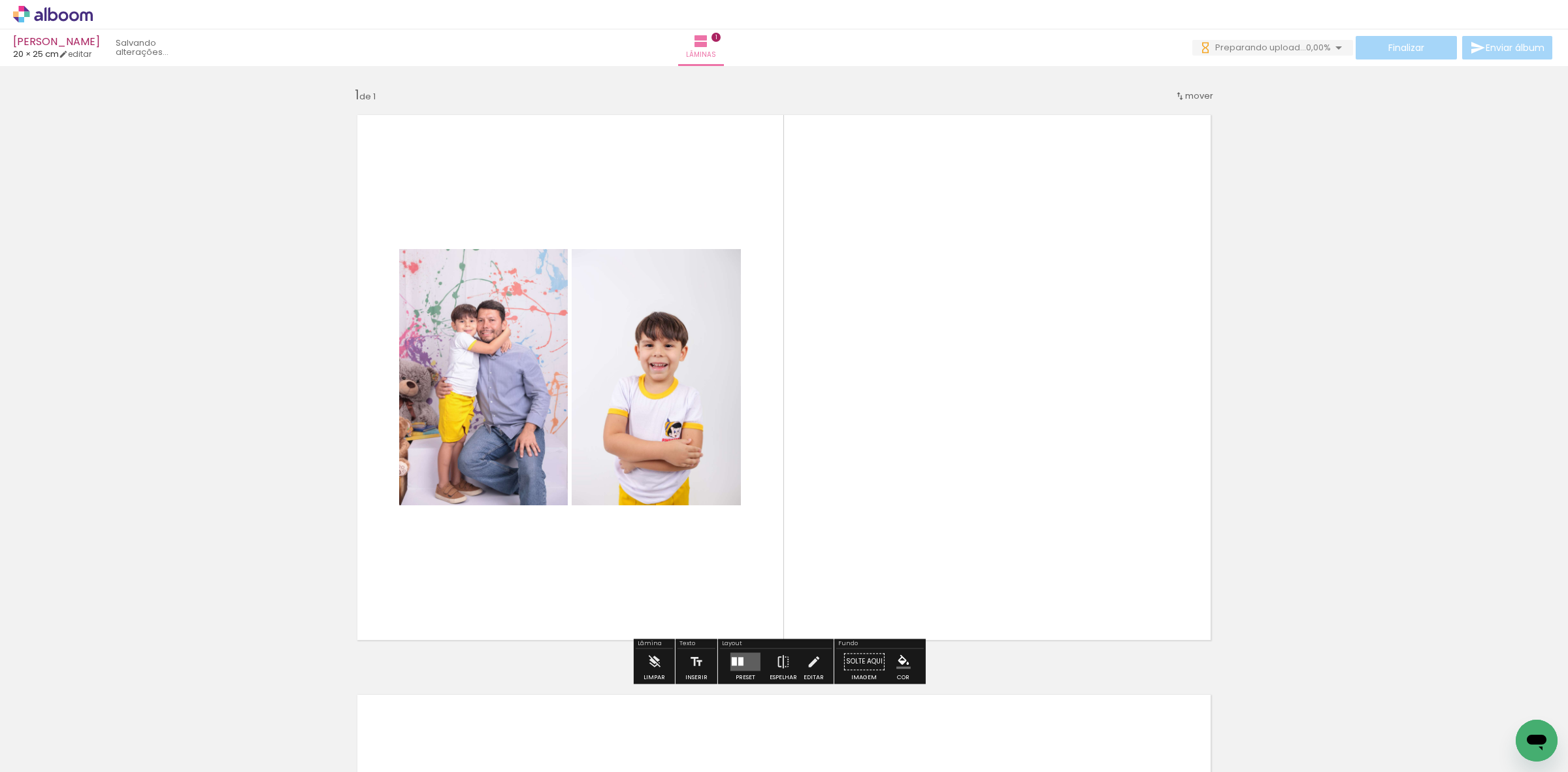
drag, startPoint x: 461, startPoint y: 409, endPoint x: 26, endPoint y: 452, distance: 437.1
click at [26, 452] on div "Inserir lâmina 1 de 1" at bounding box center [784, 650] width 1568 height 1160
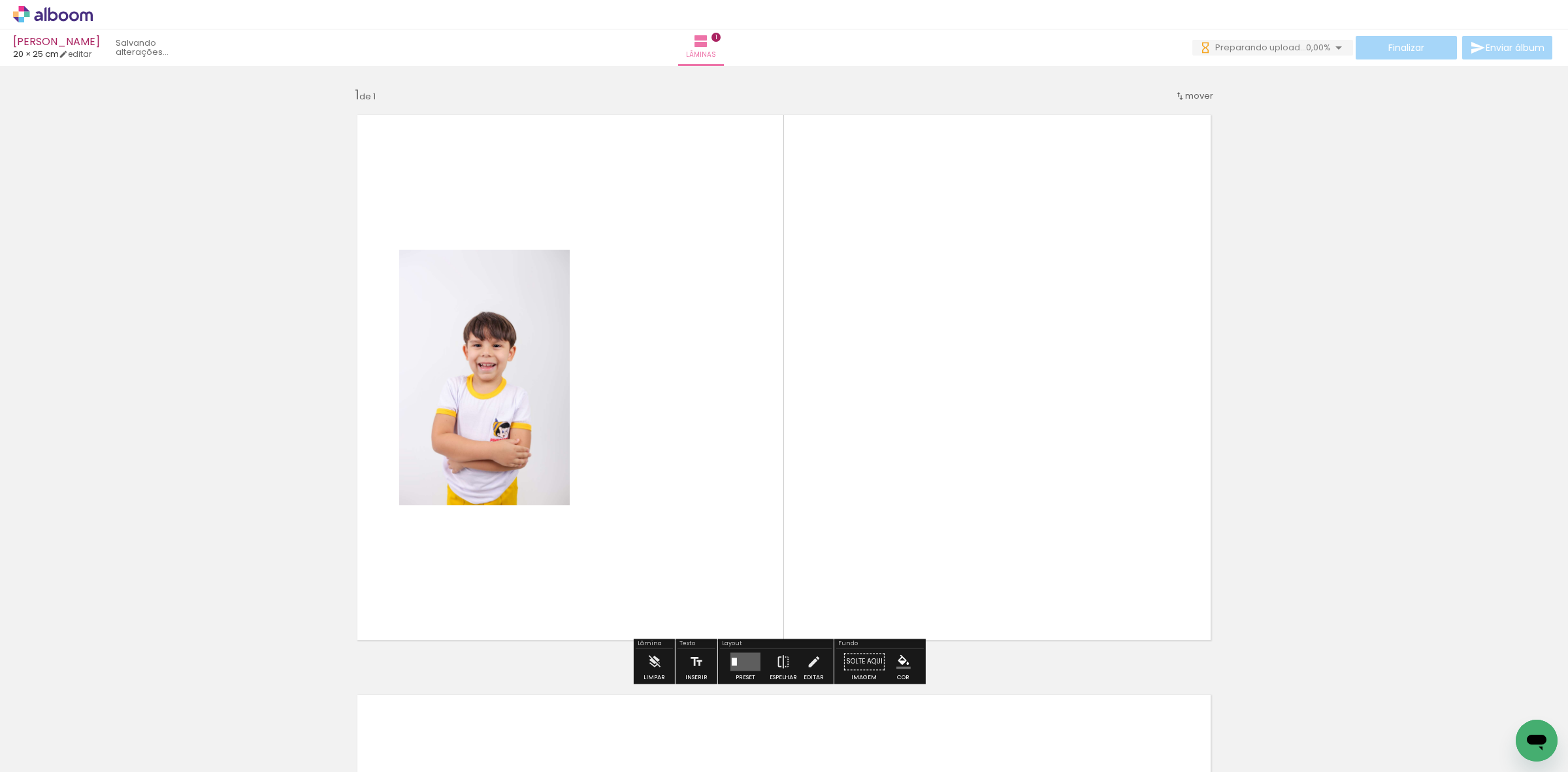
drag, startPoint x: 304, startPoint y: 740, endPoint x: 409, endPoint y: 571, distance: 199.0
click at [416, 564] on quentale-workspace at bounding box center [784, 386] width 1568 height 772
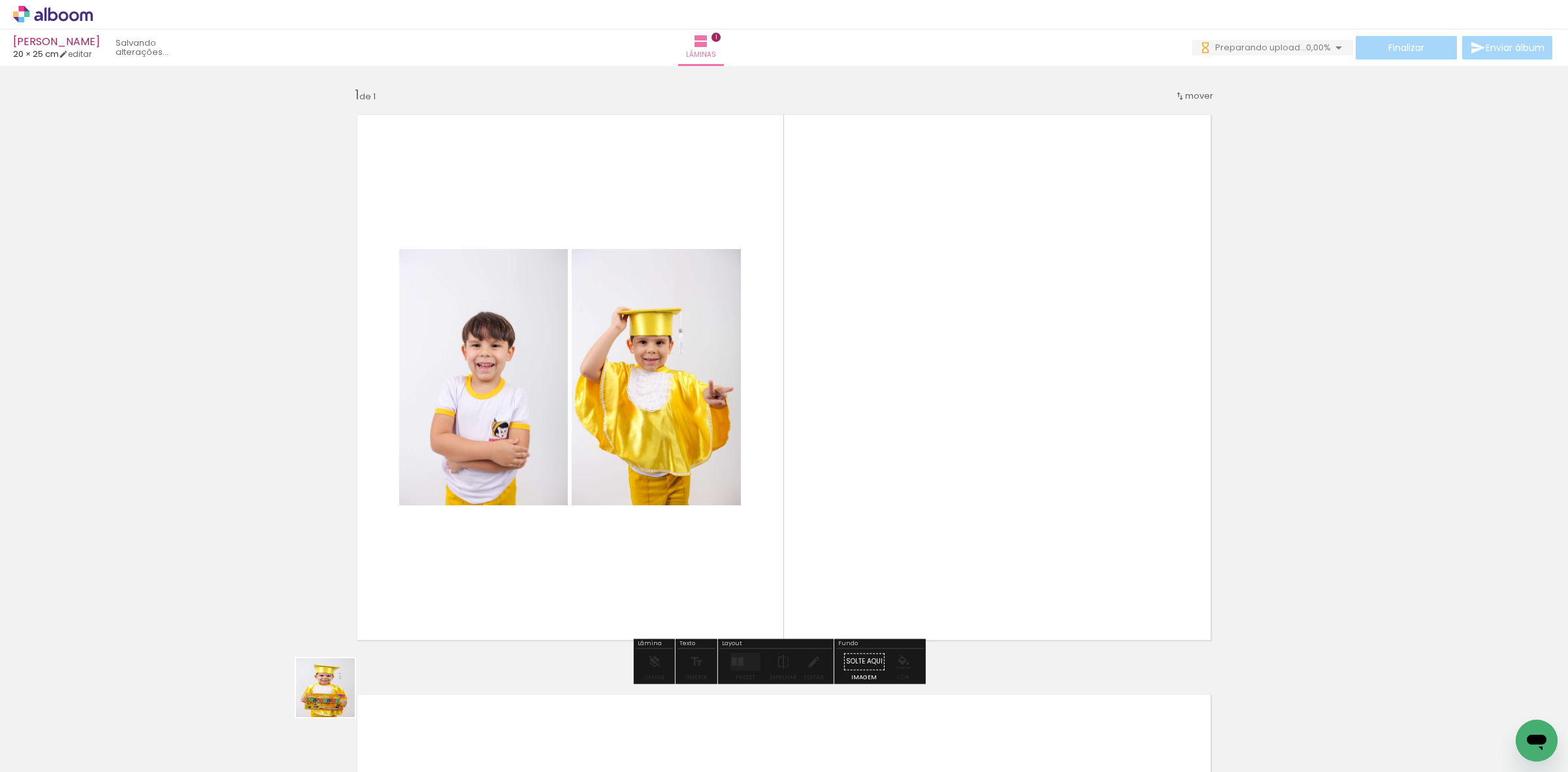
drag, startPoint x: 305, startPoint y: 721, endPoint x: 530, endPoint y: 551, distance: 282.0
click at [520, 559] on quentale-workspace at bounding box center [784, 386] width 1568 height 772
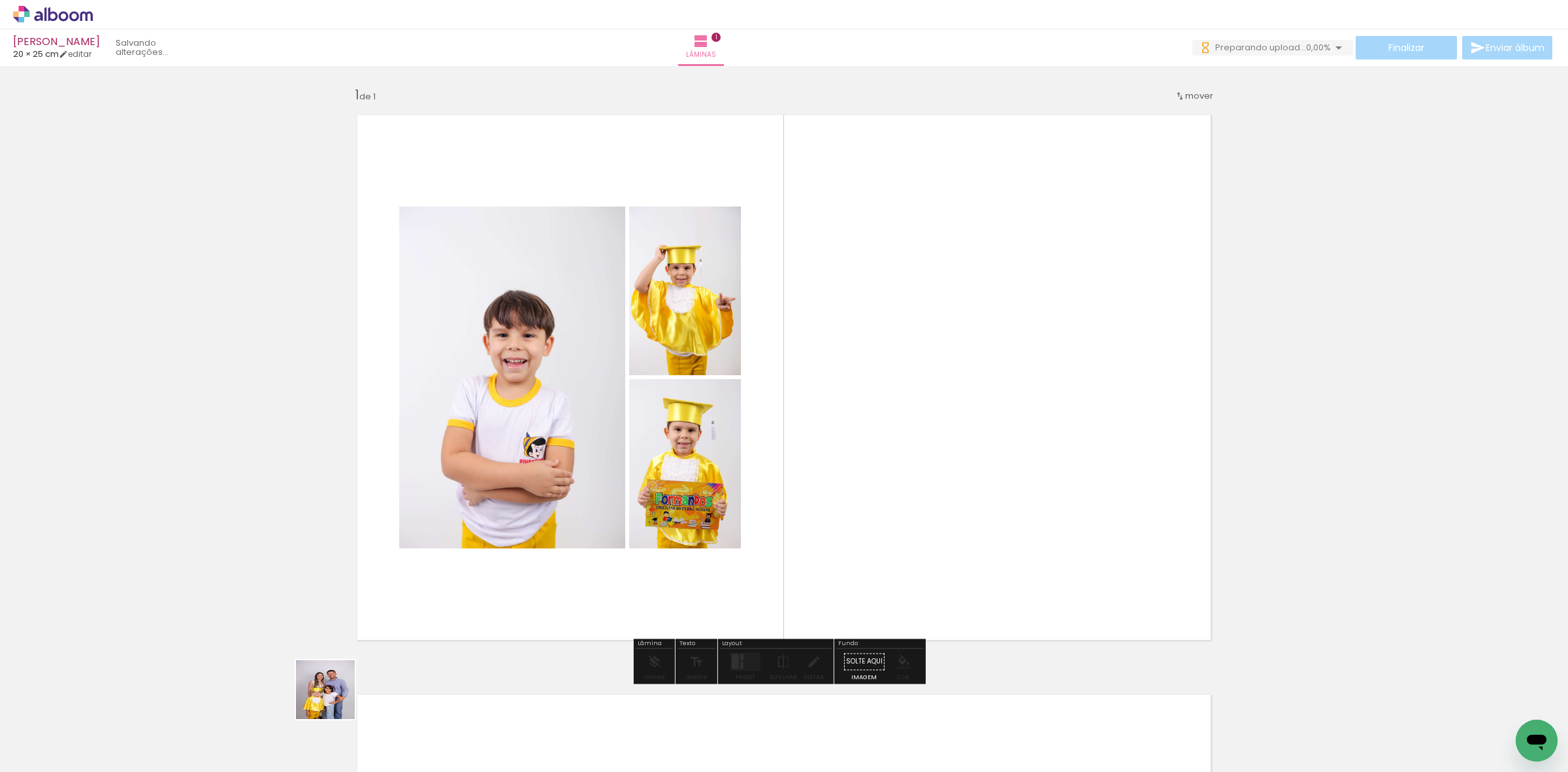
drag, startPoint x: 293, startPoint y: 743, endPoint x: 431, endPoint y: 605, distance: 195.2
click at [559, 502] on quentale-workspace at bounding box center [784, 386] width 1568 height 772
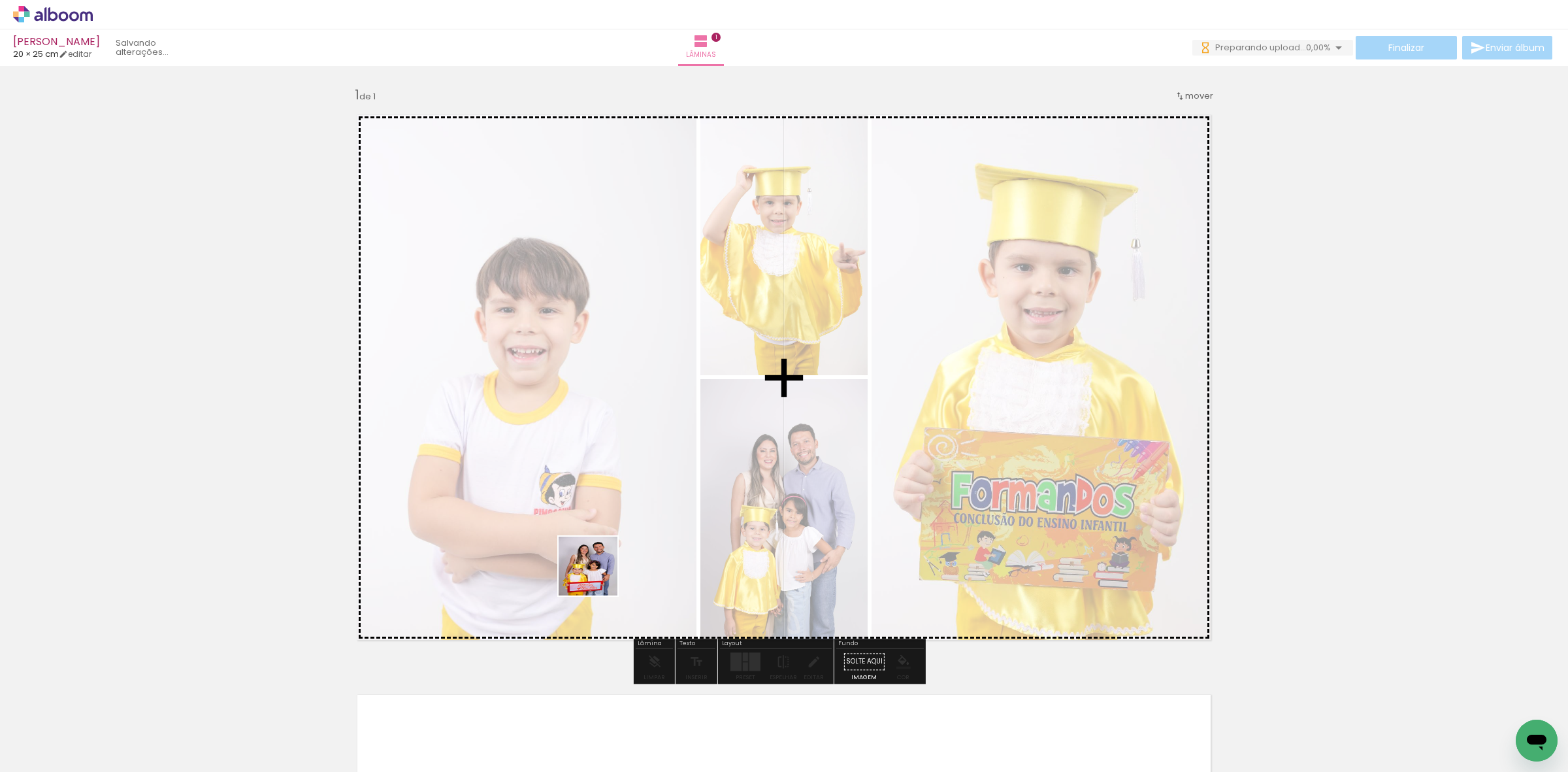
drag, startPoint x: 299, startPoint y: 718, endPoint x: 719, endPoint y: 525, distance: 462.2
click at [654, 546] on quentale-workspace at bounding box center [784, 386] width 1568 height 772
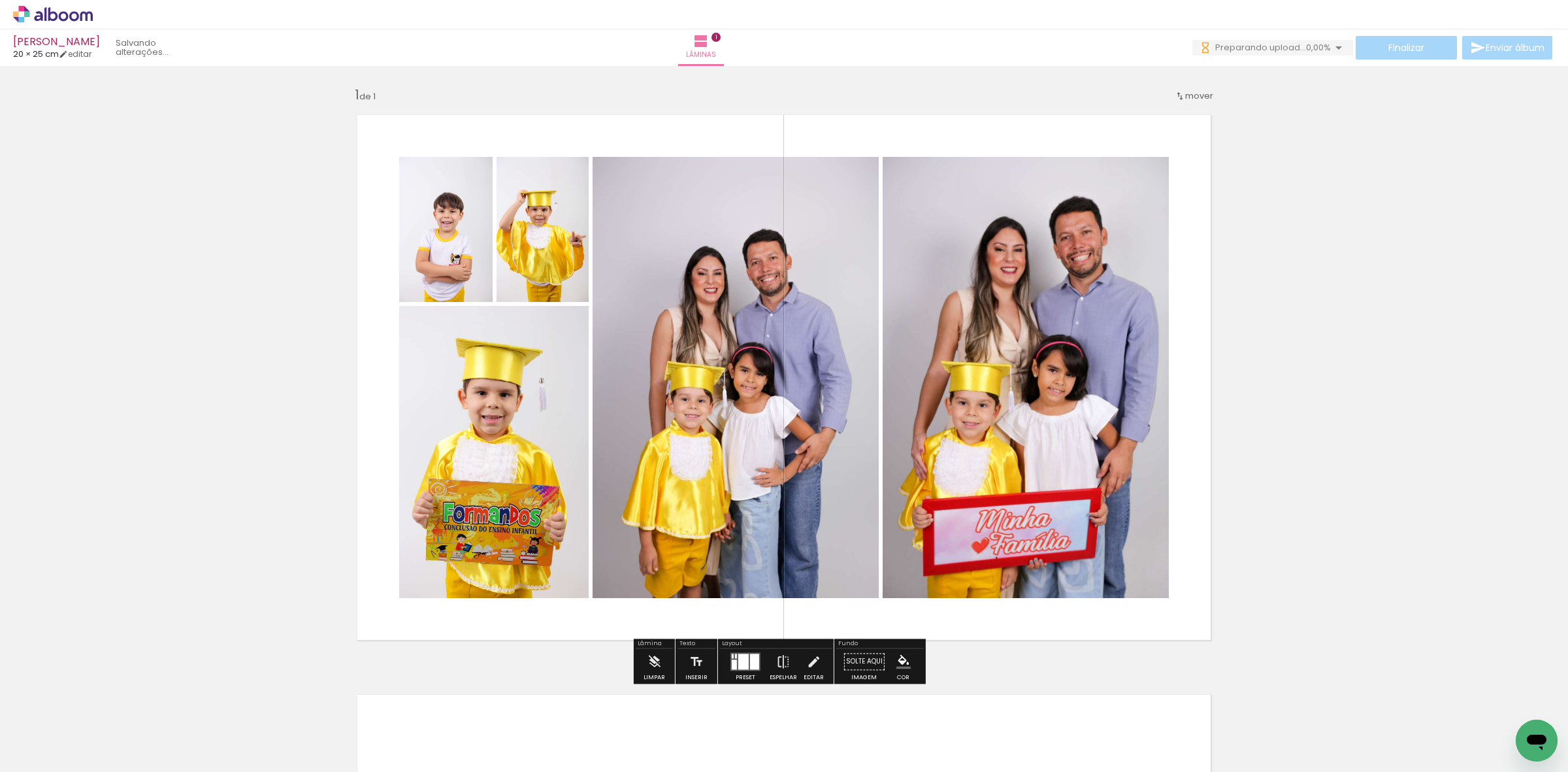
click at [740, 669] on div at bounding box center [744, 662] width 11 height 15
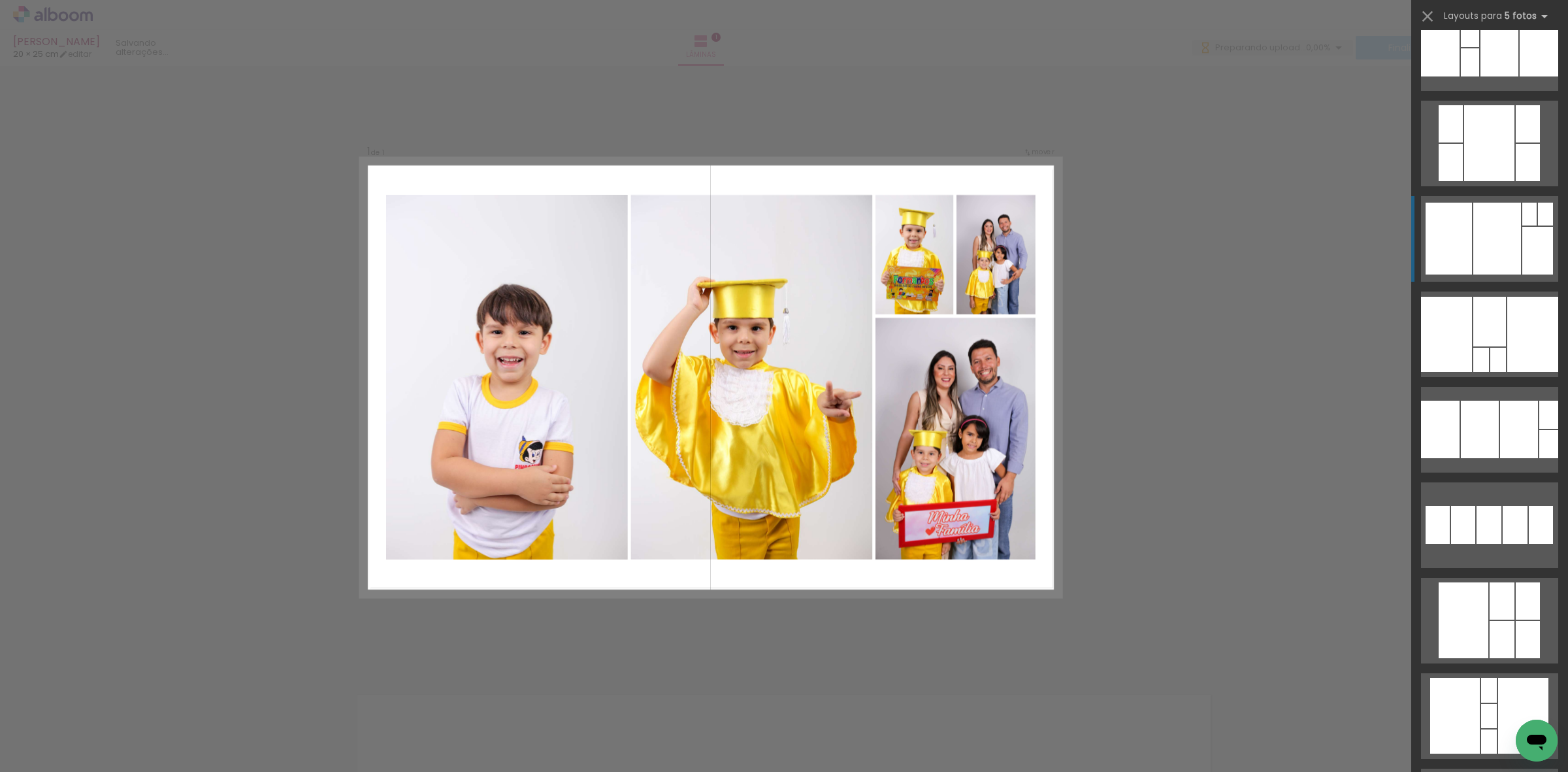
scroll to position [327, 0]
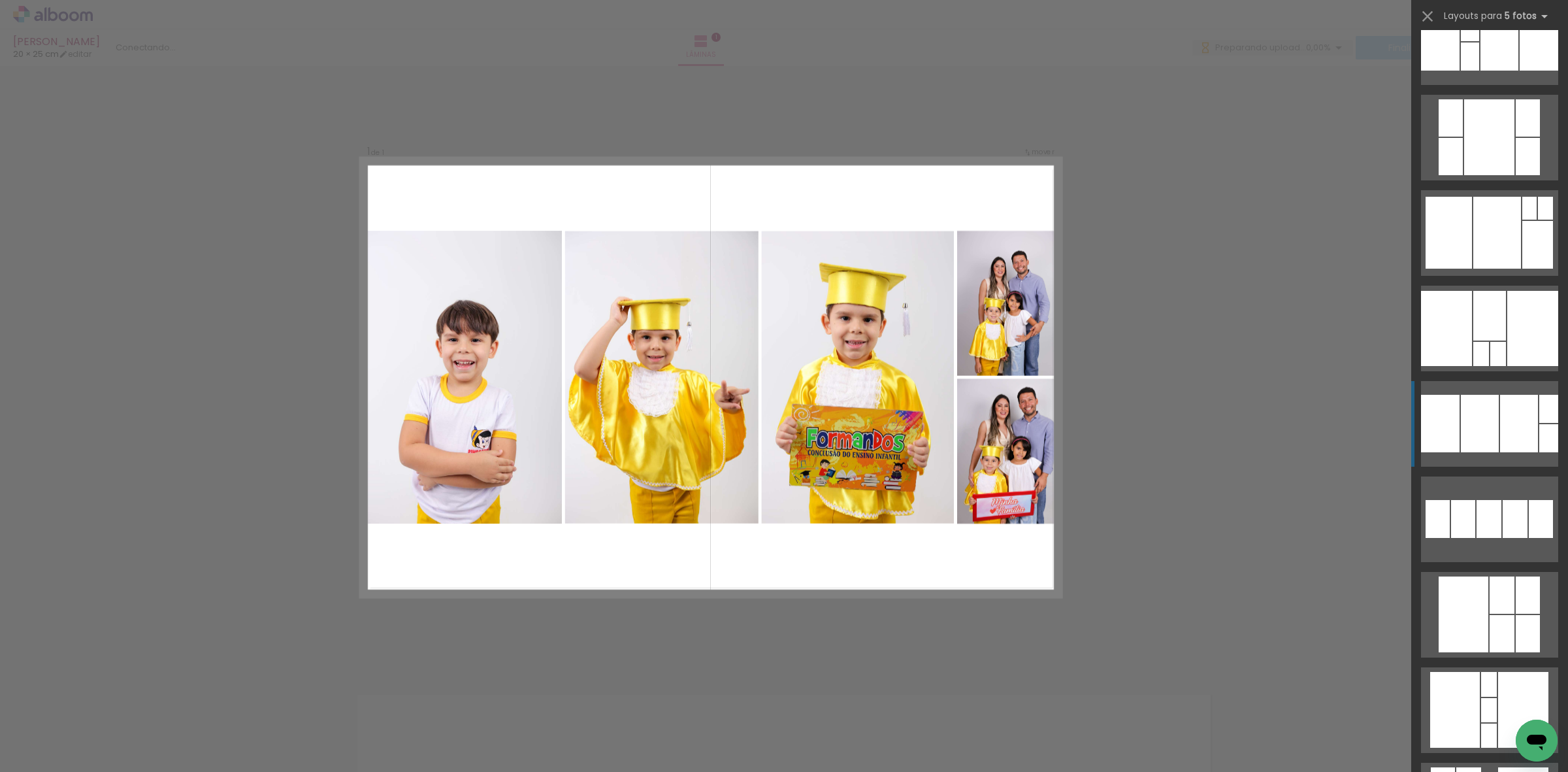
click at [1491, 412] on div at bounding box center [1480, 424] width 38 height 58
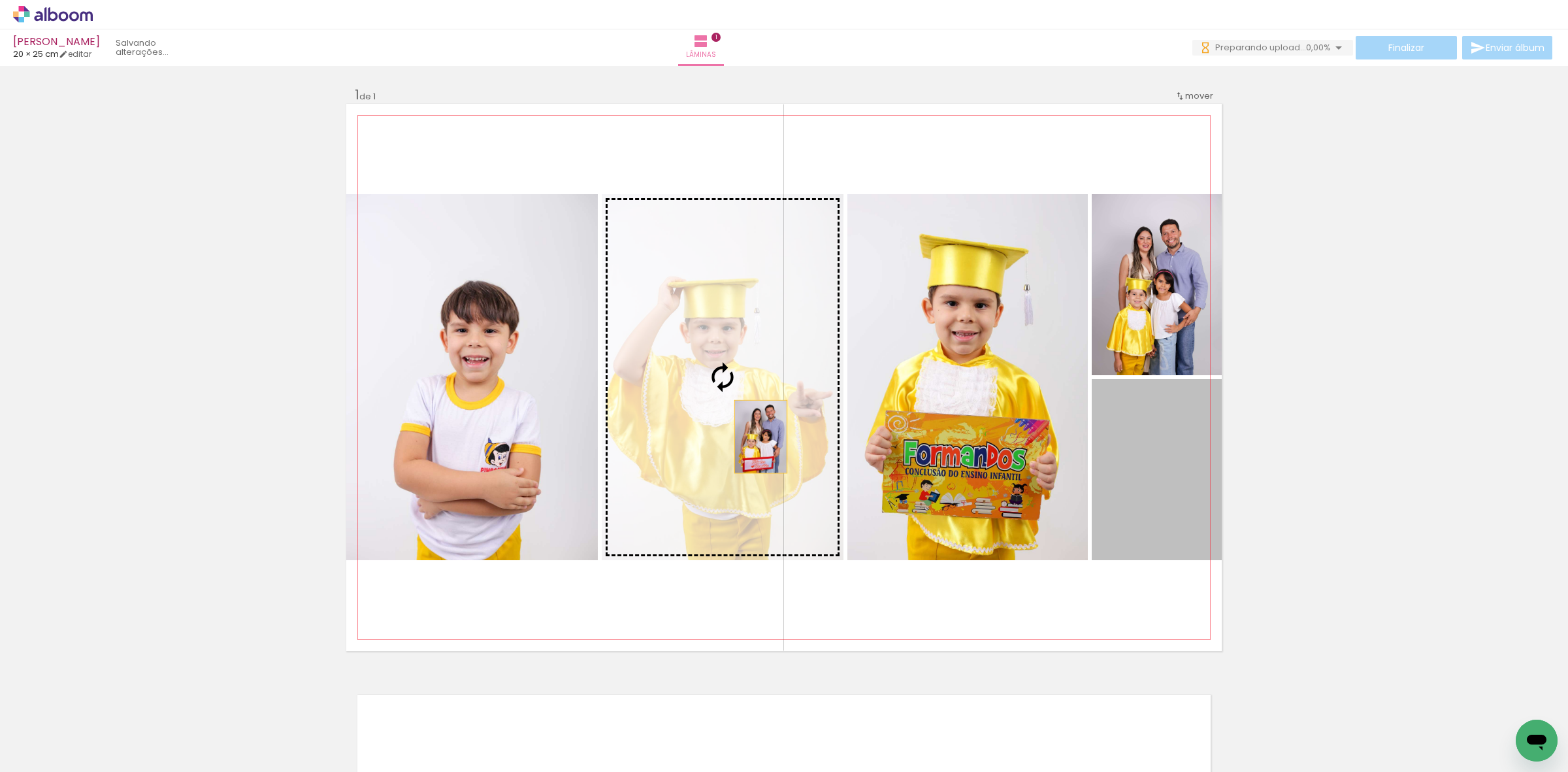
drag, startPoint x: 1129, startPoint y: 446, endPoint x: 739, endPoint y: 436, distance: 390.1
click at [0, 0] on slot at bounding box center [0, 0] width 0 height 0
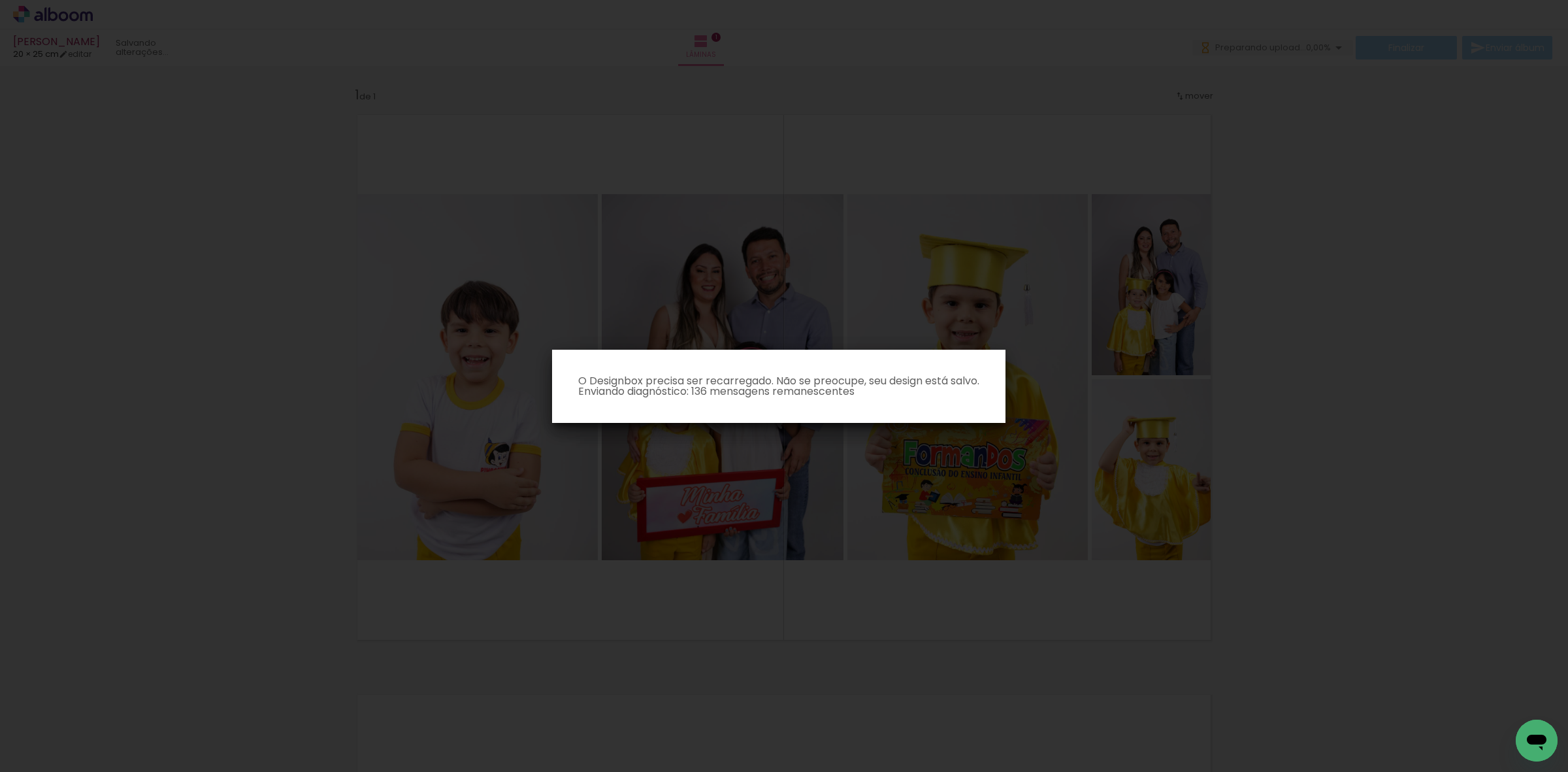
click at [652, 367] on paper-dialog "O Designbox precisa ser recarregado. Não se preocupe, seu design está salvo. En…" at bounding box center [779, 386] width 454 height 73
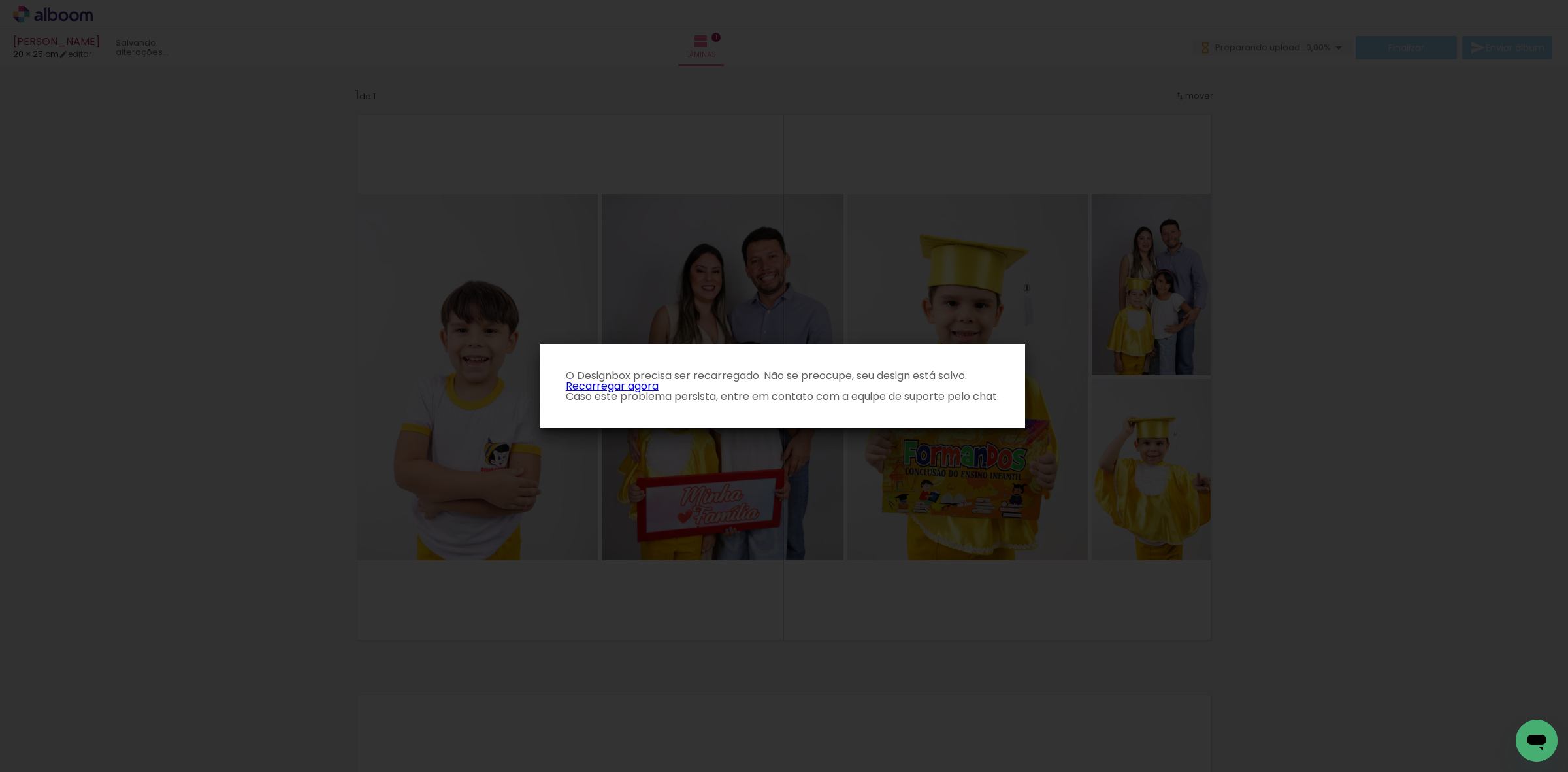
click at [628, 391] on p "O Designbox precisa ser recarregado. Não se preocupe, seu design está salvo. Re…" at bounding box center [782, 386] width 464 height 32
click at [628, 383] on link "Recarregar agora" at bounding box center [612, 386] width 93 height 15
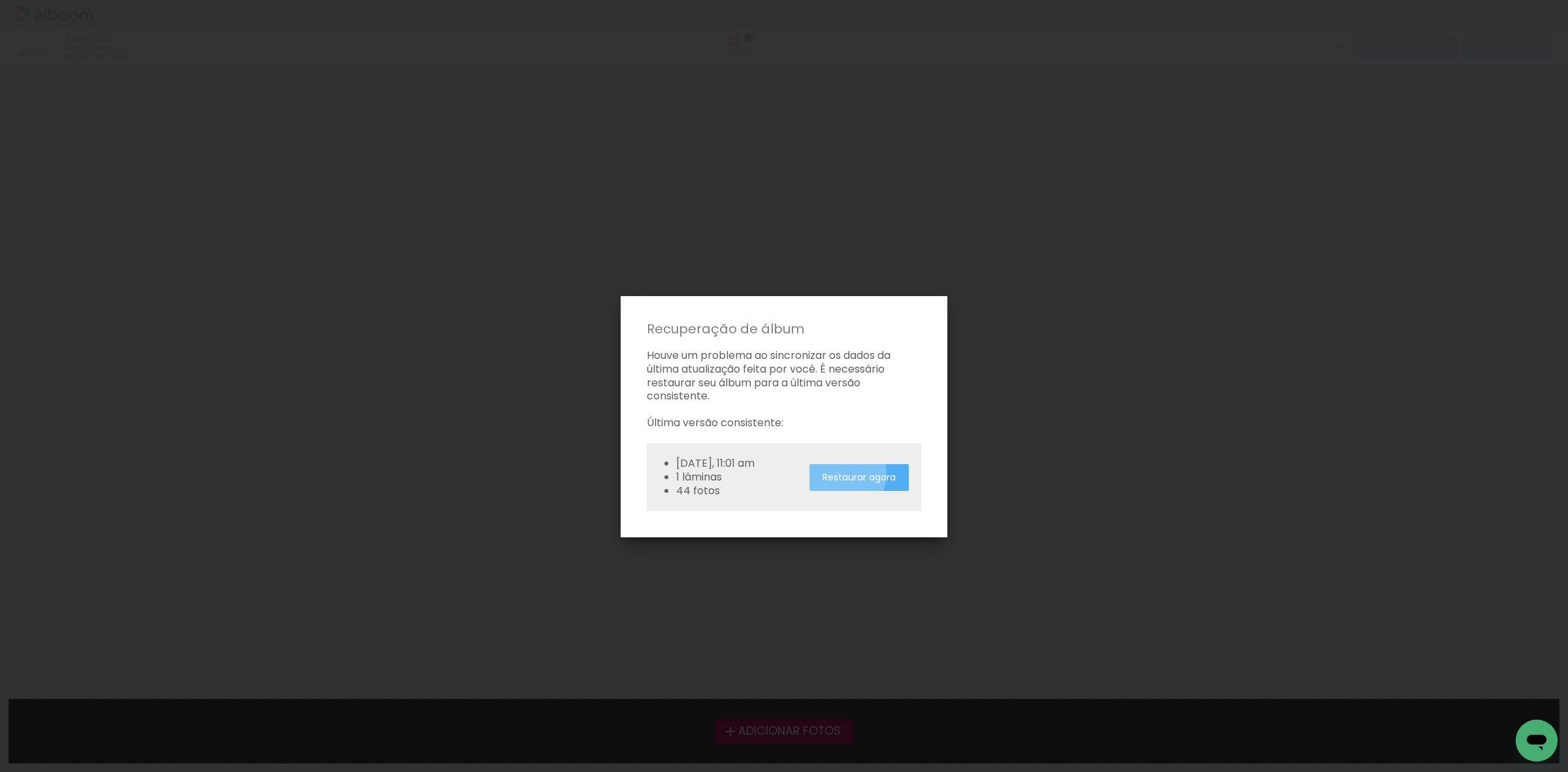
click at [841, 474] on paper-button "Restaurar agora" at bounding box center [859, 477] width 99 height 27
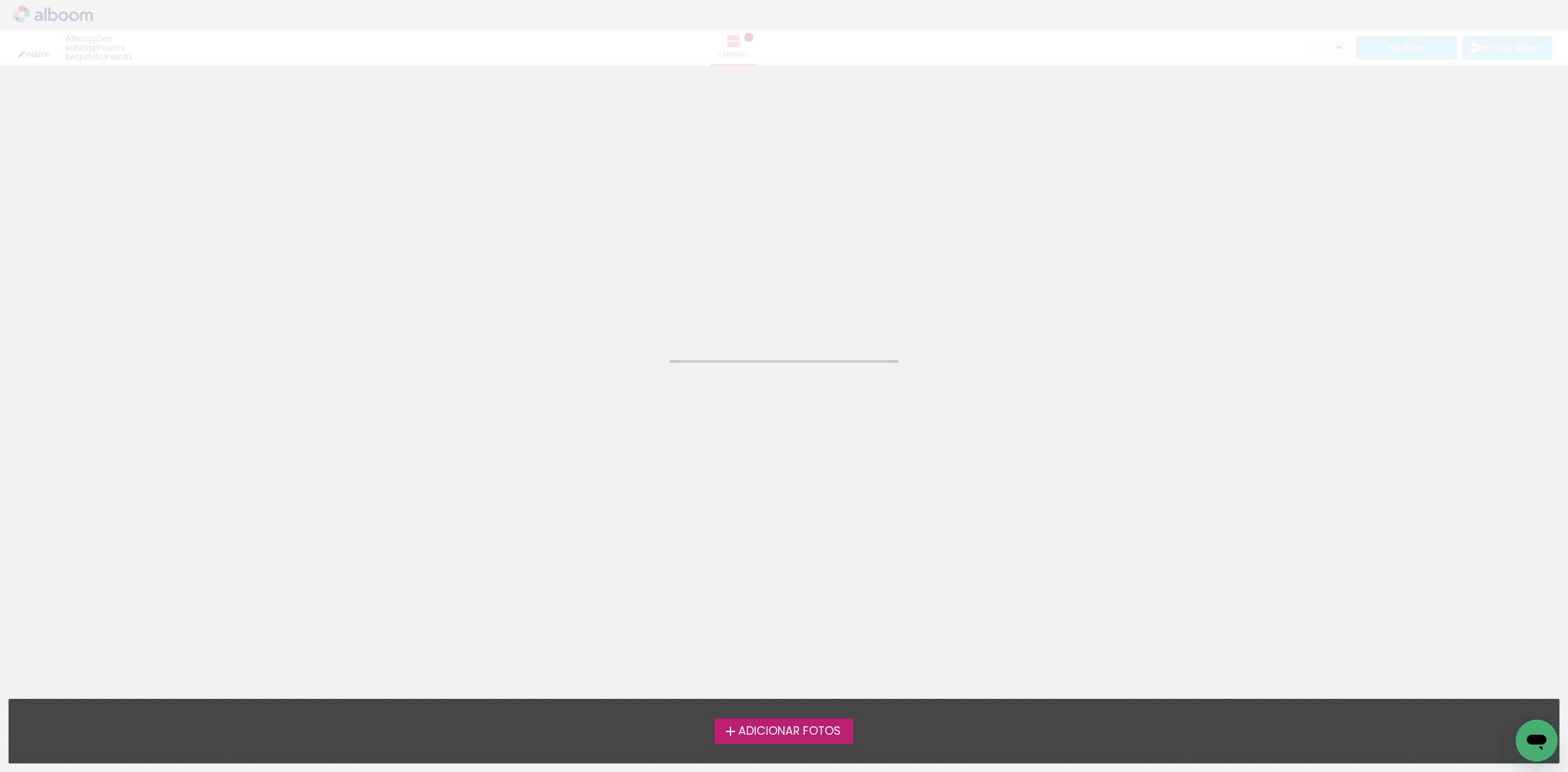
click at [204, 424] on neon-animated-pages "Confirmar Cancelar" at bounding box center [784, 419] width 1568 height 706
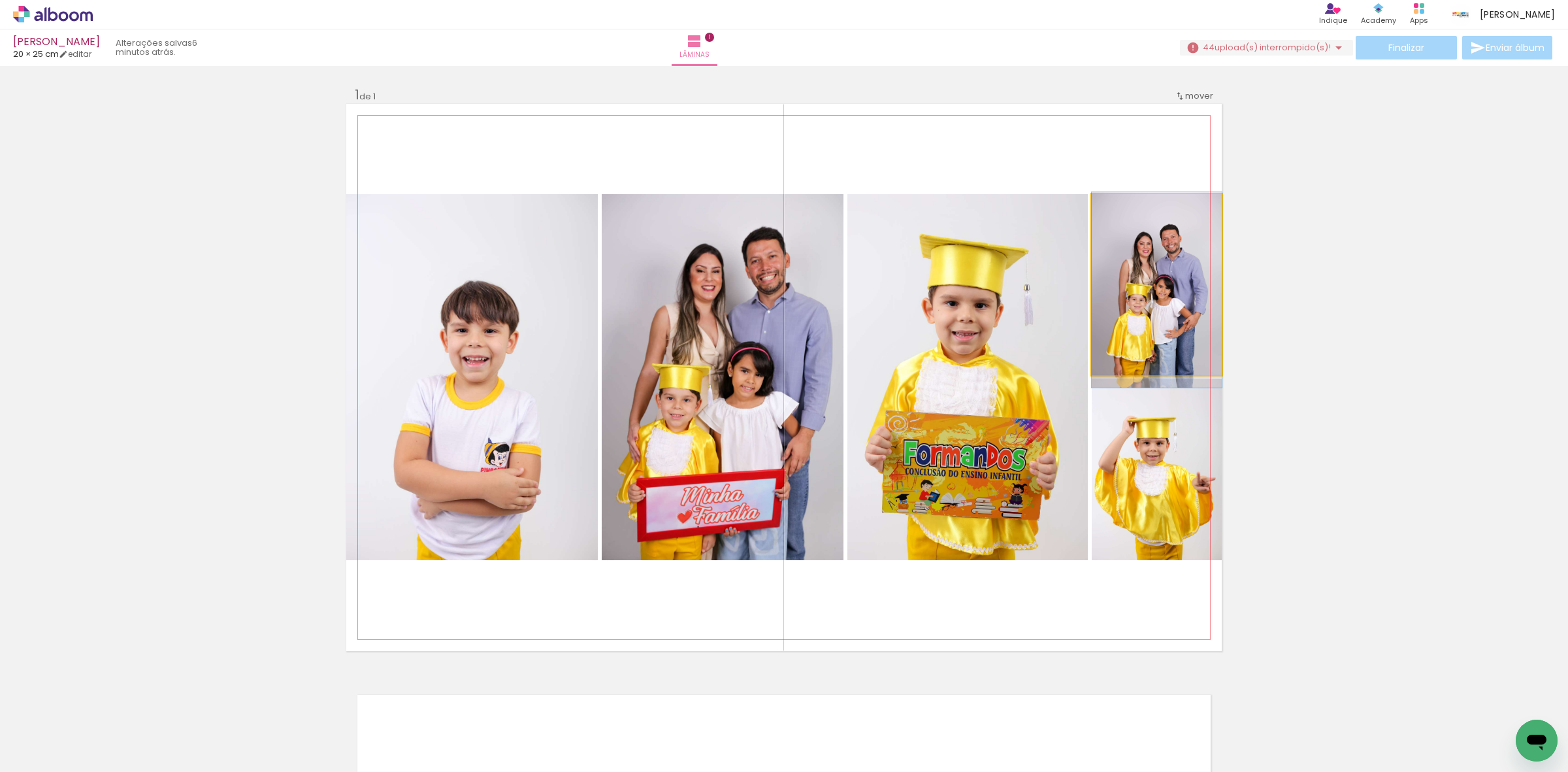
drag, startPoint x: 1135, startPoint y: 288, endPoint x: 981, endPoint y: 314, distance: 156.2
click at [0, 0] on slot at bounding box center [0, 0] width 0 height 0
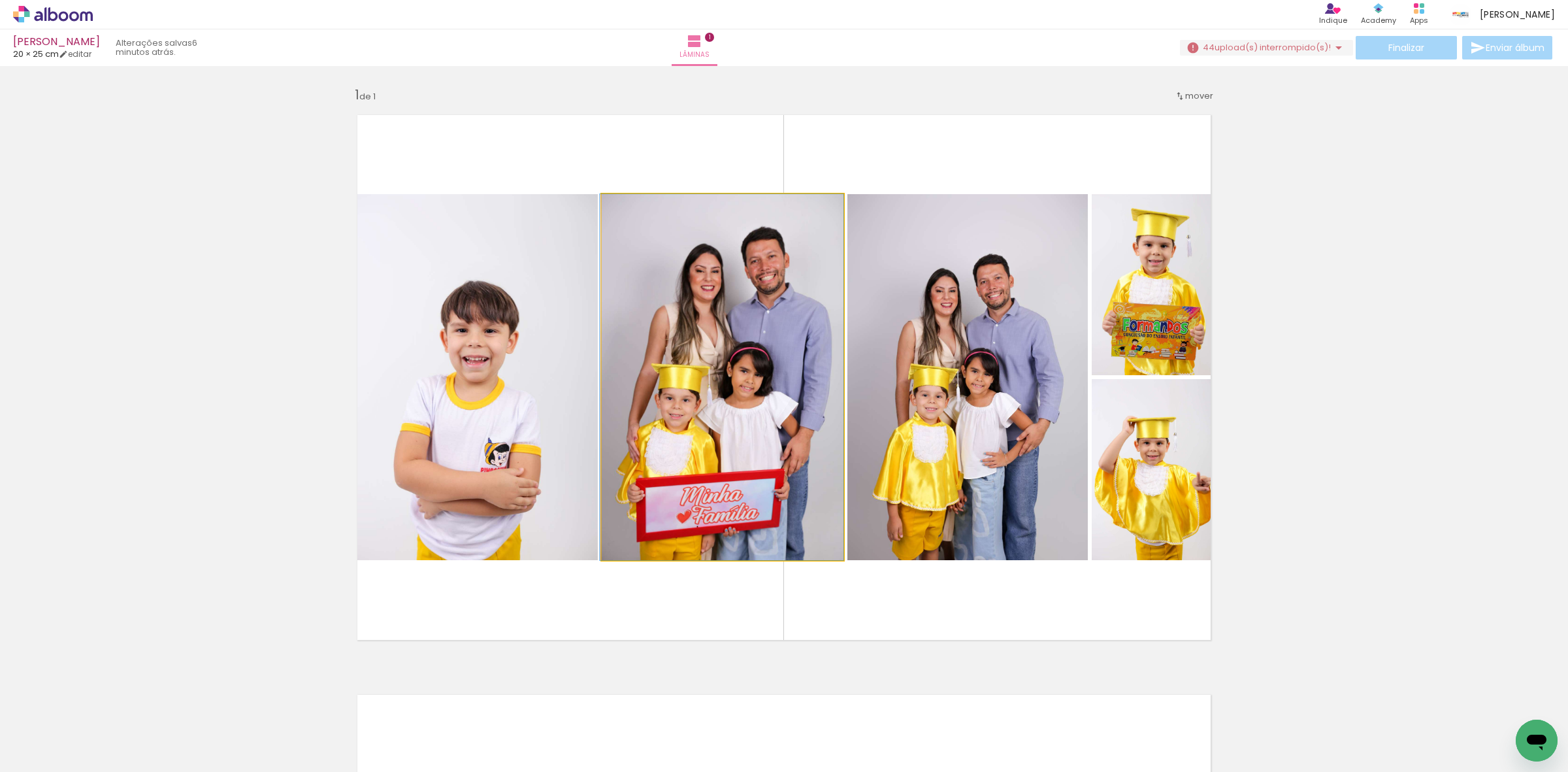
drag, startPoint x: 779, startPoint y: 335, endPoint x: 729, endPoint y: 325, distance: 51.0
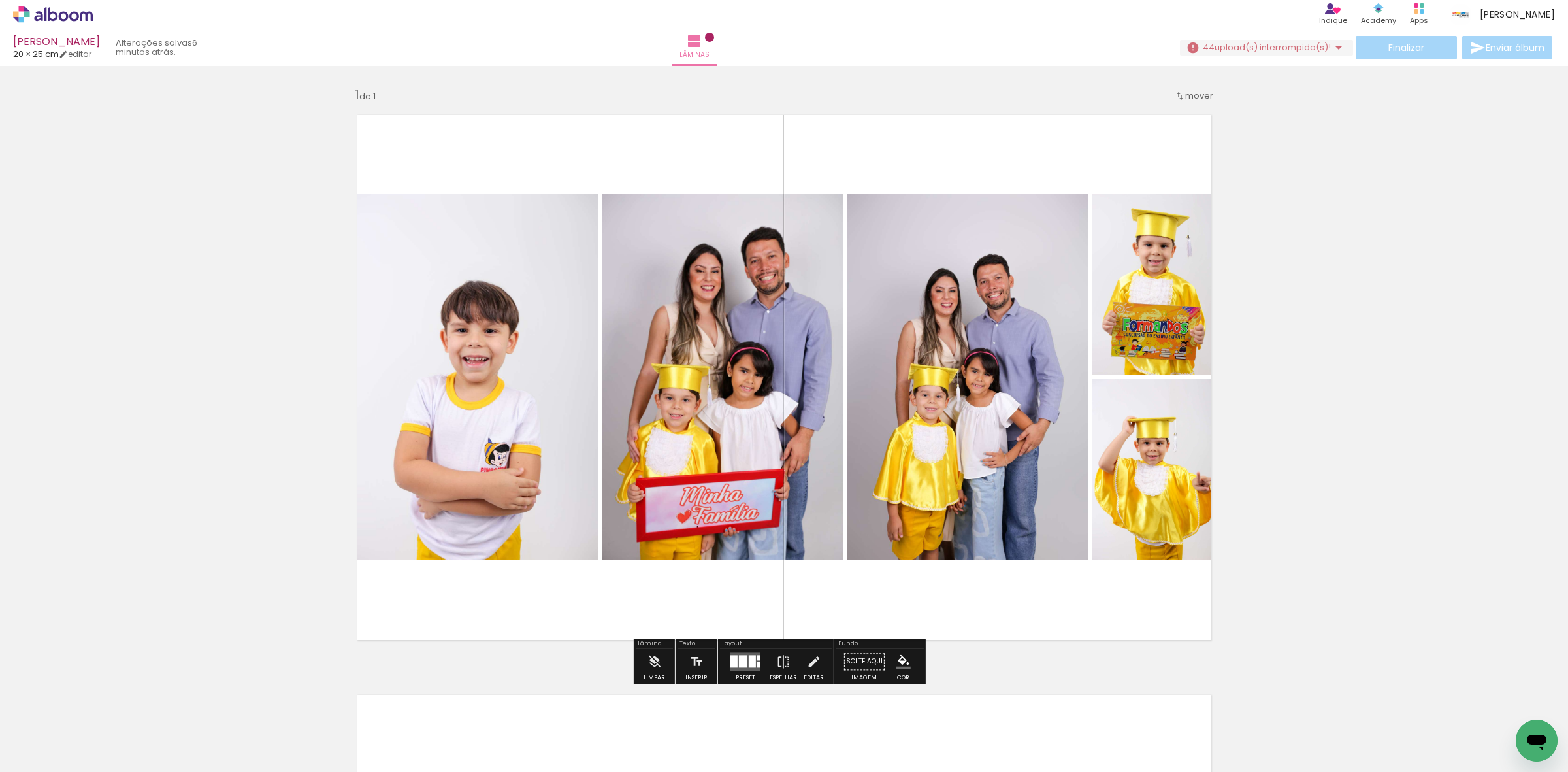
click at [728, 660] on div at bounding box center [746, 661] width 35 height 26
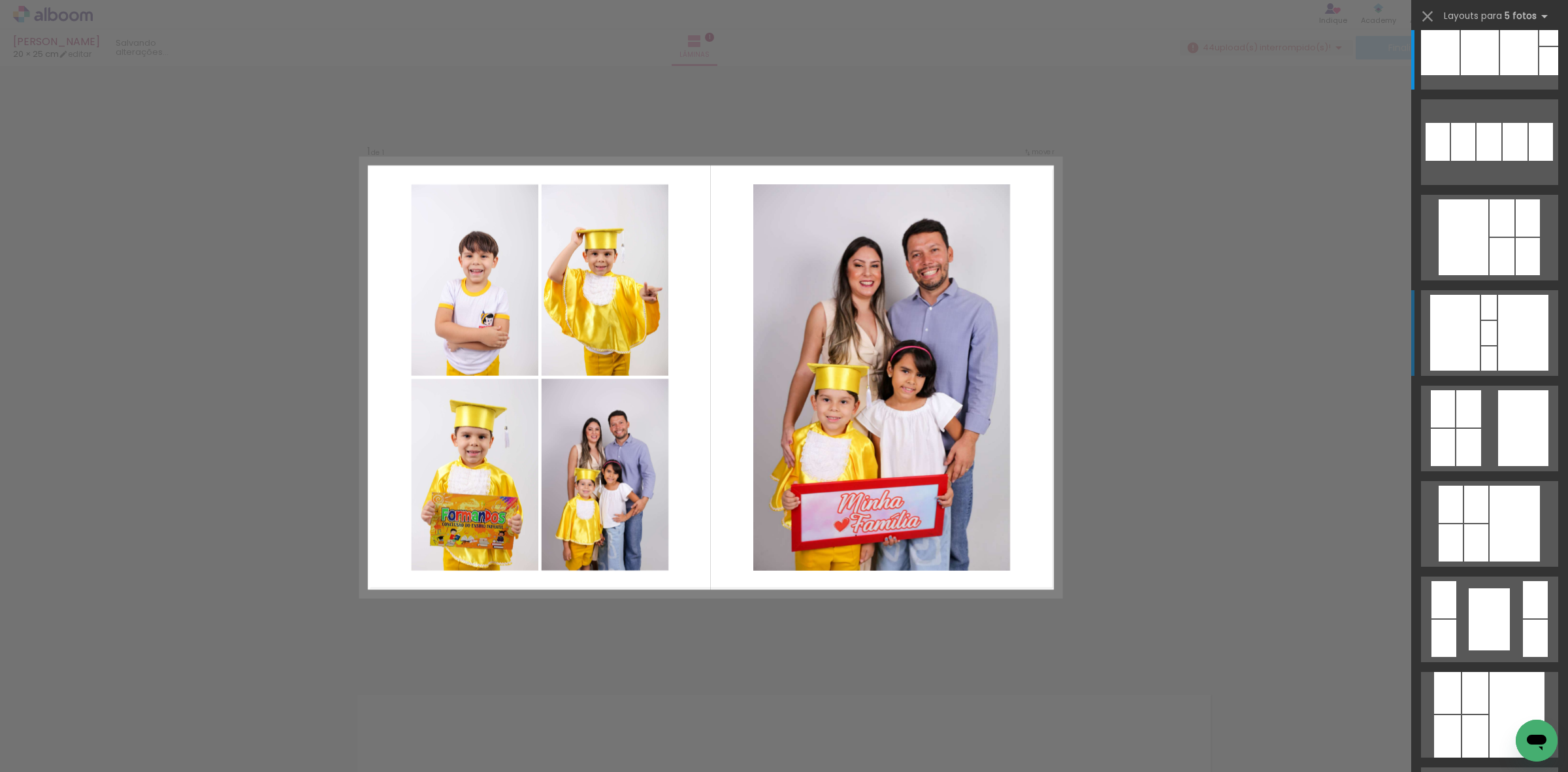
scroll to position [749, 0]
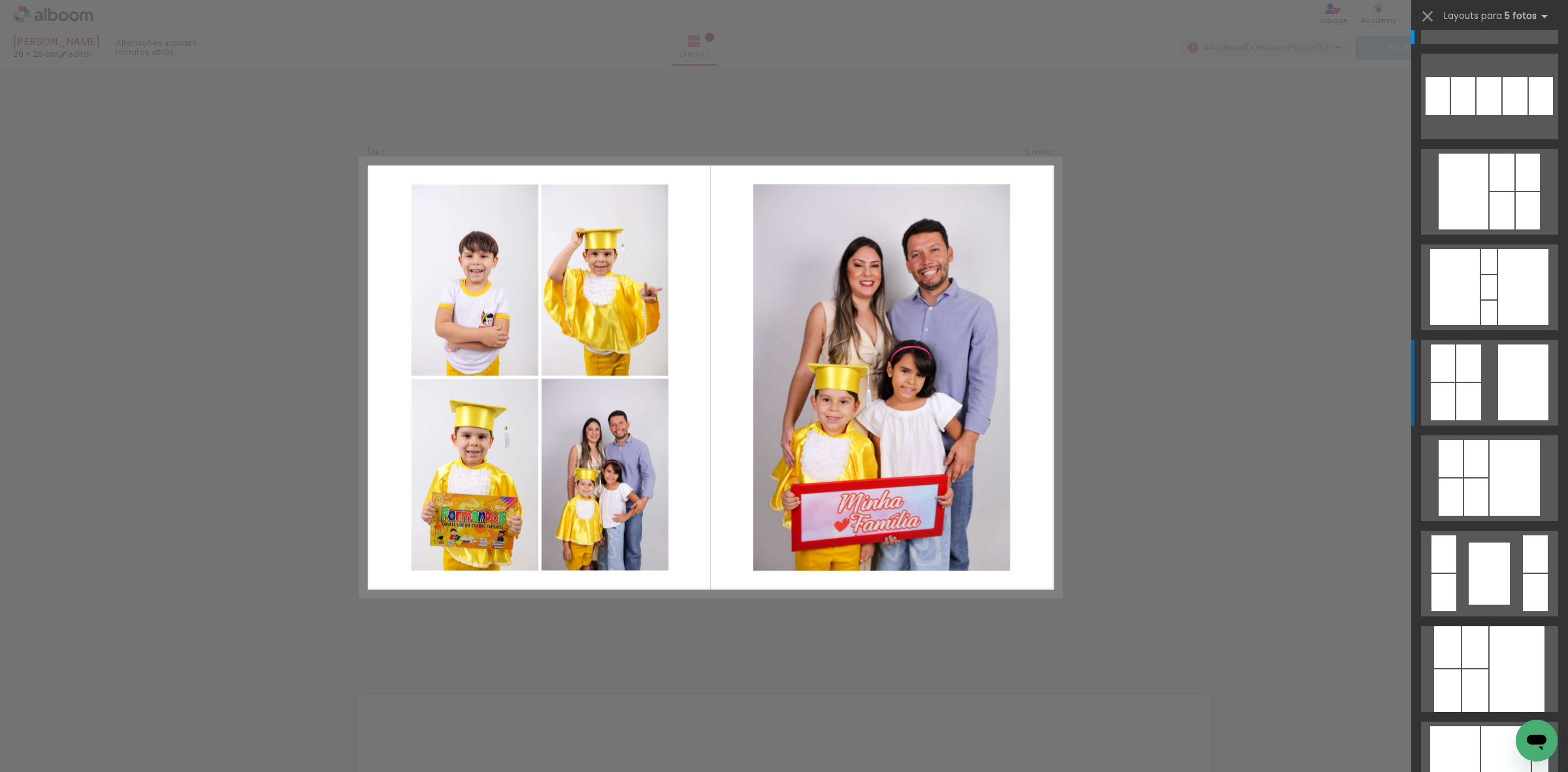
click at [1470, 384] on div at bounding box center [1468, 401] width 25 height 37
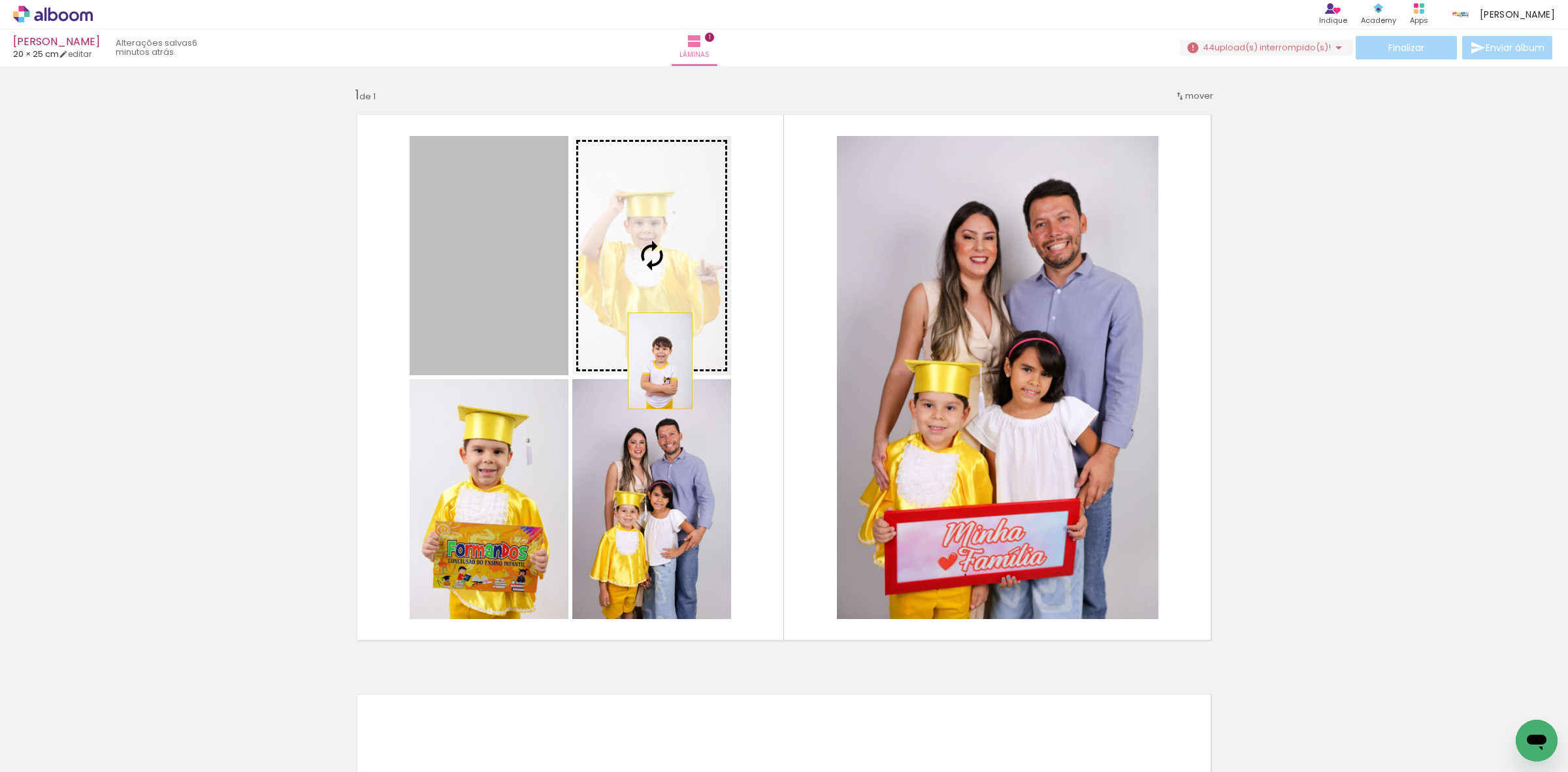
drag, startPoint x: 525, startPoint y: 322, endPoint x: 1021, endPoint y: 402, distance: 502.4
click at [0, 0] on slot at bounding box center [0, 0] width 0 height 0
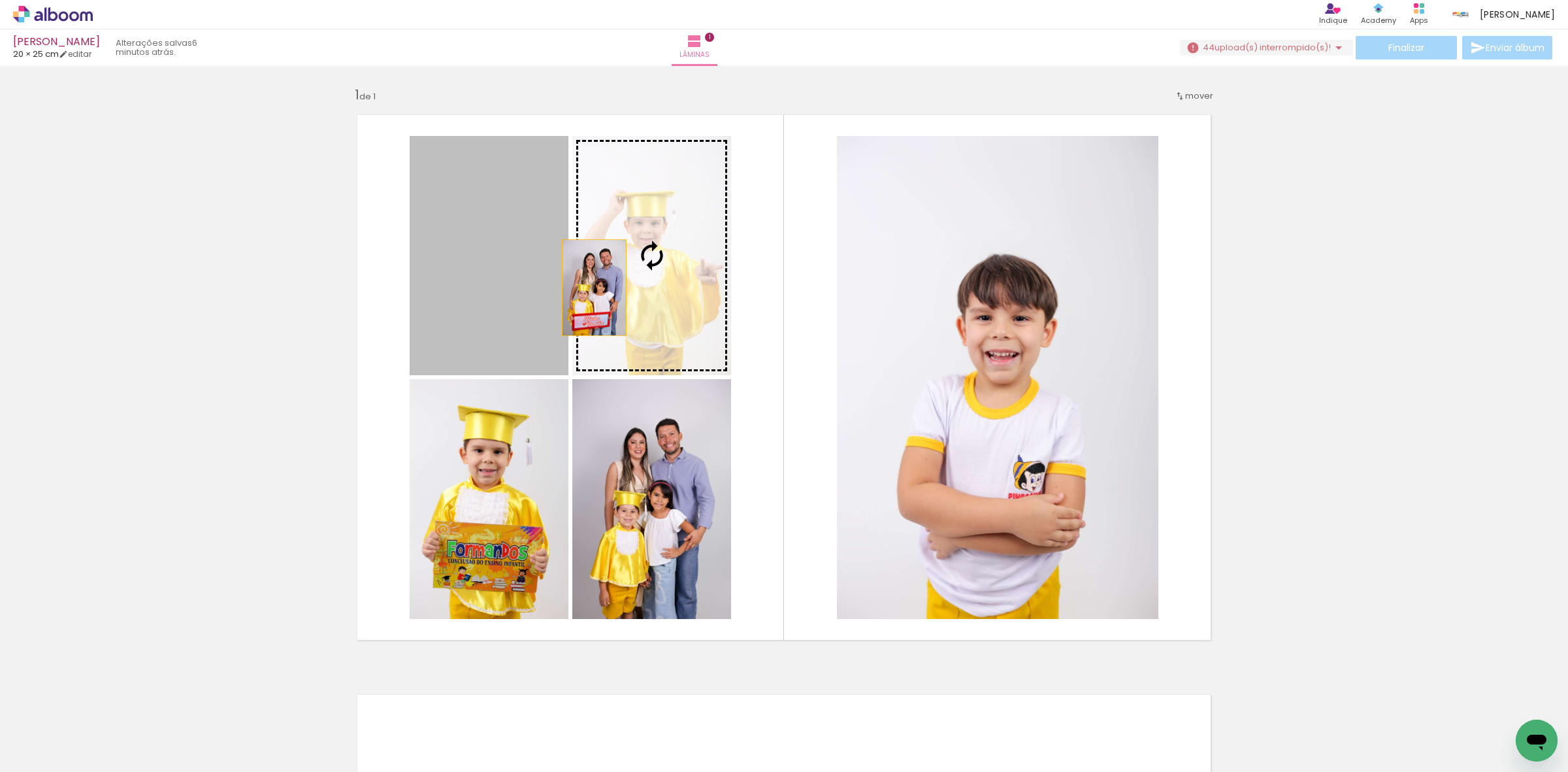
drag, startPoint x: 453, startPoint y: 291, endPoint x: 675, endPoint y: 272, distance: 222.8
click at [0, 0] on slot at bounding box center [0, 0] width 0 height 0
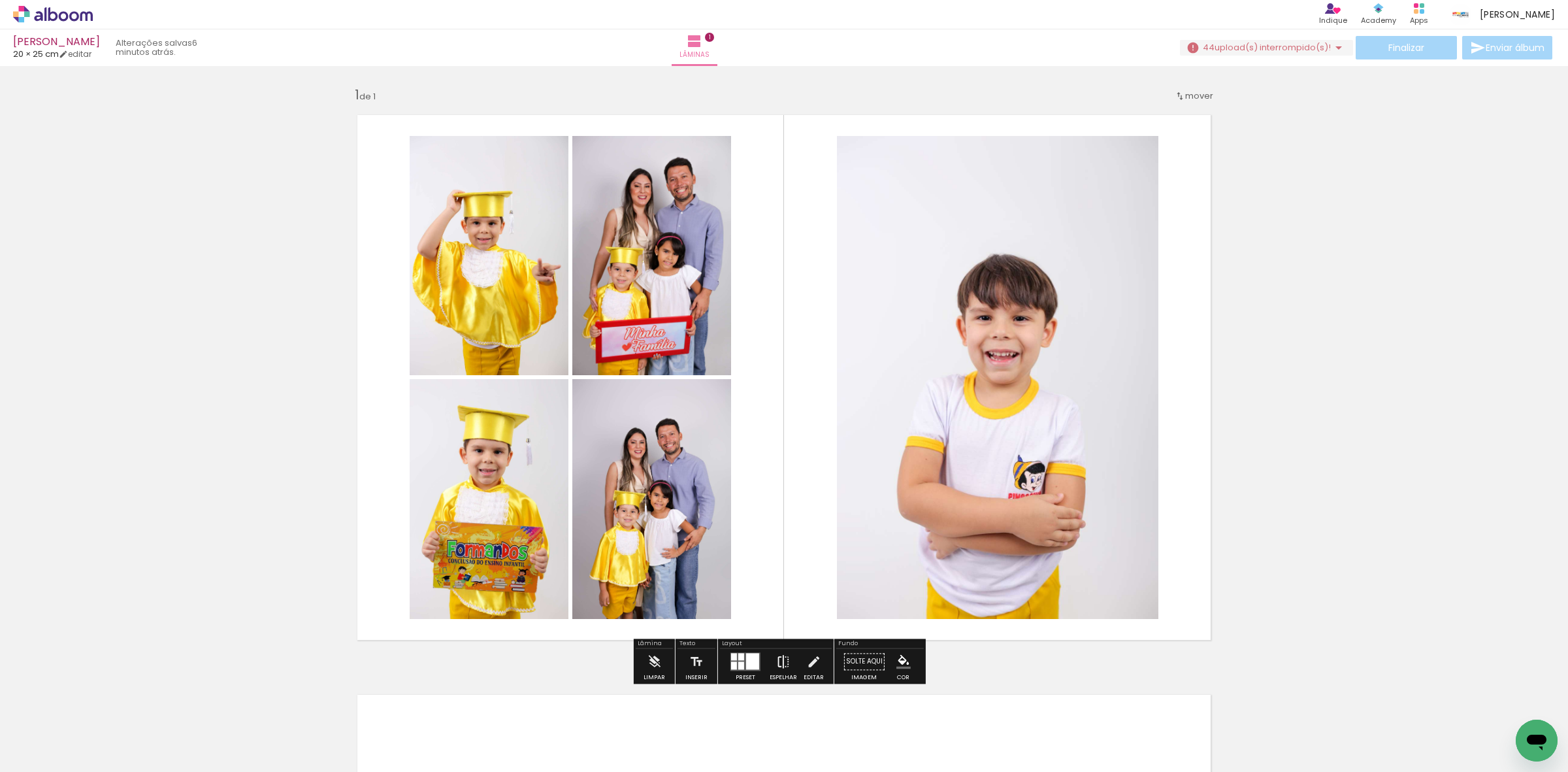
click at [784, 659] on iron-icon at bounding box center [783, 661] width 14 height 26
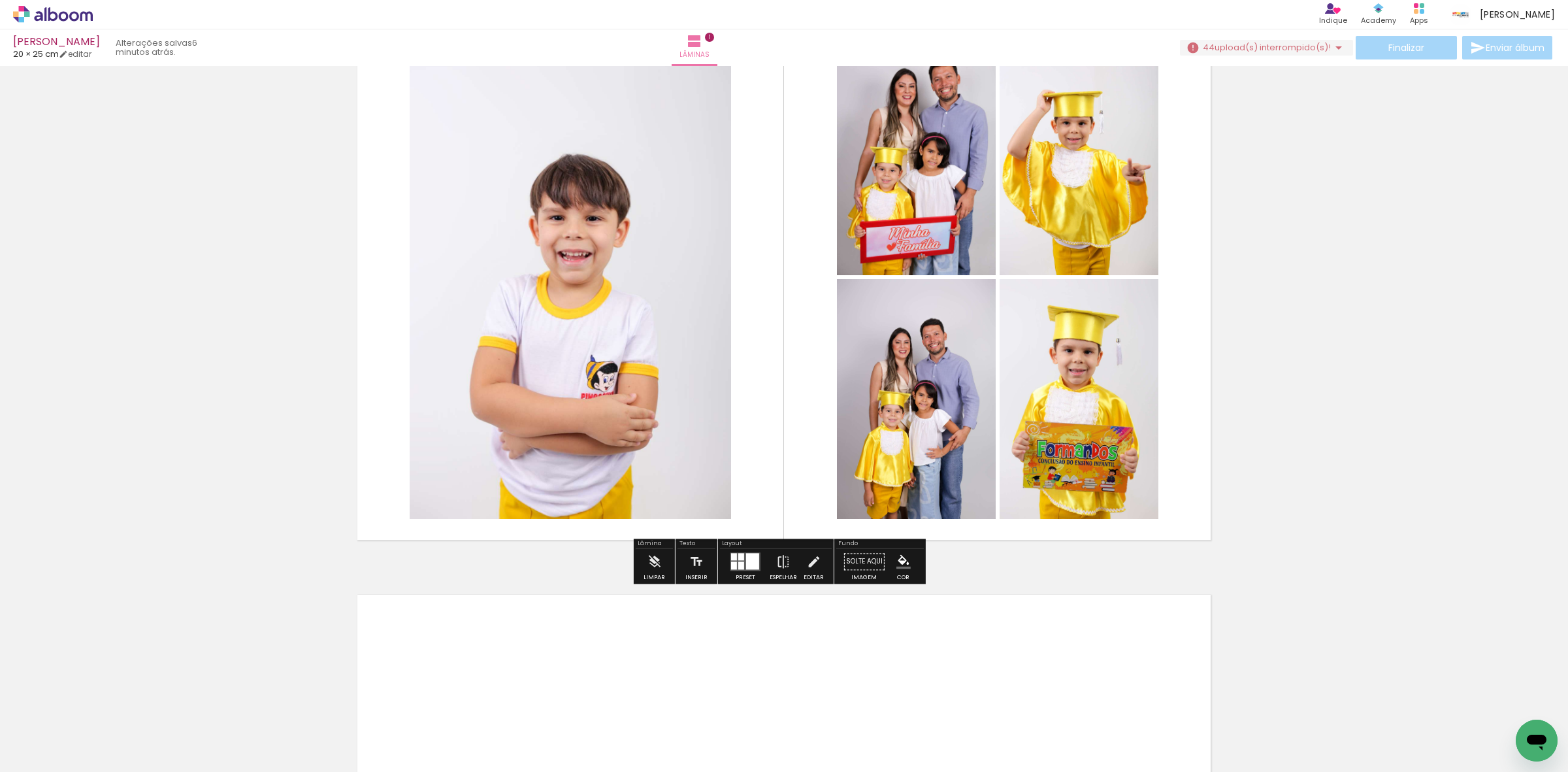
scroll to position [0, 0]
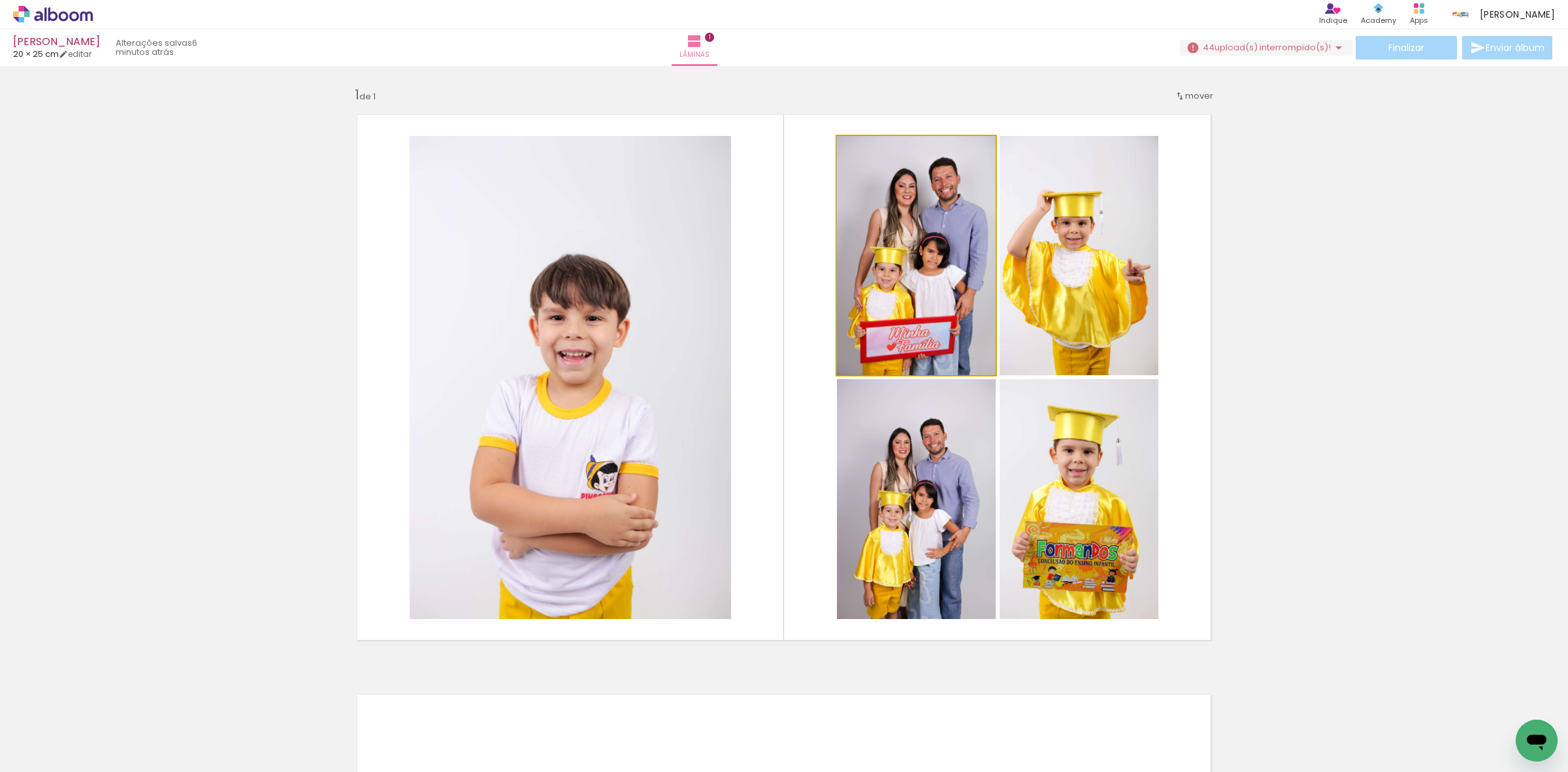
drag, startPoint x: 862, startPoint y: 262, endPoint x: 997, endPoint y: 255, distance: 135.2
click at [0, 0] on slot at bounding box center [0, 0] width 0 height 0
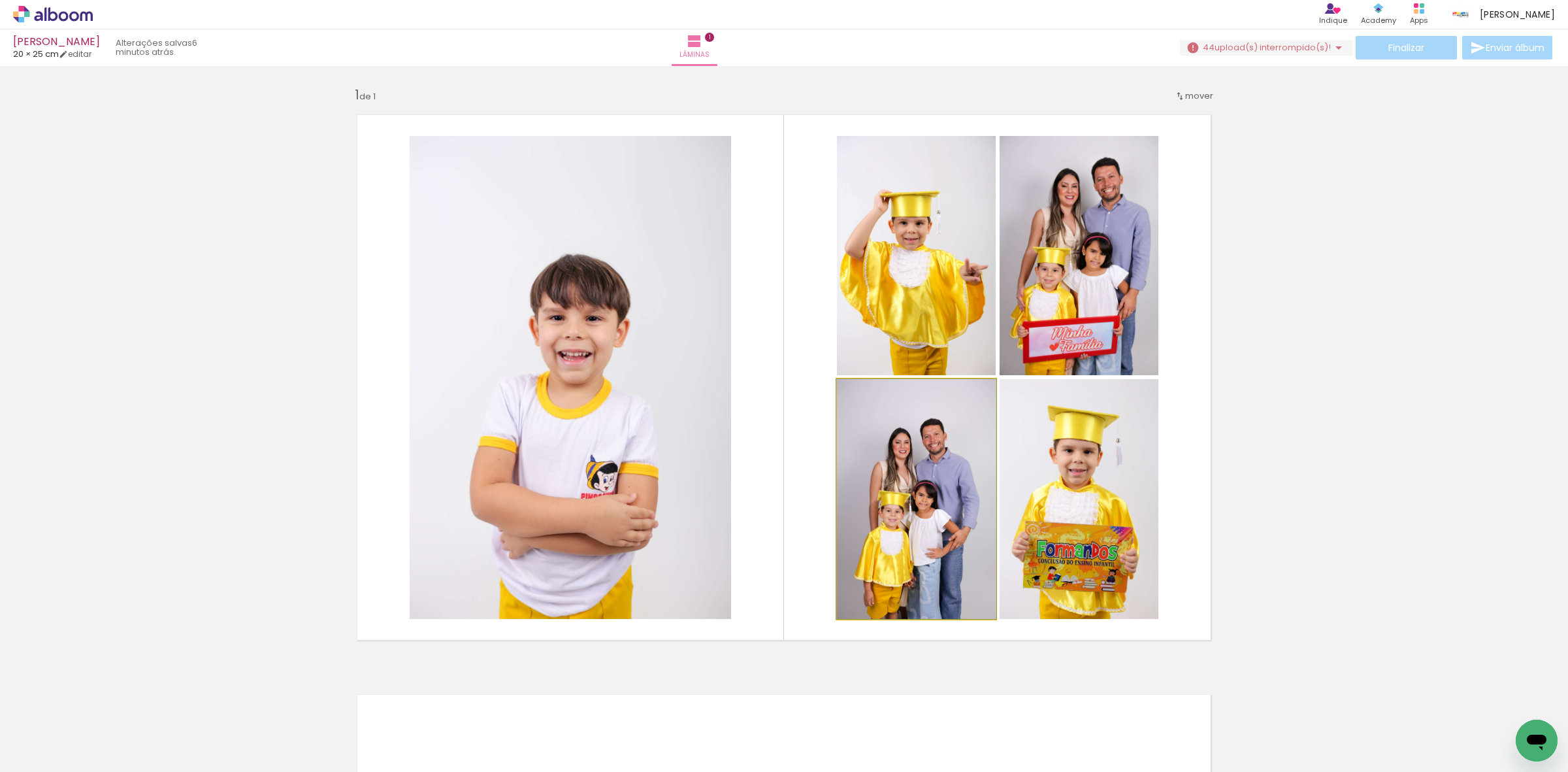
drag, startPoint x: 879, startPoint y: 474, endPoint x: 1097, endPoint y: 458, distance: 218.6
click at [0, 0] on slot at bounding box center [0, 0] width 0 height 0
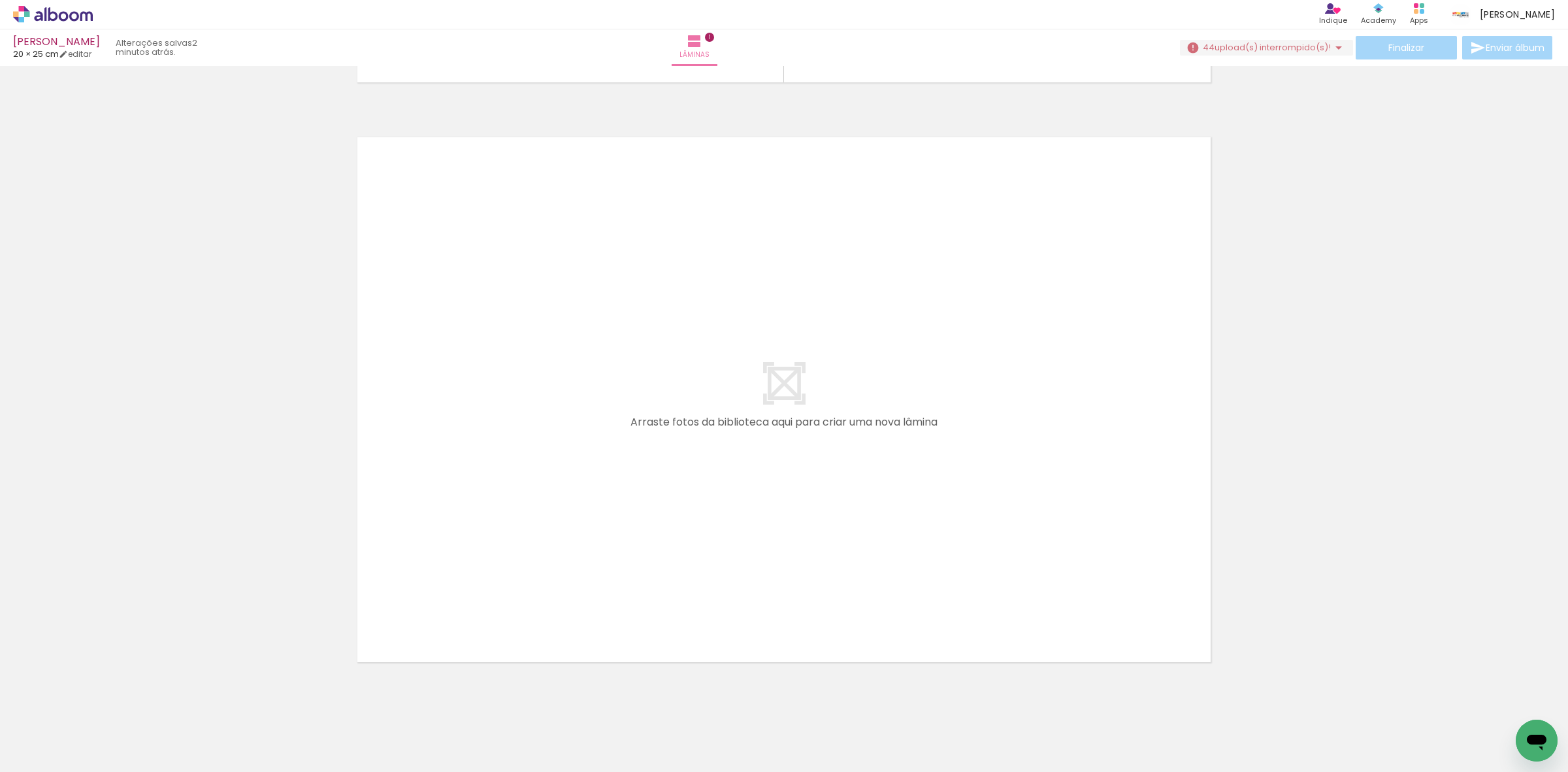
scroll to position [572, 0]
click at [37, 730] on input "Todas as fotos" at bounding box center [37, 733] width 50 height 11
click at [0, 0] on slot "Não utilizadas" at bounding box center [0, 0] width 0 height 0
type input "Não utilizadas"
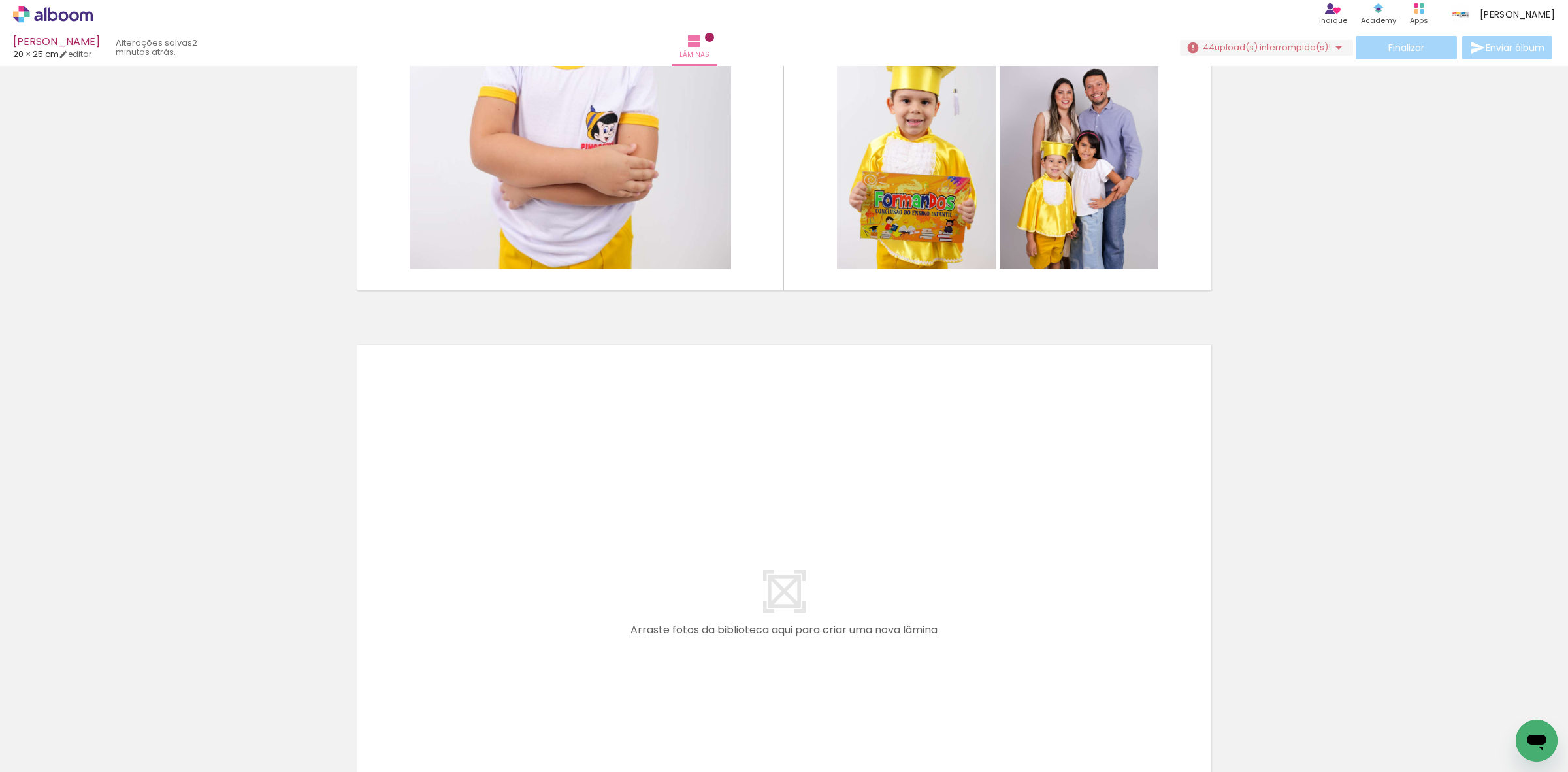
scroll to position [327, 0]
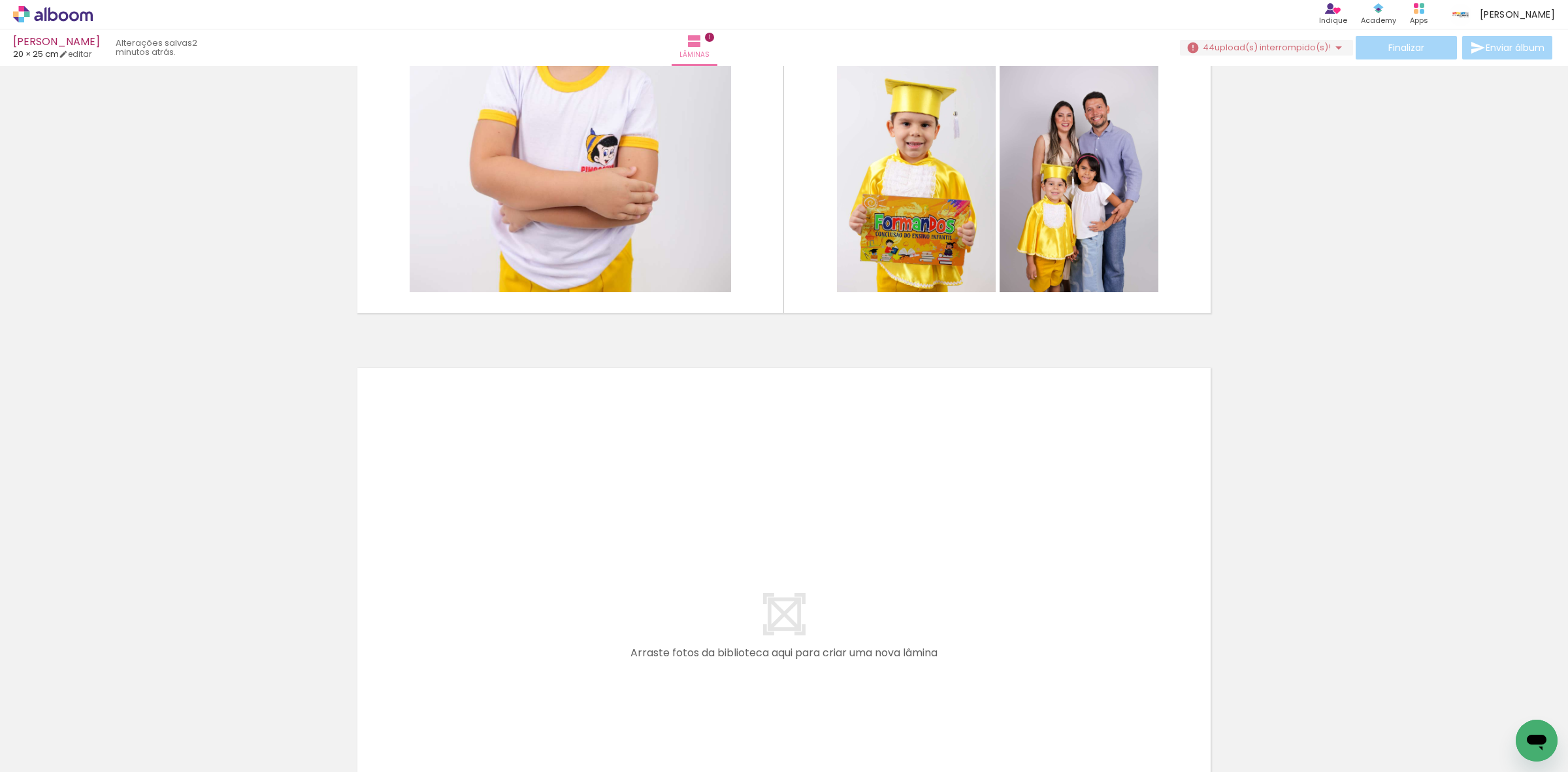
drag, startPoint x: 217, startPoint y: 730, endPoint x: 259, endPoint y: 671, distance: 72.4
click at [390, 569] on quentale-workspace at bounding box center [784, 386] width 1568 height 772
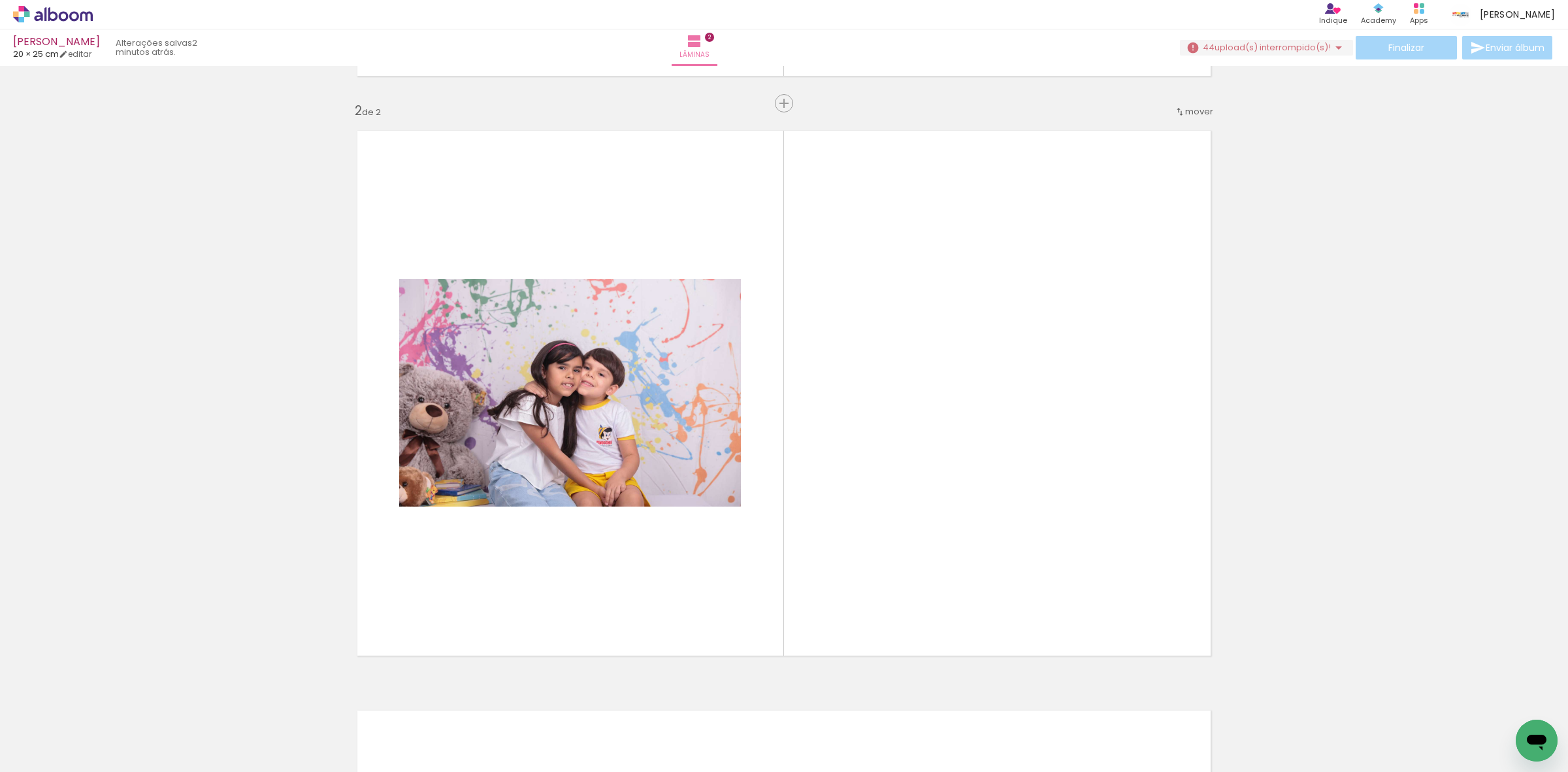
scroll to position [579, 0]
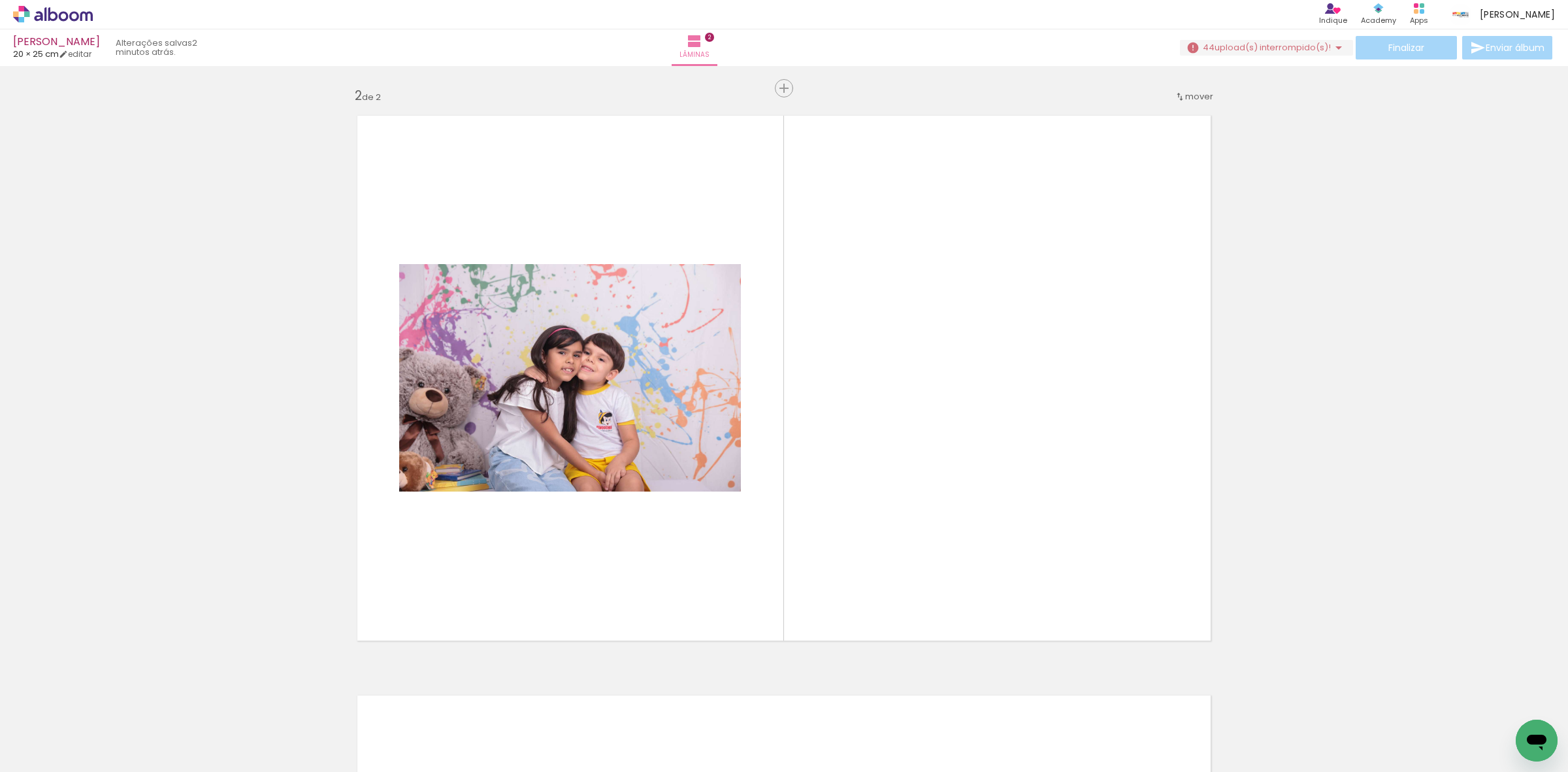
drag, startPoint x: 226, startPoint y: 742, endPoint x: 294, endPoint y: 642, distance: 120.9
click at [535, 546] on quentale-workspace at bounding box center [784, 386] width 1568 height 772
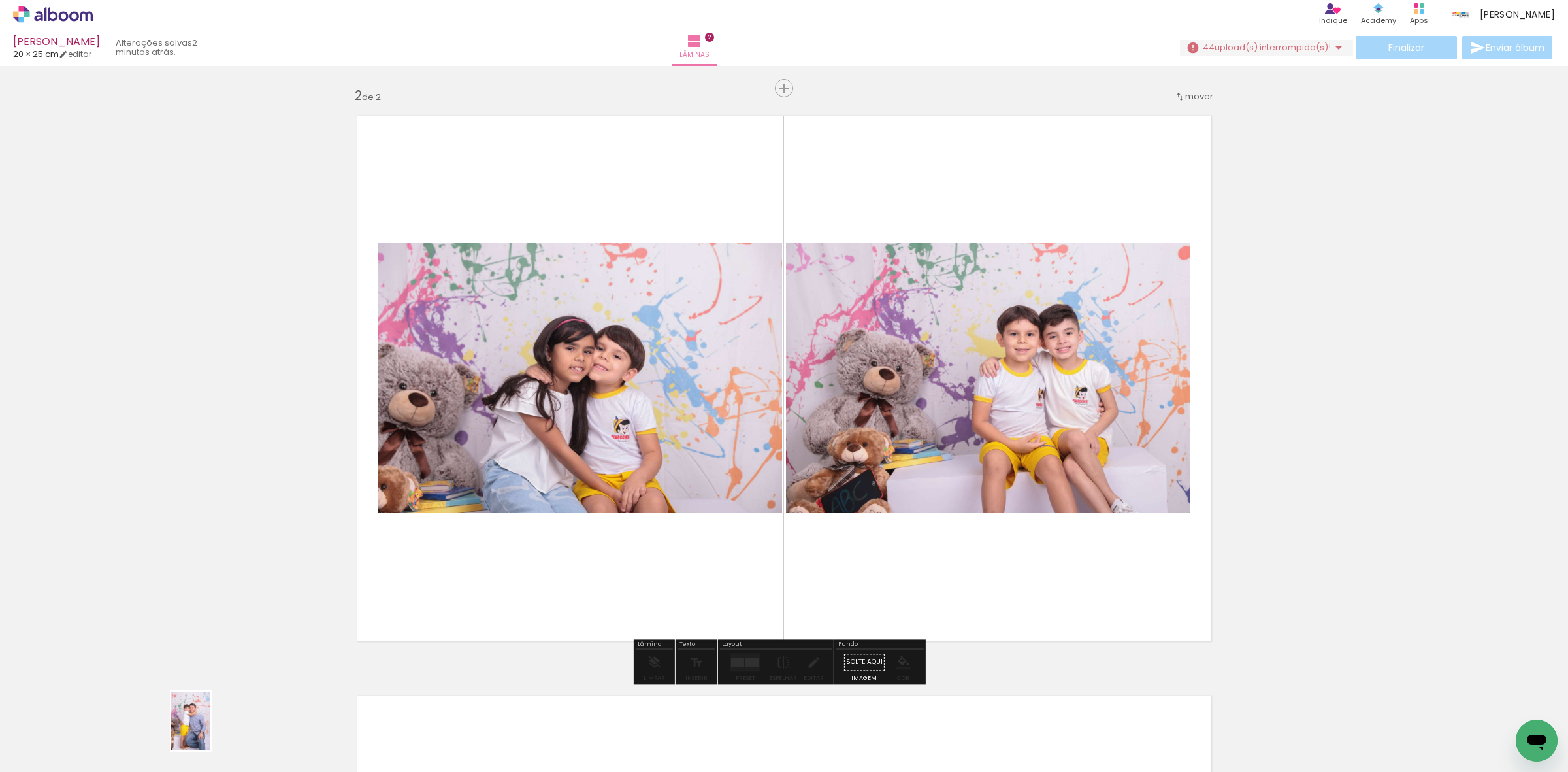
drag, startPoint x: 167, startPoint y: 739, endPoint x: 210, endPoint y: 730, distance: 43.9
click at [0, 0] on slot at bounding box center [0, 0] width 0 height 0
drag, startPoint x: 219, startPoint y: 739, endPoint x: 338, endPoint y: 609, distance: 176.2
click at [494, 445] on quentale-workspace at bounding box center [784, 386] width 1568 height 772
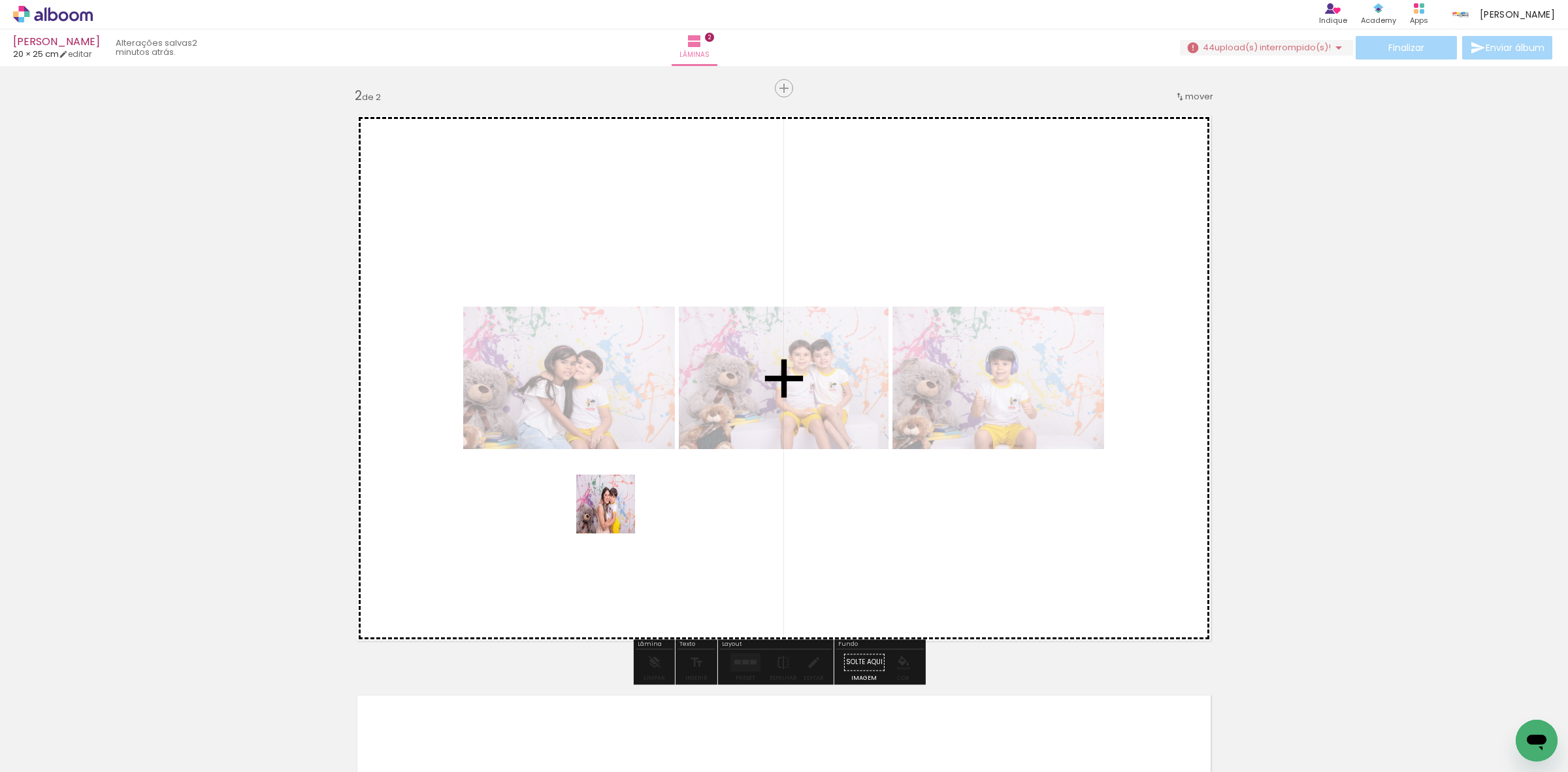
drag, startPoint x: 283, startPoint y: 729, endPoint x: 637, endPoint y: 497, distance: 423.2
click at [637, 497] on quentale-workspace at bounding box center [784, 386] width 1568 height 772
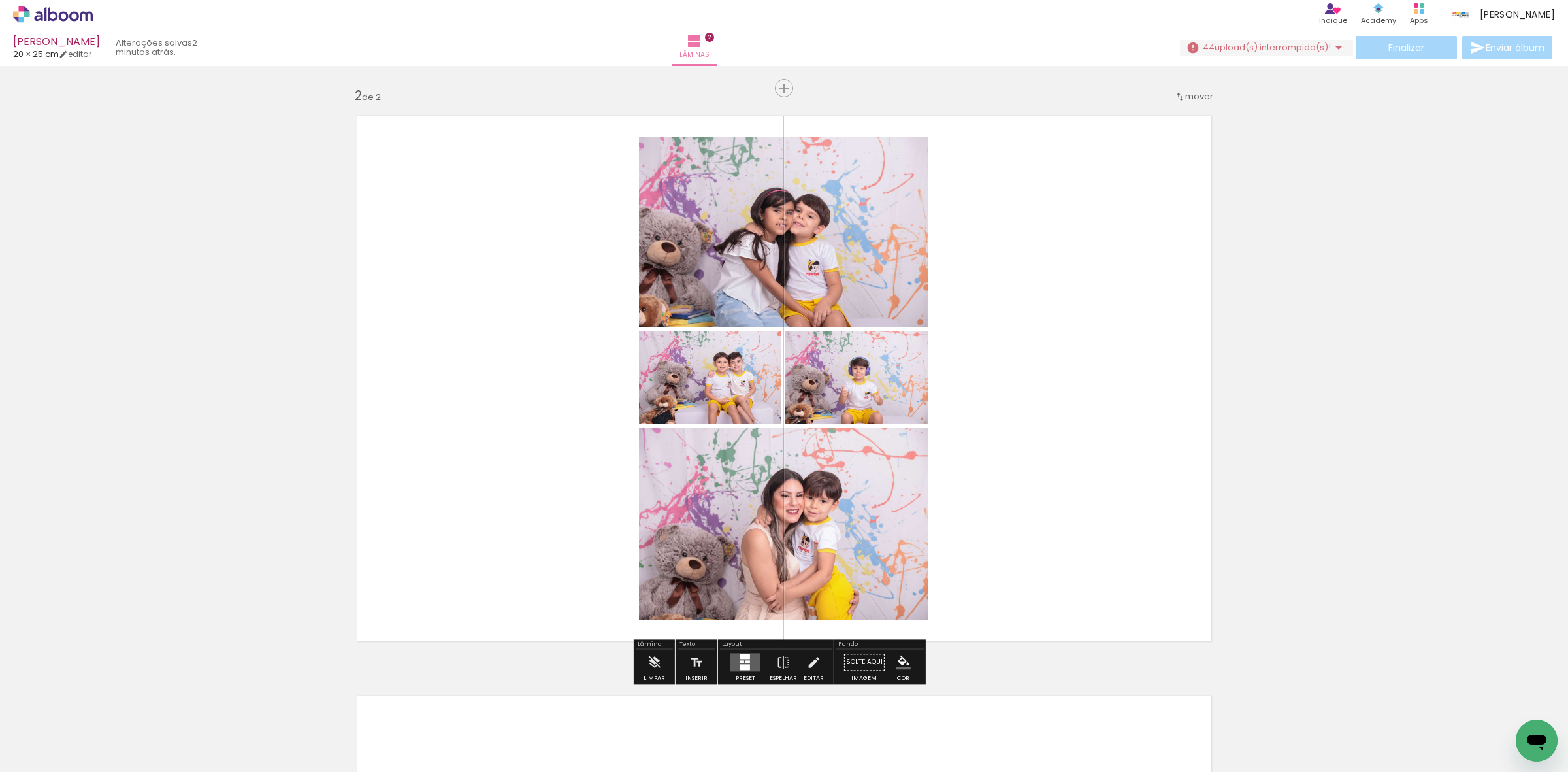
click at [729, 677] on paper-button "Preset" at bounding box center [745, 665] width 42 height 33
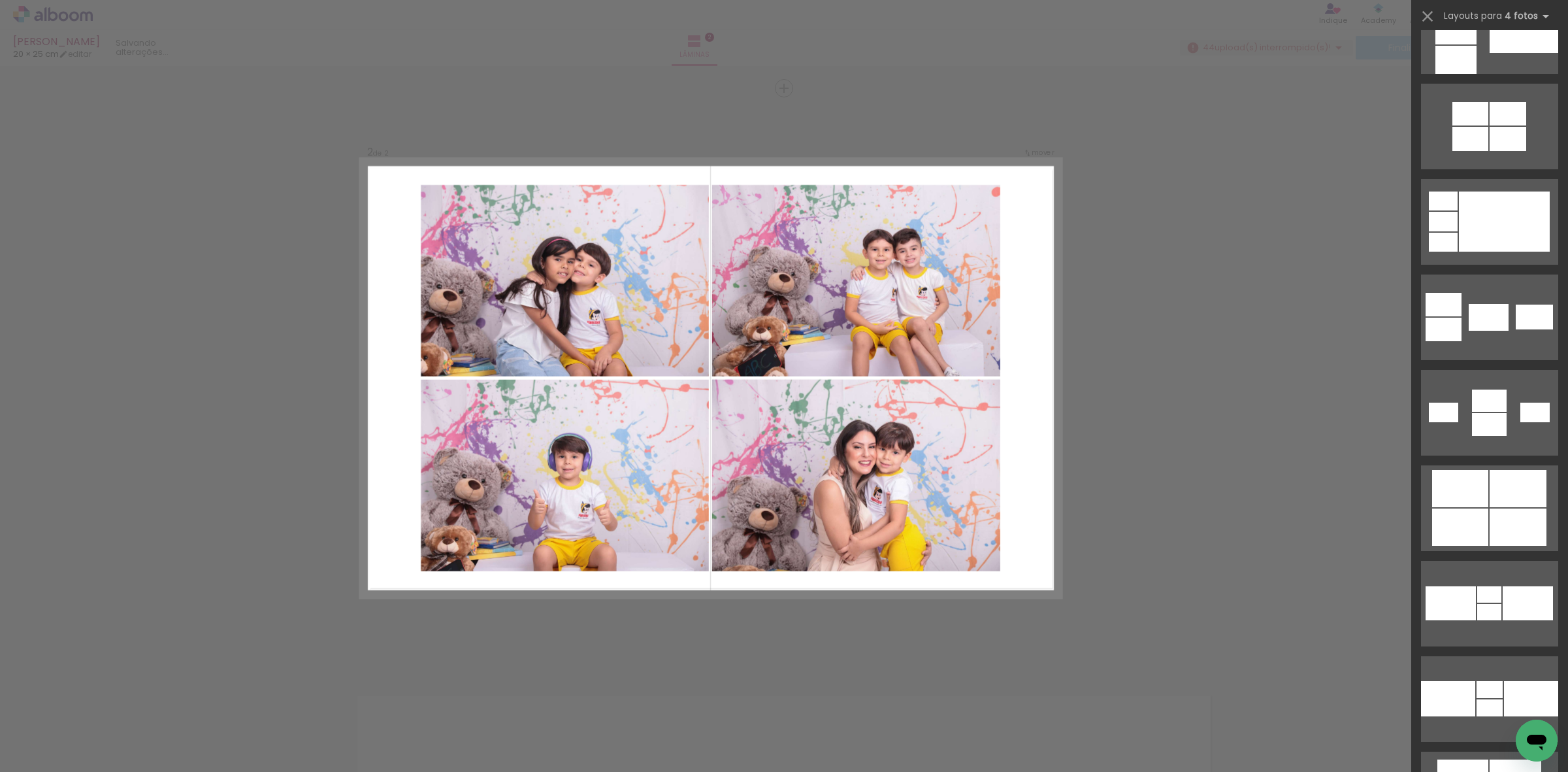
scroll to position [2859, 0]
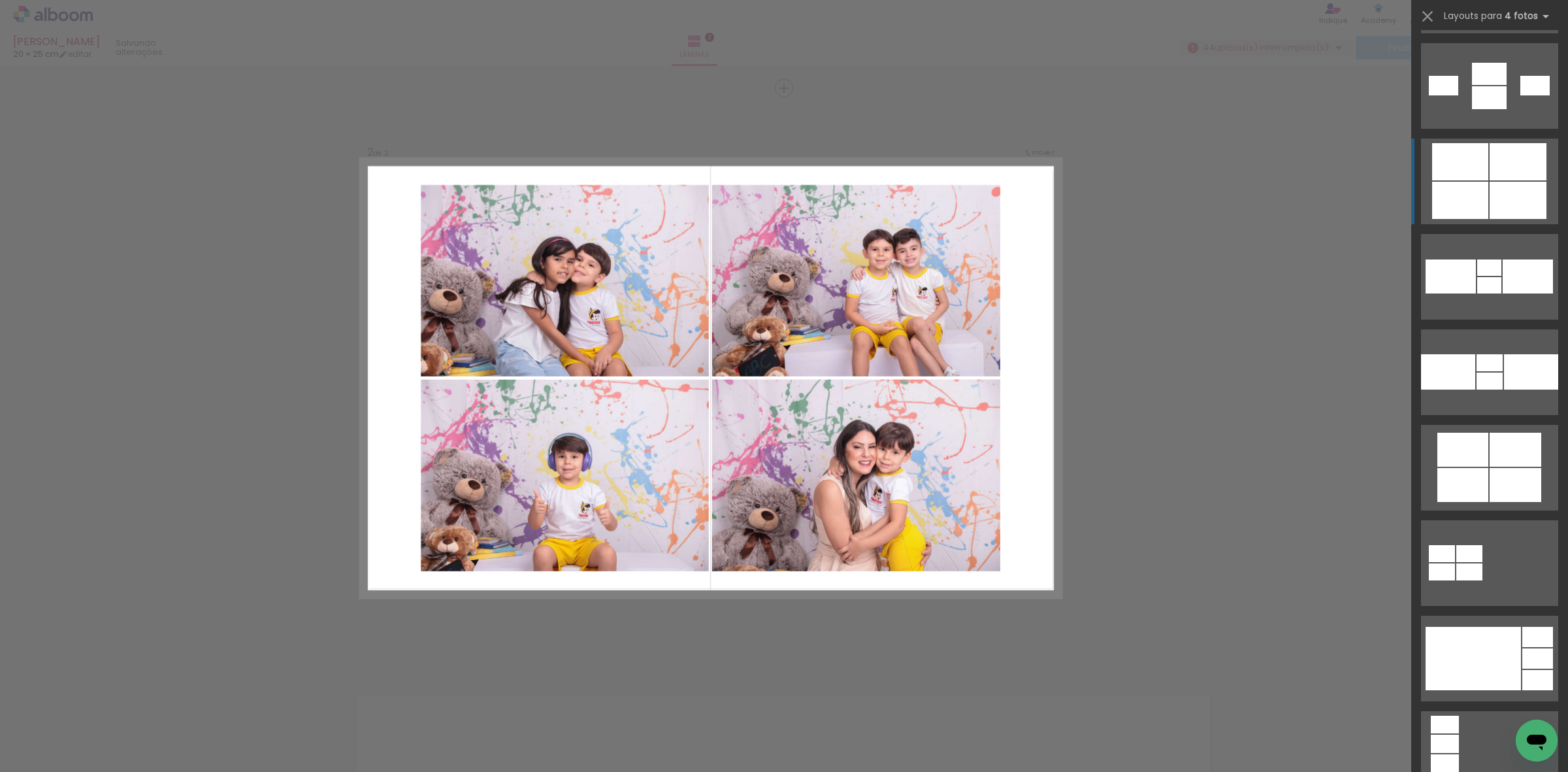
click at [1477, 175] on div at bounding box center [1460, 161] width 56 height 37
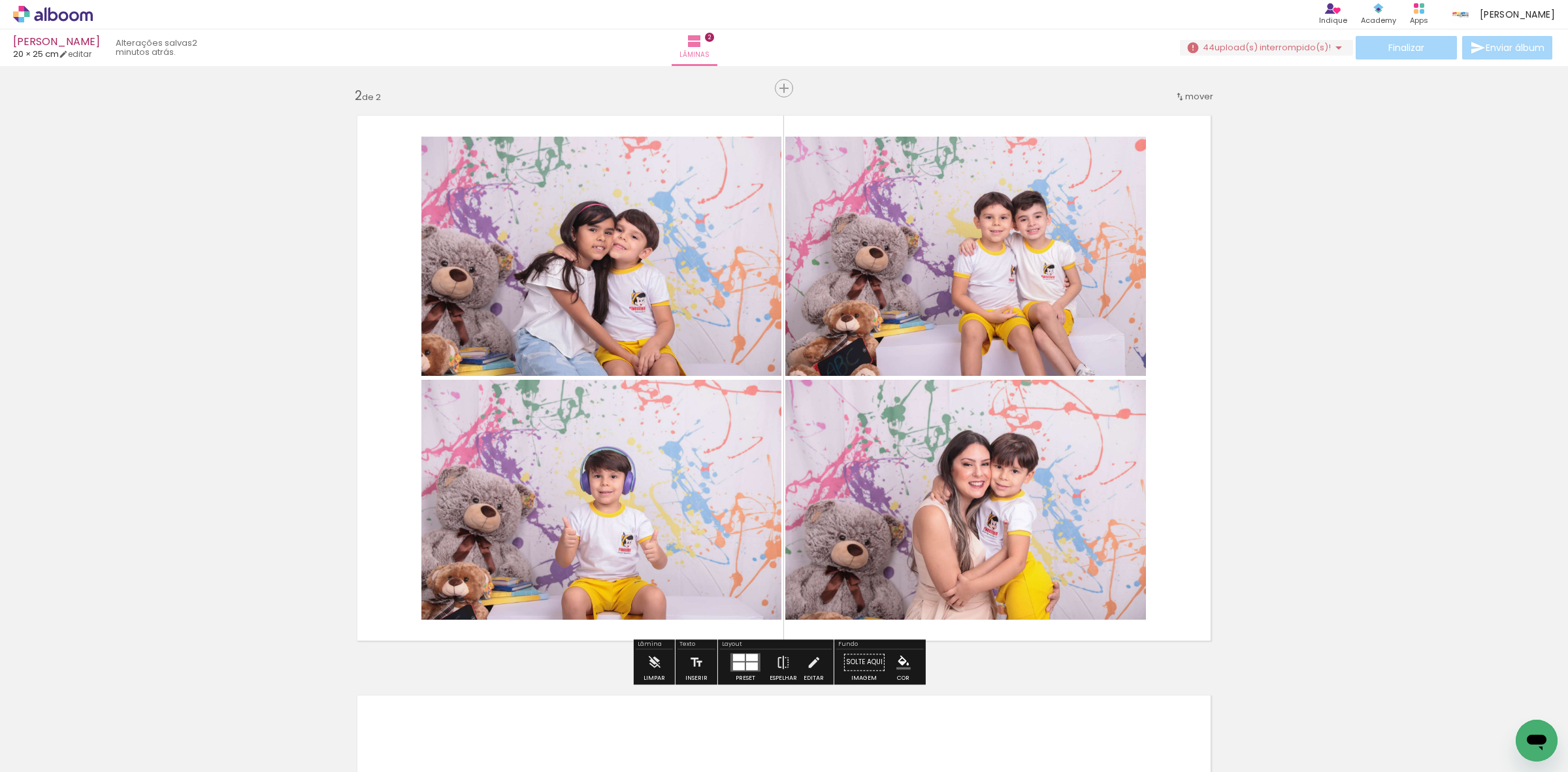
click at [990, 255] on quentale-photo at bounding box center [965, 256] width 361 height 239
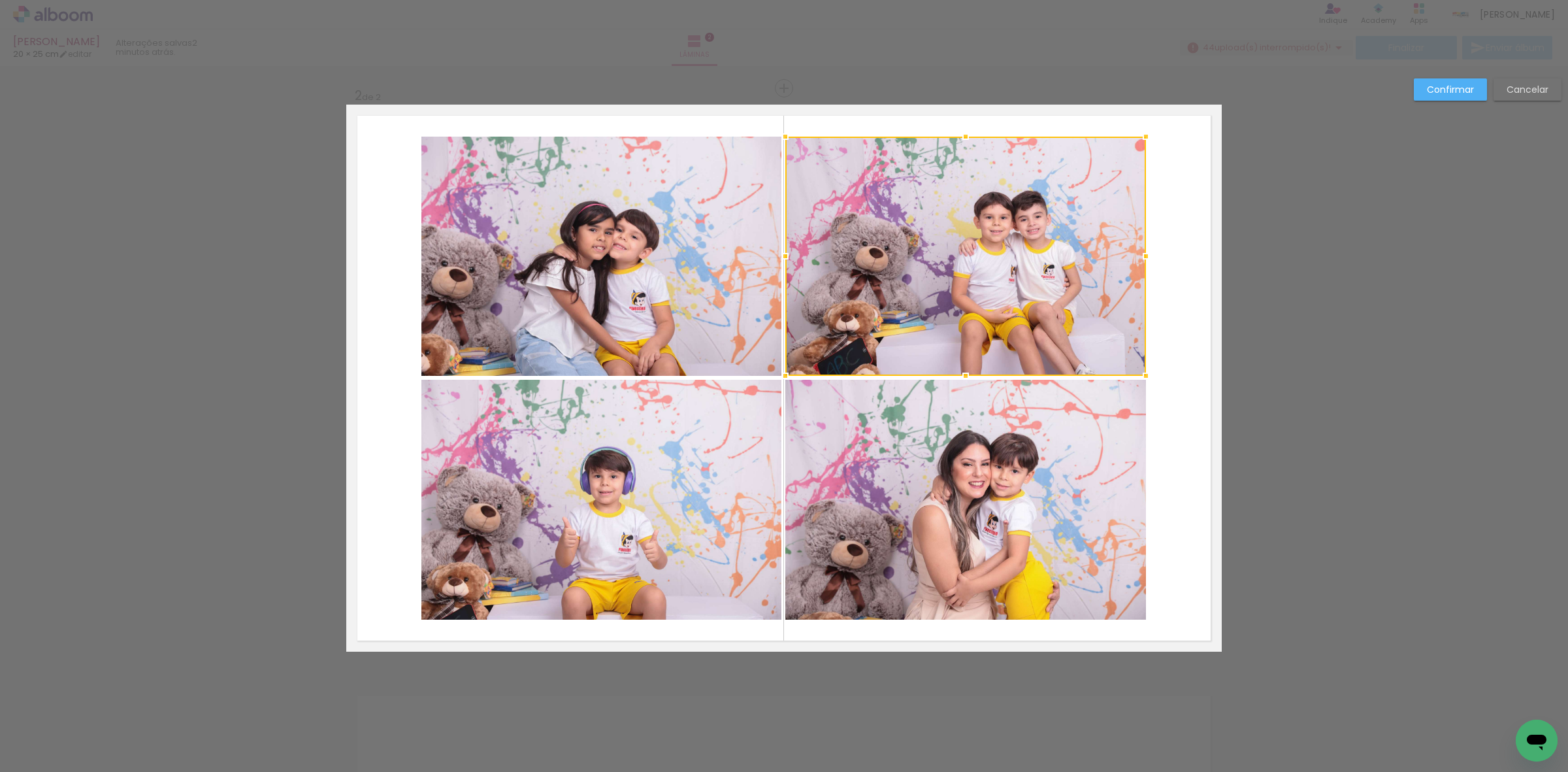
click at [962, 459] on quentale-photo at bounding box center [965, 500] width 361 height 240
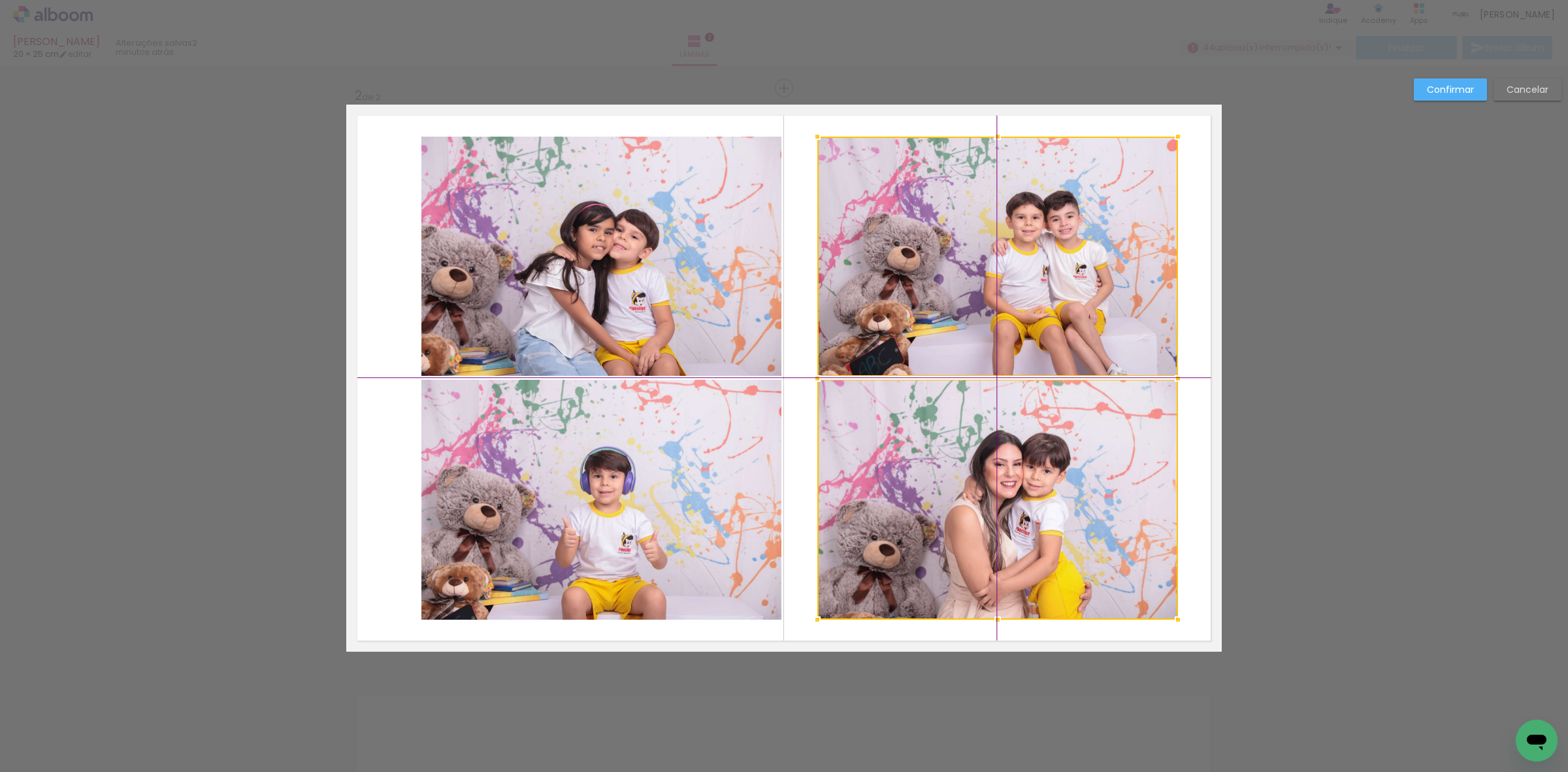
drag, startPoint x: 964, startPoint y: 471, endPoint x: 993, endPoint y: 466, distance: 29.4
click at [993, 466] on div at bounding box center [997, 378] width 361 height 483
click at [609, 319] on quentale-photo at bounding box center [601, 256] width 360 height 239
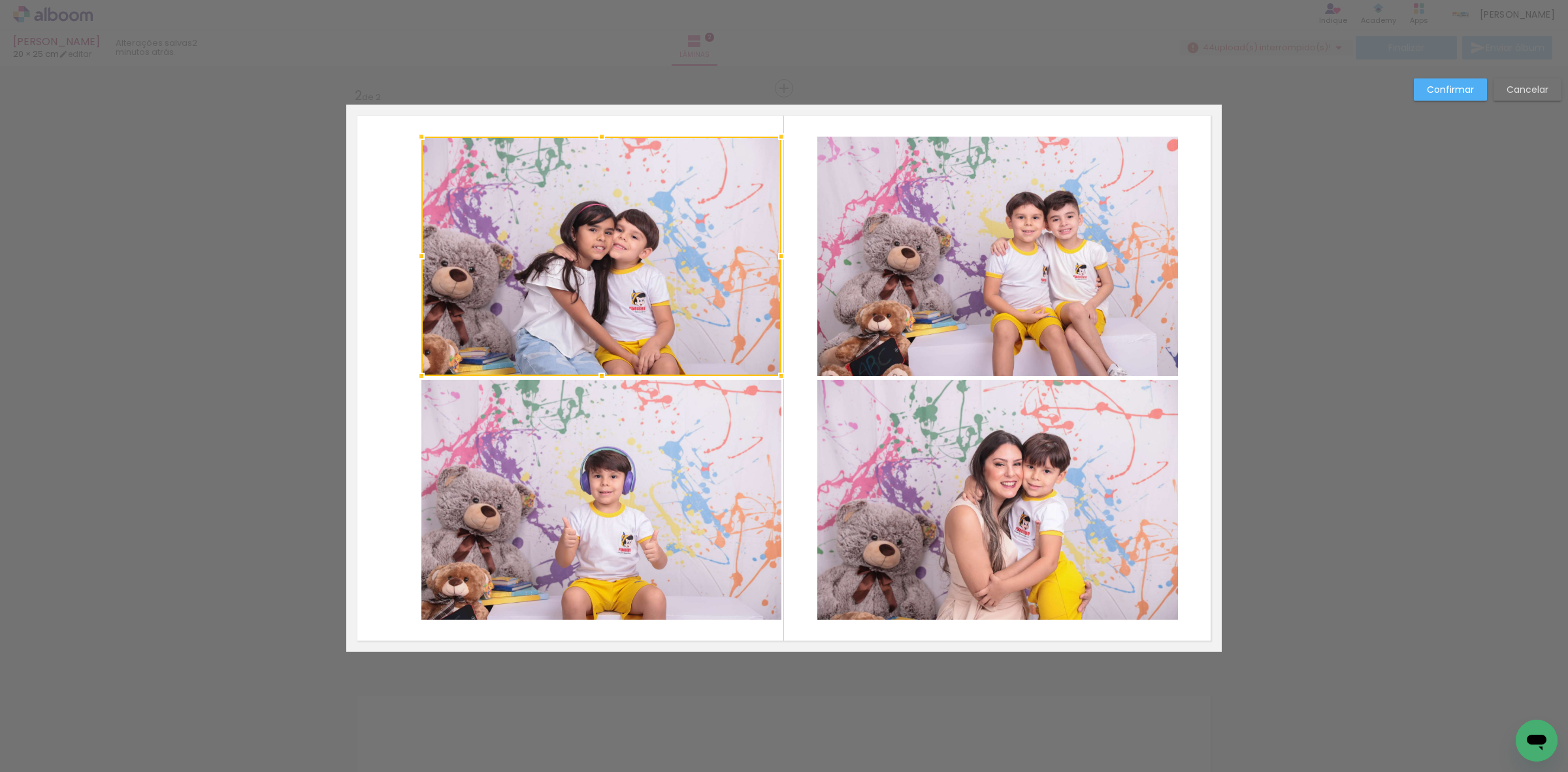
click at [611, 429] on quentale-photo at bounding box center [601, 500] width 360 height 240
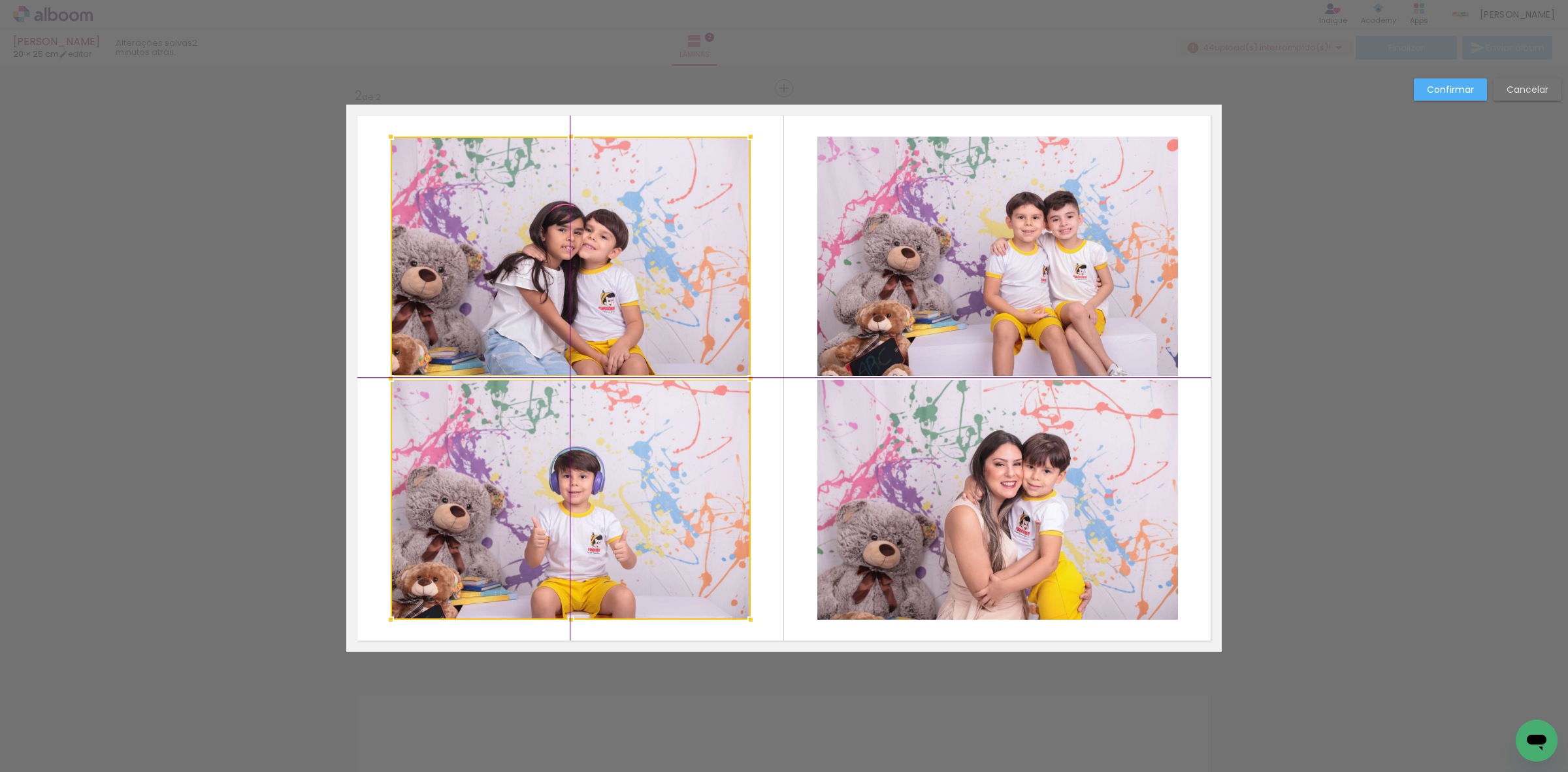
drag, startPoint x: 640, startPoint y: 441, endPoint x: 611, endPoint y: 443, distance: 29.1
click at [611, 443] on div at bounding box center [571, 378] width 360 height 483
click at [1475, 86] on paper-button "Confirmar" at bounding box center [1451, 89] width 73 height 23
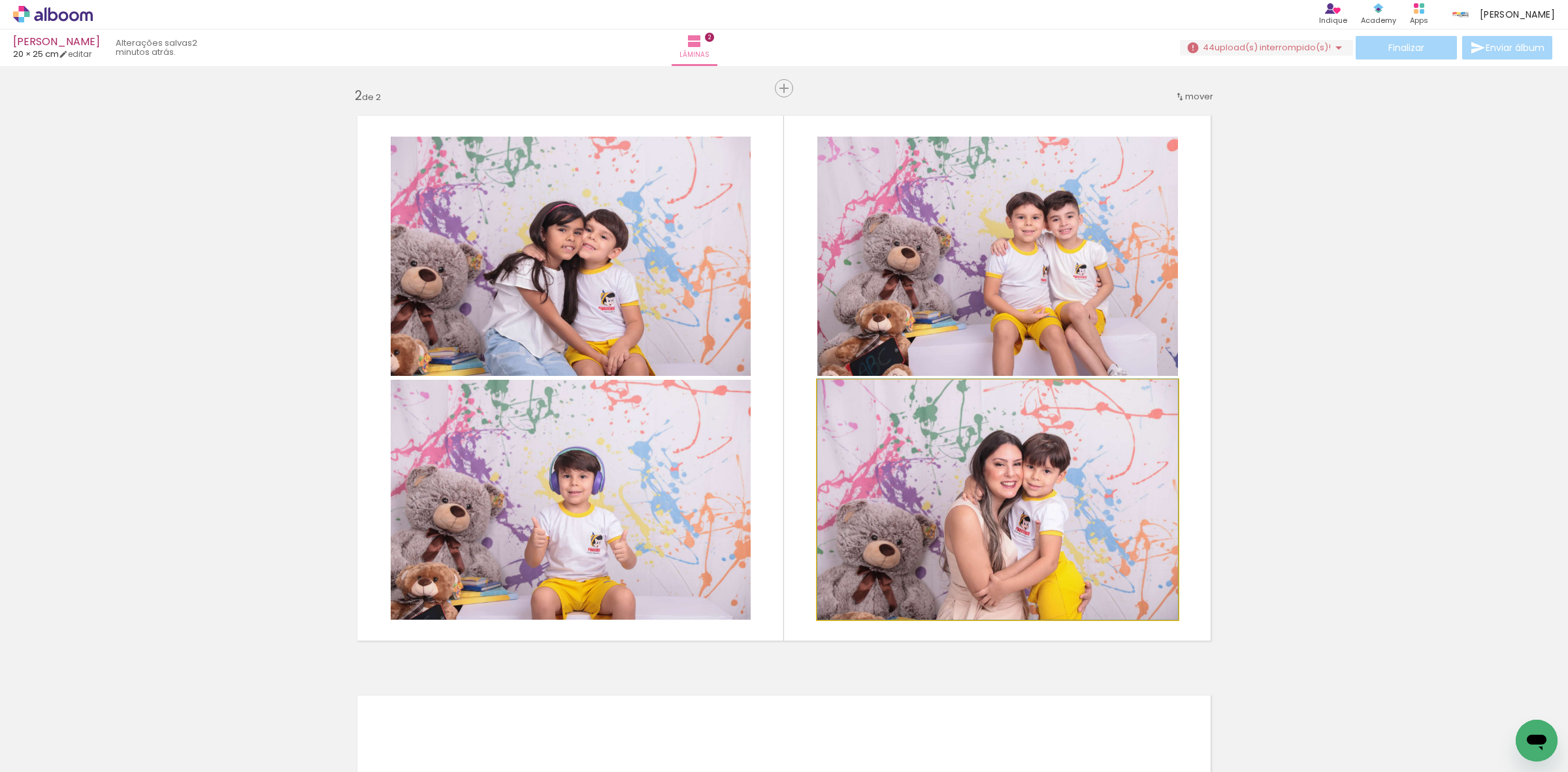
drag, startPoint x: 1006, startPoint y: 468, endPoint x: 559, endPoint y: 257, distance: 494.3
click at [0, 0] on slot at bounding box center [0, 0] width 0 height 0
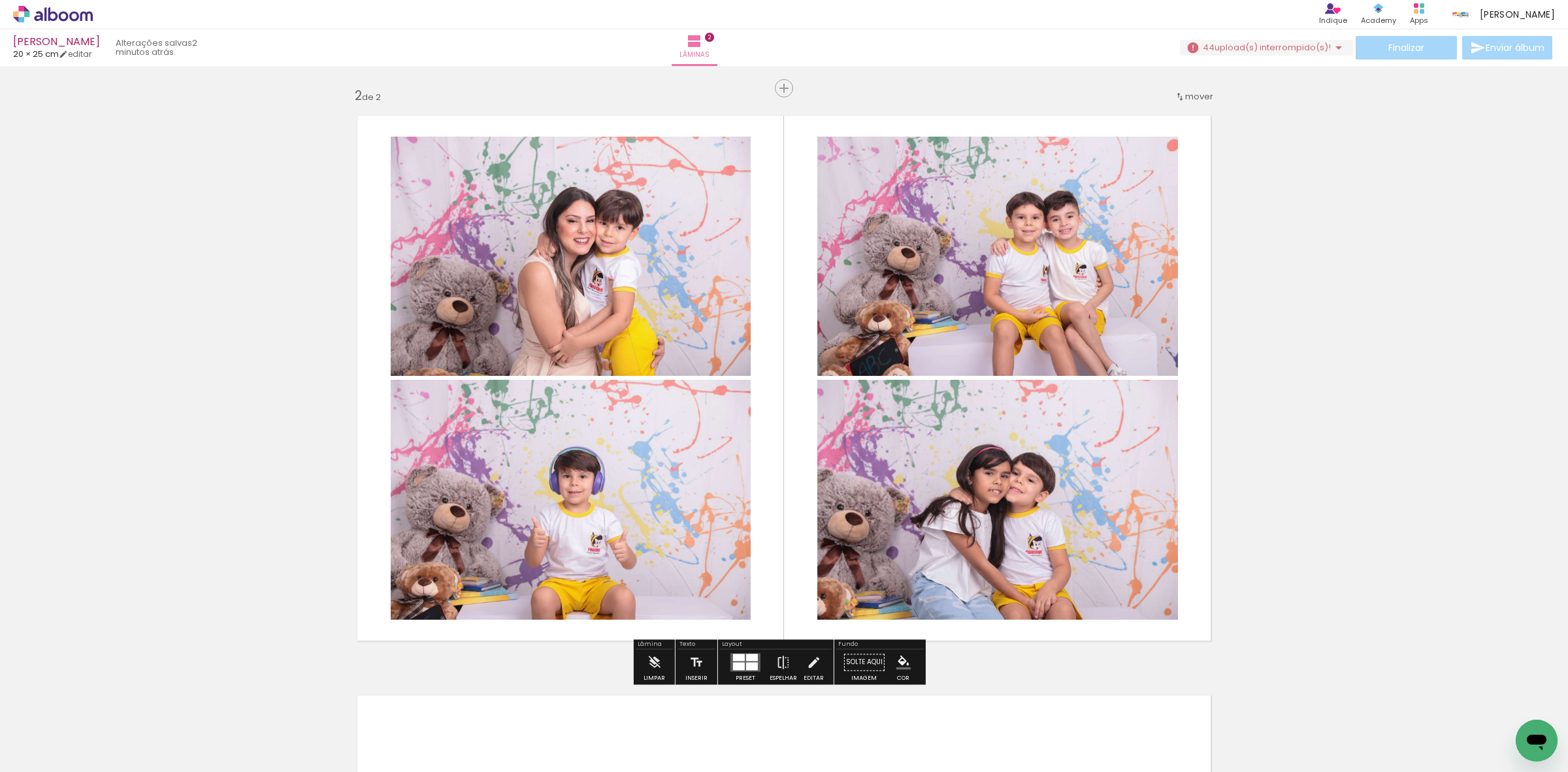
click at [235, 412] on div "Inserir lâmina 1 de 2 Inserir lâmina 2 de 2" at bounding box center [784, 361] width 1568 height 1740
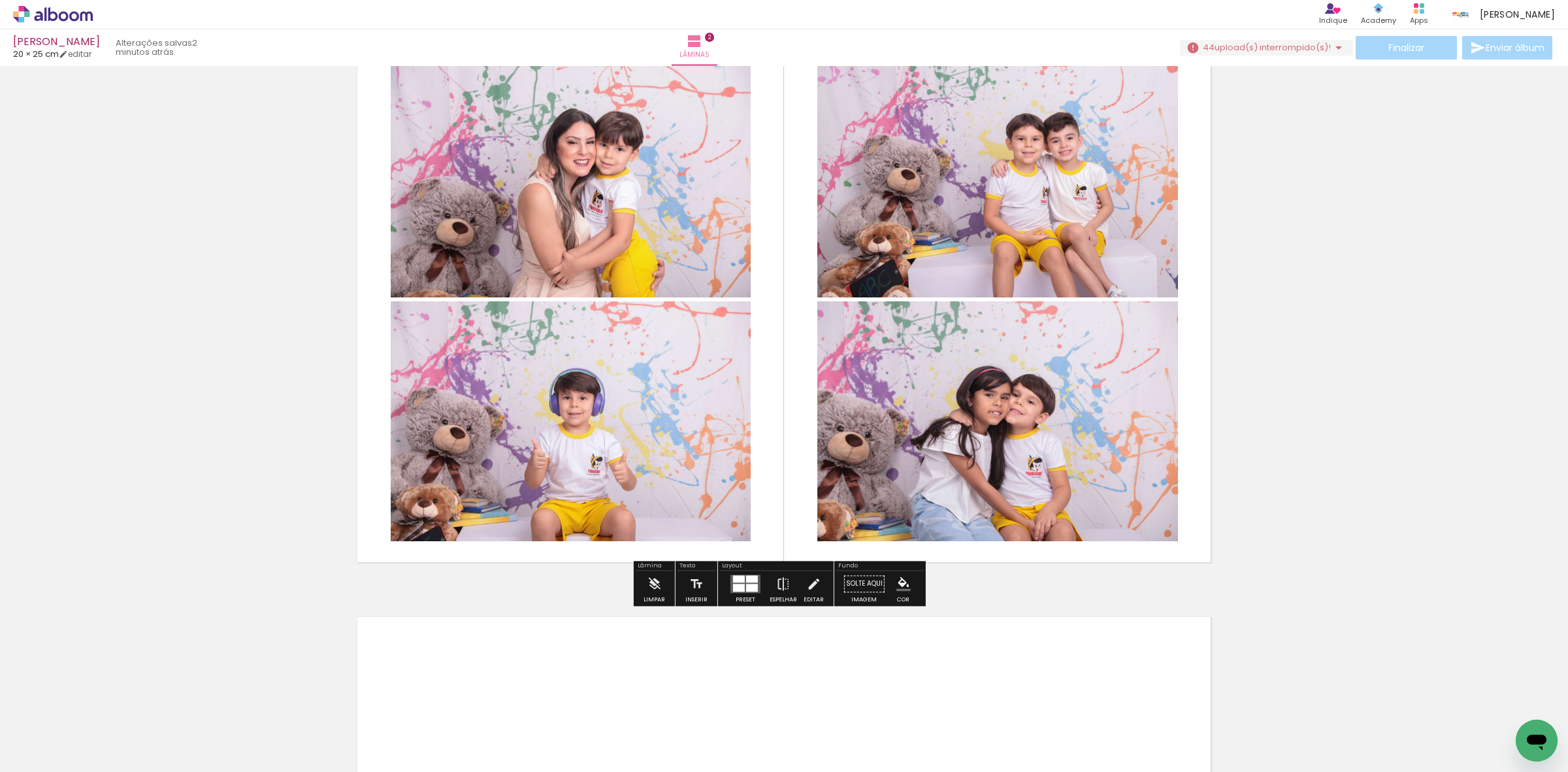
scroll to position [987, 0]
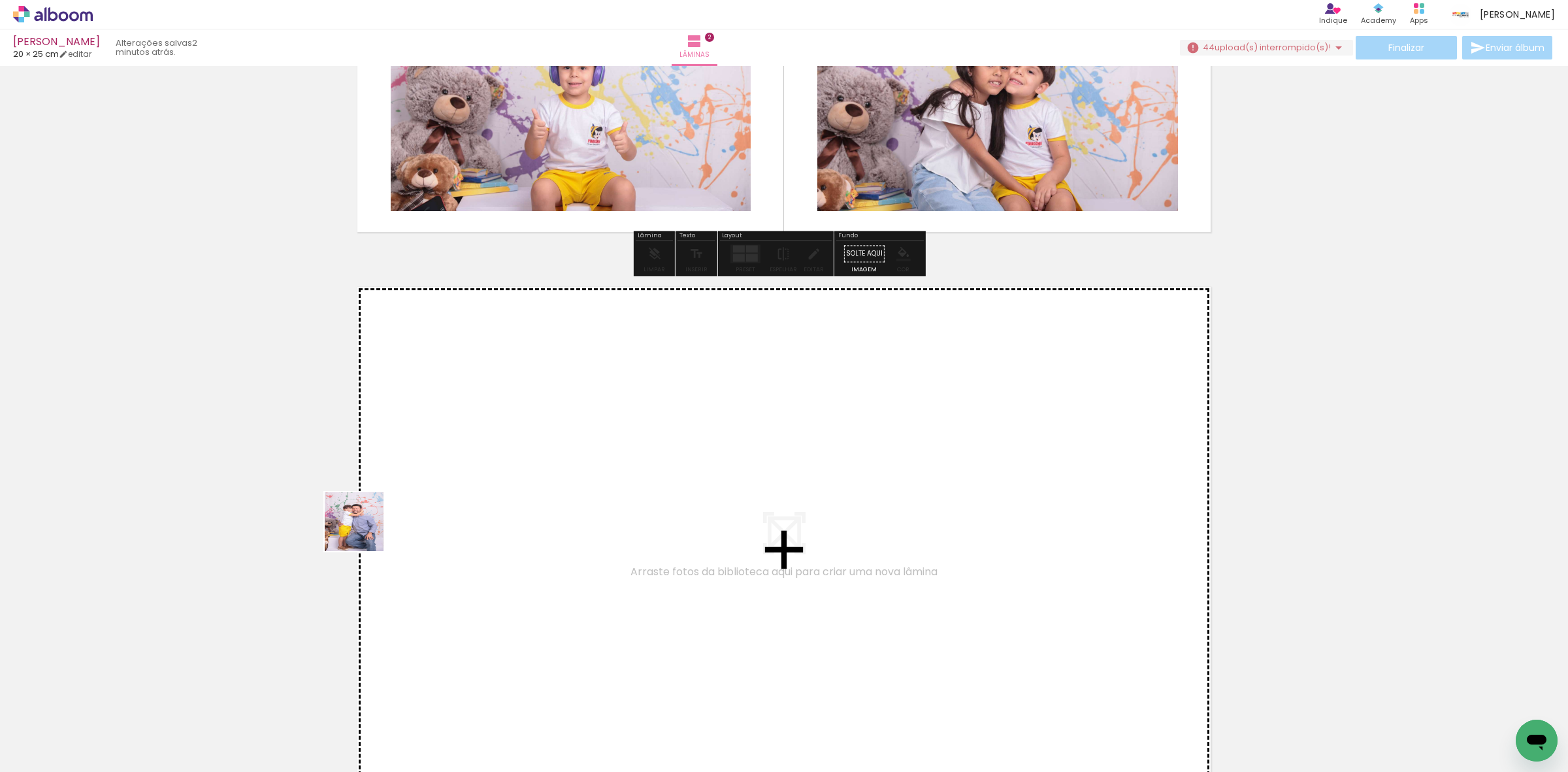
drag, startPoint x: 128, startPoint y: 726, endPoint x: 179, endPoint y: 674, distance: 72.8
click at [445, 473] on quentale-workspace at bounding box center [784, 386] width 1568 height 772
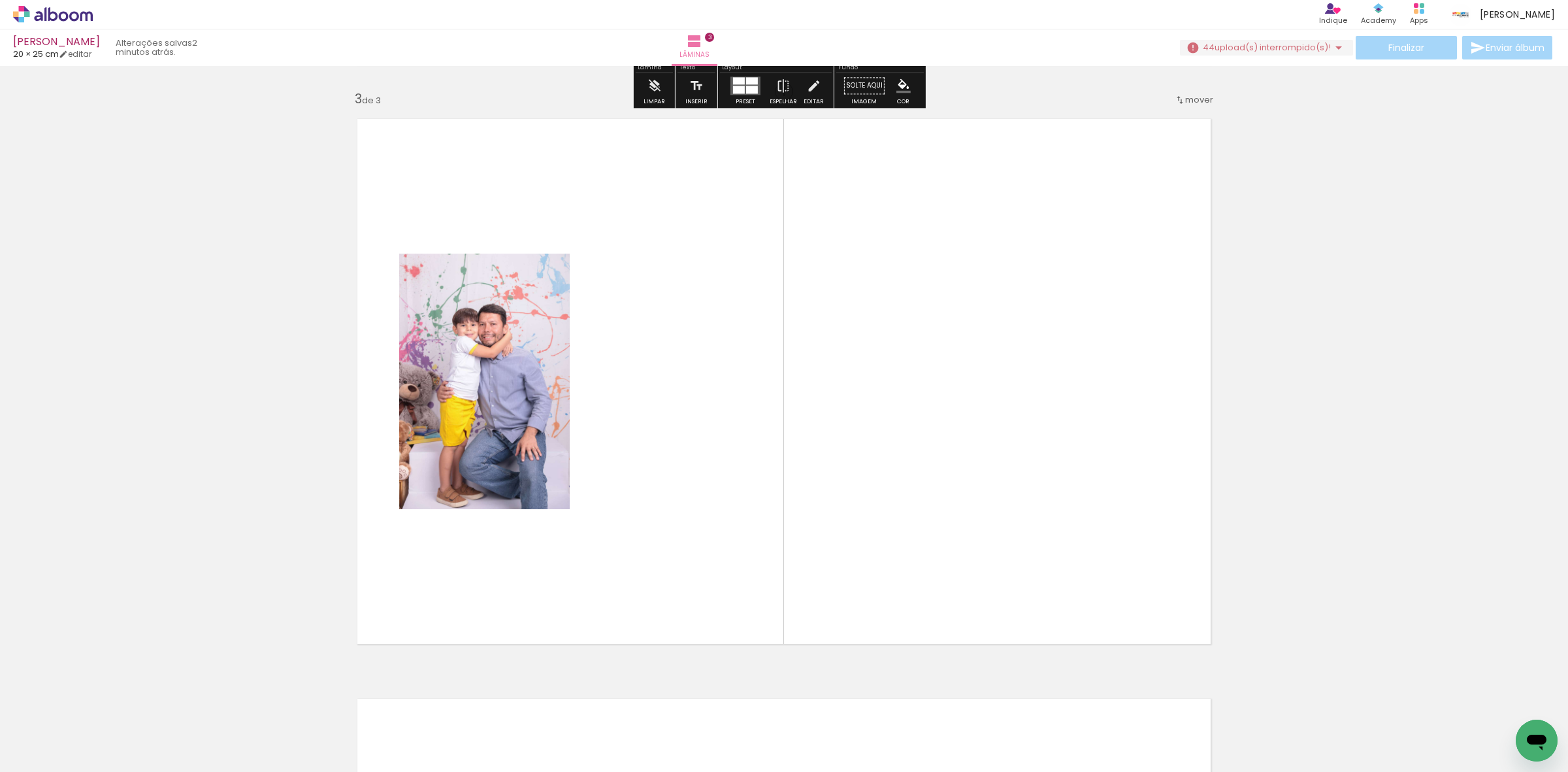
scroll to position [1158, 0]
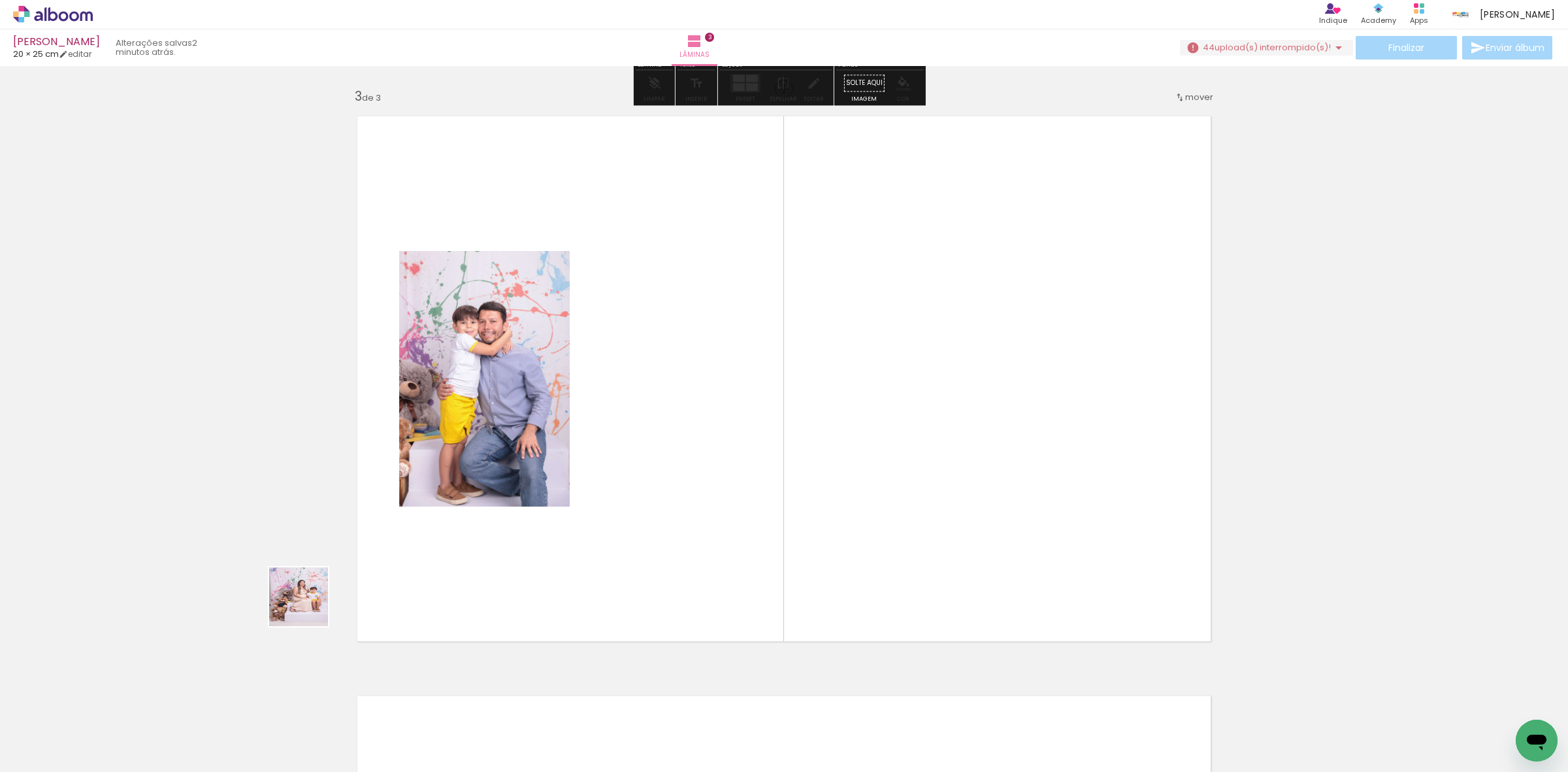
drag, startPoint x: 175, startPoint y: 697, endPoint x: 314, endPoint y: 574, distance: 185.6
click at [525, 474] on quentale-workspace at bounding box center [784, 386] width 1568 height 772
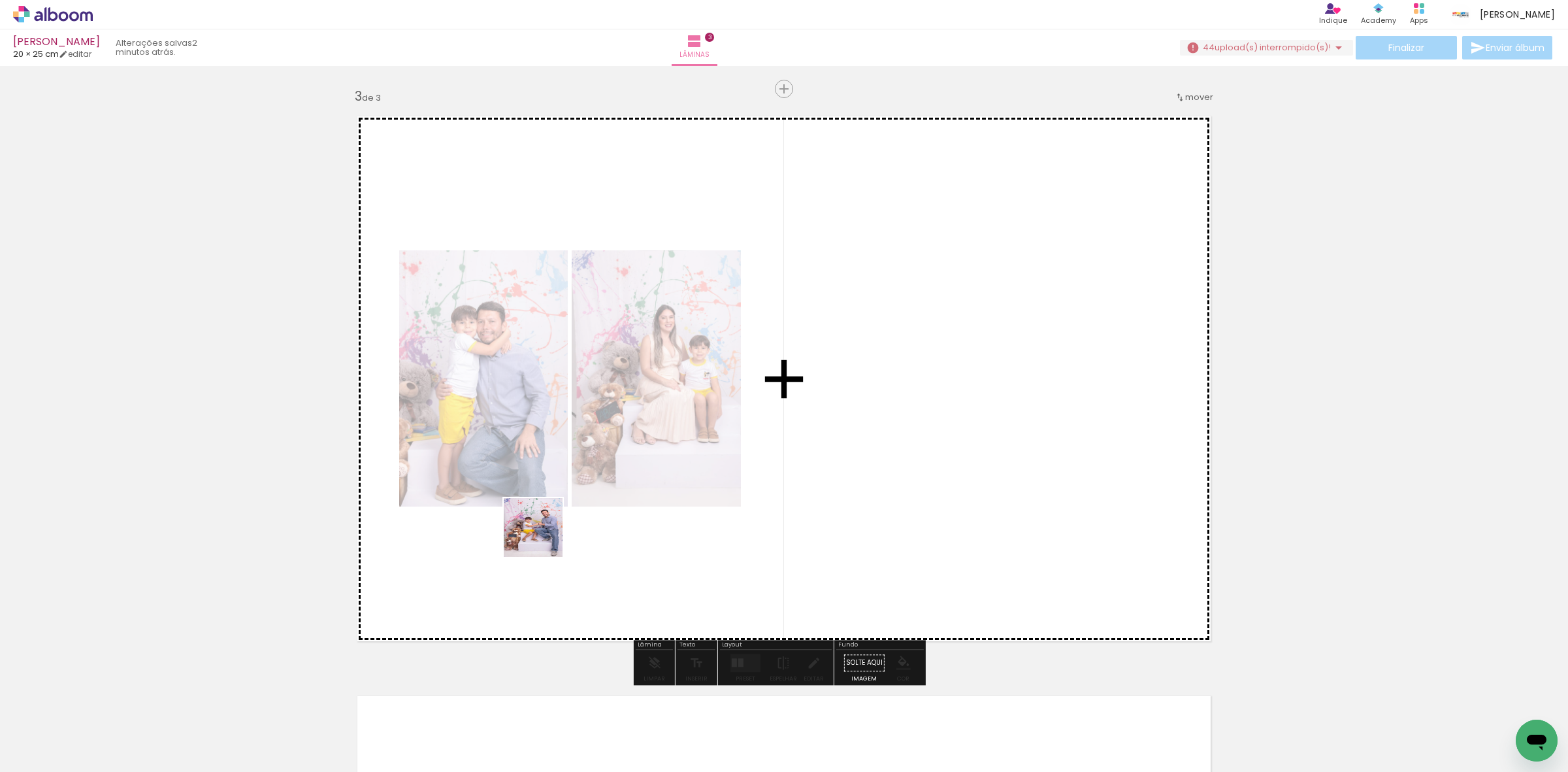
drag, startPoint x: 139, startPoint y: 739, endPoint x: 593, endPoint y: 521, distance: 503.6
click at [582, 523] on quentale-workspace at bounding box center [784, 386] width 1568 height 772
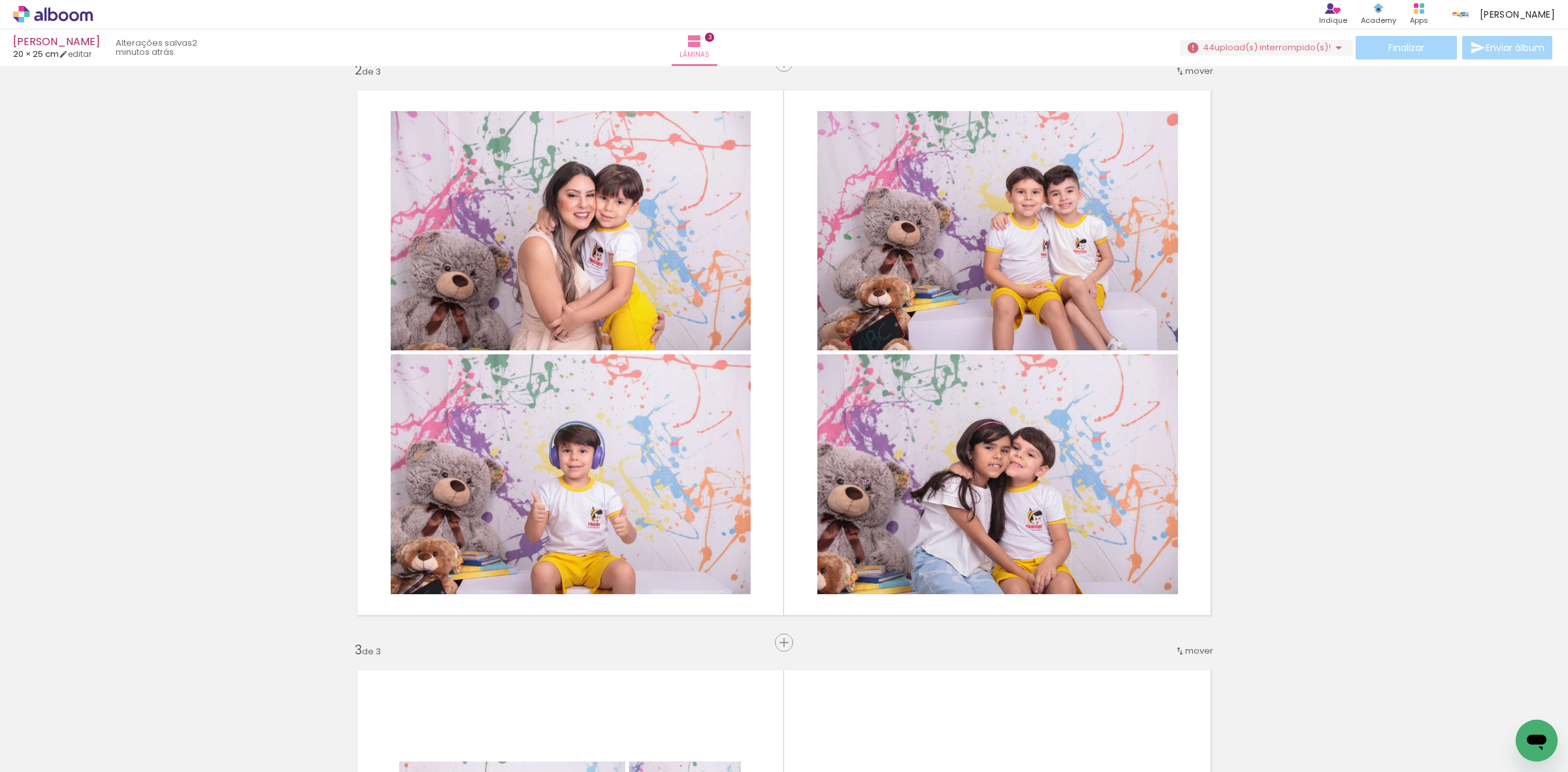
scroll to position [586, 0]
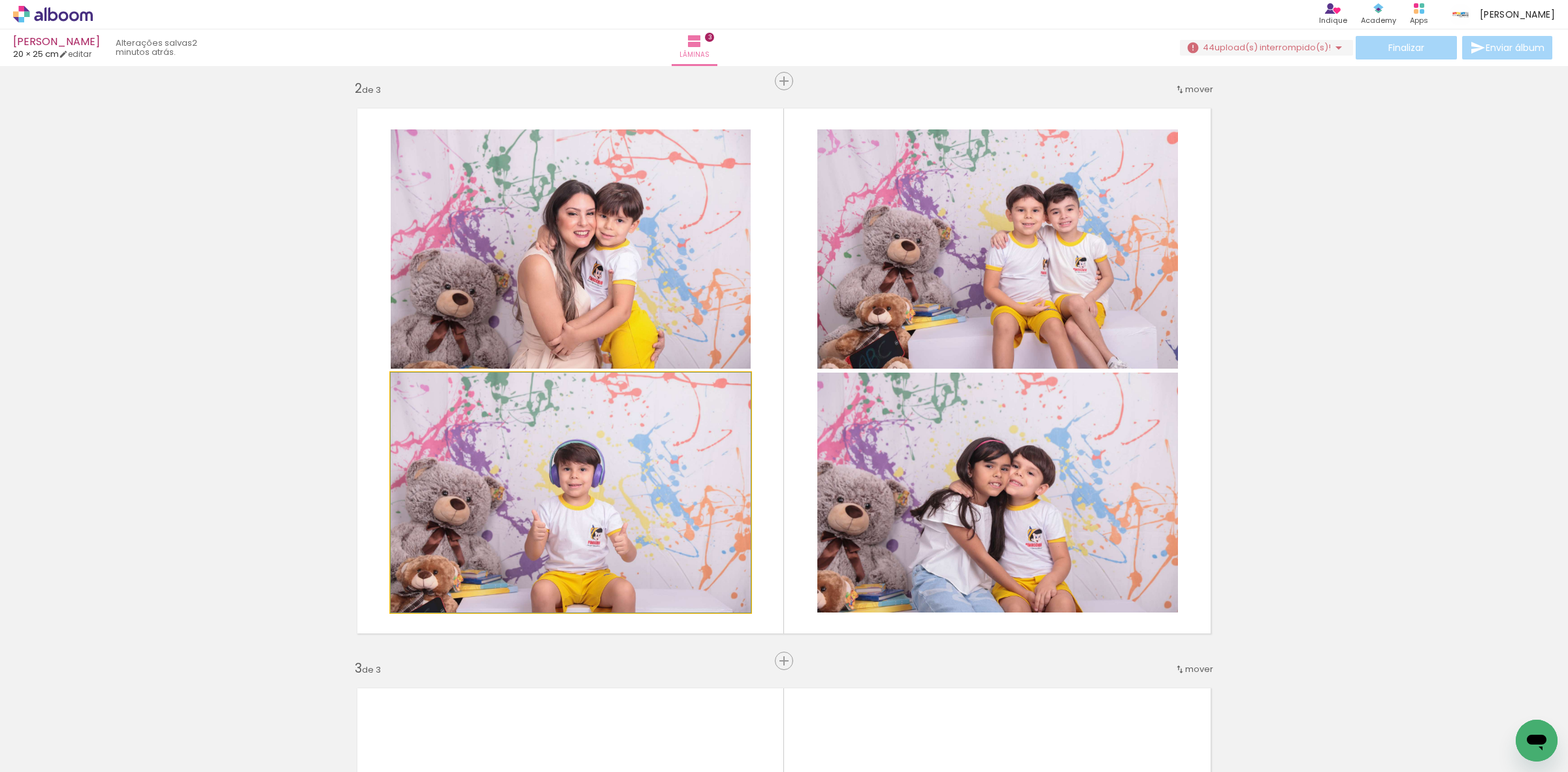
drag, startPoint x: 606, startPoint y: 501, endPoint x: 608, endPoint y: 281, distance: 220.0
click at [0, 0] on slot at bounding box center [0, 0] width 0 height 0
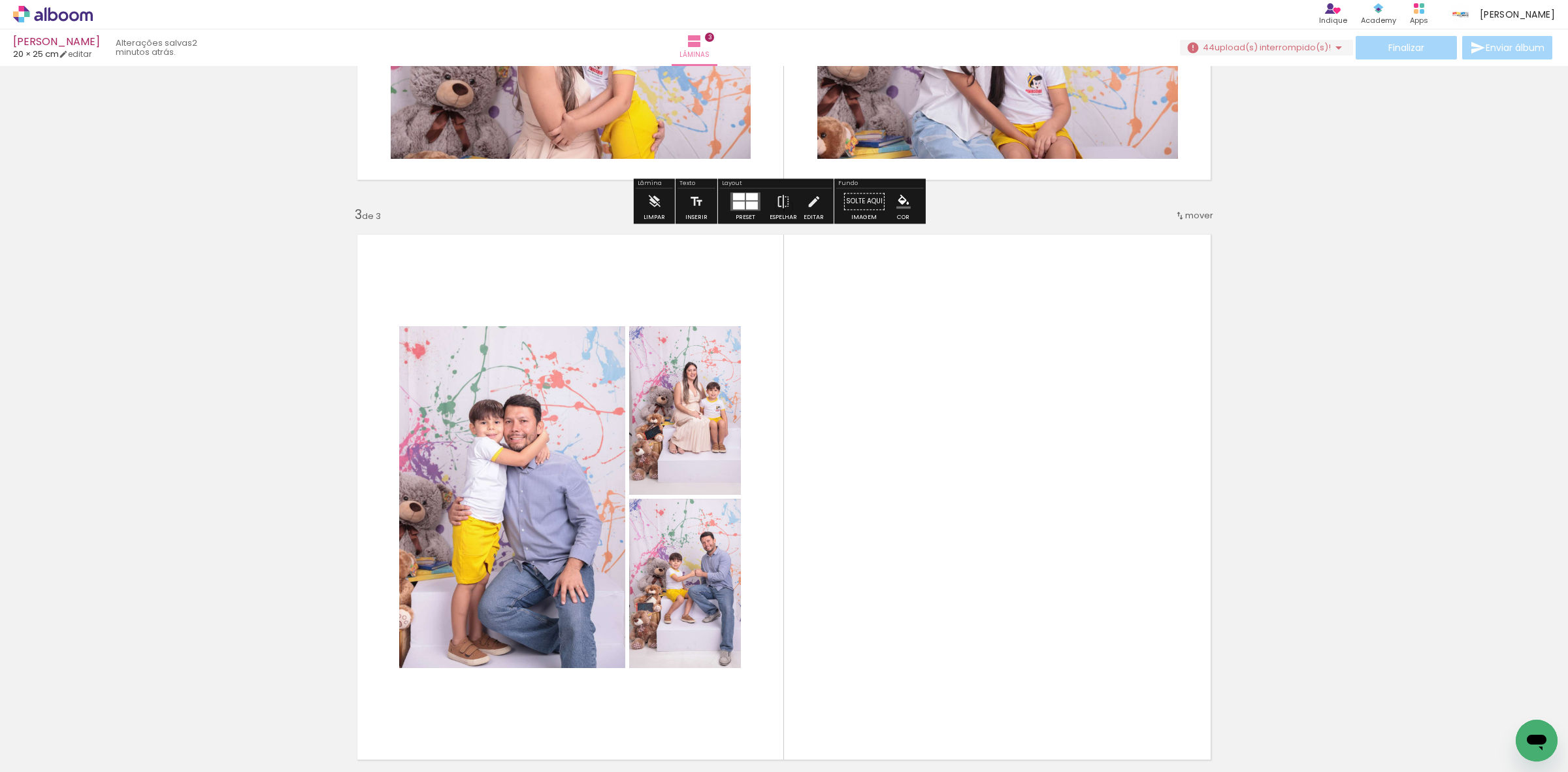
scroll to position [1077, 0]
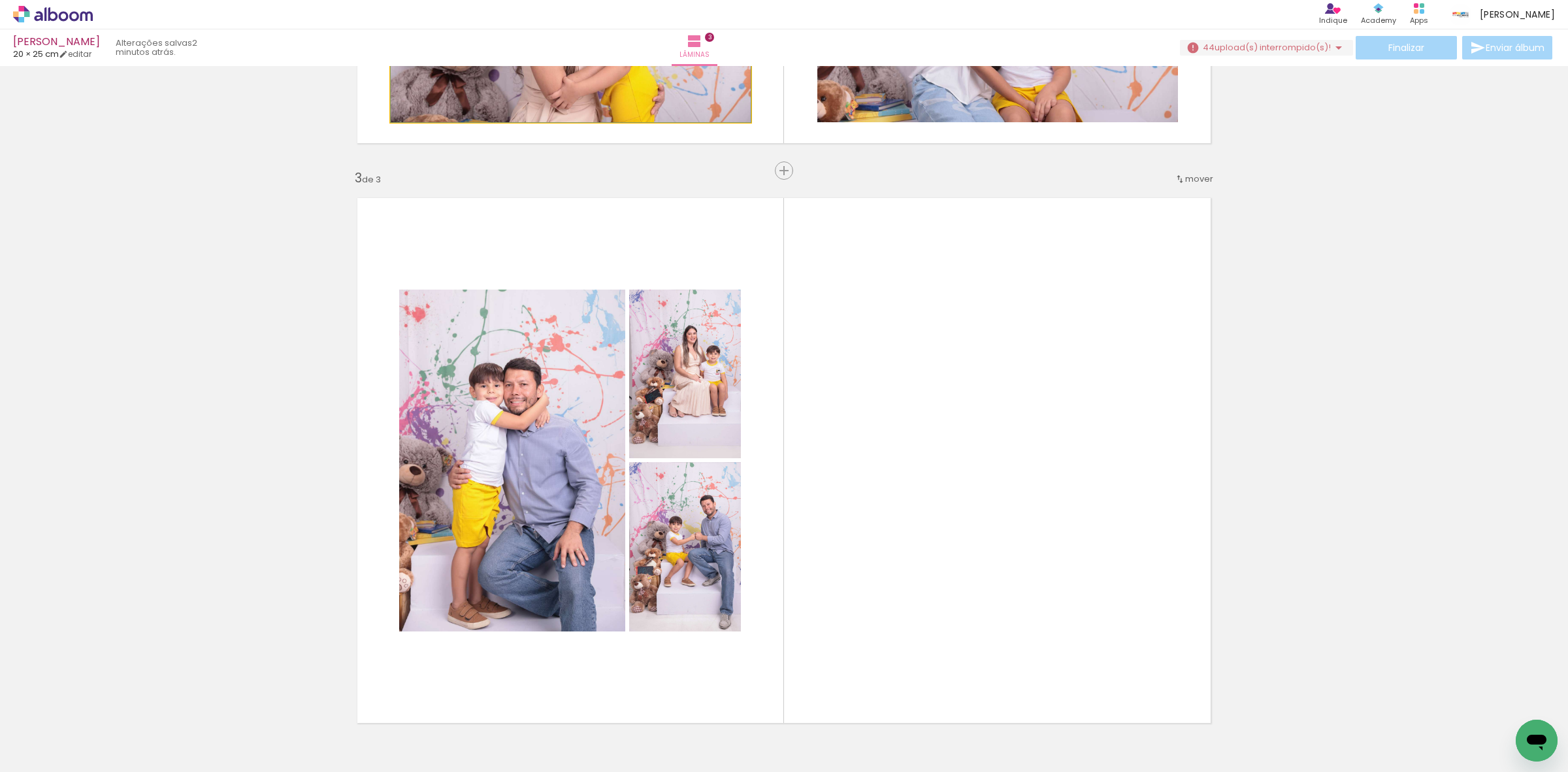
drag, startPoint x: 567, startPoint y: 99, endPoint x: 941, endPoint y: 390, distance: 473.9
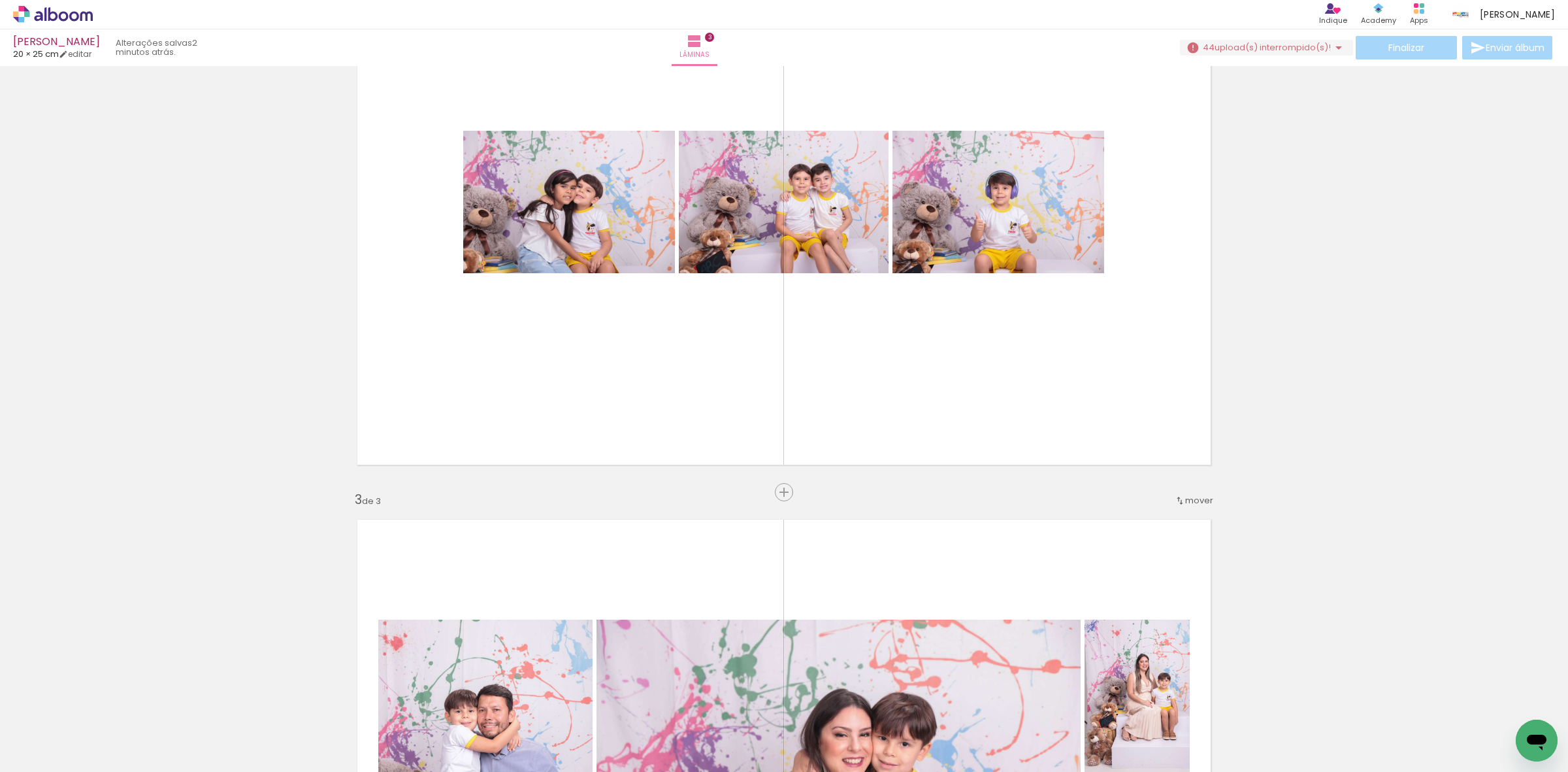
scroll to position [668, 0]
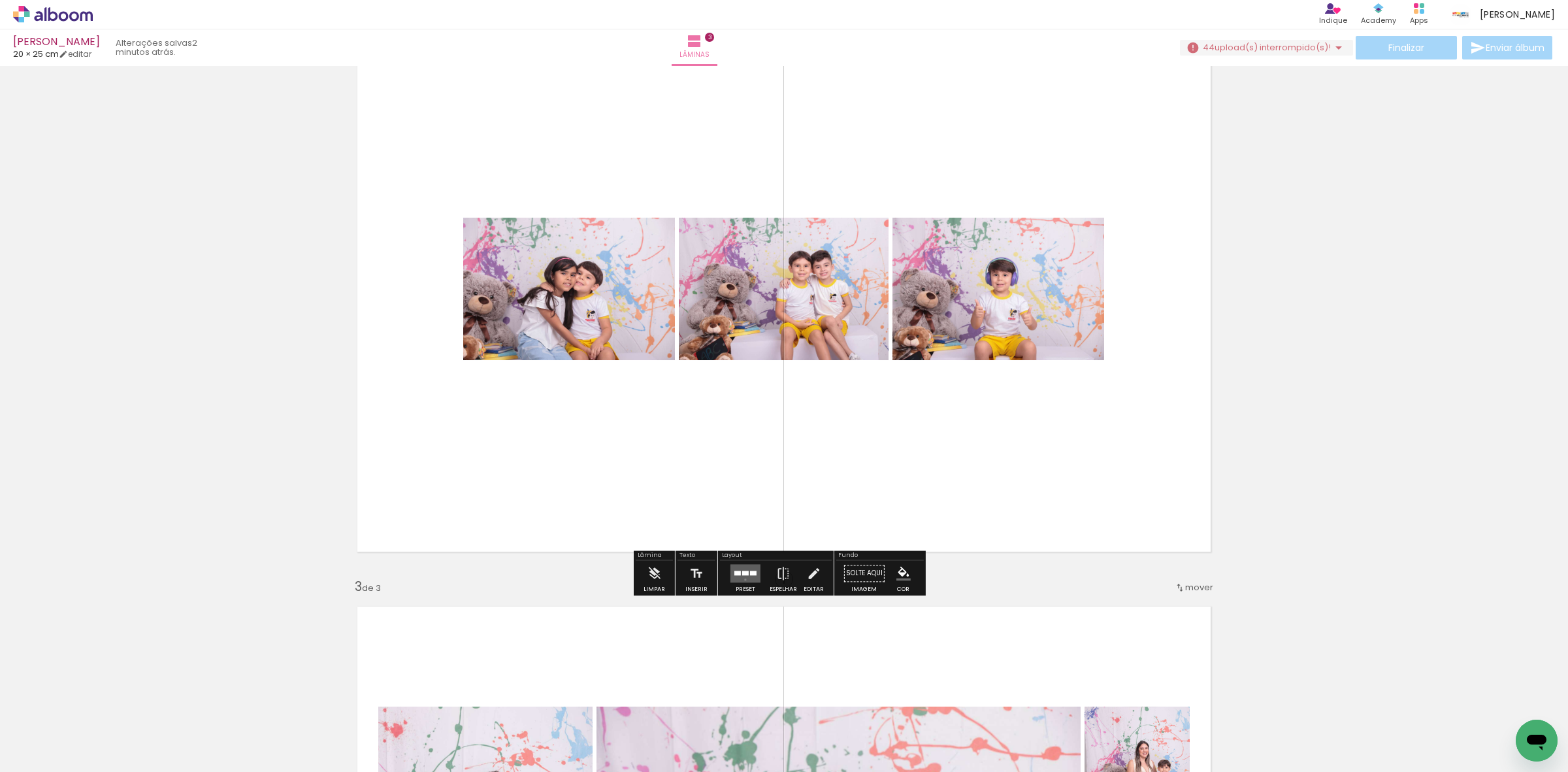
click at [742, 579] on quentale-layouter at bounding box center [745, 574] width 30 height 18
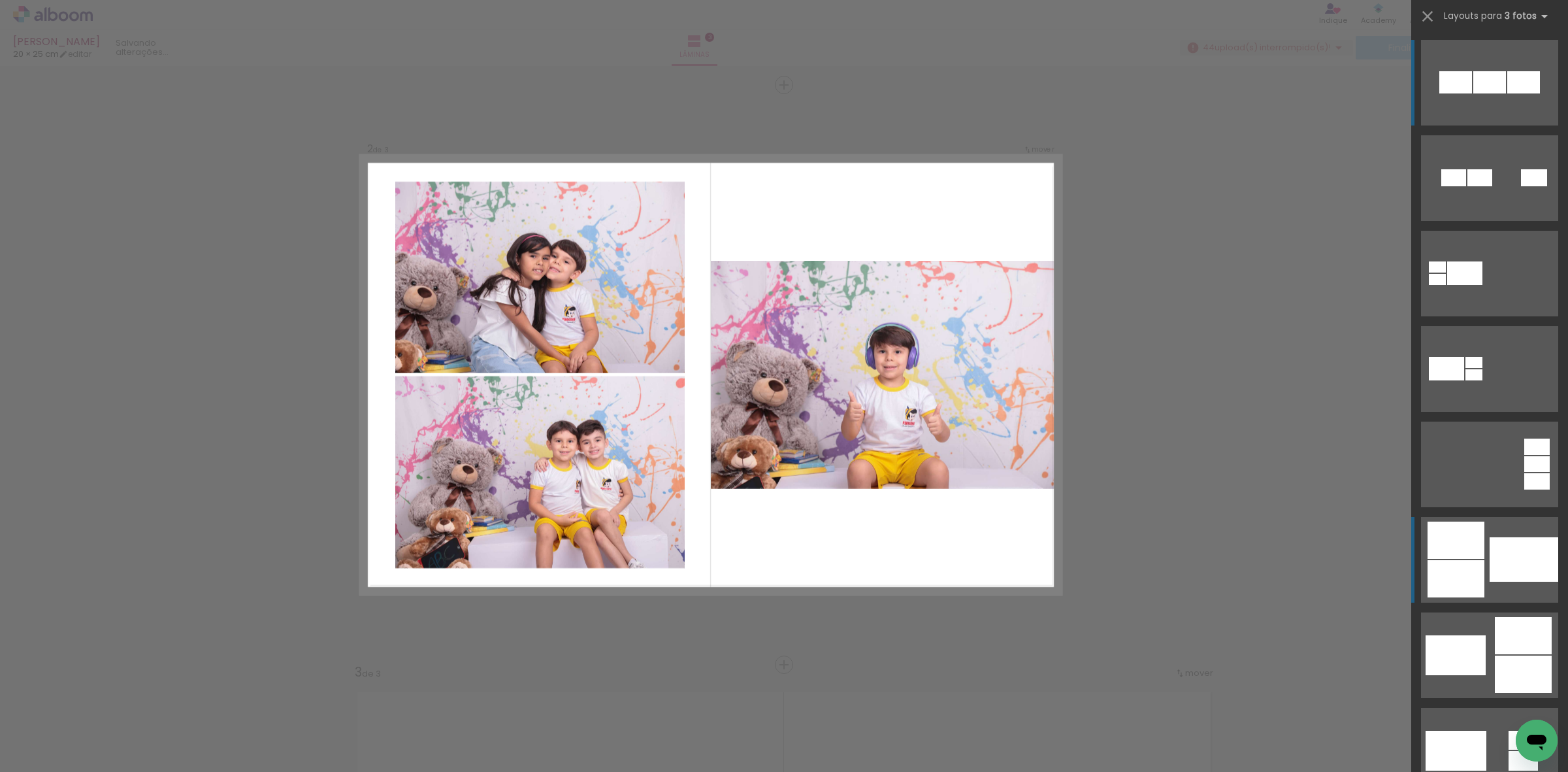
scroll to position [579, 0]
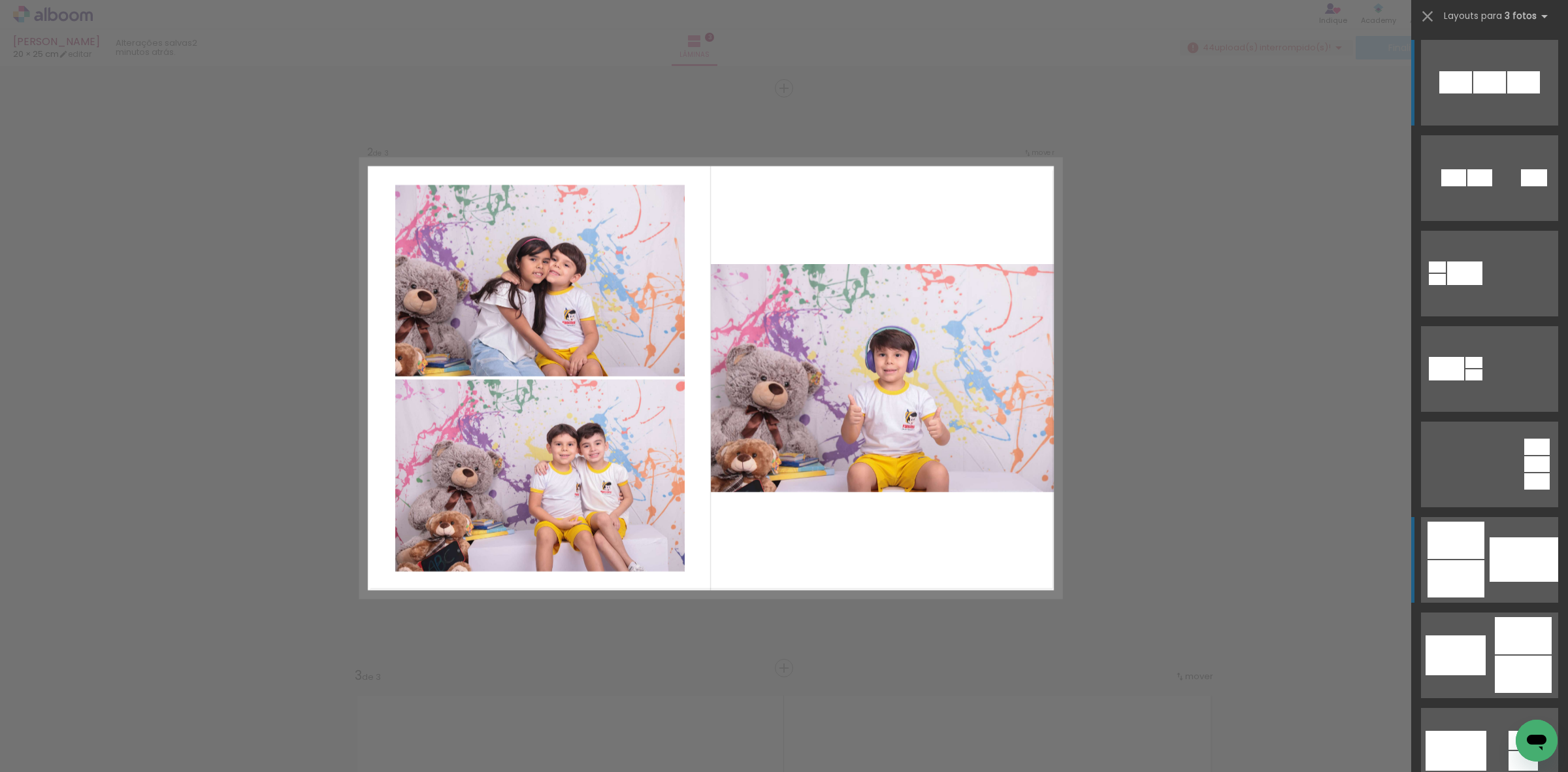
click at [1470, 559] on div at bounding box center [1455, 540] width 57 height 37
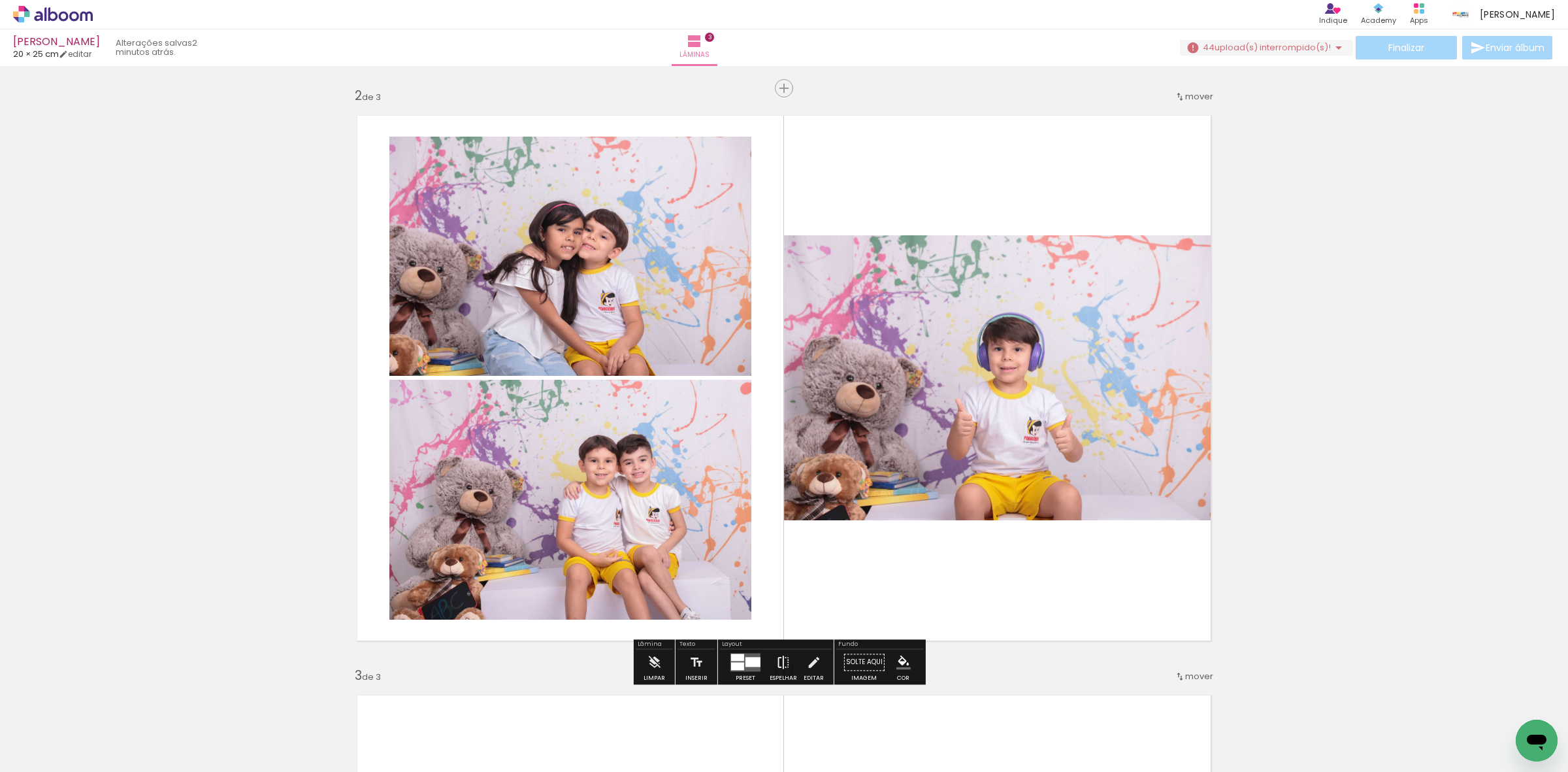
click at [776, 666] on iron-icon at bounding box center [783, 662] width 14 height 26
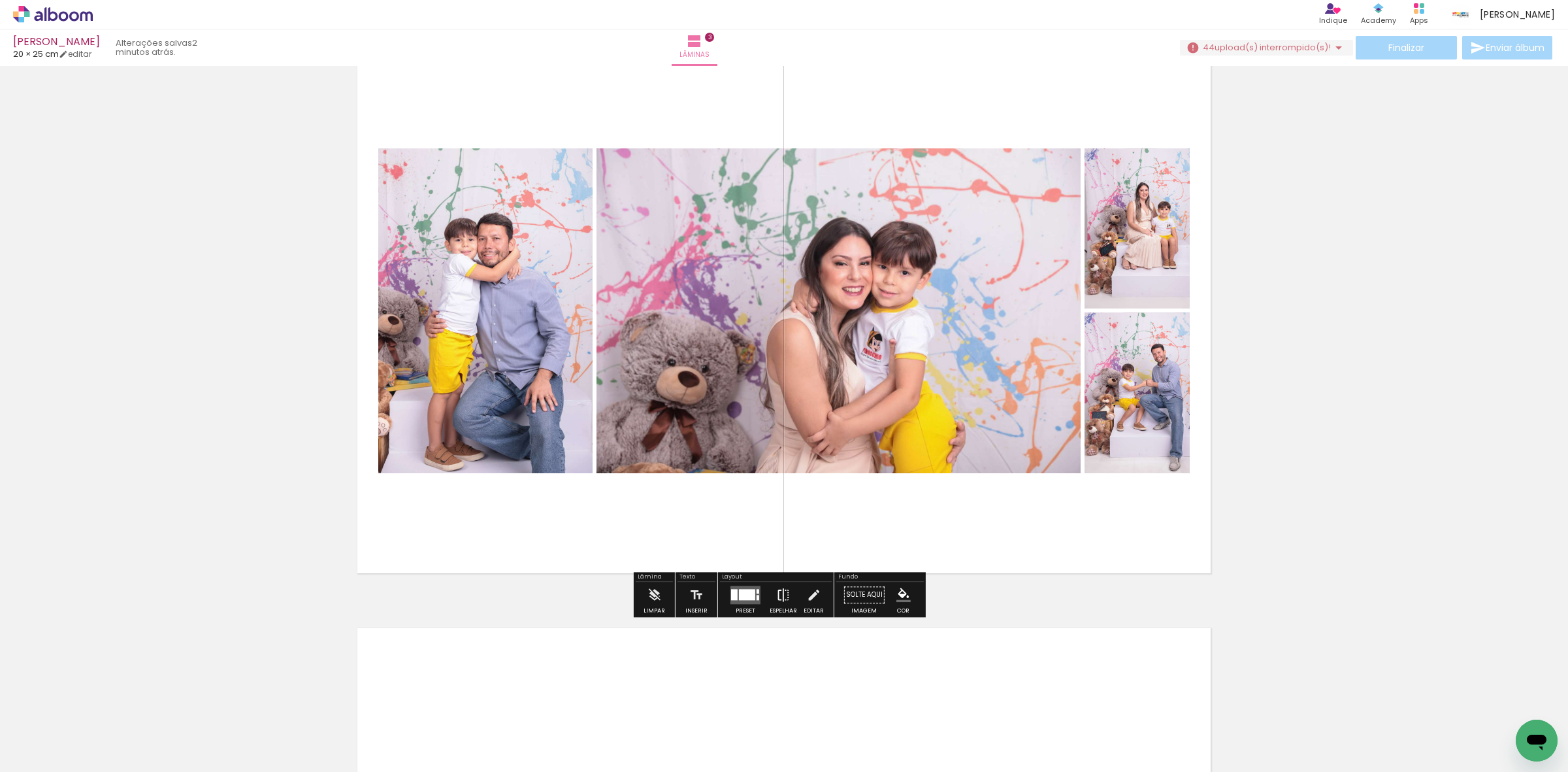
scroll to position [1233, 0]
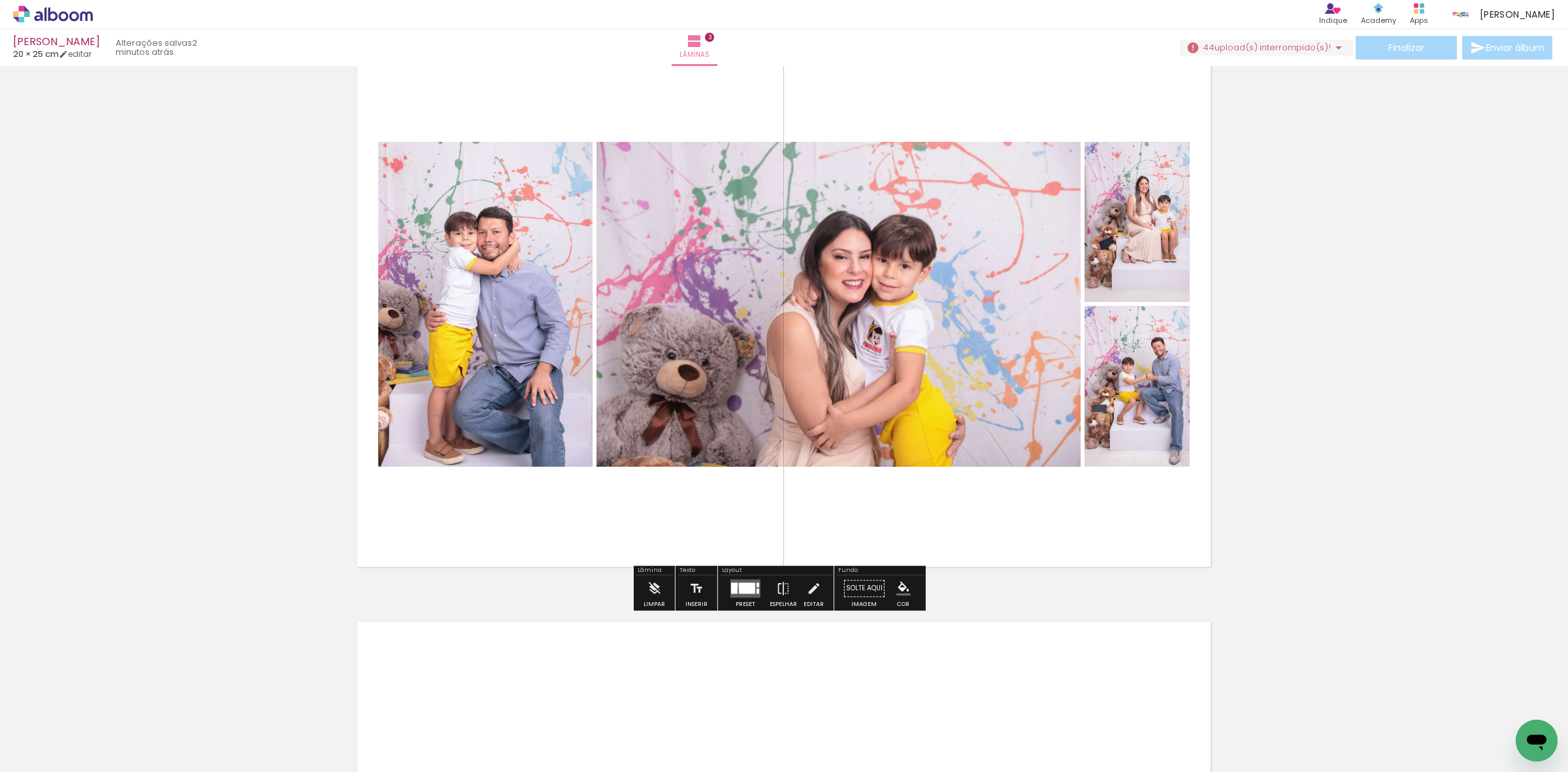
click at [734, 585] on div at bounding box center [734, 588] width 6 height 11
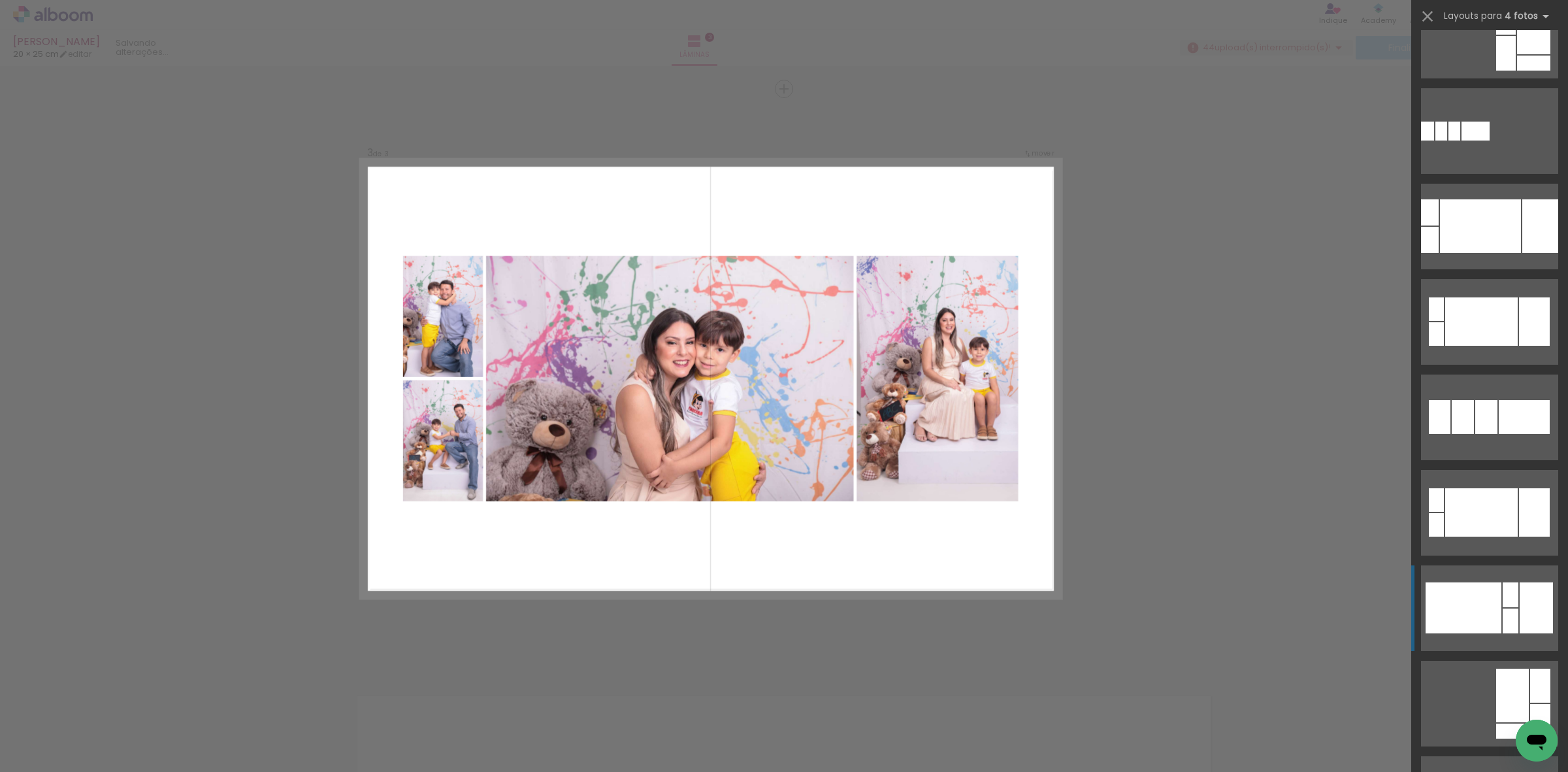
scroll to position [408, 0]
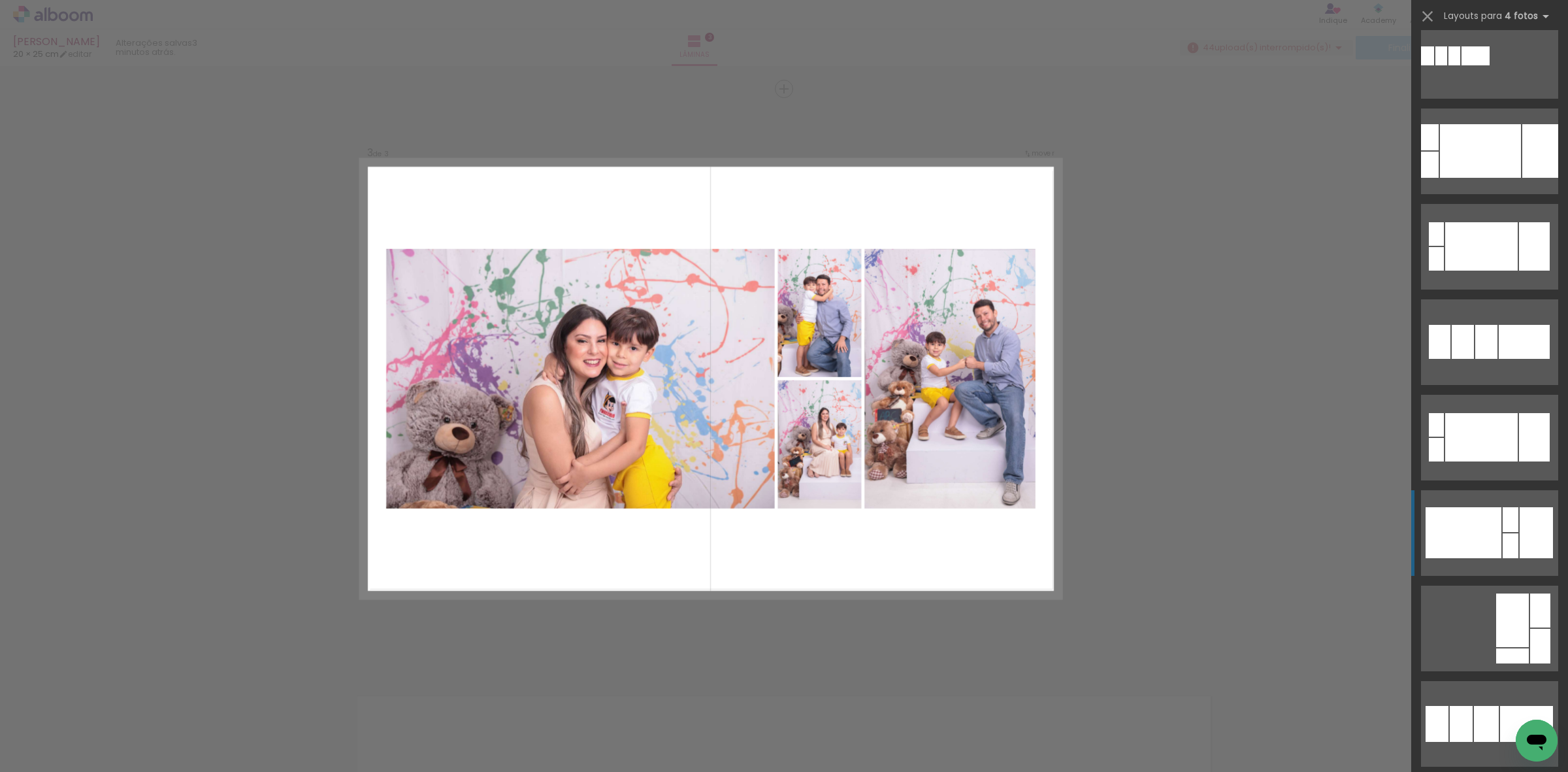
click at [1479, 538] on div at bounding box center [1464, 533] width 76 height 51
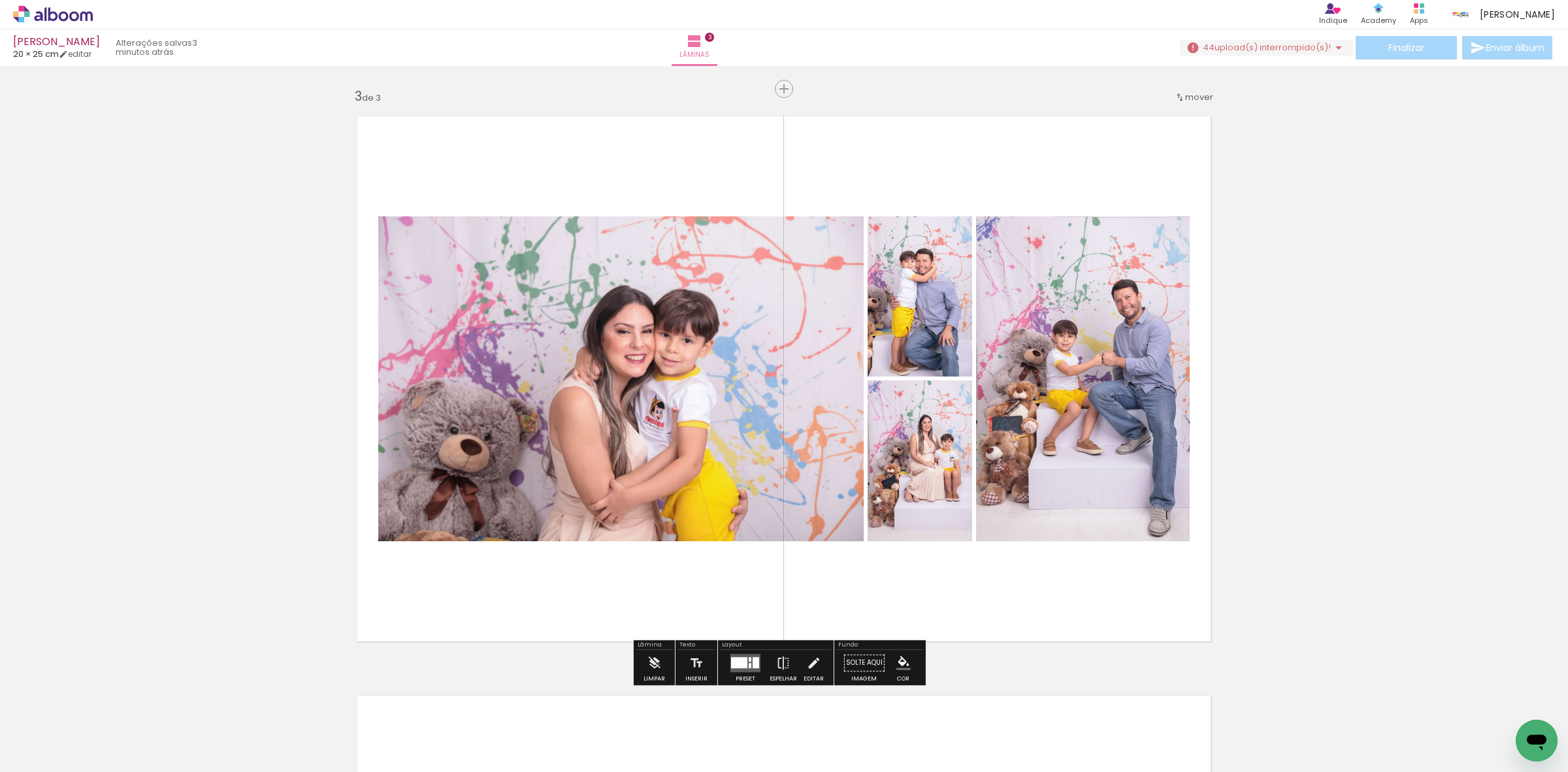
click at [175, 391] on div "Inserir lâmina 1 de 3 Inserir lâmina 2 de 3 Inserir lâmina 3 de 3" at bounding box center [784, 72] width 1568 height 2320
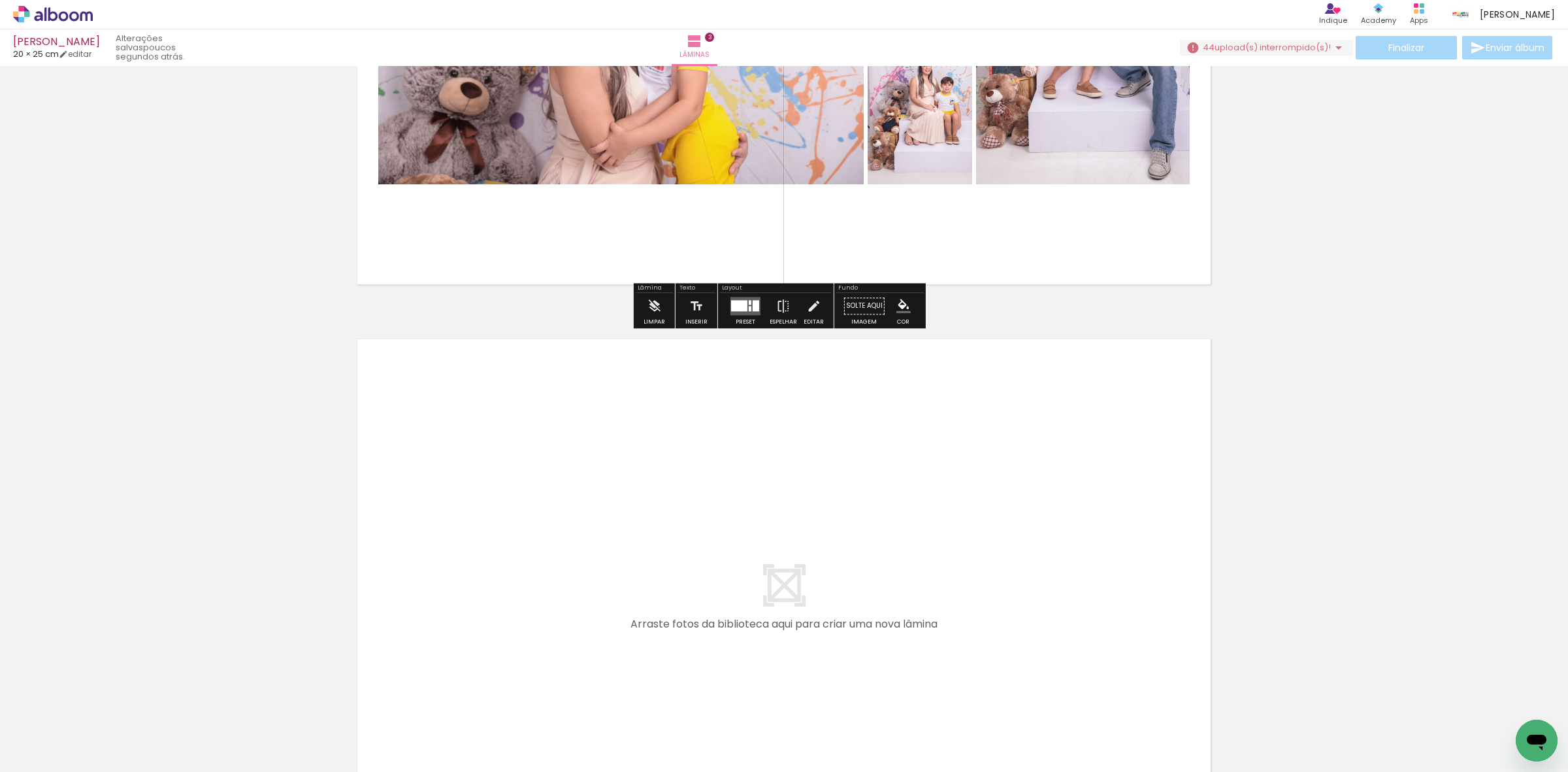
scroll to position [1567, 0]
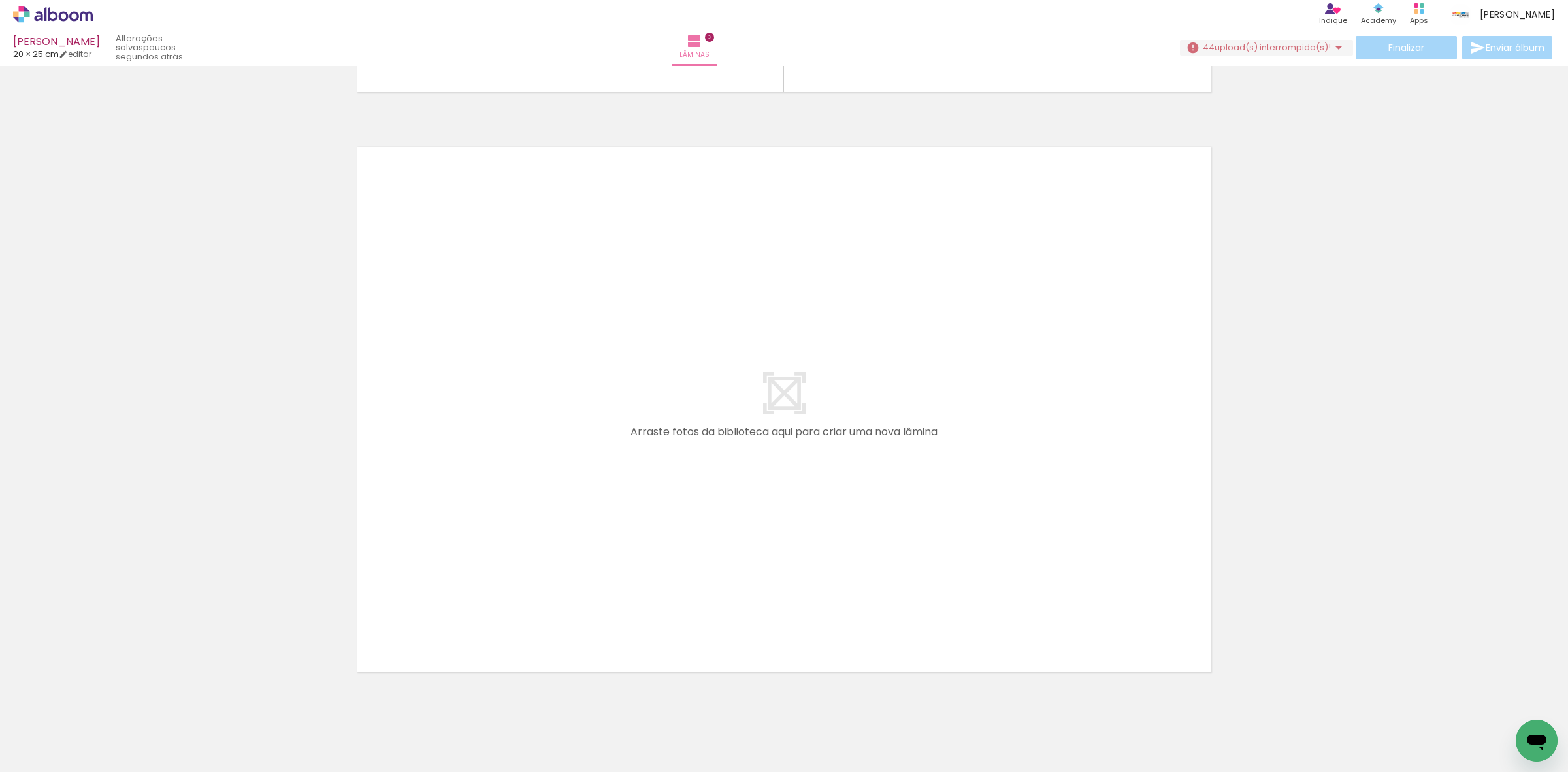
scroll to position [1746, 0]
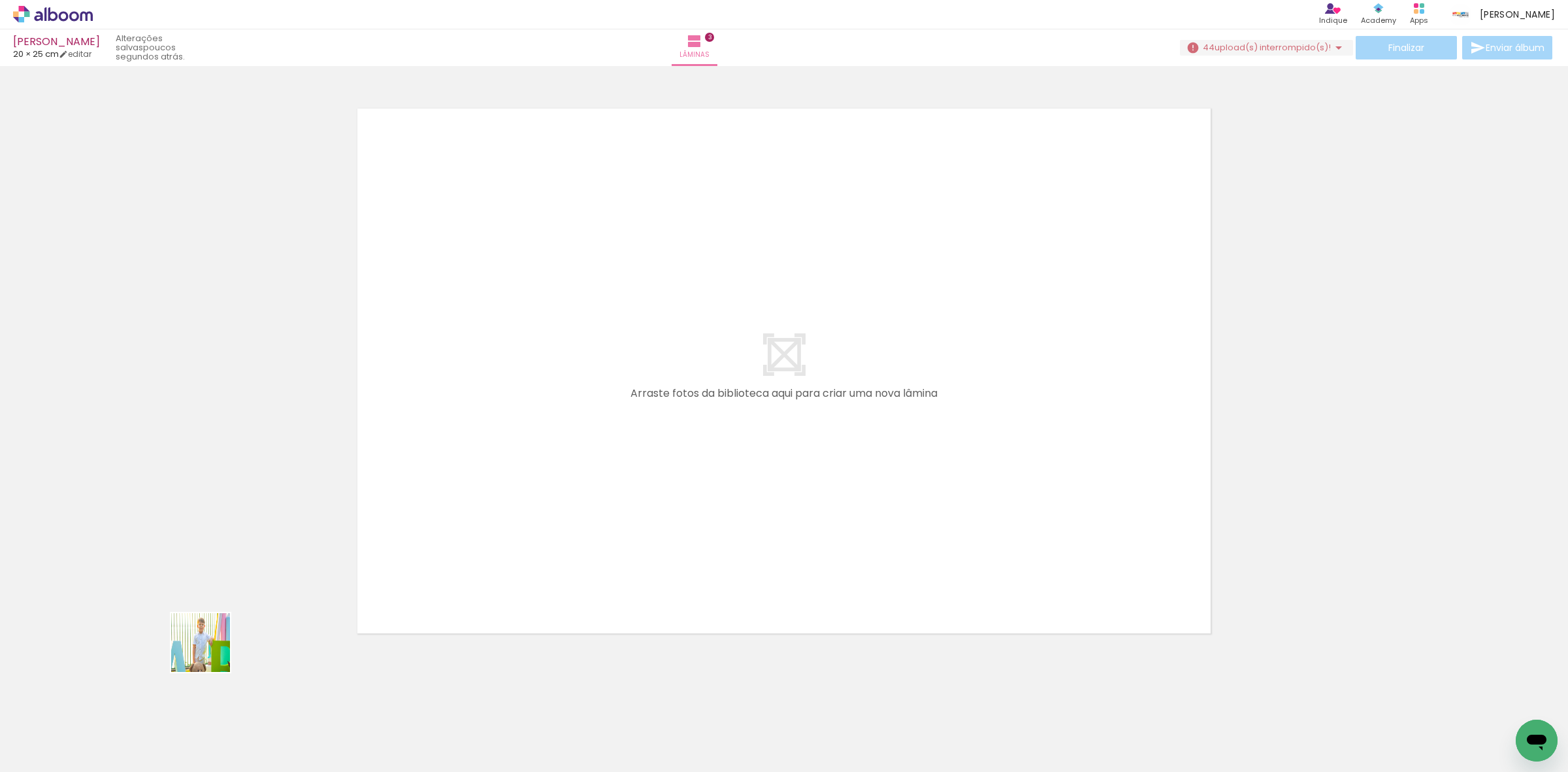
drag, startPoint x: 145, startPoint y: 714, endPoint x: 429, endPoint y: 466, distance: 377.0
click at [473, 412] on quentale-workspace at bounding box center [784, 386] width 1568 height 772
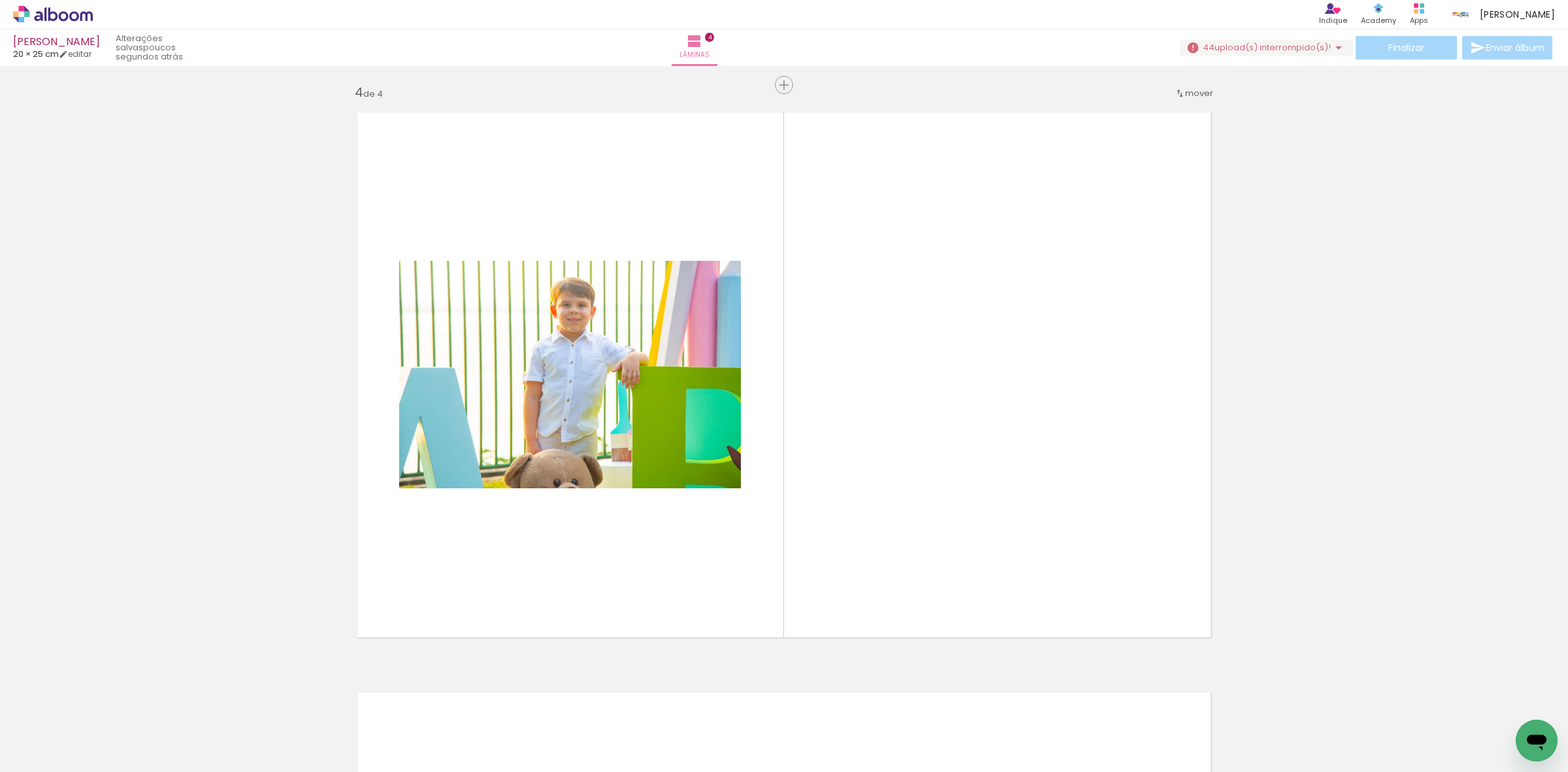
scroll to position [1739, 0]
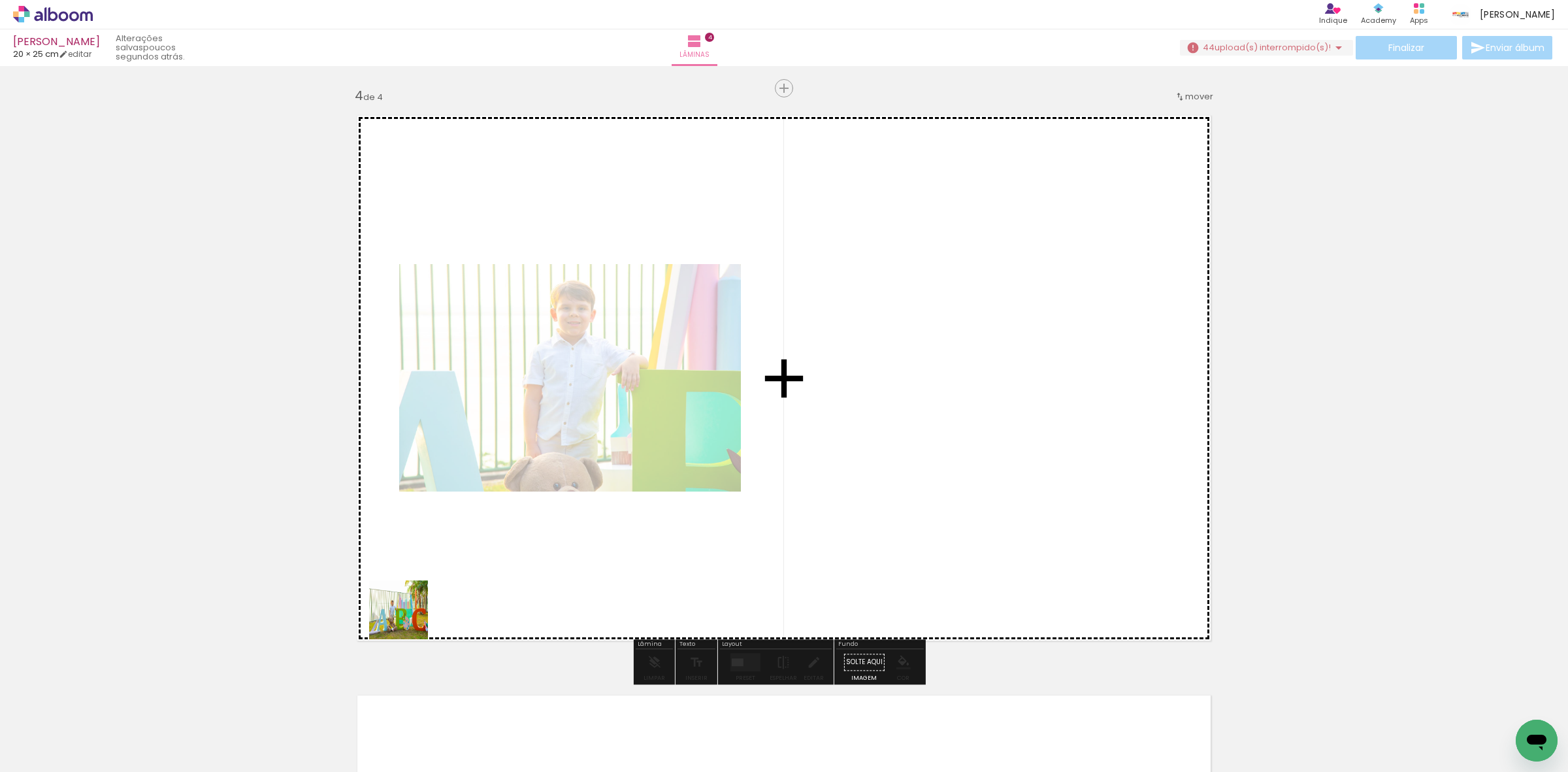
drag, startPoint x: 134, startPoint y: 711, endPoint x: 334, endPoint y: 628, distance: 216.5
click at [544, 550] on quentale-workspace at bounding box center [784, 386] width 1568 height 772
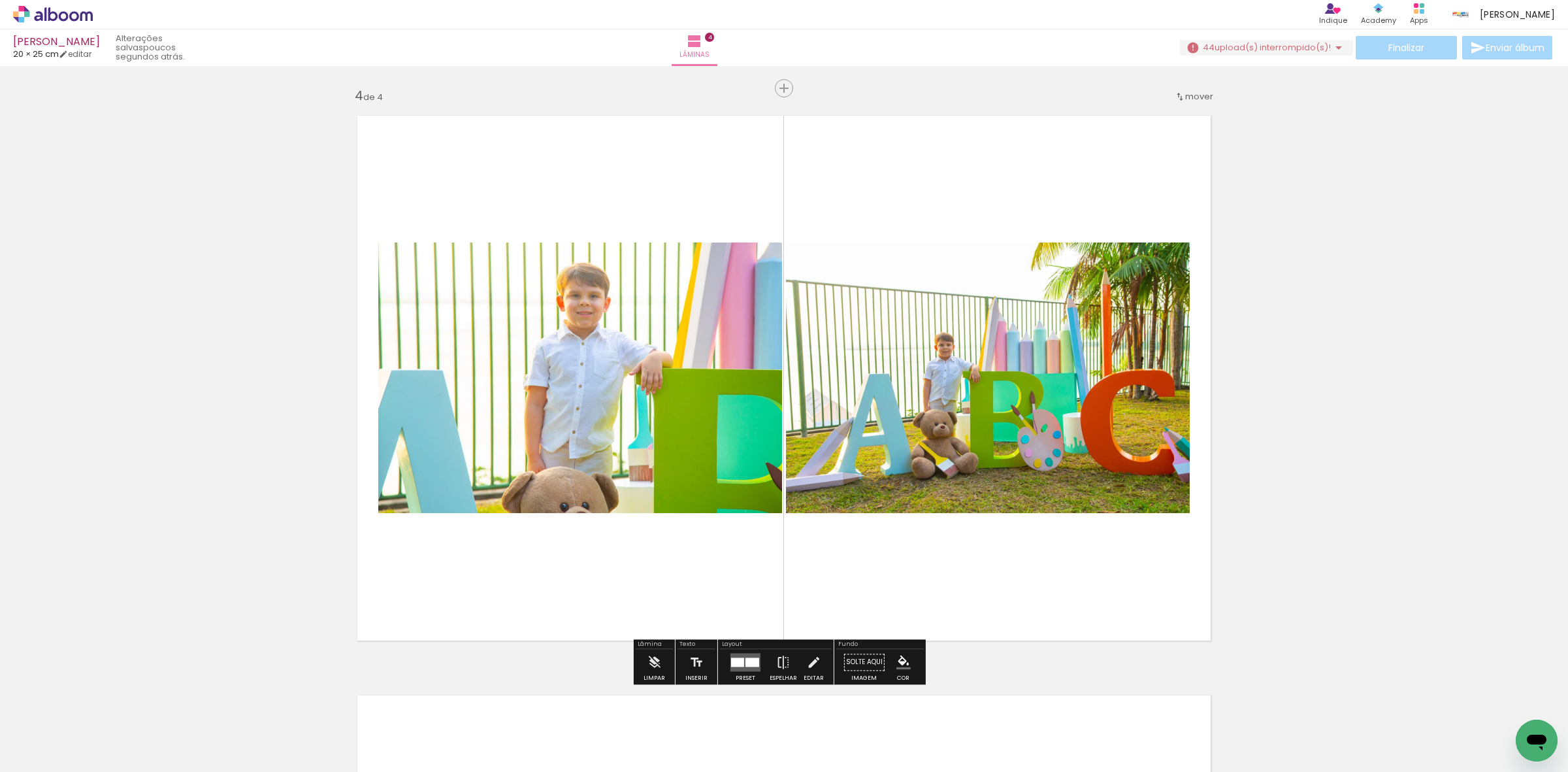
drag, startPoint x: 163, startPoint y: 732, endPoint x: 180, endPoint y: 589, distance: 144.0
click at [436, 467] on quentale-workspace at bounding box center [784, 386] width 1568 height 772
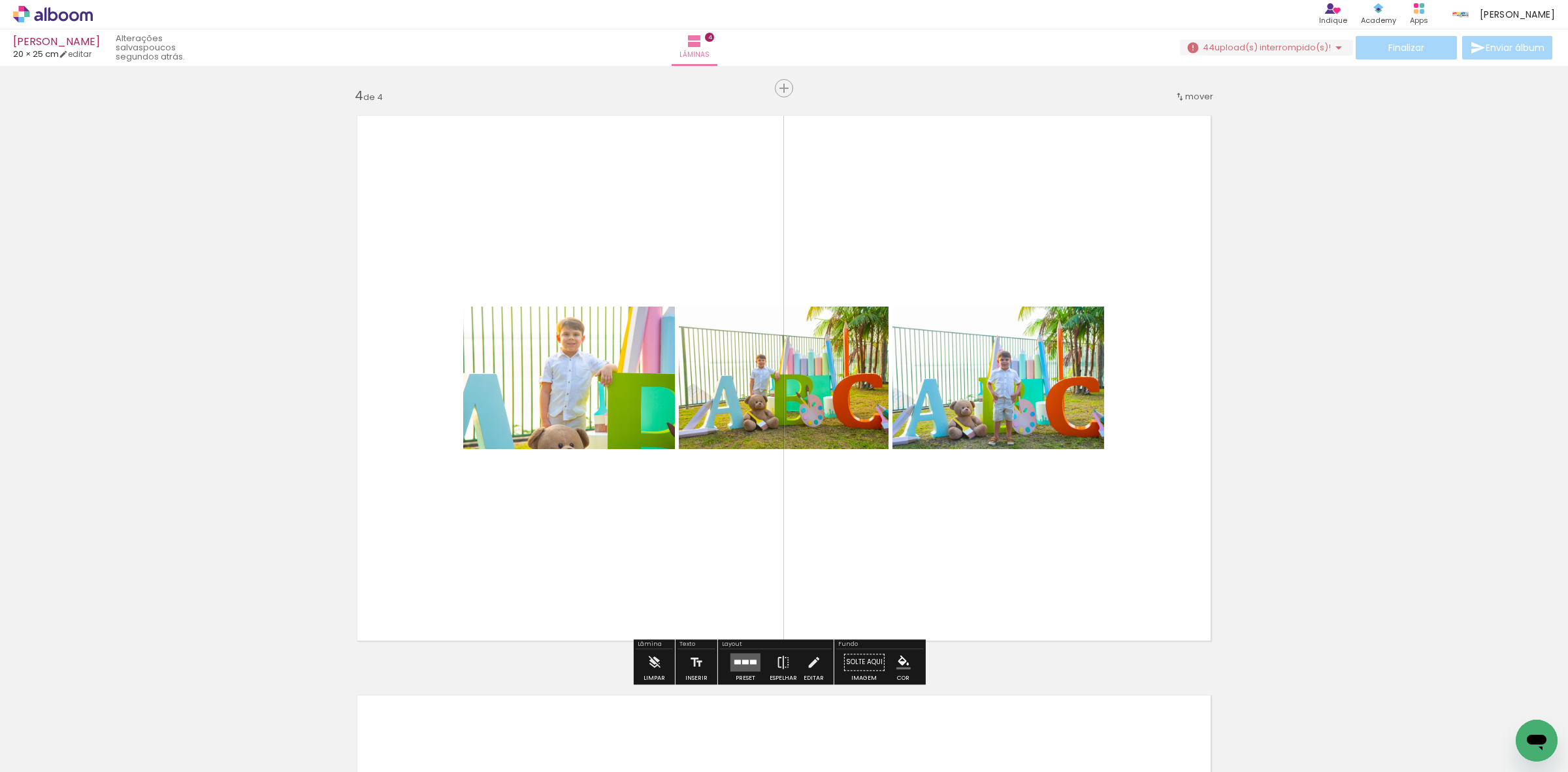
click at [518, 535] on quentale-layouter at bounding box center [784, 378] width 876 height 547
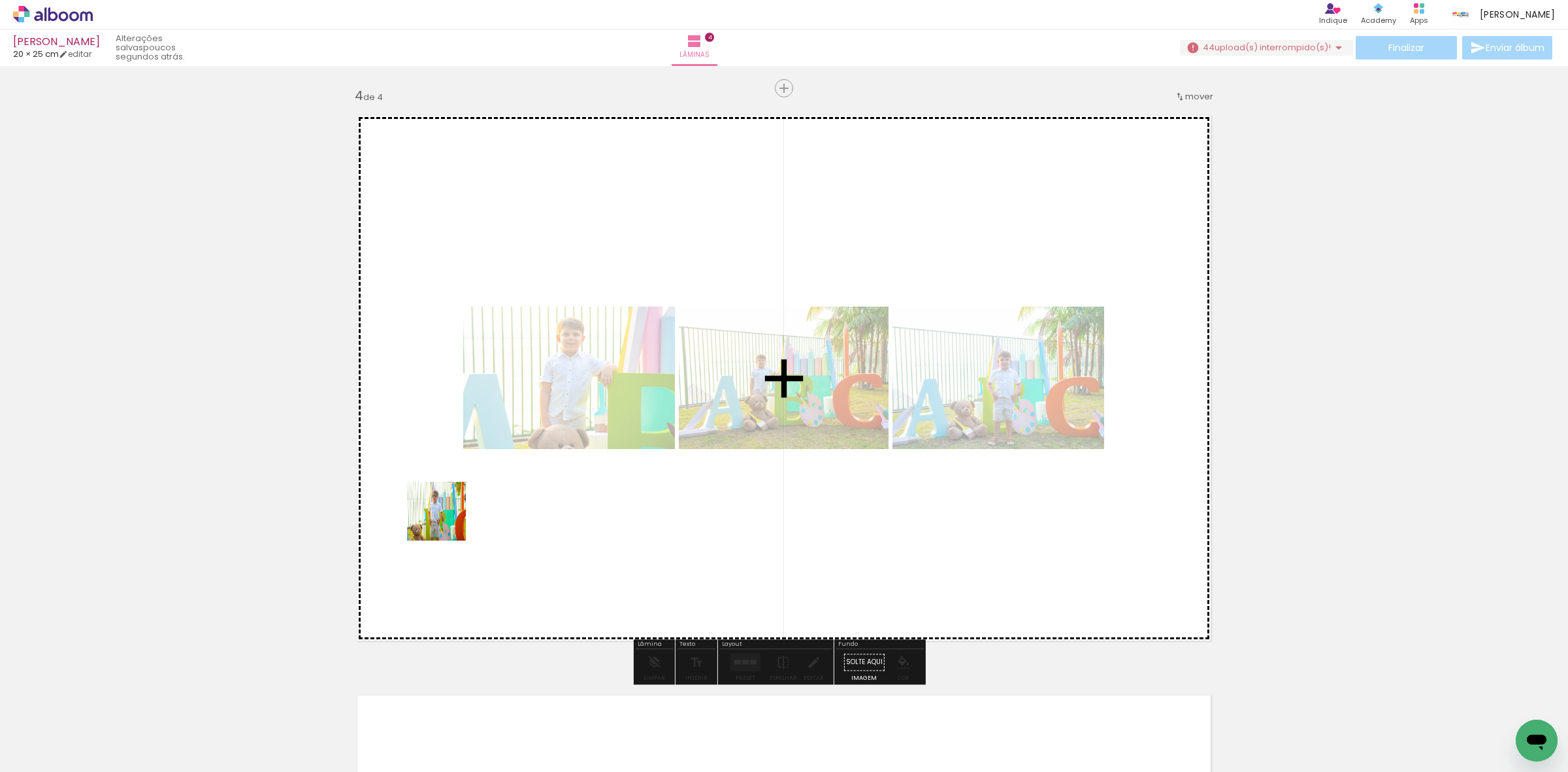
drag, startPoint x: 169, startPoint y: 693, endPoint x: 626, endPoint y: 438, distance: 523.3
click at [618, 438] on quentale-workspace at bounding box center [784, 386] width 1568 height 772
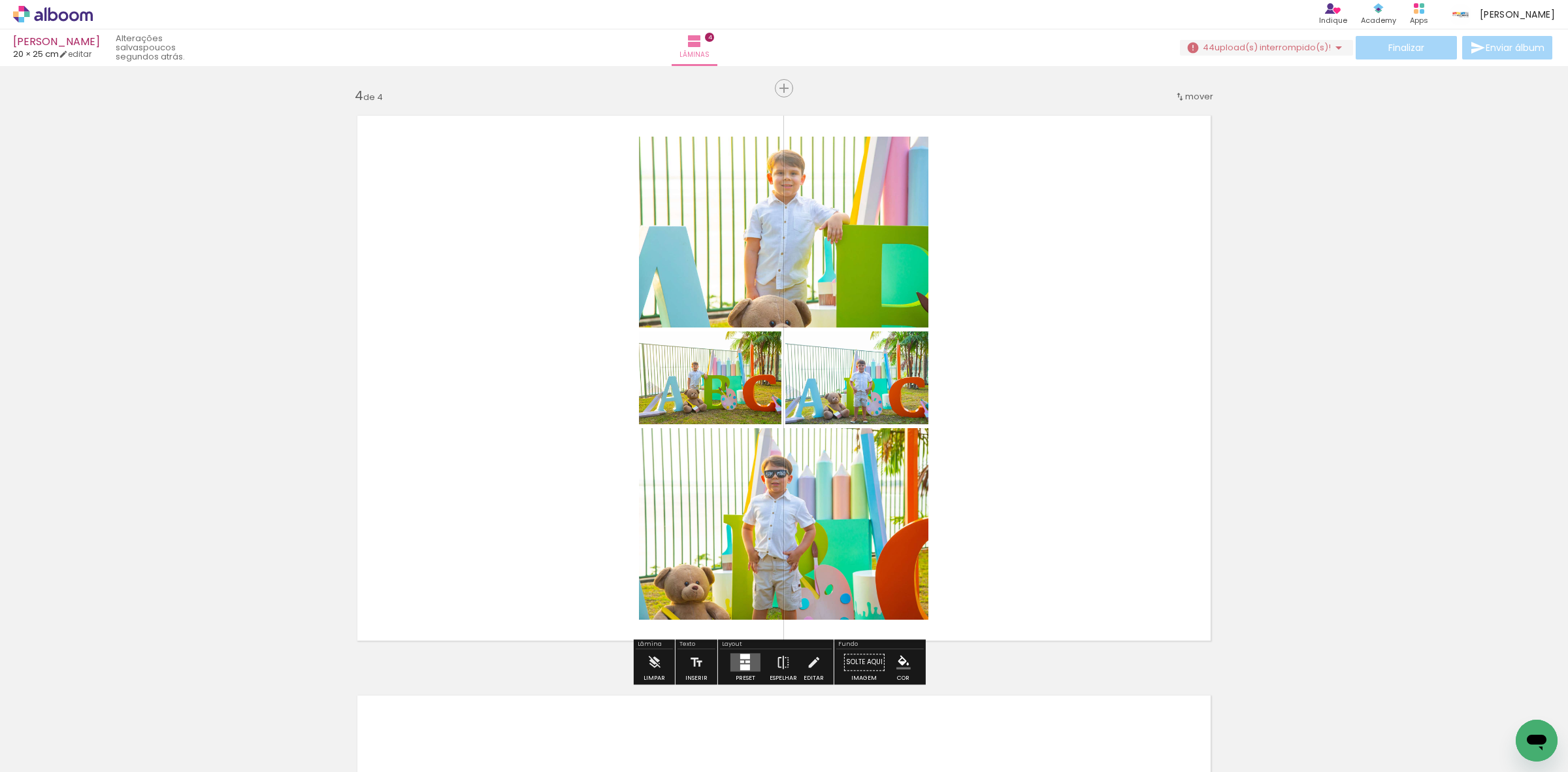
click at [743, 666] on div at bounding box center [745, 667] width 10 height 6
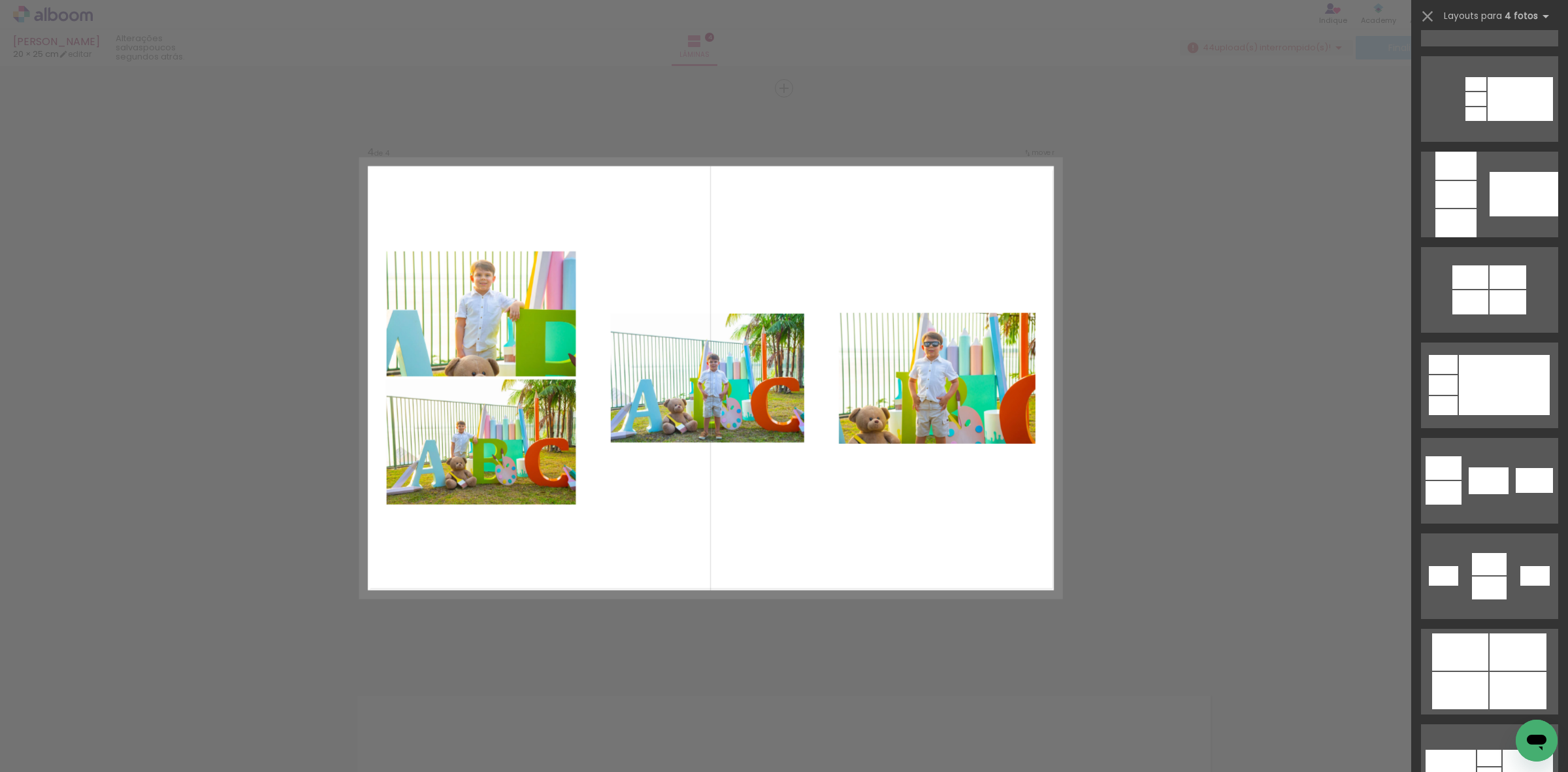
scroll to position [2778, 0]
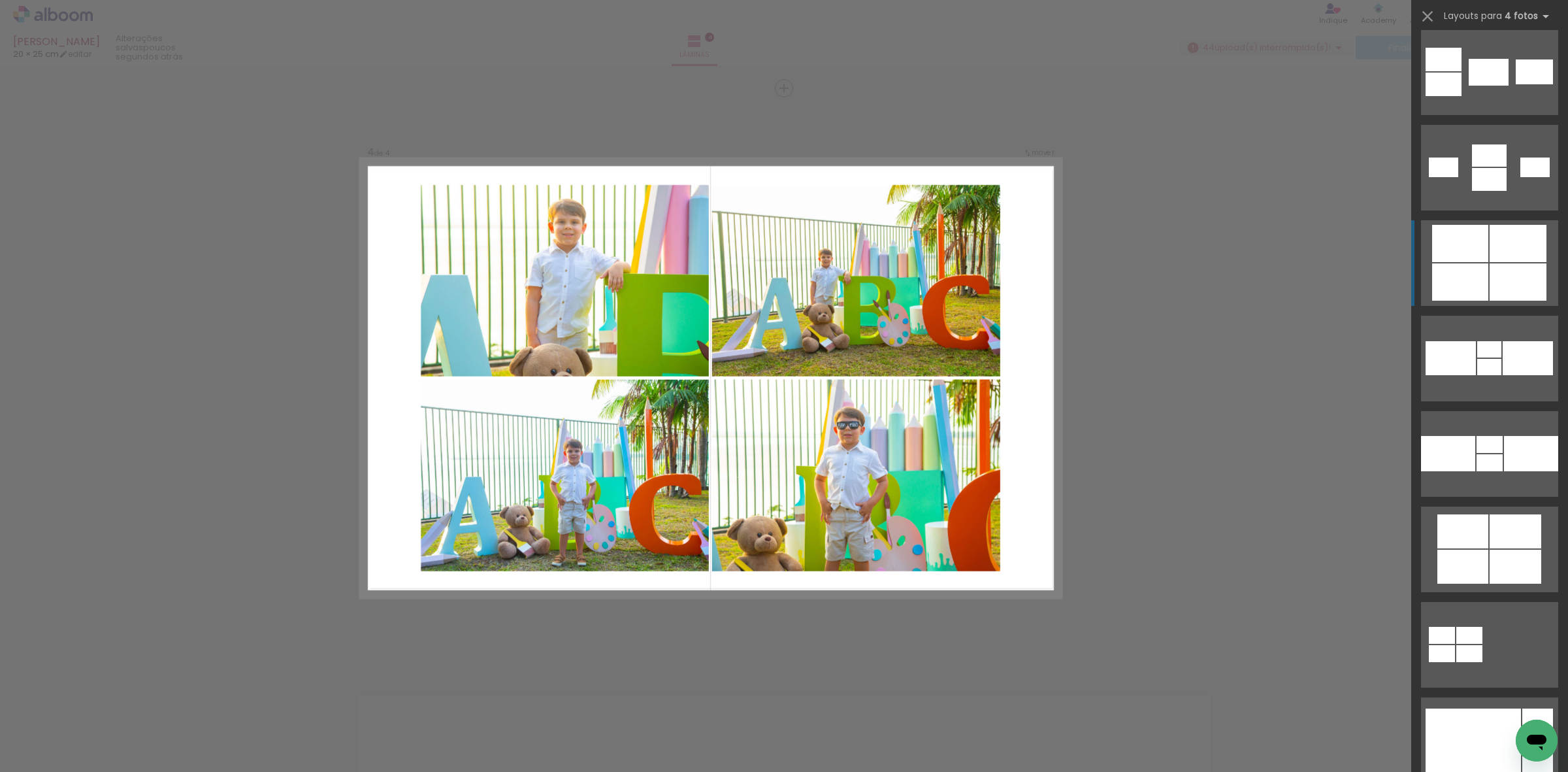
click at [1500, 237] on div at bounding box center [1518, 243] width 57 height 37
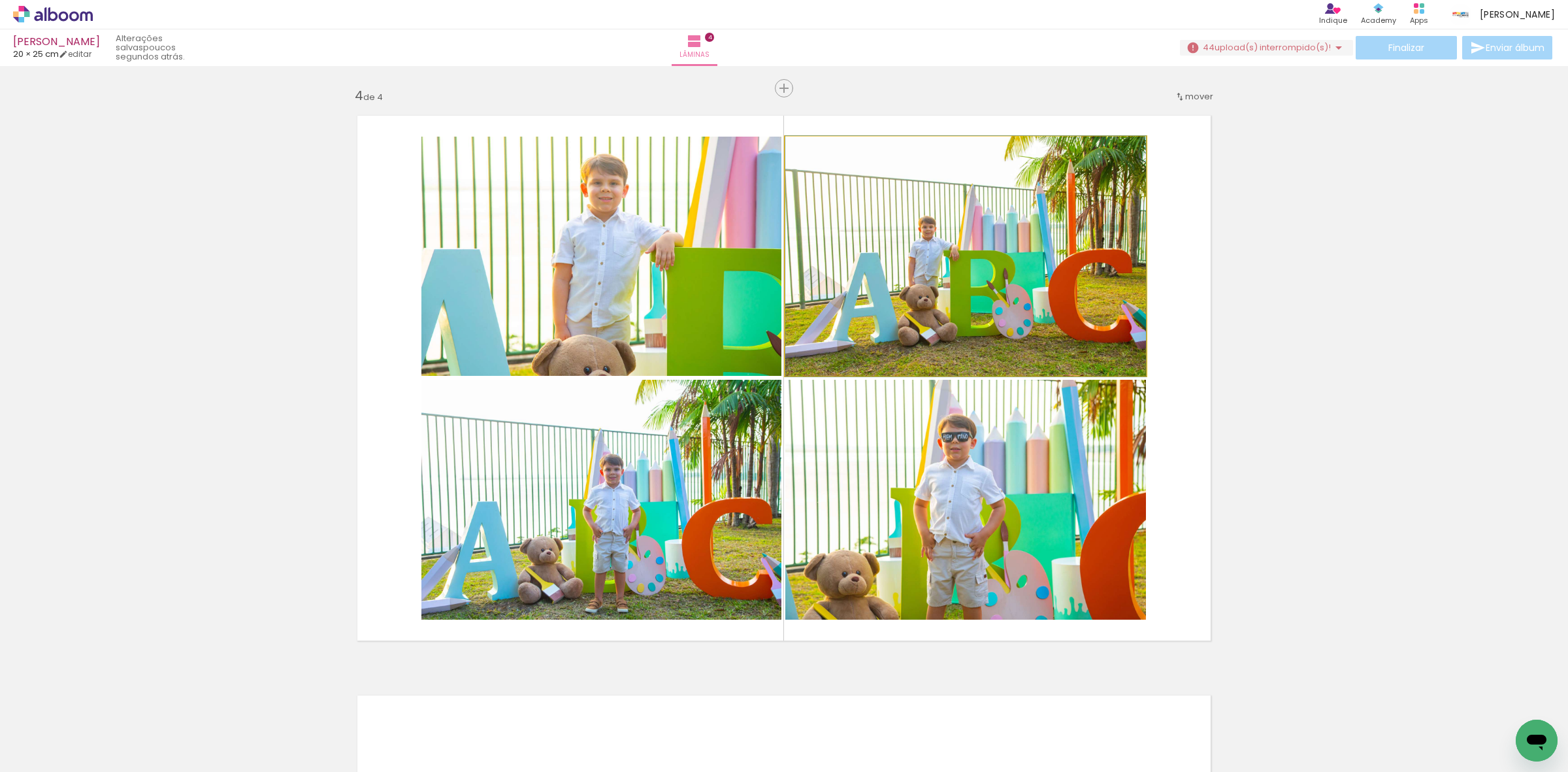
click at [1027, 281] on quentale-photo at bounding box center [965, 256] width 361 height 239
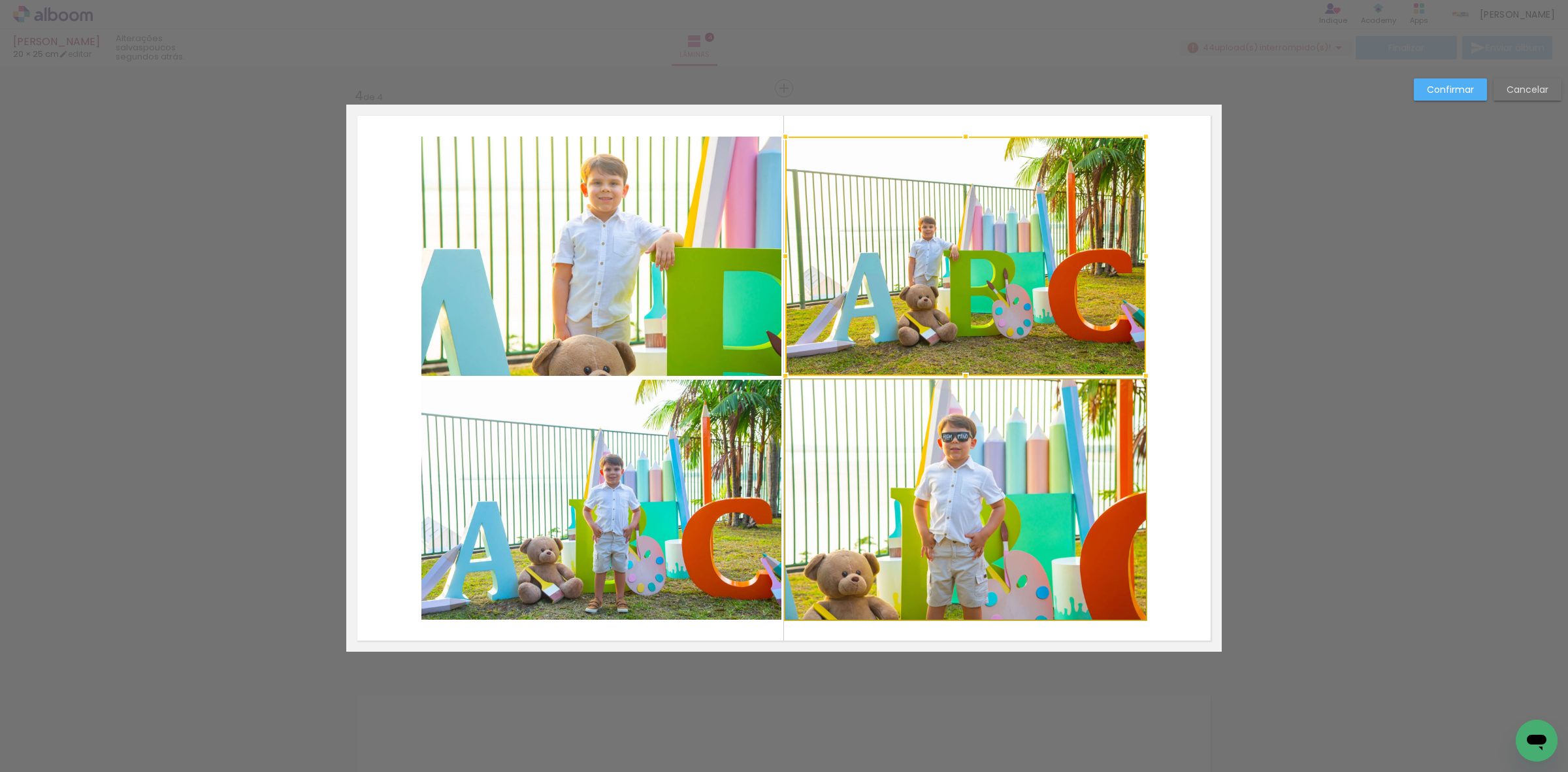
click at [909, 464] on quentale-photo at bounding box center [965, 500] width 361 height 240
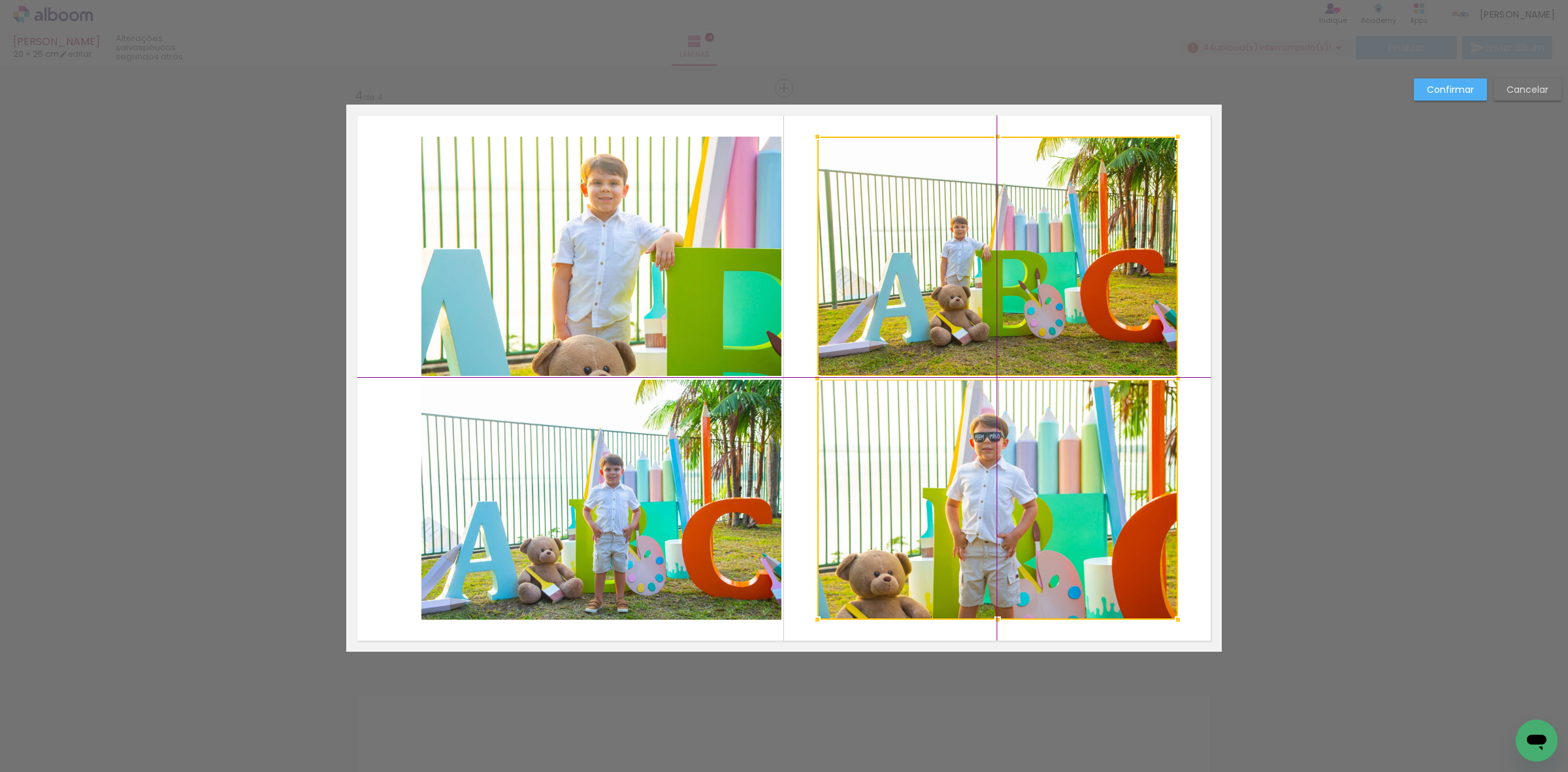
drag, startPoint x: 905, startPoint y: 469, endPoint x: 932, endPoint y: 464, distance: 27.5
click at [932, 464] on div at bounding box center [997, 378] width 361 height 483
click at [609, 288] on quentale-photo at bounding box center [601, 256] width 360 height 239
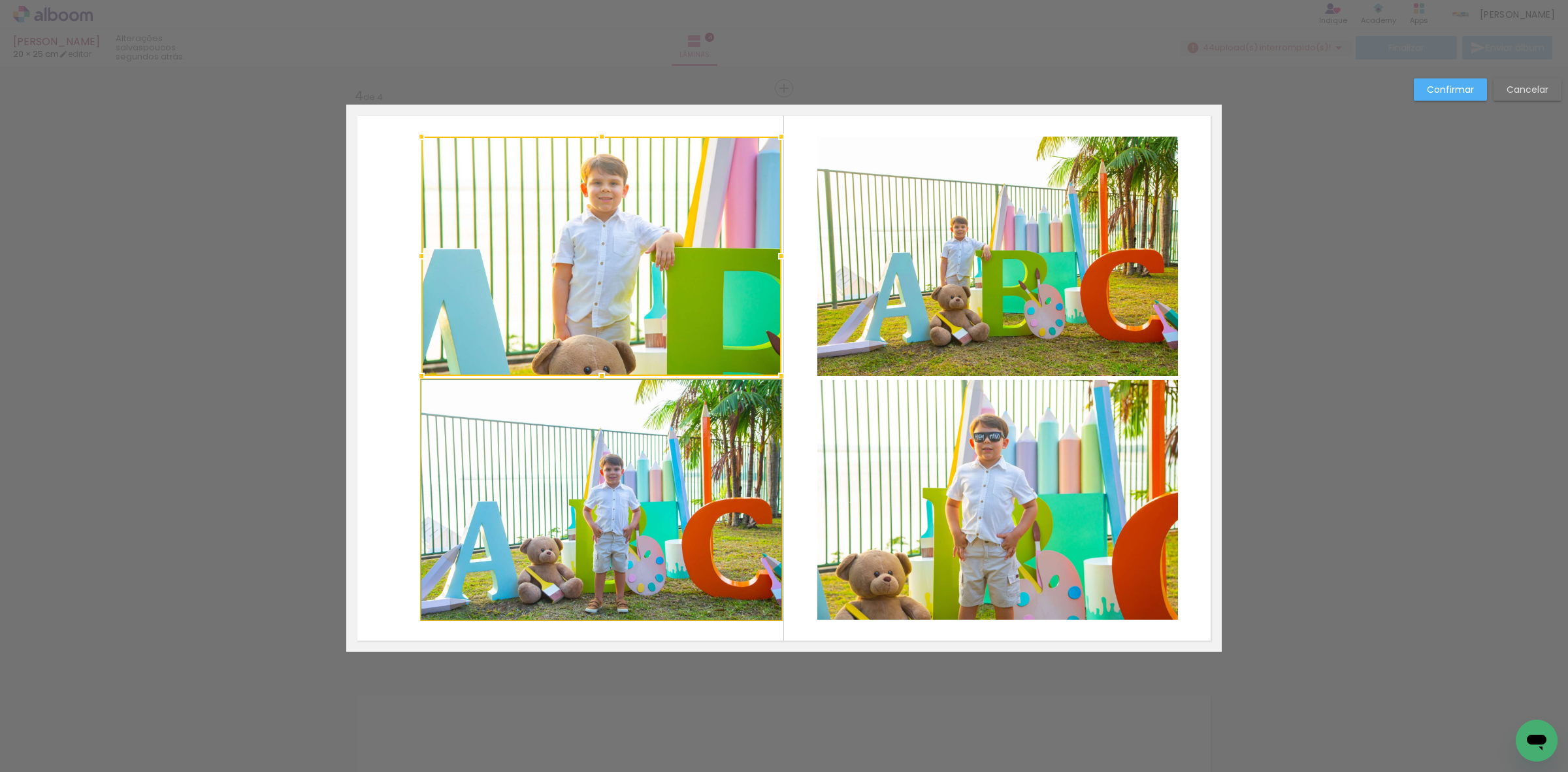
click at [611, 476] on quentale-photo at bounding box center [601, 500] width 360 height 240
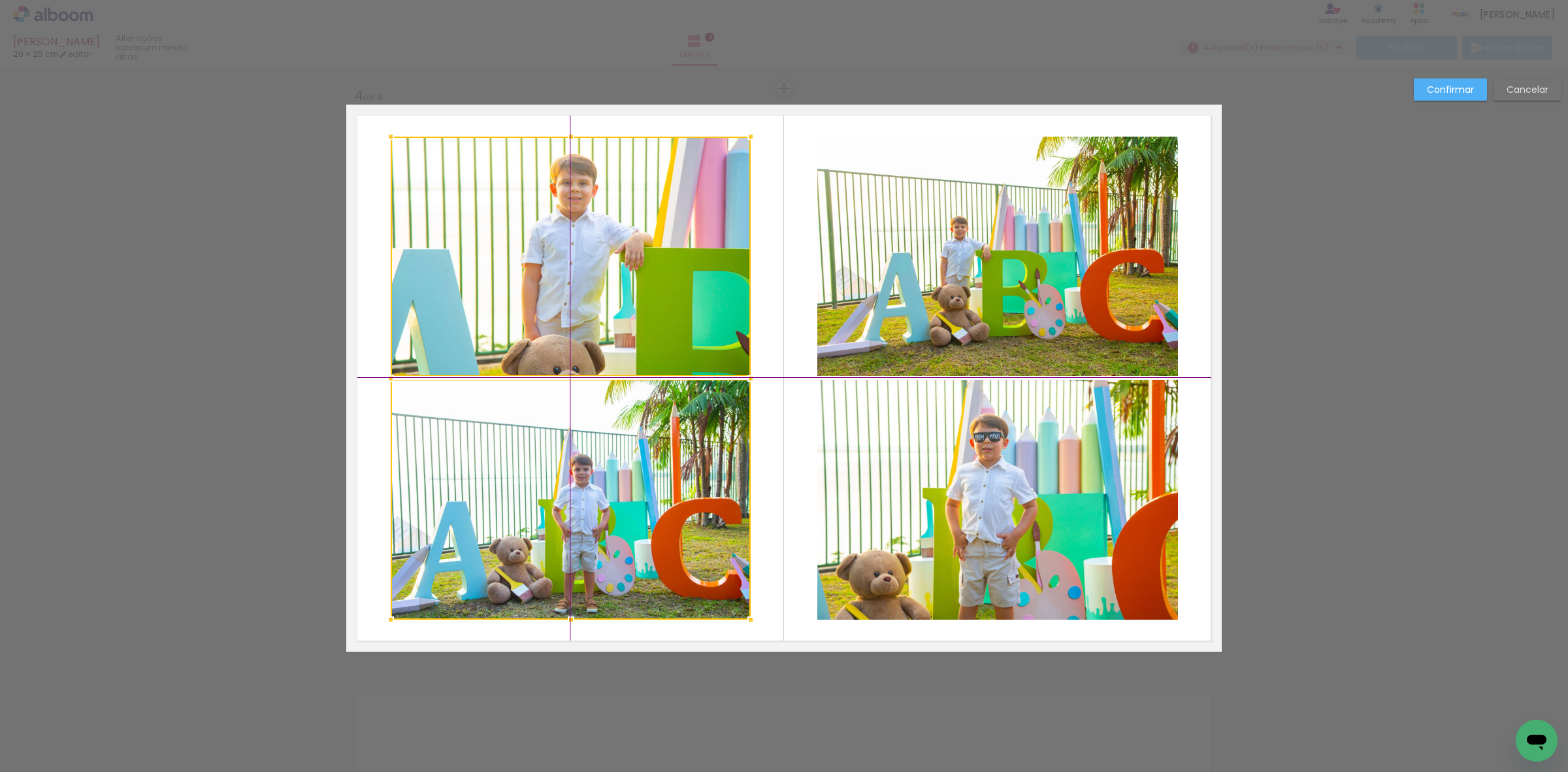
drag, startPoint x: 677, startPoint y: 483, endPoint x: 645, endPoint y: 486, distance: 32.1
click at [645, 486] on div at bounding box center [571, 378] width 360 height 483
click at [1454, 78] on paper-button "Confirmar" at bounding box center [1451, 89] width 73 height 23
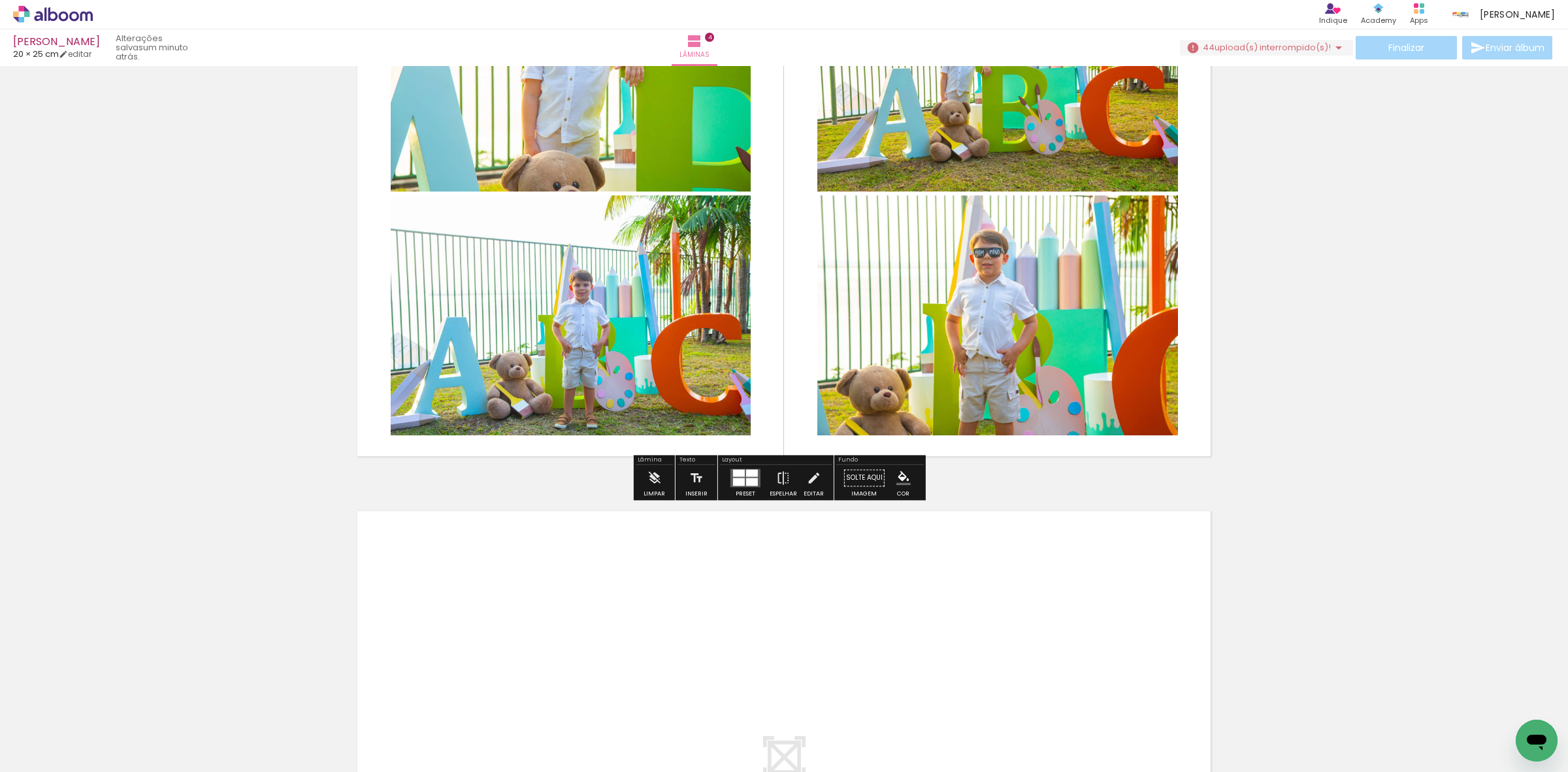
scroll to position [2147, 0]
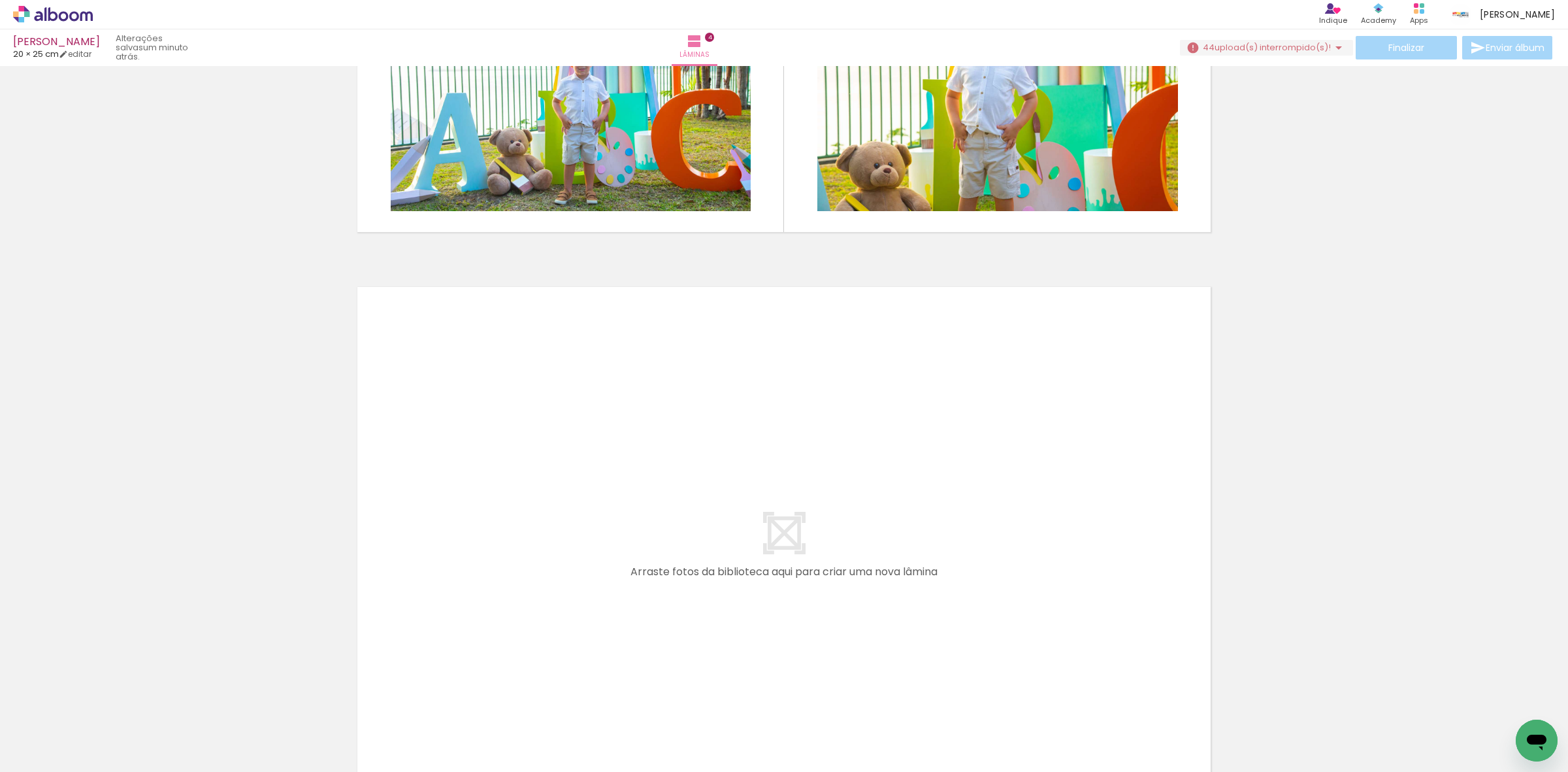
click at [1317, 44] on span "upload(s) interrompido(s)!" at bounding box center [1273, 48] width 116 height 13
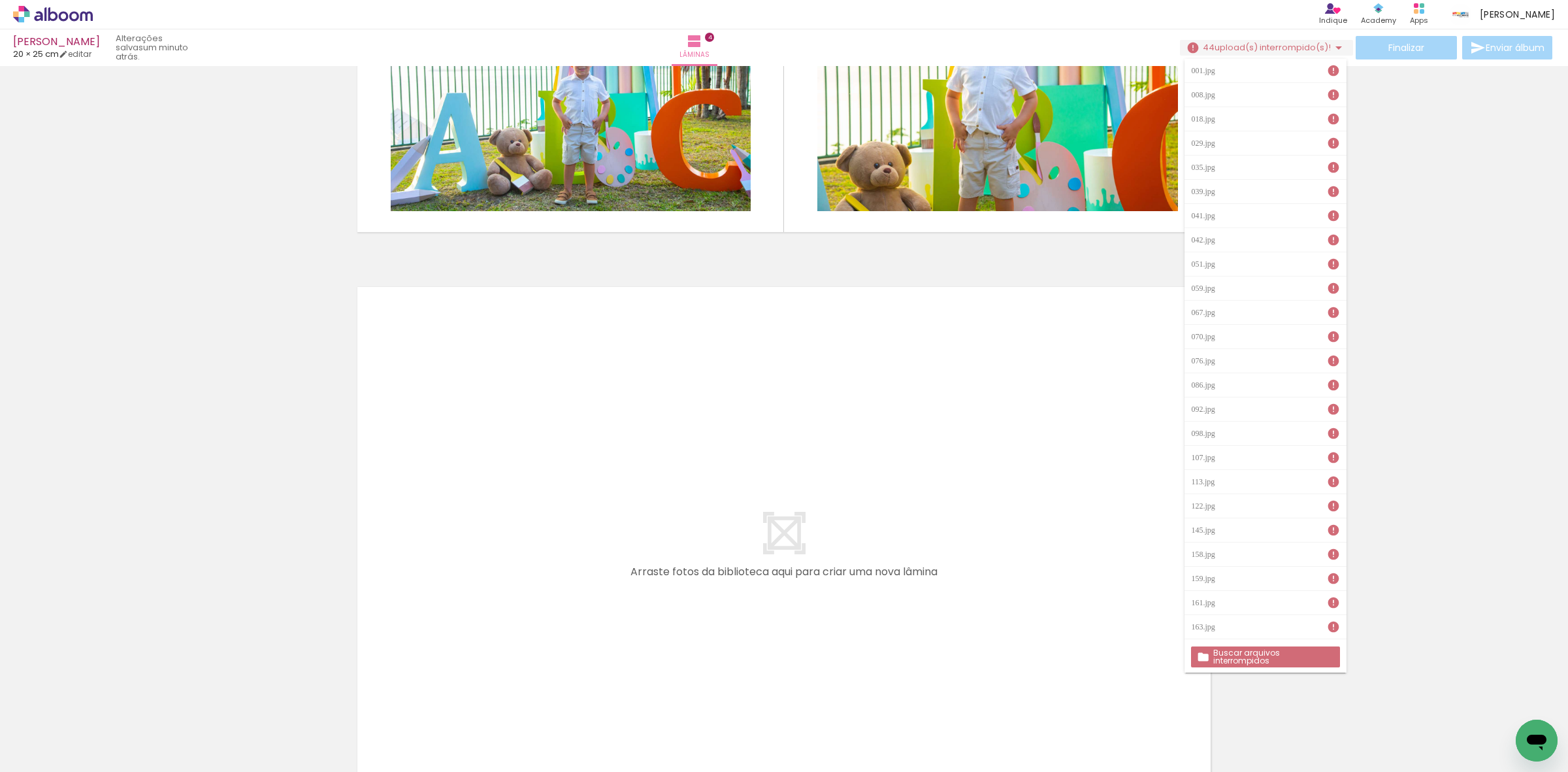
click at [0, 0] on slot "Buscar arquivos interrompidos" at bounding box center [0, 0] width 0 height 0
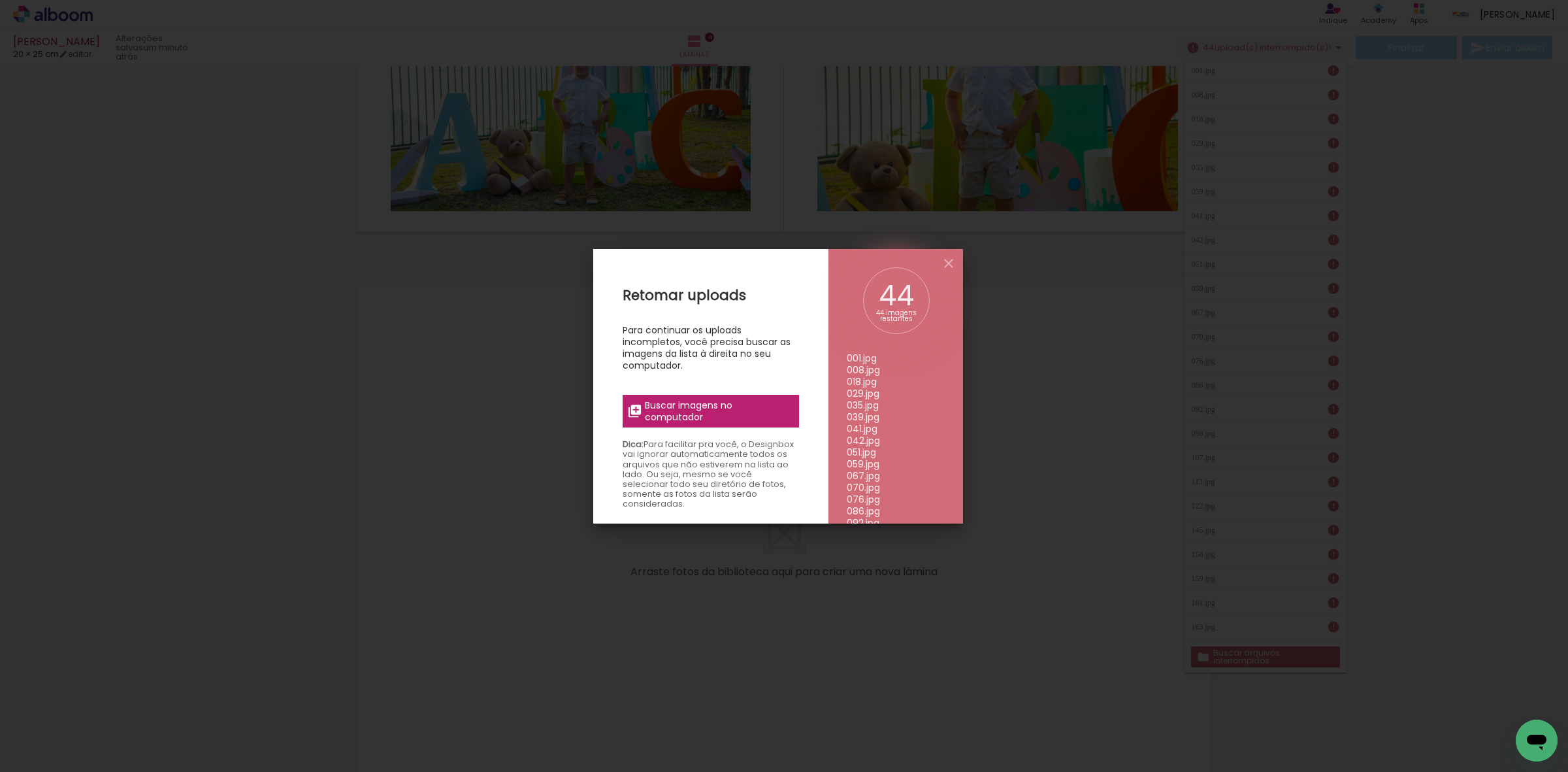
click at [706, 414] on span "Buscar imagens no computador" at bounding box center [718, 410] width 146 height 23
click at [0, 0] on input "file" at bounding box center [0, 0] width 0 height 0
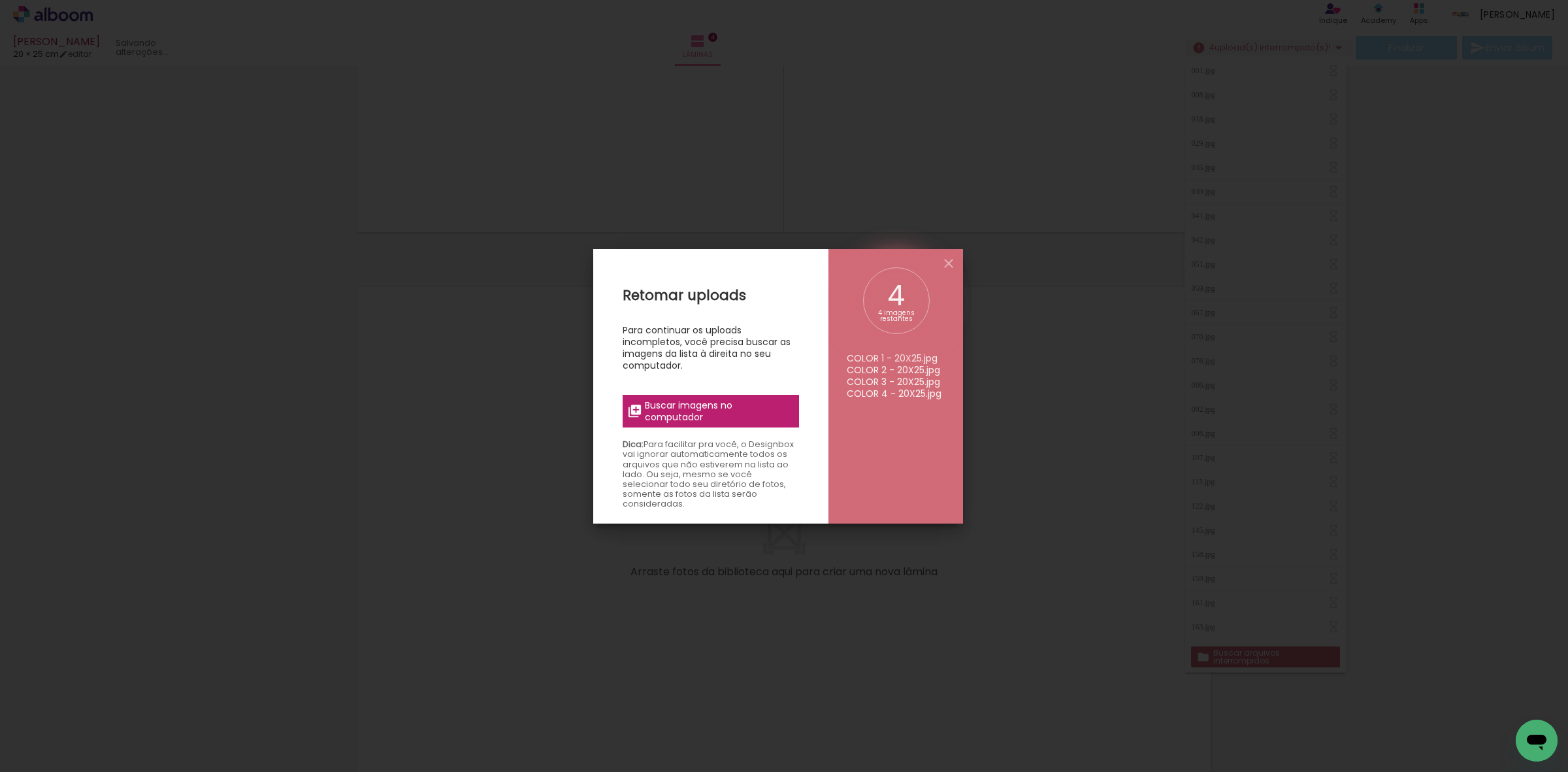
scroll to position [0, 0]
click at [749, 415] on span "Buscar imagens no computador" at bounding box center [718, 410] width 146 height 23
click at [0, 0] on input "file" at bounding box center [0, 0] width 0 height 0
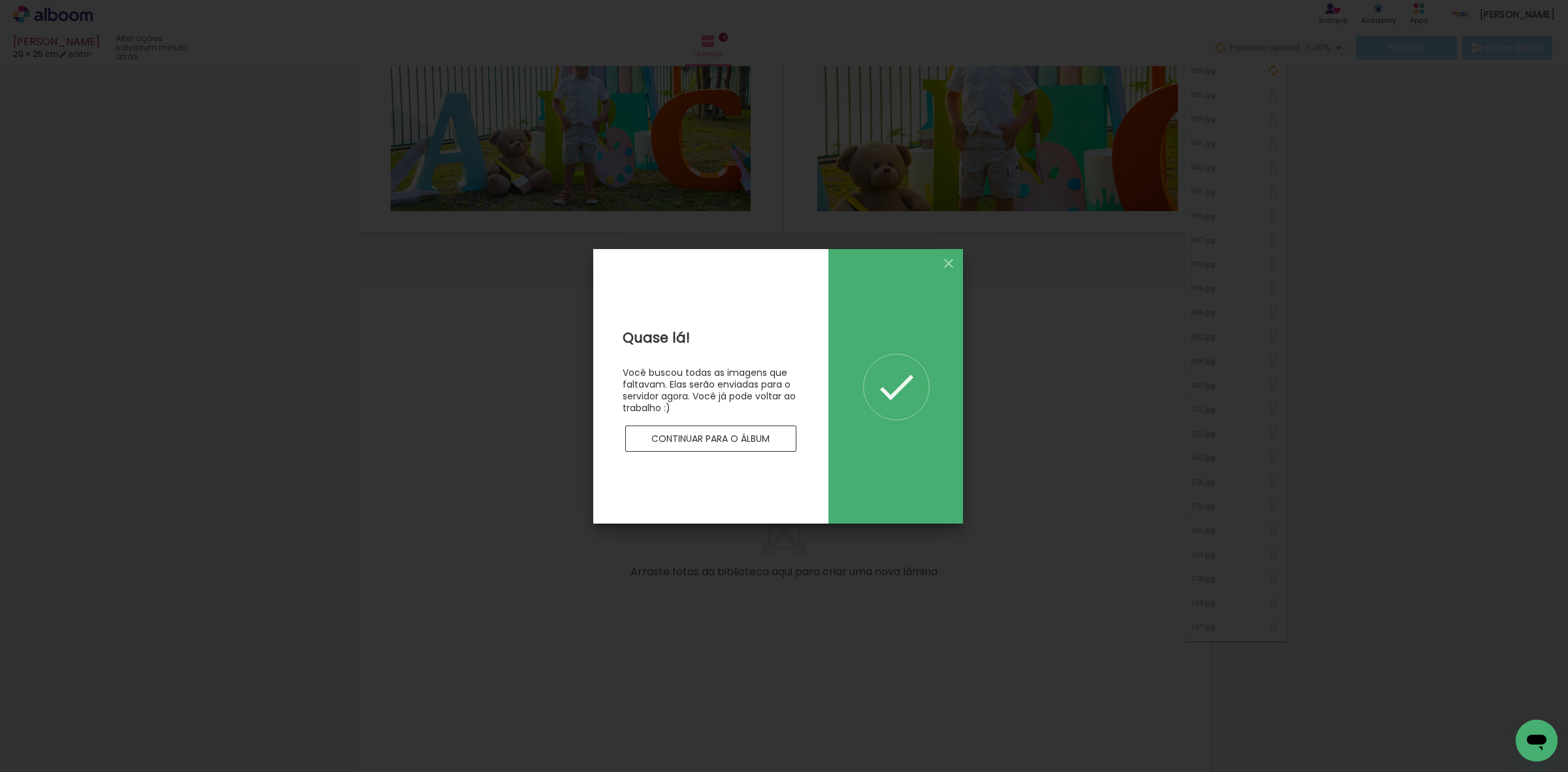
click at [777, 426] on paper-button "Continuar para o álbum" at bounding box center [710, 438] width 171 height 26
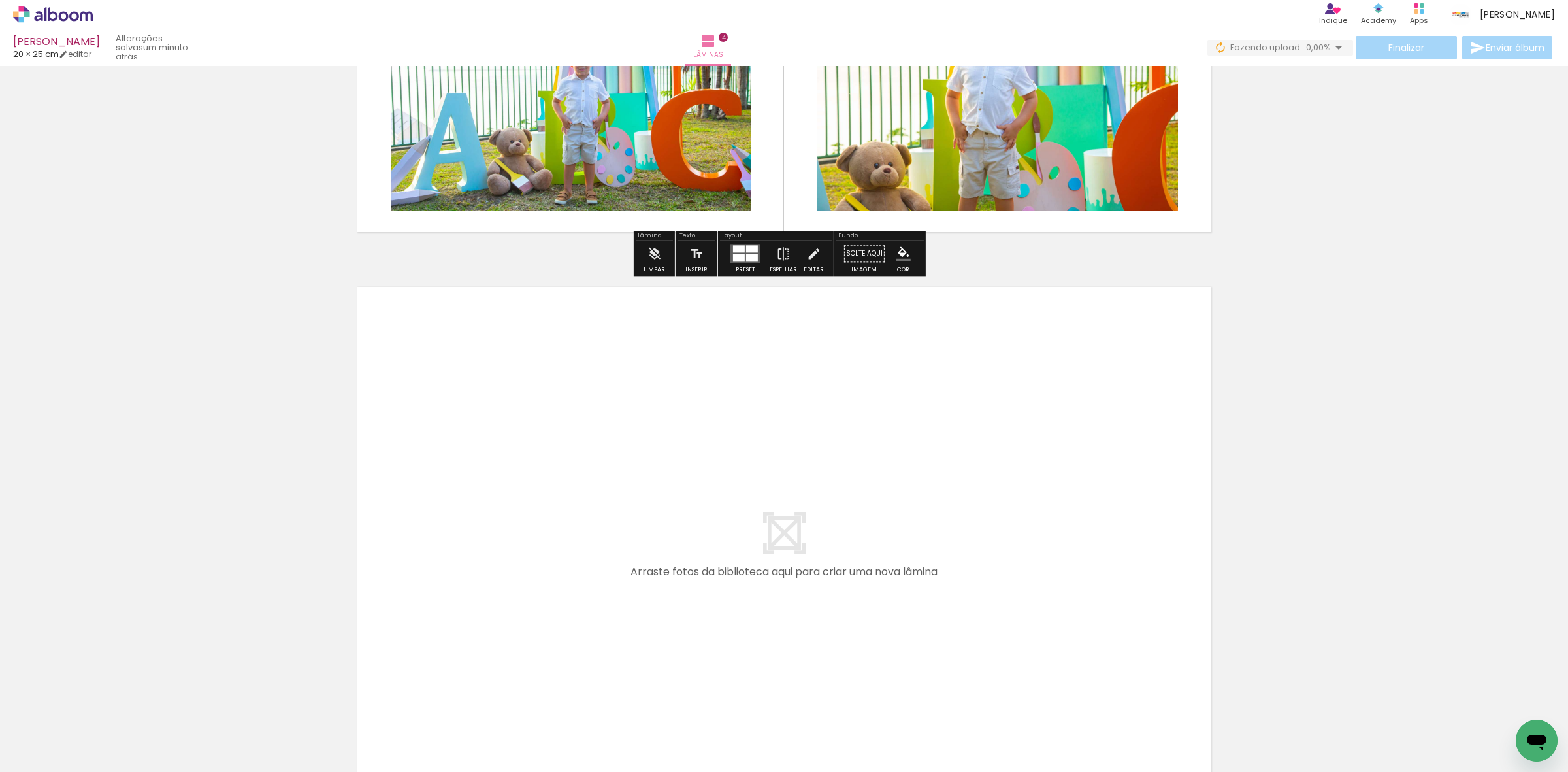
click at [1331, 52] on iron-icon at bounding box center [1339, 48] width 15 height 15
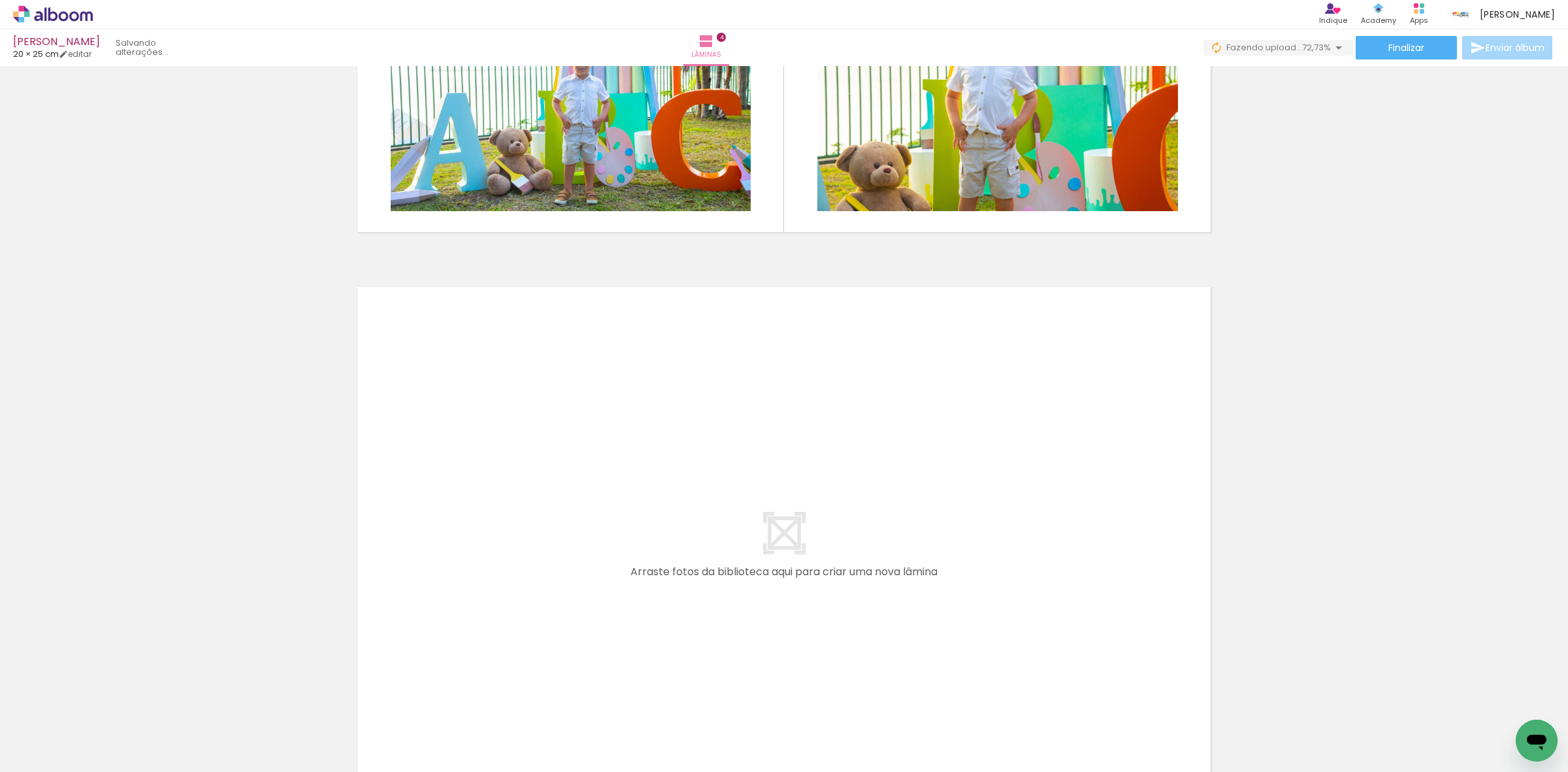
scroll to position [2778, 0]
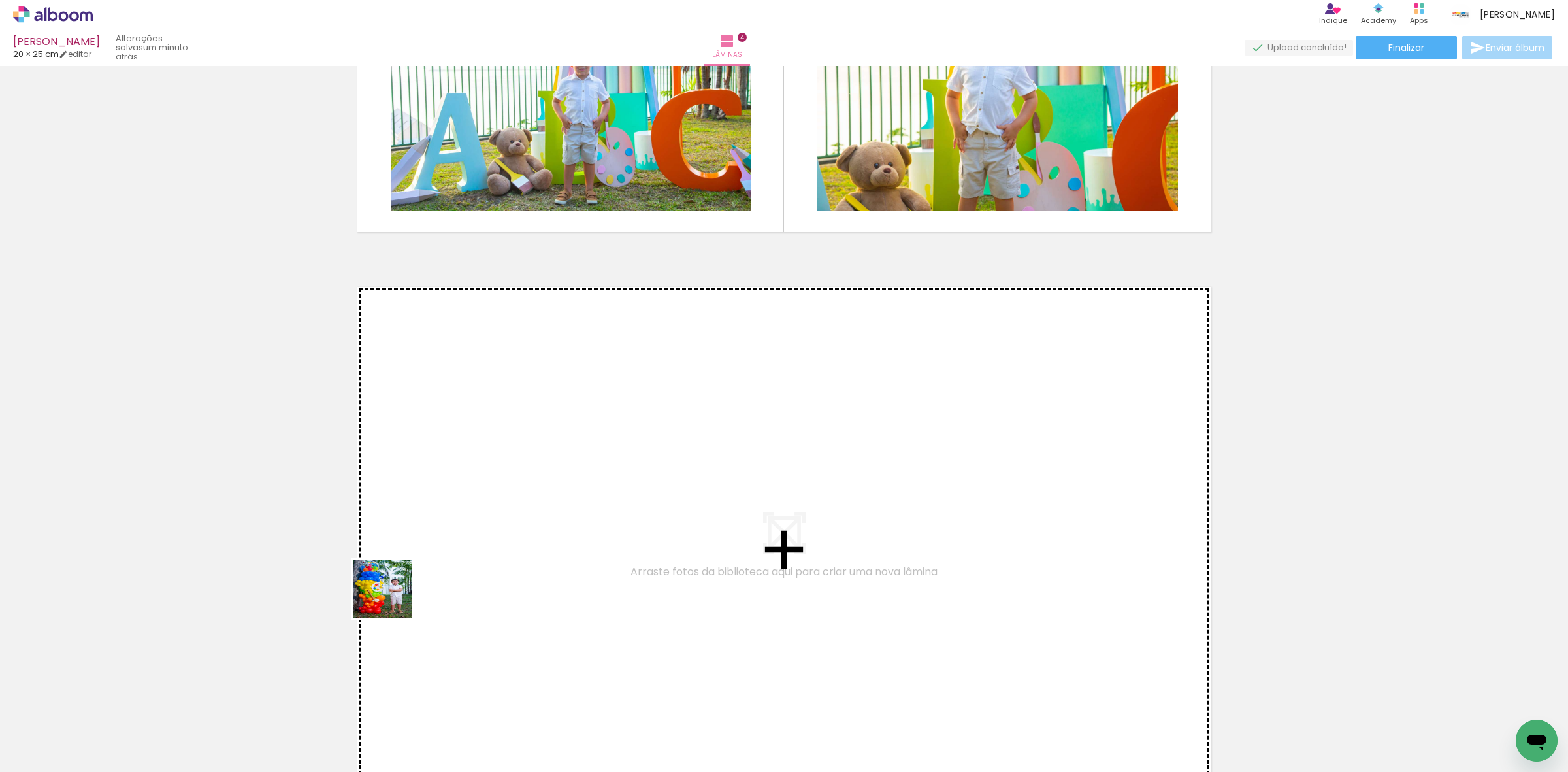
drag, startPoint x: 159, startPoint y: 728, endPoint x: 203, endPoint y: 733, distance: 44.3
click at [539, 514] on quentale-workspace at bounding box center [784, 386] width 1568 height 772
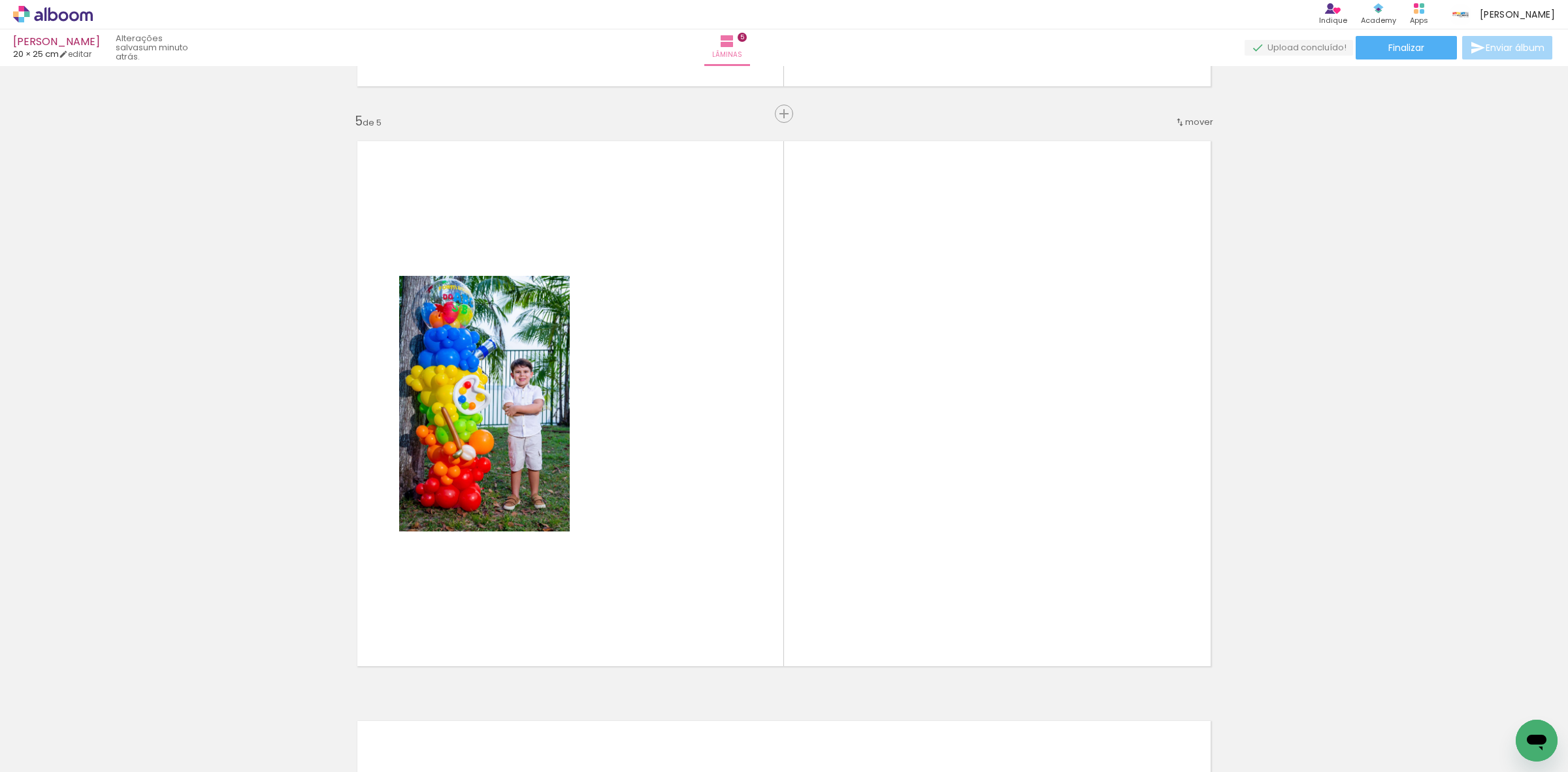
scroll to position [2317, 0]
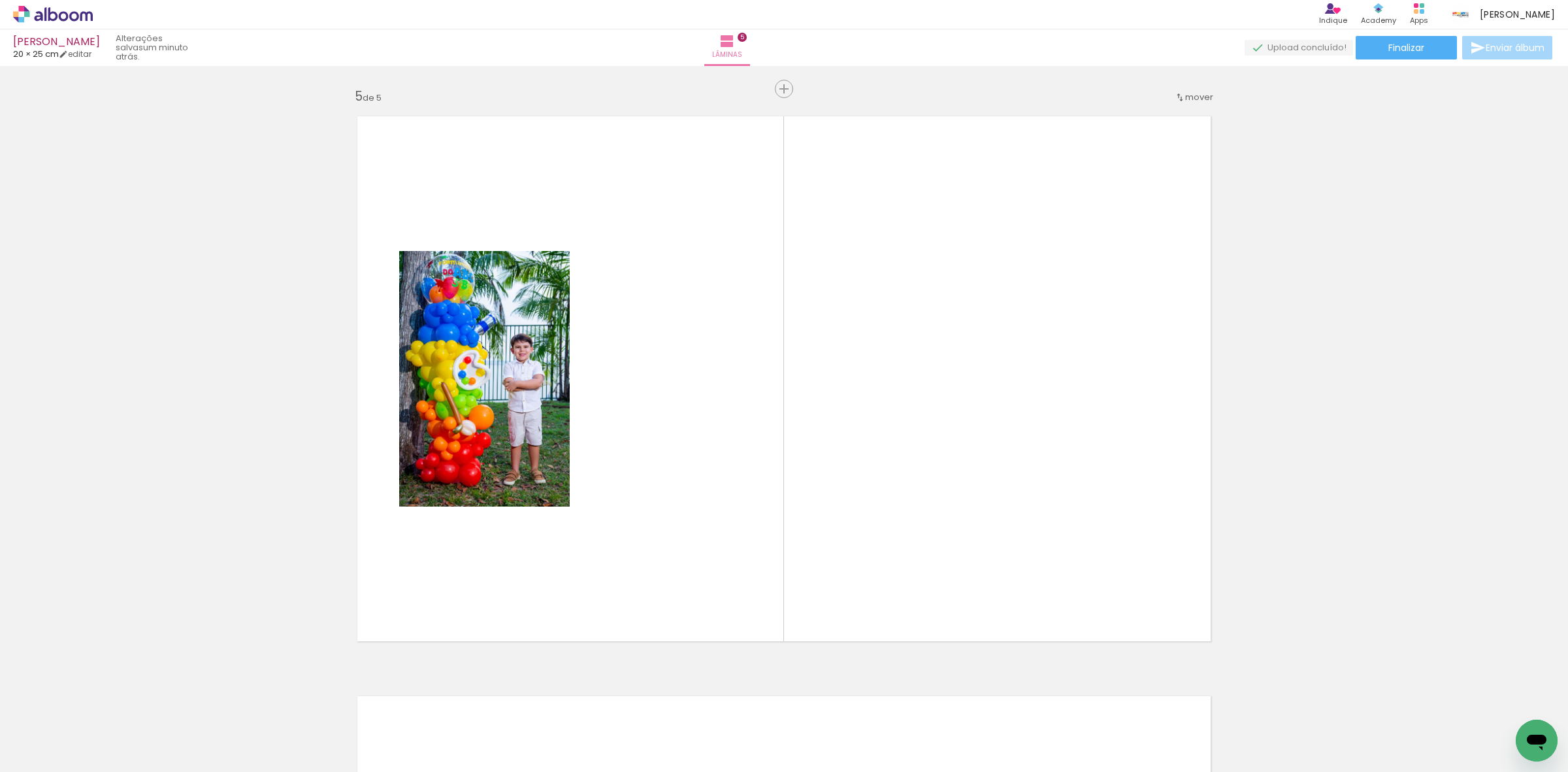
drag, startPoint x: 139, startPoint y: 733, endPoint x: 224, endPoint y: 694, distance: 93.5
click at [576, 446] on quentale-workspace at bounding box center [784, 386] width 1568 height 772
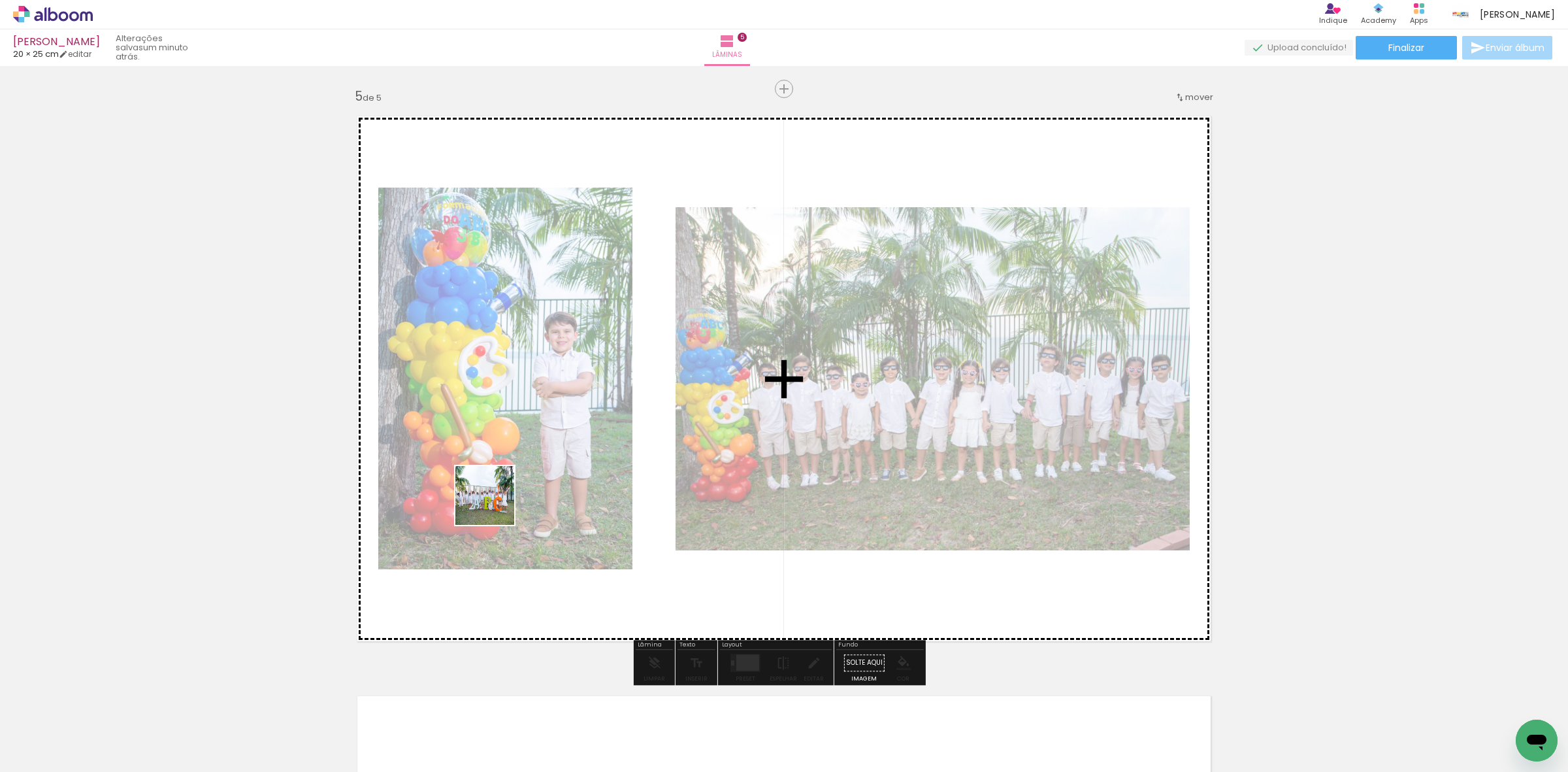
drag, startPoint x: 159, startPoint y: 707, endPoint x: 201, endPoint y: 746, distance: 57.3
click at [586, 455] on quentale-workspace at bounding box center [784, 386] width 1568 height 772
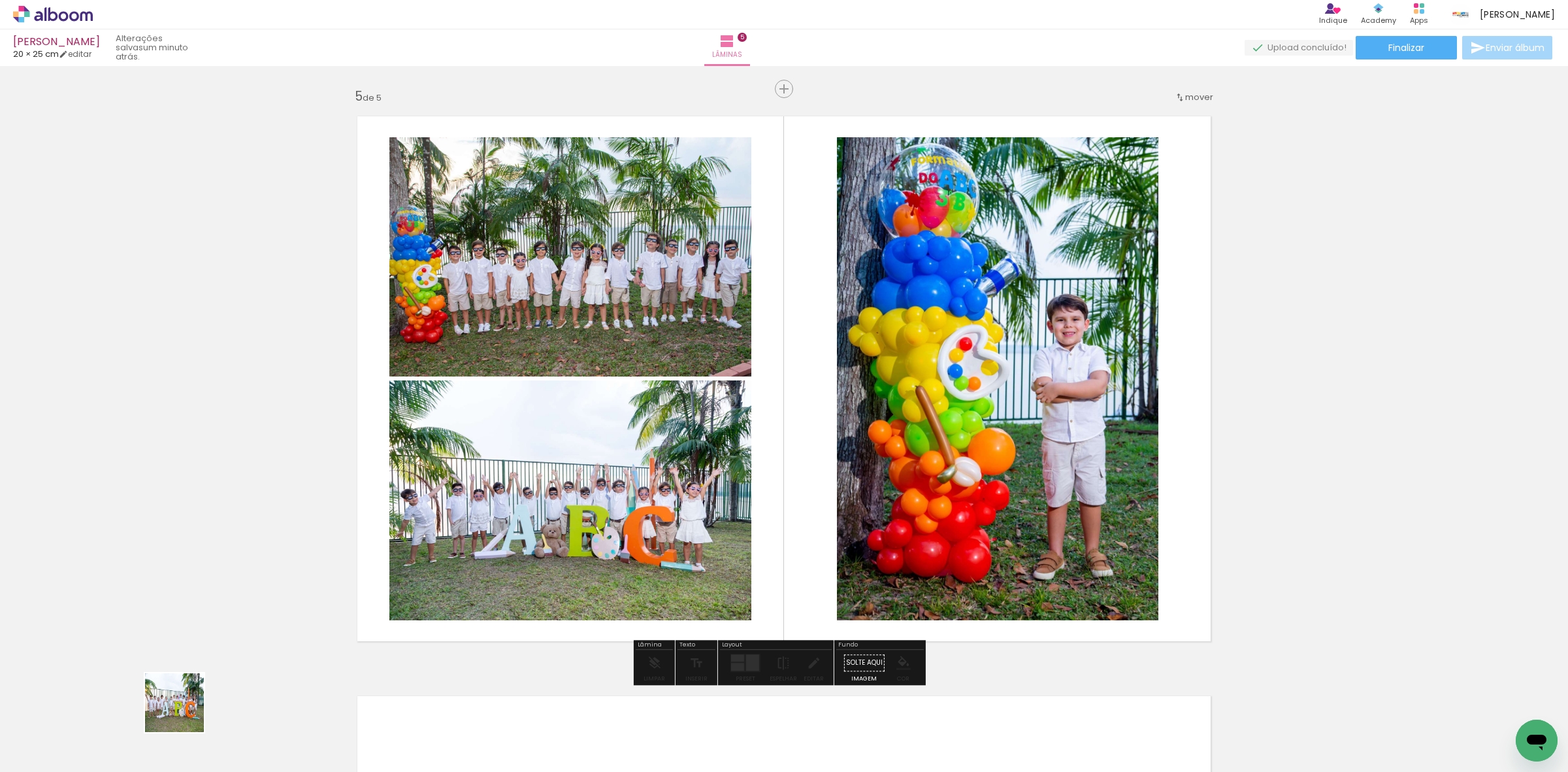
drag, startPoint x: 149, startPoint y: 730, endPoint x: 668, endPoint y: 550, distance: 549.3
click at [691, 441] on quentale-workspace at bounding box center [784, 386] width 1568 height 772
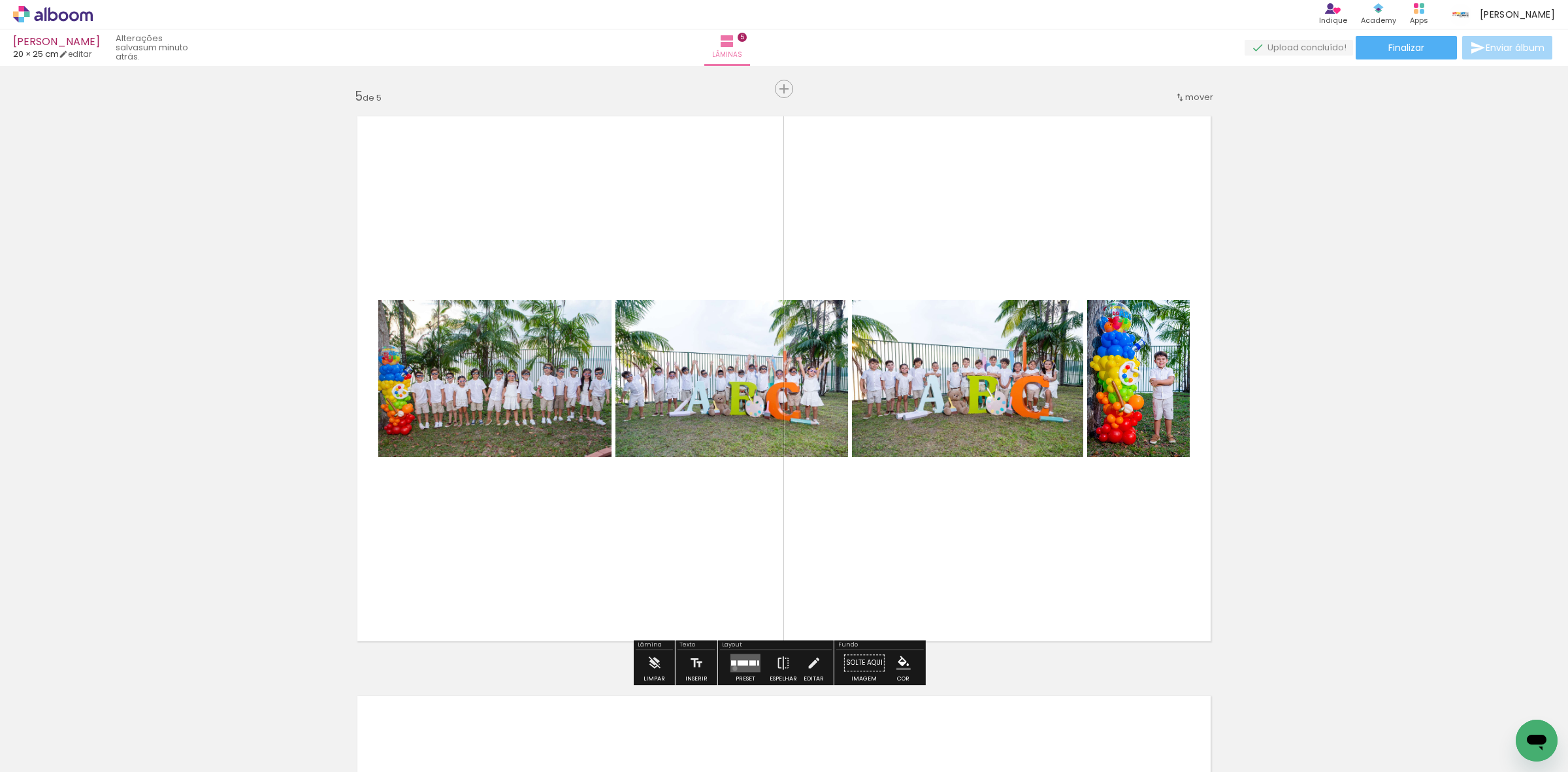
click at [732, 668] on quentale-layouter at bounding box center [745, 663] width 30 height 18
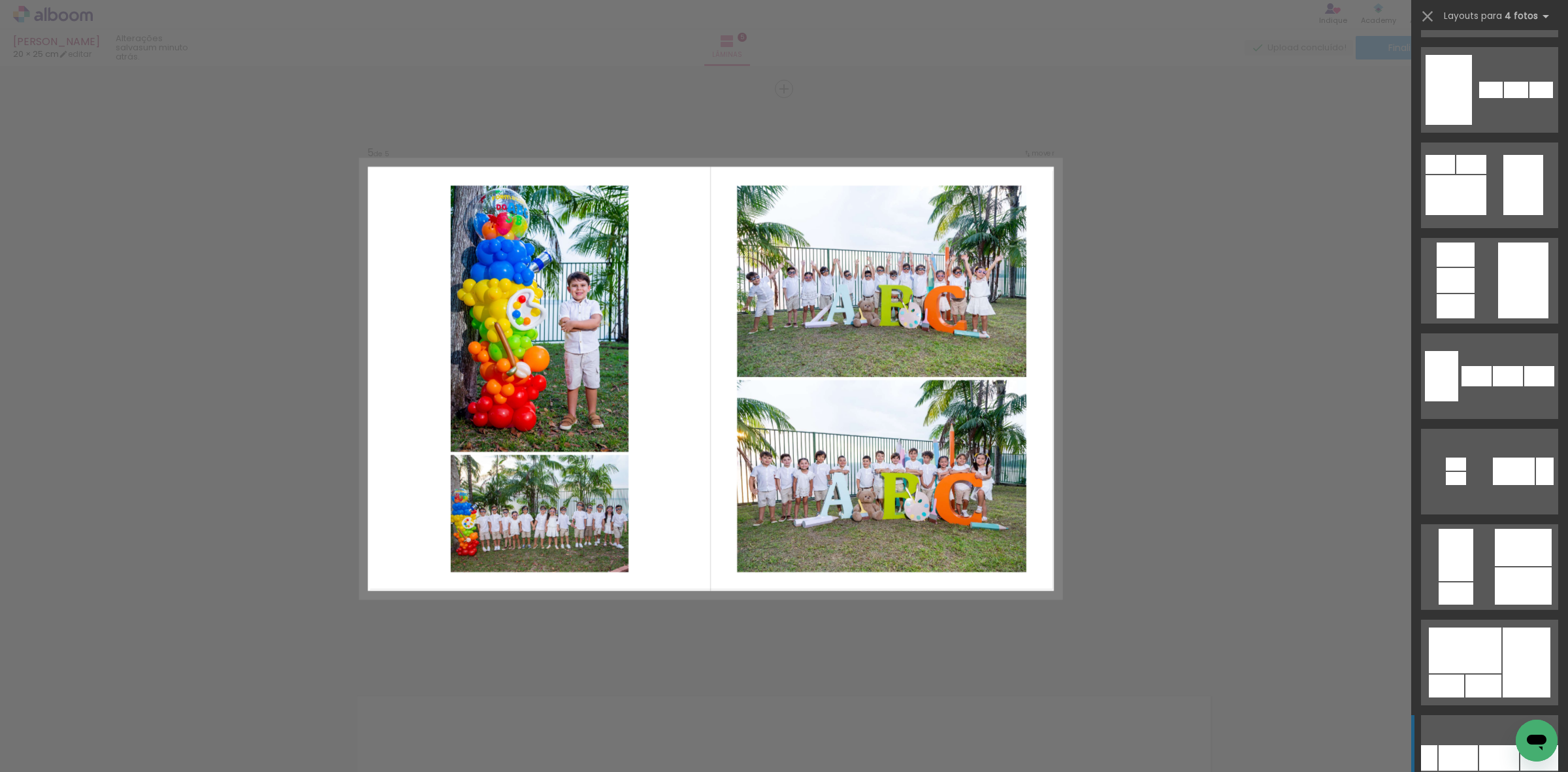
scroll to position [654, 0]
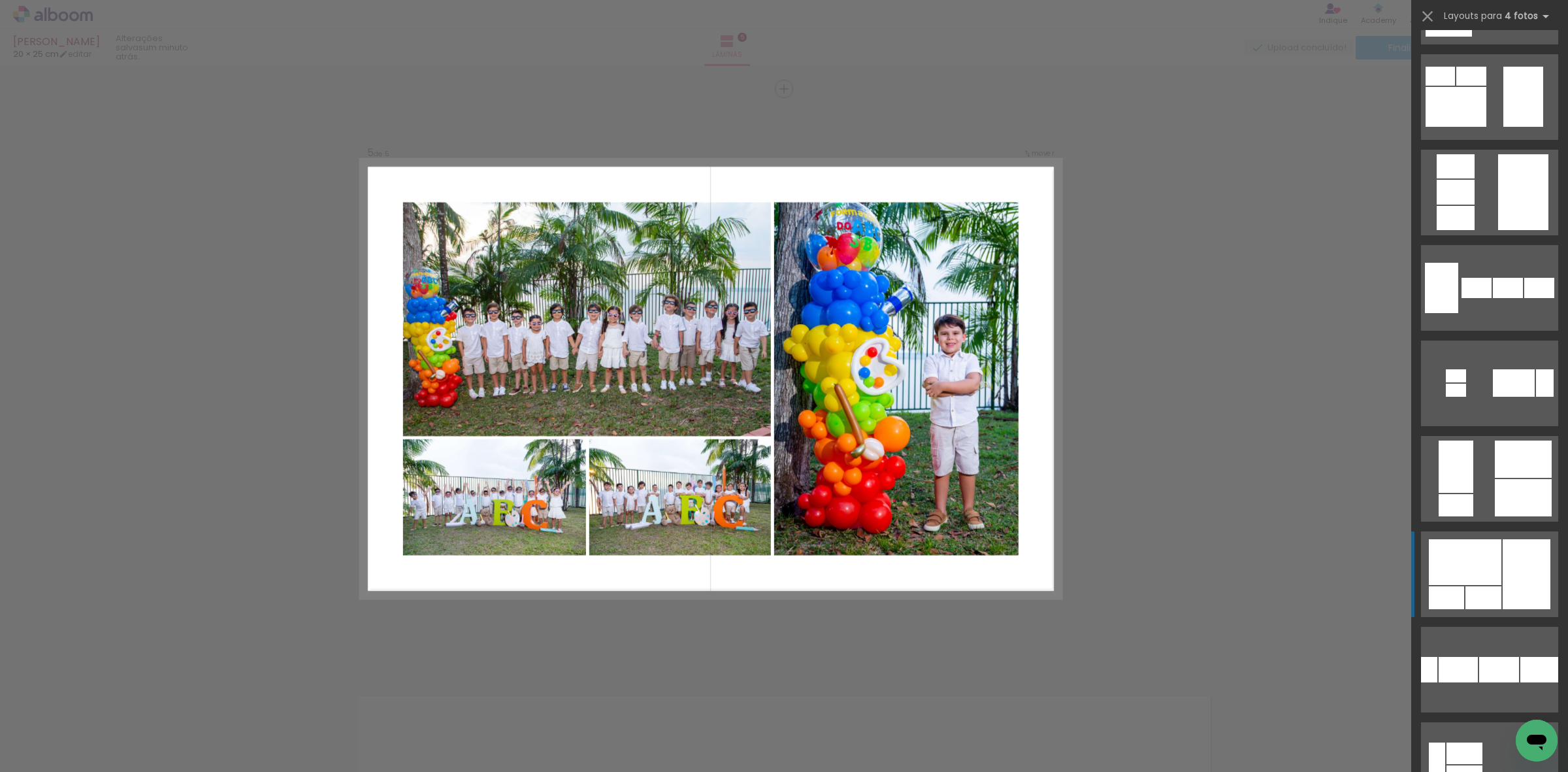
click at [1481, 569] on div at bounding box center [1465, 562] width 72 height 46
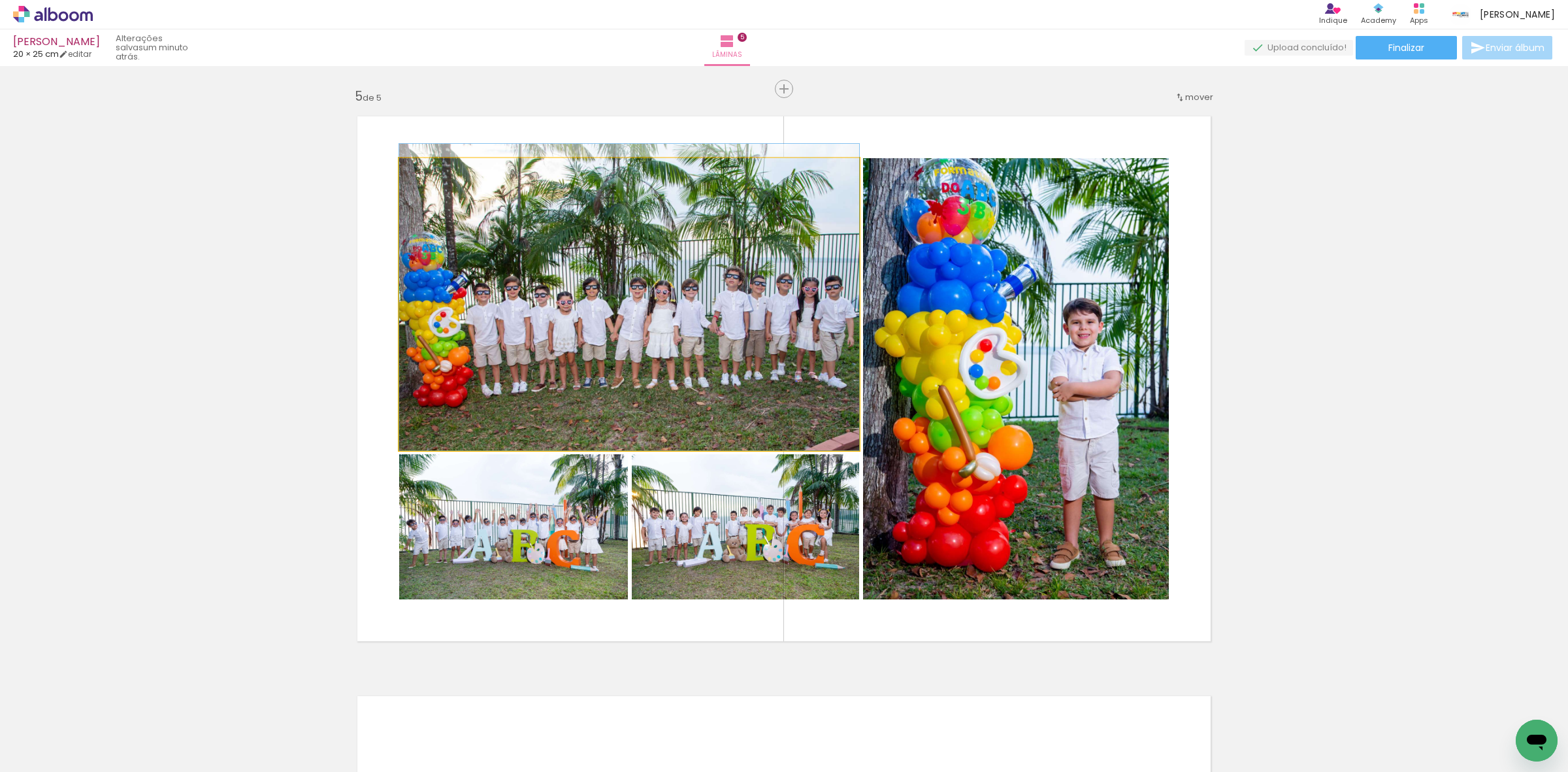
drag, startPoint x: 734, startPoint y: 372, endPoint x: 761, endPoint y: 350, distance: 34.8
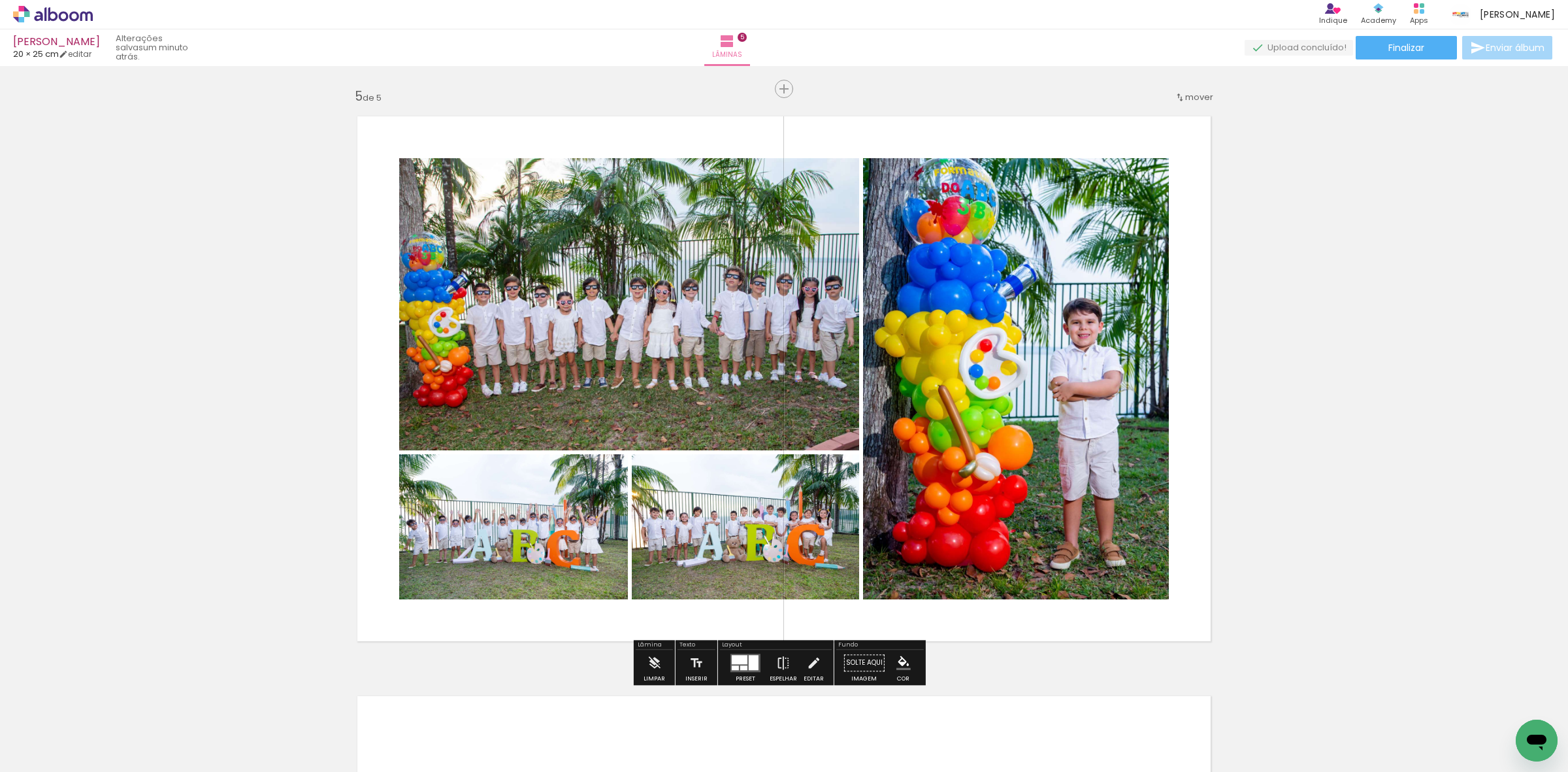
click at [743, 666] on div at bounding box center [744, 668] width 7 height 5
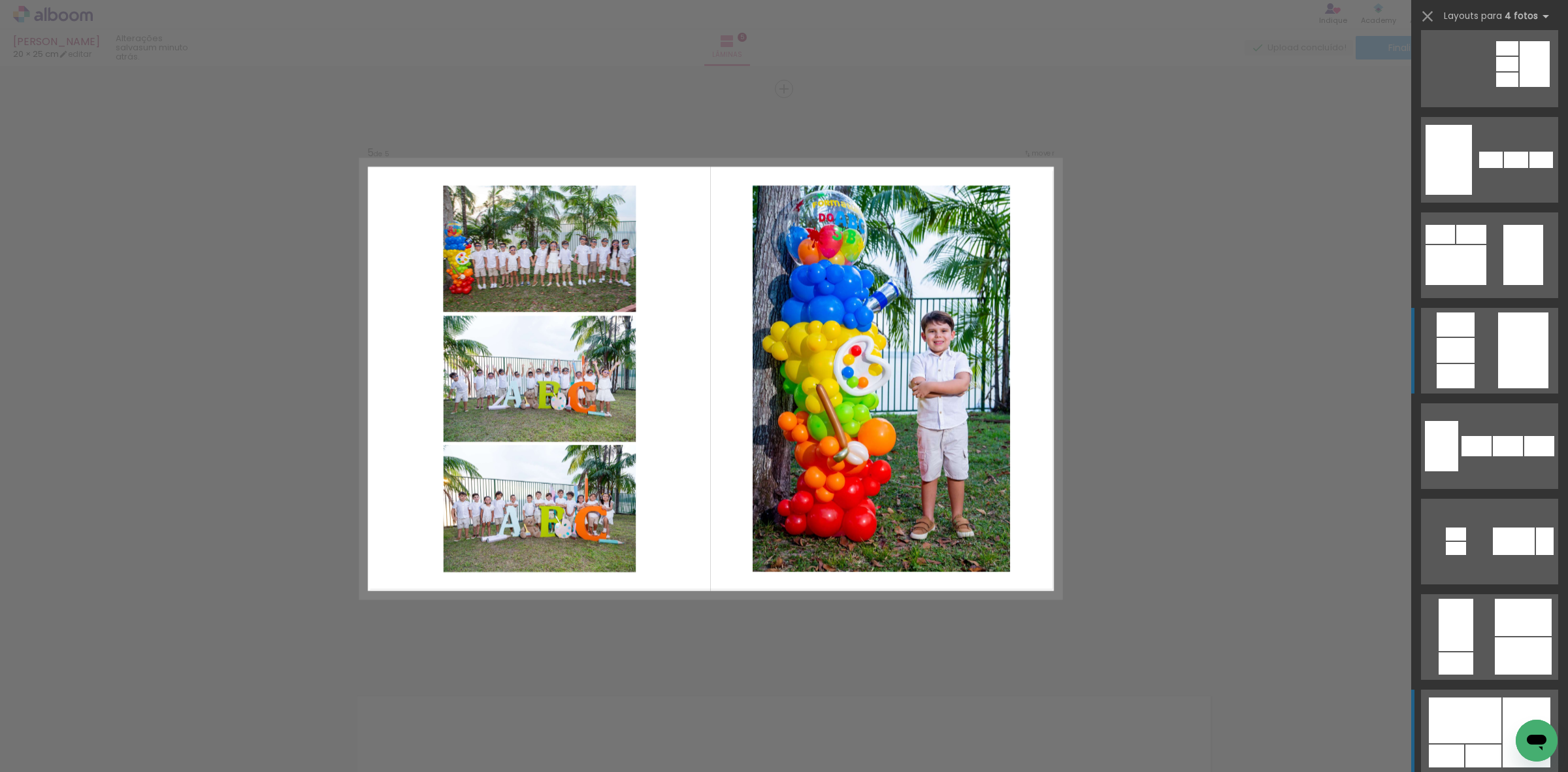
scroll to position [491, 0]
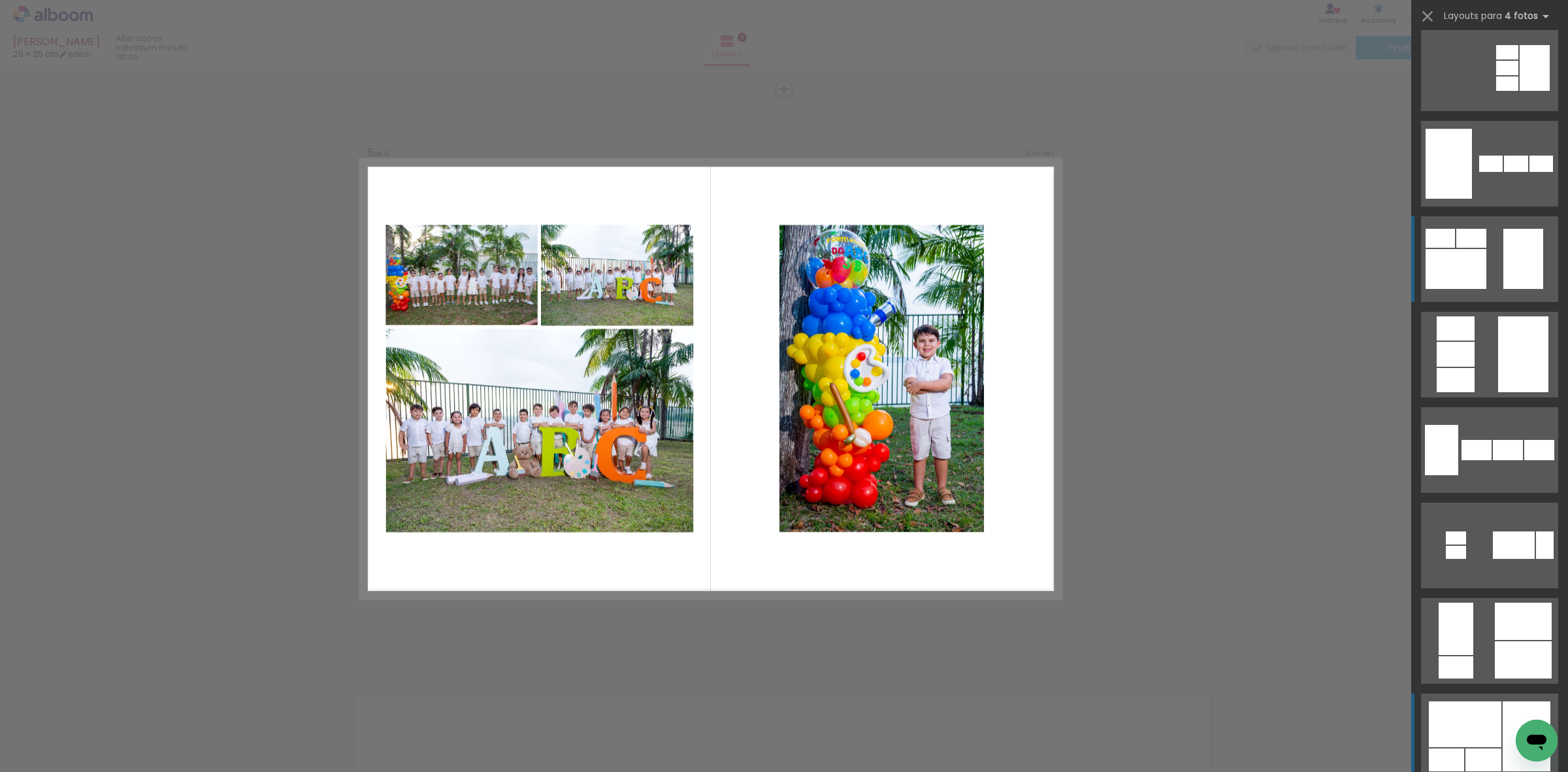
click at [1495, 266] on quentale-layouter at bounding box center [1489, 259] width 137 height 86
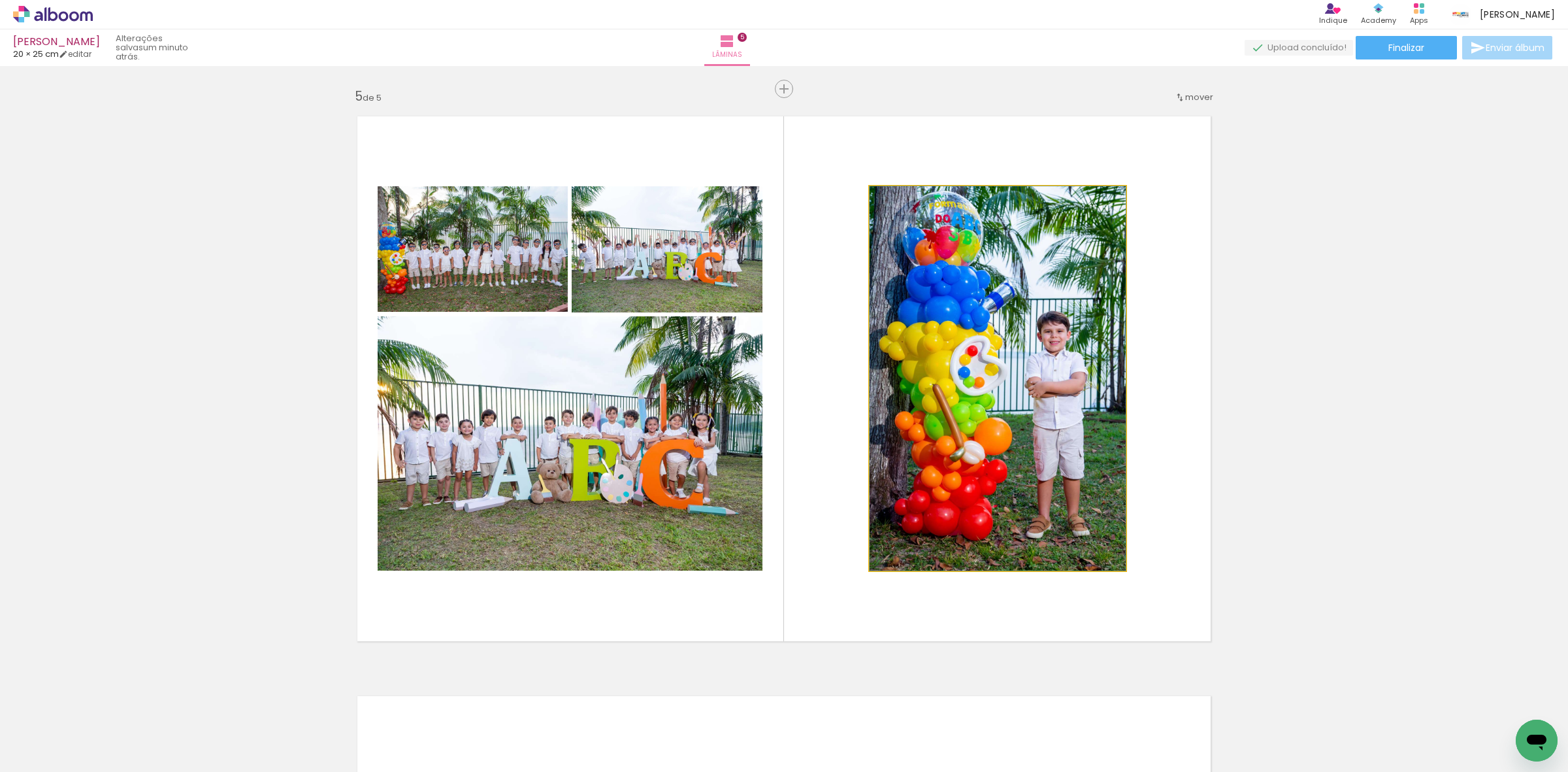
click at [915, 292] on quentale-photo at bounding box center [997, 379] width 256 height 384
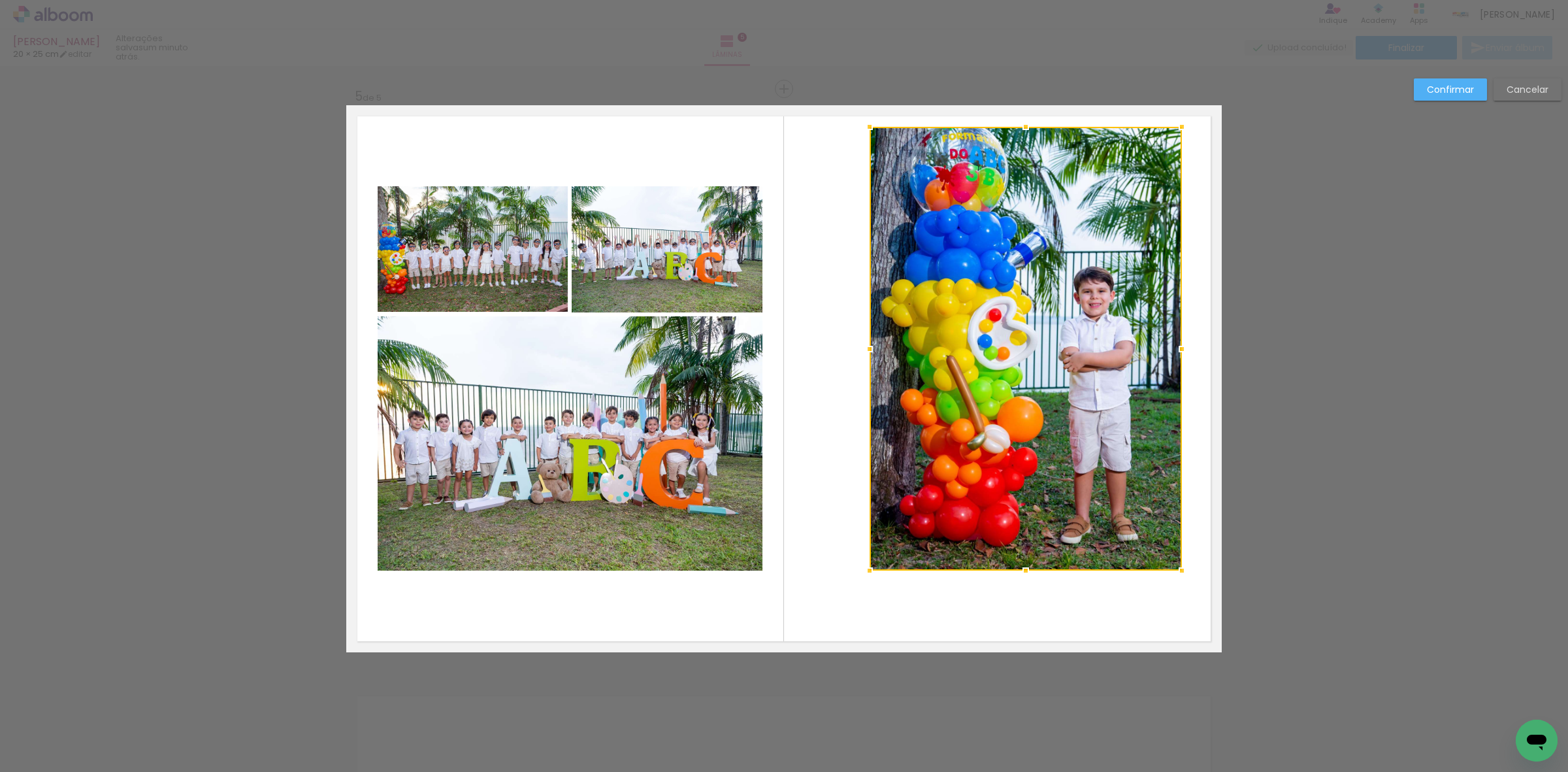
drag, startPoint x: 1121, startPoint y: 184, endPoint x: 1180, endPoint y: 122, distance: 85.6
click at [1180, 122] on div at bounding box center [1182, 127] width 26 height 26
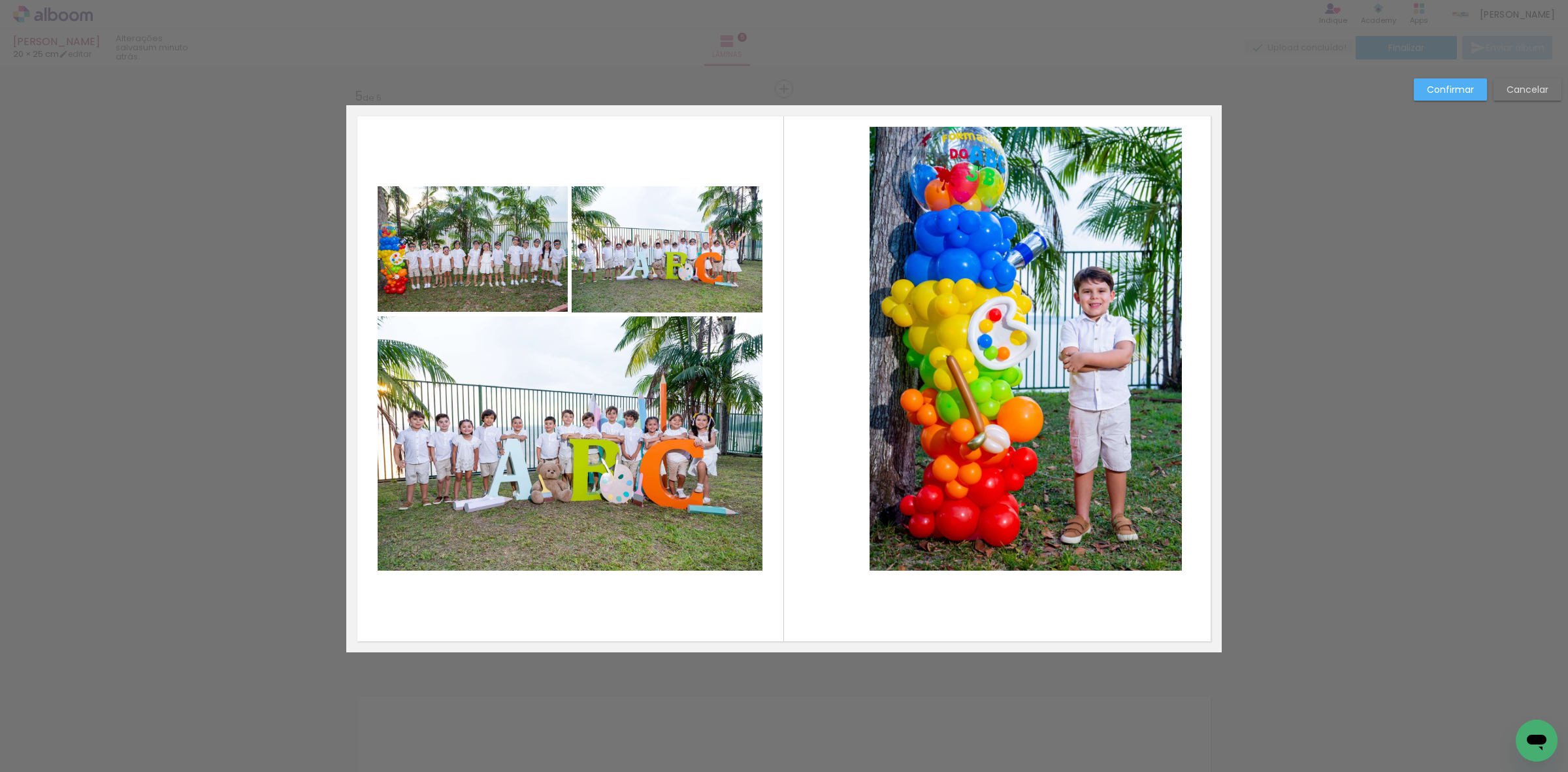
click at [1134, 234] on quentale-photo at bounding box center [1026, 348] width 312 height 444
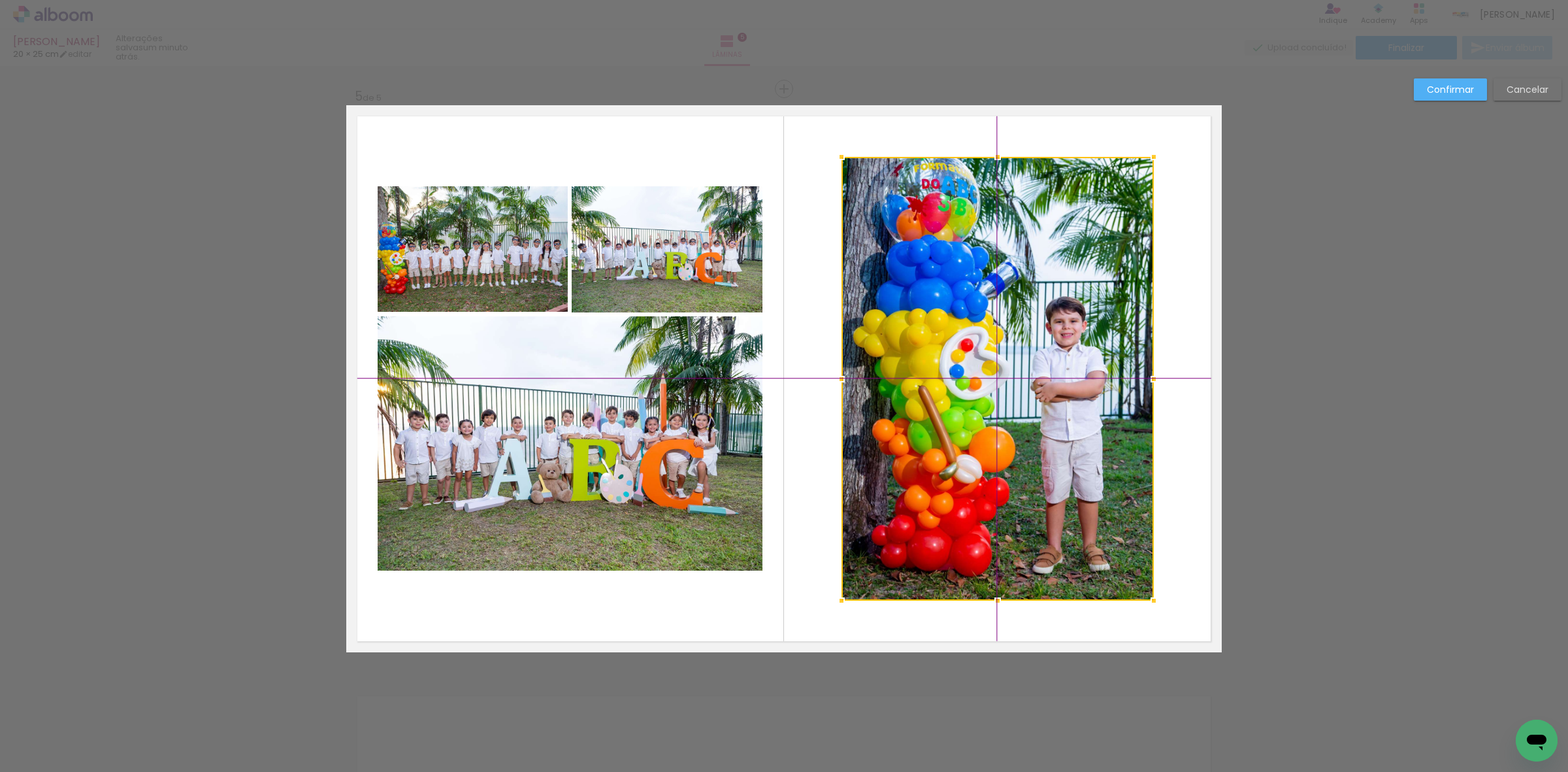
drag, startPoint x: 1052, startPoint y: 365, endPoint x: 1012, endPoint y: 388, distance: 46.1
click at [1012, 388] on div at bounding box center [997, 379] width 312 height 444
click at [0, 0] on slot "Confirmar" at bounding box center [0, 0] width 0 height 0
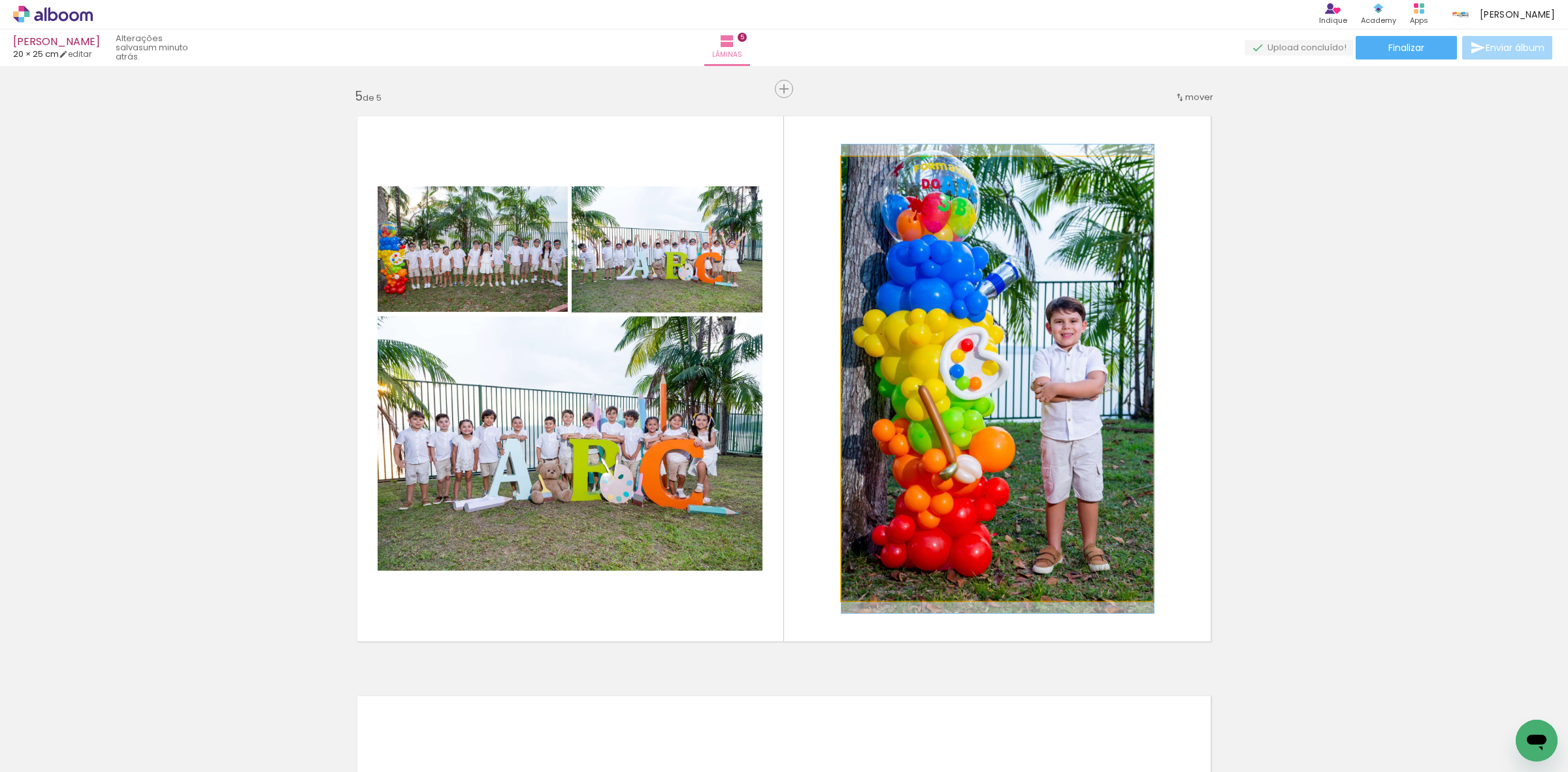
click at [1091, 280] on quentale-photo at bounding box center [997, 379] width 312 height 444
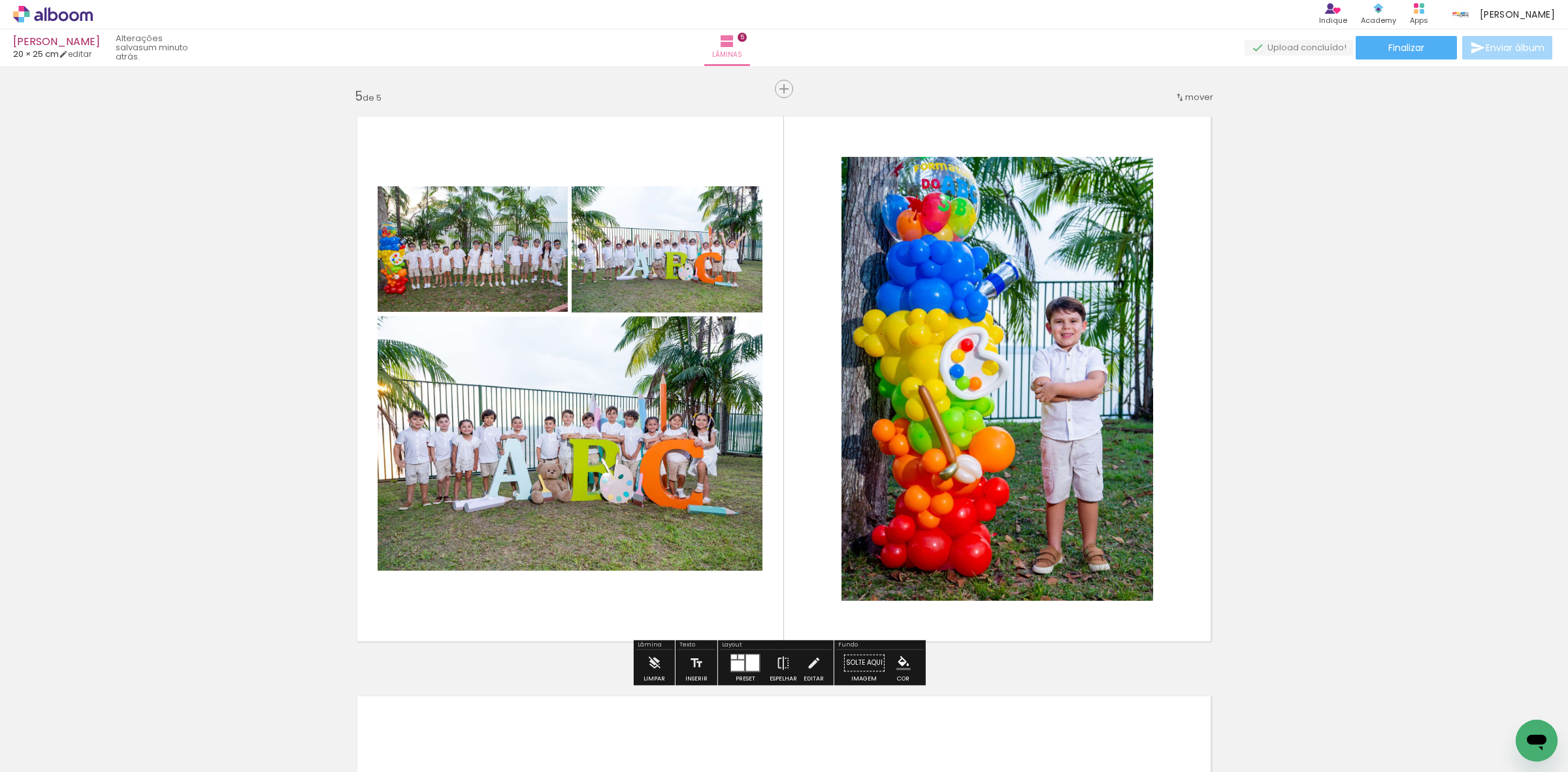
click at [1088, 280] on quentale-photo at bounding box center [997, 379] width 312 height 444
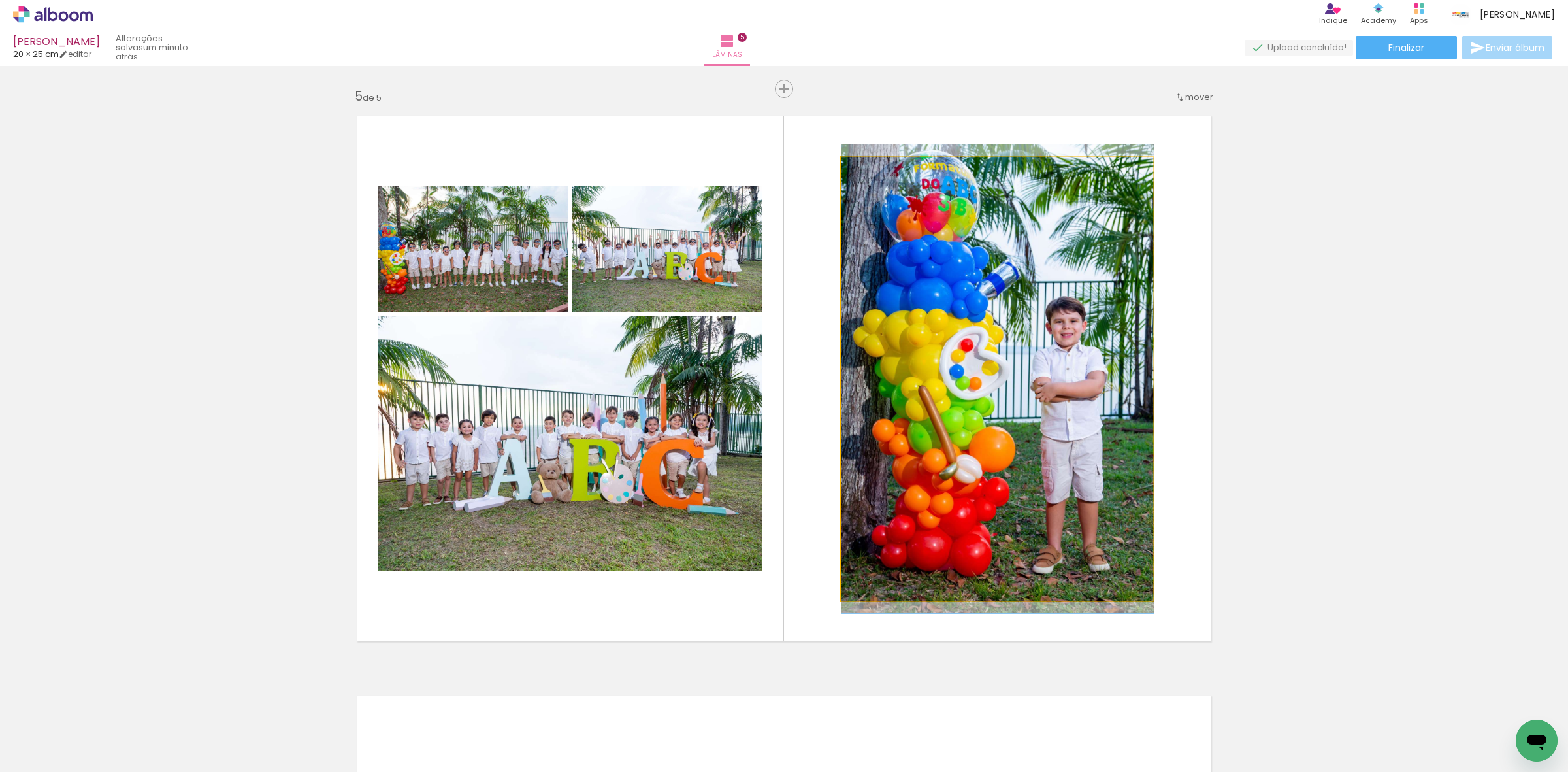
click at [1088, 280] on quentale-photo at bounding box center [997, 379] width 312 height 444
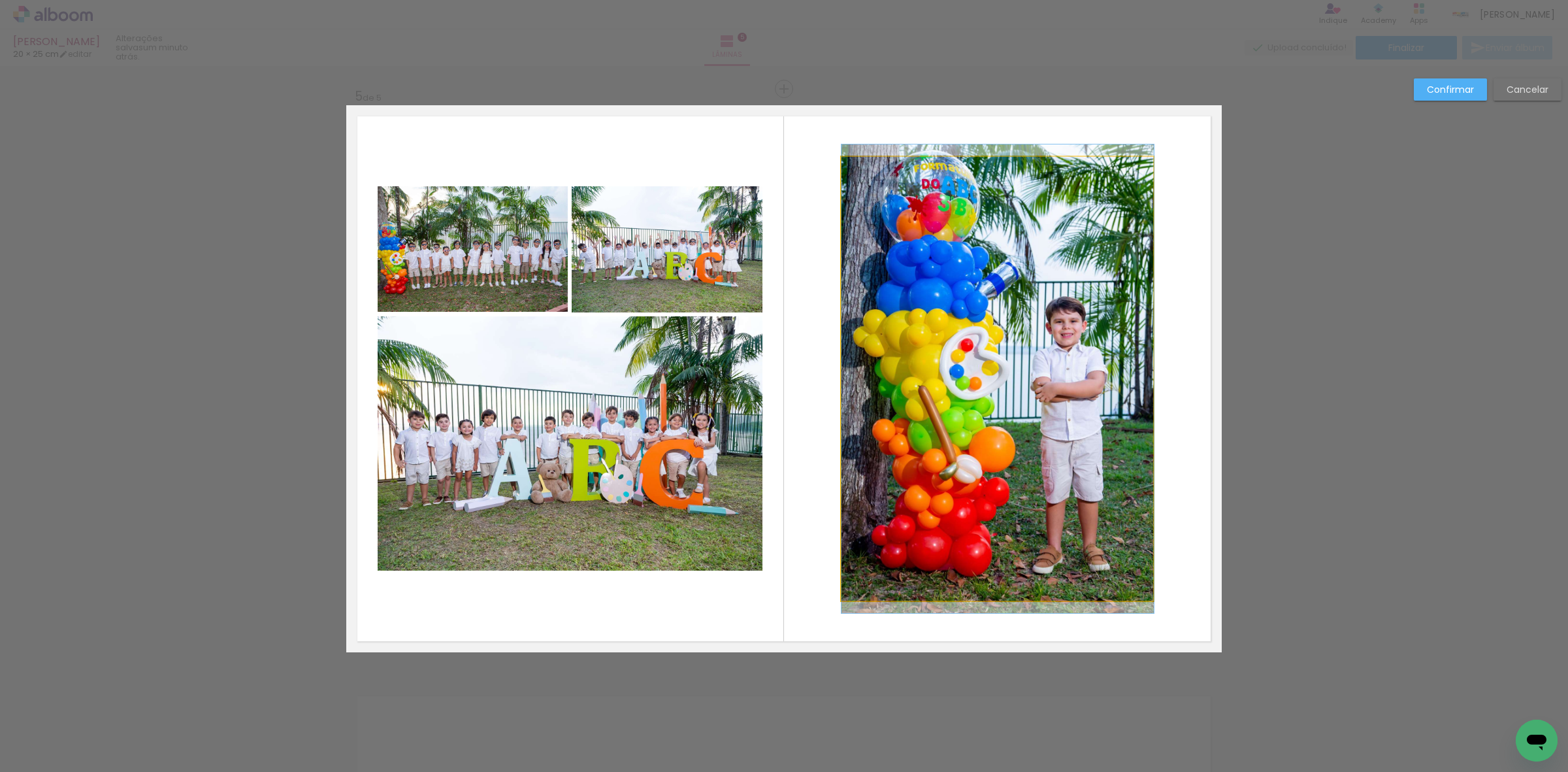
click at [983, 528] on quentale-photo at bounding box center [997, 379] width 312 height 444
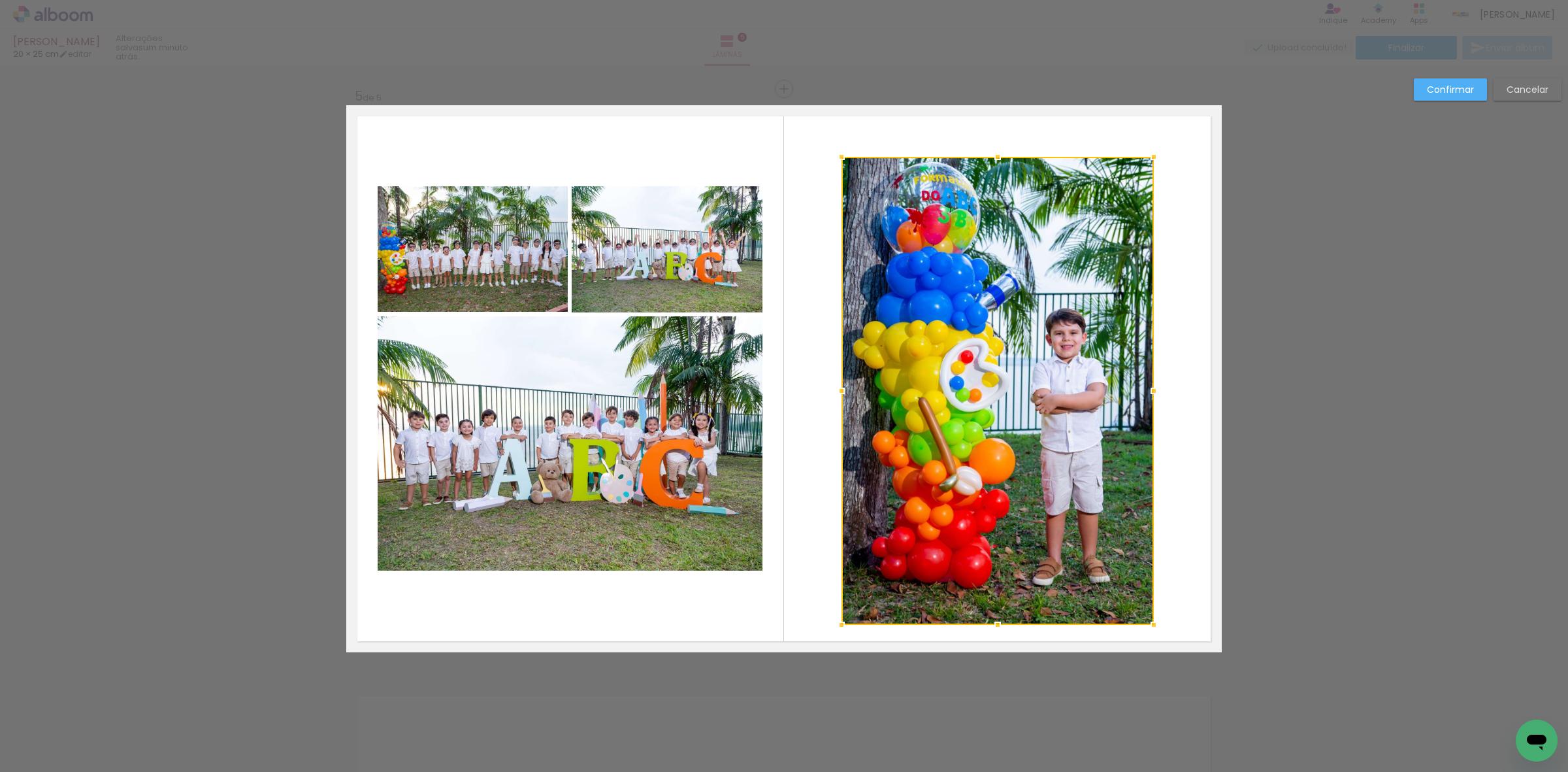
drag, startPoint x: 994, startPoint y: 598, endPoint x: 992, endPoint y: 635, distance: 37.1
click at [992, 635] on div at bounding box center [997, 624] width 26 height 26
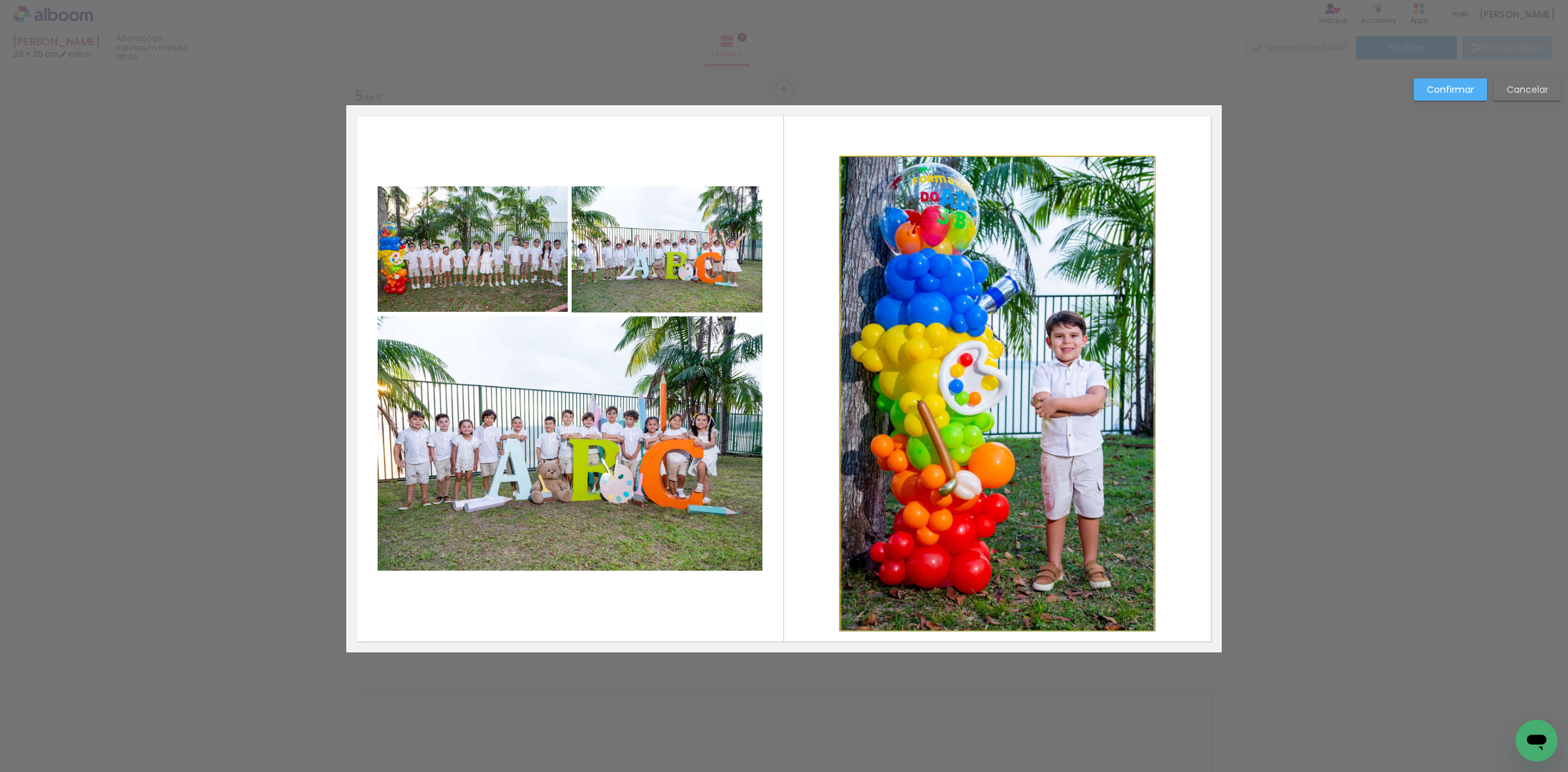
click at [979, 492] on quentale-photo at bounding box center [997, 393] width 312 height 474
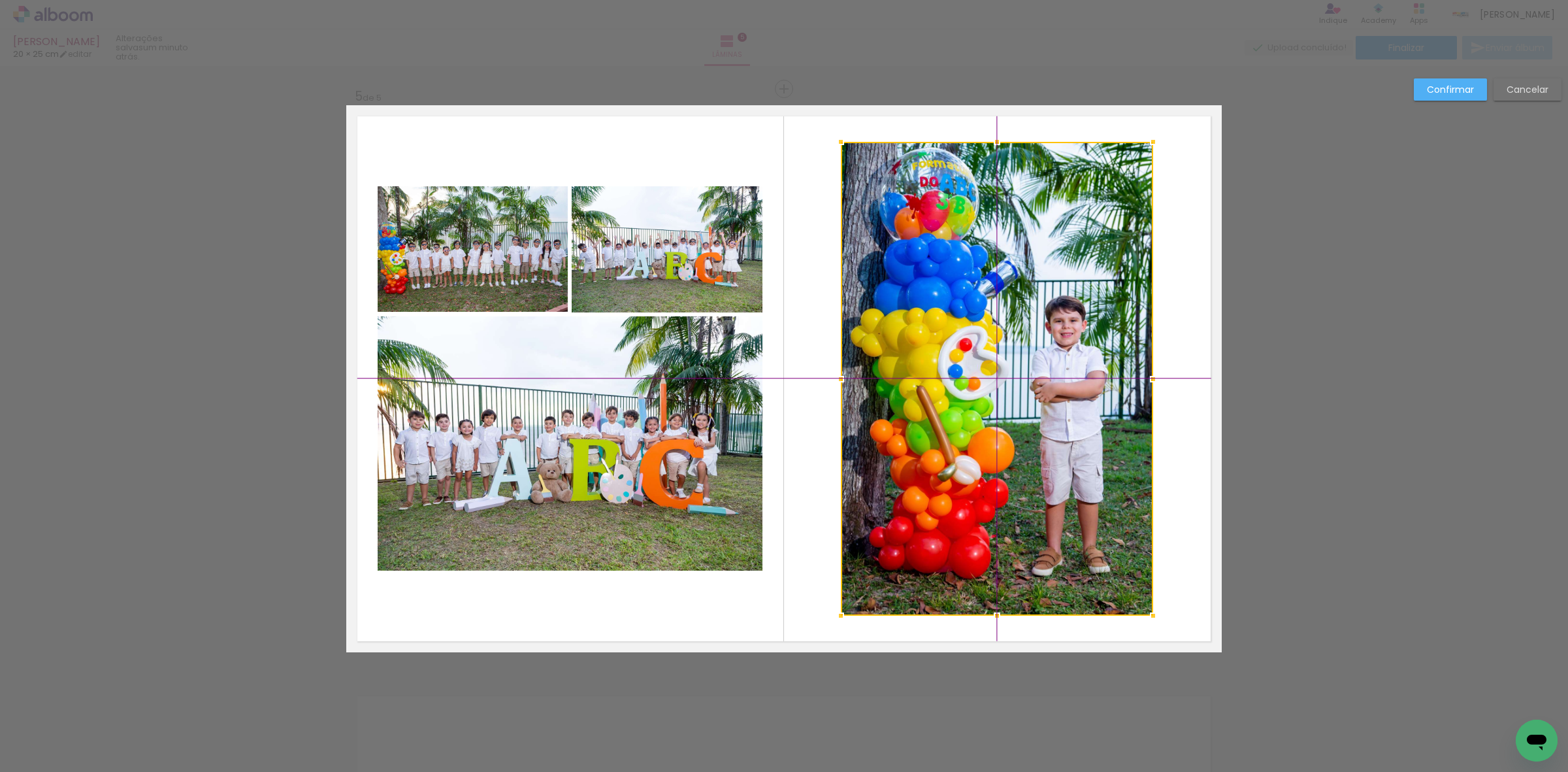
drag, startPoint x: 982, startPoint y: 478, endPoint x: 977, endPoint y: 462, distance: 16.8
click at [977, 462] on div at bounding box center [997, 379] width 312 height 474
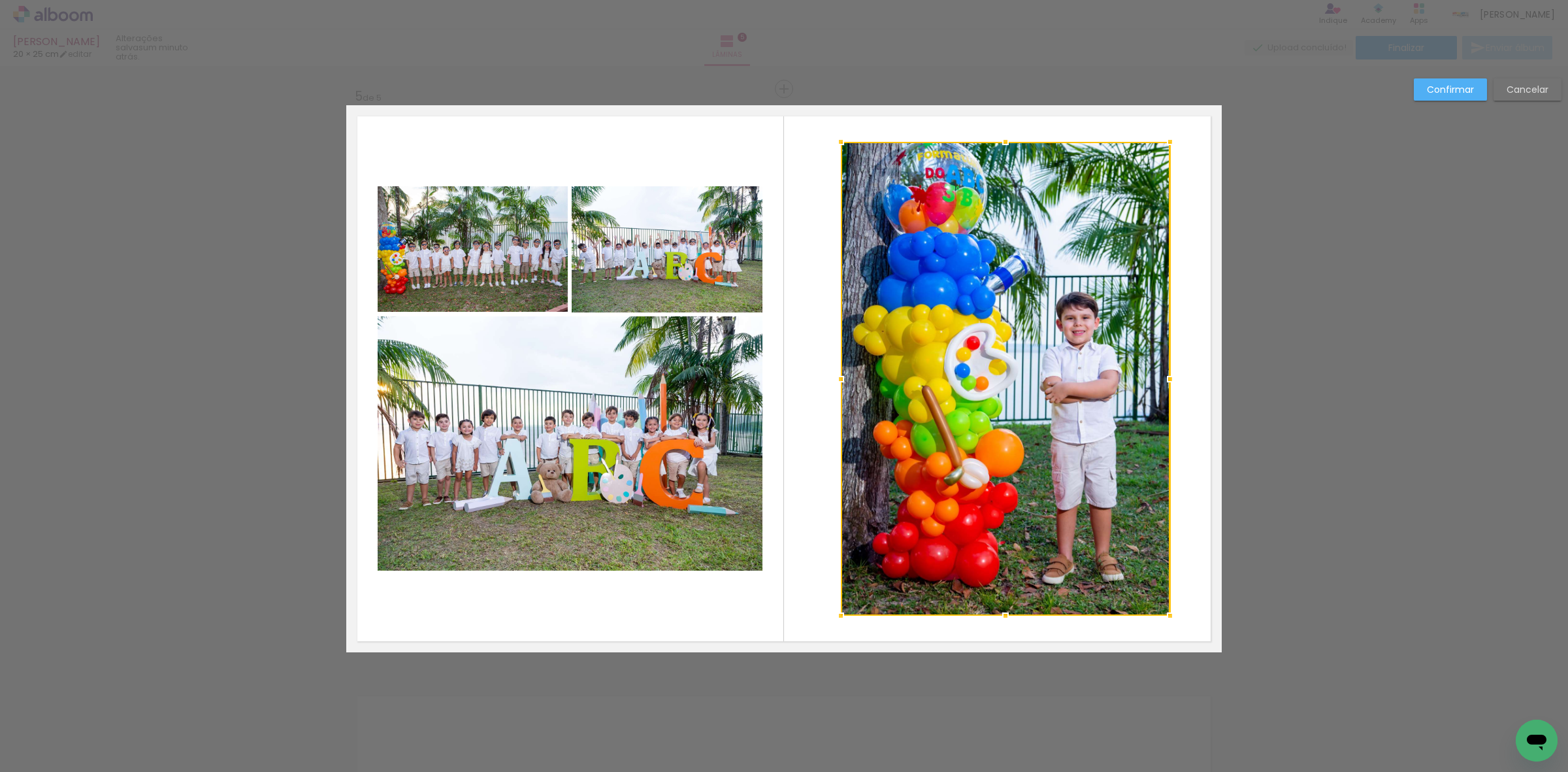
drag, startPoint x: 1152, startPoint y: 381, endPoint x: 1171, endPoint y: 384, distance: 19.2
click at [1171, 384] on div at bounding box center [1170, 379] width 26 height 26
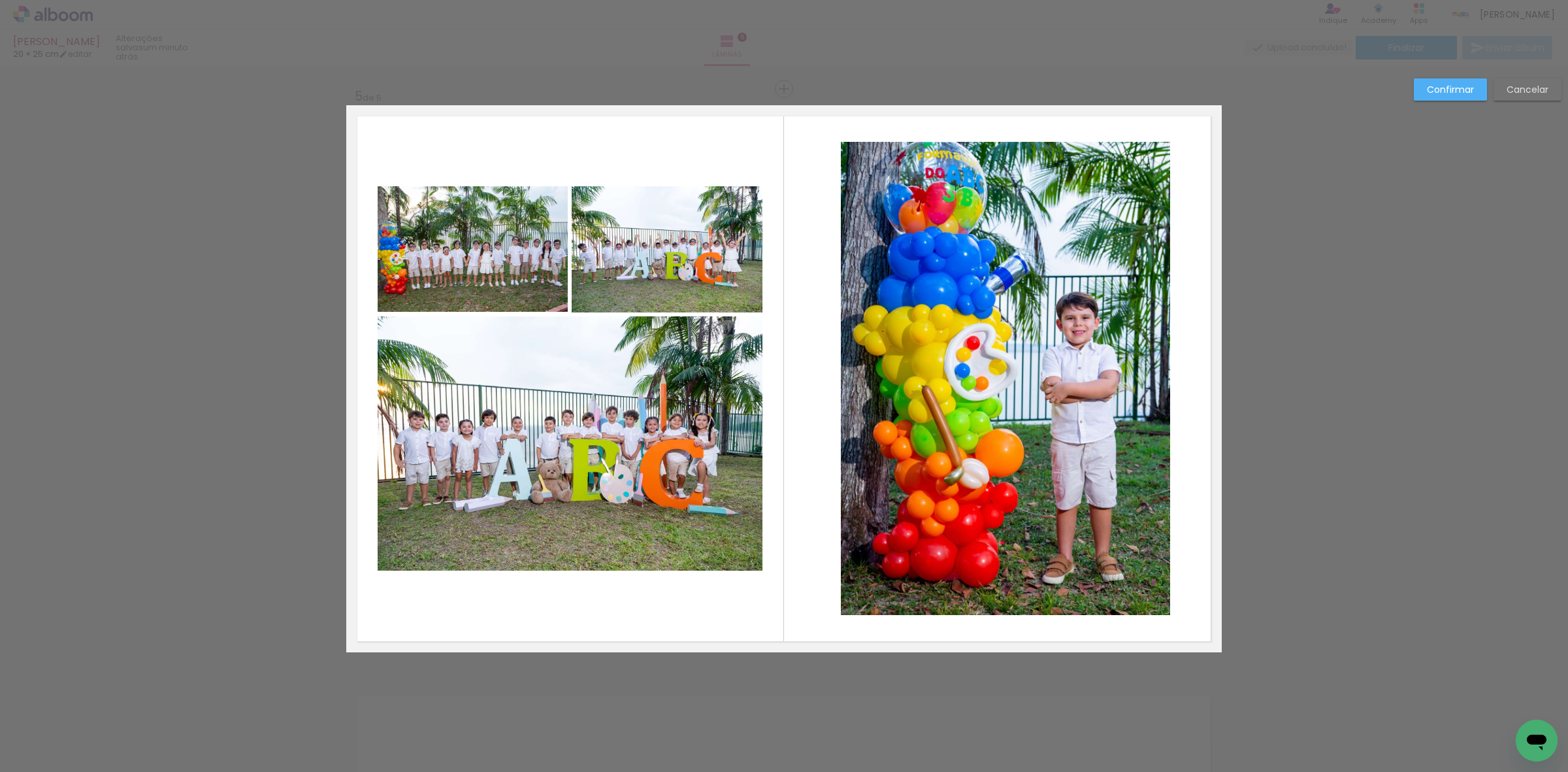
click at [1021, 352] on quentale-photo at bounding box center [1005, 379] width 329 height 474
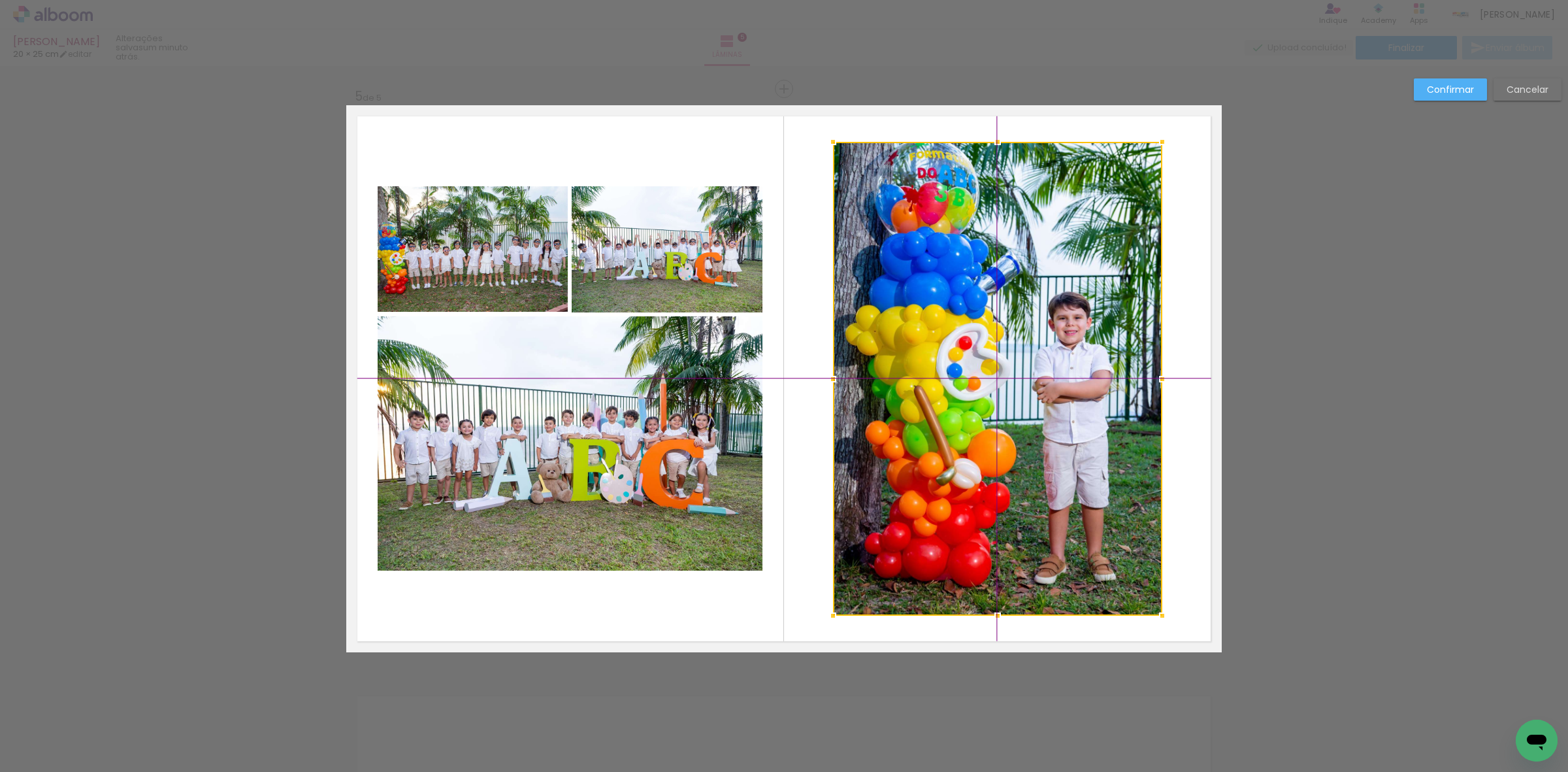
drag, startPoint x: 1014, startPoint y: 361, endPoint x: 1000, endPoint y: 358, distance: 14.3
click at [1000, 358] on div at bounding box center [997, 379] width 329 height 474
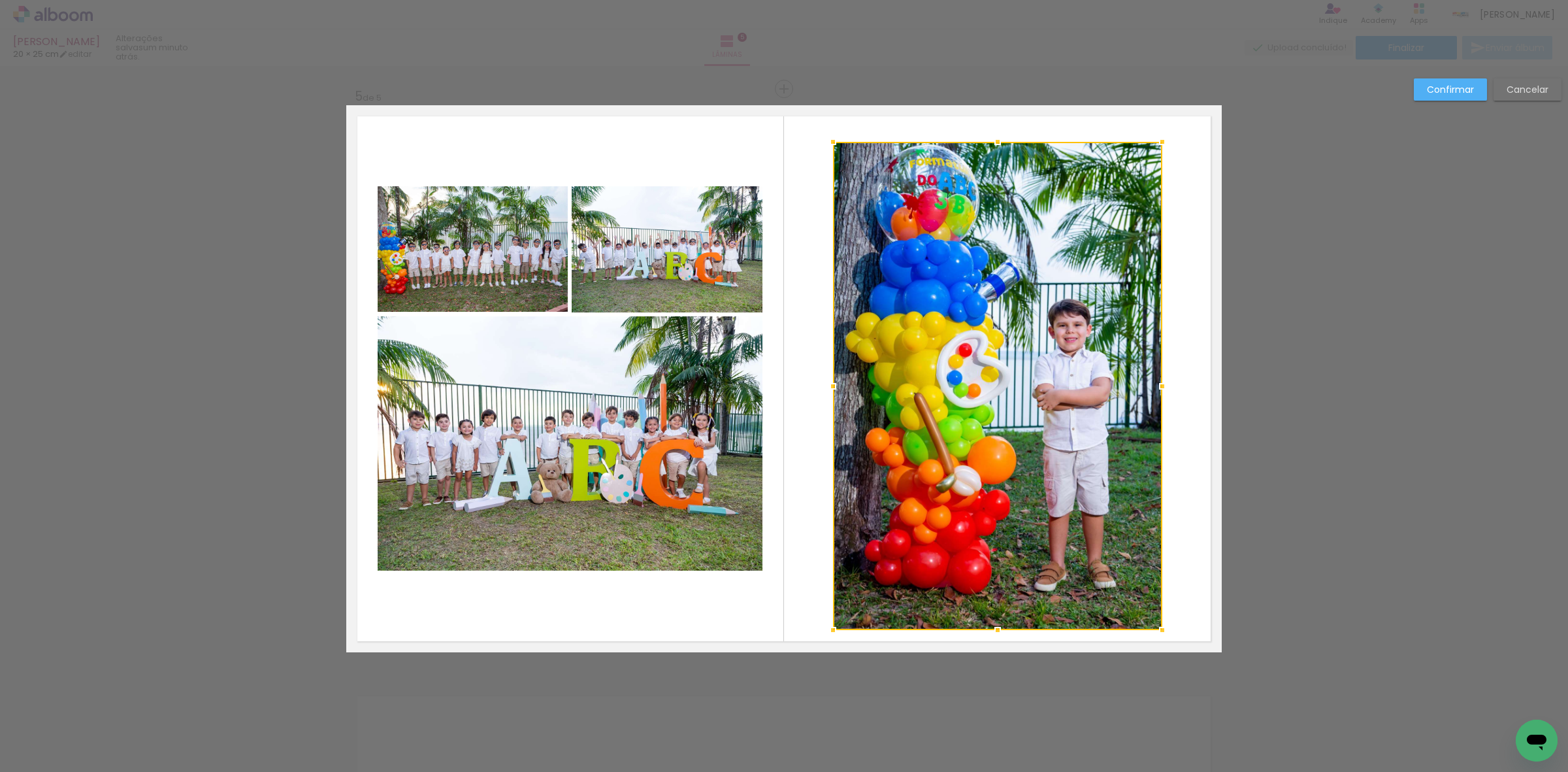
drag, startPoint x: 990, startPoint y: 619, endPoint x: 990, endPoint y: 639, distance: 20.0
click at [990, 639] on div at bounding box center [997, 630] width 26 height 26
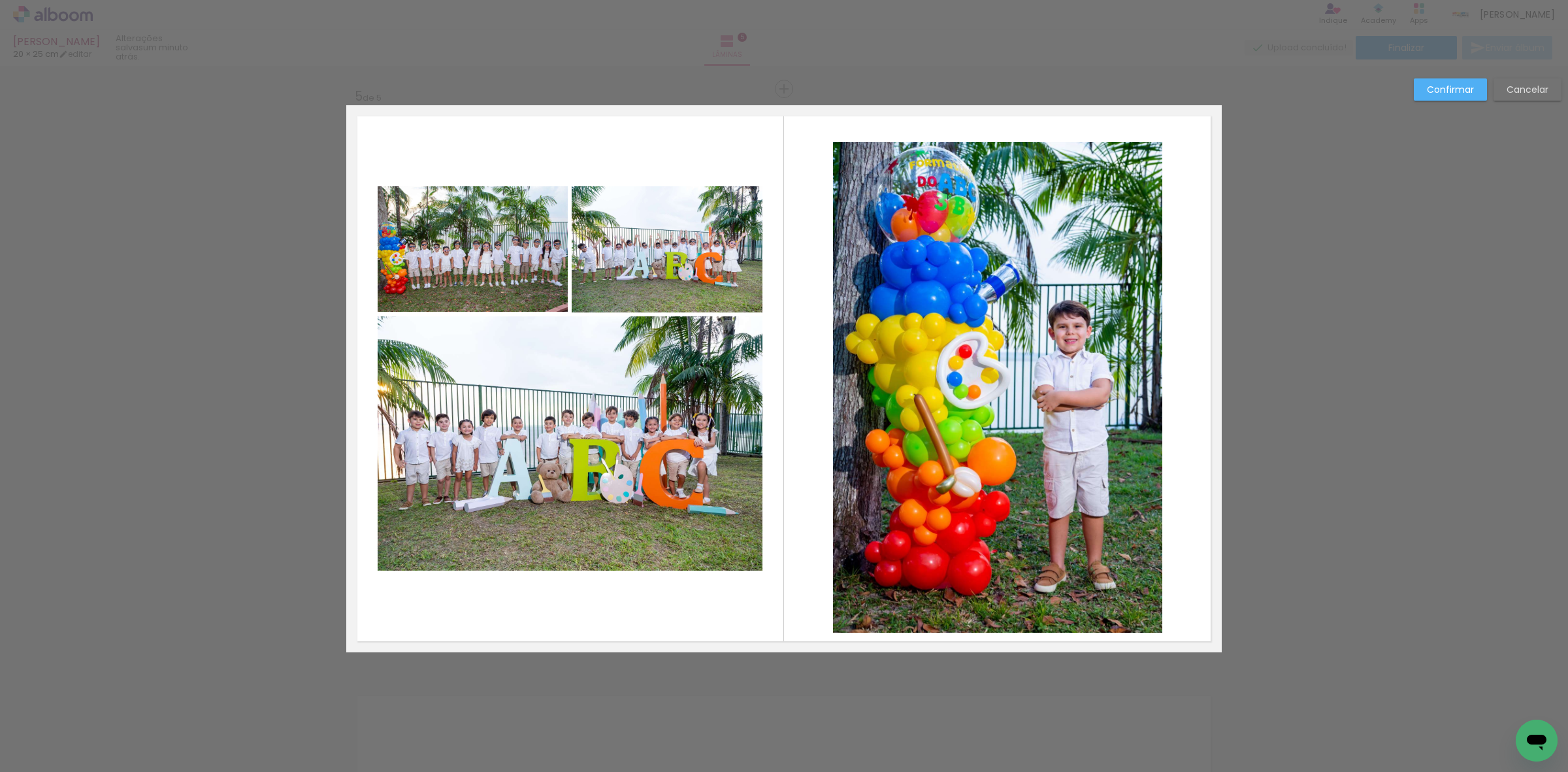
click at [990, 485] on quentale-photo at bounding box center [997, 388] width 329 height 491
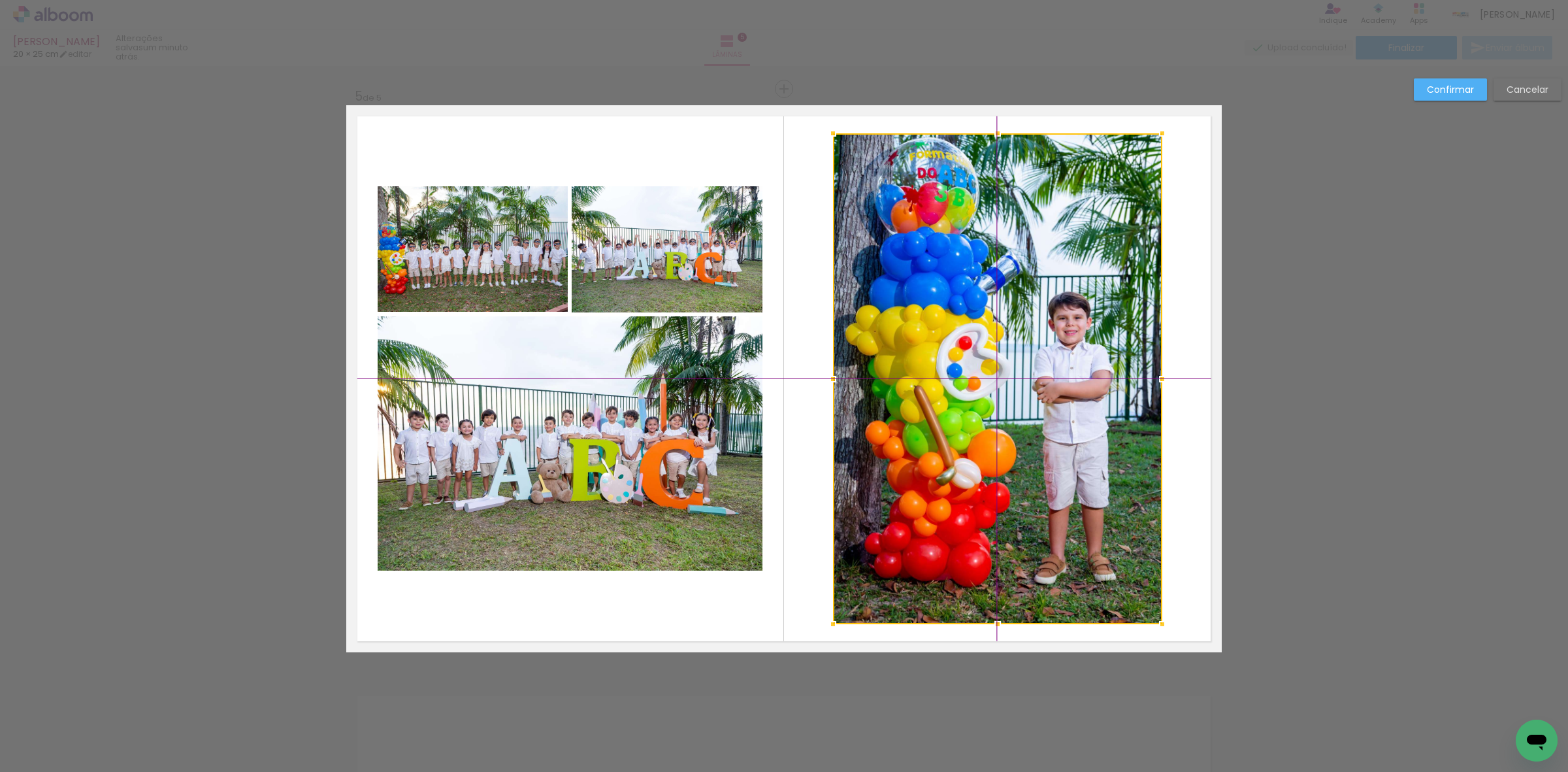
drag, startPoint x: 992, startPoint y: 474, endPoint x: 990, endPoint y: 467, distance: 7.3
click at [990, 467] on div at bounding box center [997, 379] width 329 height 491
click at [0, 0] on slot "Confirmar" at bounding box center [0, 0] width 0 height 0
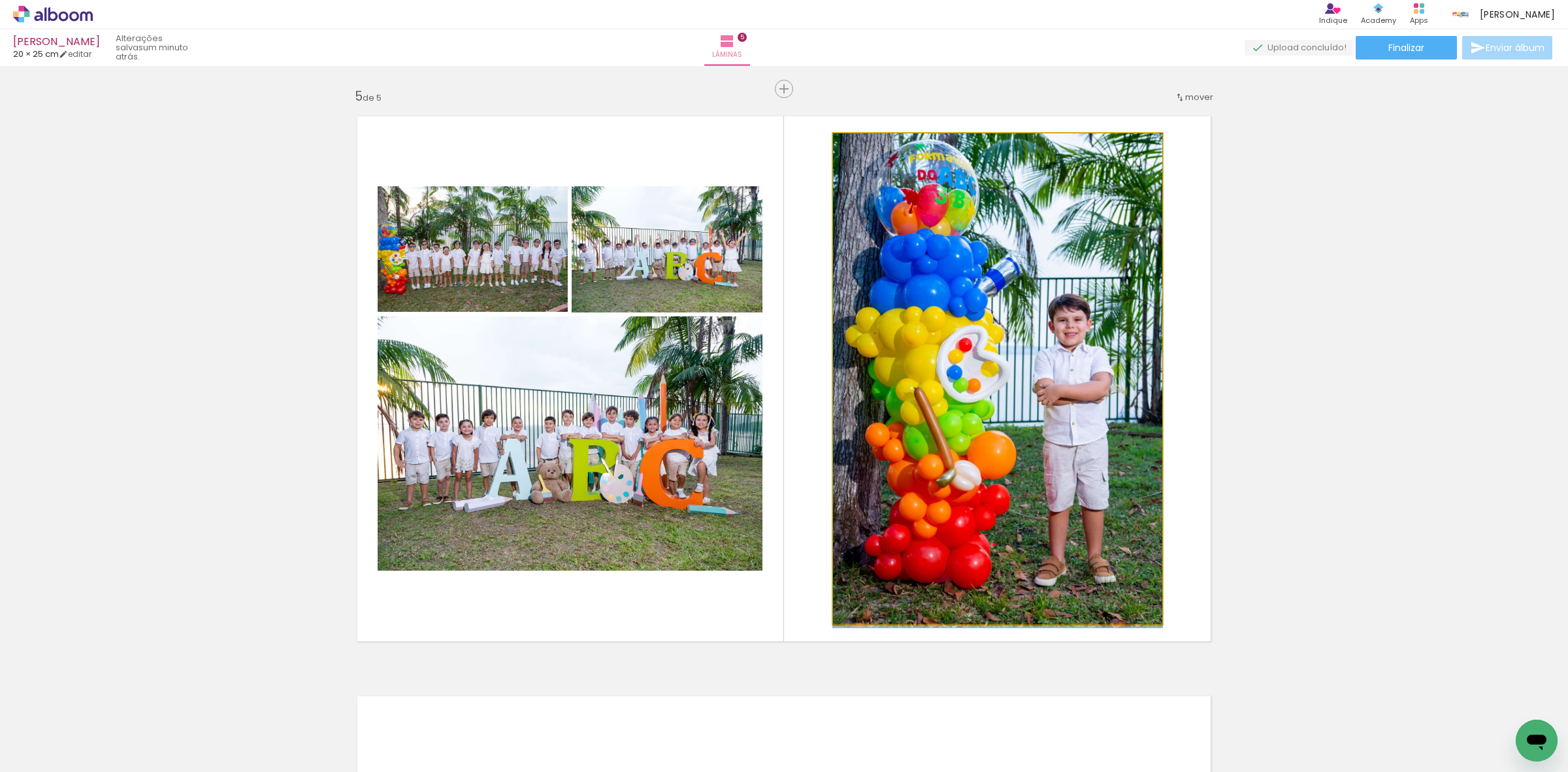
drag, startPoint x: 1016, startPoint y: 346, endPoint x: 1016, endPoint y: 362, distance: 16.0
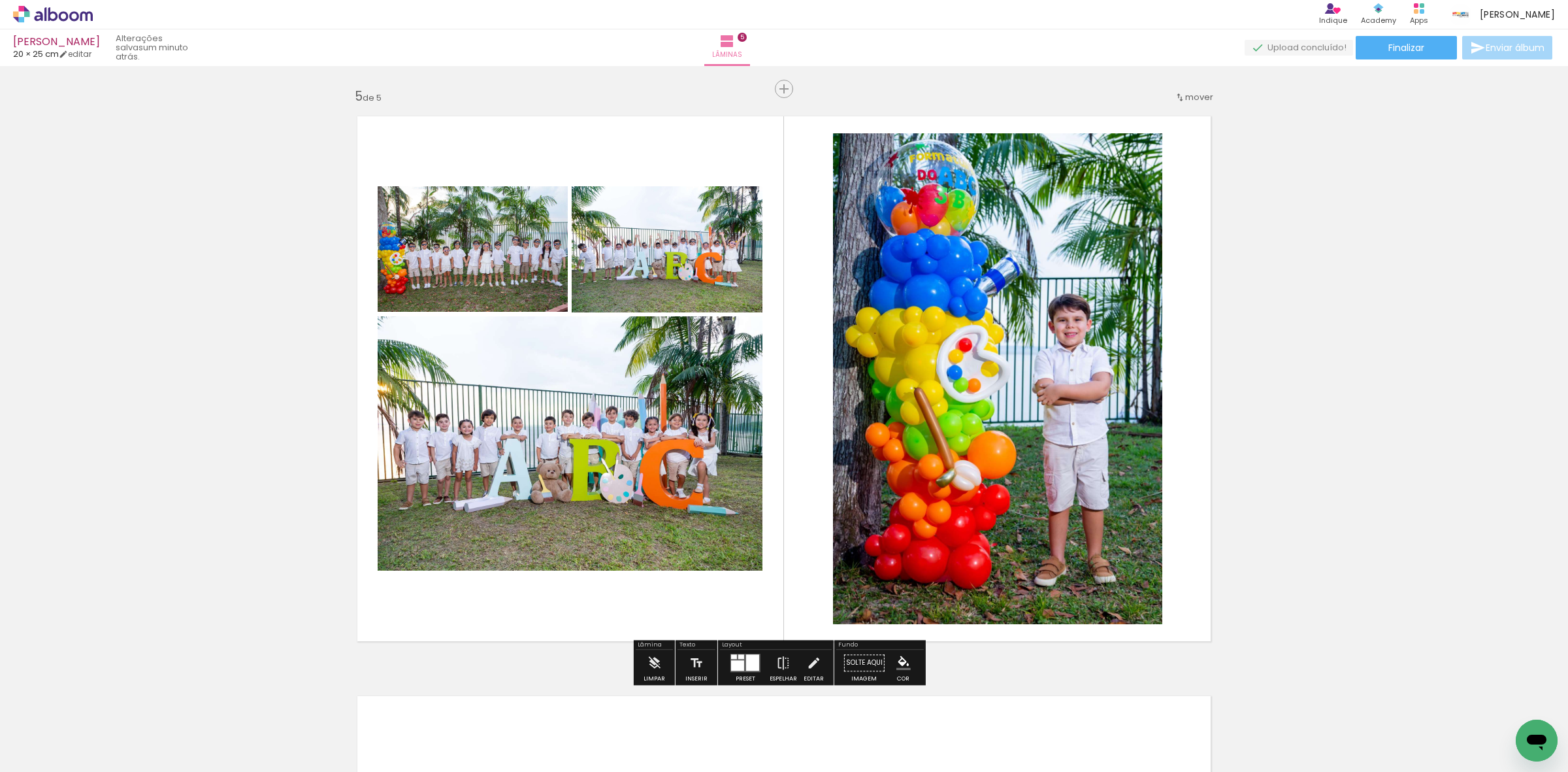
click at [689, 236] on quentale-photo at bounding box center [667, 249] width 191 height 126
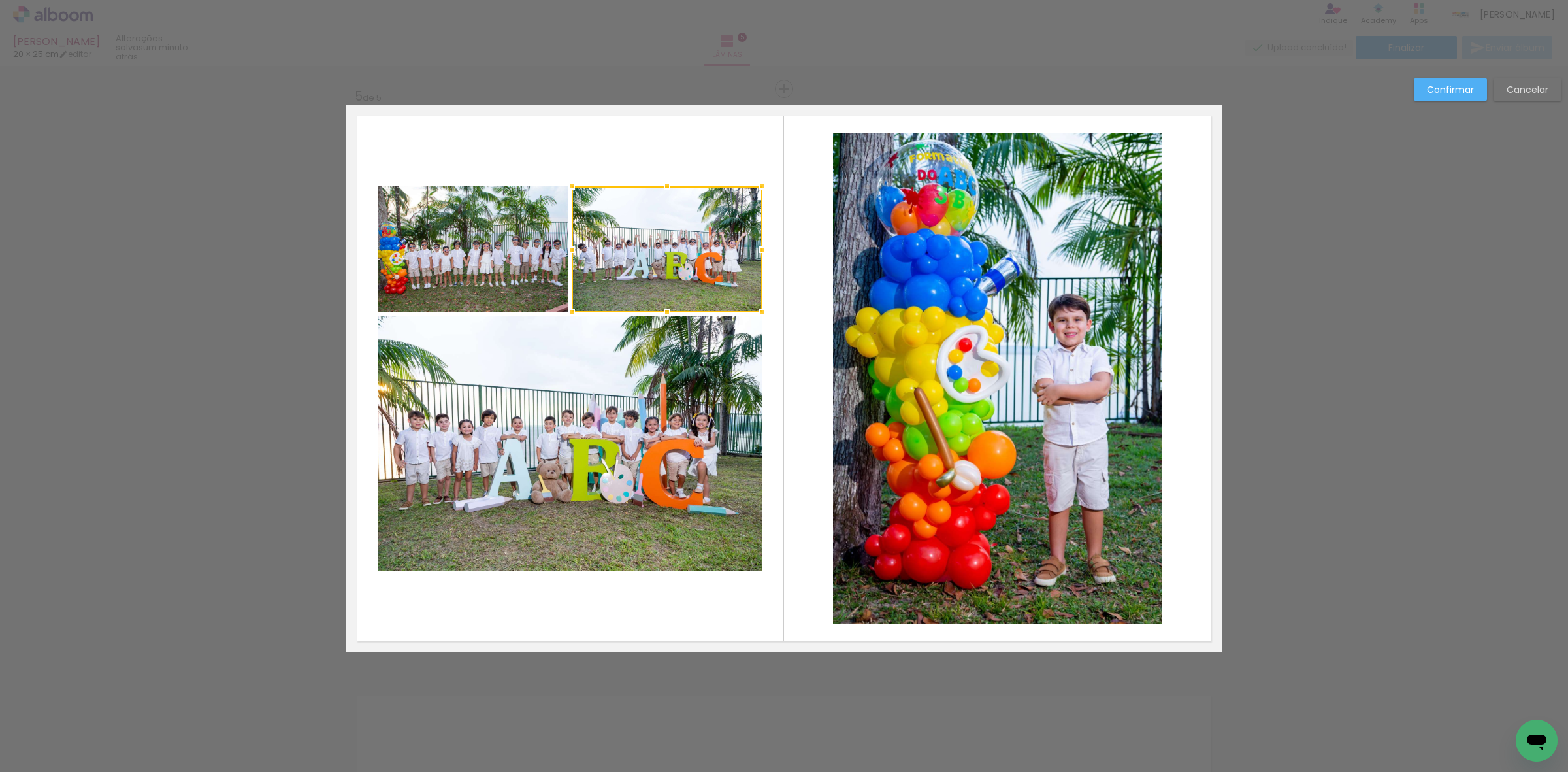
click at [655, 507] on quentale-photo at bounding box center [570, 443] width 385 height 254
click at [514, 265] on div at bounding box center [570, 379] width 385 height 384
click at [561, 451] on div at bounding box center [570, 379] width 385 height 384
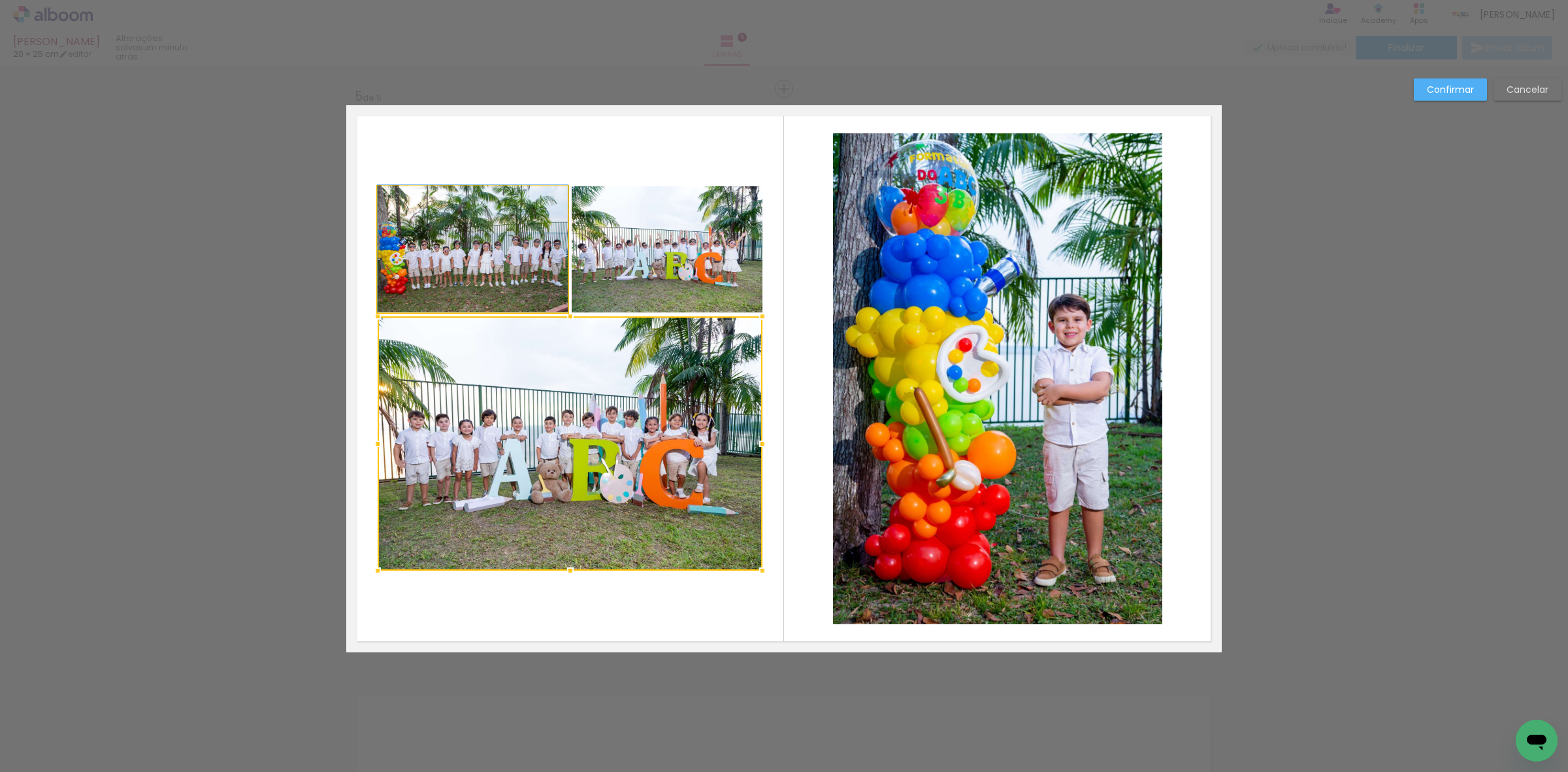
click at [473, 289] on quentale-photo at bounding box center [473, 249] width 190 height 126
click at [632, 255] on div at bounding box center [570, 379] width 385 height 384
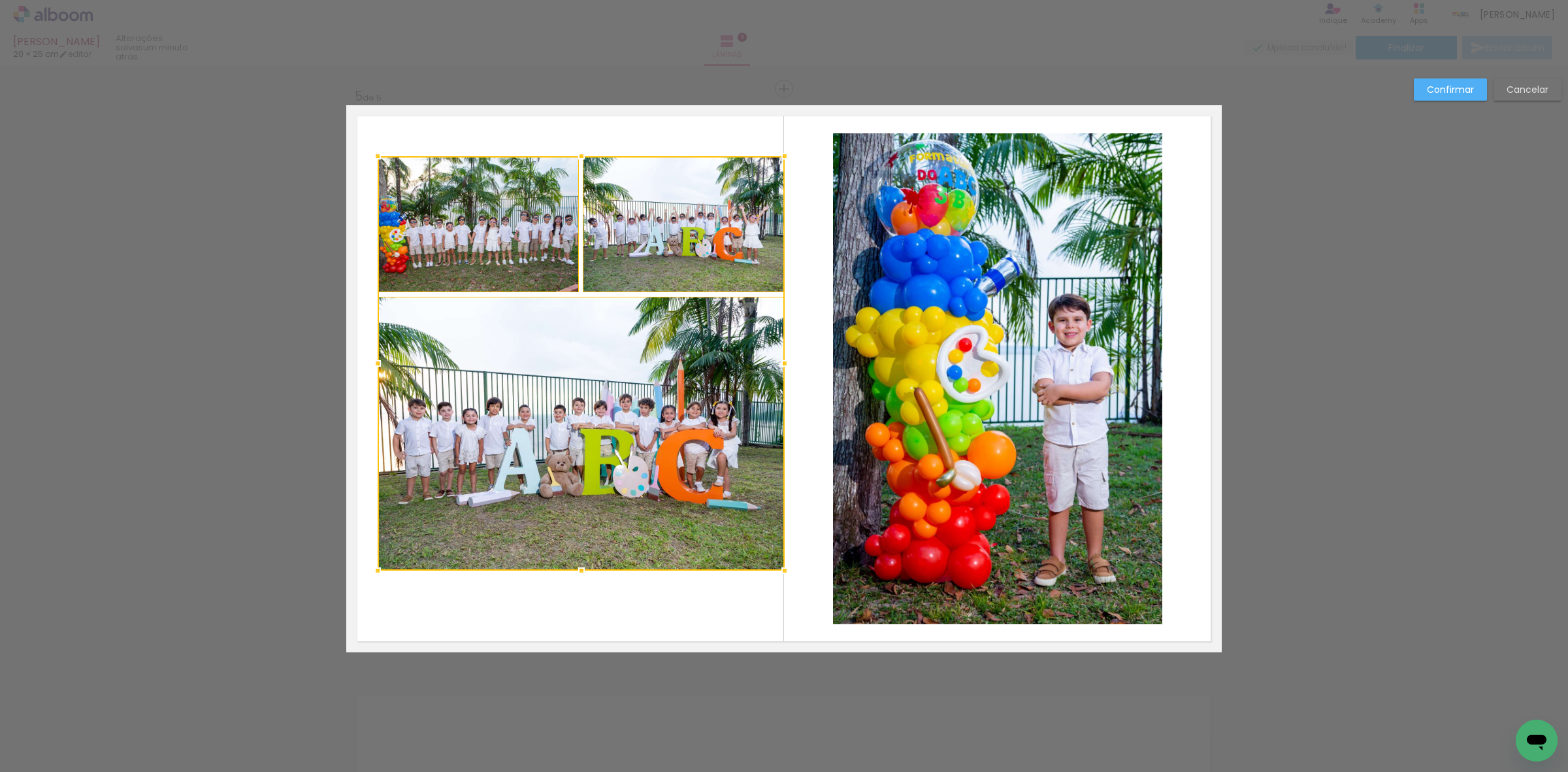
drag, startPoint x: 758, startPoint y: 184, endPoint x: 783, endPoint y: 152, distance: 40.6
click at [783, 152] on div at bounding box center [784, 156] width 26 height 26
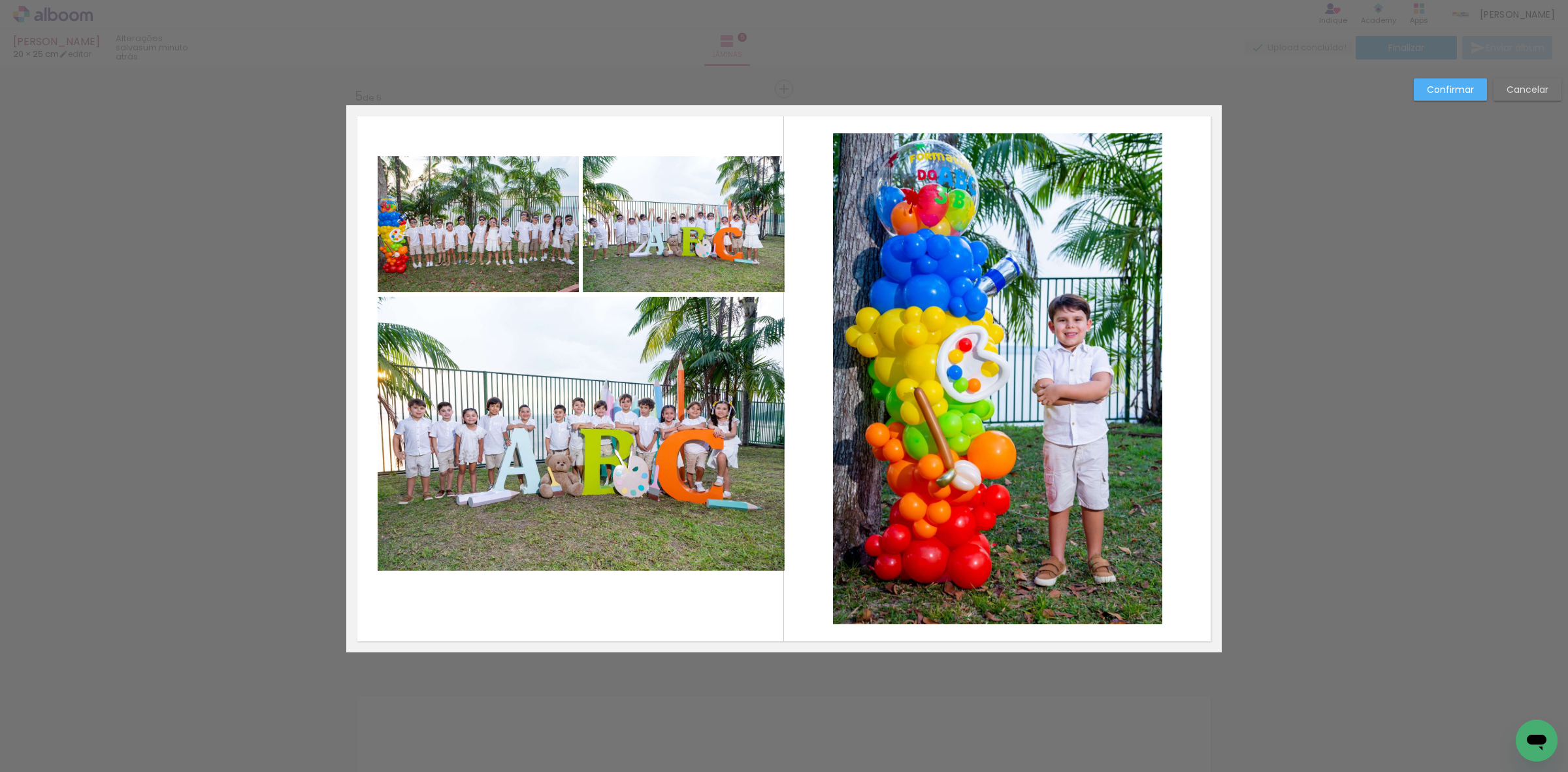
click at [720, 200] on quentale-photo at bounding box center [683, 224] width 202 height 136
click at [418, 224] on quentale-photo at bounding box center [478, 224] width 201 height 136
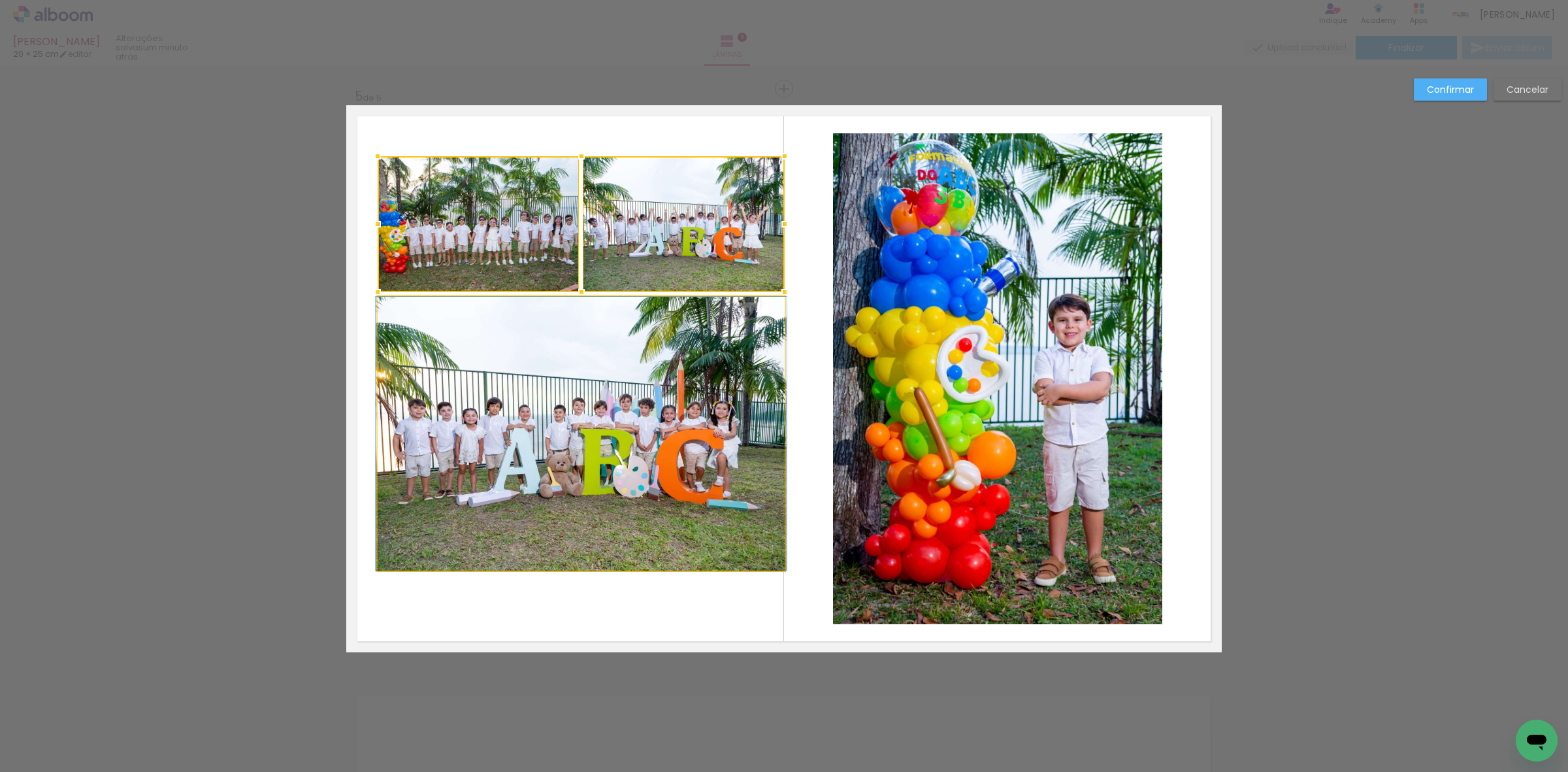
click at [416, 473] on quentale-photo at bounding box center [581, 434] width 407 height 274
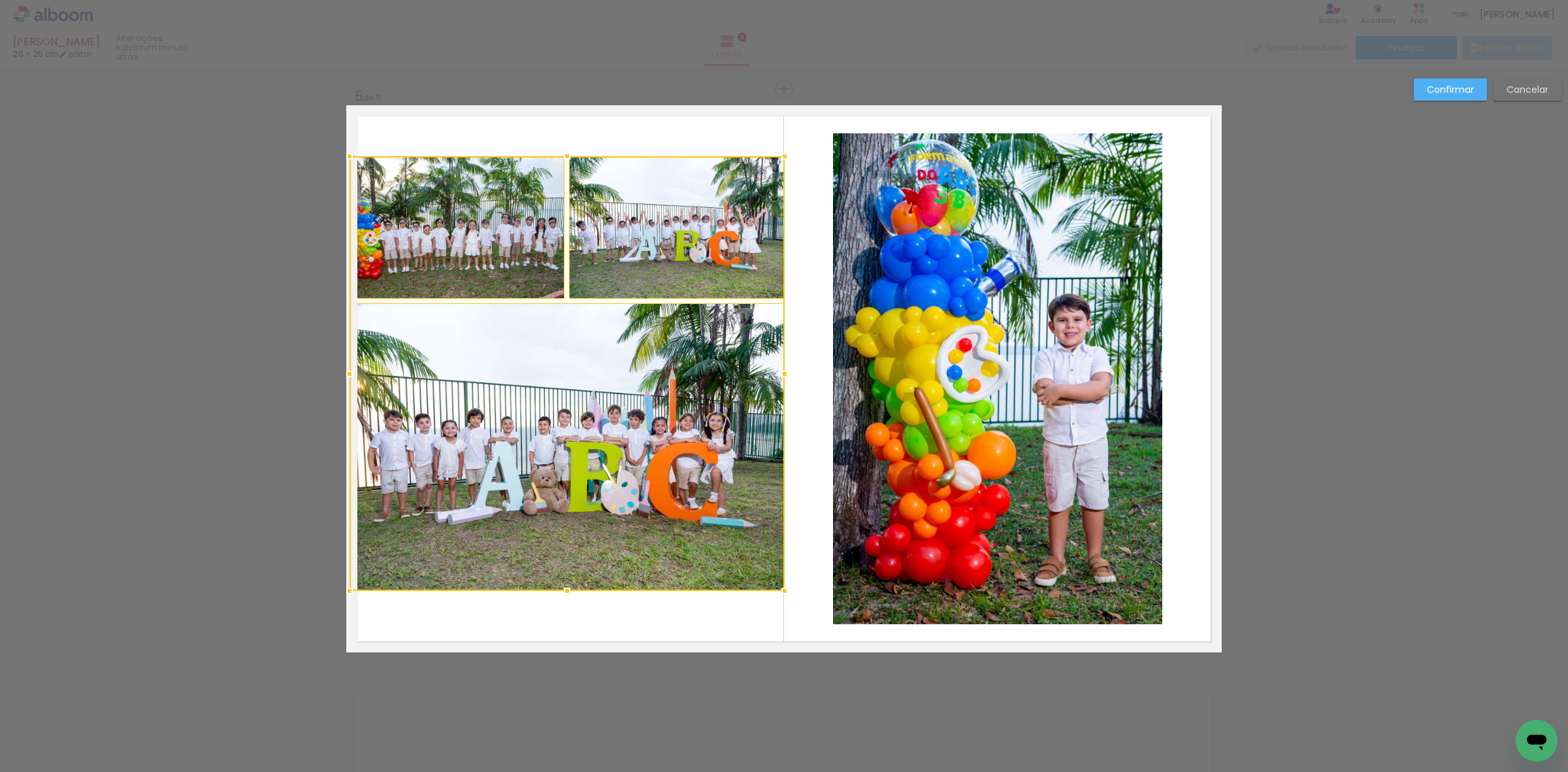
drag, startPoint x: 368, startPoint y: 569, endPoint x: 350, endPoint y: 589, distance: 26.9
click at [350, 589] on div at bounding box center [349, 590] width 26 height 26
click at [442, 507] on div at bounding box center [567, 447] width 435 height 288
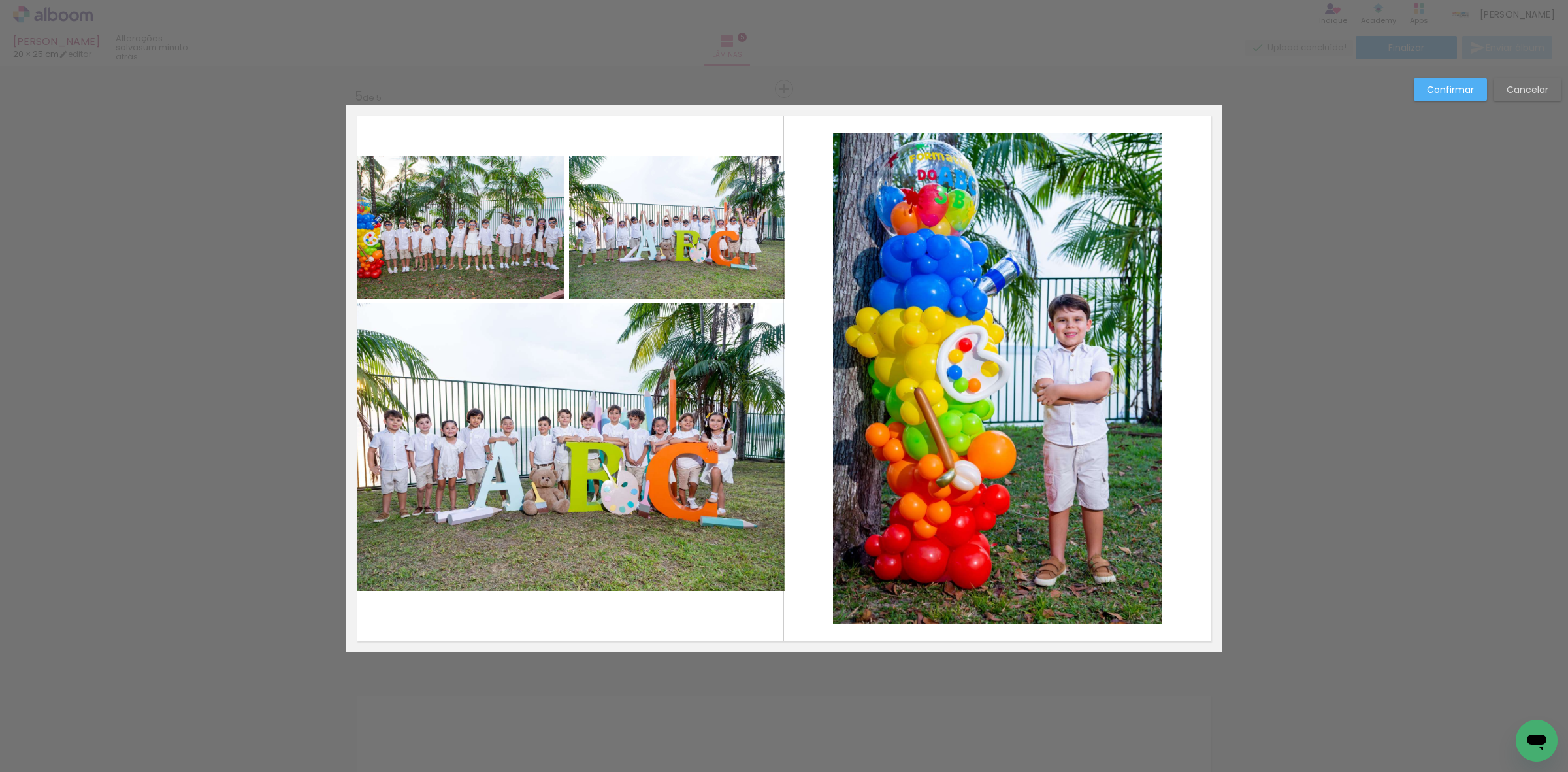
click at [492, 271] on quentale-photo at bounding box center [457, 227] width 215 height 142
click at [623, 234] on quentale-photo at bounding box center [677, 227] width 215 height 142
click at [646, 549] on quentale-photo at bounding box center [567, 447] width 435 height 288
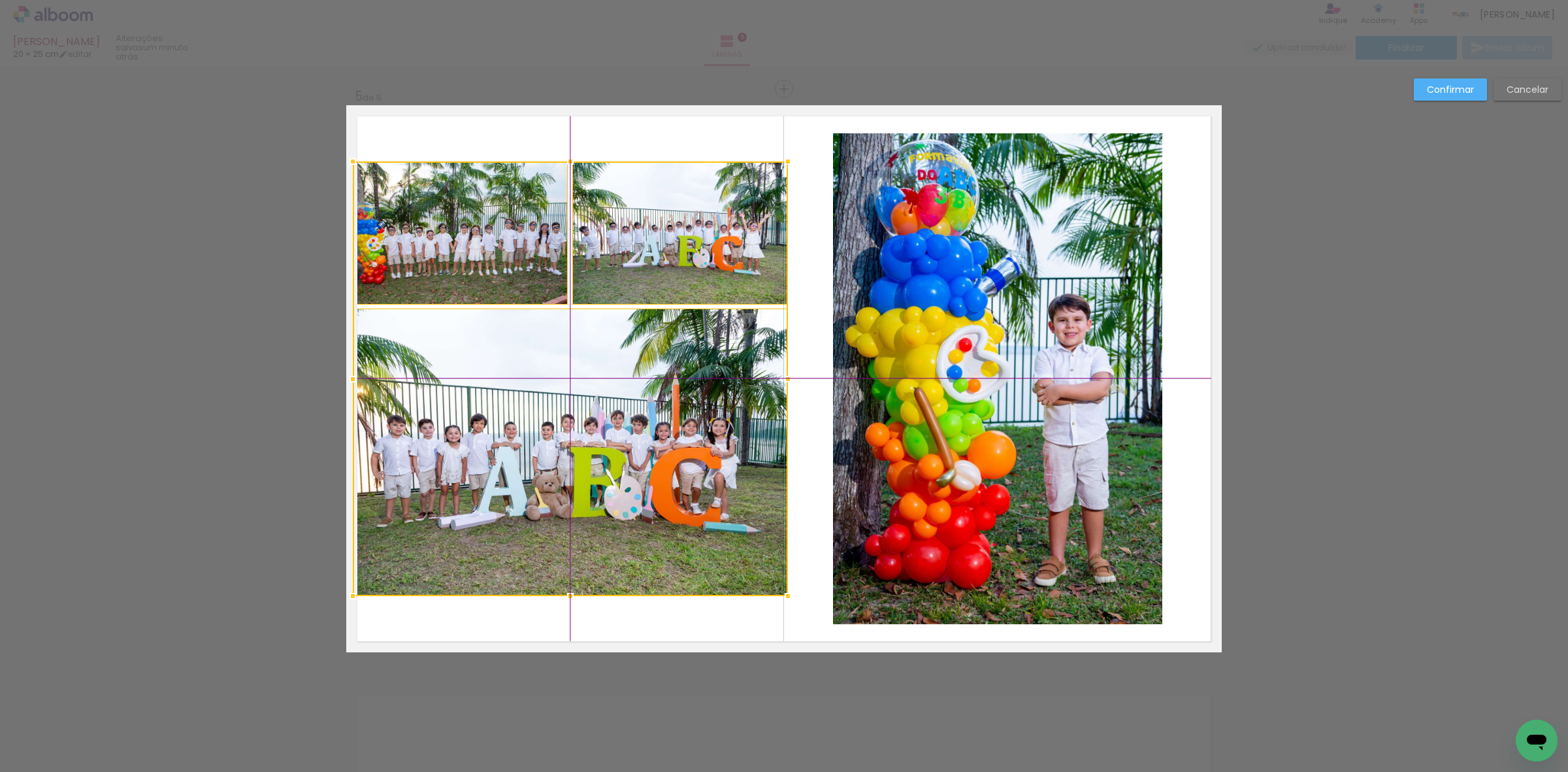
click at [641, 546] on div at bounding box center [571, 379] width 435 height 435
click at [526, 284] on quentale-photo at bounding box center [461, 232] width 215 height 142
click at [632, 273] on div at bounding box center [571, 379] width 435 height 435
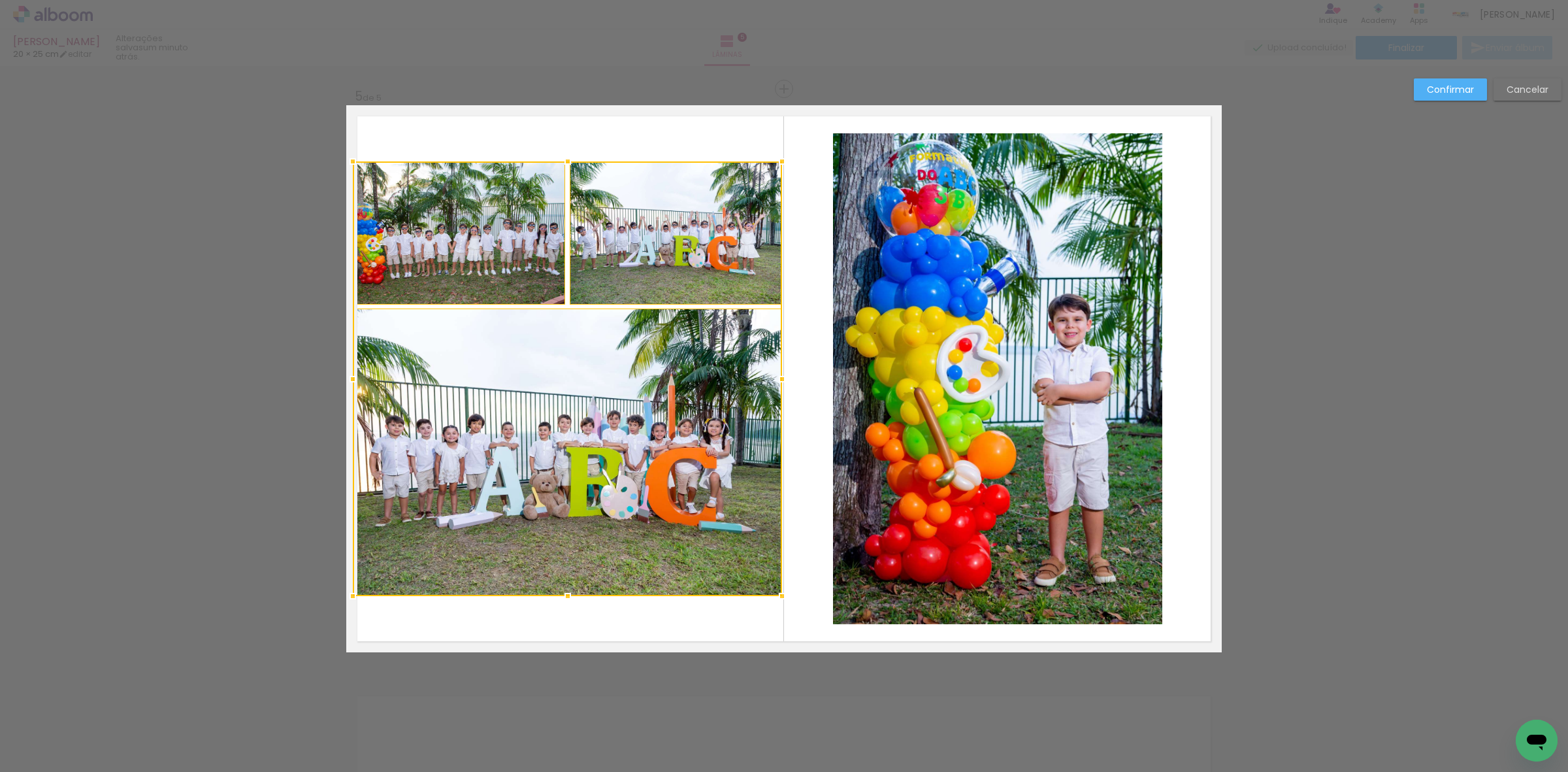
click at [775, 382] on div at bounding box center [782, 379] width 26 height 26
click at [687, 224] on quentale-photo at bounding box center [676, 232] width 213 height 142
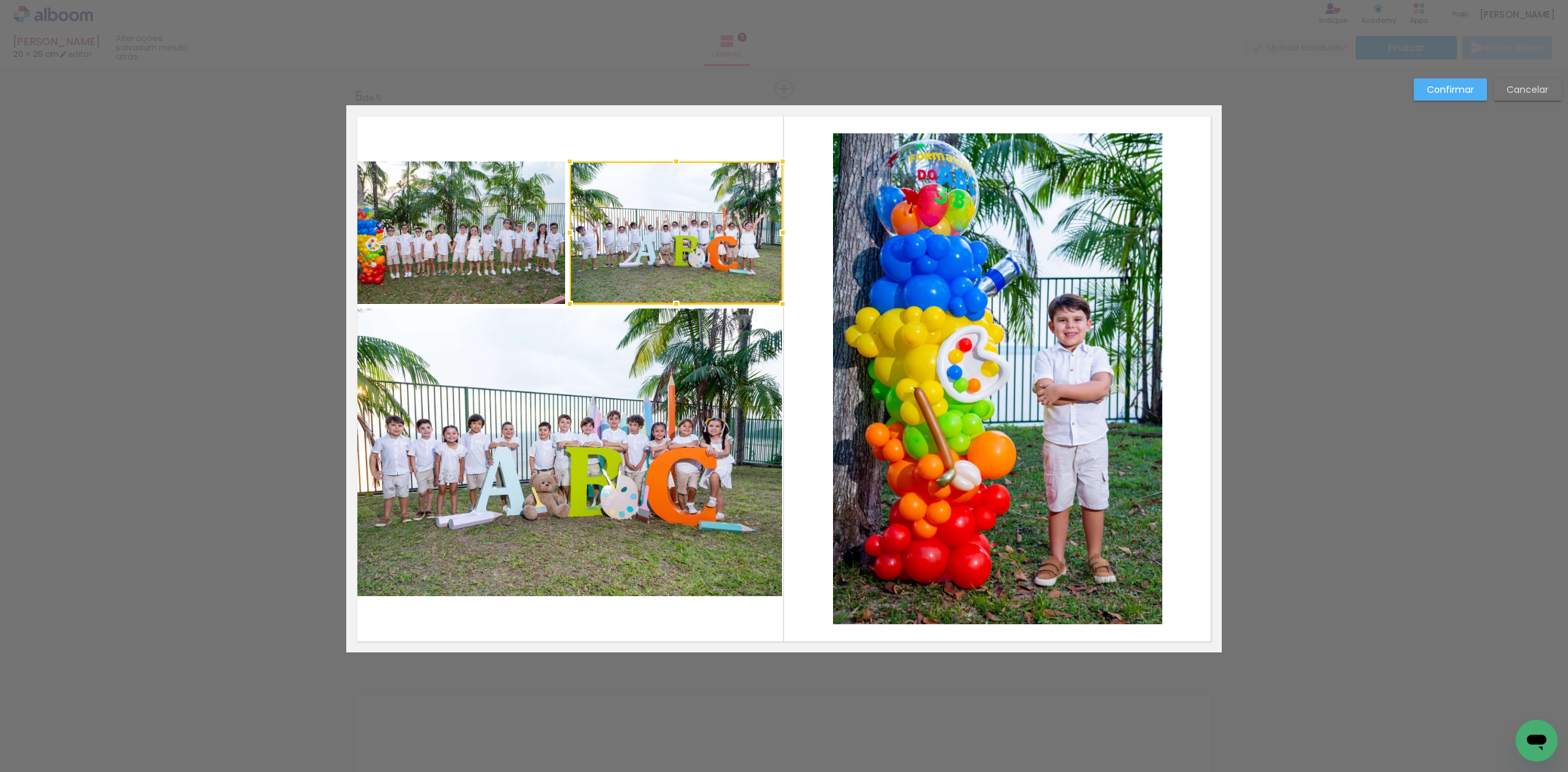
click at [518, 225] on quentale-photo at bounding box center [459, 232] width 212 height 142
click at [539, 399] on quentale-photo at bounding box center [568, 452] width 429 height 288
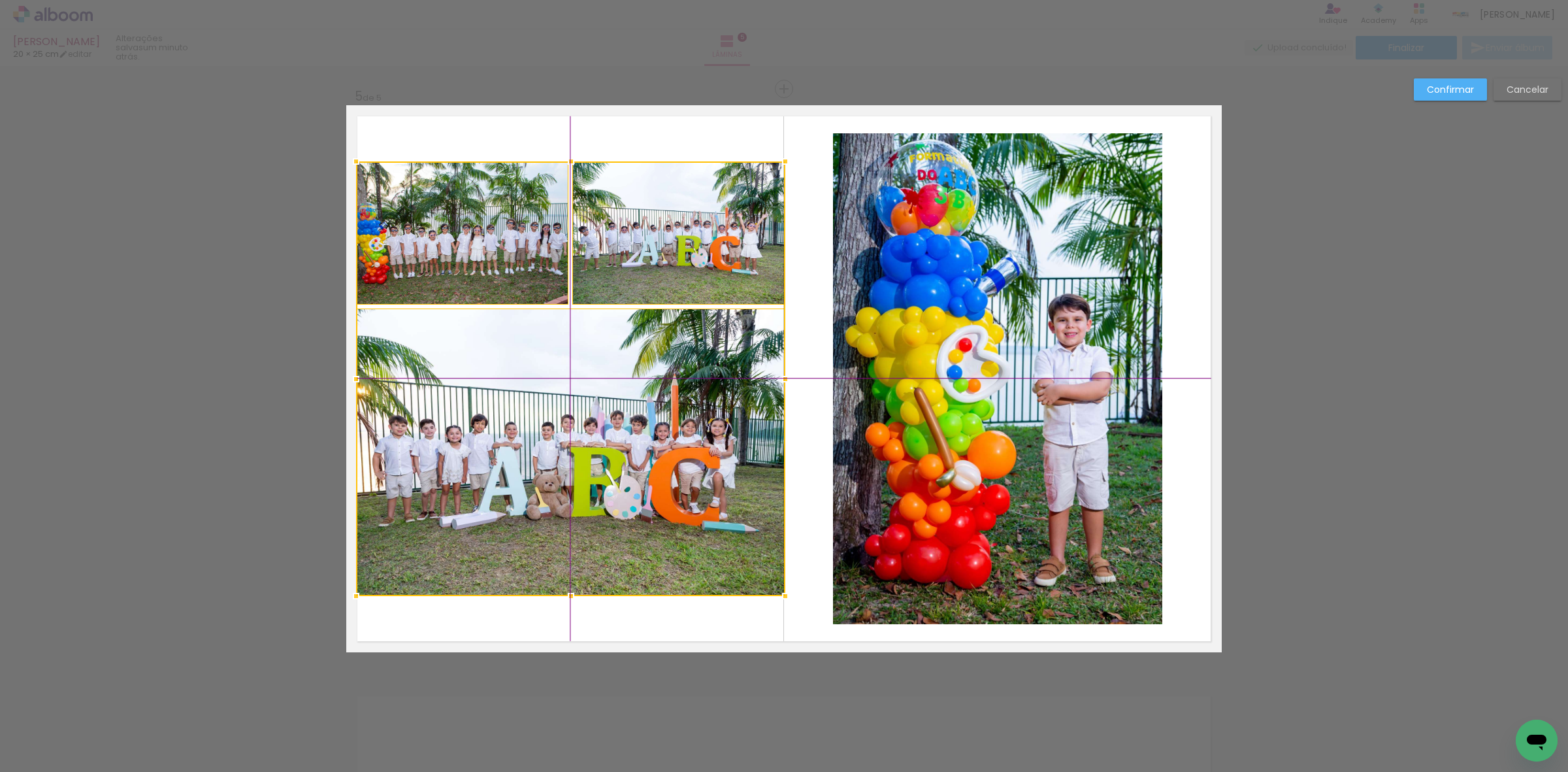
click at [561, 412] on div at bounding box center [571, 379] width 429 height 435
click at [0, 0] on slot "Confirmar" at bounding box center [0, 0] width 0 height 0
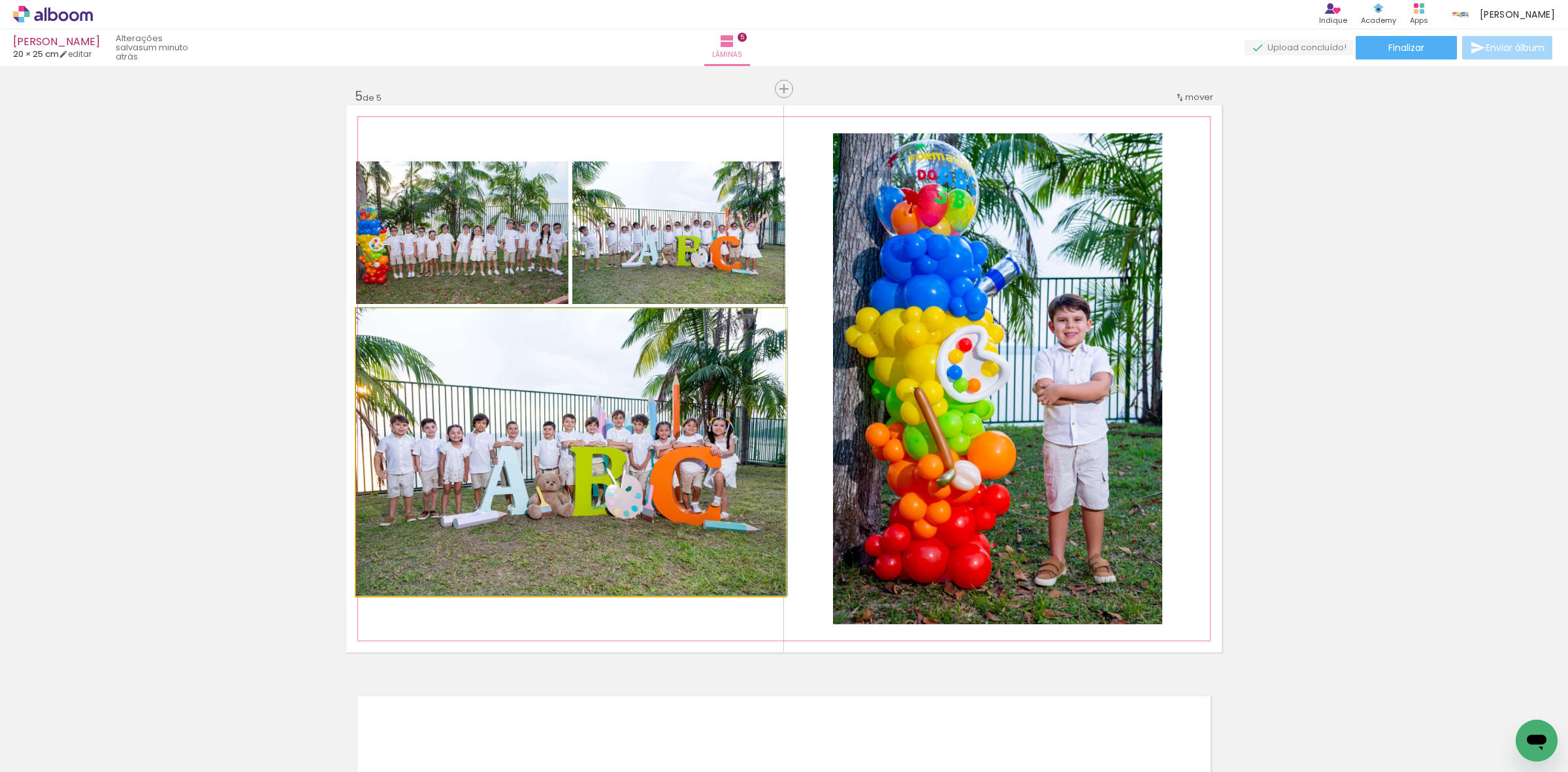
drag, startPoint x: 580, startPoint y: 493, endPoint x: 672, endPoint y: 473, distance: 94.1
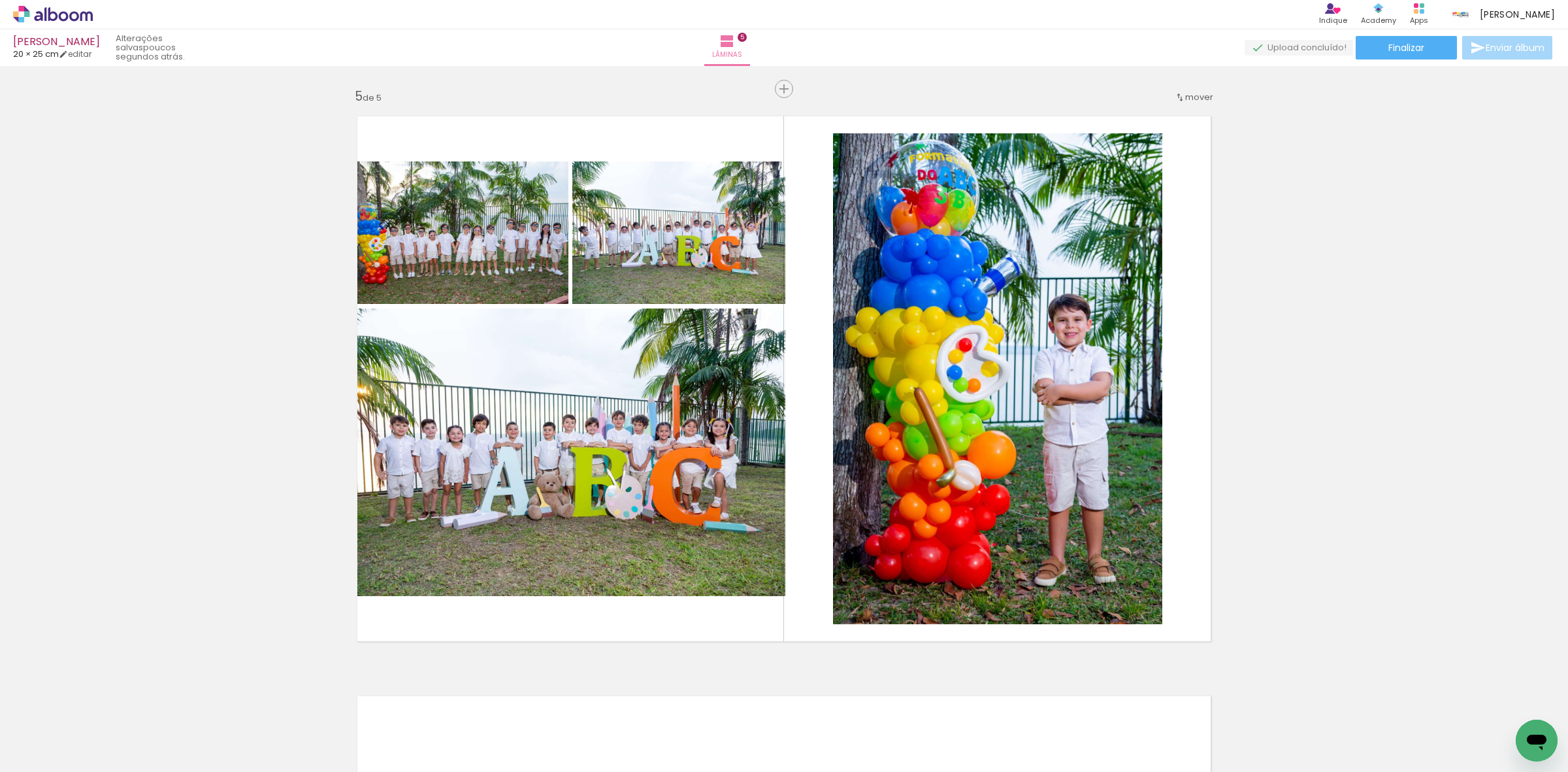
drag, startPoint x: 423, startPoint y: 296, endPoint x: 429, endPoint y: 288, distance: 10.0
drag, startPoint x: 476, startPoint y: 265, endPoint x: 467, endPoint y: 263, distance: 9.2
drag, startPoint x: 467, startPoint y: 263, endPoint x: 495, endPoint y: 268, distance: 28.4
drag, startPoint x: 495, startPoint y: 269, endPoint x: 508, endPoint y: 273, distance: 13.6
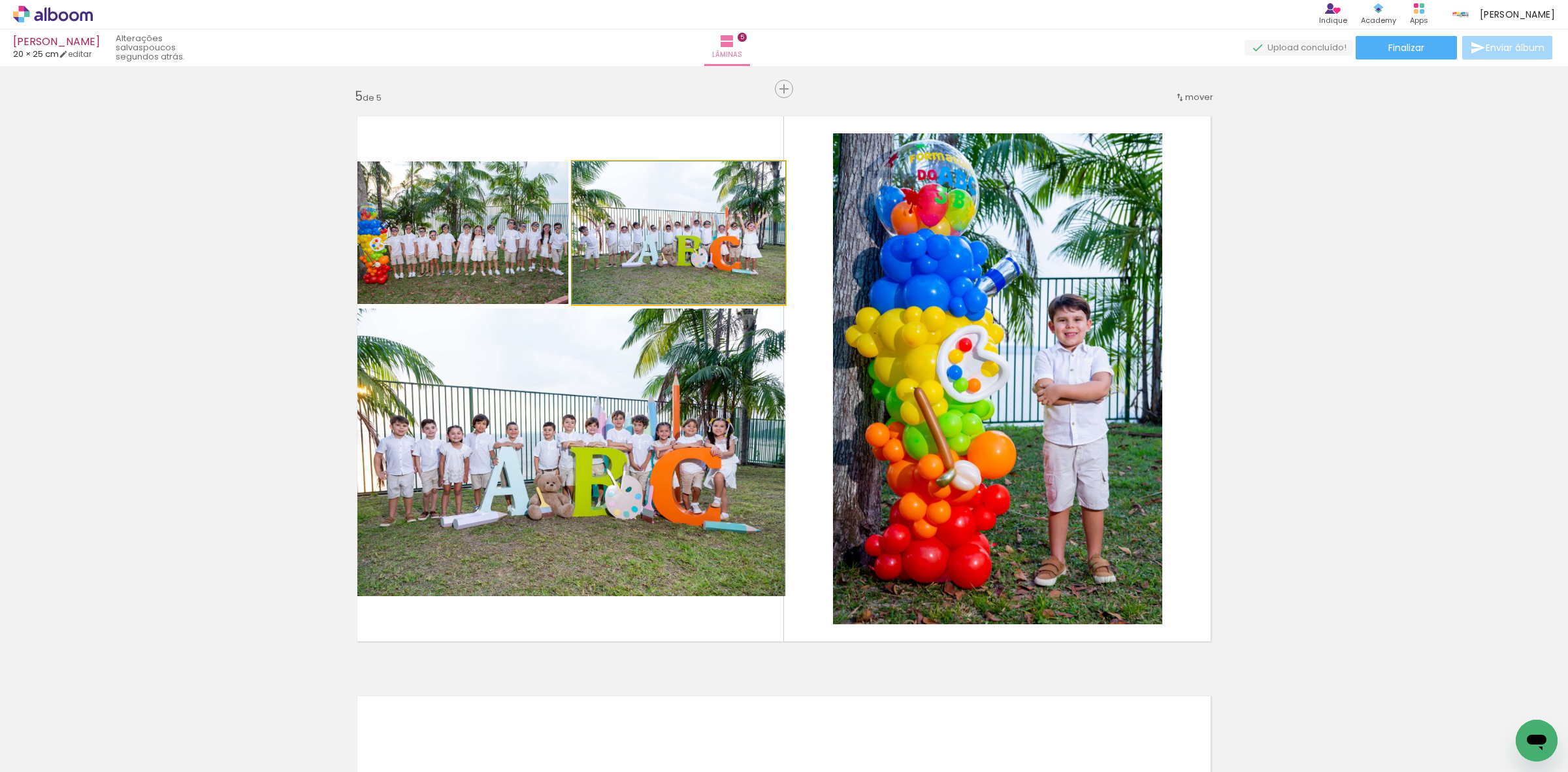
click at [630, 272] on quentale-photo at bounding box center [679, 232] width 213 height 142
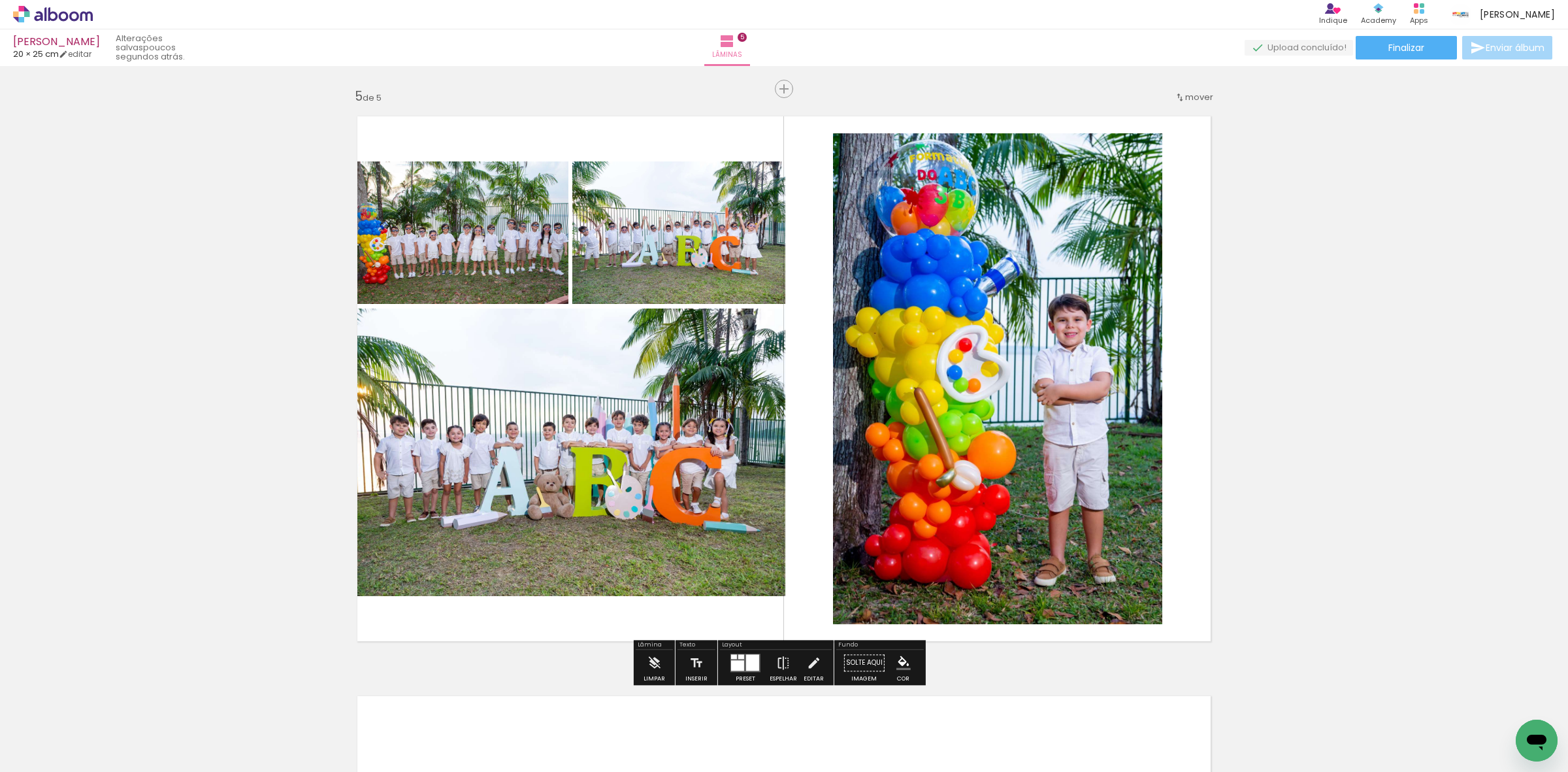
click at [631, 420] on quentale-photo at bounding box center [571, 452] width 429 height 288
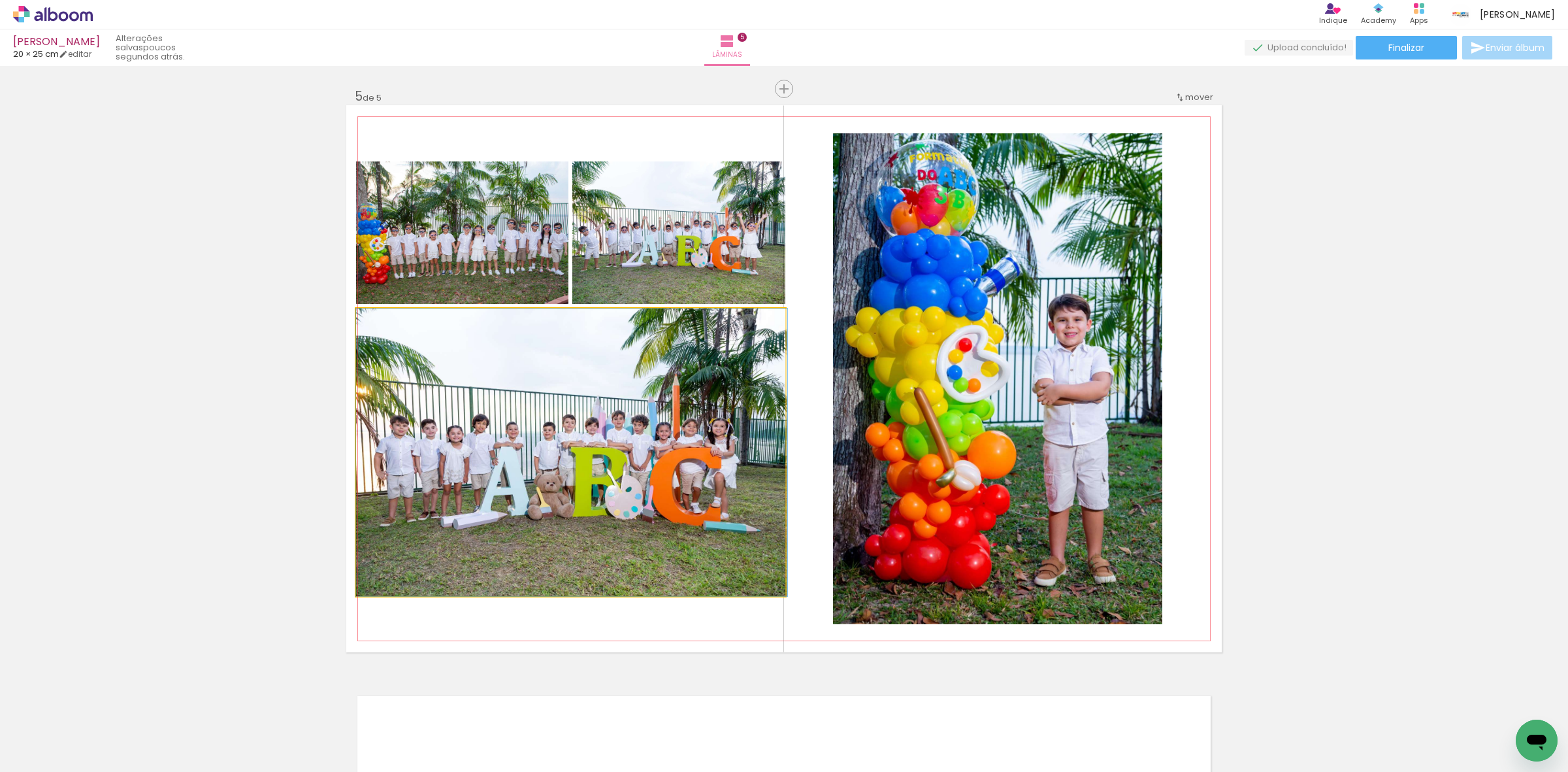
click at [631, 420] on quentale-photo at bounding box center [571, 452] width 429 height 288
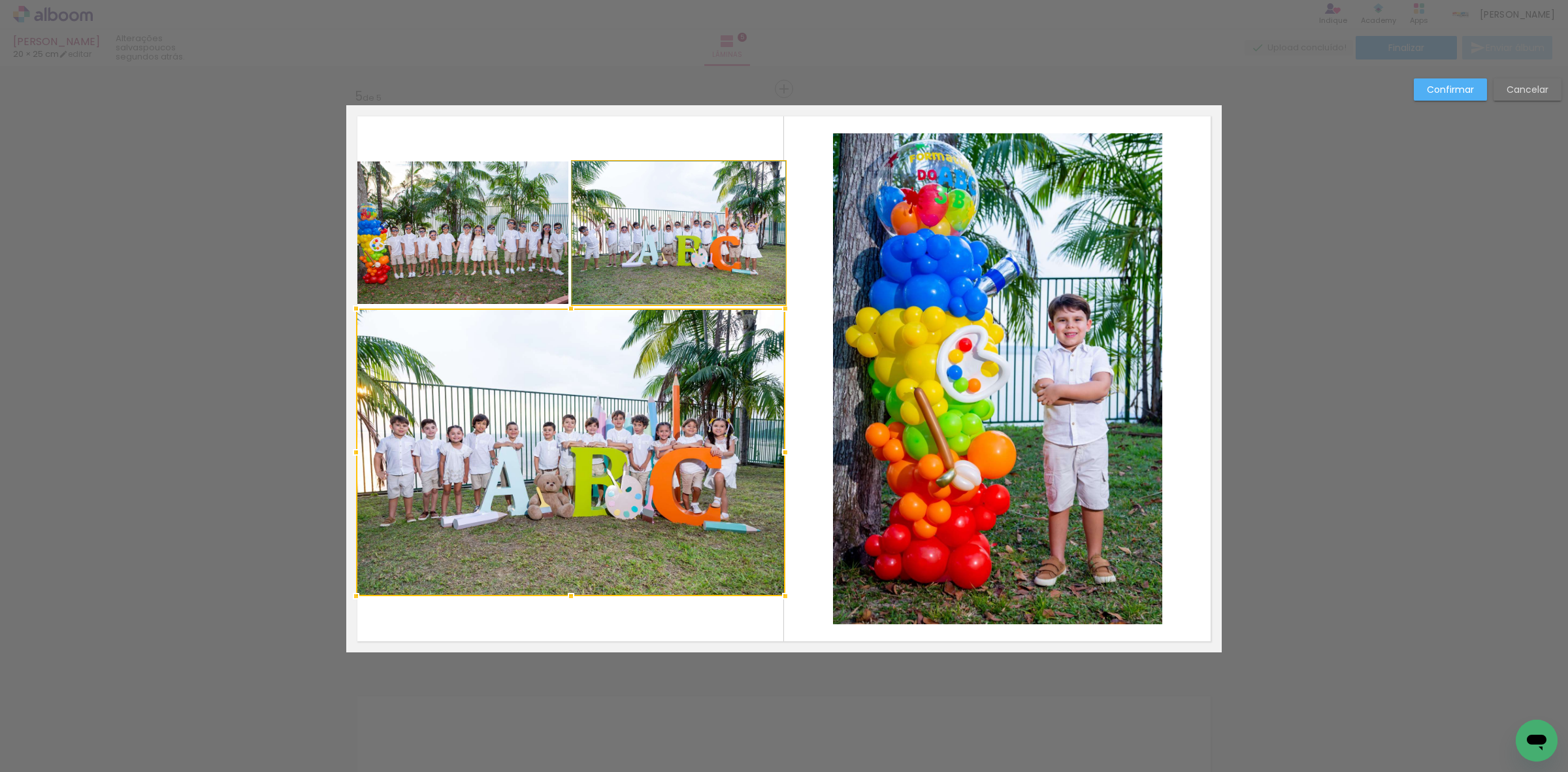
click at [655, 262] on quentale-photo at bounding box center [679, 232] width 213 height 142
click at [499, 242] on div at bounding box center [571, 379] width 429 height 435
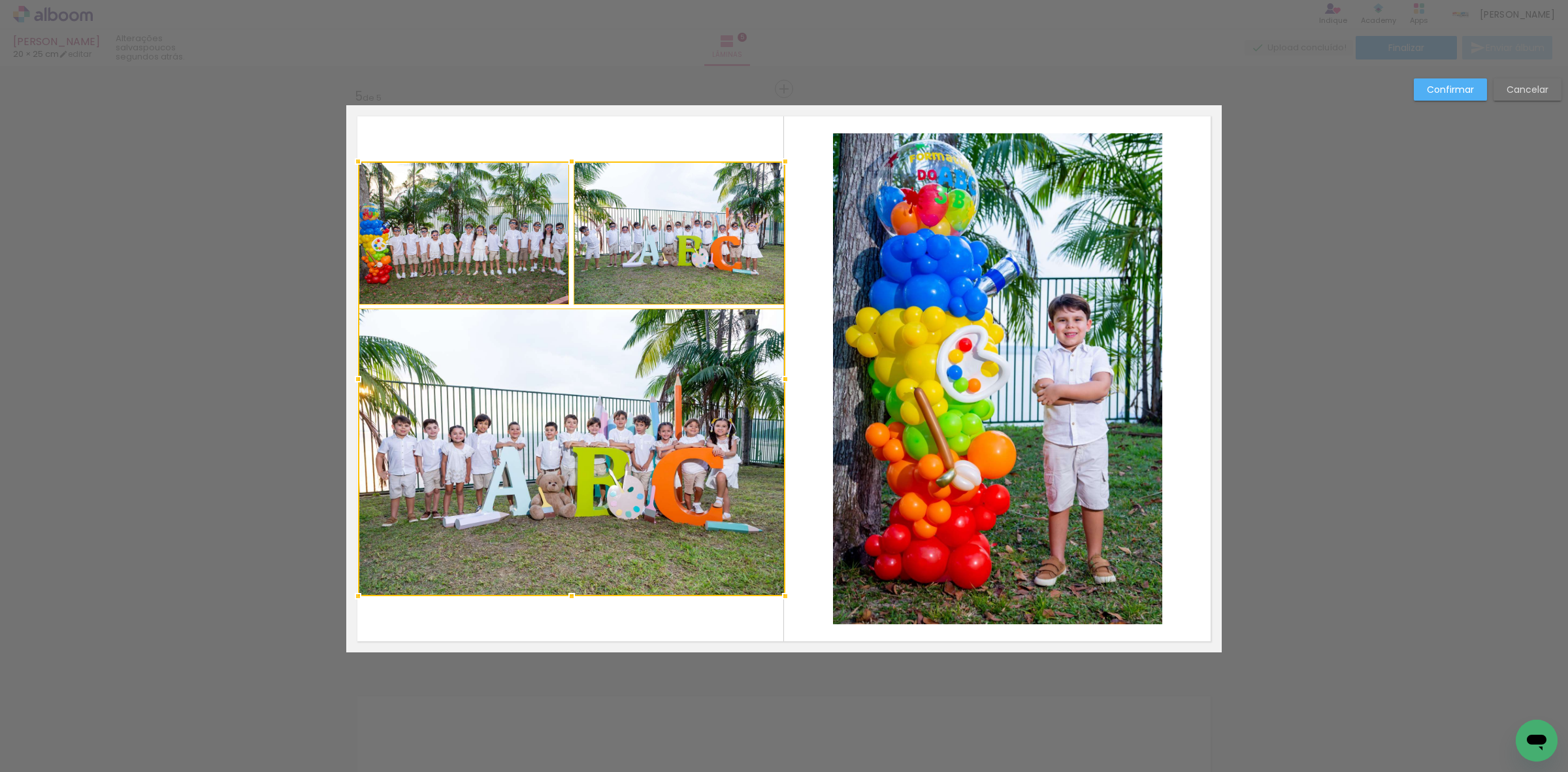
click at [355, 381] on div at bounding box center [357, 379] width 26 height 26
click at [420, 255] on quentale-photo at bounding box center [464, 232] width 211 height 142
click at [586, 265] on quentale-photo at bounding box center [679, 232] width 212 height 142
click at [566, 450] on quentale-photo at bounding box center [571, 452] width 427 height 288
click at [566, 446] on div at bounding box center [570, 379] width 427 height 435
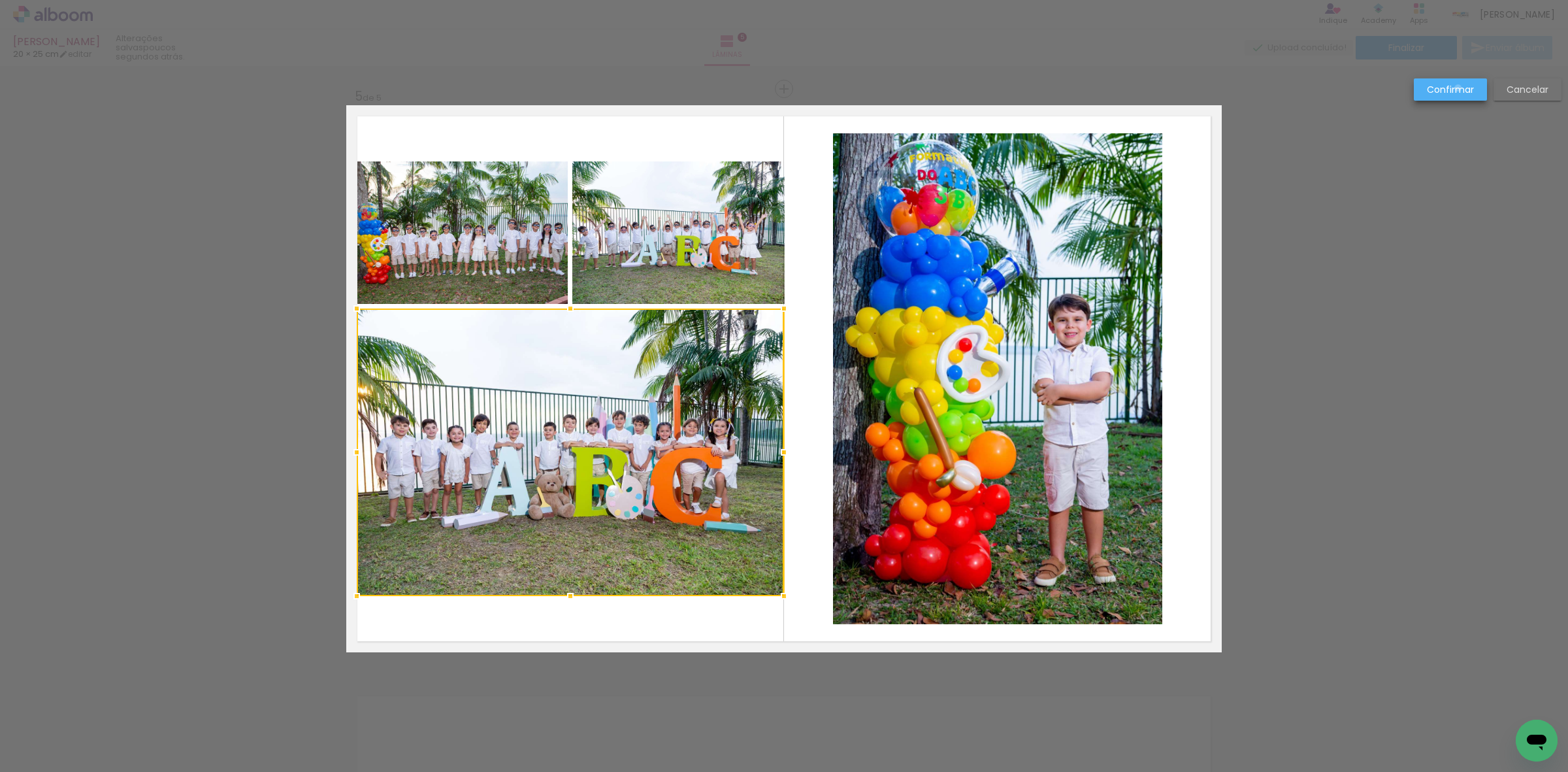
click at [0, 0] on slot "Confirmar" at bounding box center [0, 0] width 0 height 0
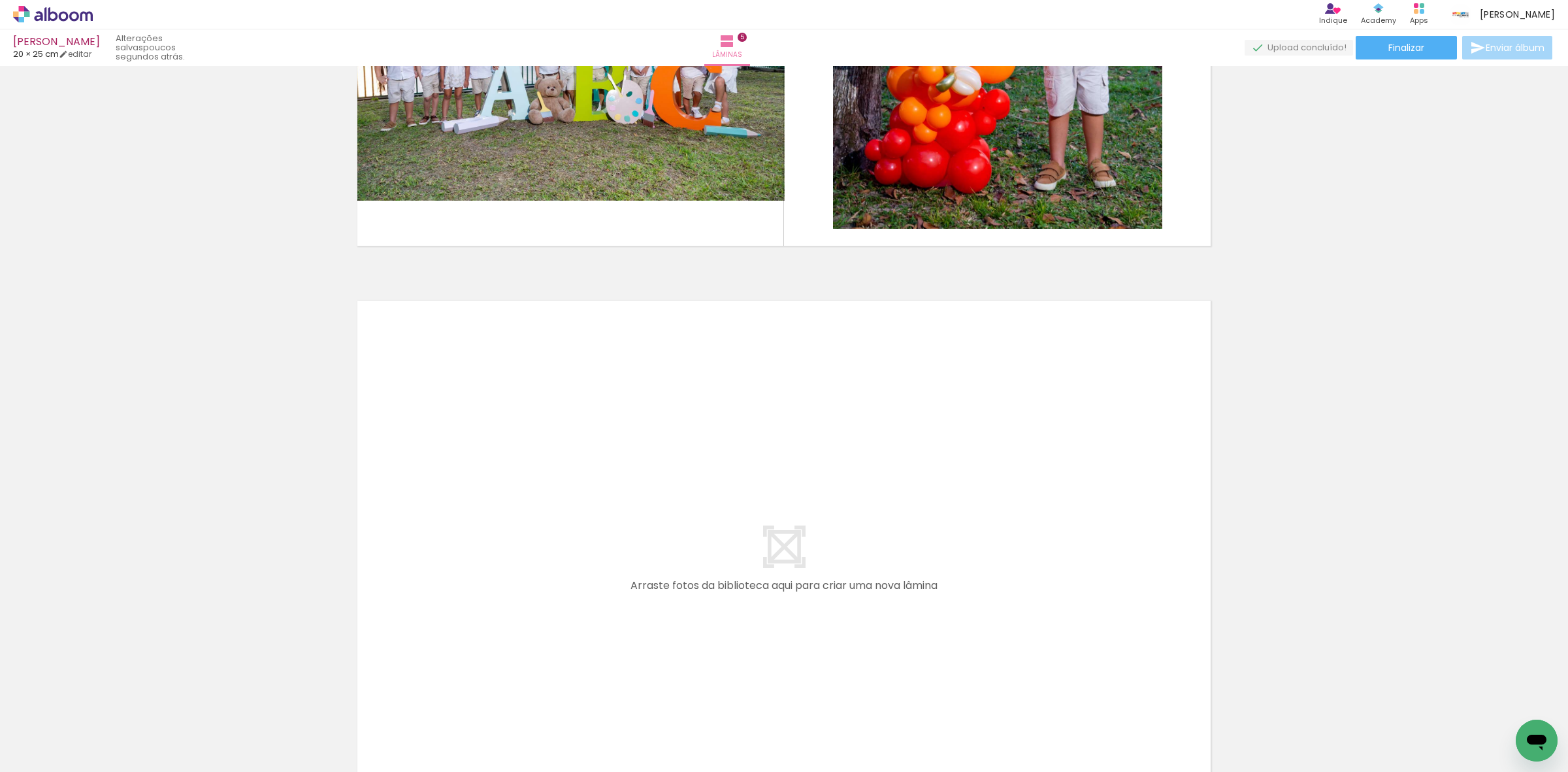
scroll to position [2726, 0]
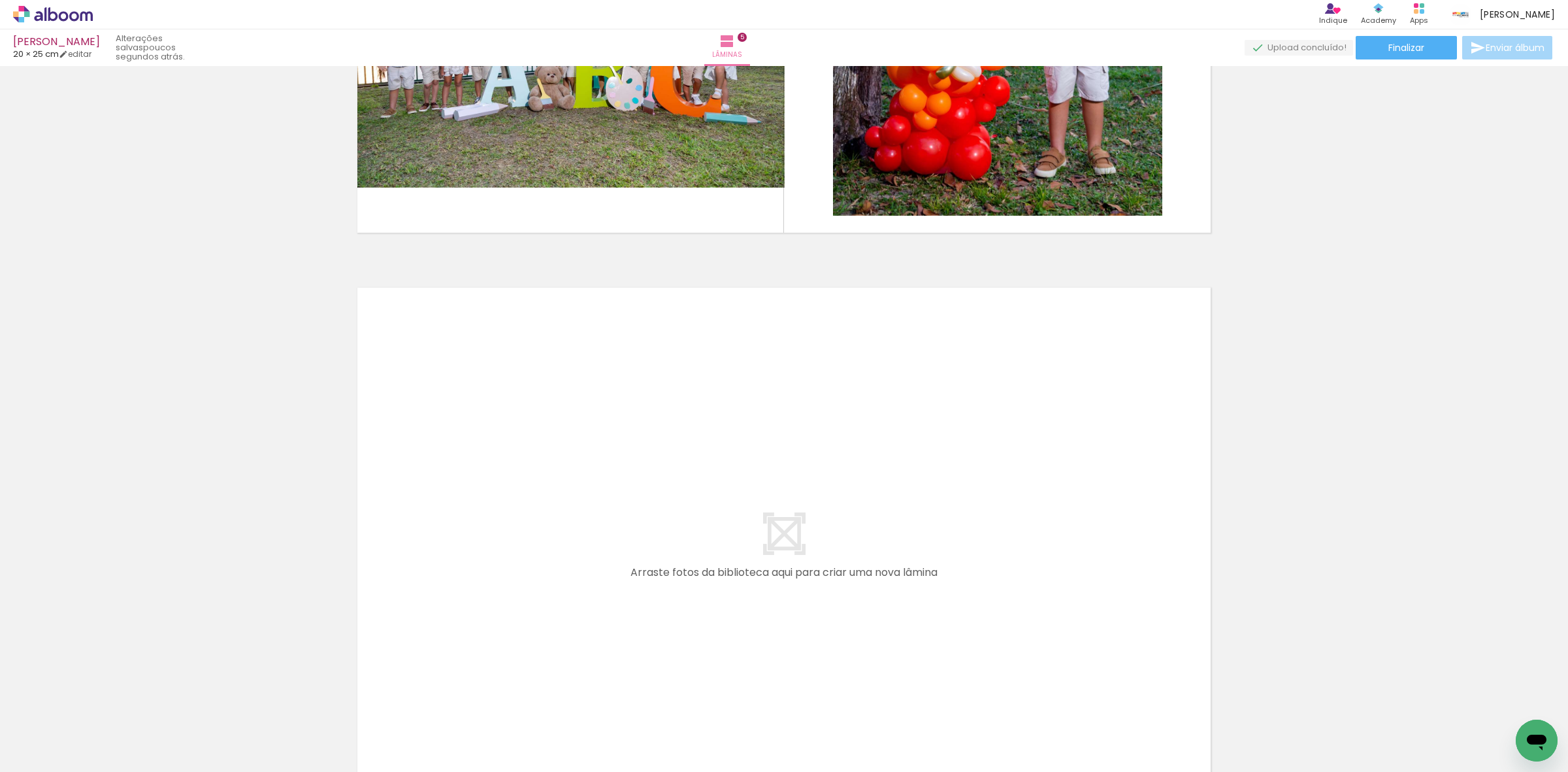
drag, startPoint x: 142, startPoint y: 723, endPoint x: 399, endPoint y: 534, distance: 319.0
click at [399, 534] on quentale-workspace at bounding box center [784, 386] width 1568 height 772
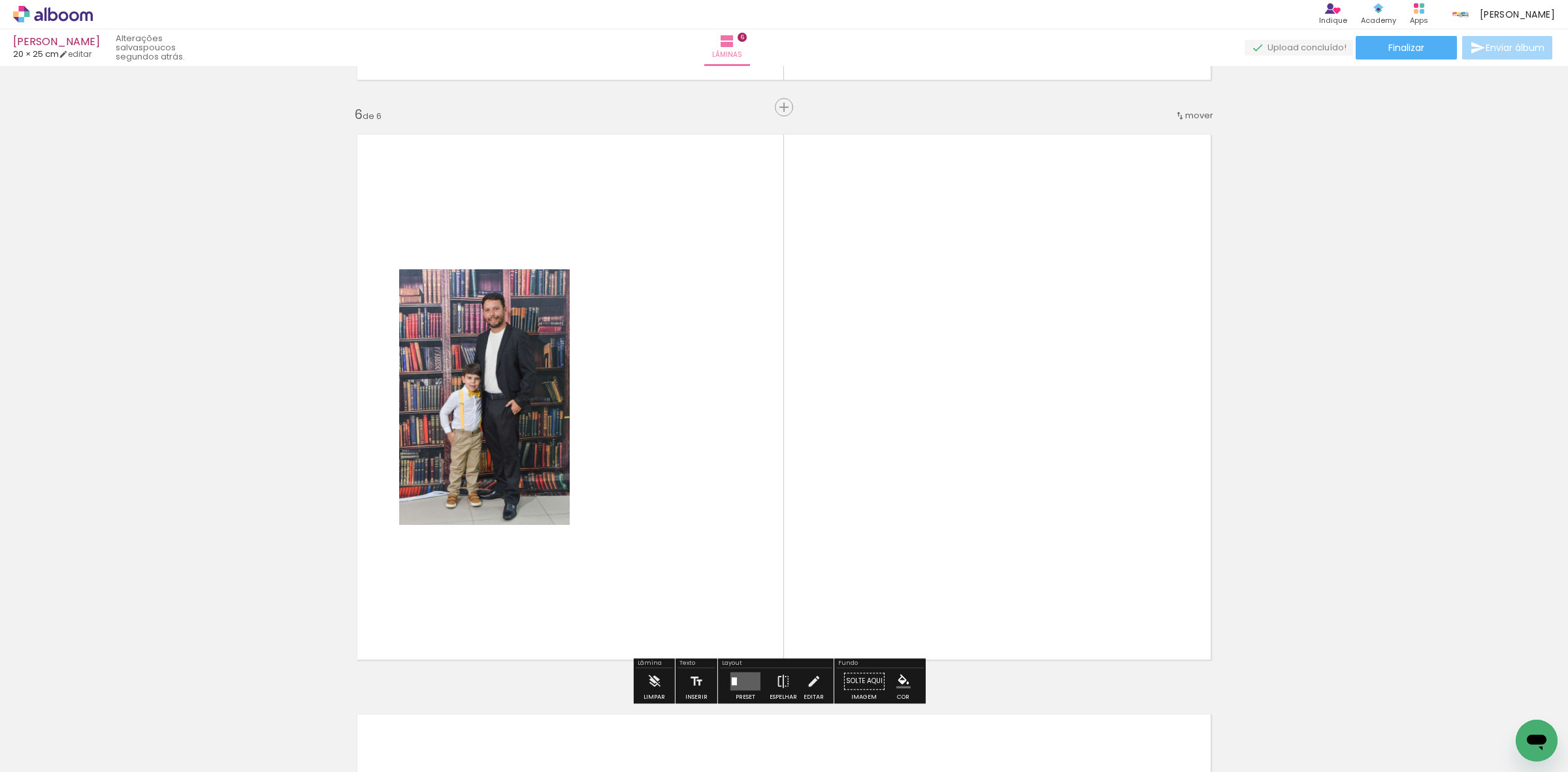
scroll to position [2897, 0]
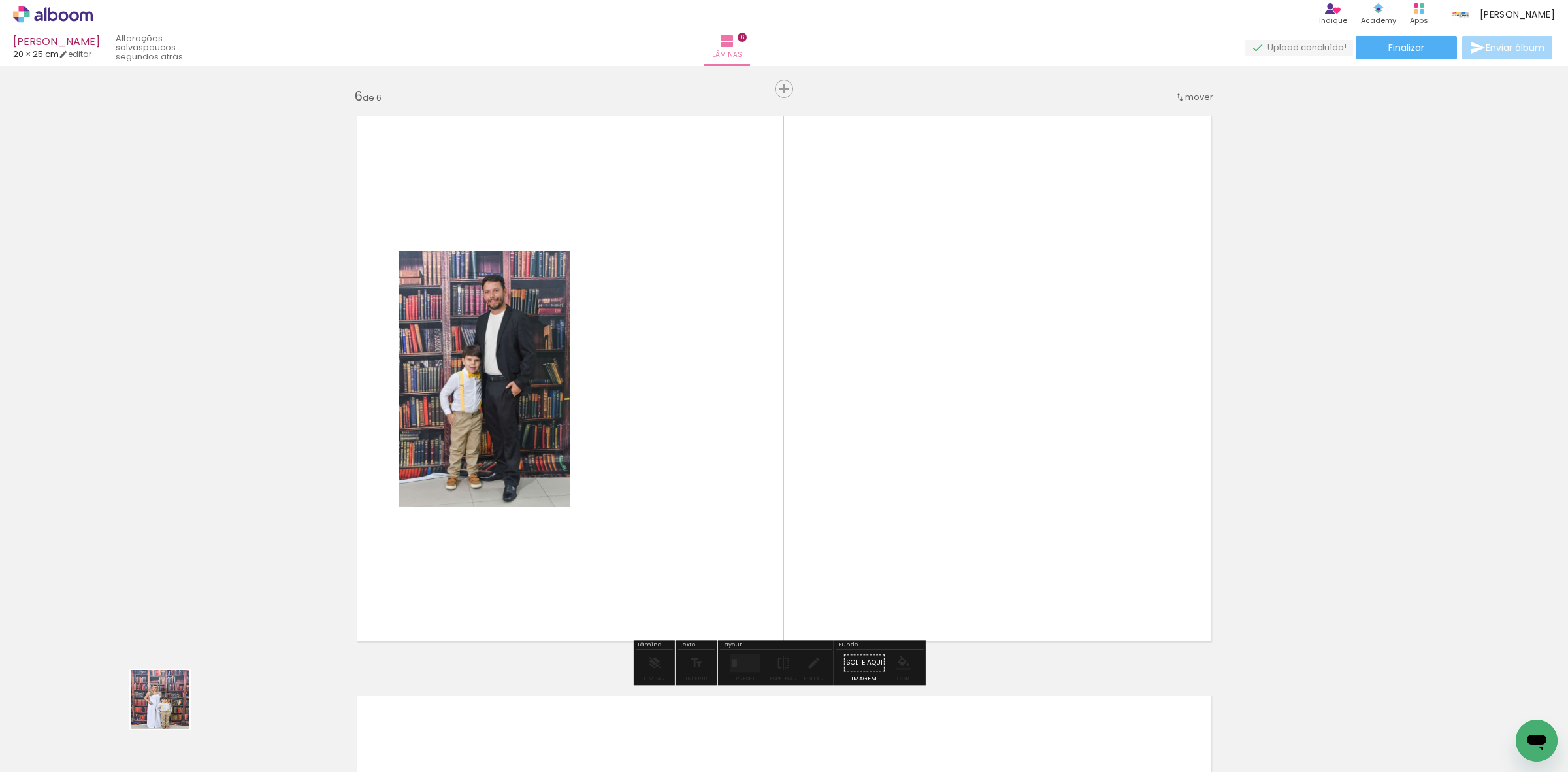
drag, startPoint x: 170, startPoint y: 709, endPoint x: 528, endPoint y: 548, distance: 392.5
click at [640, 511] on quentale-workspace at bounding box center [784, 386] width 1568 height 772
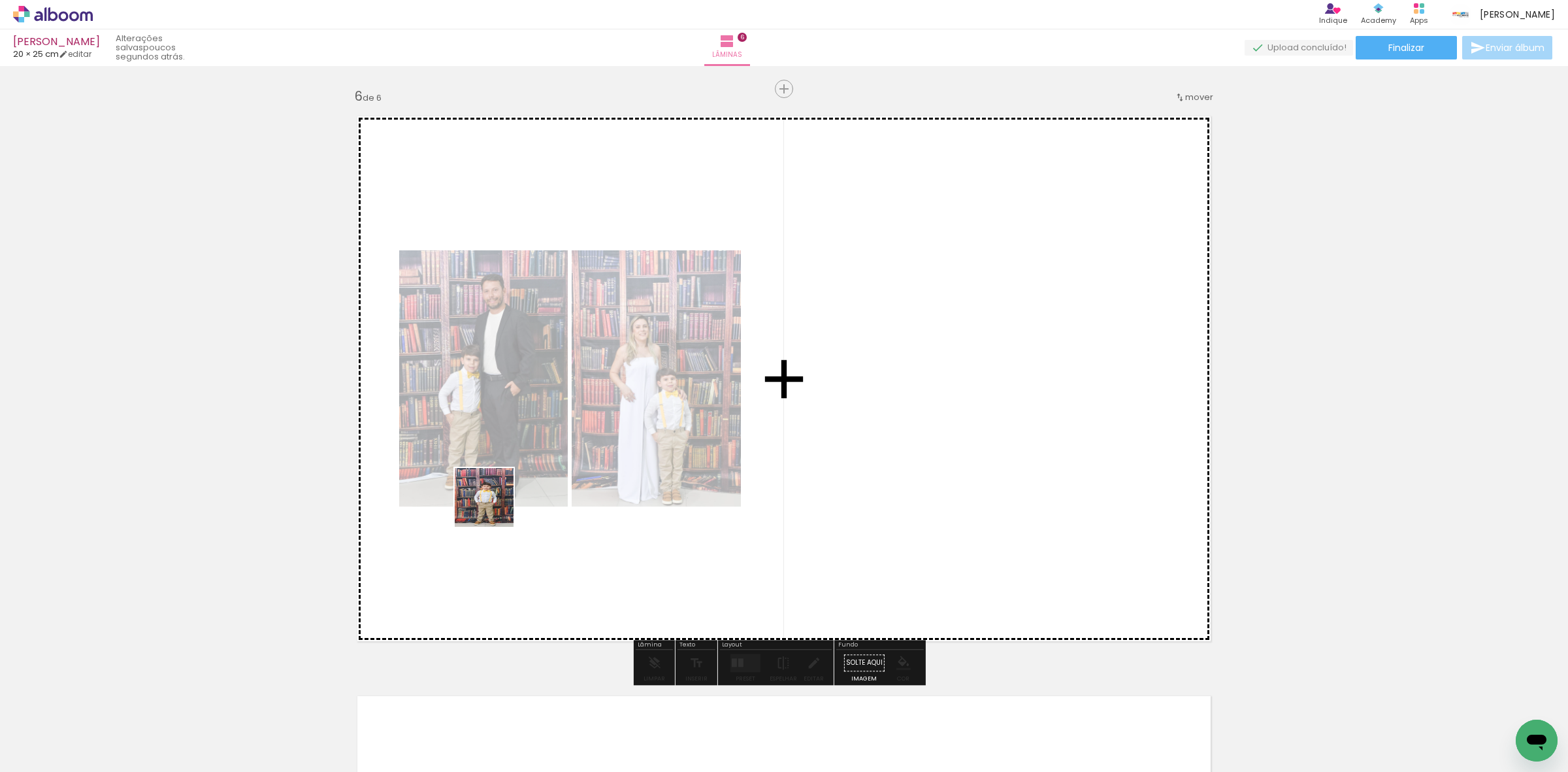
drag, startPoint x: 129, startPoint y: 734, endPoint x: 513, endPoint y: 499, distance: 450.2
click at [509, 500] on quentale-workspace at bounding box center [784, 386] width 1568 height 772
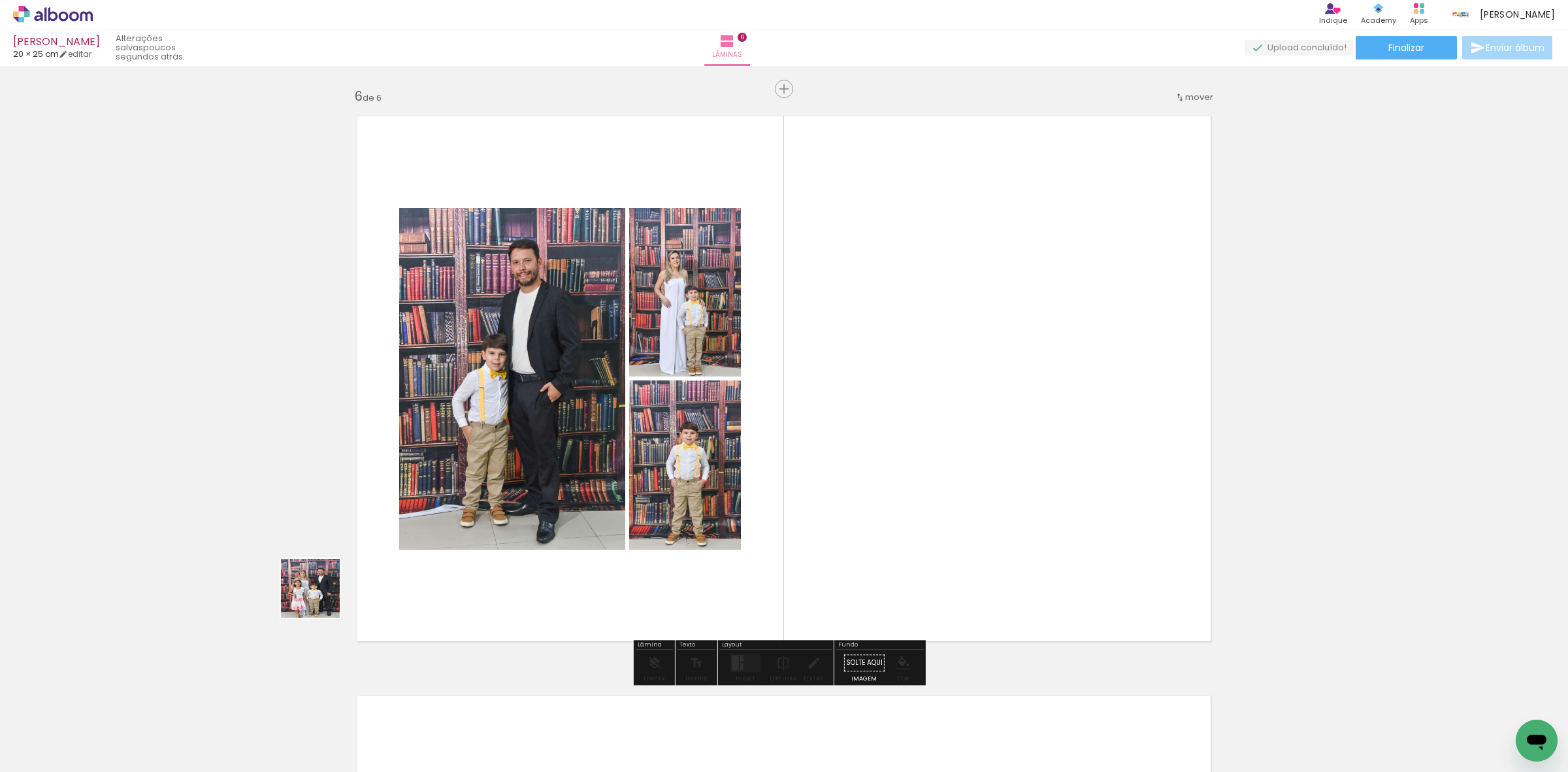
drag, startPoint x: 142, startPoint y: 729, endPoint x: 515, endPoint y: 465, distance: 457.0
click at [500, 472] on quentale-workspace at bounding box center [784, 386] width 1568 height 772
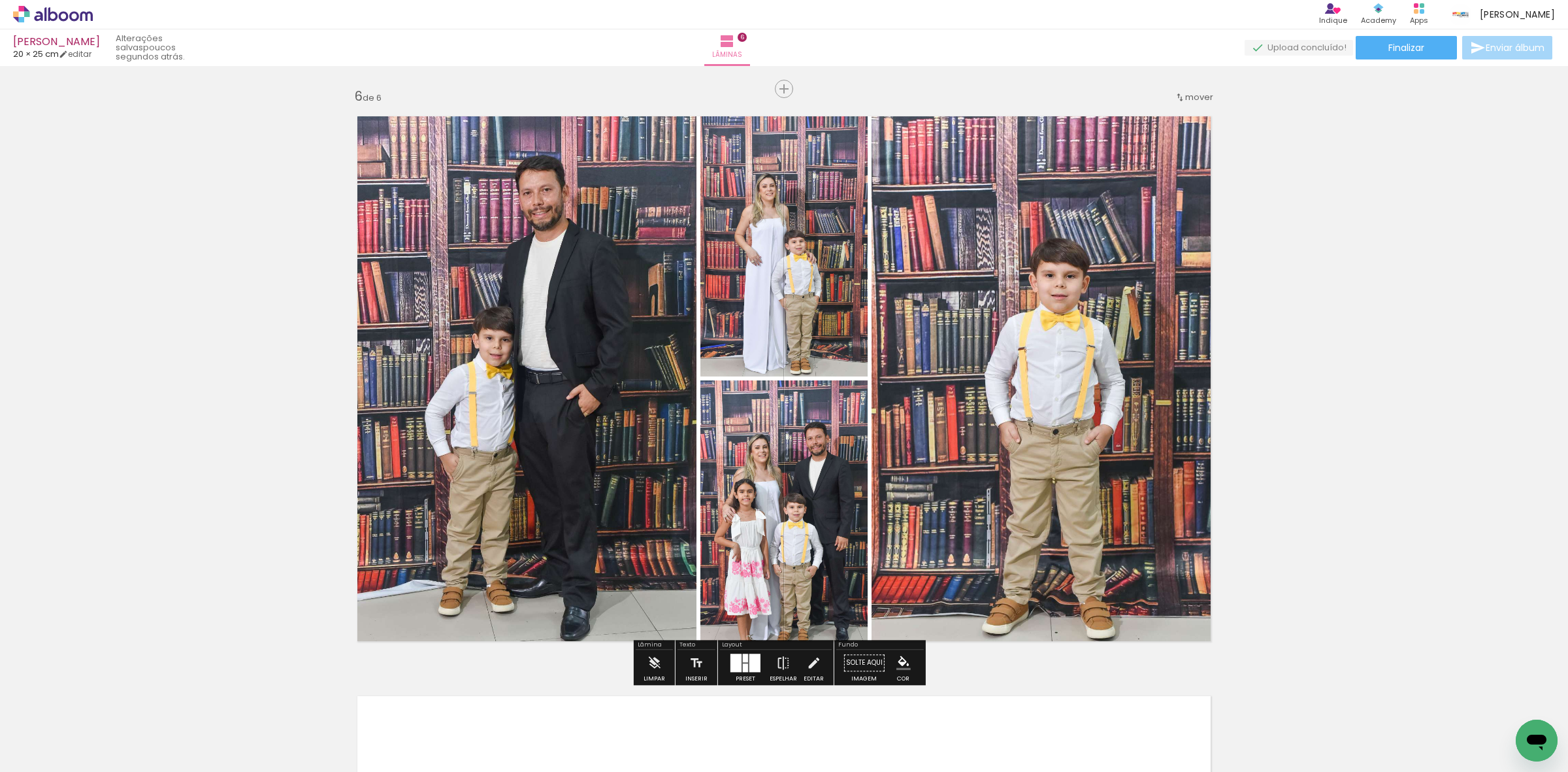
click at [749, 660] on div at bounding box center [755, 663] width 11 height 18
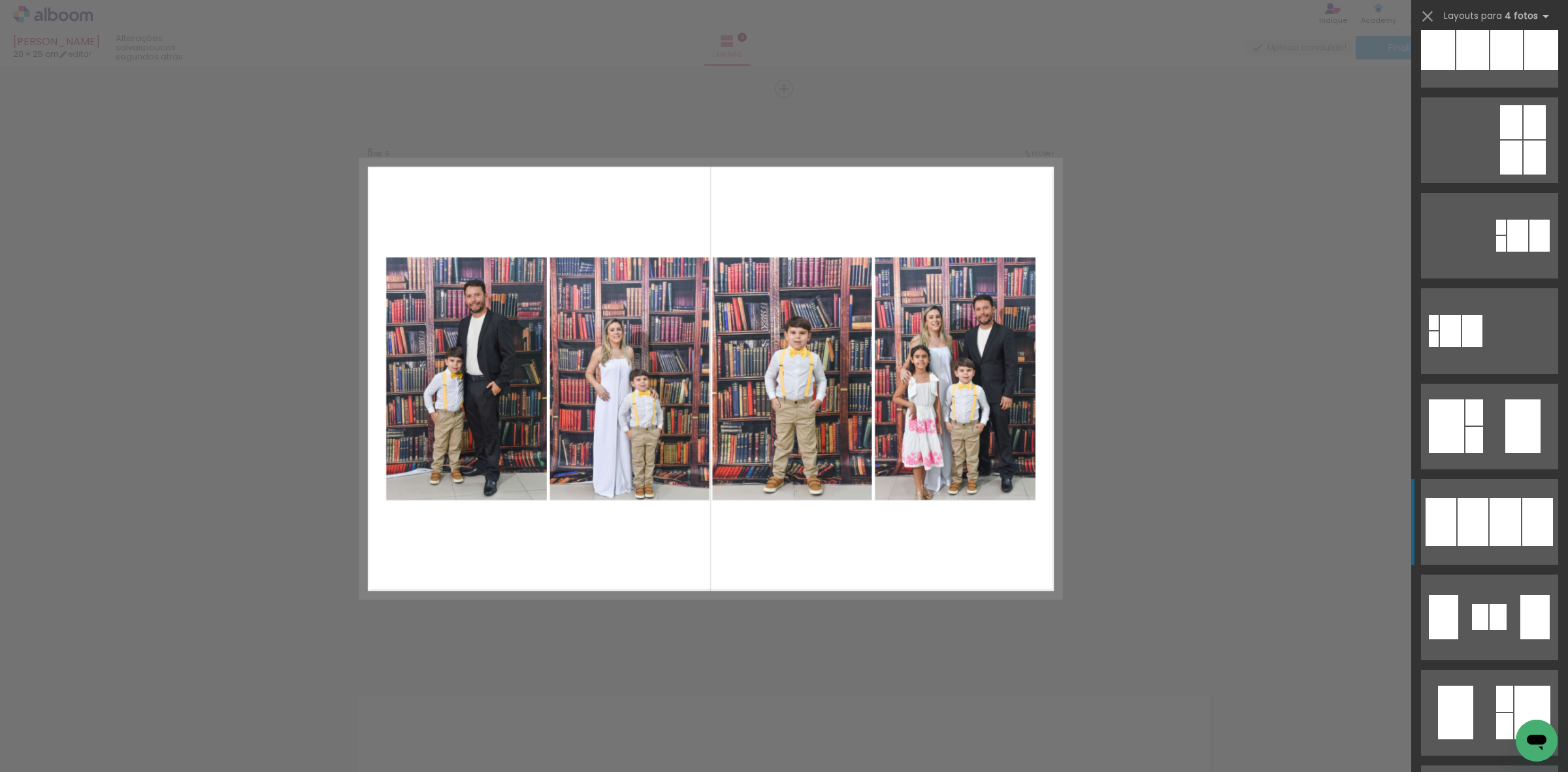
scroll to position [327, 0]
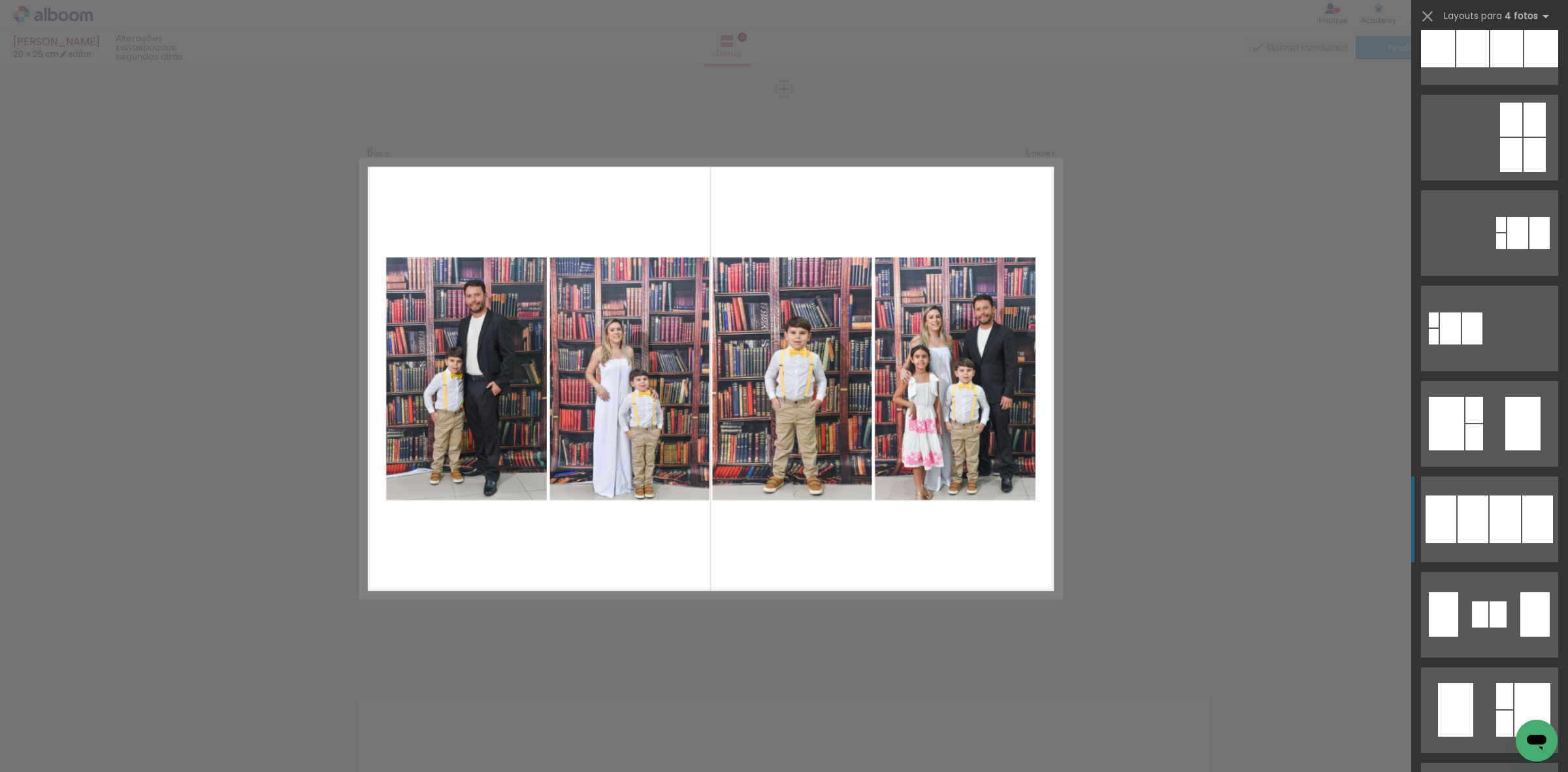
click at [1490, 495] on div at bounding box center [1505, 519] width 32 height 48
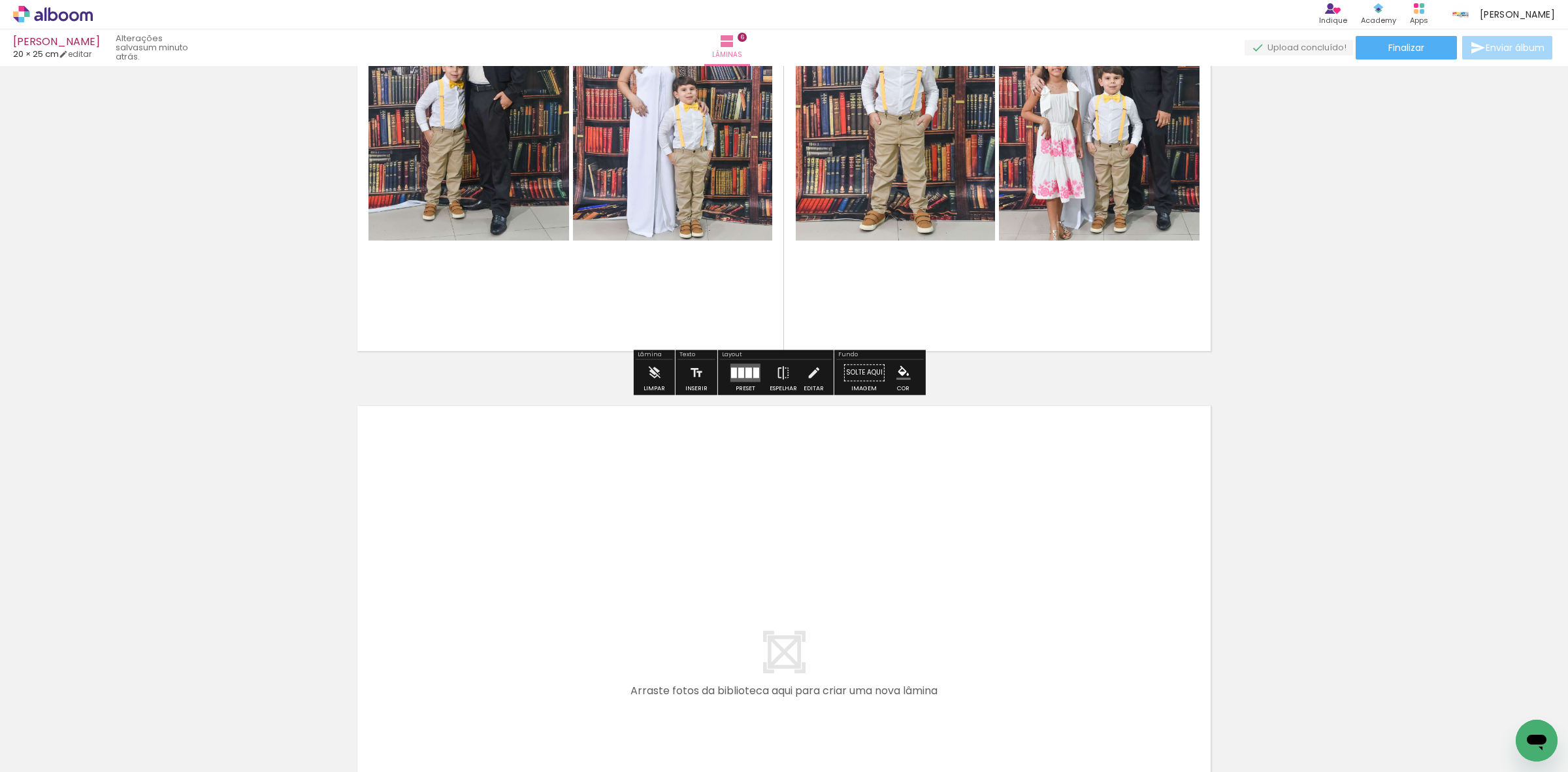
scroll to position [3306, 0]
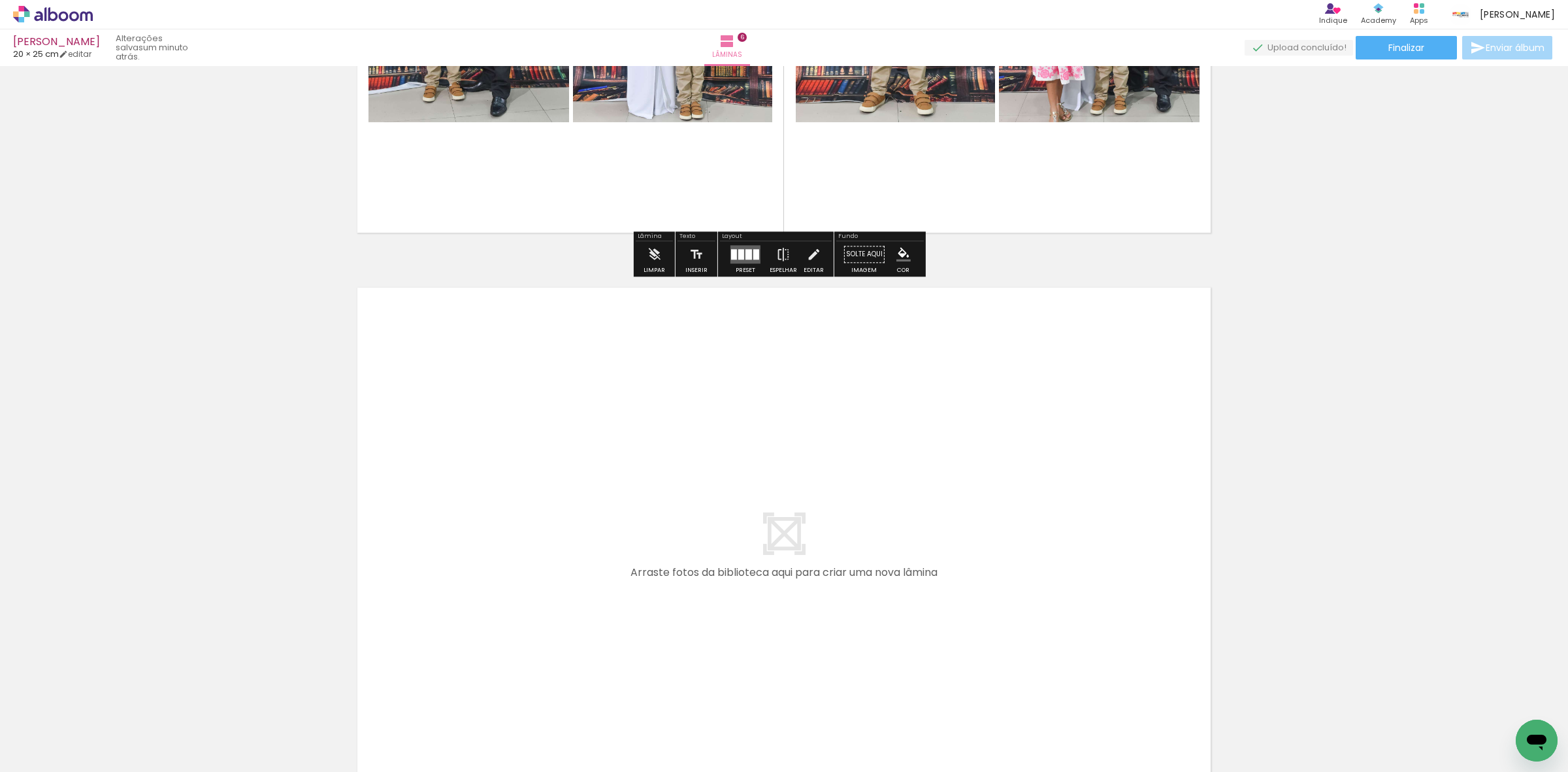
drag, startPoint x: 151, startPoint y: 721, endPoint x: 100, endPoint y: 667, distance: 74.3
click at [474, 525] on quentale-workspace at bounding box center [784, 386] width 1568 height 772
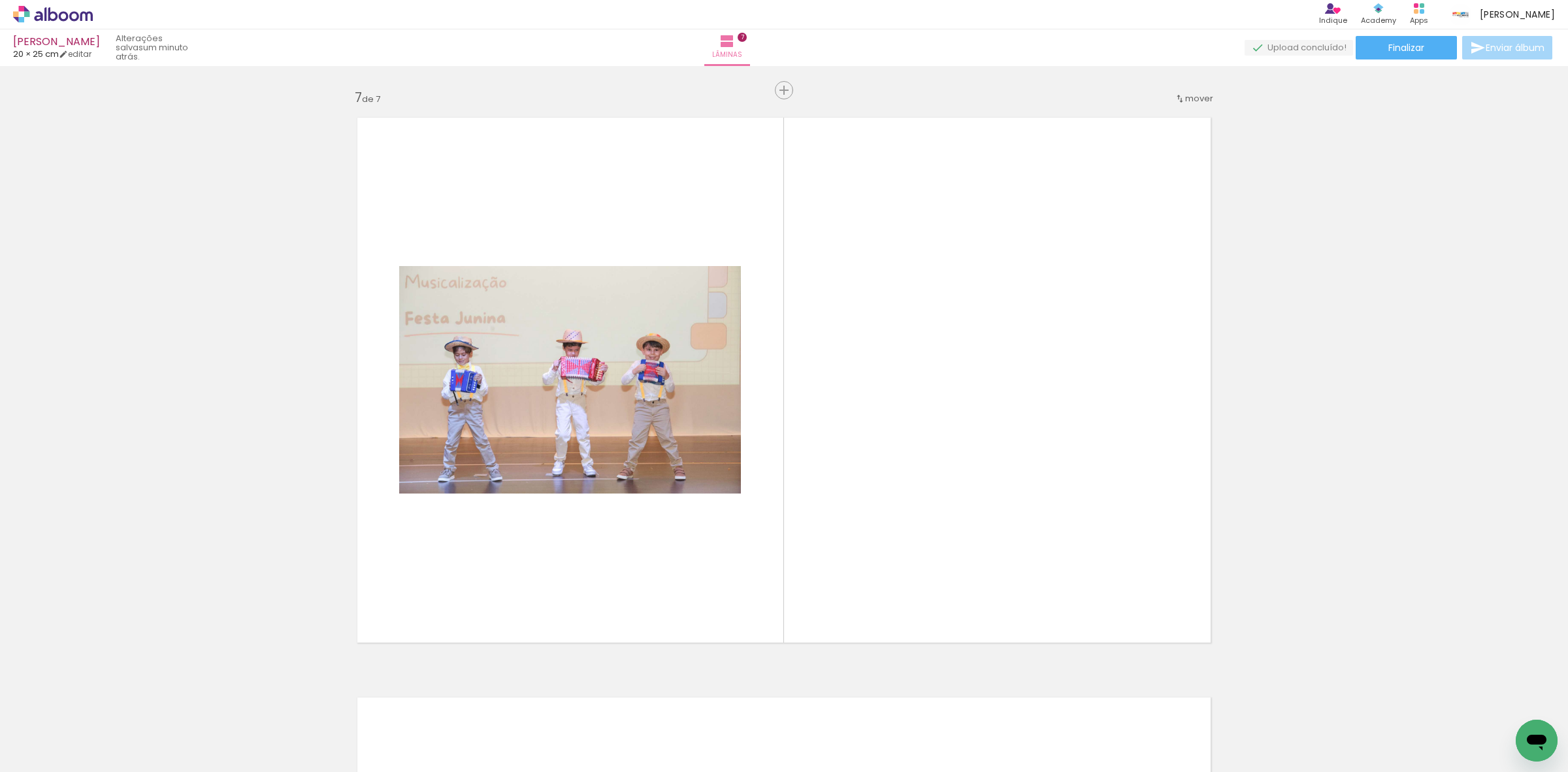
scroll to position [3478, 0]
drag, startPoint x: 131, startPoint y: 730, endPoint x: 782, endPoint y: 572, distance: 669.9
click at [782, 572] on quentale-workspace at bounding box center [784, 386] width 1568 height 772
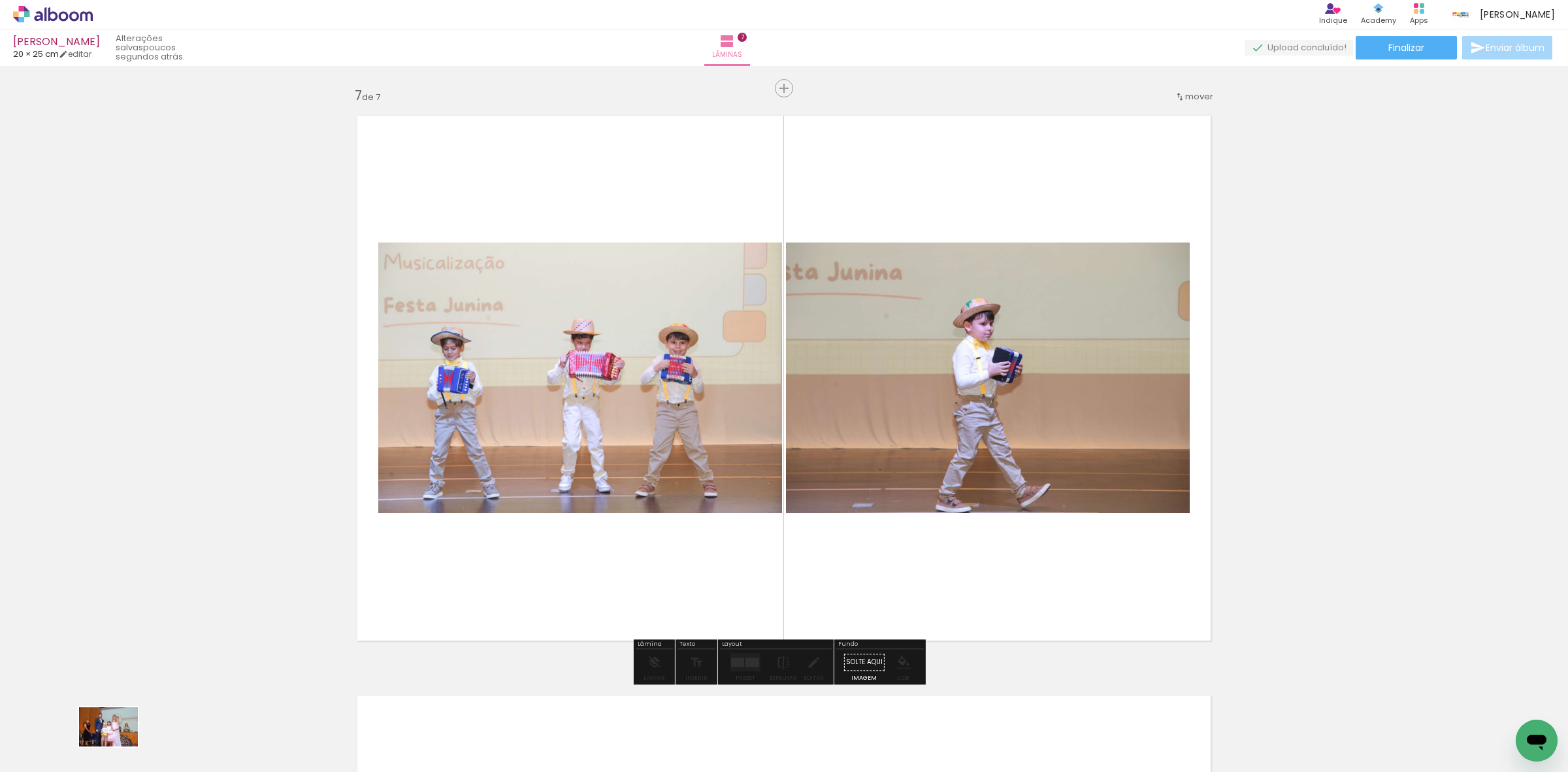
drag, startPoint x: 137, startPoint y: 726, endPoint x: 118, endPoint y: 747, distance: 28.3
click at [118, 747] on div at bounding box center [131, 728] width 65 height 43
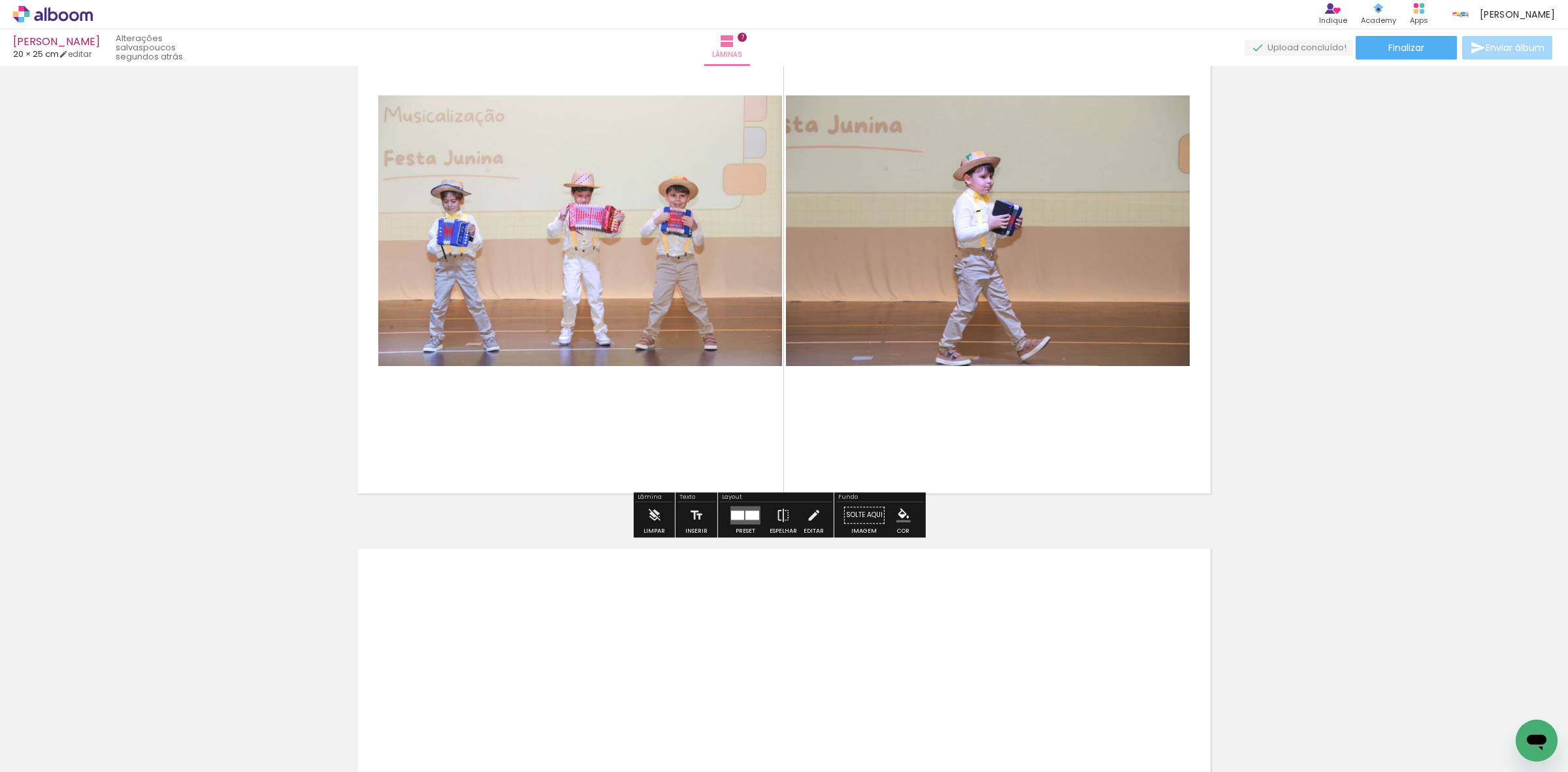
scroll to position [3641, 0]
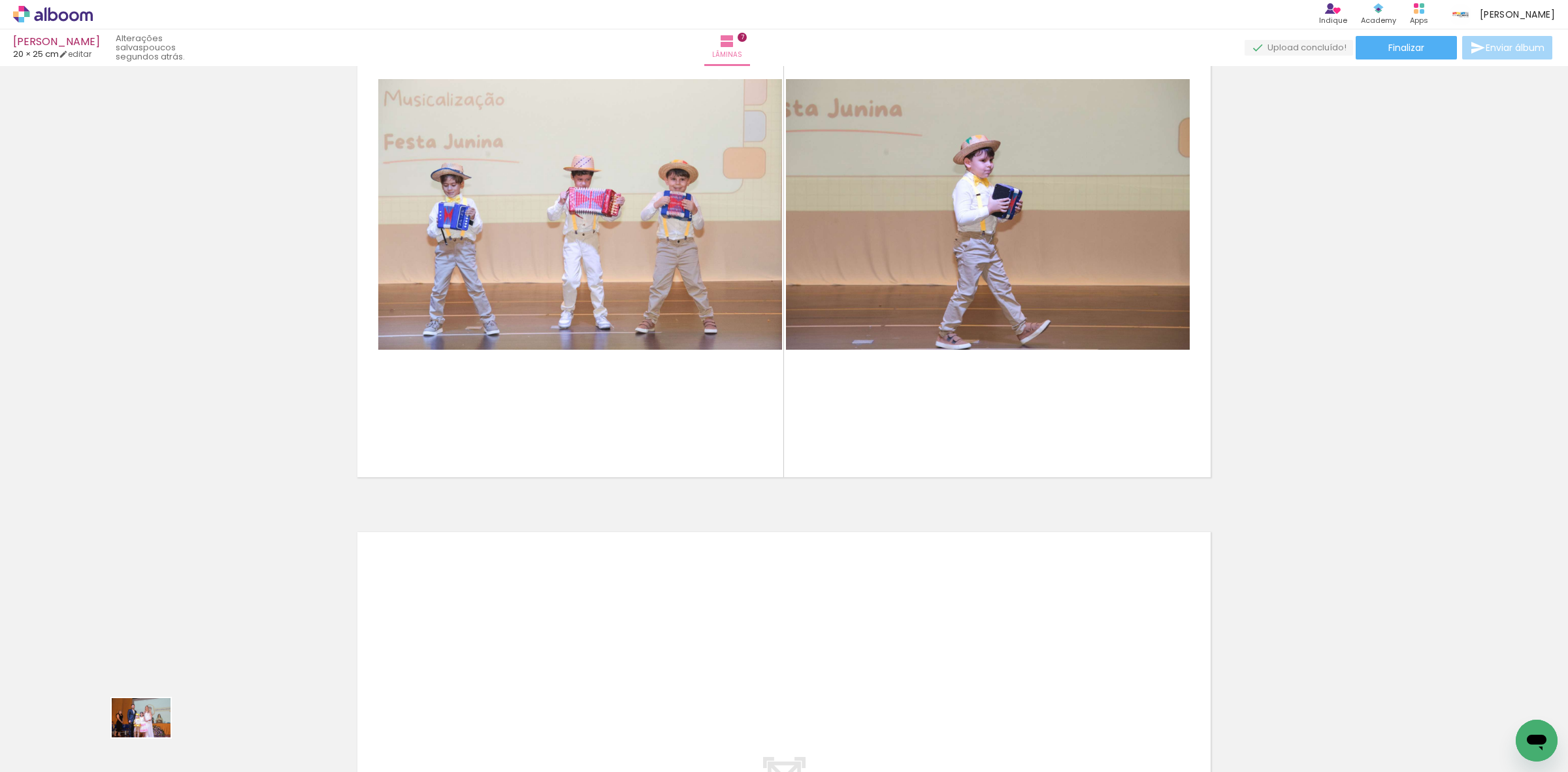
click at [149, 740] on div at bounding box center [131, 728] width 65 height 43
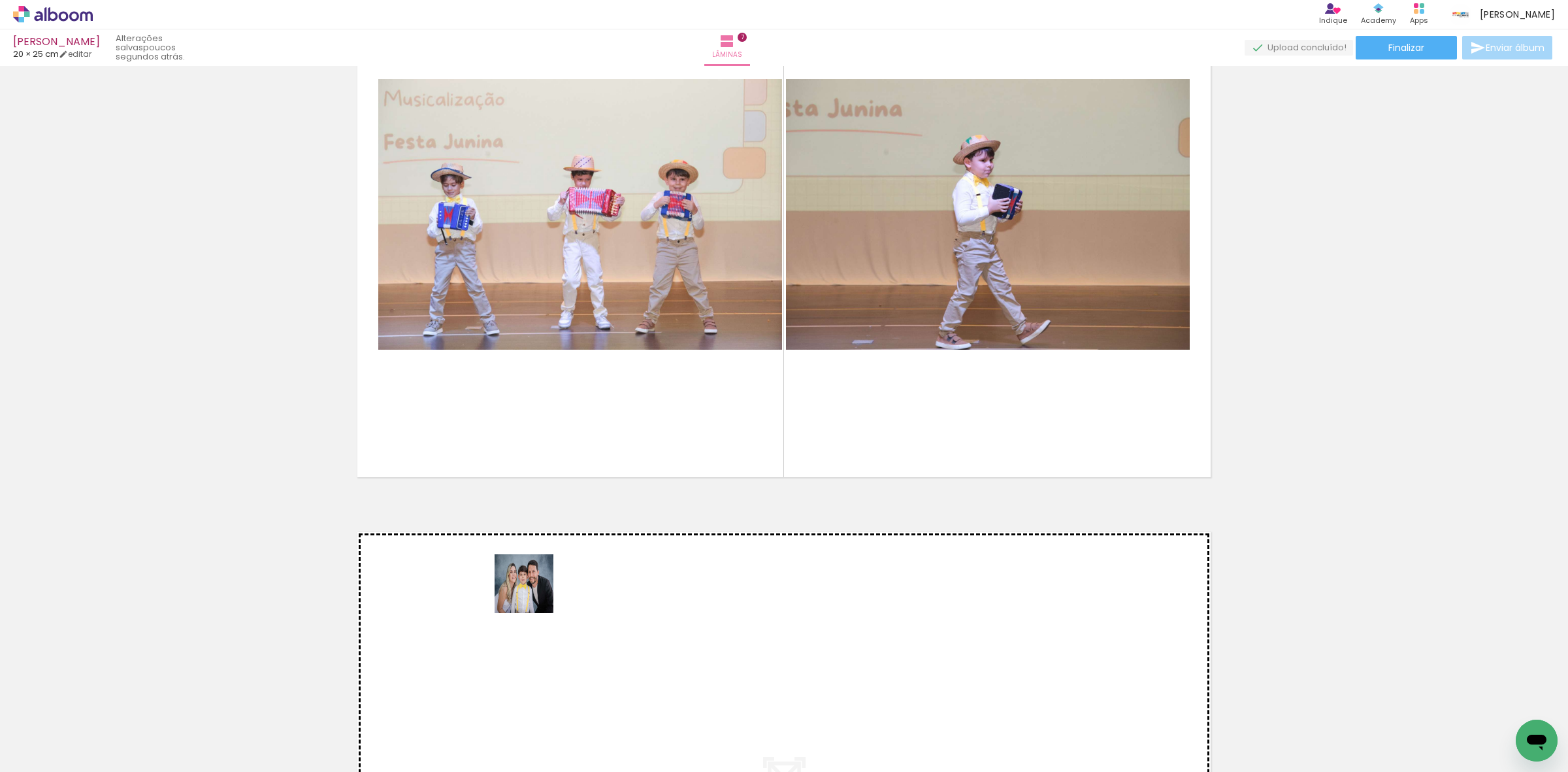
drag, startPoint x: 286, startPoint y: 737, endPoint x: 298, endPoint y: 697, distance: 41.8
click at [537, 590] on quentale-workspace at bounding box center [784, 386] width 1568 height 772
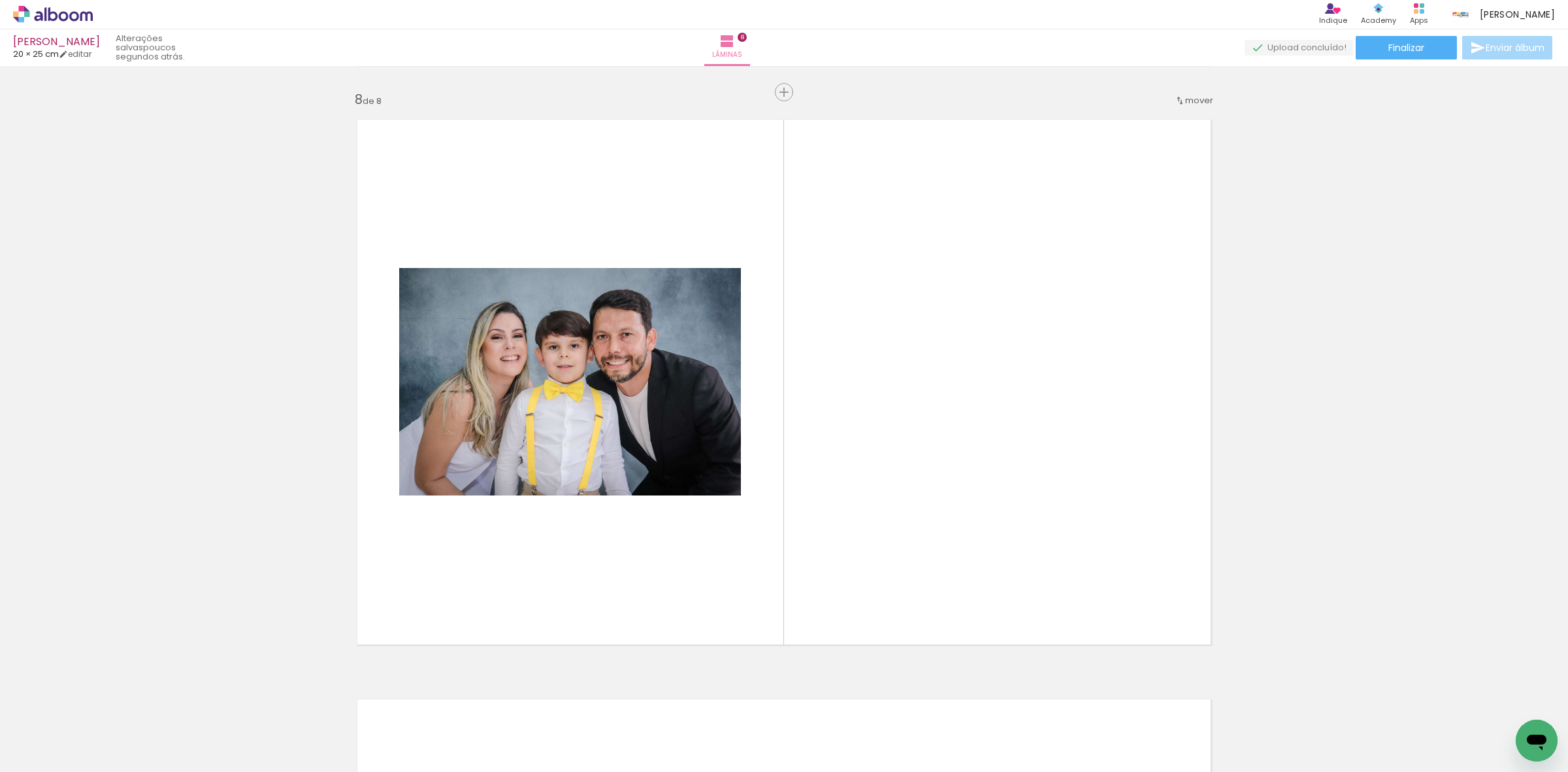
scroll to position [4057, 0]
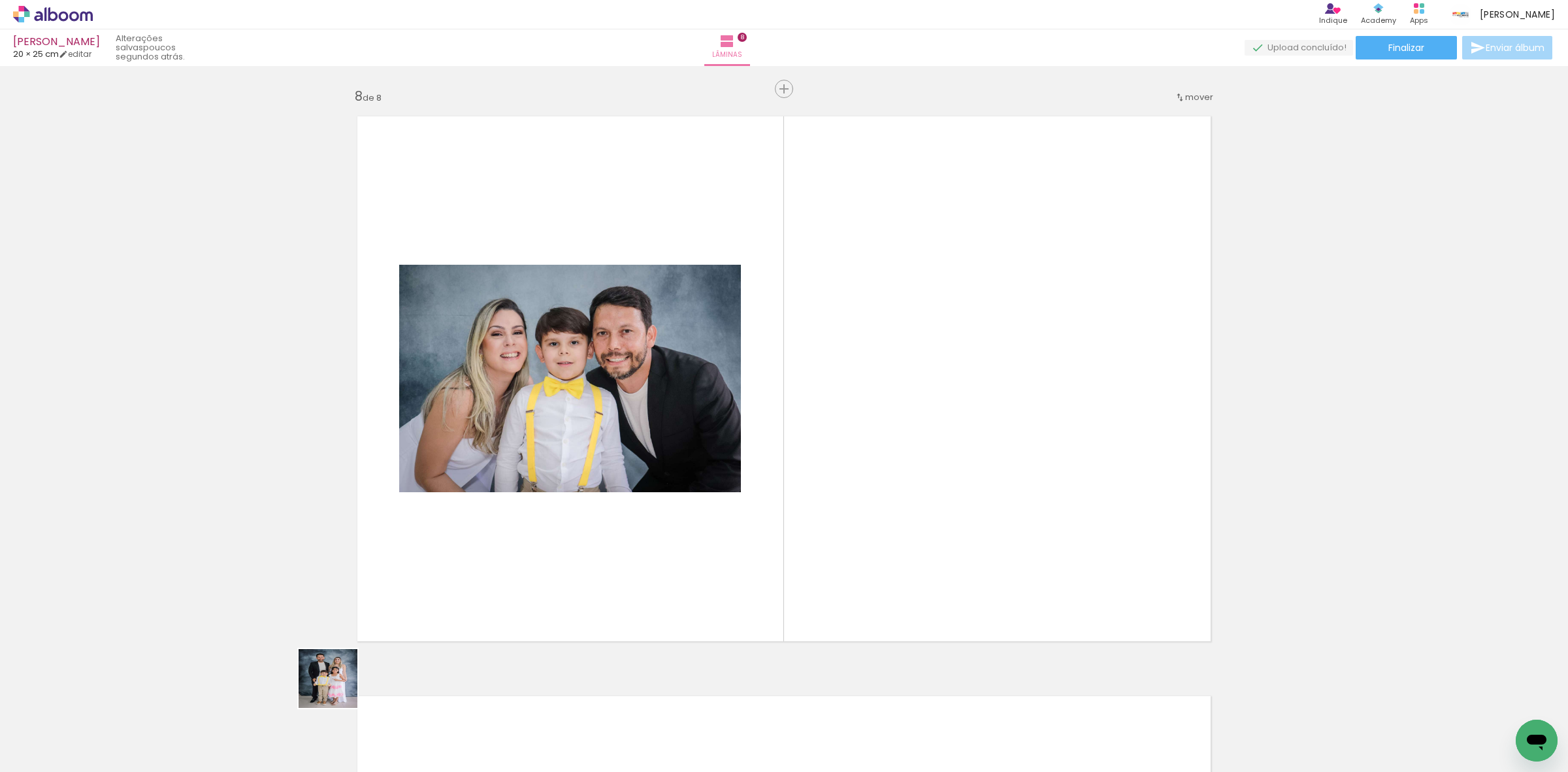
drag, startPoint x: 302, startPoint y: 719, endPoint x: 583, endPoint y: 488, distance: 363.8
click at [583, 488] on quentale-workspace at bounding box center [784, 386] width 1568 height 772
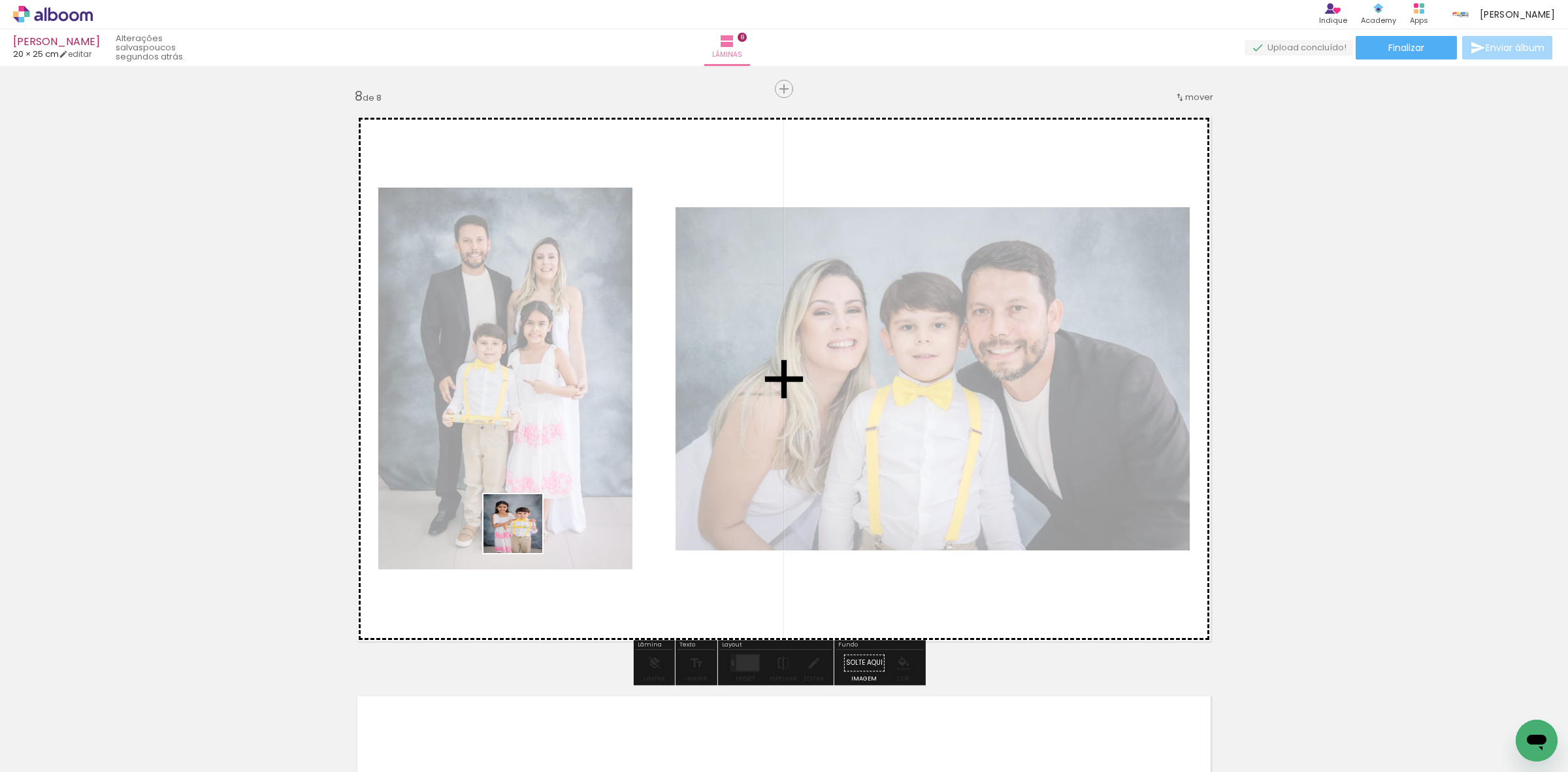
drag, startPoint x: 259, startPoint y: 733, endPoint x: 523, endPoint y: 533, distance: 331.2
click at [523, 533] on quentale-workspace at bounding box center [784, 386] width 1568 height 772
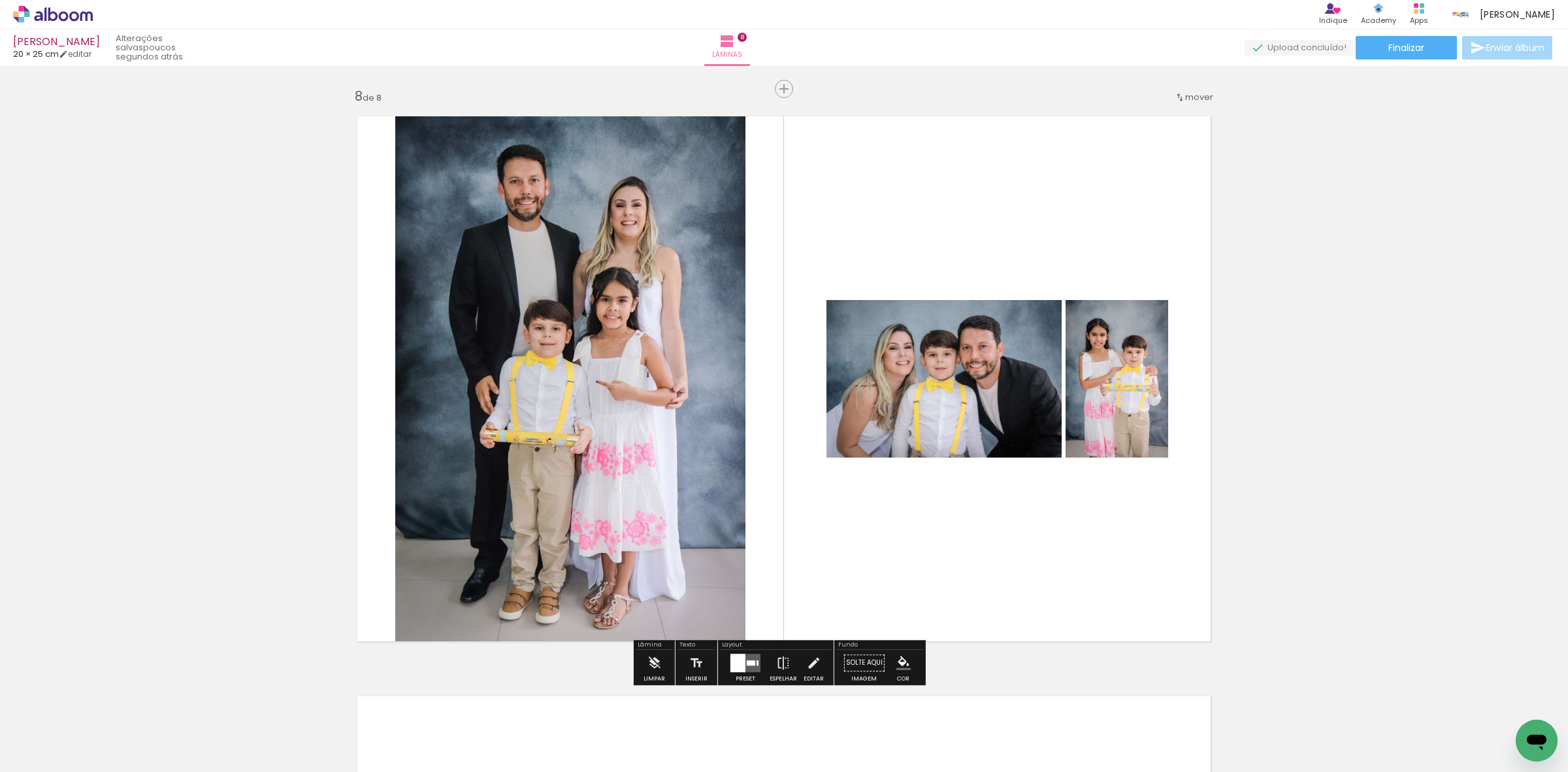
drag, startPoint x: 280, startPoint y: 718, endPoint x: 732, endPoint y: 495, distance: 504.0
click at [680, 482] on quentale-workspace at bounding box center [784, 386] width 1568 height 772
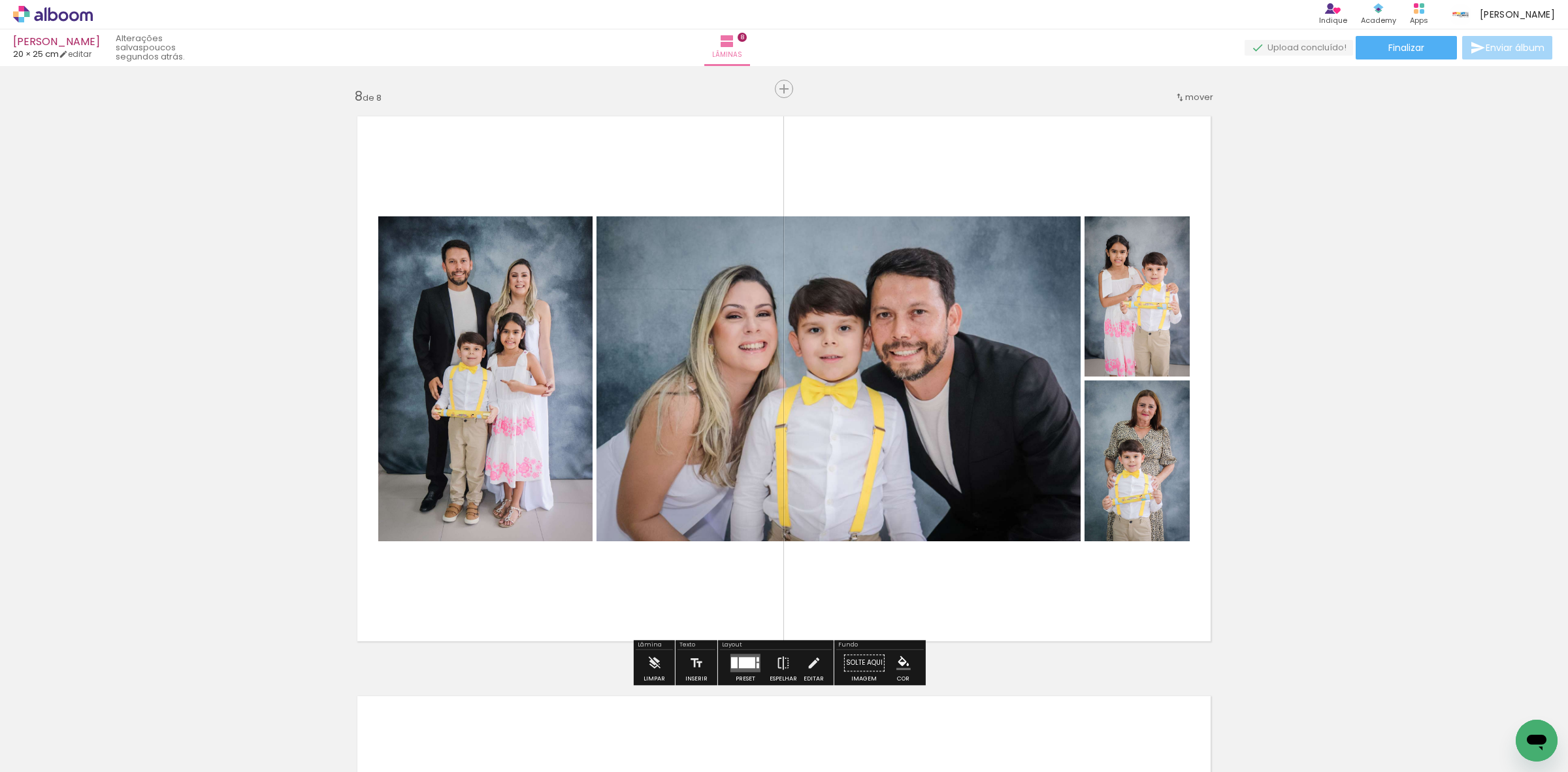
click at [740, 652] on div at bounding box center [746, 662] width 35 height 26
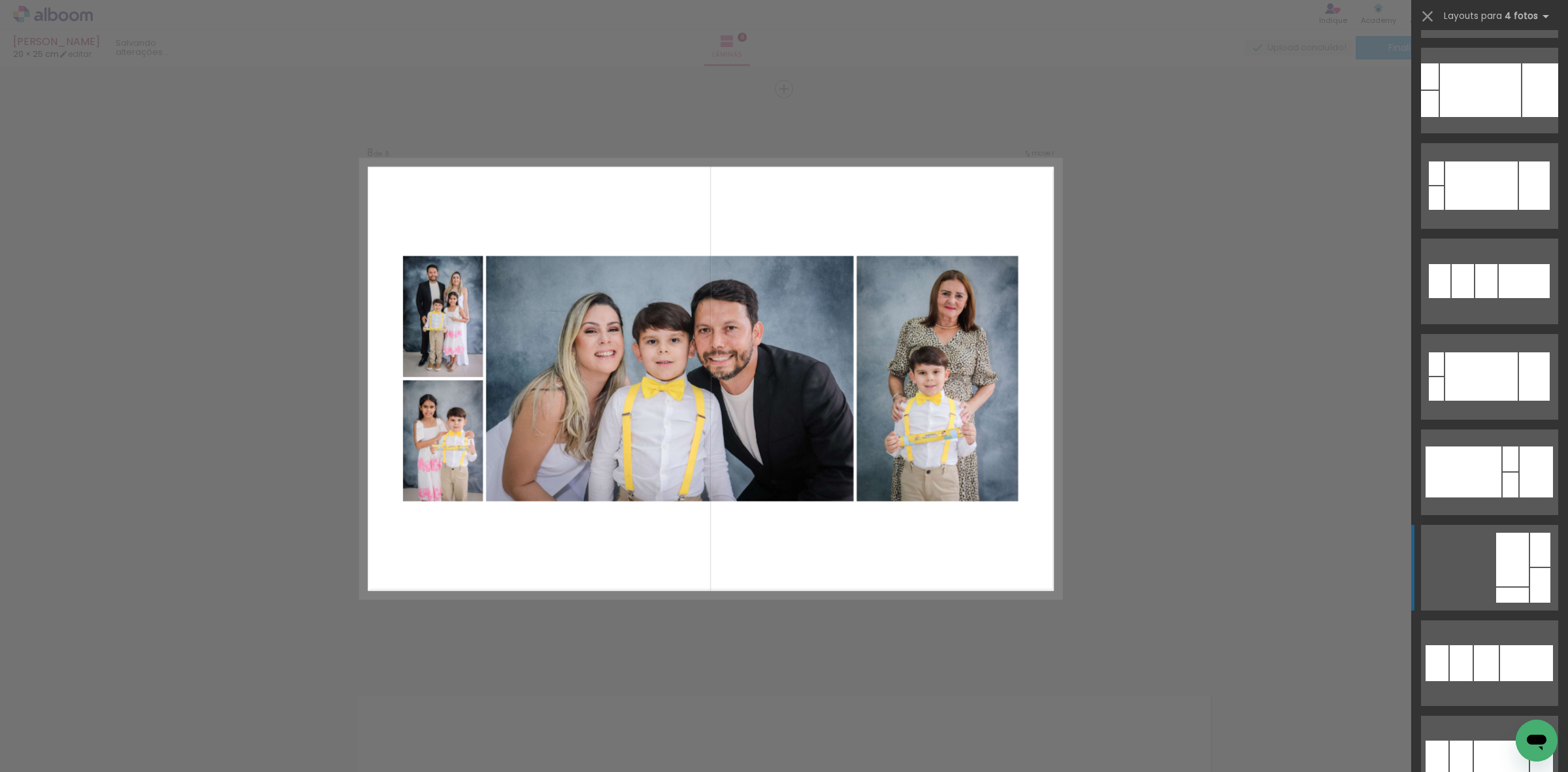
scroll to position [491, 0]
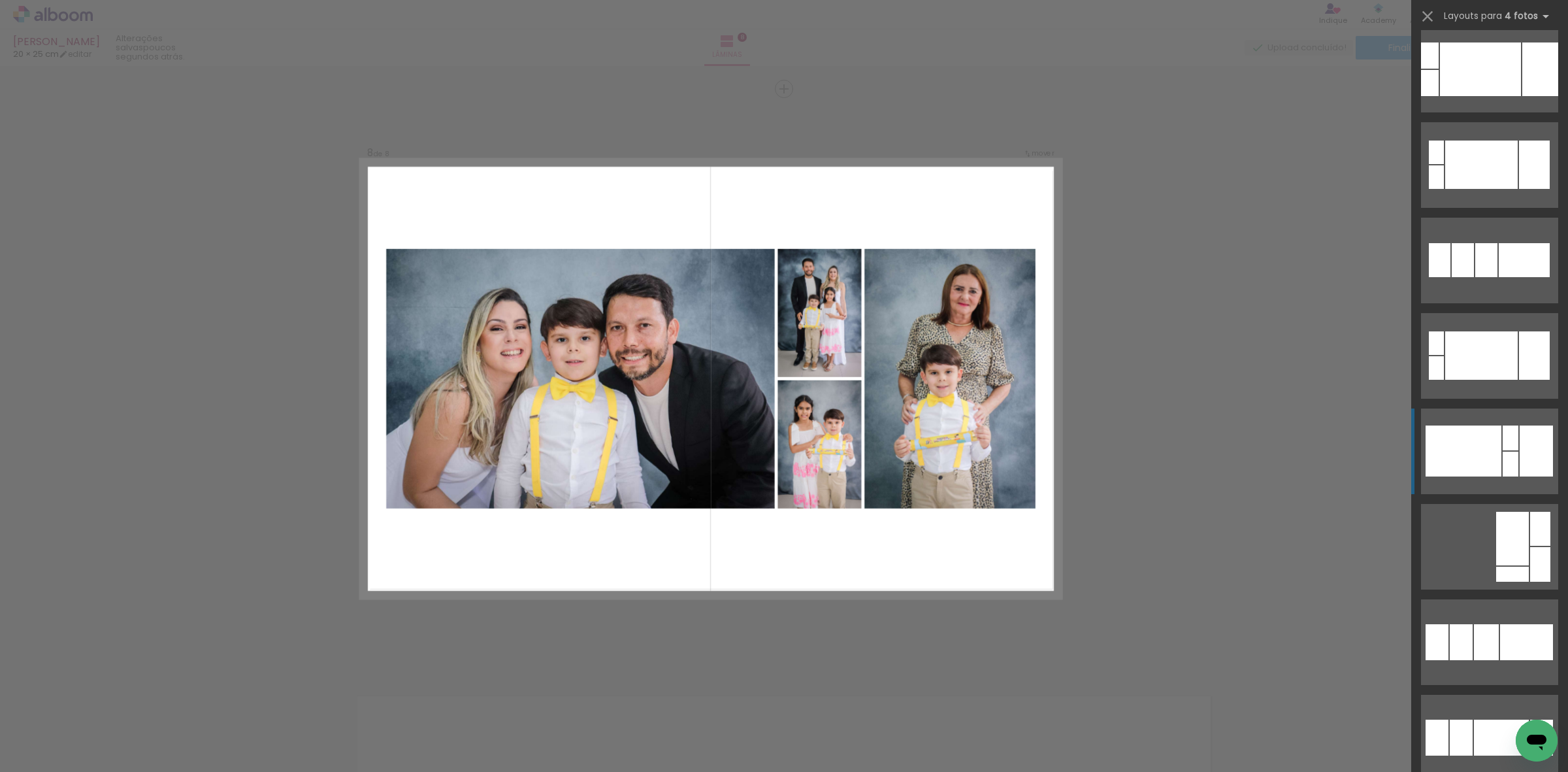
click at [1478, 453] on div at bounding box center [1464, 451] width 76 height 51
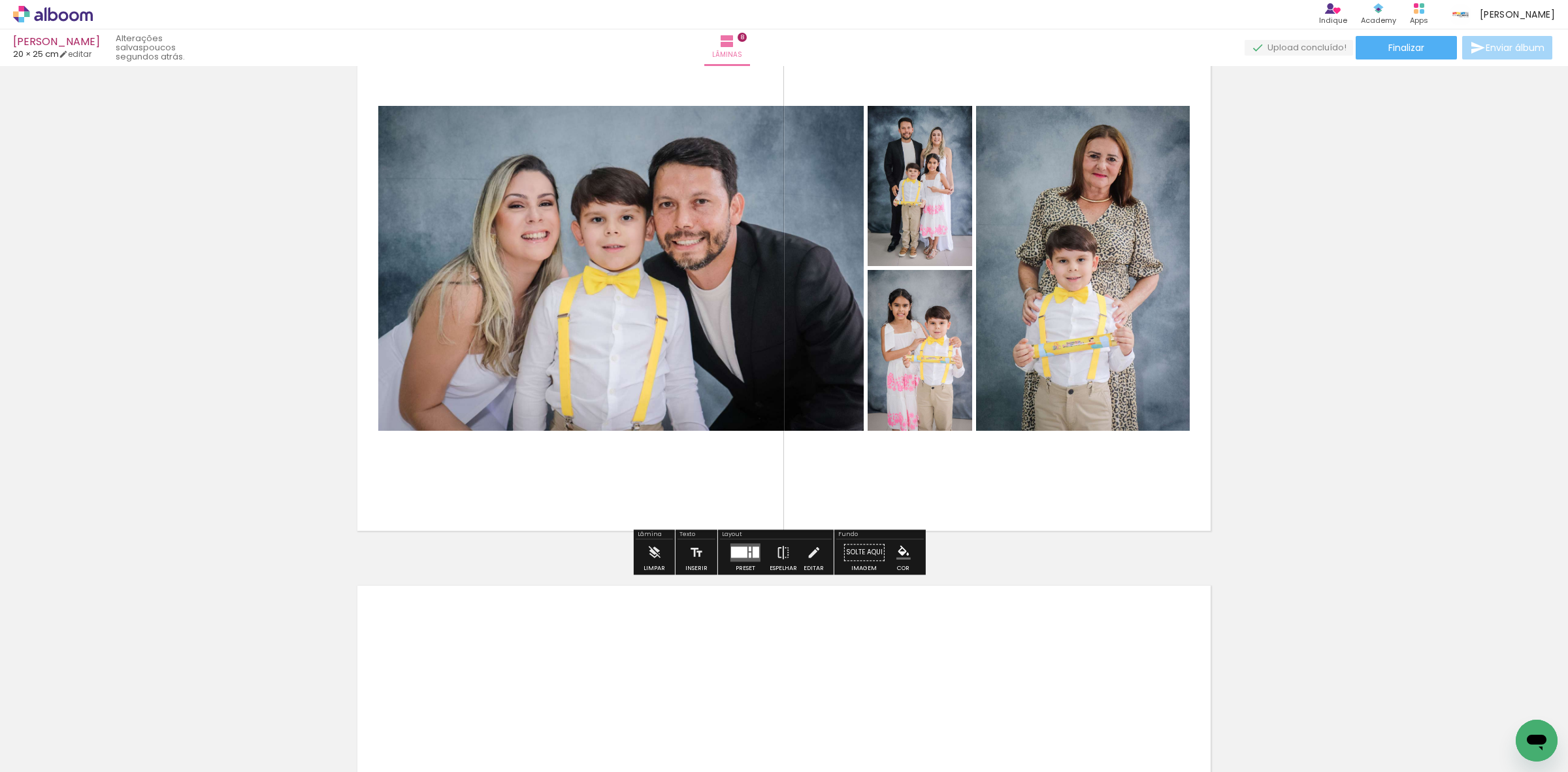
scroll to position [4220, 0]
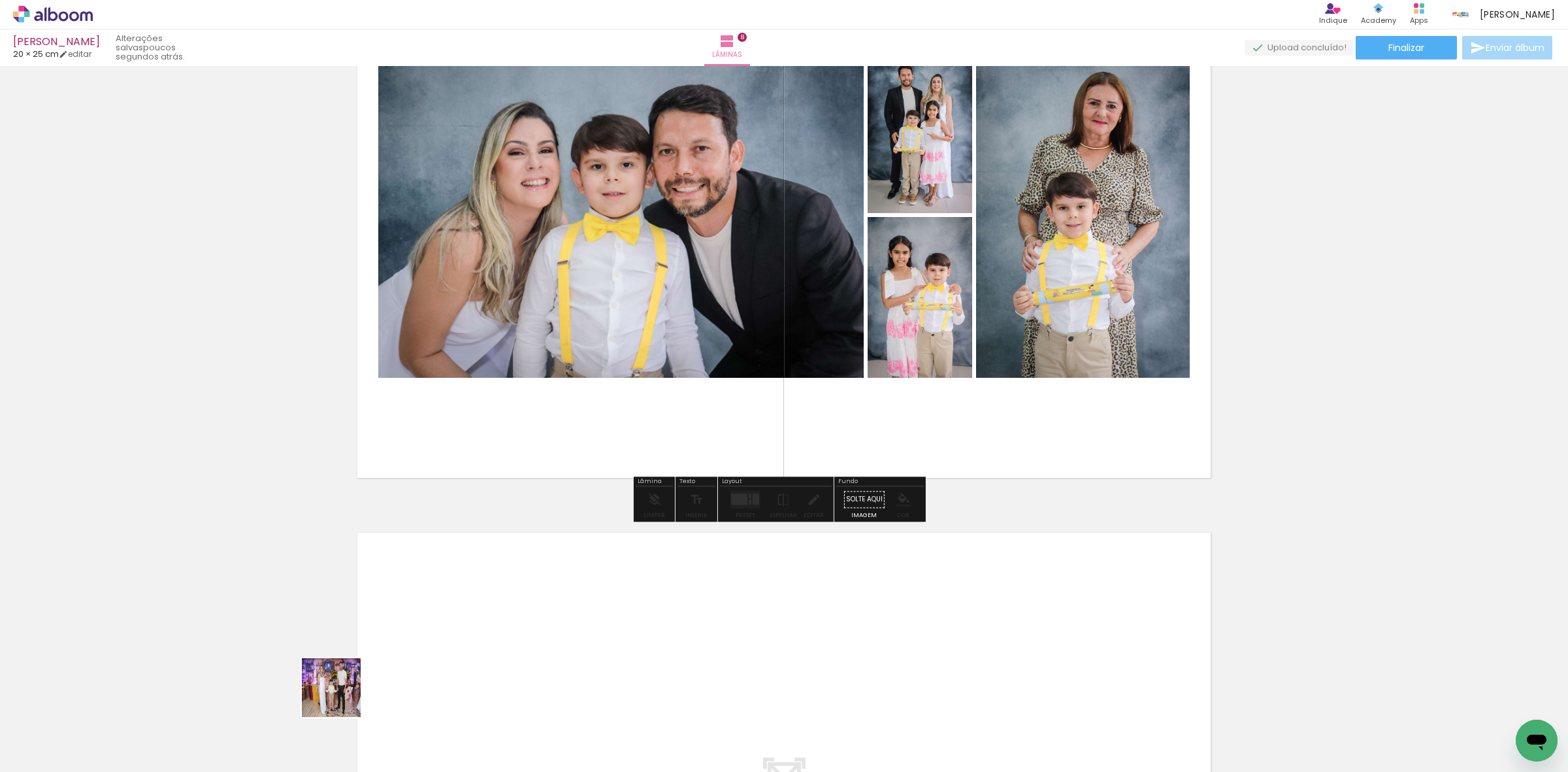
drag, startPoint x: 294, startPoint y: 734, endPoint x: 394, endPoint y: 636, distance: 140.0
click at [394, 636] on quentale-workspace at bounding box center [784, 386] width 1568 height 772
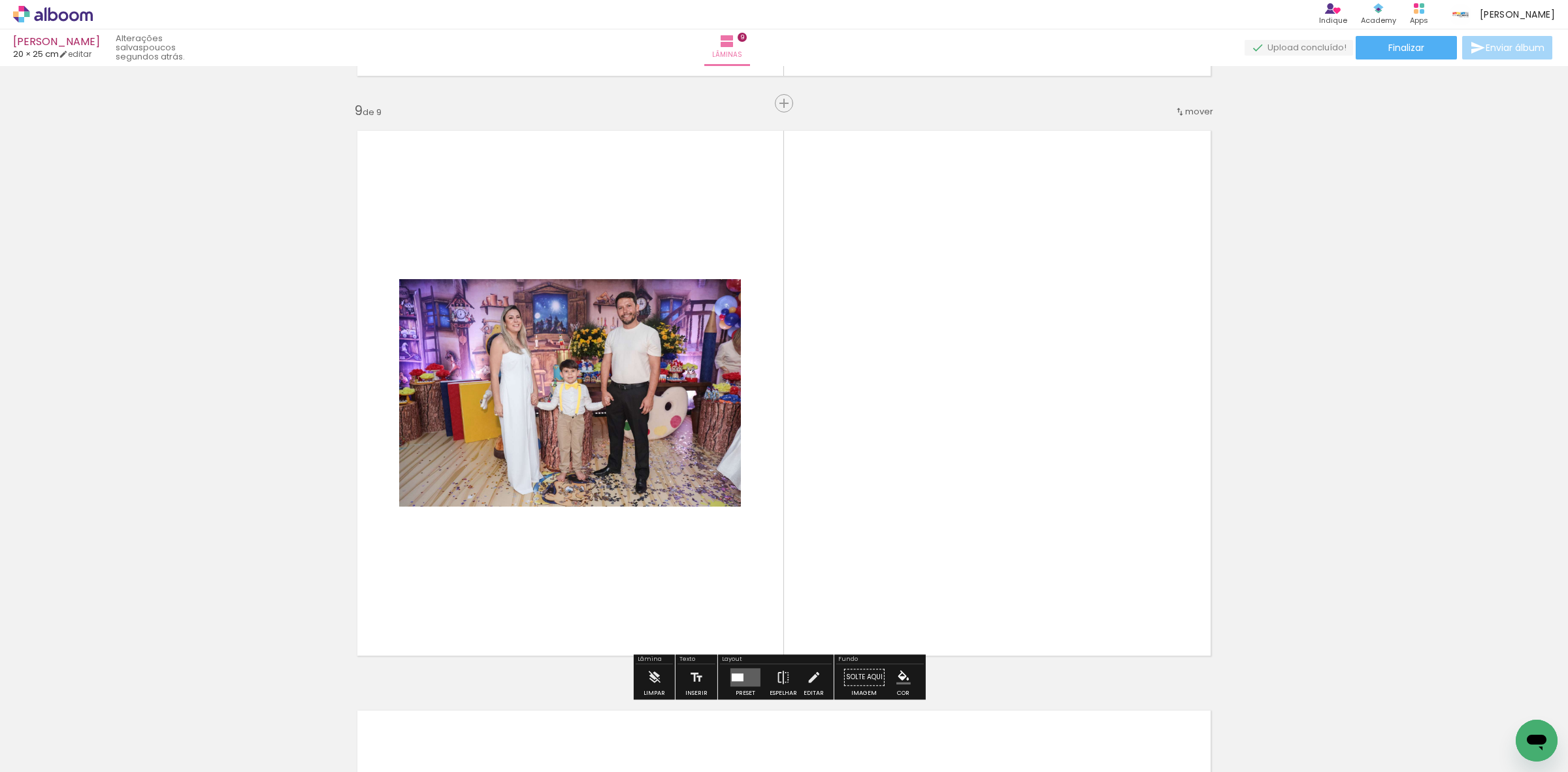
scroll to position [4638, 0]
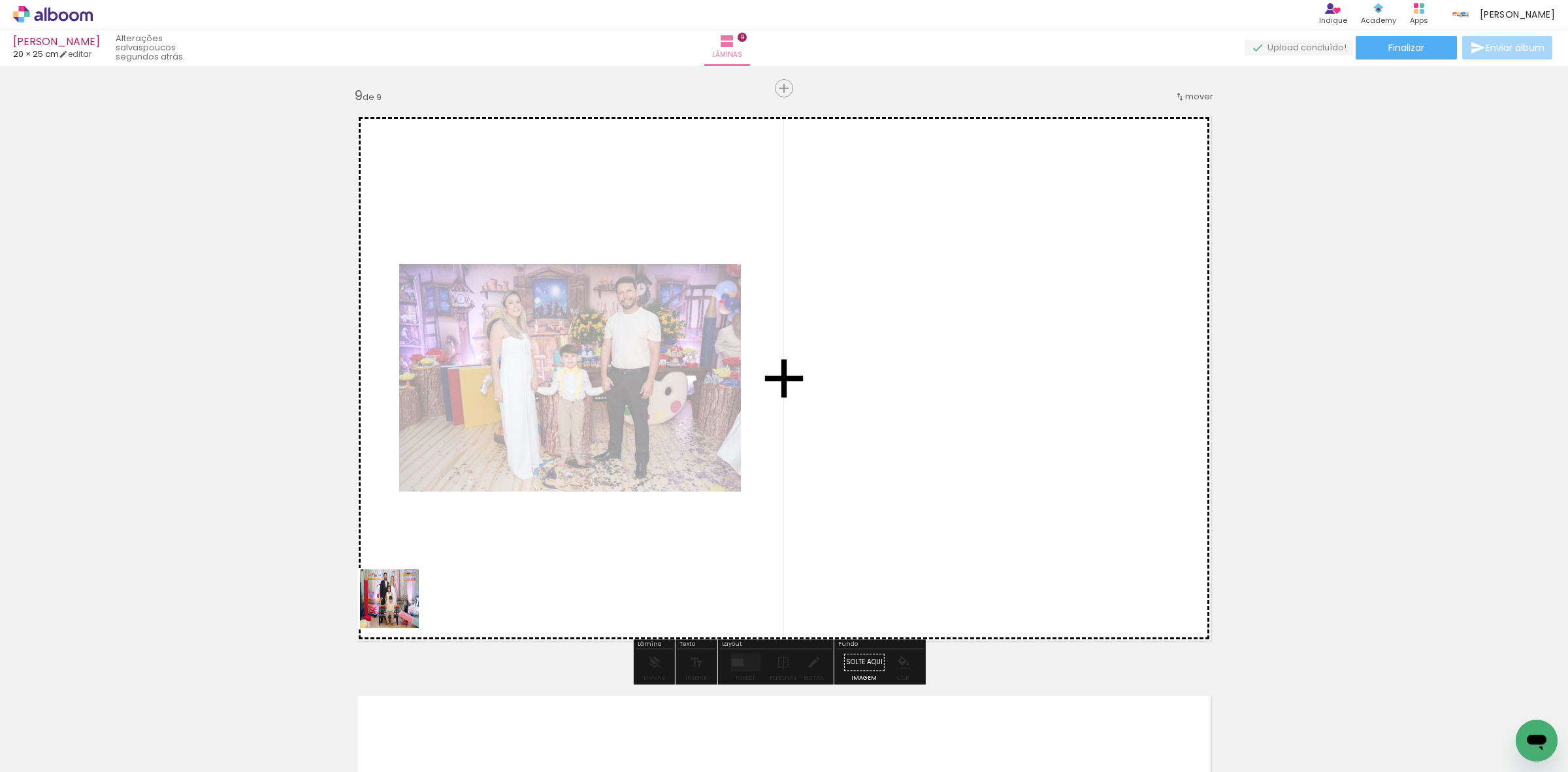
drag, startPoint x: 288, startPoint y: 737, endPoint x: 513, endPoint y: 472, distance: 347.6
click at [582, 404] on quentale-workspace at bounding box center [784, 386] width 1568 height 772
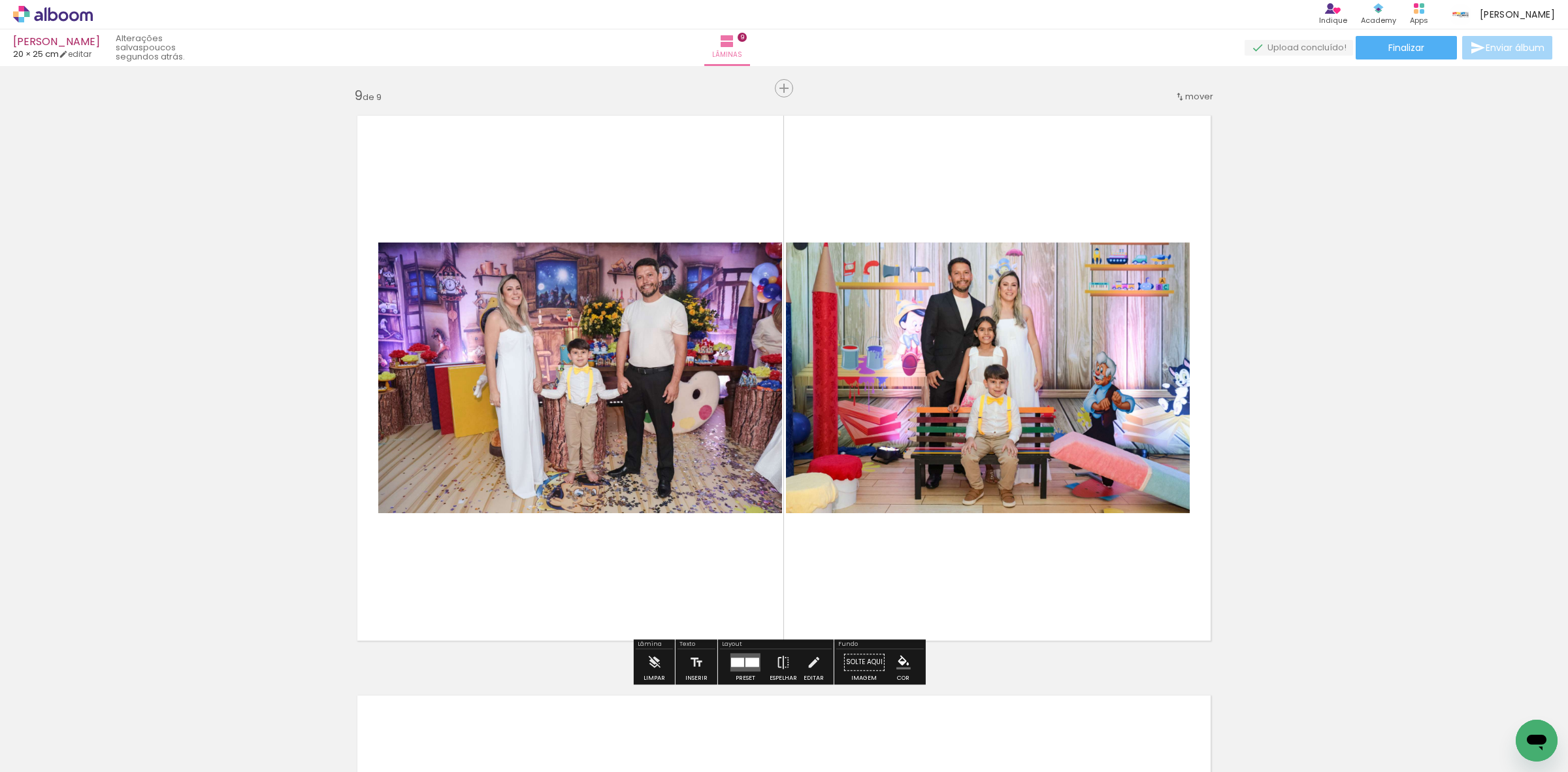
drag, startPoint x: 289, startPoint y: 704, endPoint x: 431, endPoint y: 616, distance: 167.1
click at [618, 462] on quentale-workspace at bounding box center [784, 386] width 1568 height 772
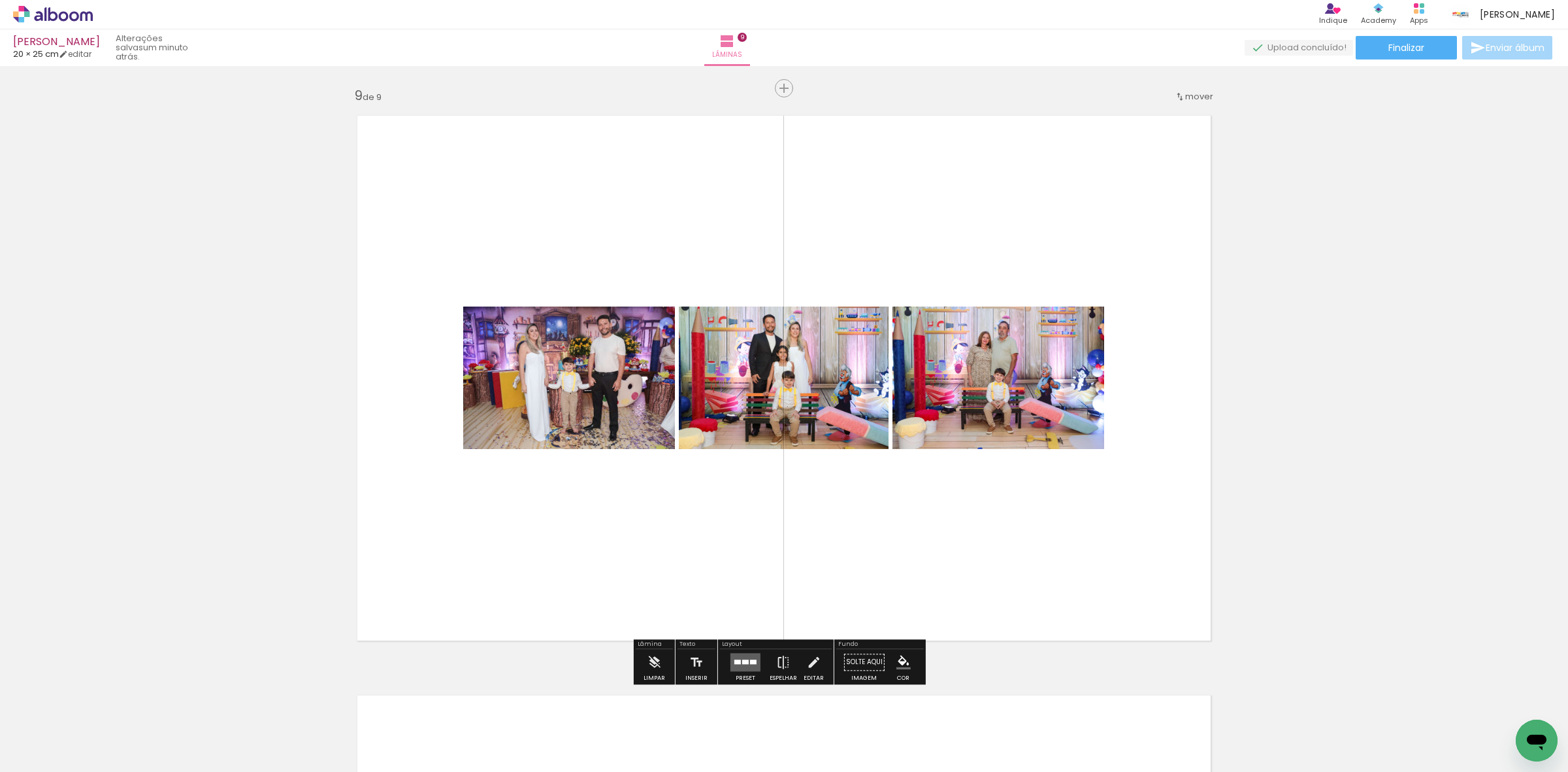
drag, startPoint x: 288, startPoint y: 742, endPoint x: 580, endPoint y: 534, distance: 358.5
click at [580, 534] on quentale-workspace at bounding box center [784, 386] width 1568 height 772
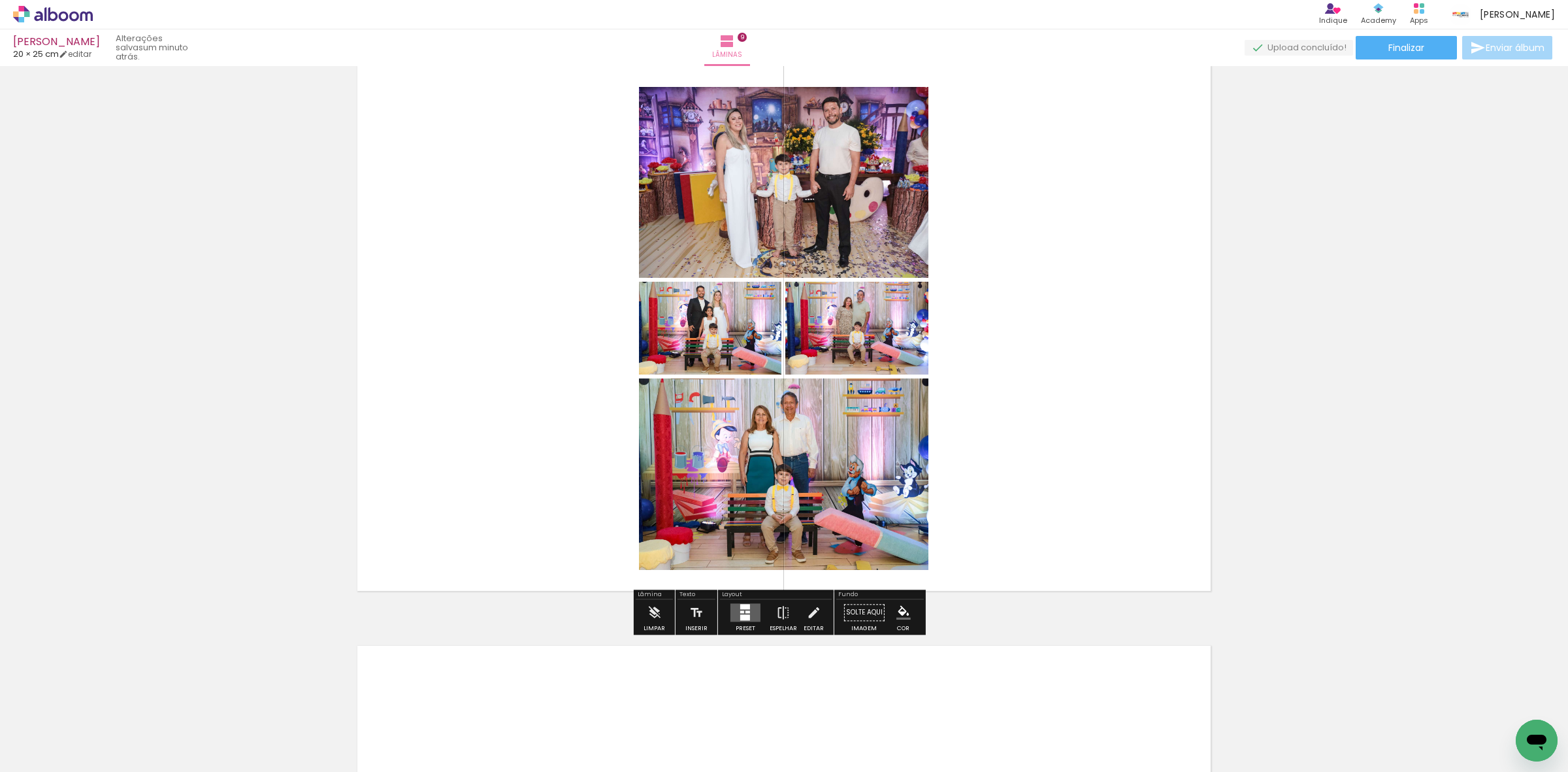
scroll to position [4801, 0]
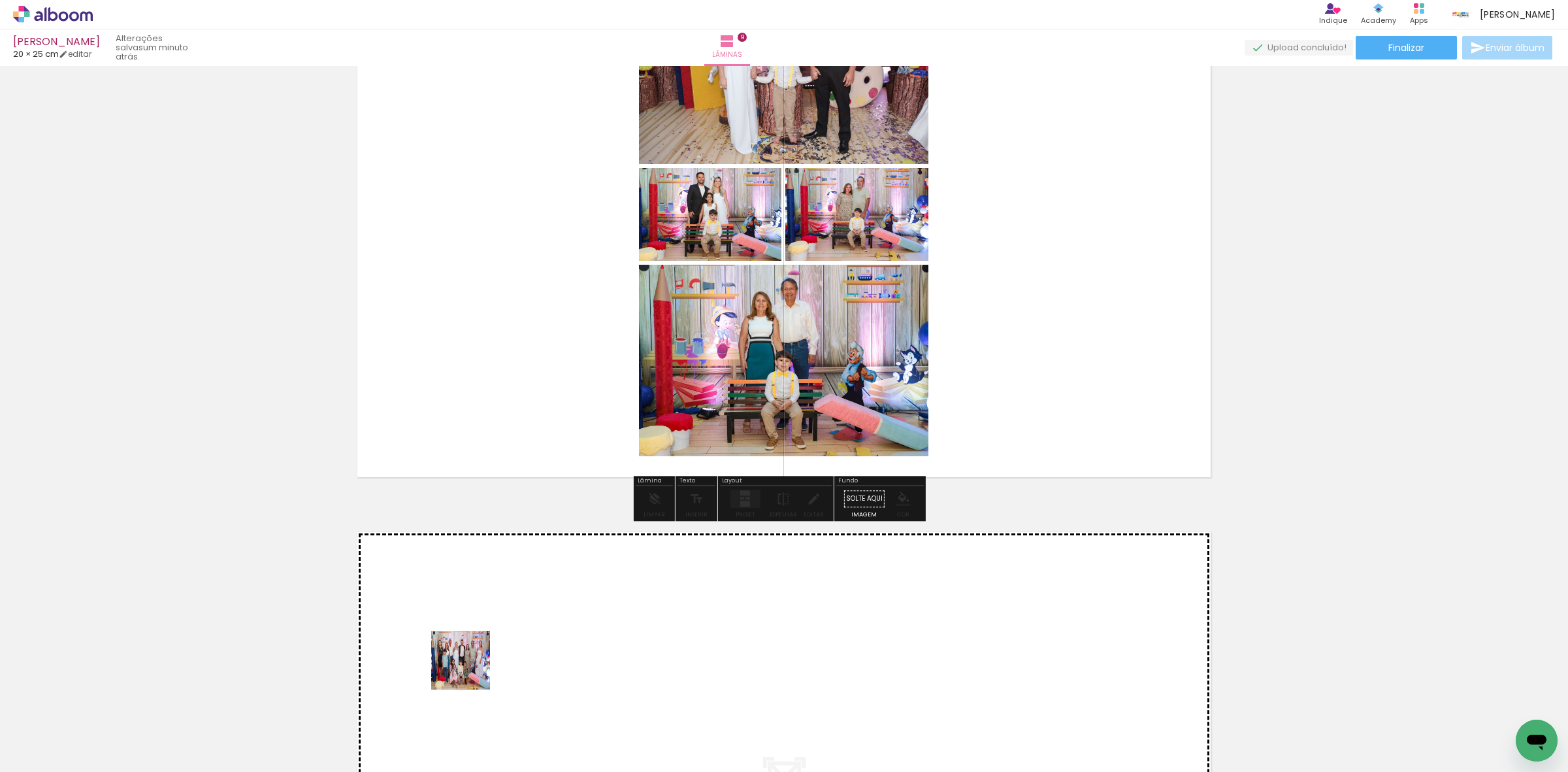
drag, startPoint x: 283, startPoint y: 730, endPoint x: 642, endPoint y: 621, distance: 375.2
click at [642, 621] on quentale-workspace at bounding box center [784, 386] width 1568 height 772
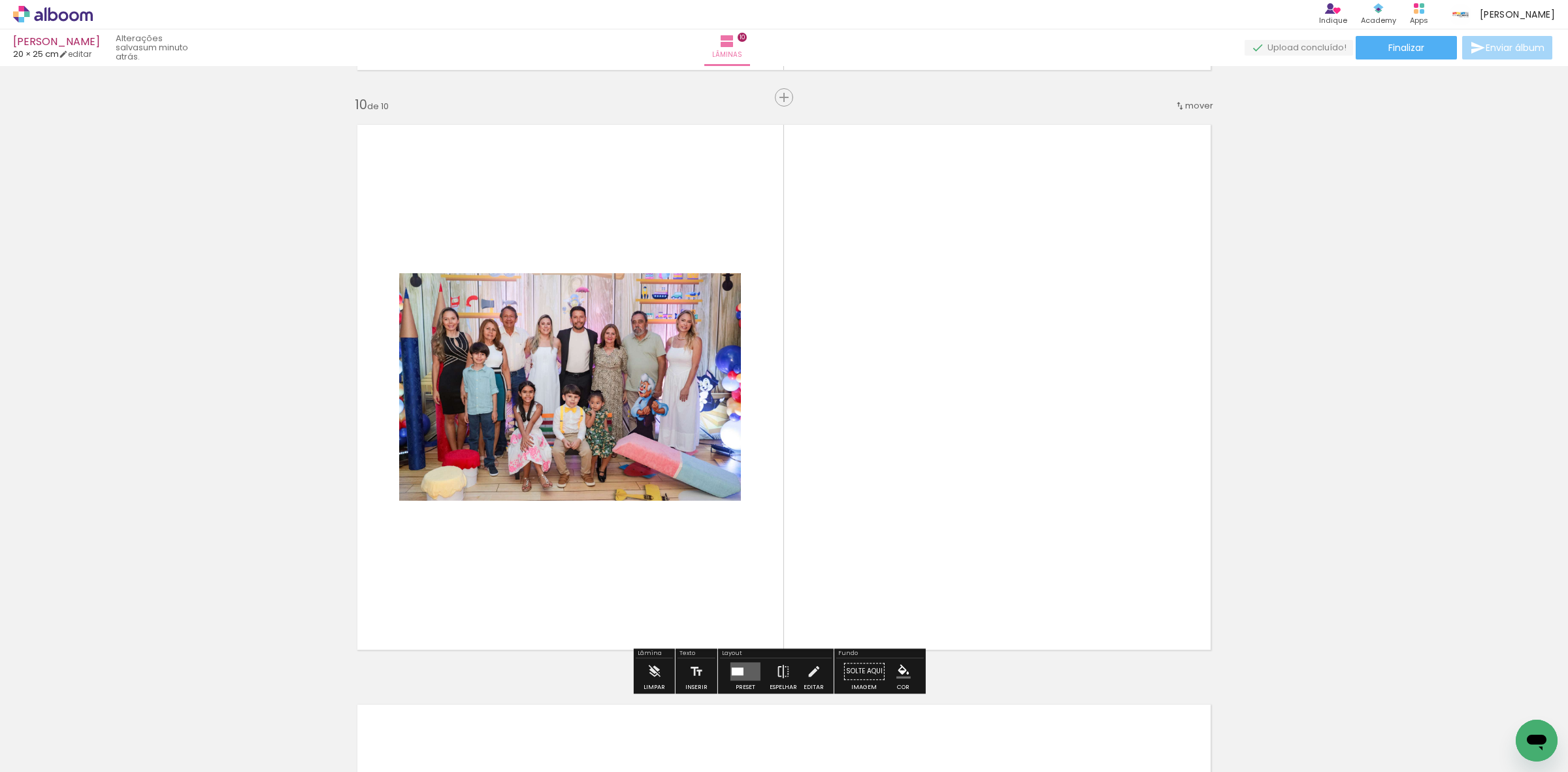
scroll to position [5217, 0]
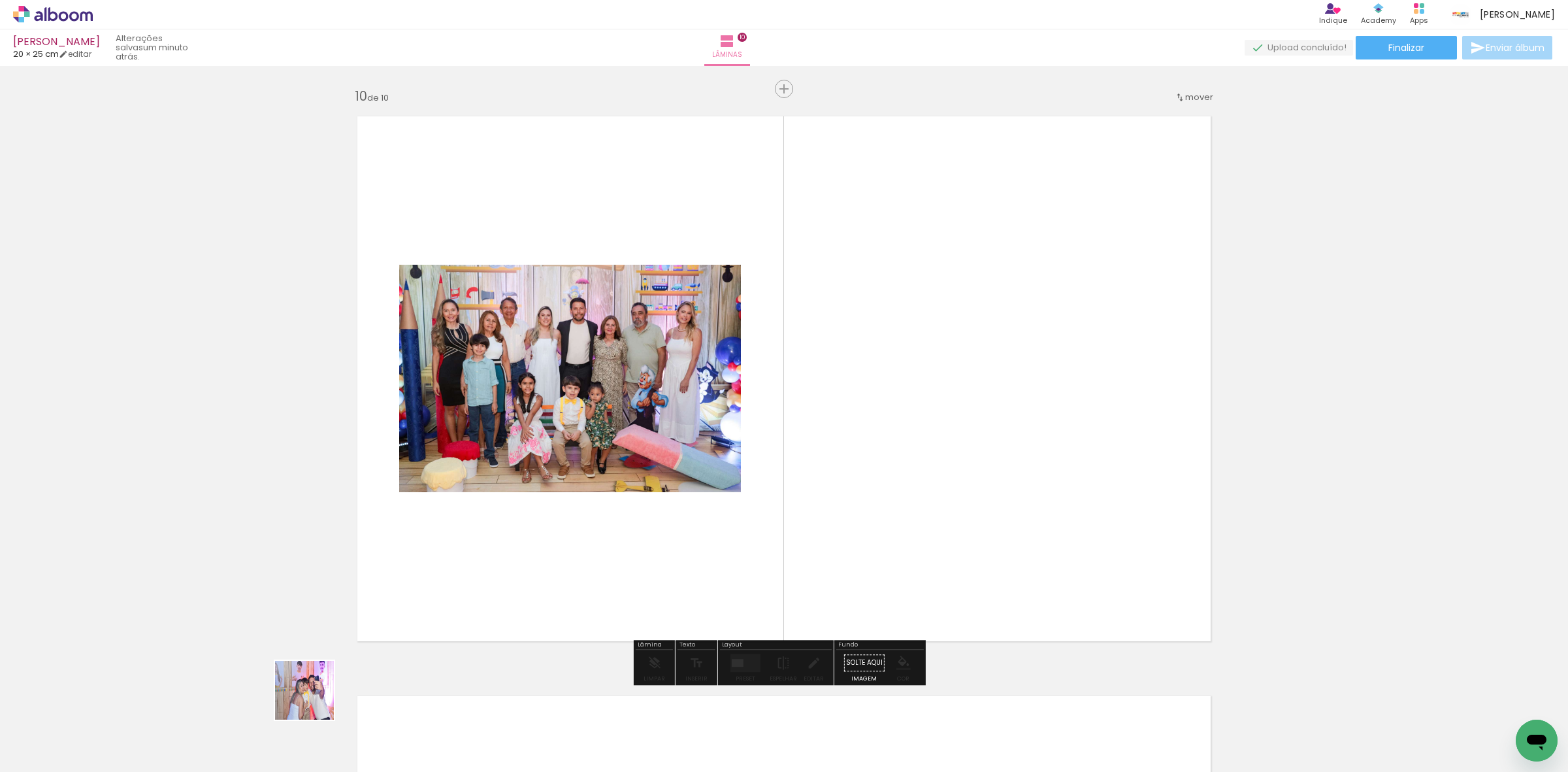
drag, startPoint x: 314, startPoint y: 700, endPoint x: 478, endPoint y: 541, distance: 228.4
click at [599, 431] on quentale-workspace at bounding box center [784, 386] width 1568 height 772
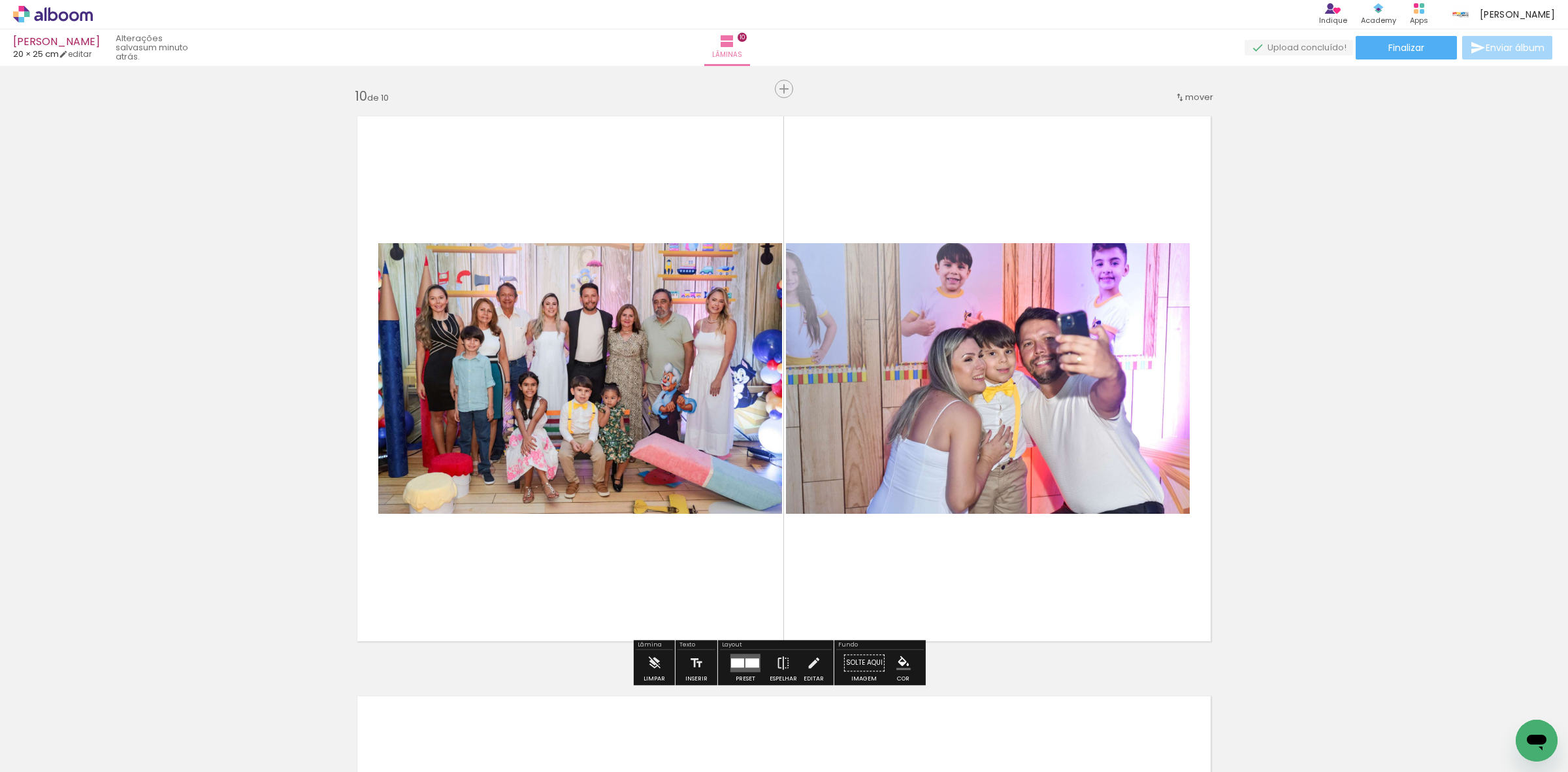
drag, startPoint x: 283, startPoint y: 727, endPoint x: 485, endPoint y: 524, distance: 286.4
click at [533, 489] on quentale-workspace at bounding box center [784, 386] width 1568 height 772
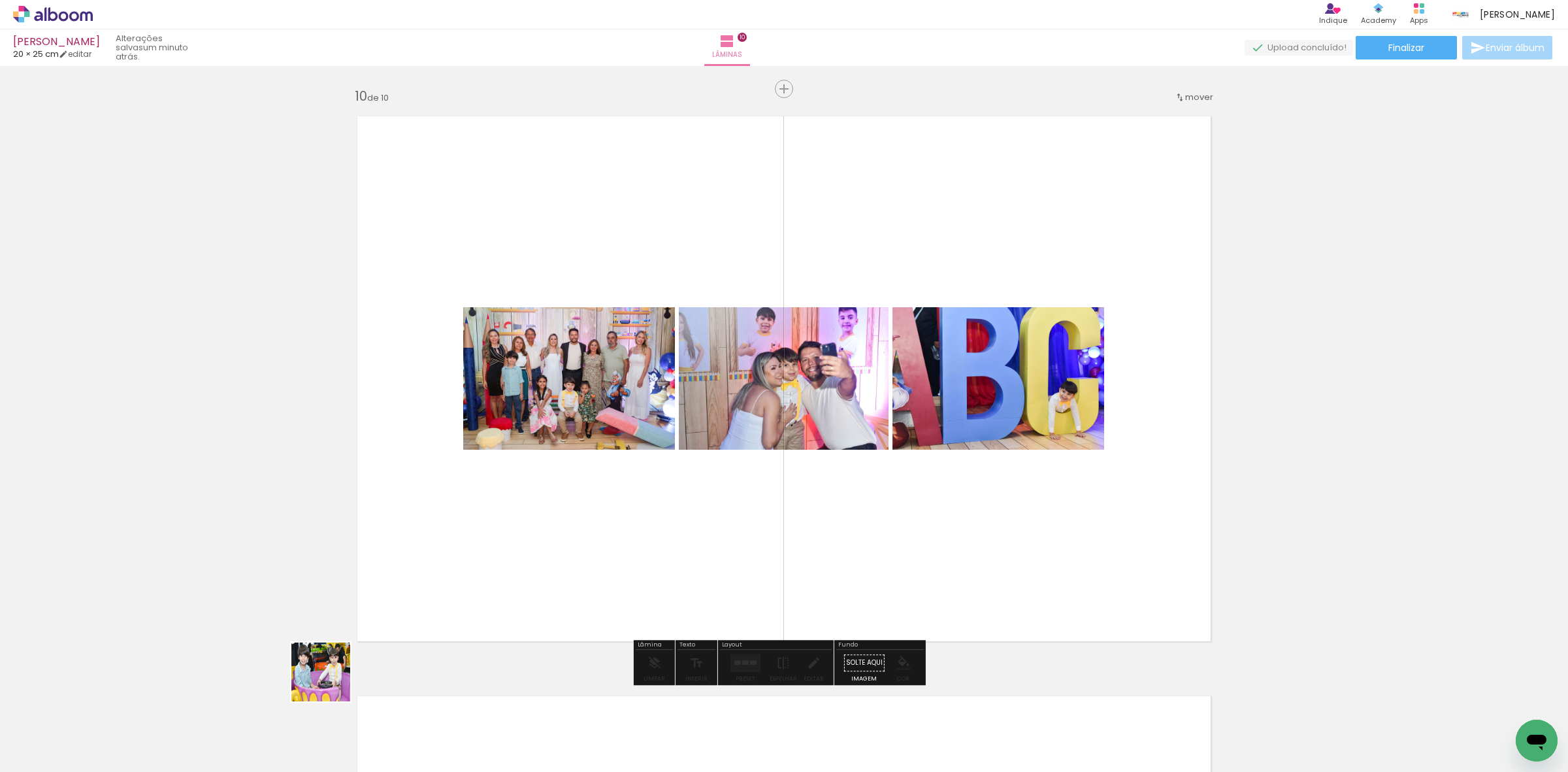
drag, startPoint x: 331, startPoint y: 682, endPoint x: 606, endPoint y: 413, distance: 384.7
click at [575, 442] on quentale-workspace at bounding box center [784, 386] width 1568 height 772
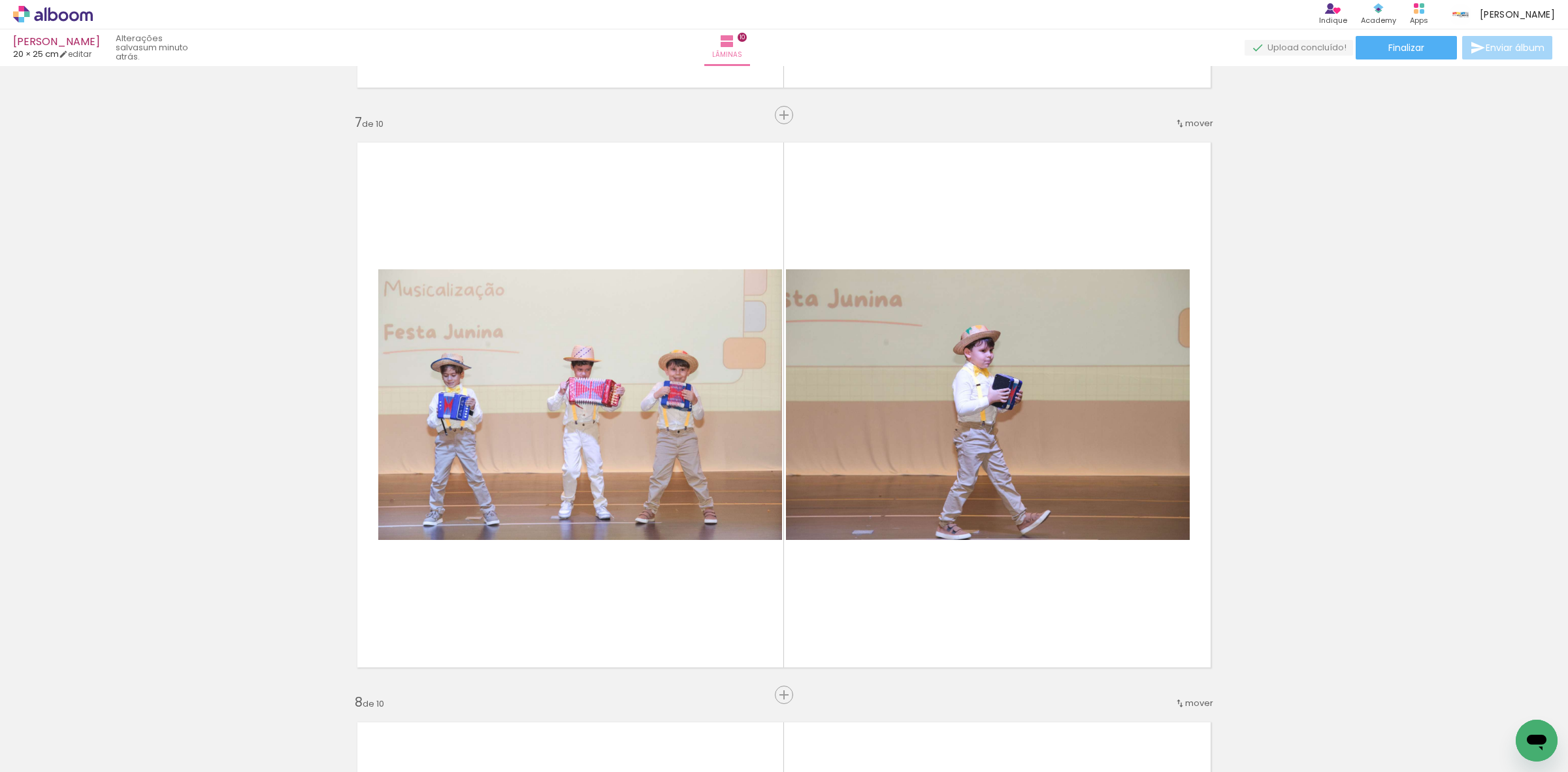
scroll to position [3419, 0]
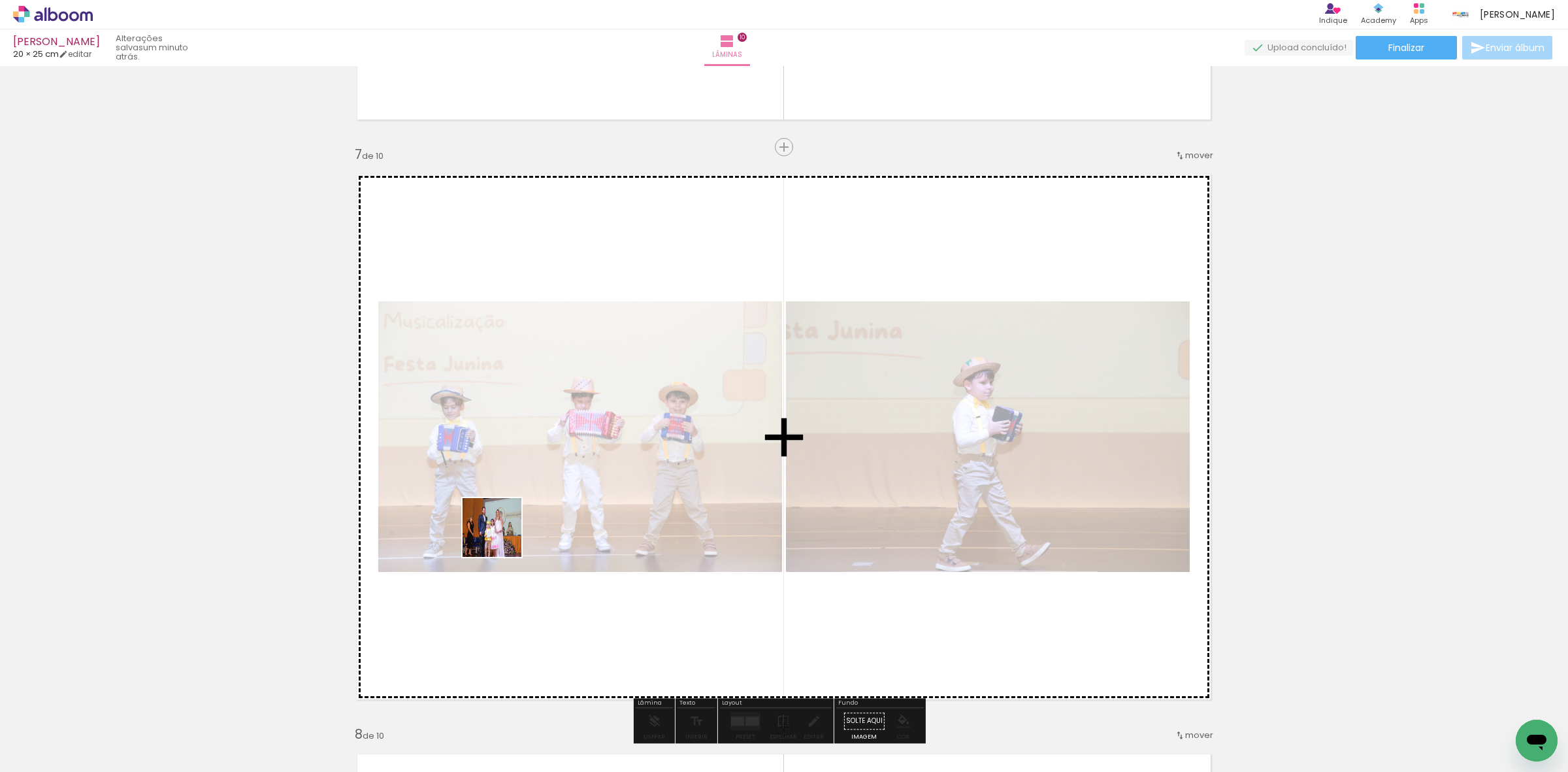
drag, startPoint x: 374, startPoint y: 602, endPoint x: 167, endPoint y: 739, distance: 248.2
click at [519, 527] on quentale-workspace at bounding box center [784, 386] width 1568 height 772
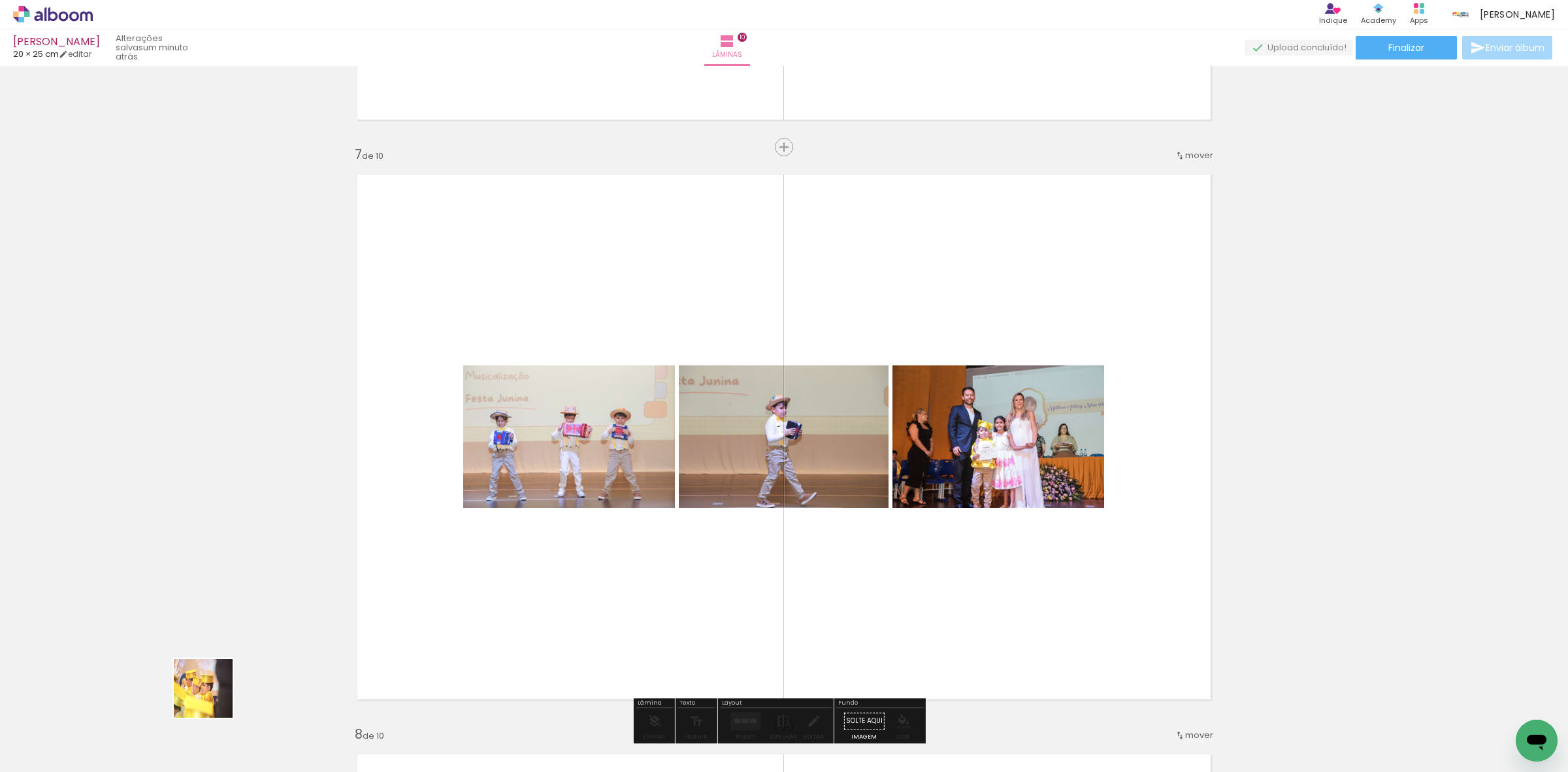
drag, startPoint x: 158, startPoint y: 742, endPoint x: 596, endPoint y: 533, distance: 485.3
click at [531, 526] on quentale-workspace at bounding box center [784, 386] width 1568 height 772
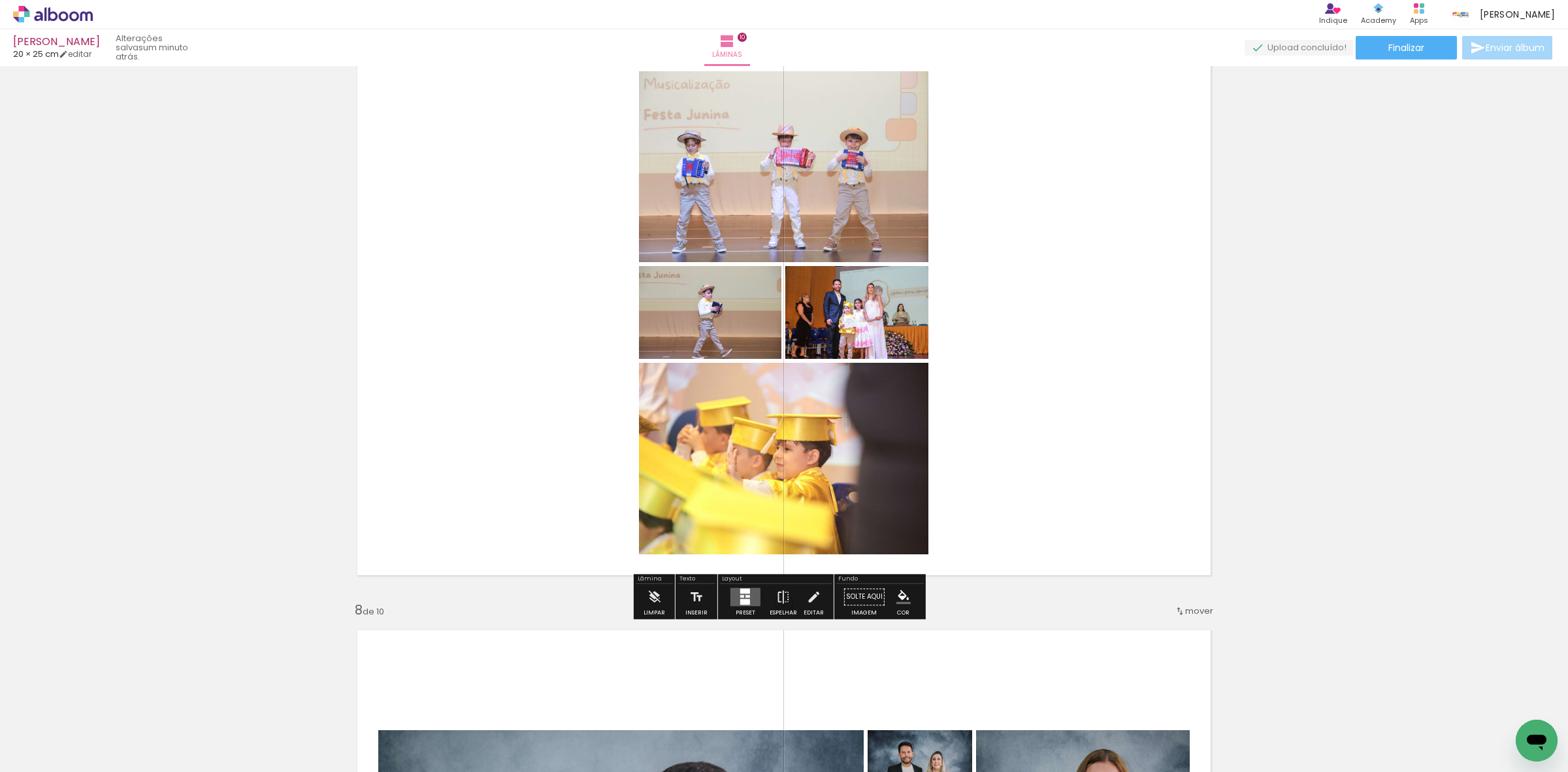
scroll to position [3583, 0]
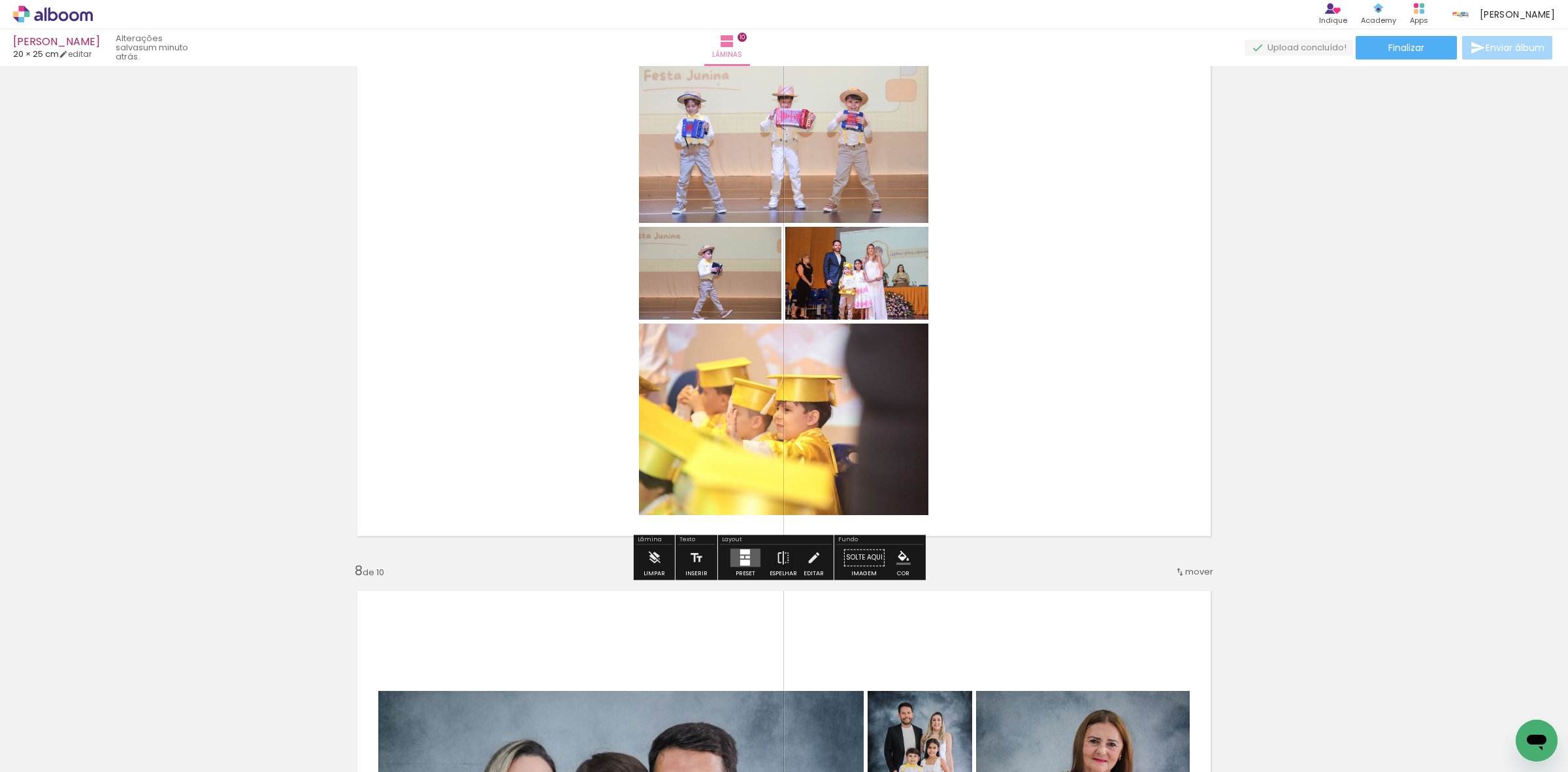
click at [734, 557] on quentale-layouter at bounding box center [745, 557] width 30 height 18
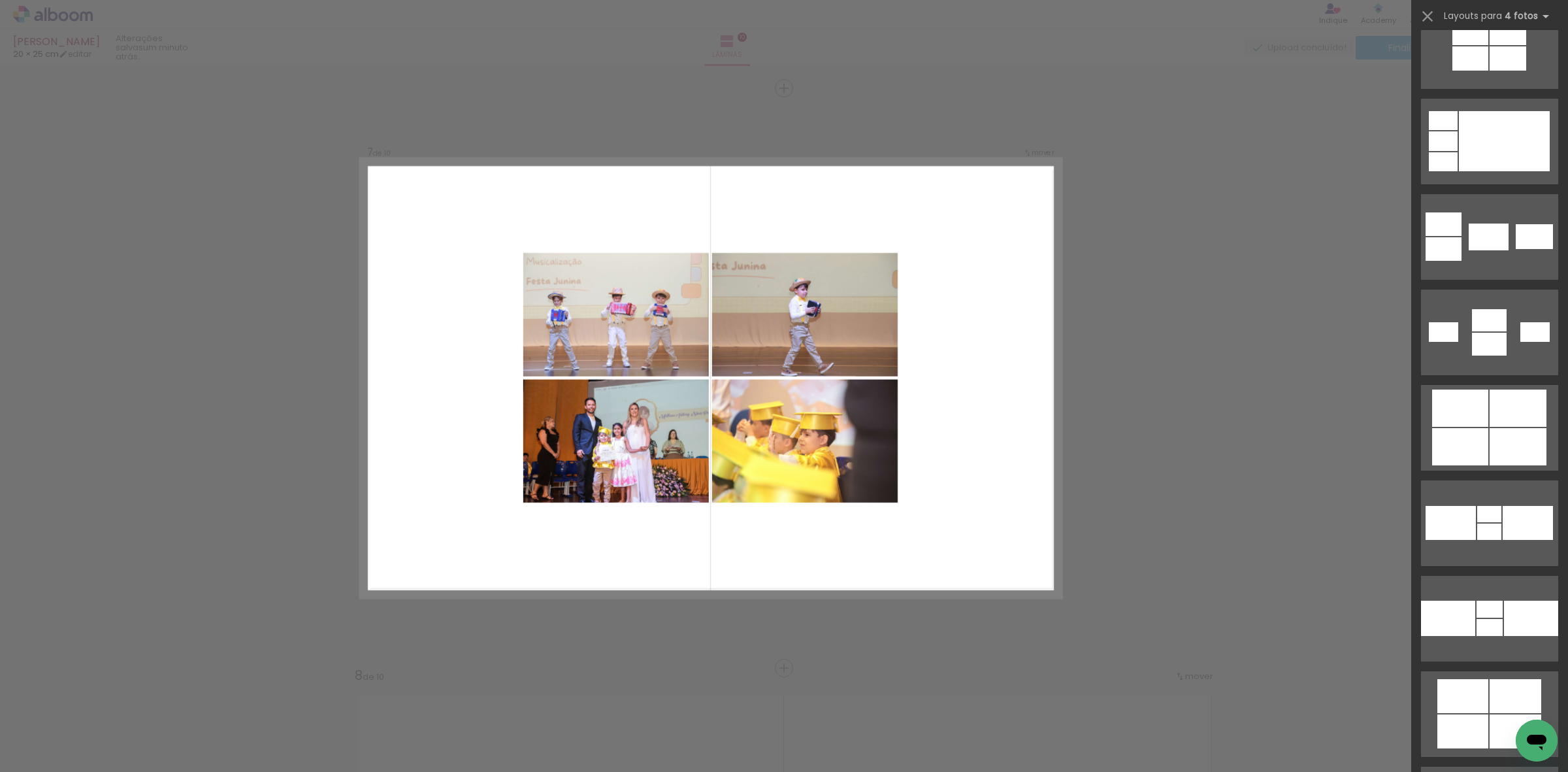
scroll to position [2696, 0]
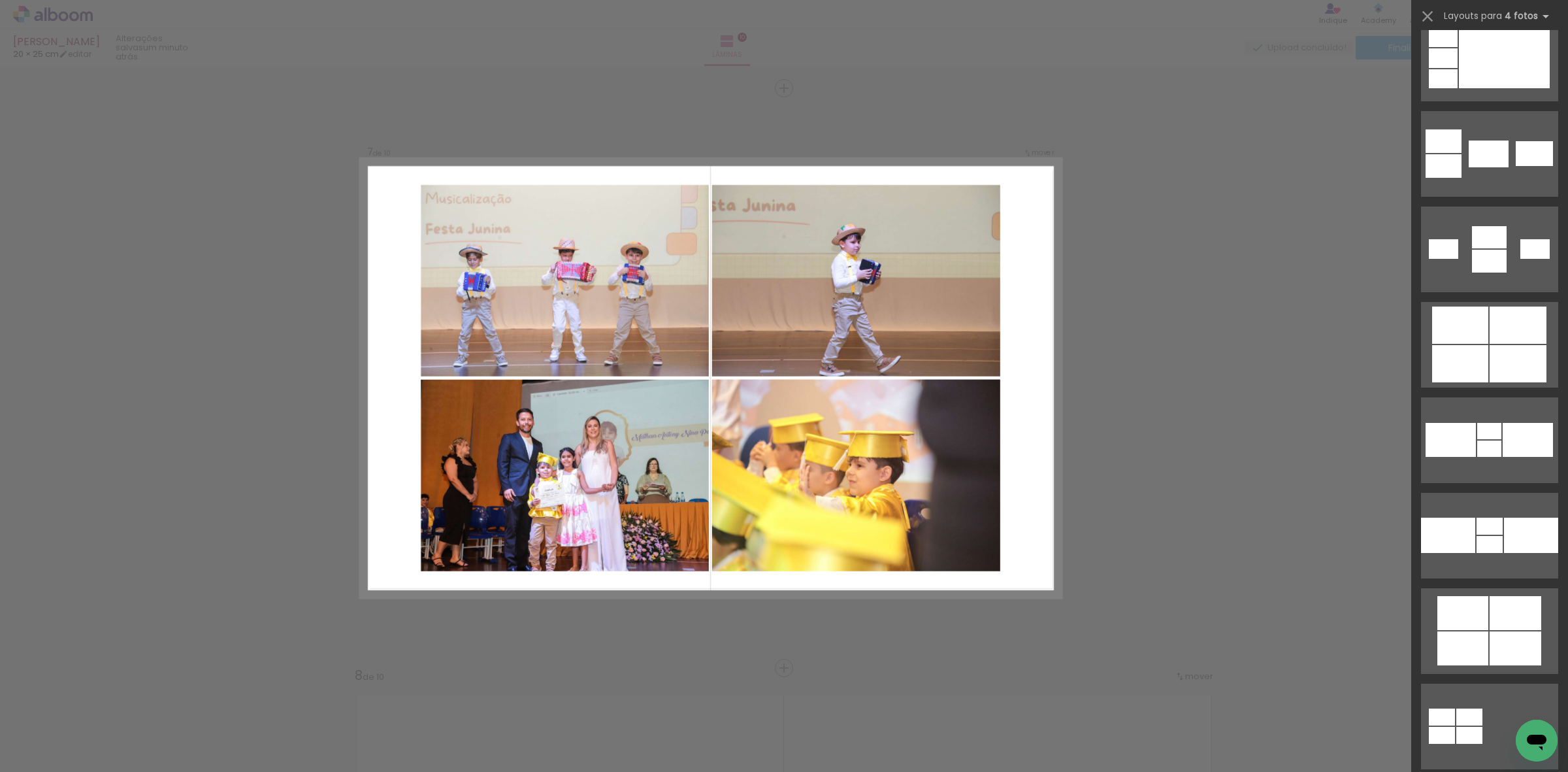
click at [1448, 331] on div at bounding box center [1460, 325] width 56 height 37
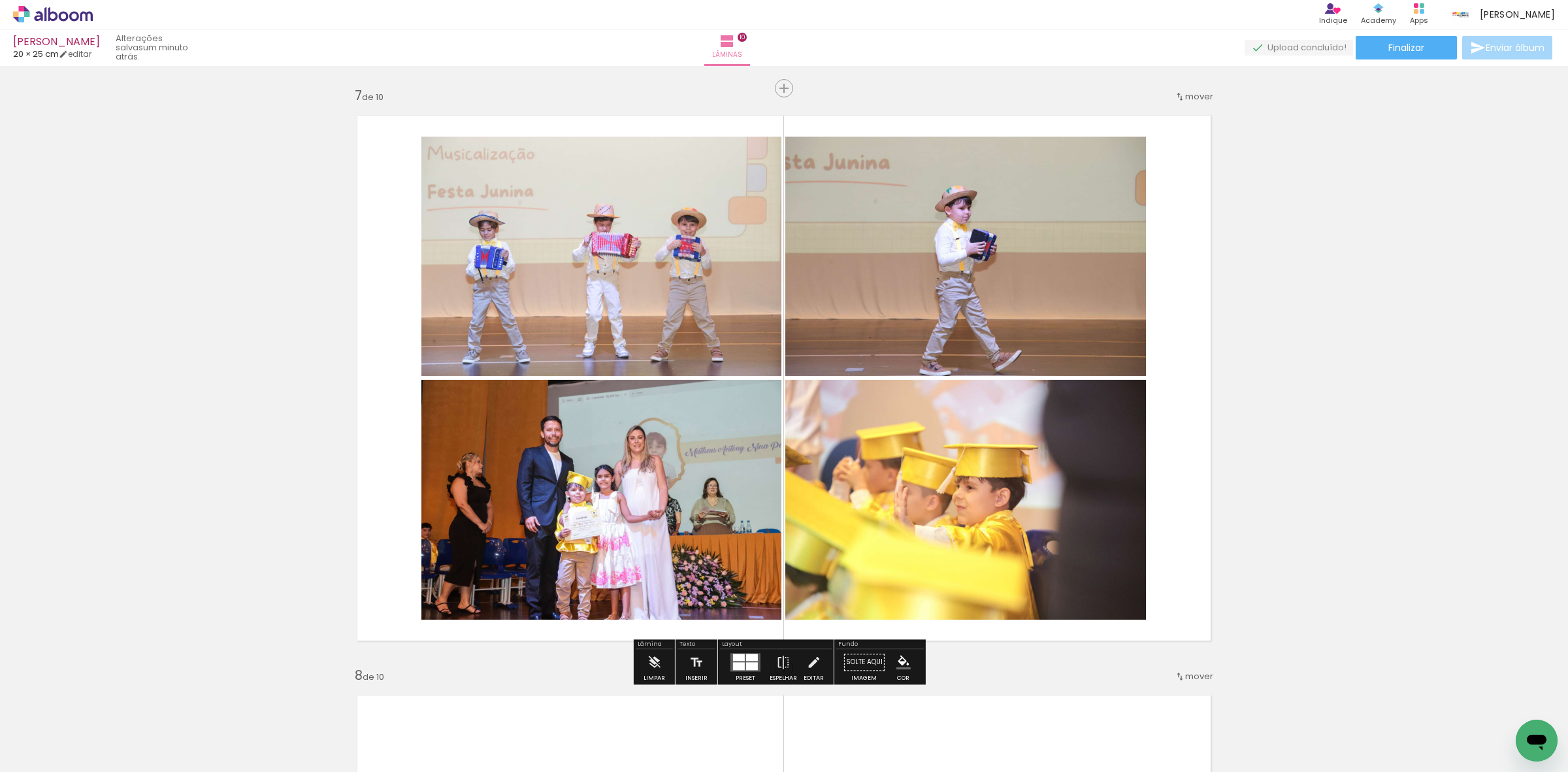
click at [1038, 277] on quentale-photo at bounding box center [965, 256] width 361 height 239
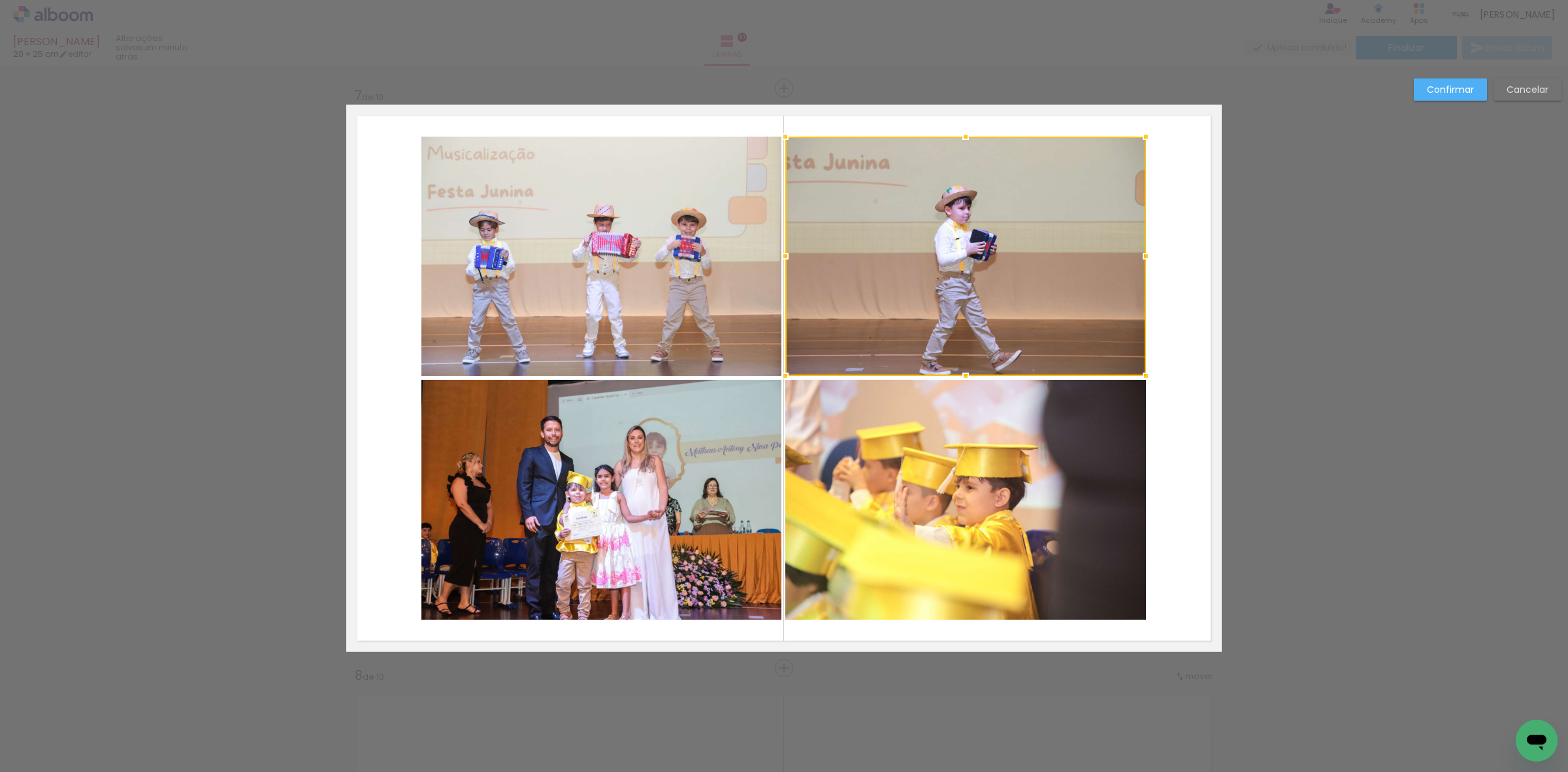
click at [950, 469] on quentale-photo at bounding box center [965, 500] width 361 height 240
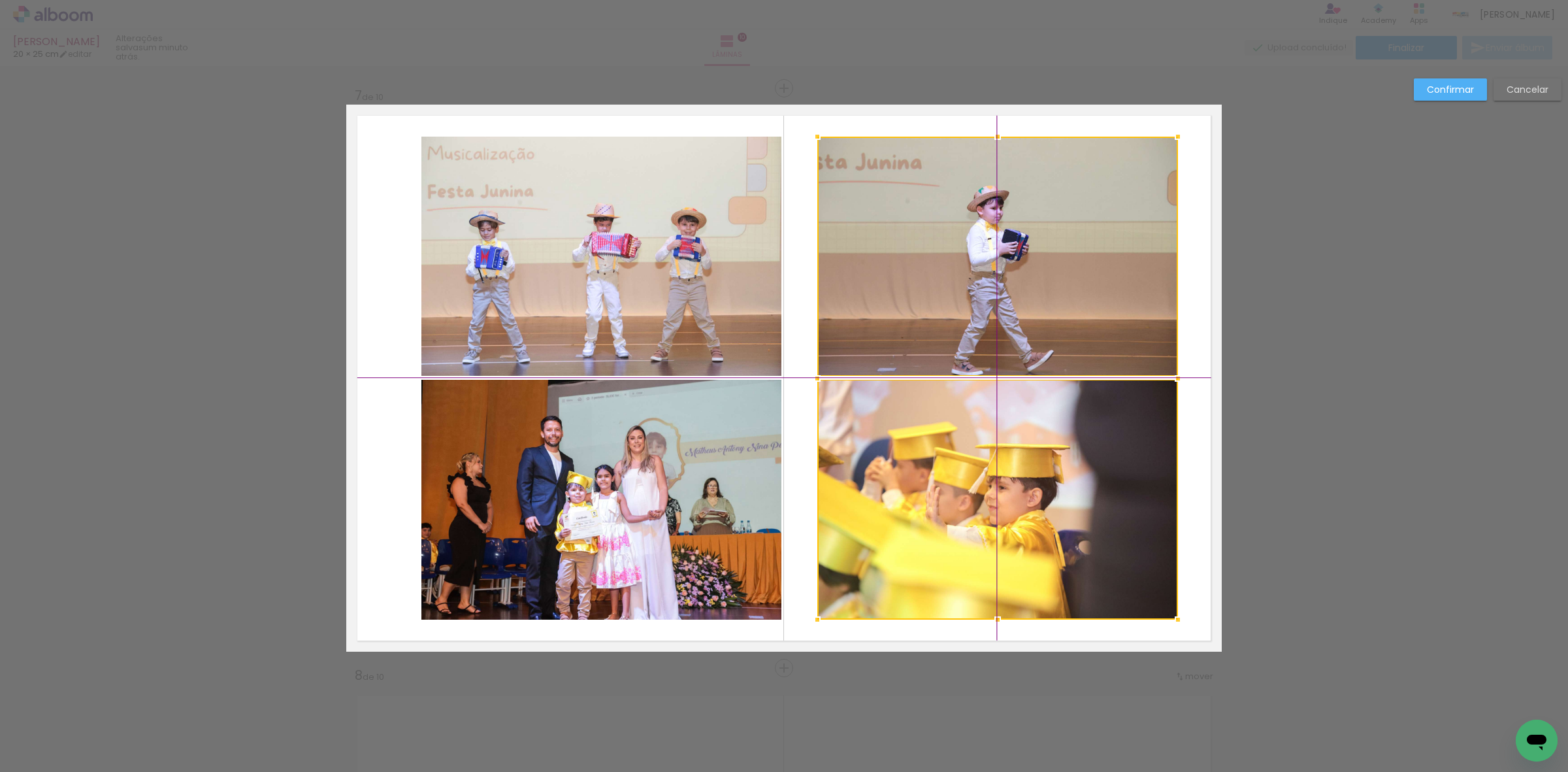
drag, startPoint x: 916, startPoint y: 485, endPoint x: 950, endPoint y: 491, distance: 34.5
click at [950, 491] on div at bounding box center [997, 378] width 361 height 483
click at [642, 306] on quentale-photo at bounding box center [601, 256] width 360 height 239
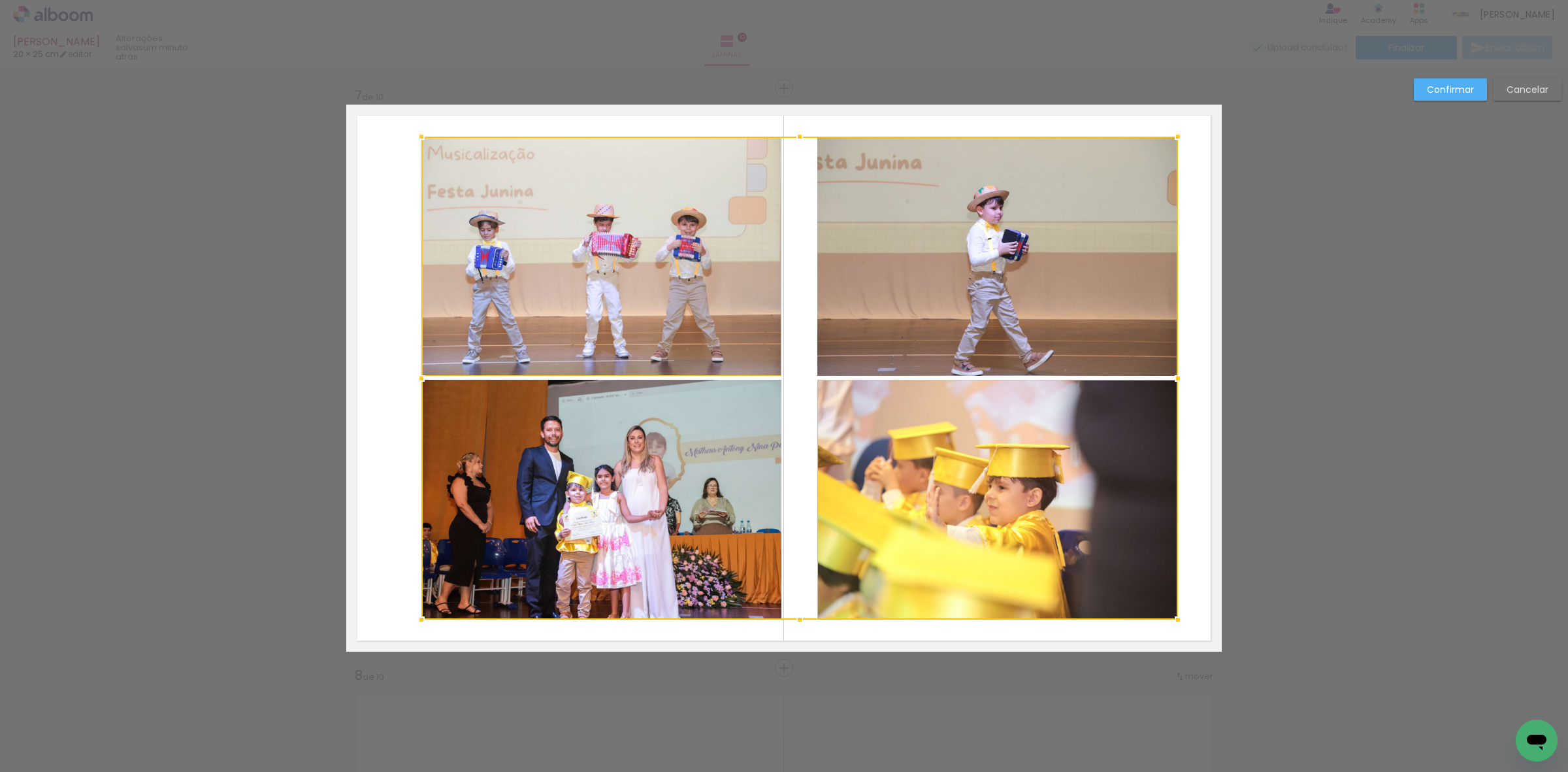
click at [614, 514] on div at bounding box center [800, 378] width 757 height 483
click at [656, 511] on div at bounding box center [800, 378] width 757 height 483
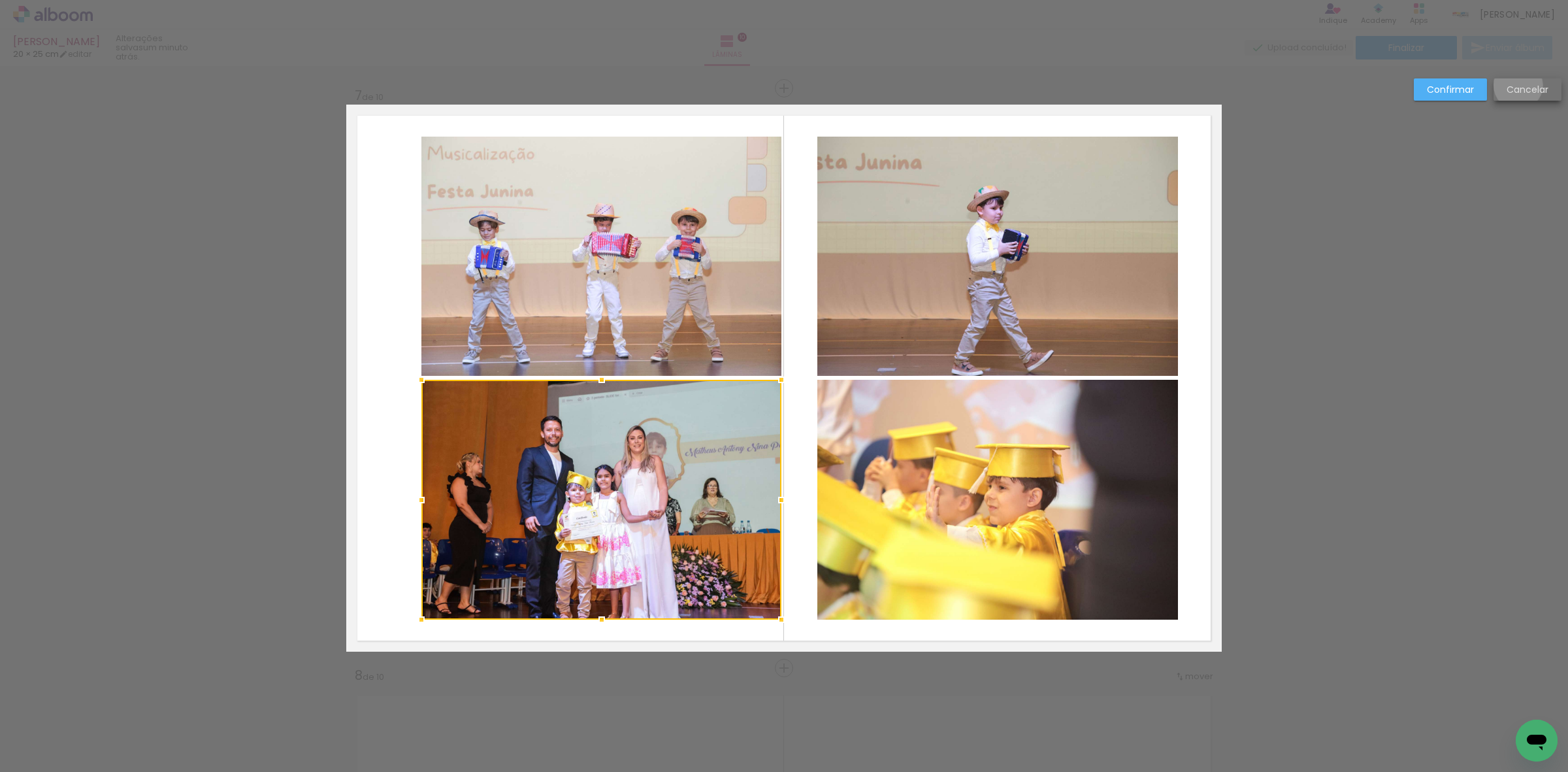
click at [0, 0] on slot "Cancelar" at bounding box center [0, 0] width 0 height 0
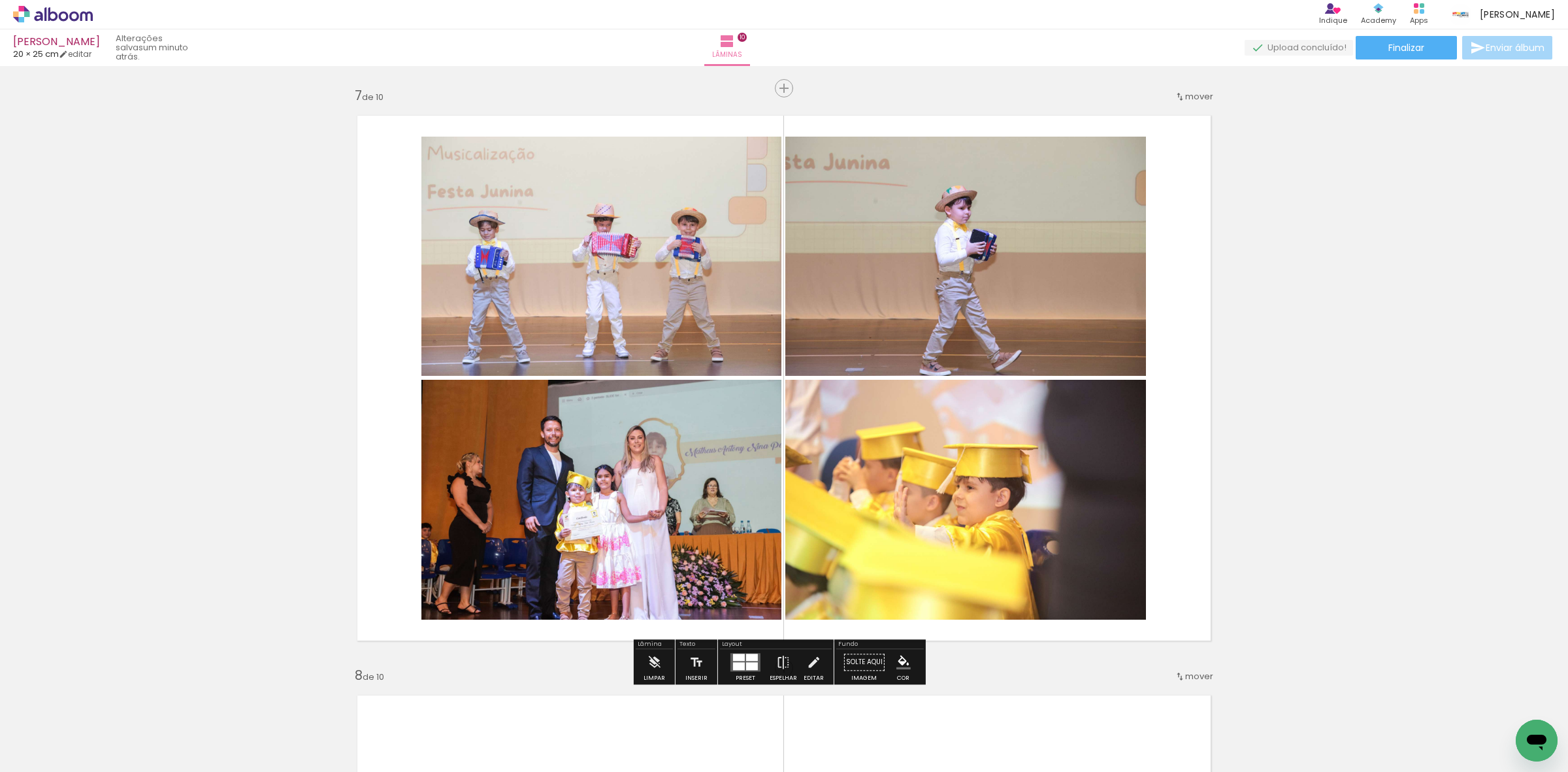
click at [895, 301] on quentale-photo at bounding box center [965, 256] width 361 height 239
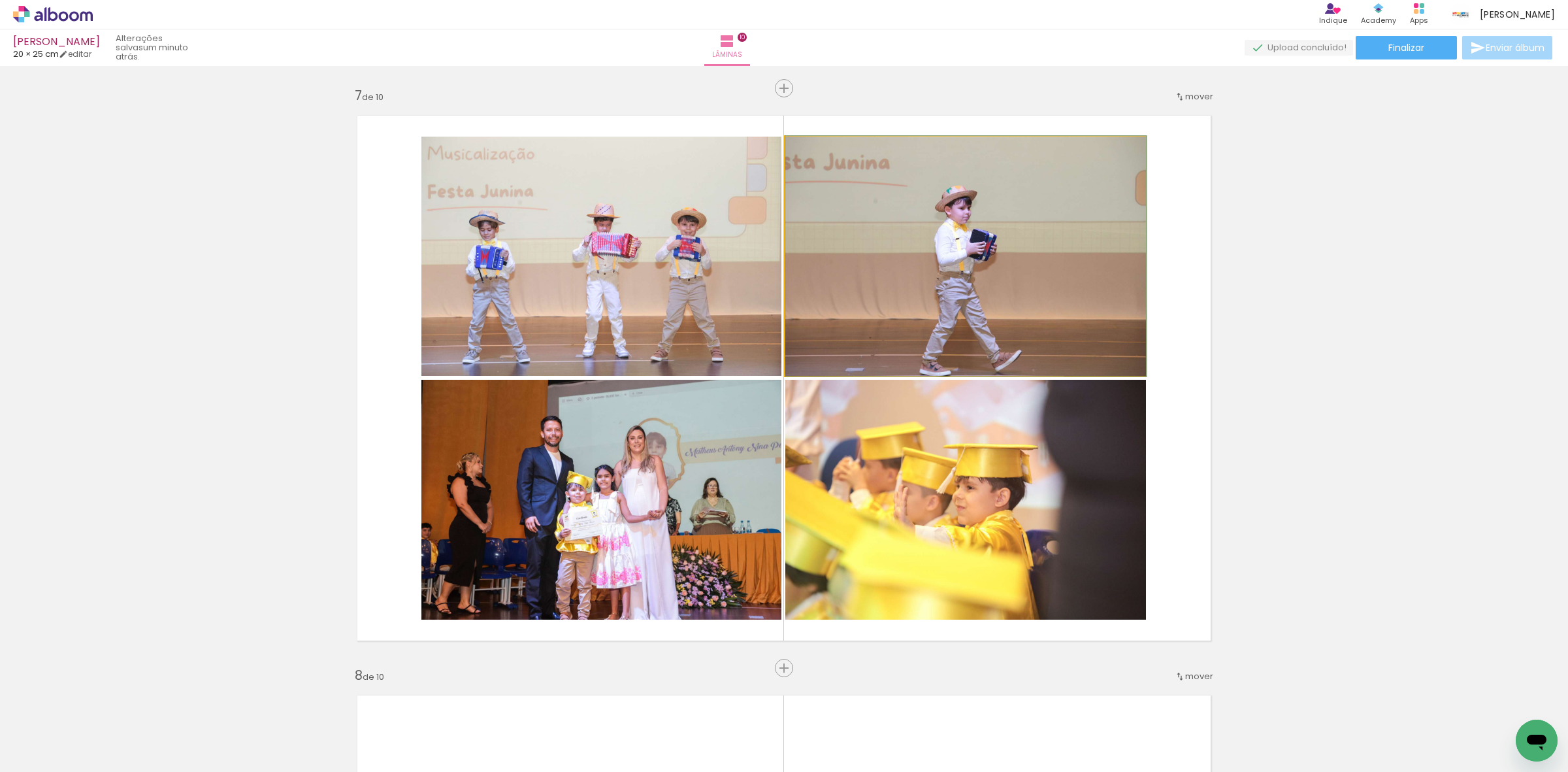
click at [895, 301] on quentale-photo at bounding box center [965, 256] width 361 height 239
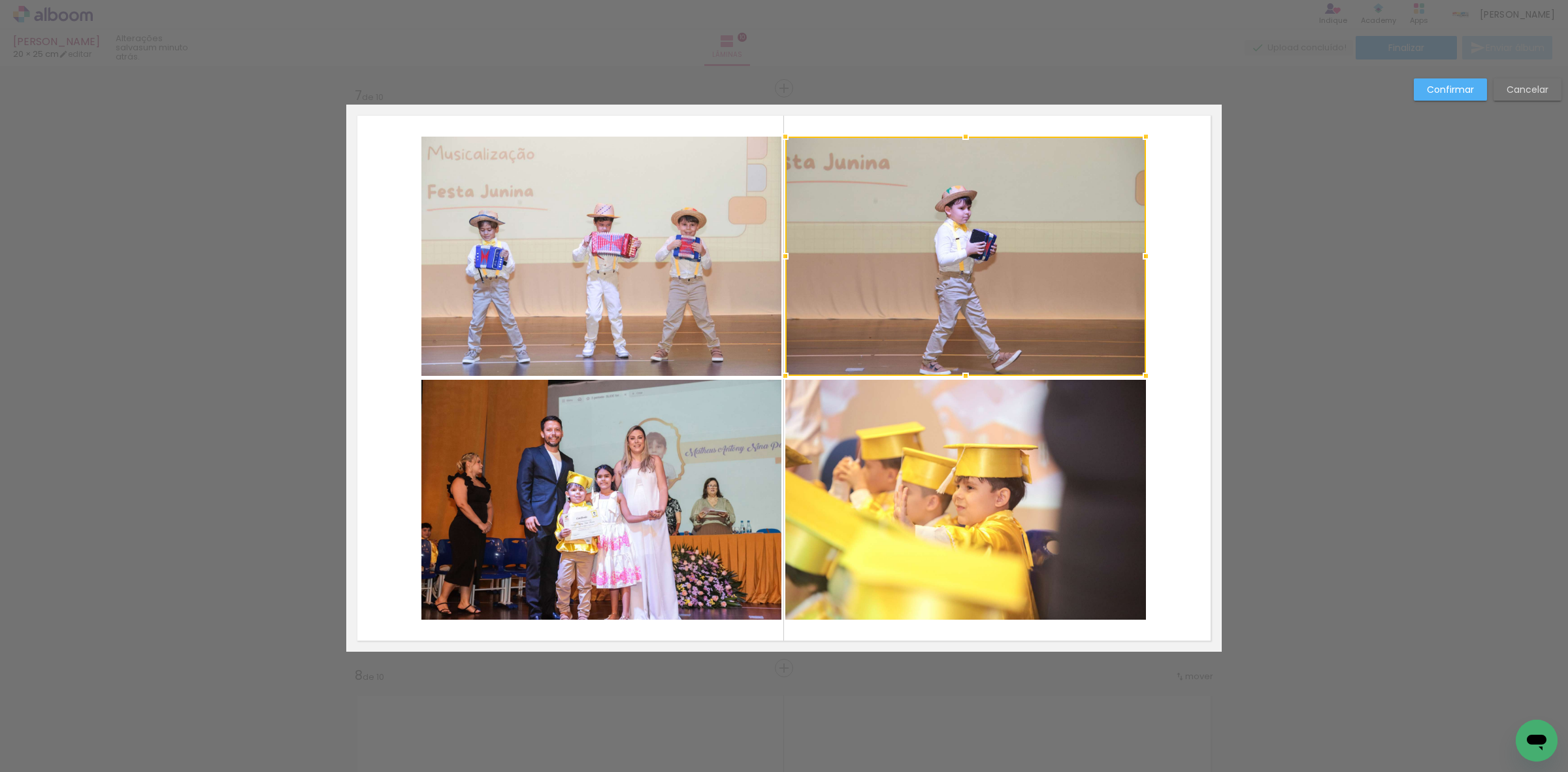
click at [898, 457] on quentale-photo at bounding box center [965, 500] width 361 height 240
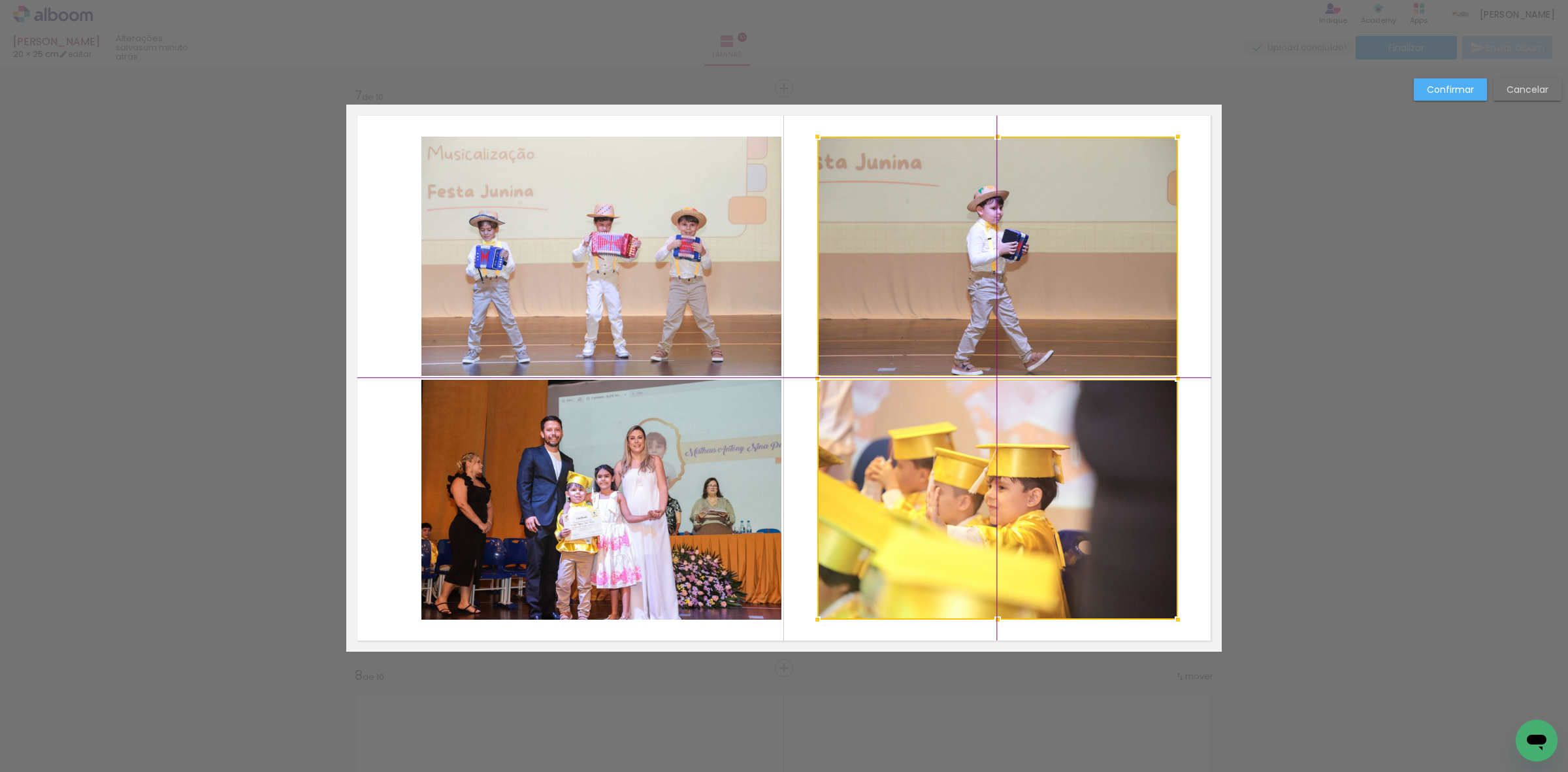
drag, startPoint x: 898, startPoint y: 457, endPoint x: 938, endPoint y: 451, distance: 40.4
click at [938, 451] on div at bounding box center [997, 378] width 361 height 483
click at [703, 253] on quentale-photo at bounding box center [601, 256] width 360 height 239
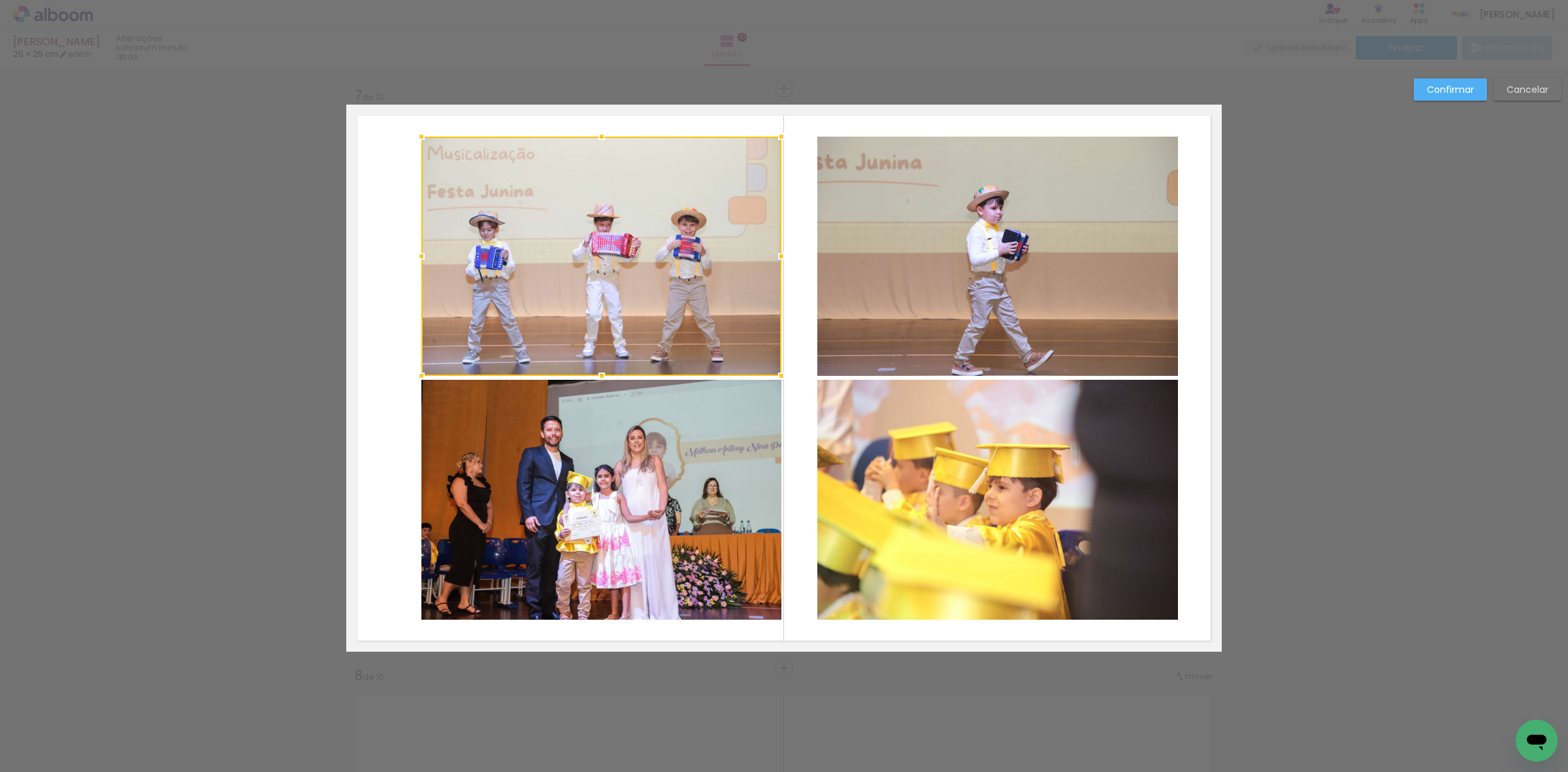
click at [680, 495] on quentale-photo at bounding box center [601, 500] width 360 height 240
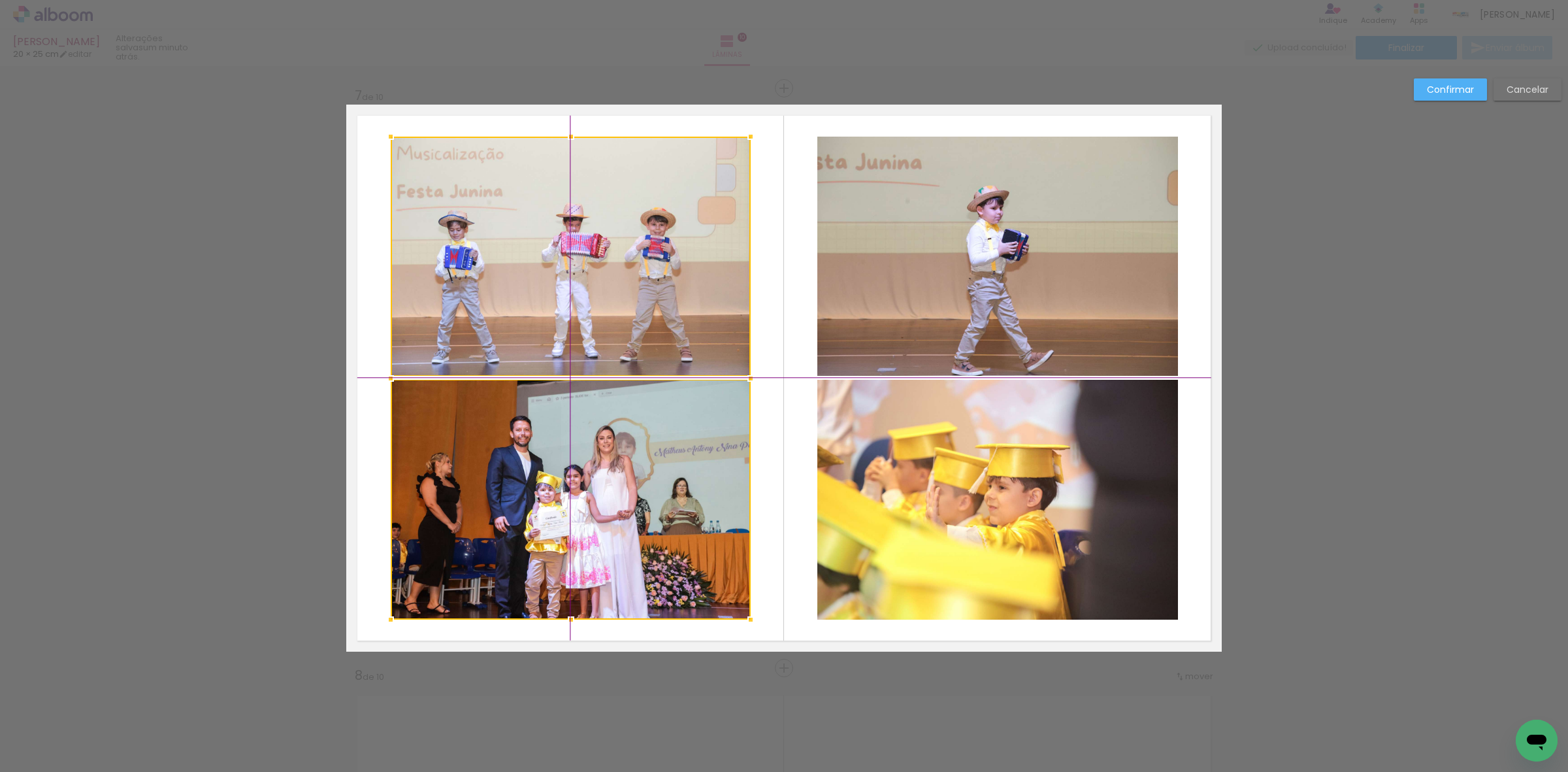
drag, startPoint x: 682, startPoint y: 495, endPoint x: 642, endPoint y: 502, distance: 40.6
click at [642, 502] on div at bounding box center [571, 378] width 360 height 483
click at [0, 0] on slot "Confirmar" at bounding box center [0, 0] width 0 height 0
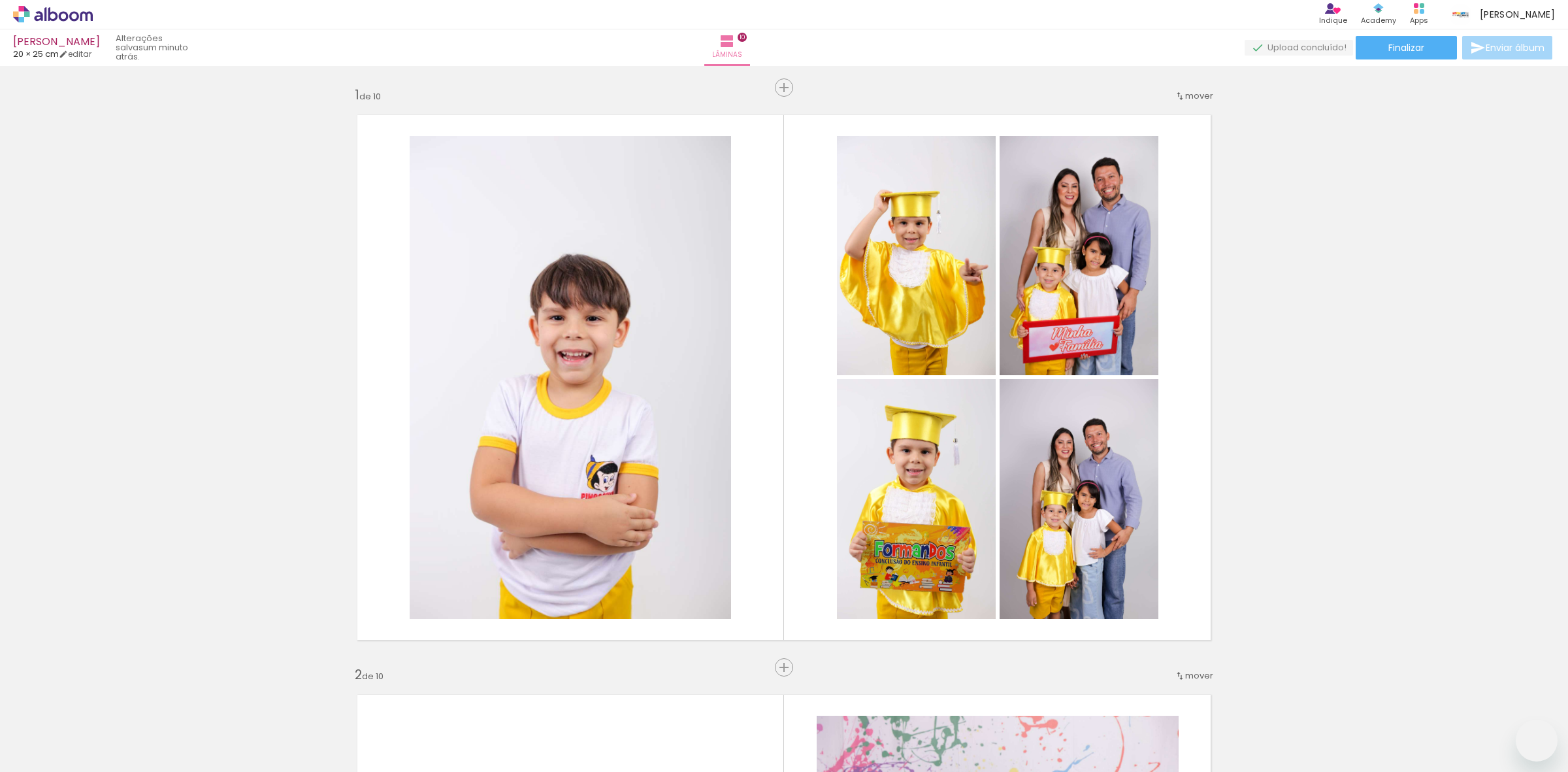
click at [0, 0] on slot at bounding box center [0, 0] width 0 height 0
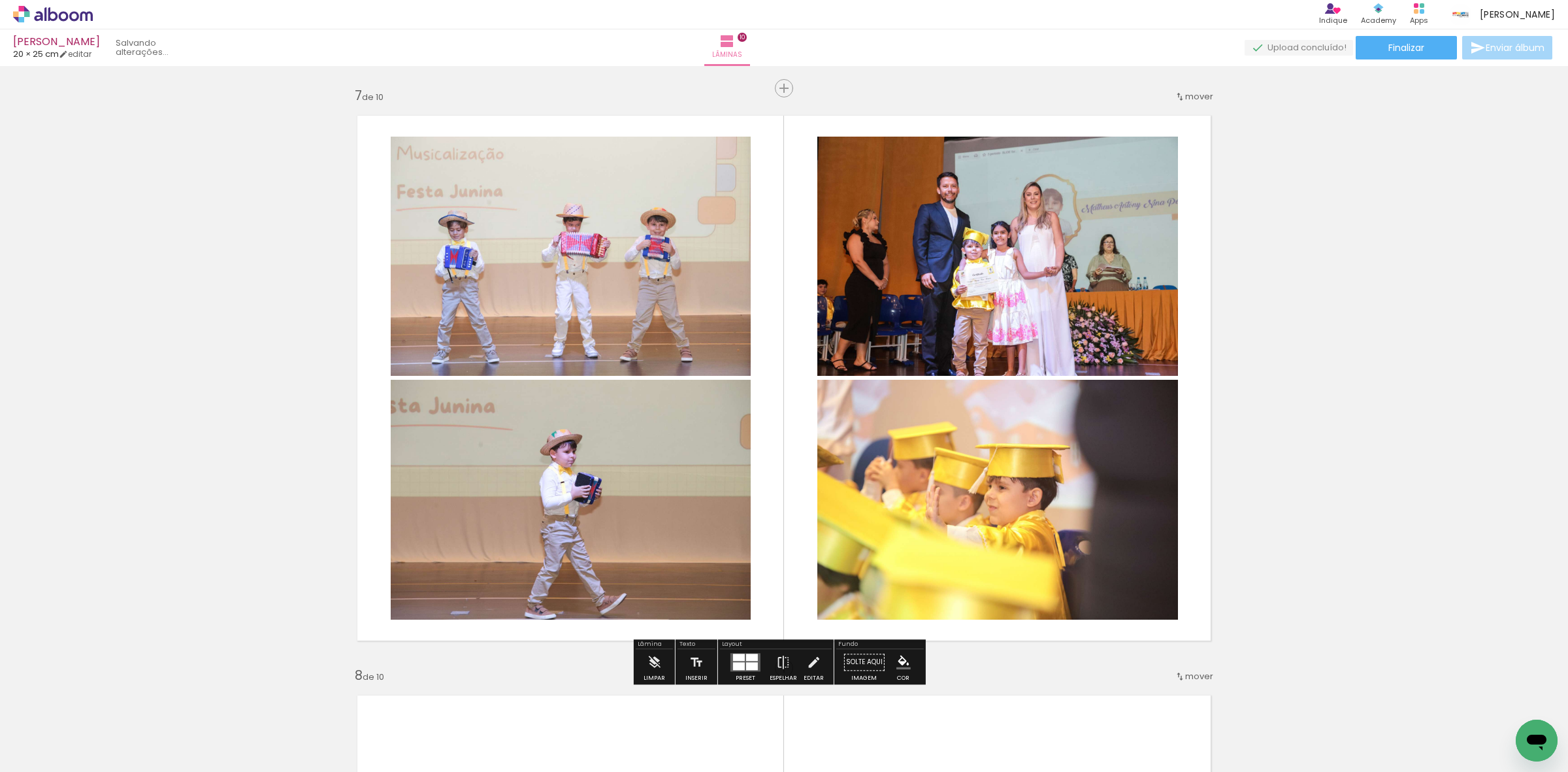
scroll to position [2696, 0]
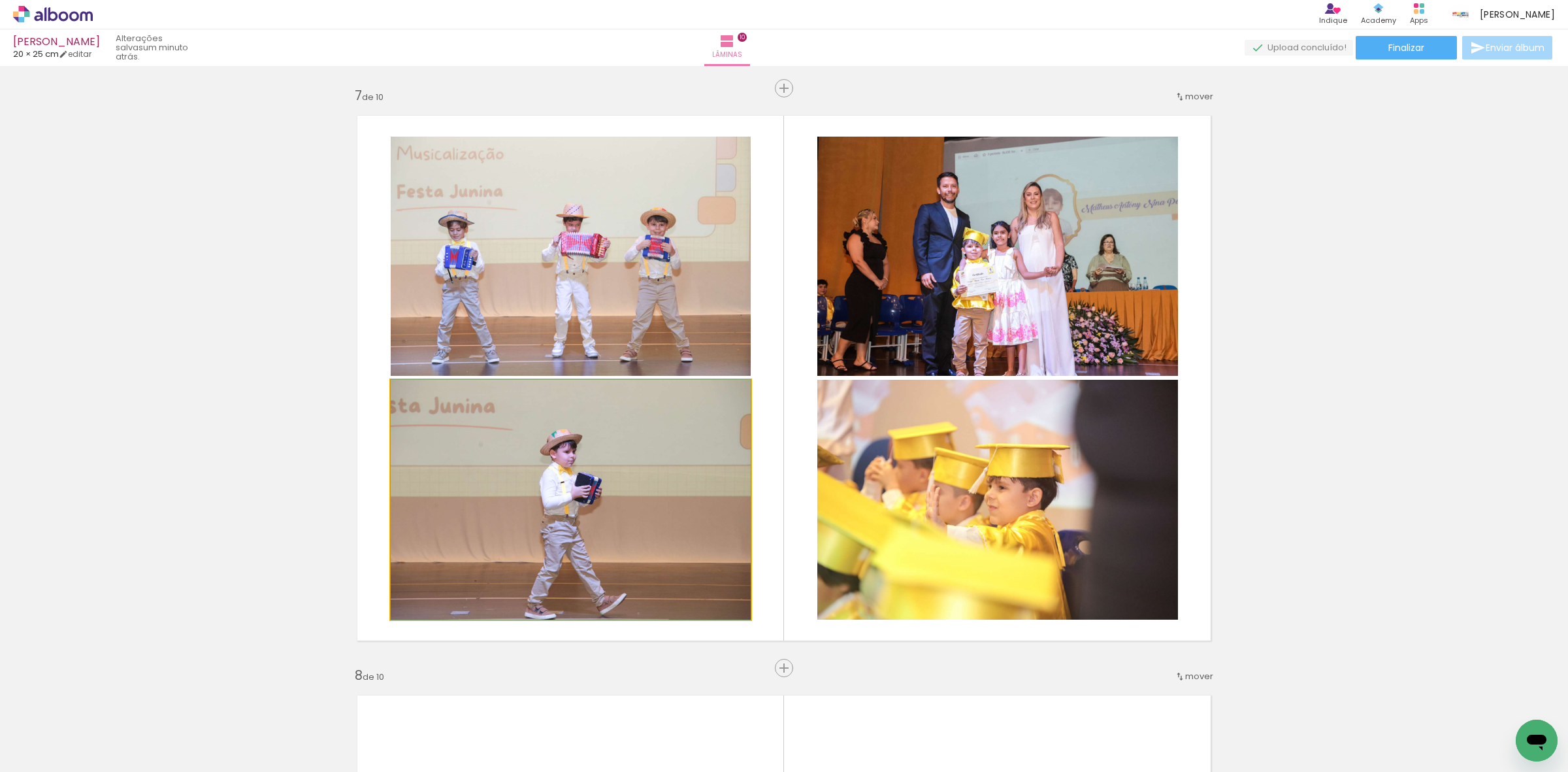
drag, startPoint x: 549, startPoint y: 487, endPoint x: 552, endPoint y: 332, distance: 155.0
click at [0, 0] on slot at bounding box center [0, 0] width 0 height 0
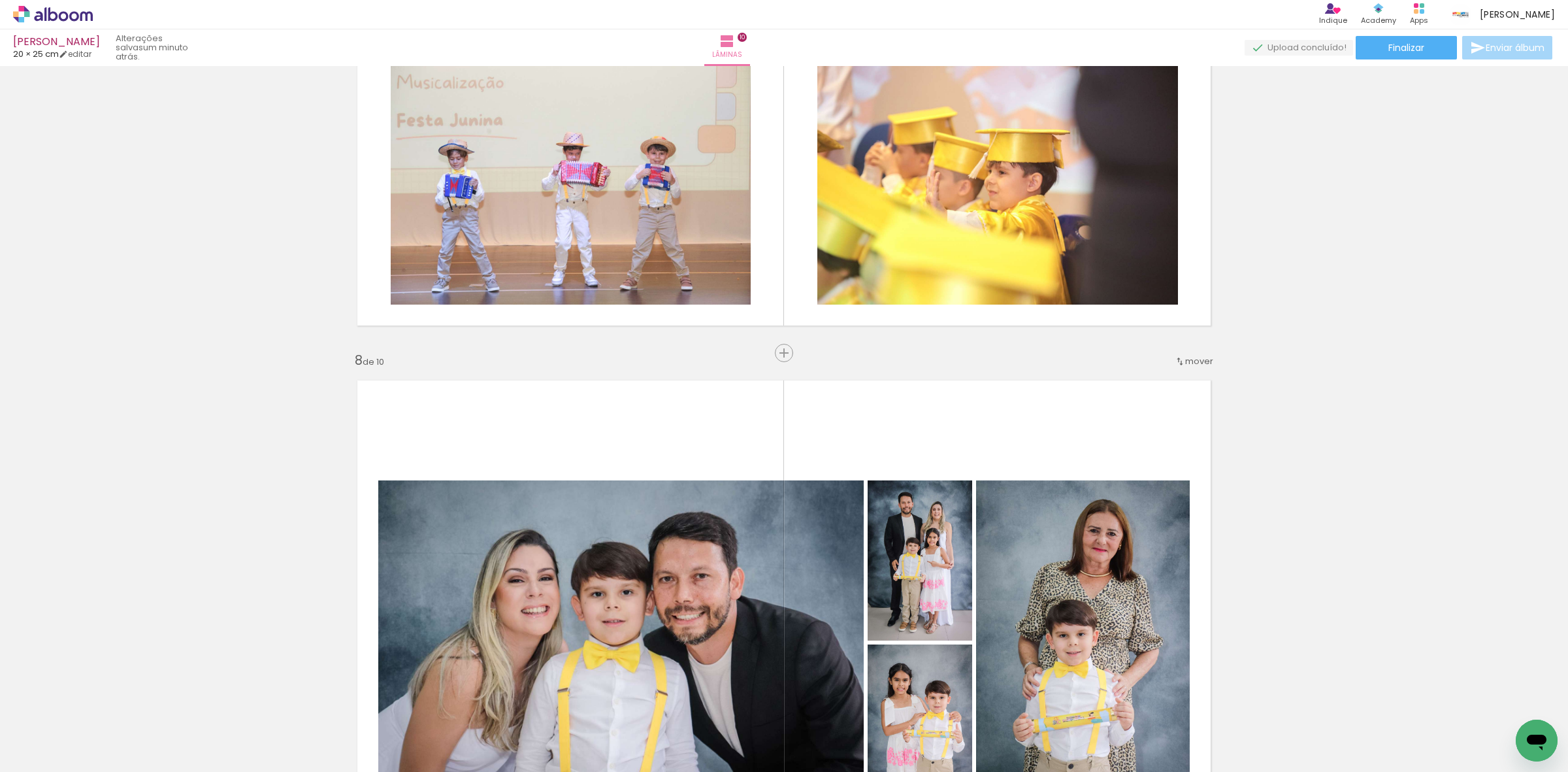
scroll to position [3478, 0]
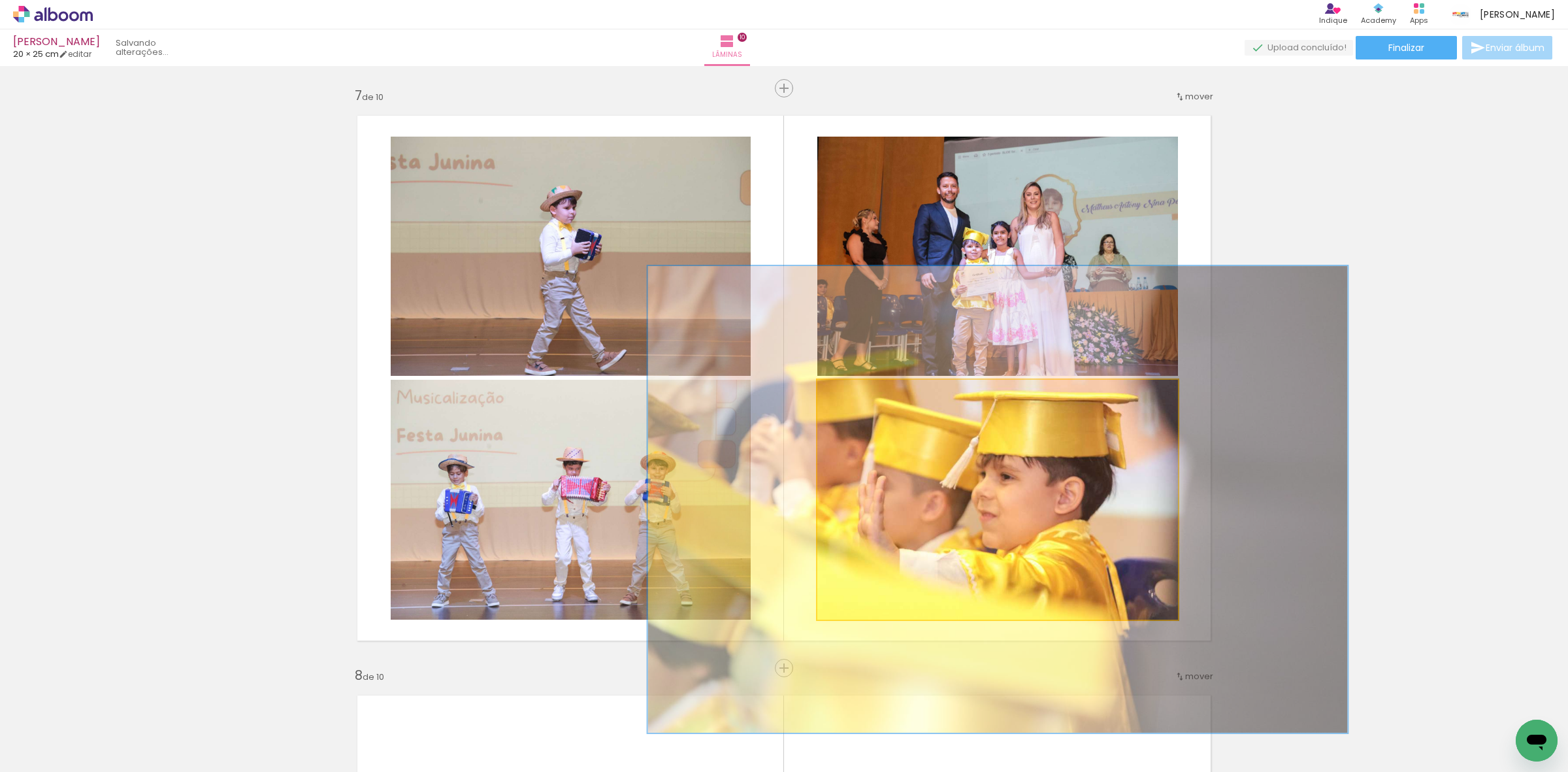
click at [891, 390] on div at bounding box center [874, 393] width 51 height 21
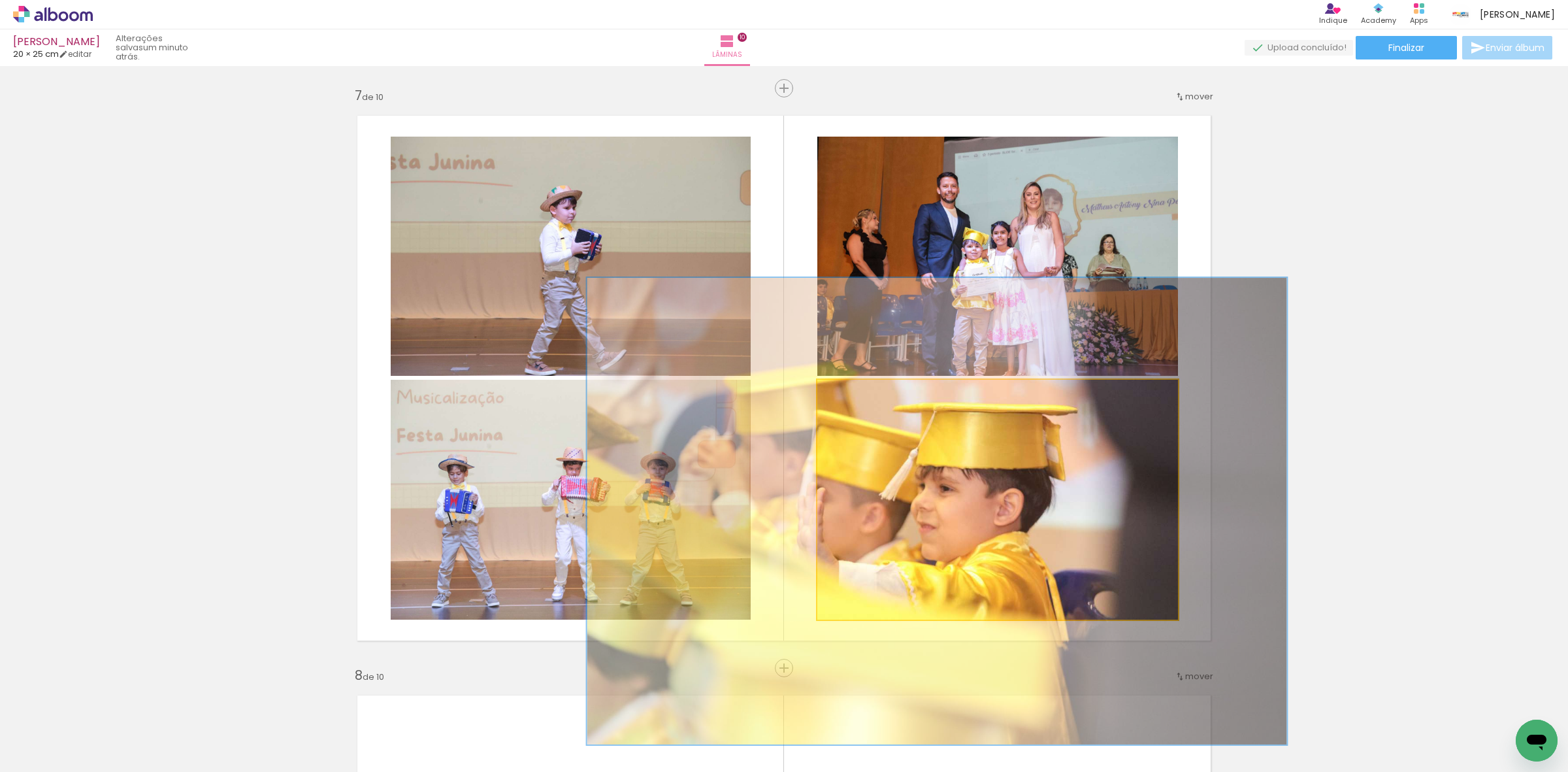
drag, startPoint x: 881, startPoint y: 404, endPoint x: 820, endPoint y: 416, distance: 62.2
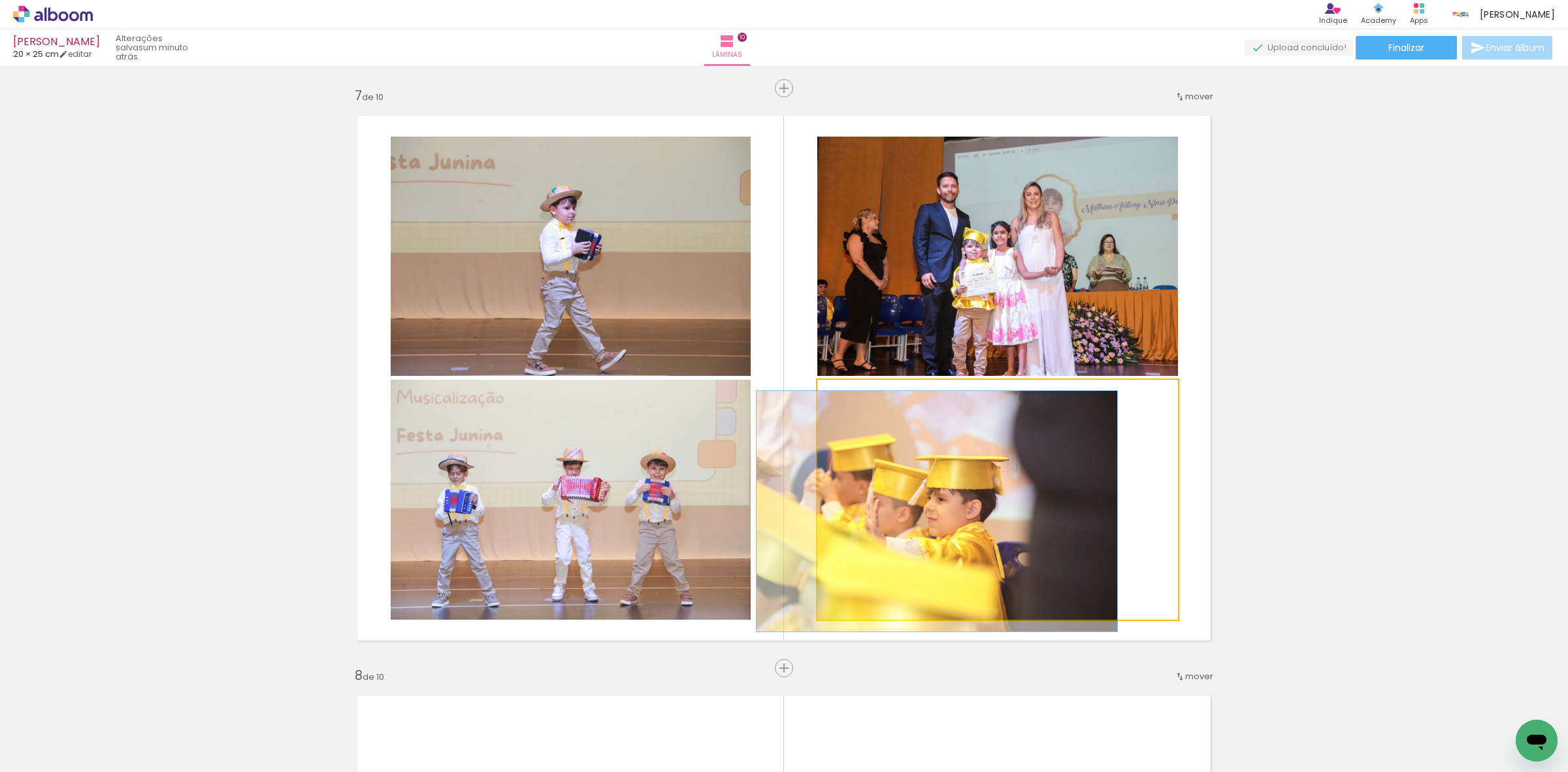
drag, startPoint x: 889, startPoint y: 397, endPoint x: 760, endPoint y: 417, distance: 130.5
click at [817, 417] on quentale-photo at bounding box center [997, 500] width 361 height 240
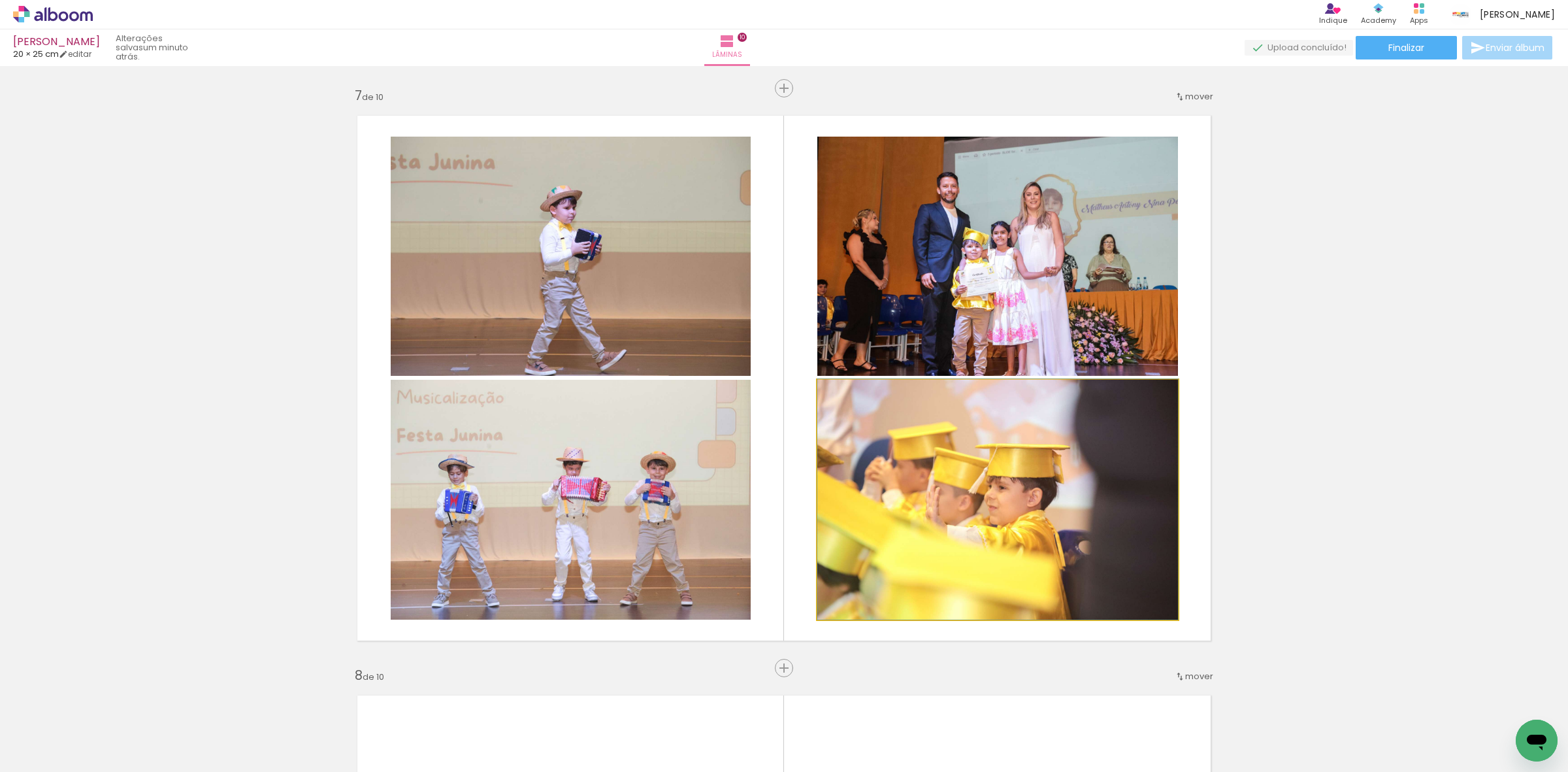
drag, startPoint x: 881, startPoint y: 450, endPoint x: 938, endPoint y: 429, distance: 60.7
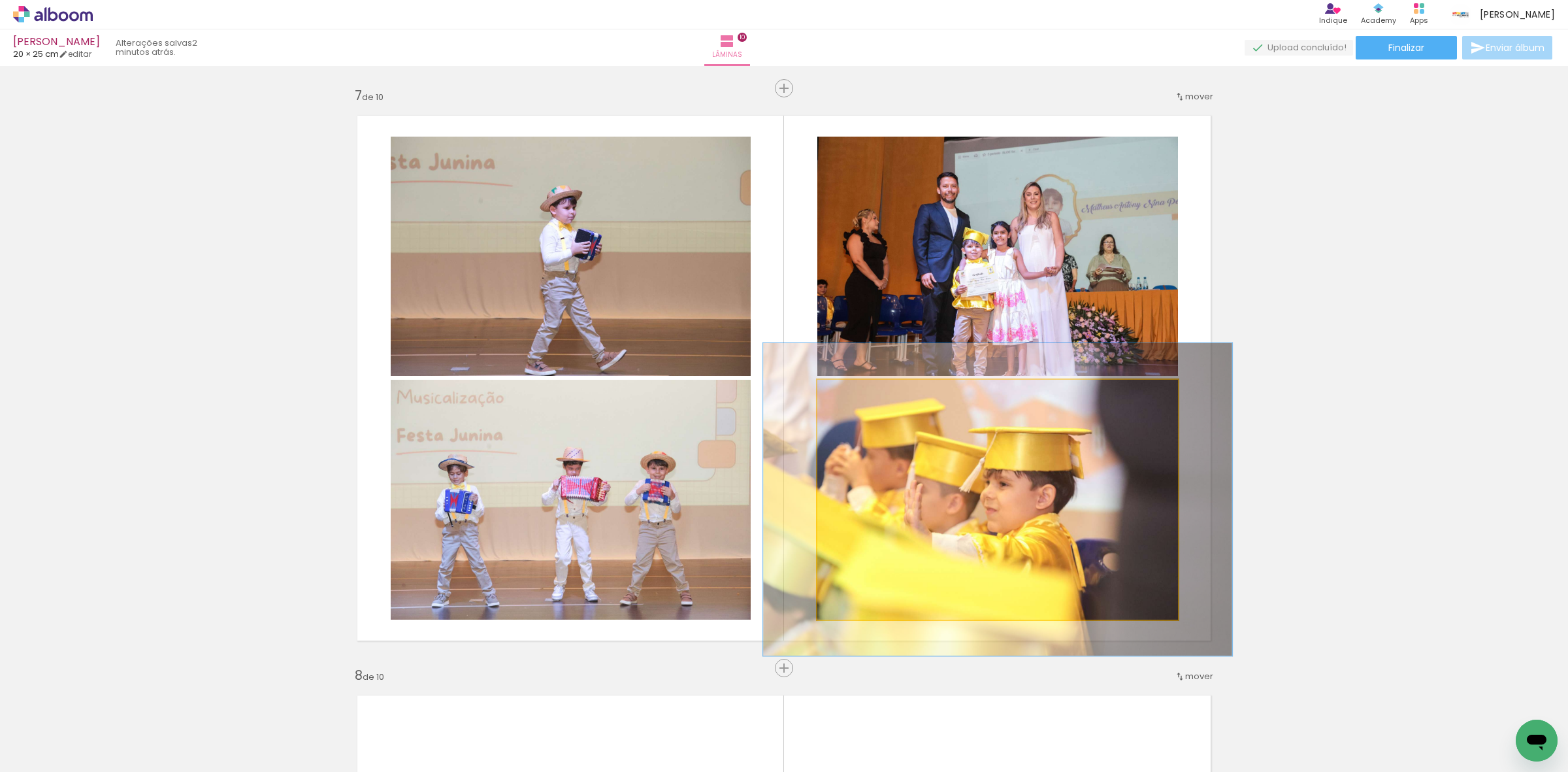
drag, startPoint x: 834, startPoint y: 394, endPoint x: 882, endPoint y: 409, distance: 50.3
type paper-slider "134"
click at [851, 398] on div at bounding box center [862, 393] width 21 height 21
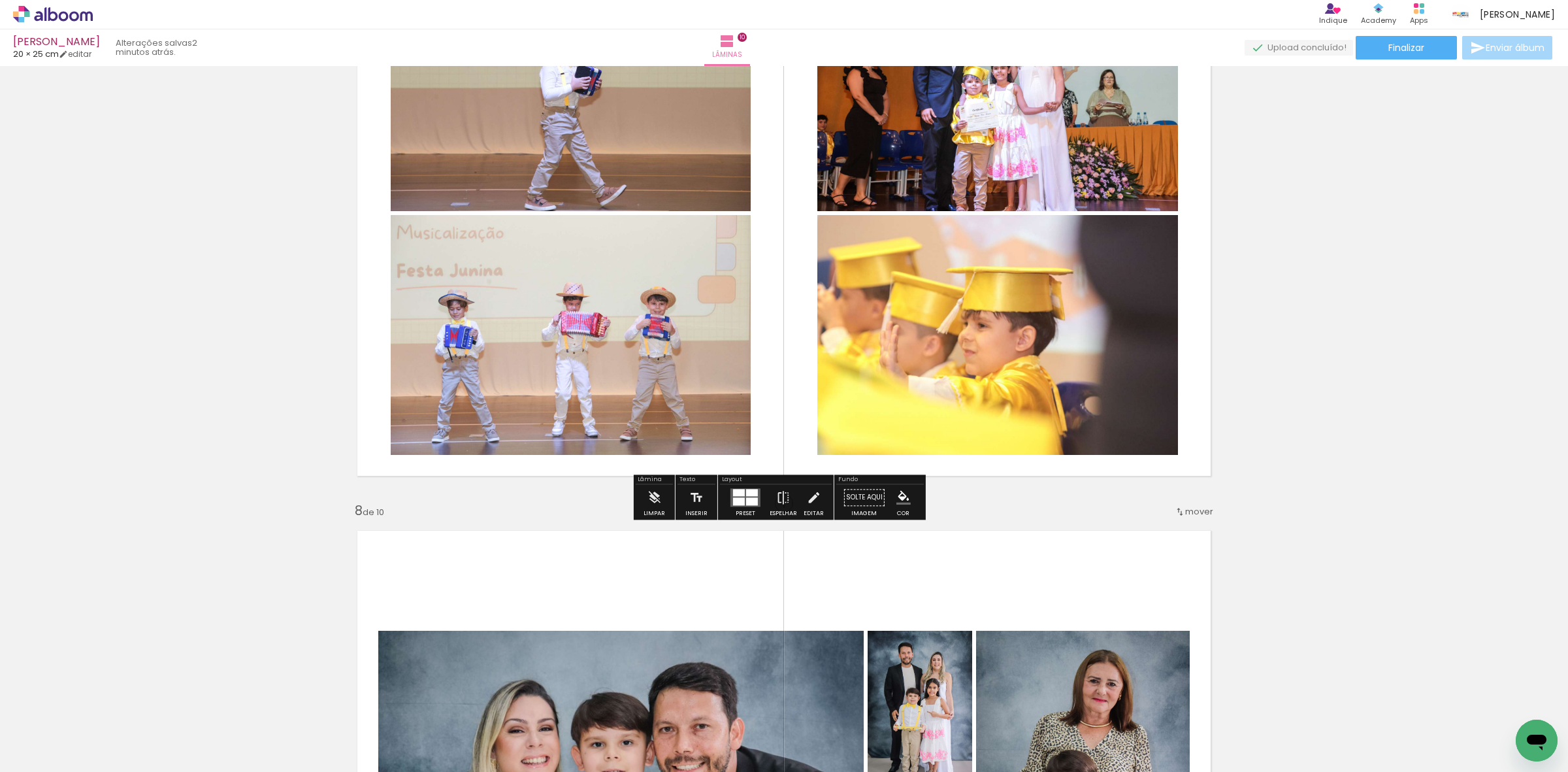
scroll to position [3641, 0]
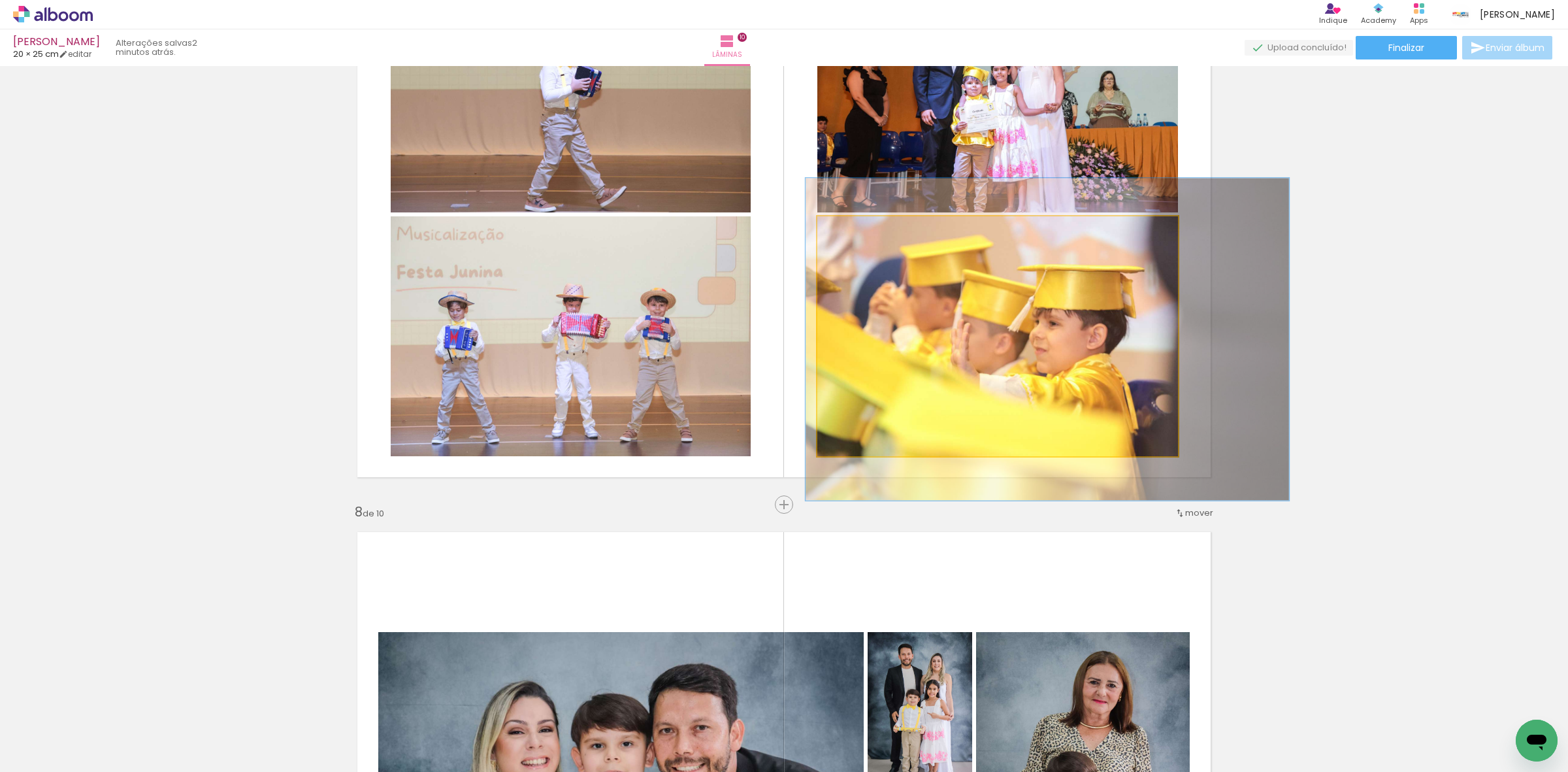
drag, startPoint x: 1066, startPoint y: 353, endPoint x: 1137, endPoint y: 350, distance: 71.1
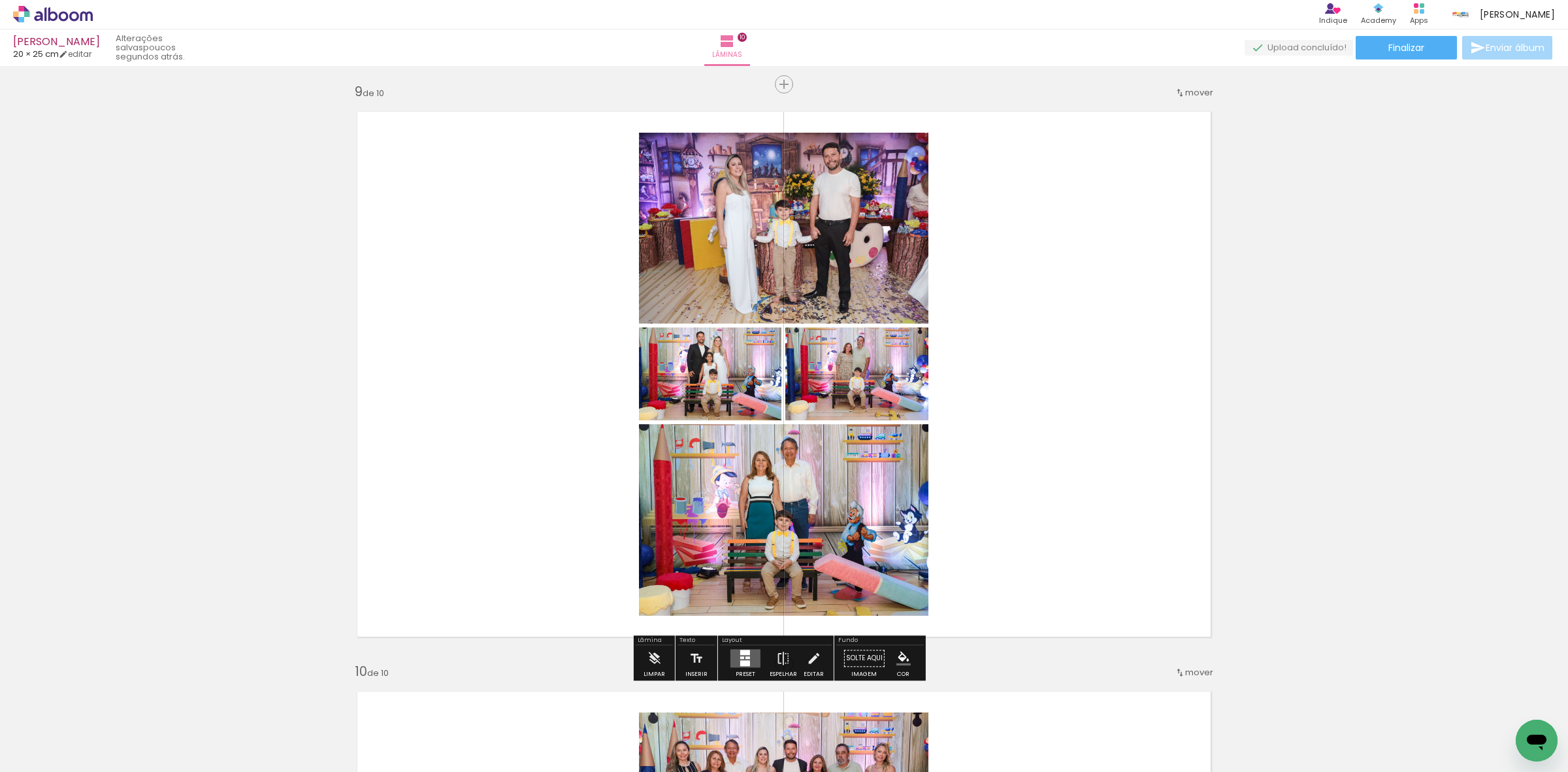
scroll to position [4621, 0]
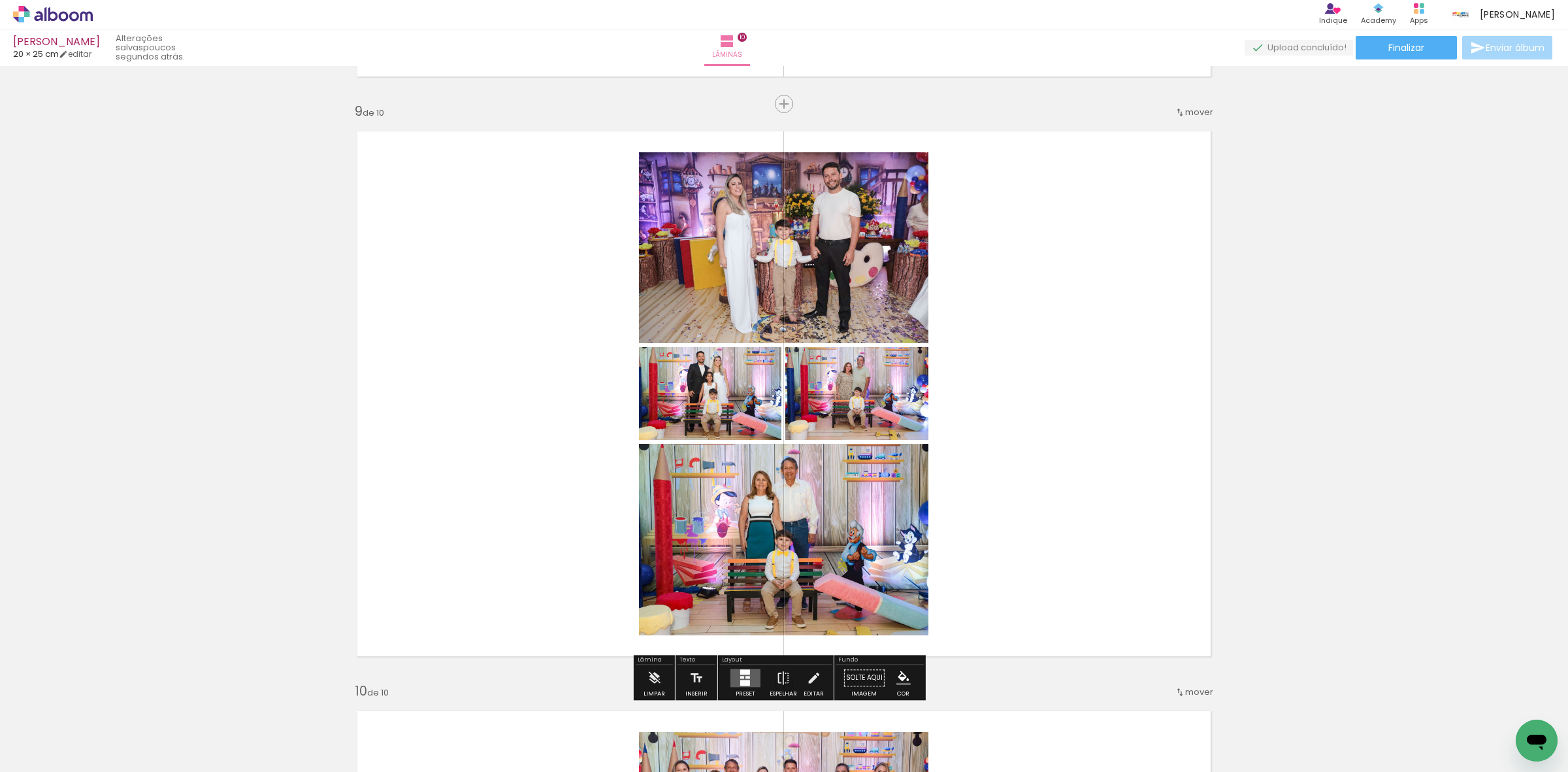
click at [746, 678] on div at bounding box center [748, 677] width 5 height 3
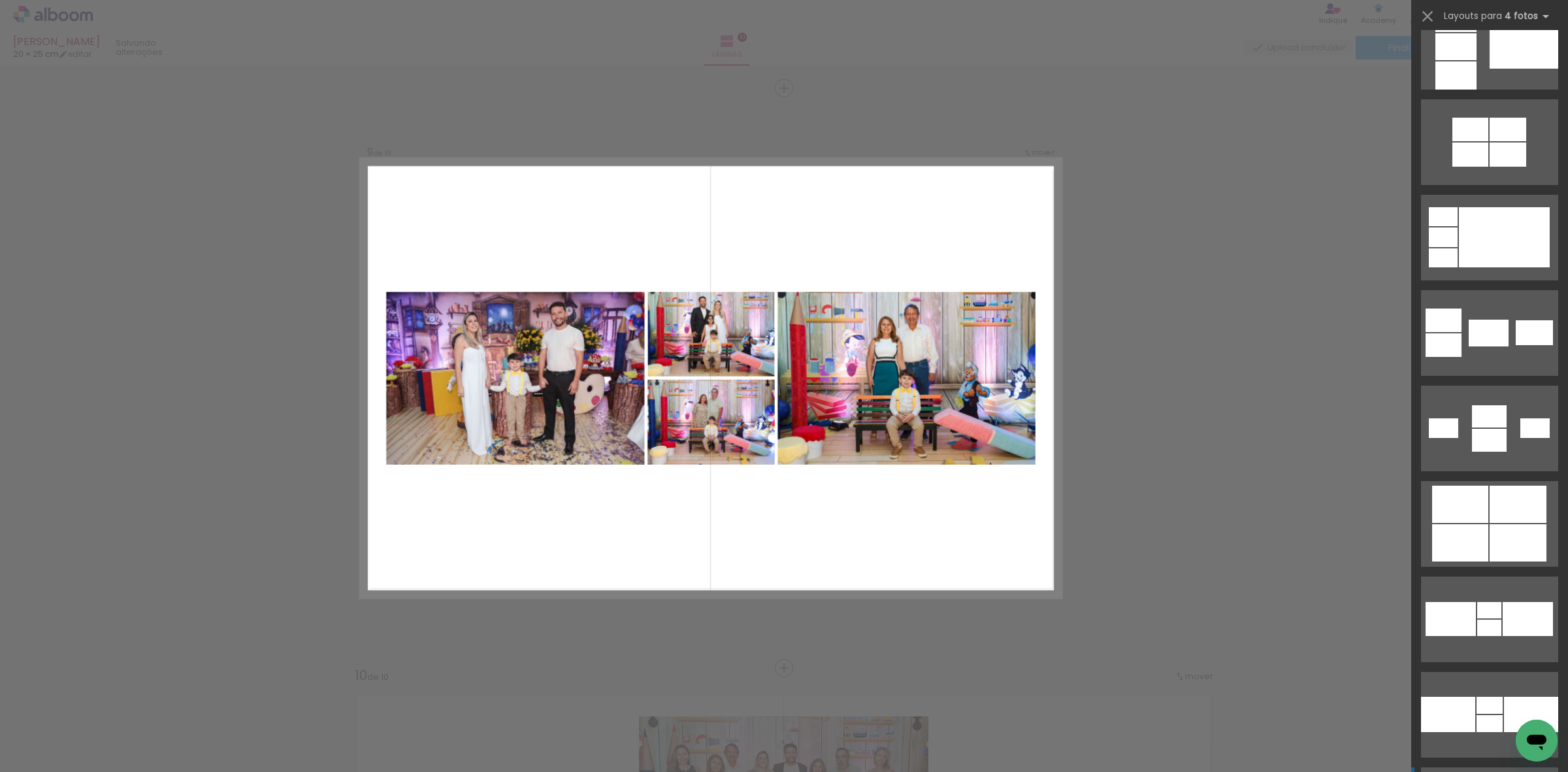
scroll to position [2778, 0]
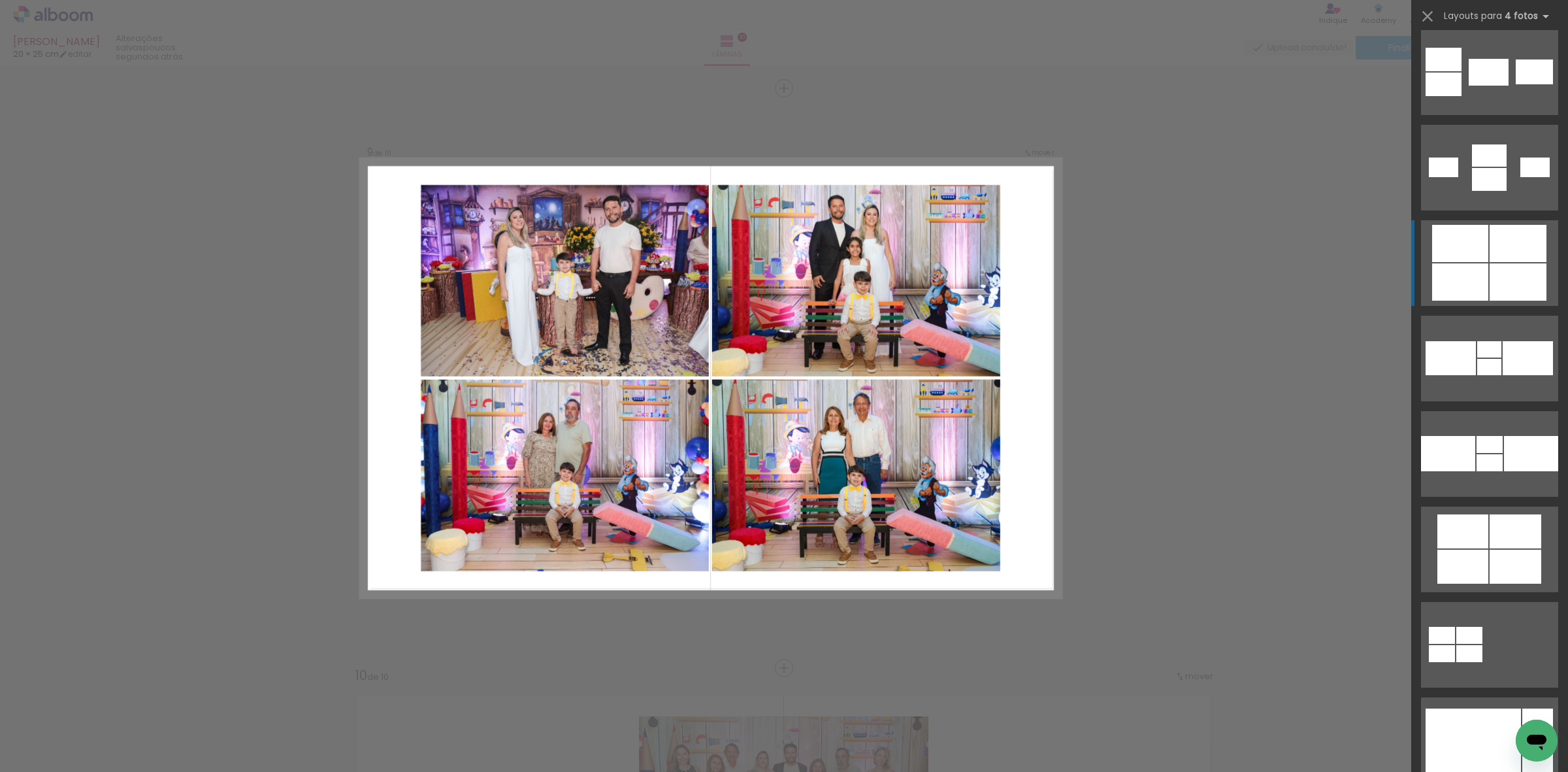
click at [1490, 260] on div at bounding box center [1518, 243] width 57 height 37
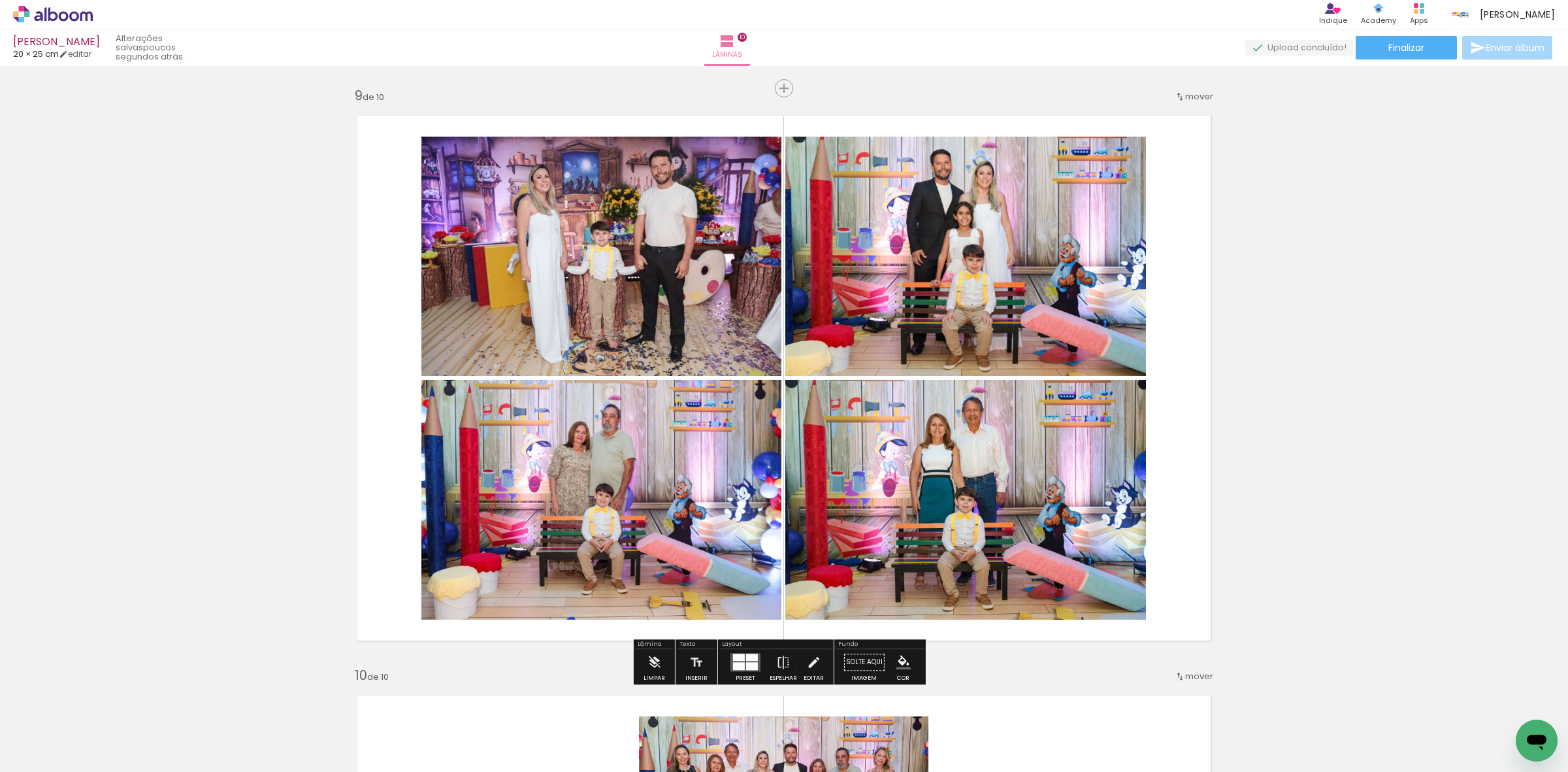
click at [986, 288] on quentale-photo at bounding box center [965, 256] width 361 height 239
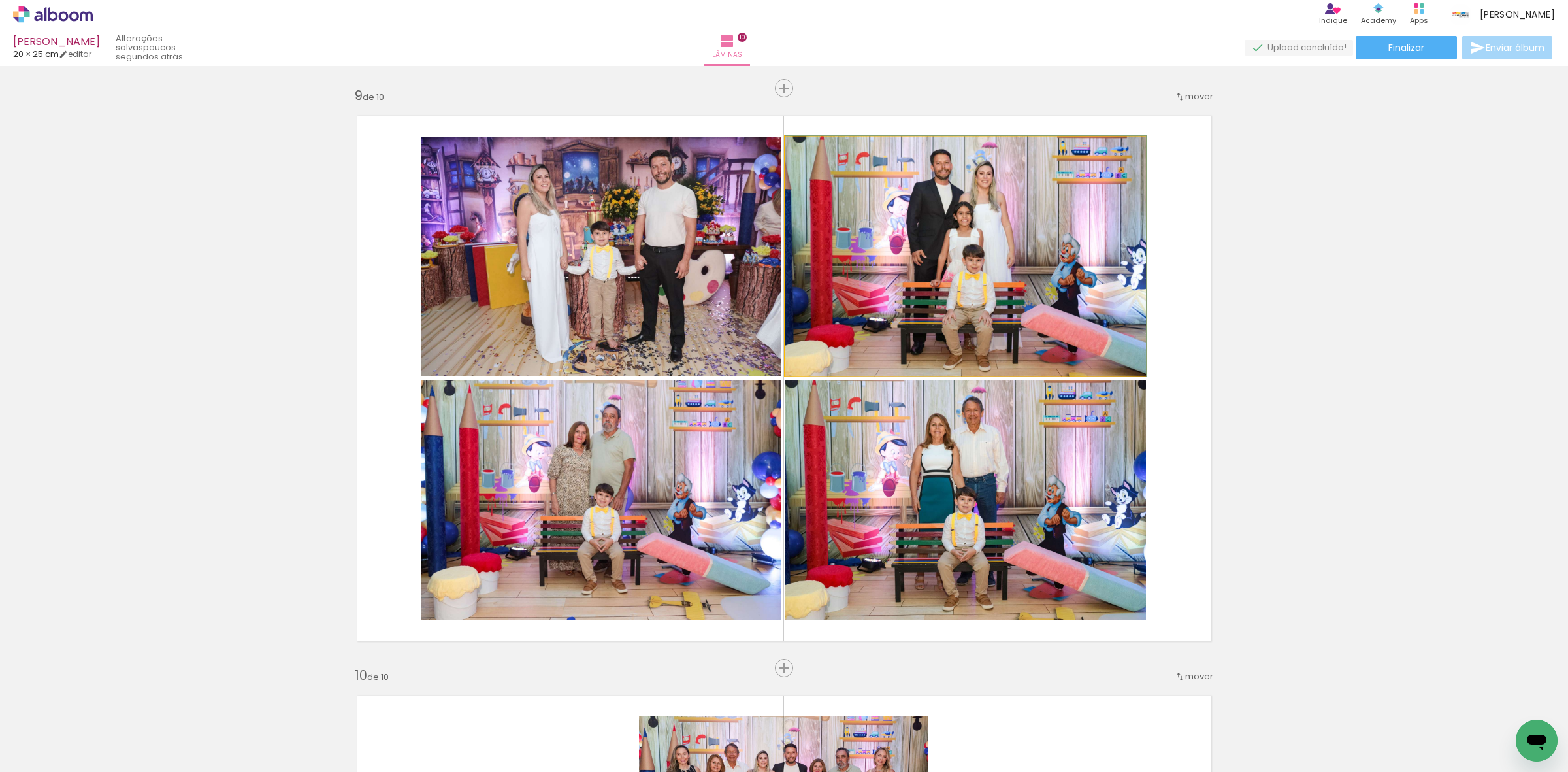
click at [986, 288] on quentale-photo at bounding box center [965, 256] width 361 height 239
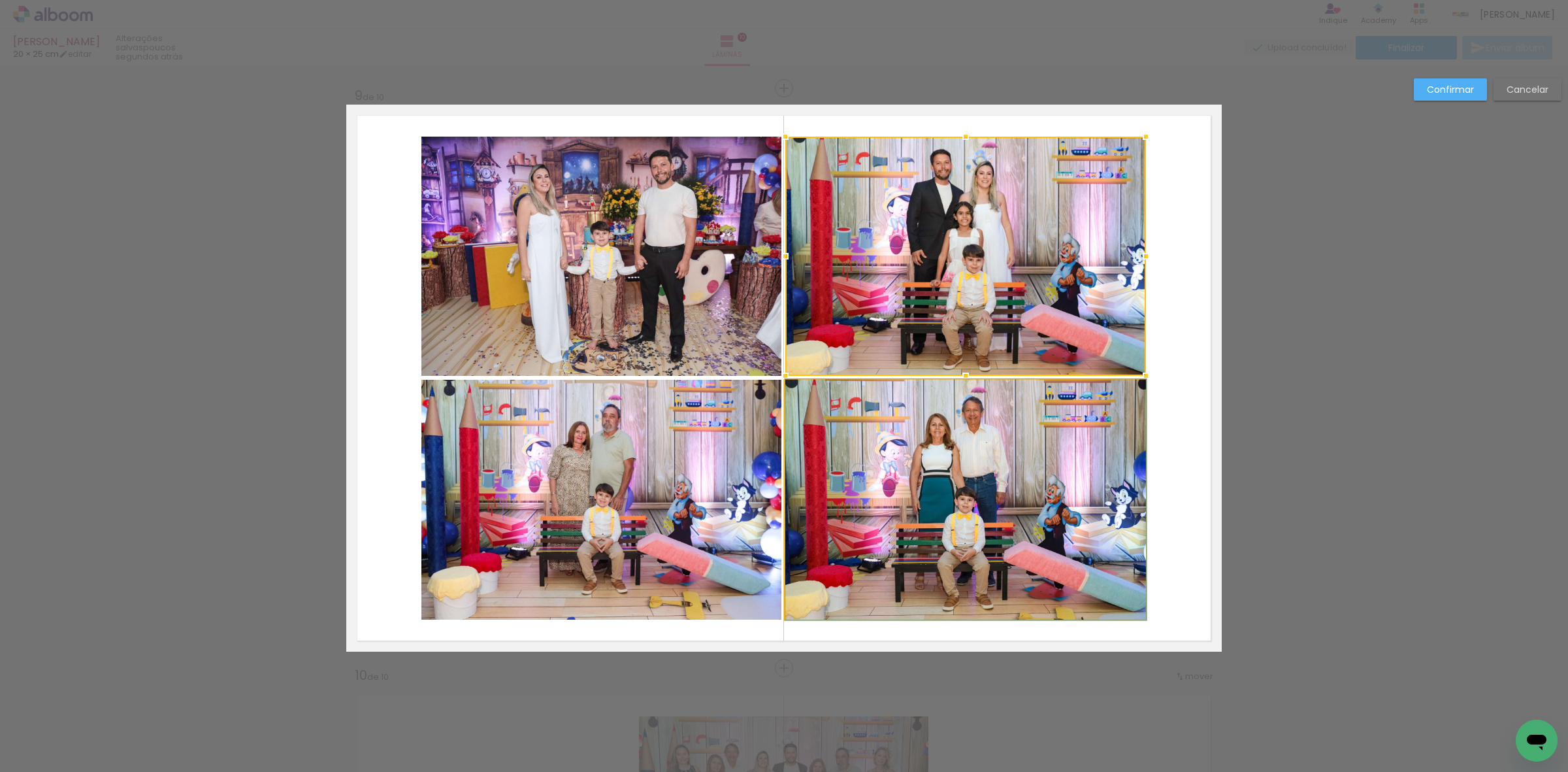
click at [956, 441] on quentale-photo at bounding box center [965, 500] width 361 height 240
drag, startPoint x: 936, startPoint y: 507, endPoint x: 952, endPoint y: 505, distance: 16.1
click at [950, 505] on div at bounding box center [965, 378] width 361 height 483
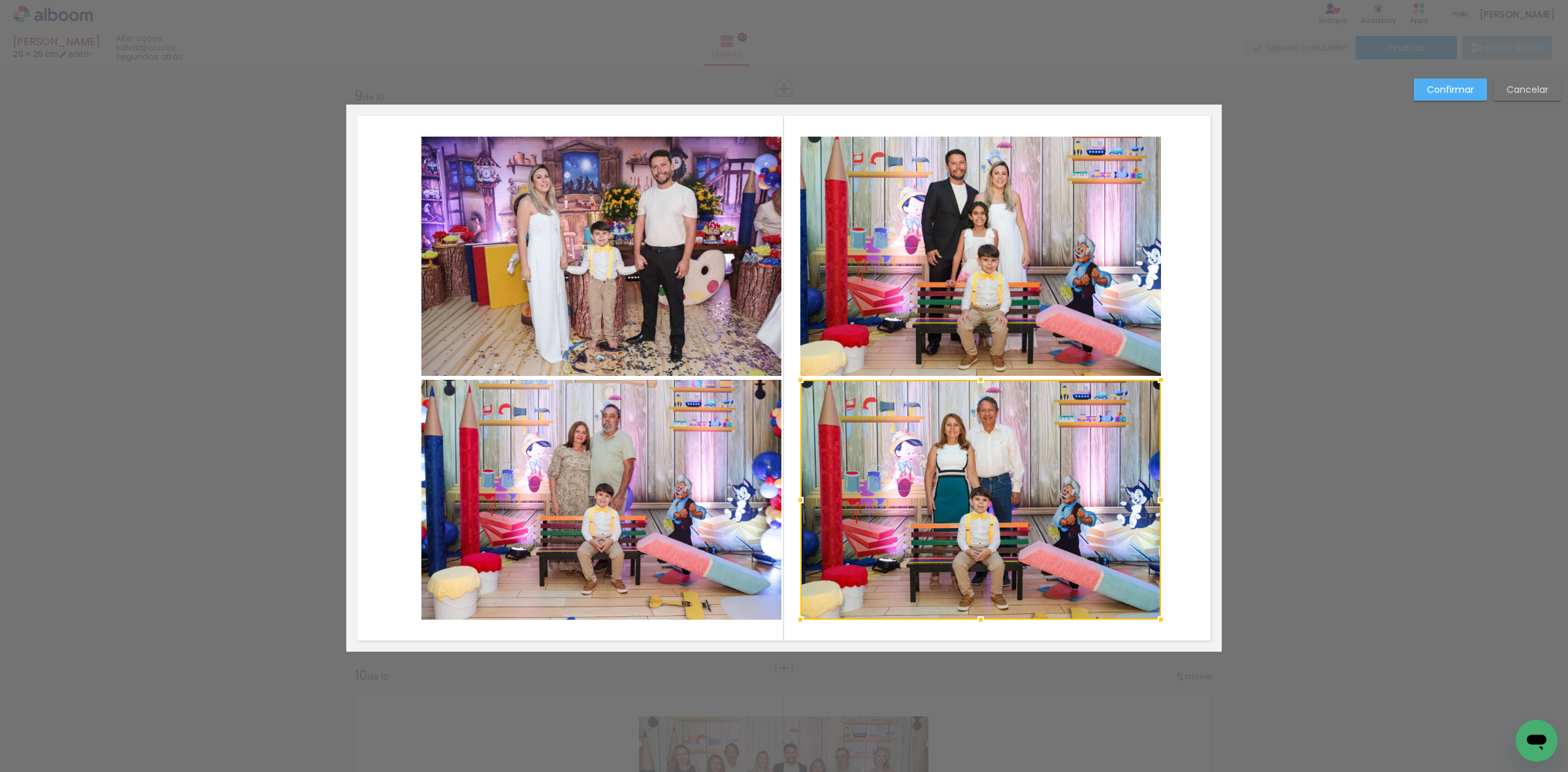
click at [952, 505] on div at bounding box center [981, 500] width 361 height 240
click at [959, 334] on quentale-photo at bounding box center [981, 256] width 361 height 239
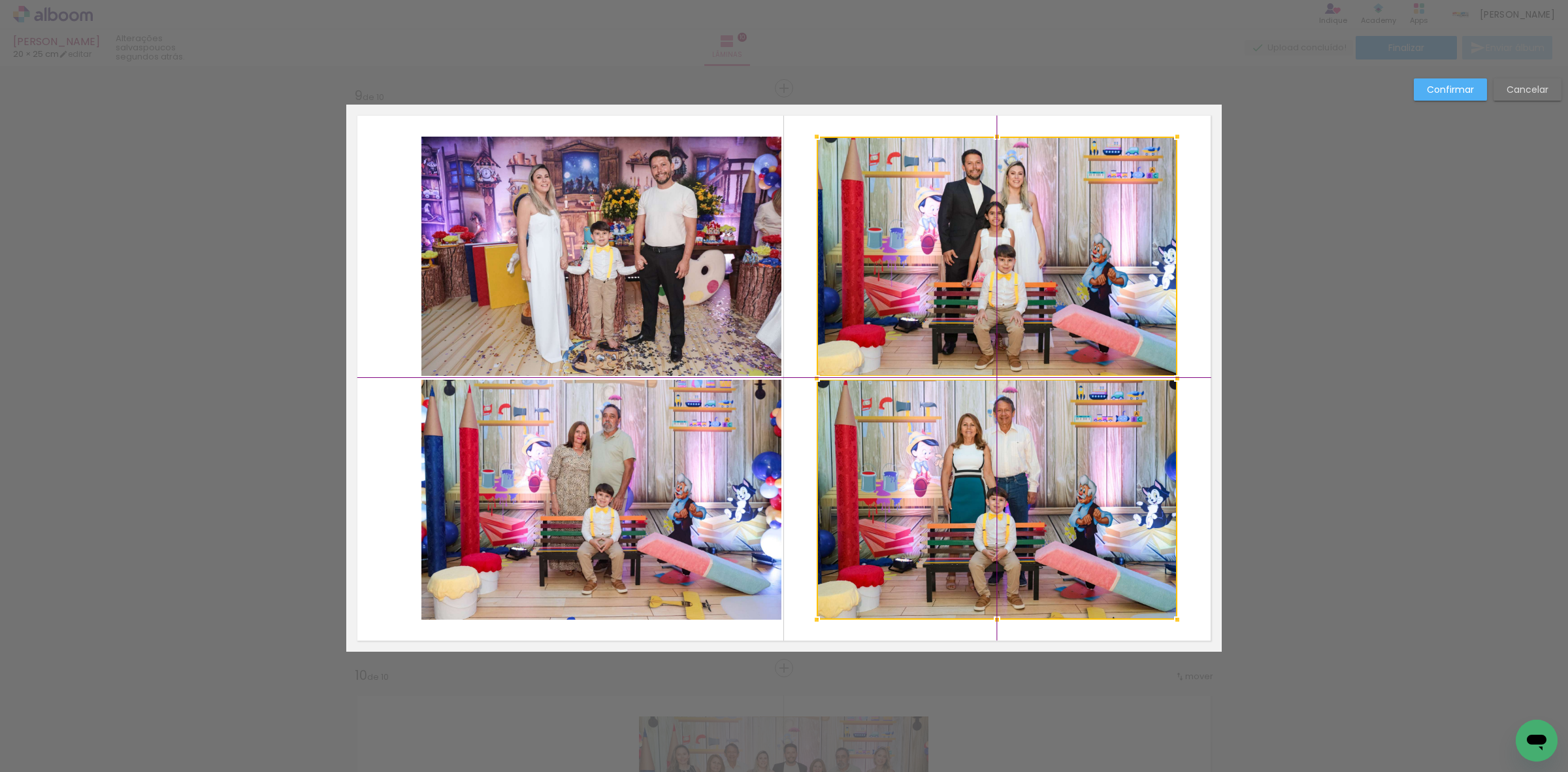
drag, startPoint x: 966, startPoint y: 488, endPoint x: 974, endPoint y: 495, distance: 10.6
click at [974, 495] on div at bounding box center [997, 378] width 361 height 483
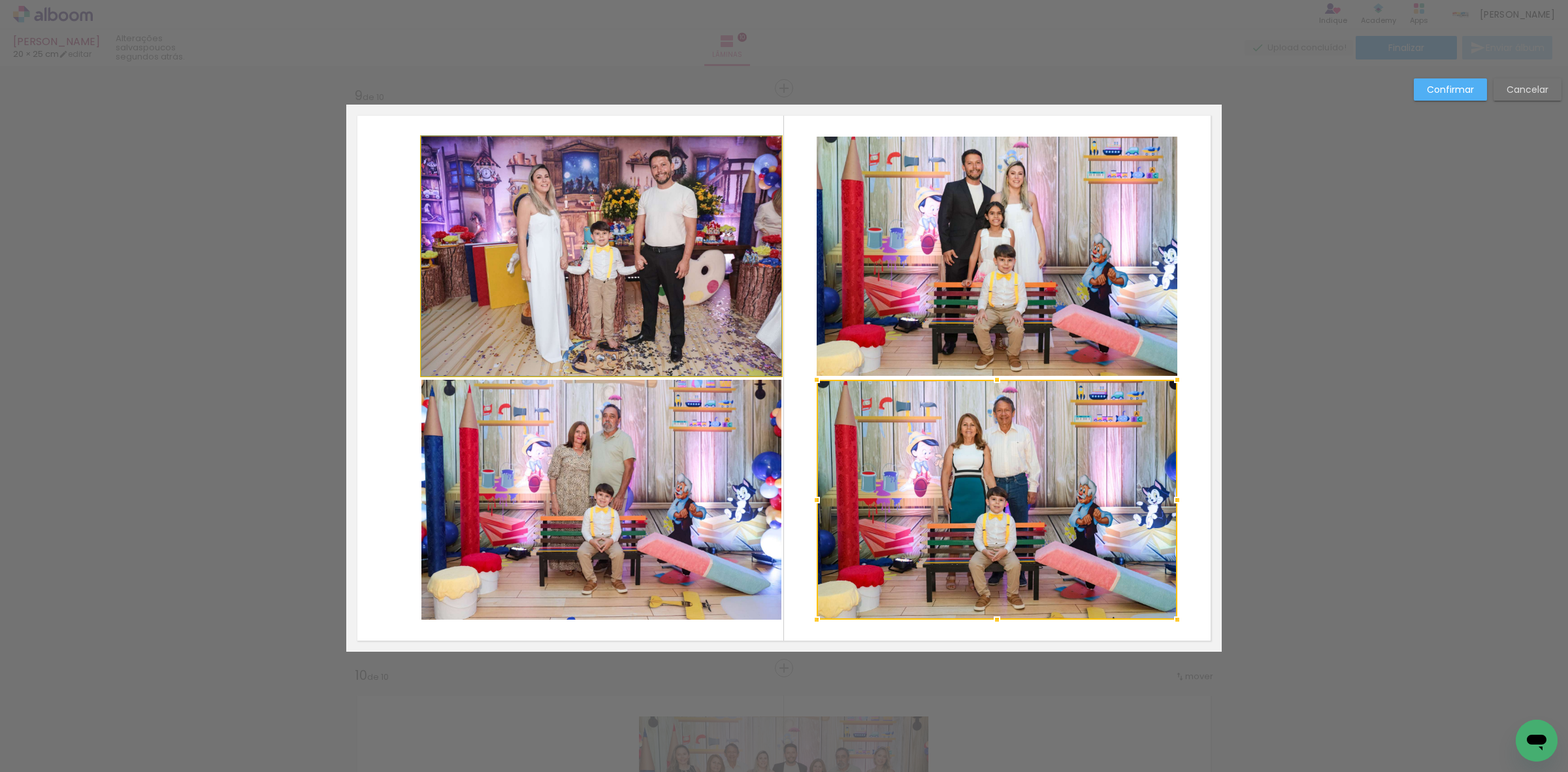
click at [735, 318] on quentale-photo at bounding box center [601, 256] width 360 height 239
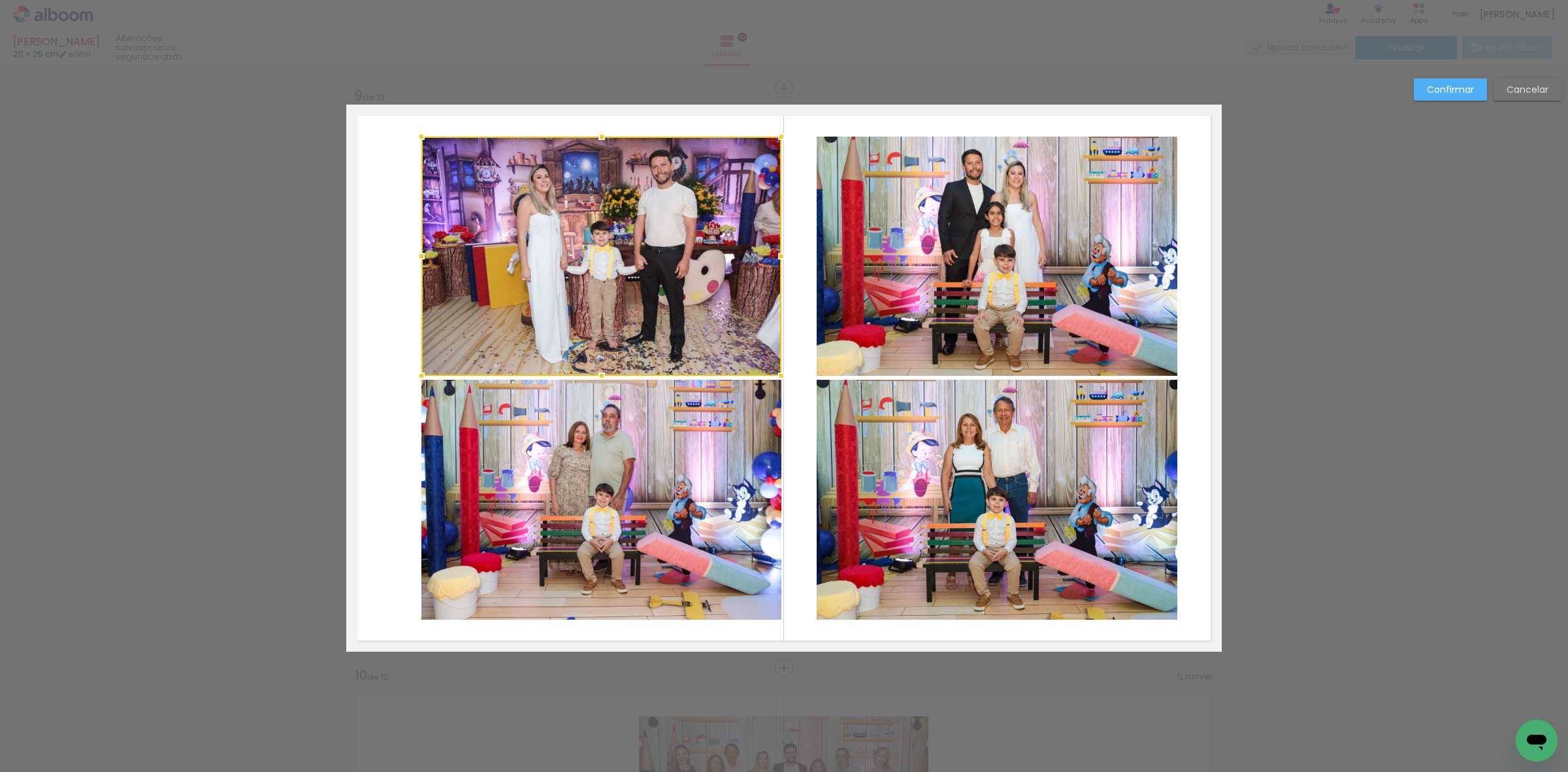
click at [713, 477] on quentale-photo at bounding box center [601, 500] width 360 height 240
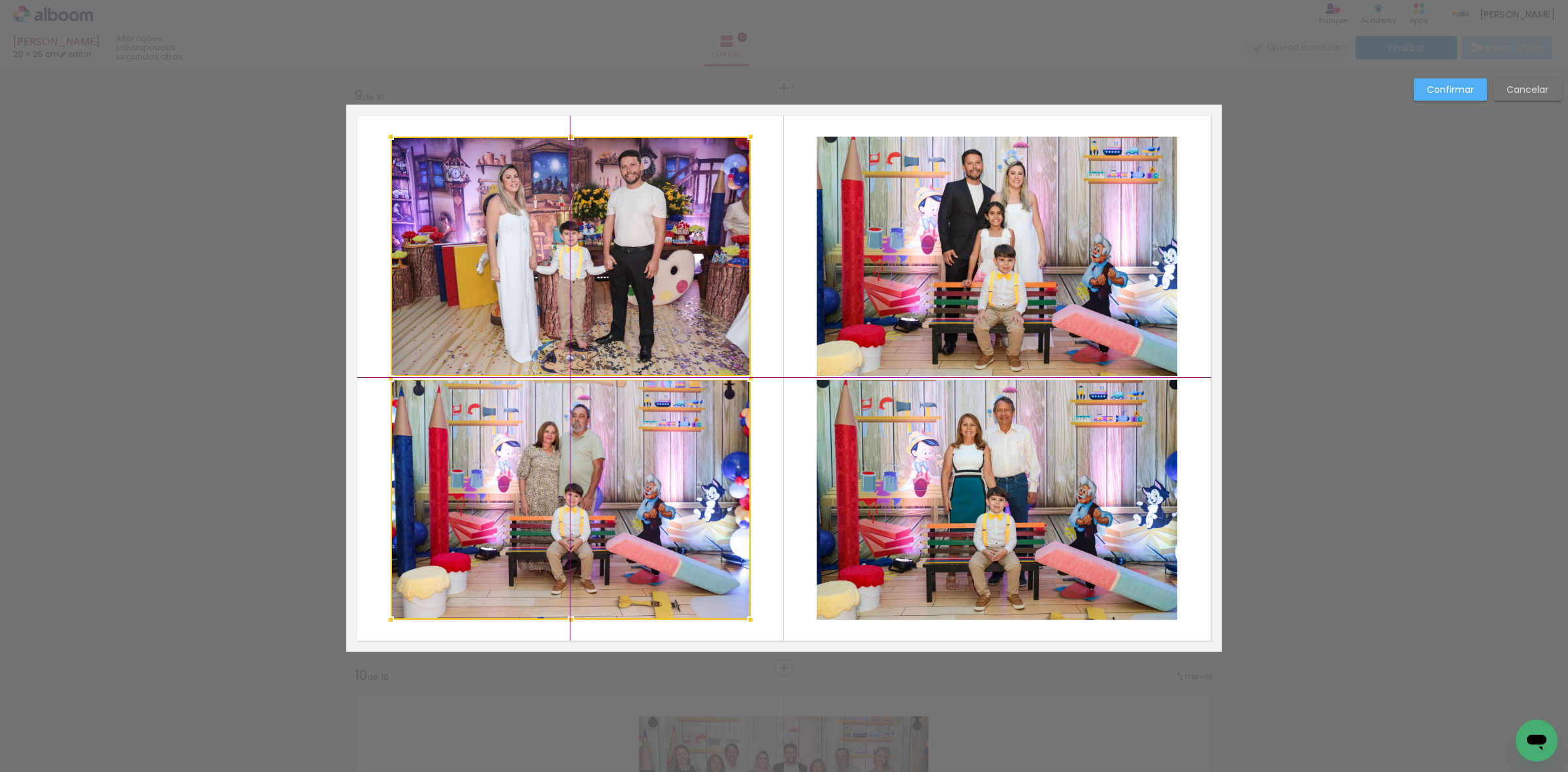
drag, startPoint x: 684, startPoint y: 477, endPoint x: 670, endPoint y: 468, distance: 16.6
click at [670, 468] on div at bounding box center [571, 378] width 360 height 483
click at [0, 0] on slot "Confirmar" at bounding box center [0, 0] width 0 height 0
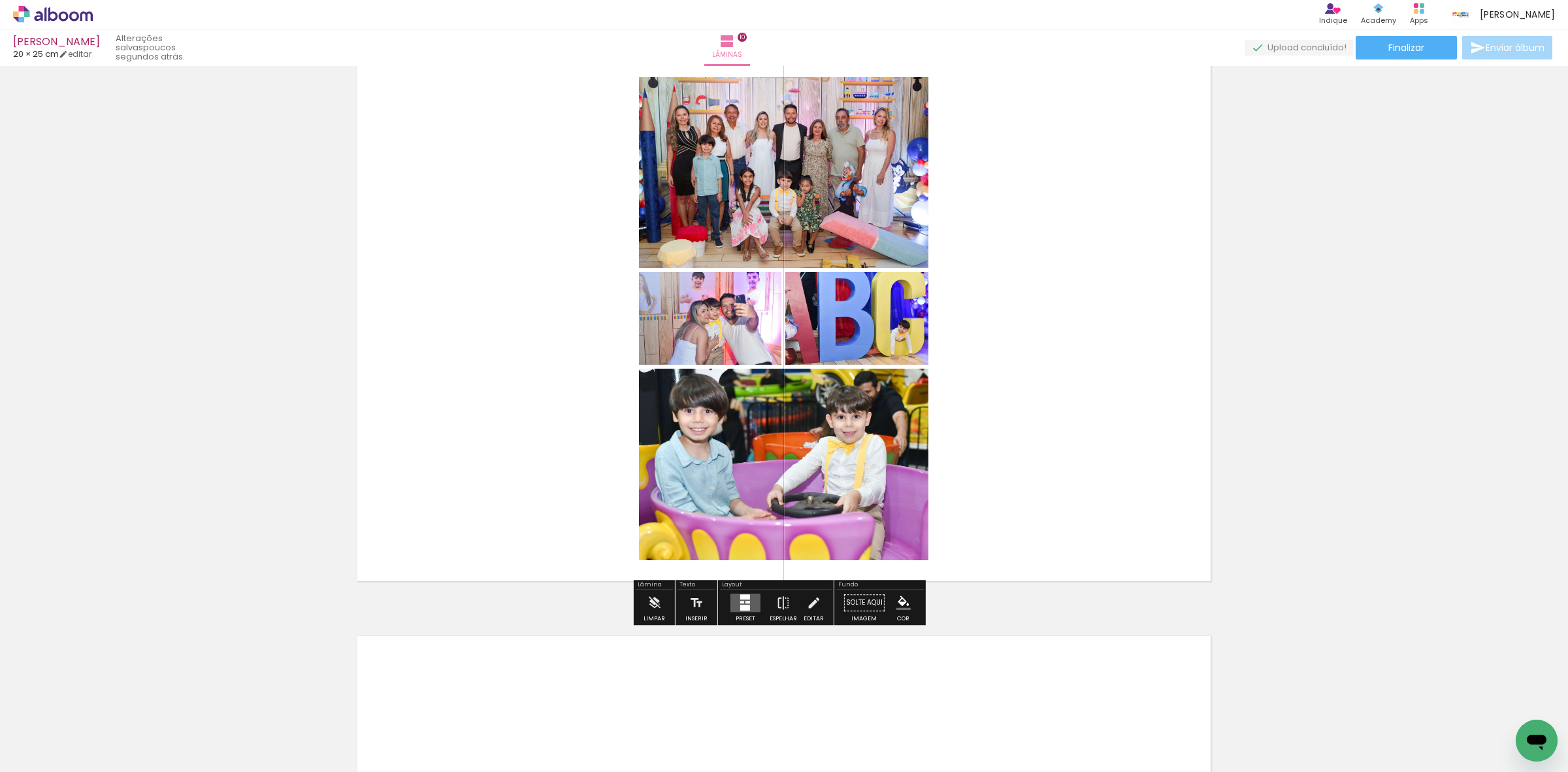
scroll to position [5291, 0]
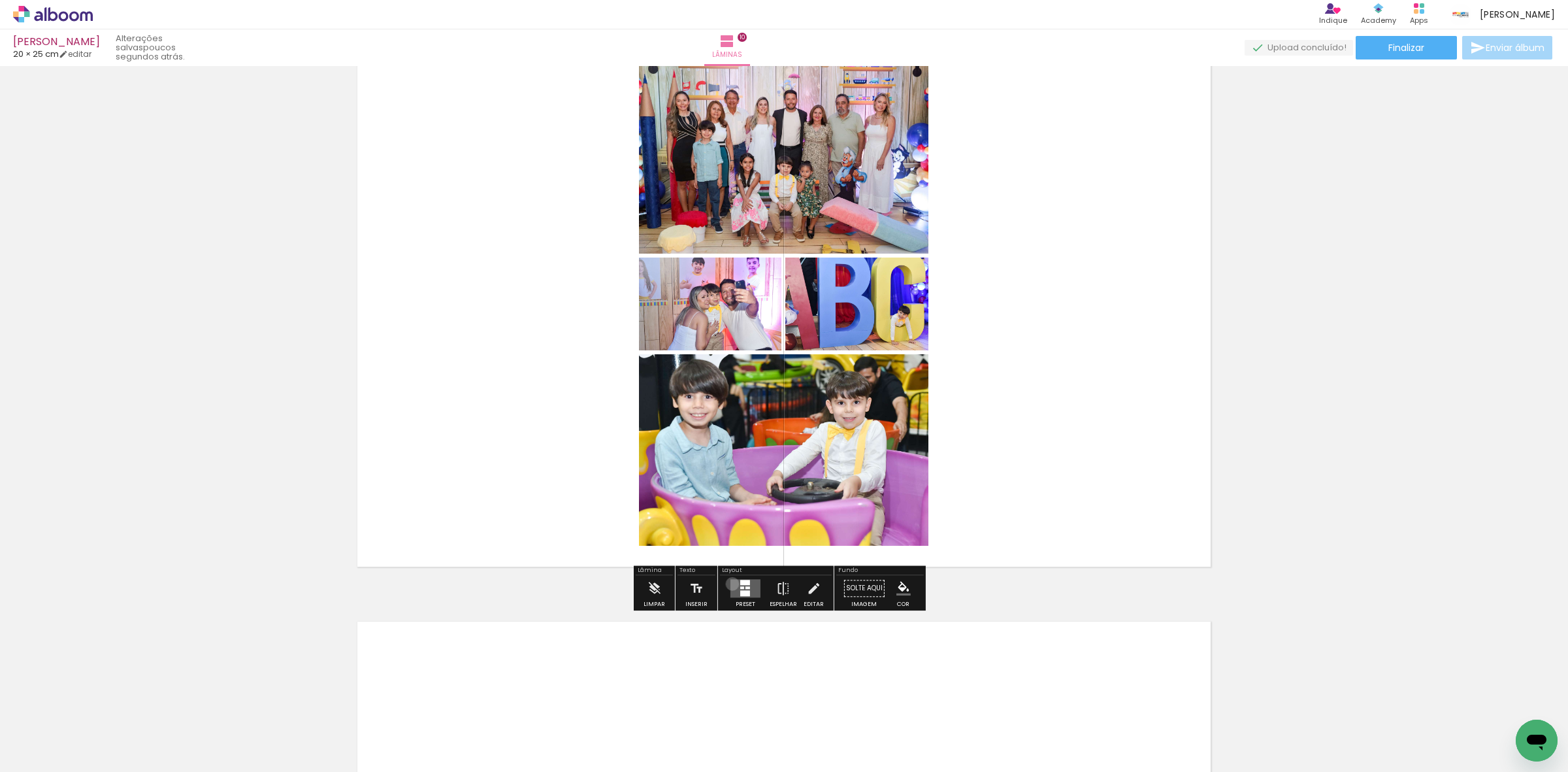
click at [730, 583] on quentale-layouter at bounding box center [745, 588] width 30 height 18
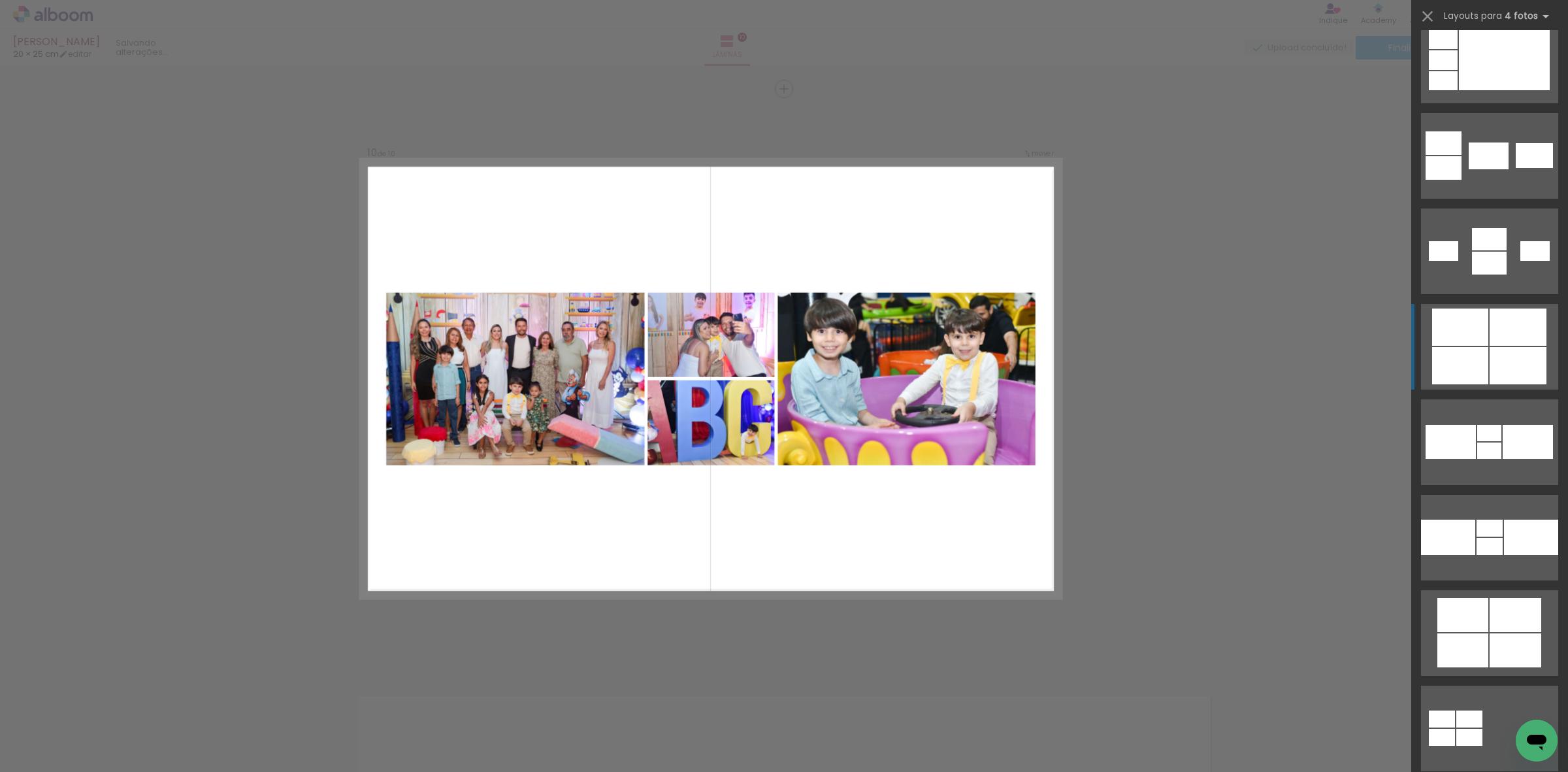
scroll to position [2696, 0]
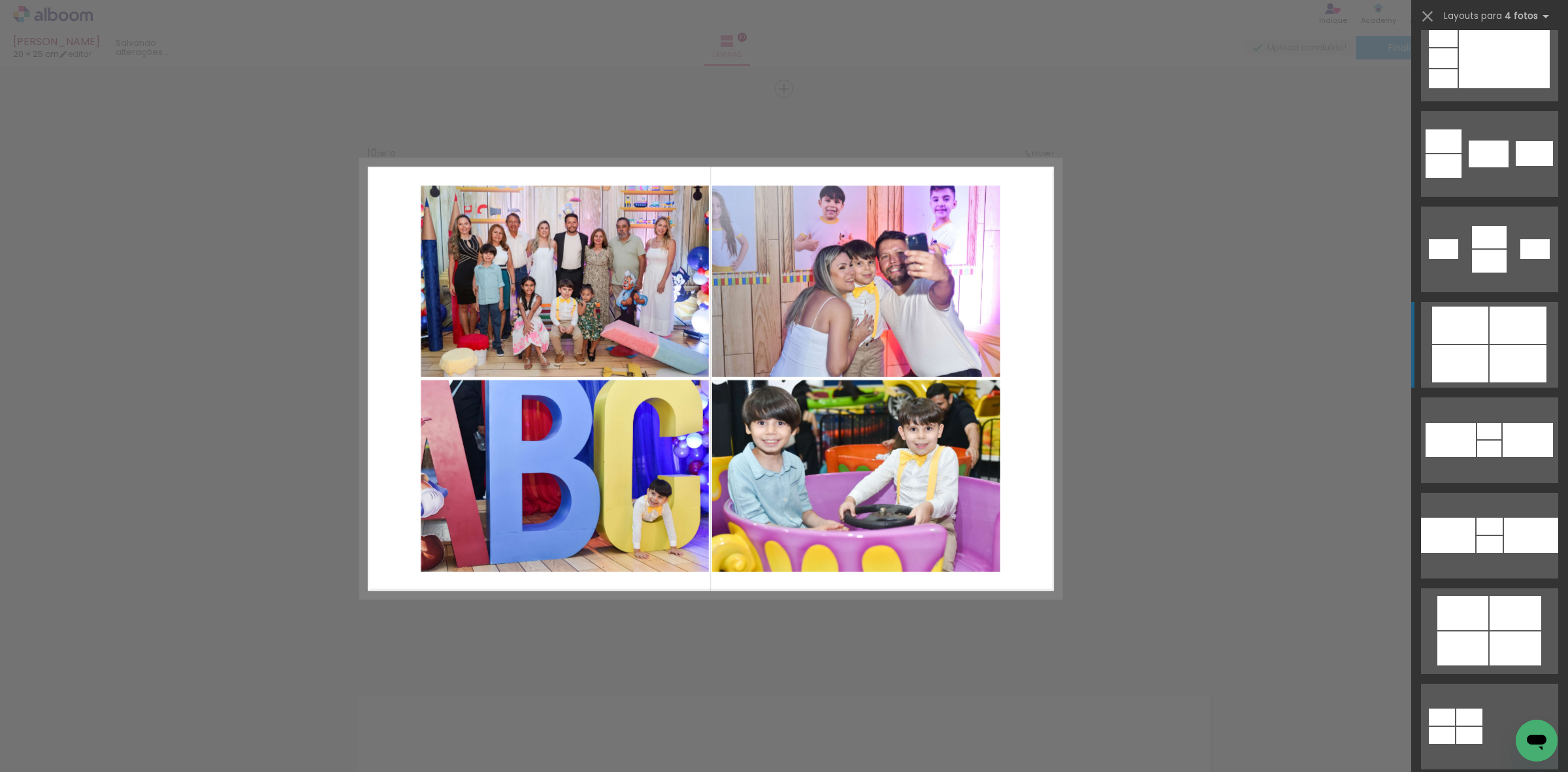
click at [1463, 338] on div at bounding box center [1460, 325] width 56 height 37
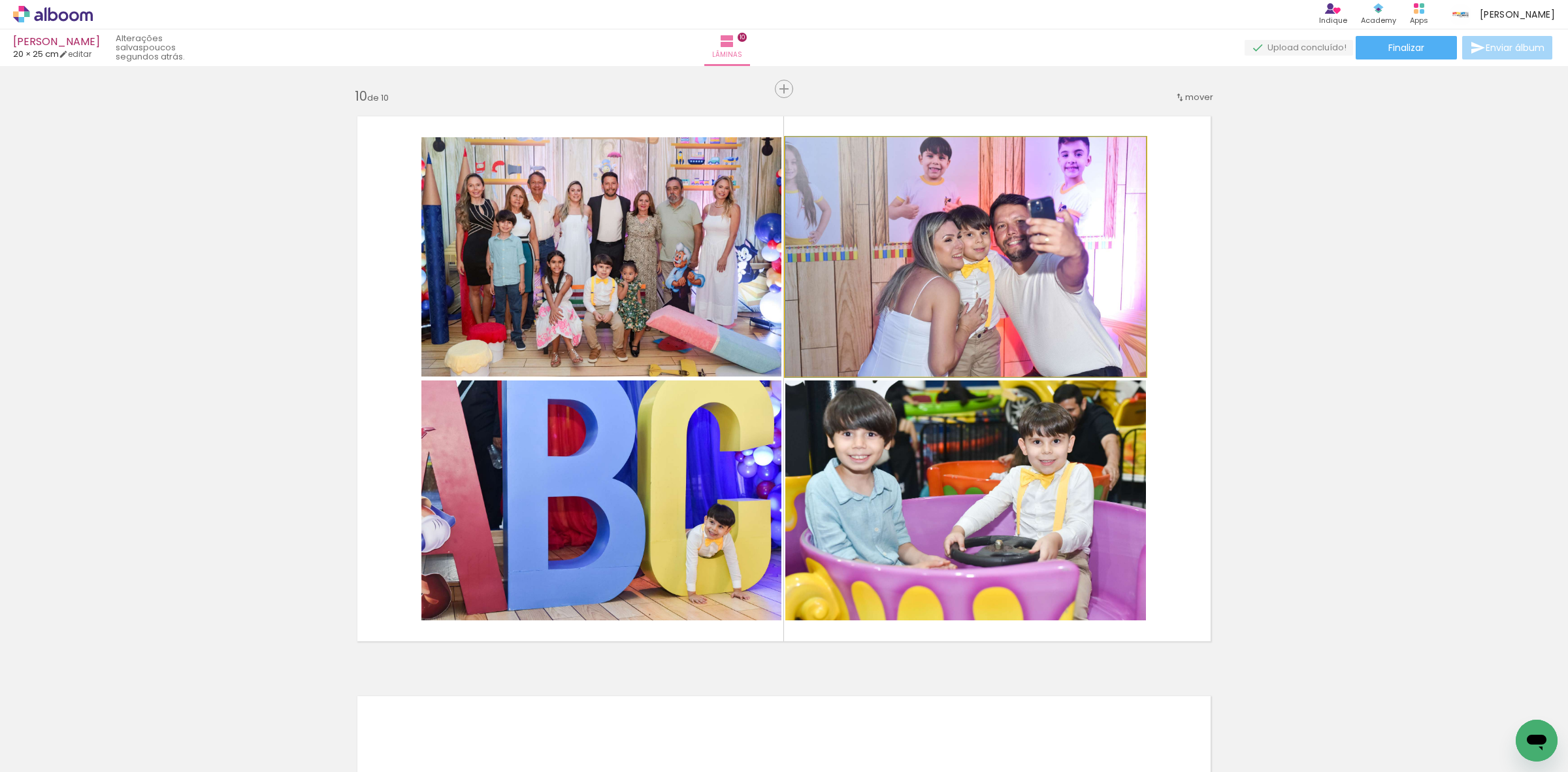
click at [935, 268] on quentale-photo at bounding box center [965, 257] width 361 height 239
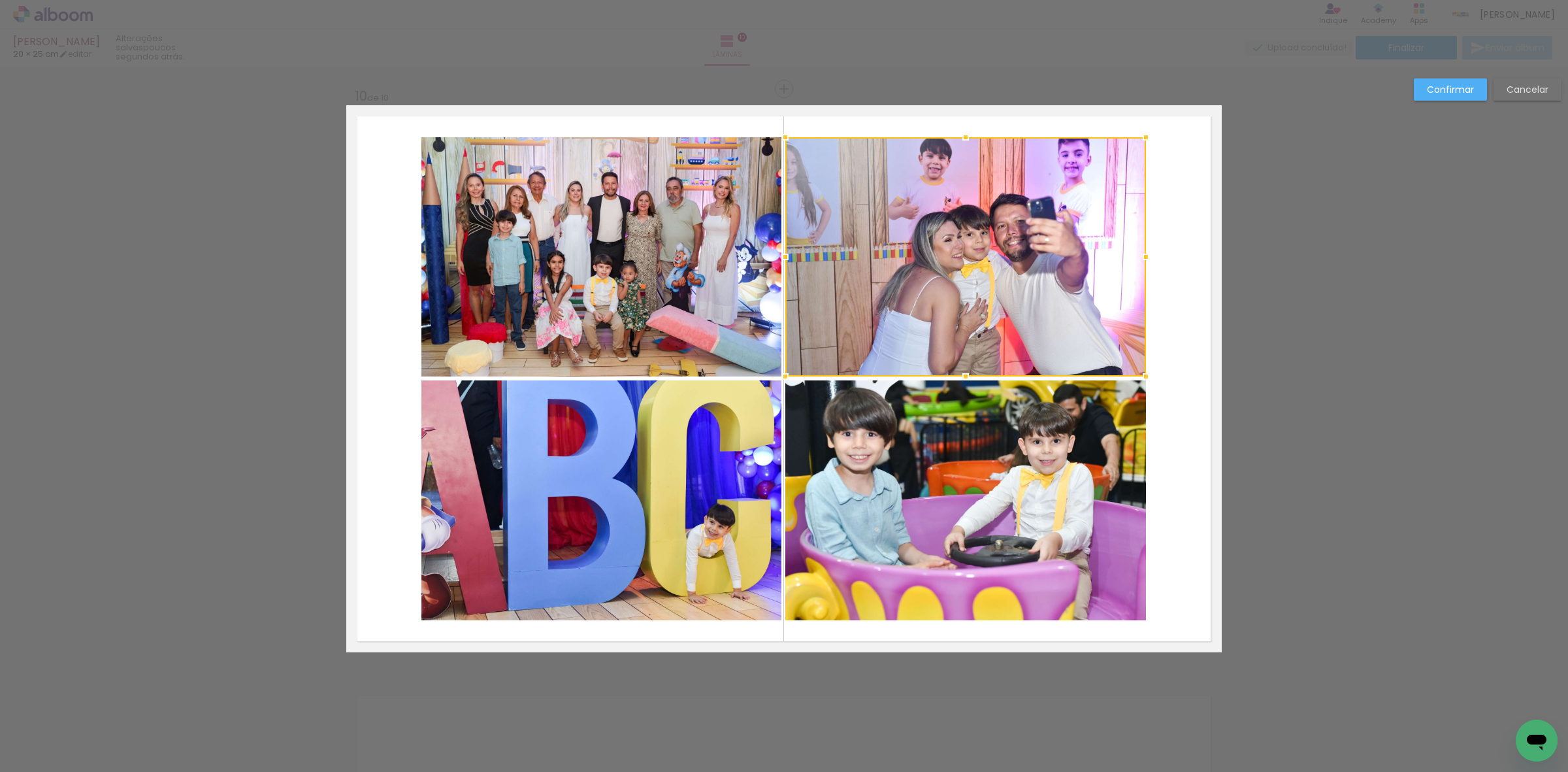
click at [924, 441] on quentale-photo at bounding box center [965, 500] width 361 height 240
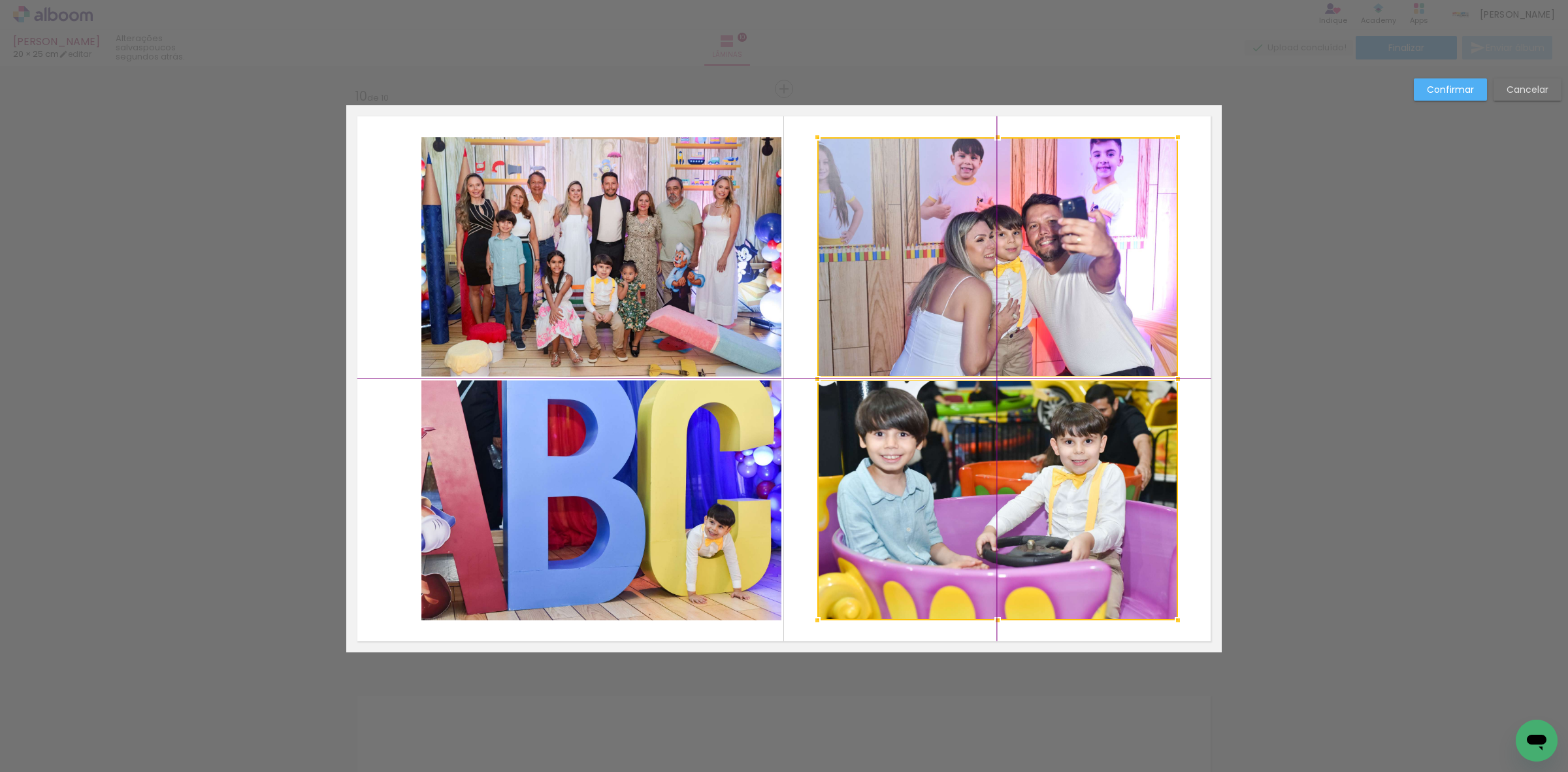
drag, startPoint x: 915, startPoint y: 479, endPoint x: 941, endPoint y: 468, distance: 28.2
click at [941, 468] on div at bounding box center [997, 379] width 361 height 483
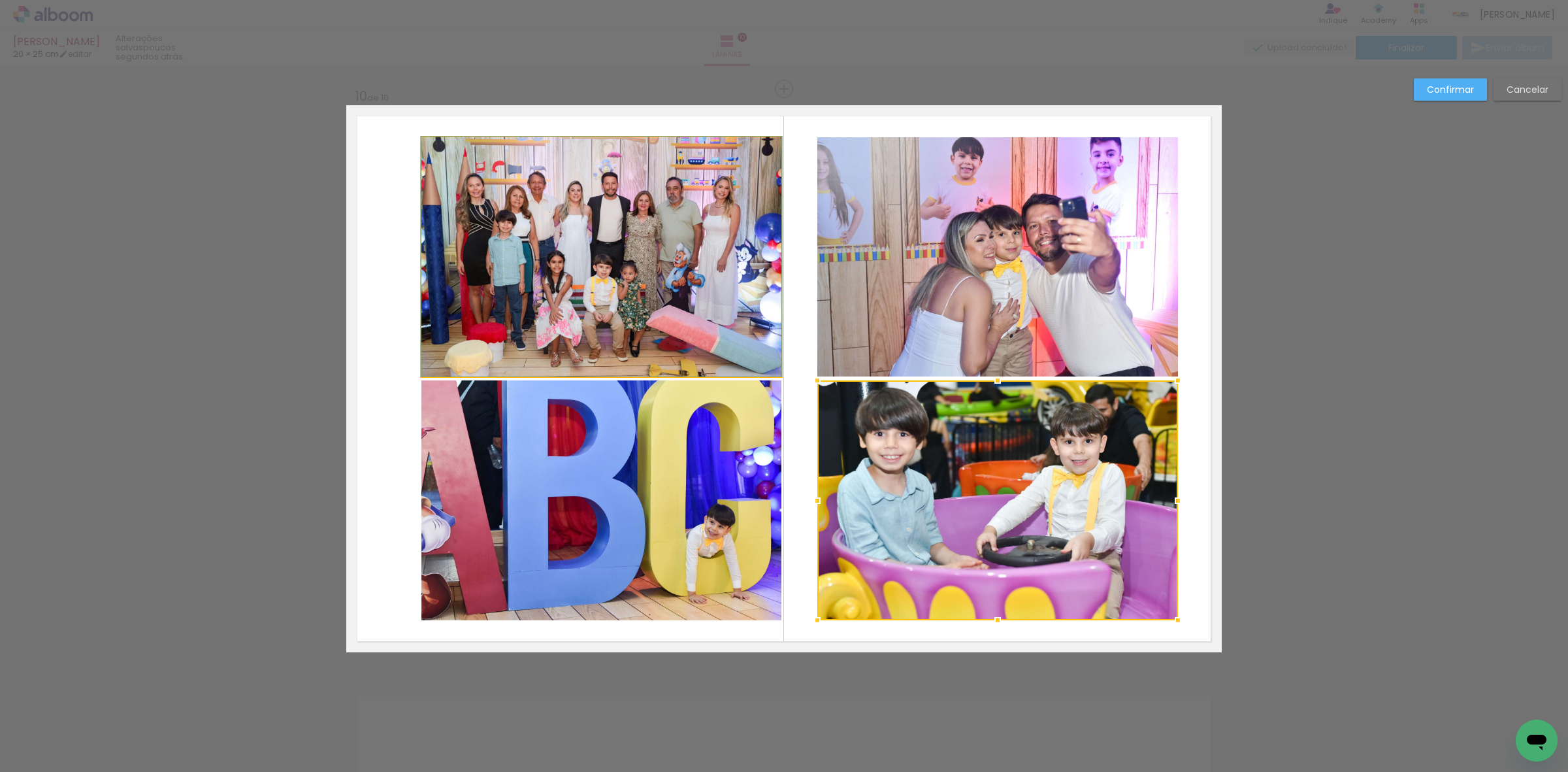
click at [648, 262] on quentale-photo at bounding box center [601, 257] width 360 height 239
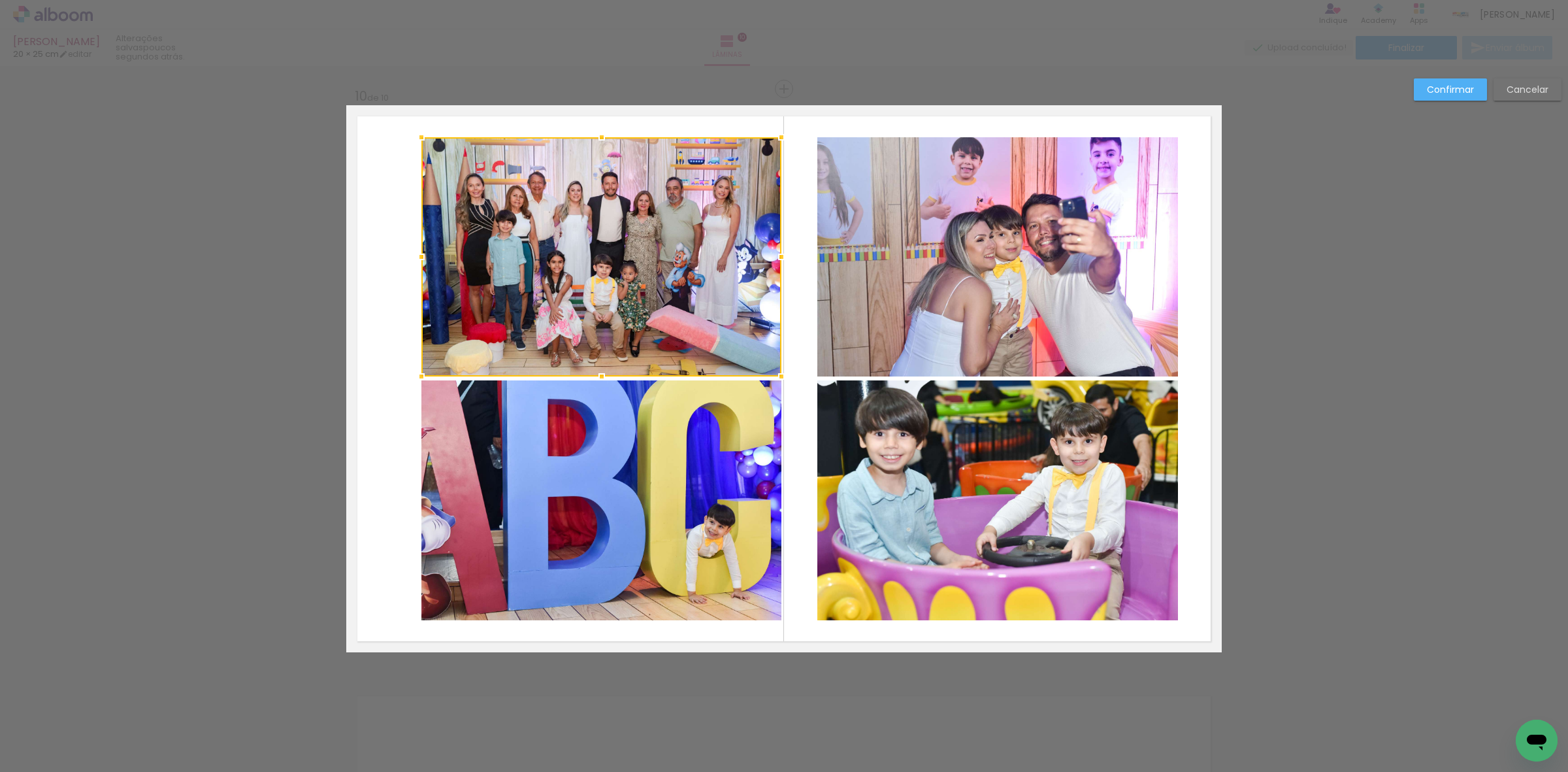
click at [673, 487] on quentale-photo at bounding box center [601, 500] width 360 height 240
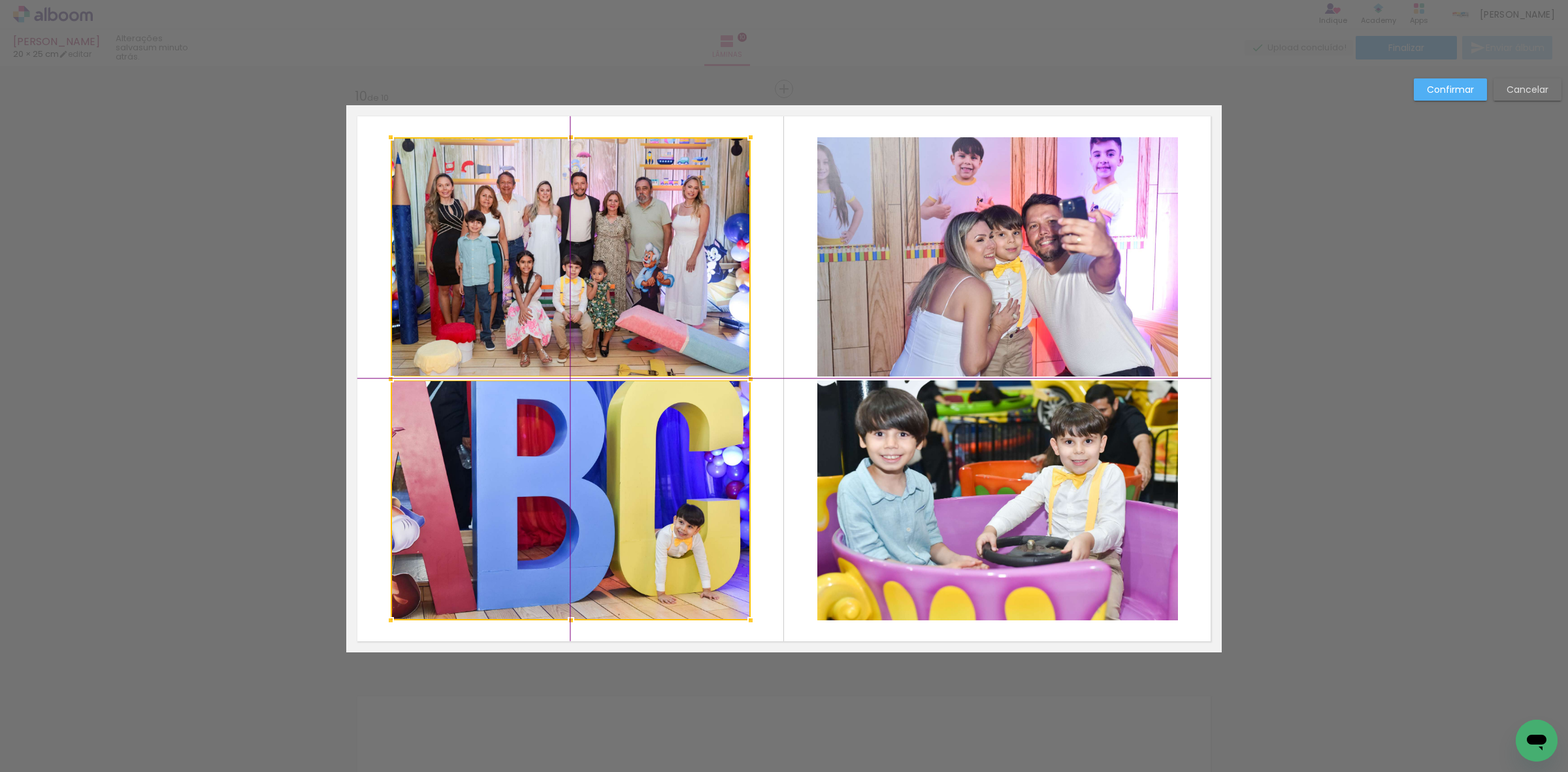
drag, startPoint x: 673, startPoint y: 487, endPoint x: 650, endPoint y: 479, distance: 24.4
click at [650, 479] on div at bounding box center [571, 379] width 360 height 483
click at [0, 0] on slot "Confirmar" at bounding box center [0, 0] width 0 height 0
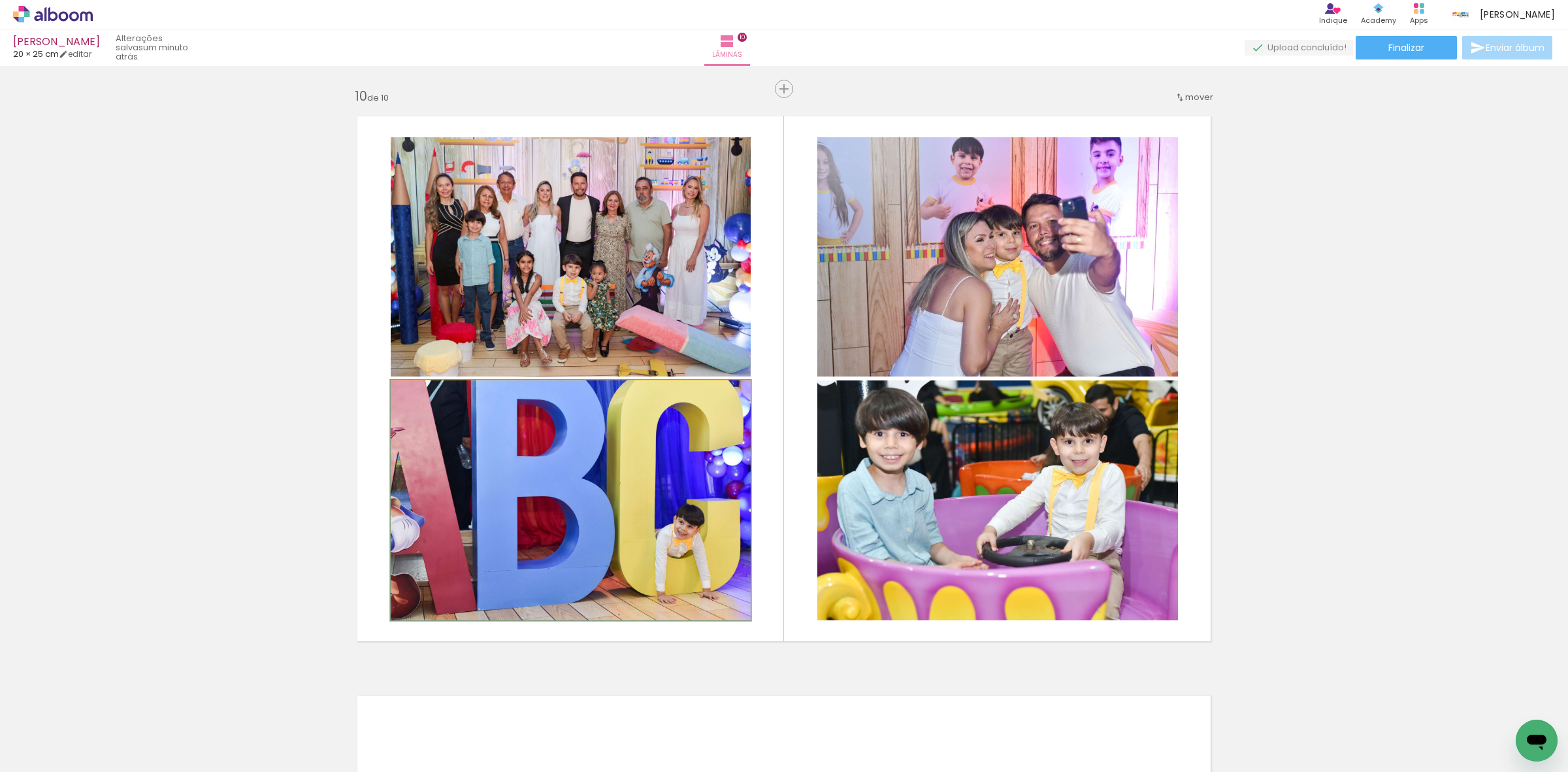
drag, startPoint x: 664, startPoint y: 476, endPoint x: 1076, endPoint y: 281, distance: 455.8
click at [0, 0] on slot at bounding box center [0, 0] width 0 height 0
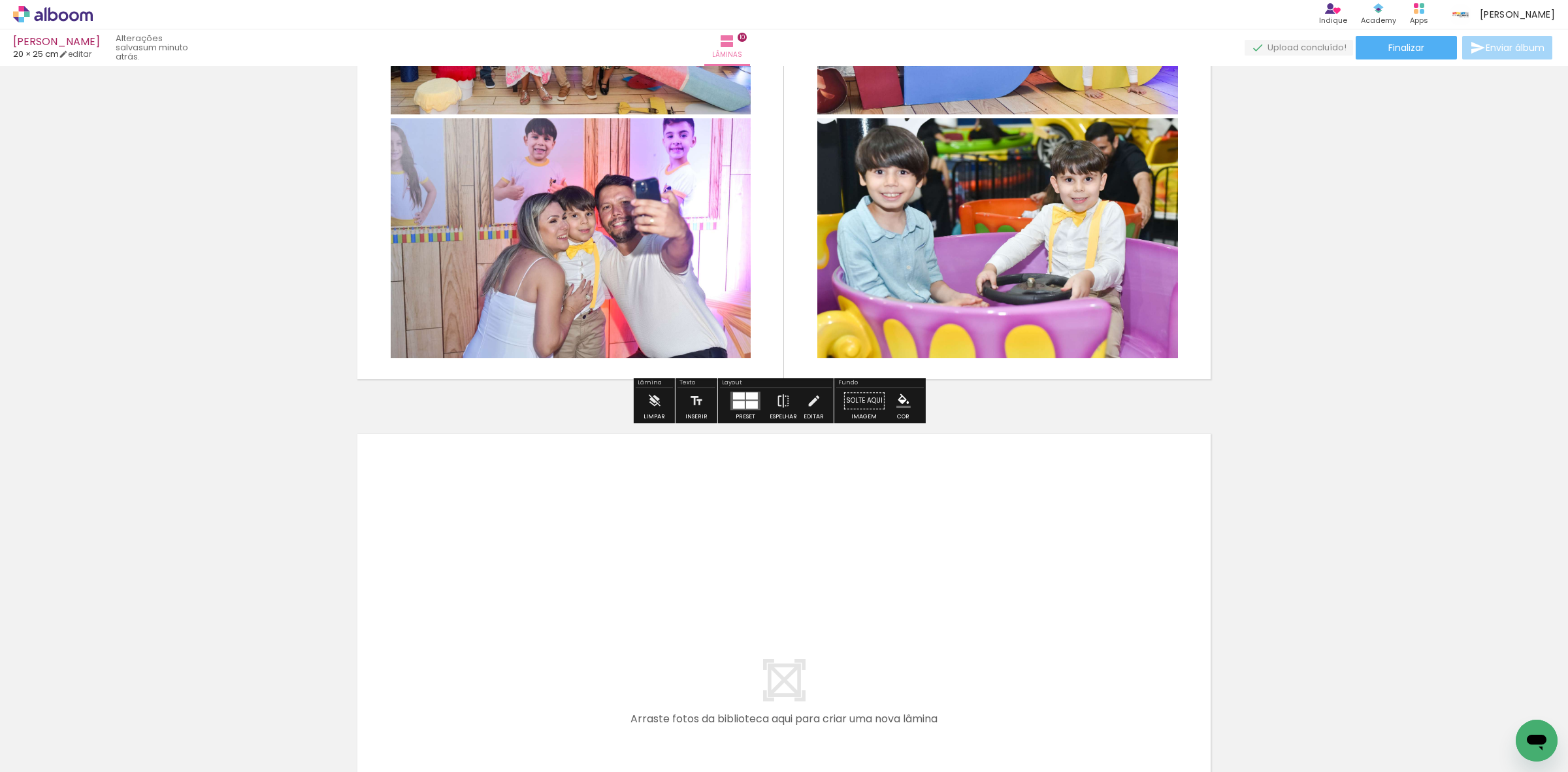
scroll to position [5462, 0]
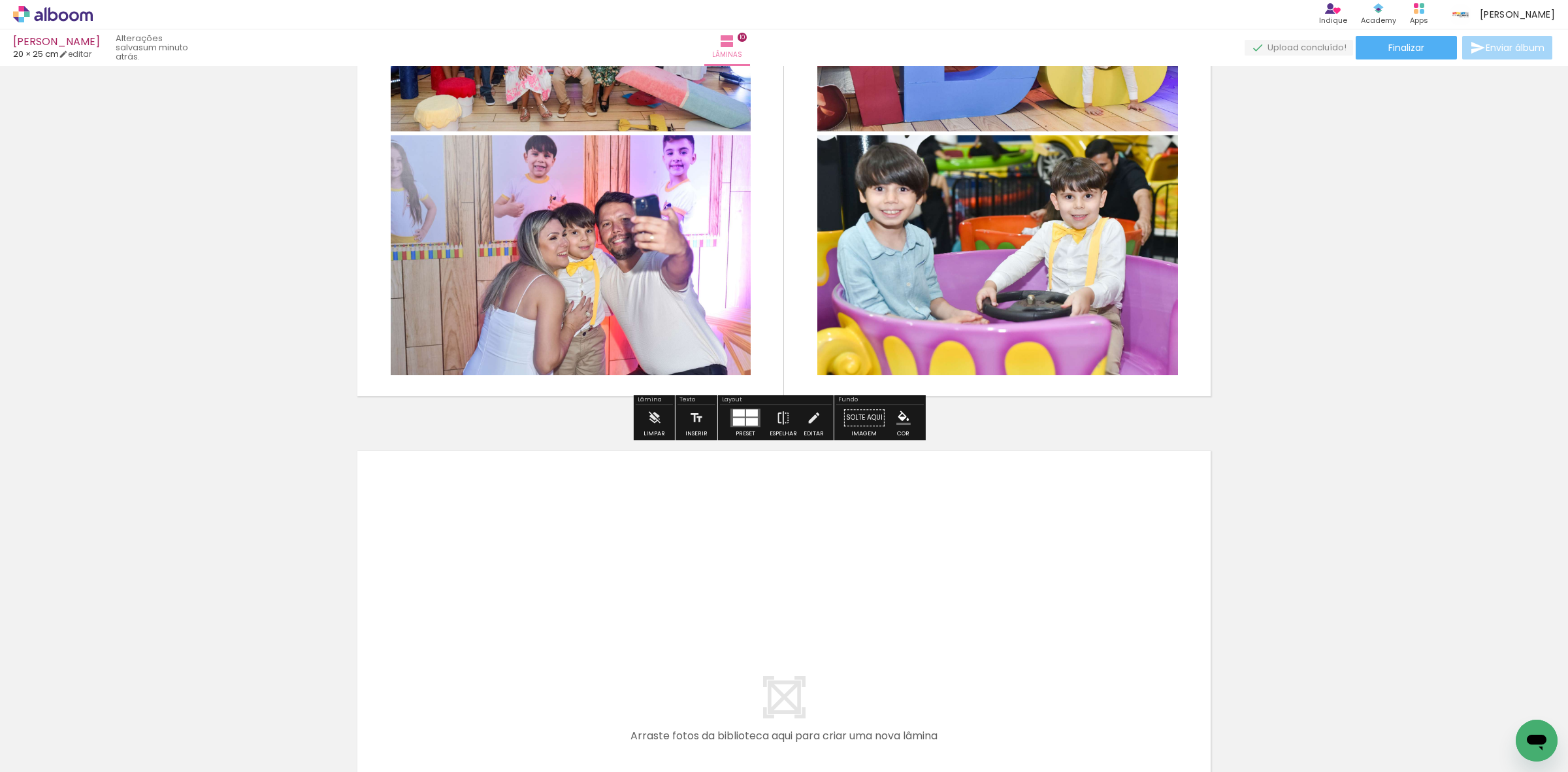
click at [56, 743] on input "Não utilizadas" at bounding box center [37, 743] width 50 height 11
click at [0, 0] on slot "Todas as fotos" at bounding box center [0, 0] width 0 height 0
type input "Todas as fotos"
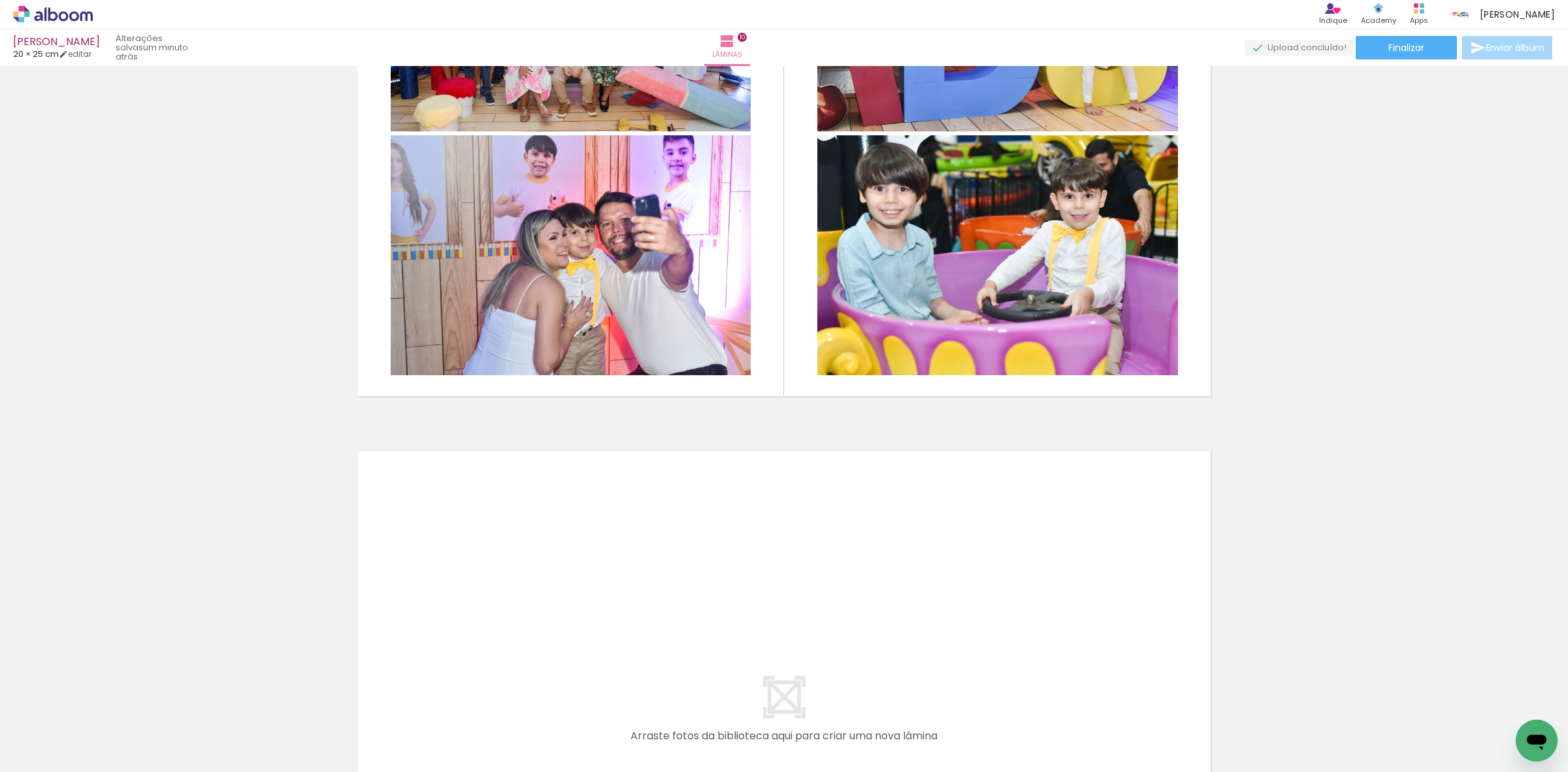
scroll to position [0, 1762]
drag, startPoint x: 1299, startPoint y: 723, endPoint x: 1308, endPoint y: 747, distance: 25.6
click at [1308, 747] on div at bounding box center [1296, 728] width 65 height 65
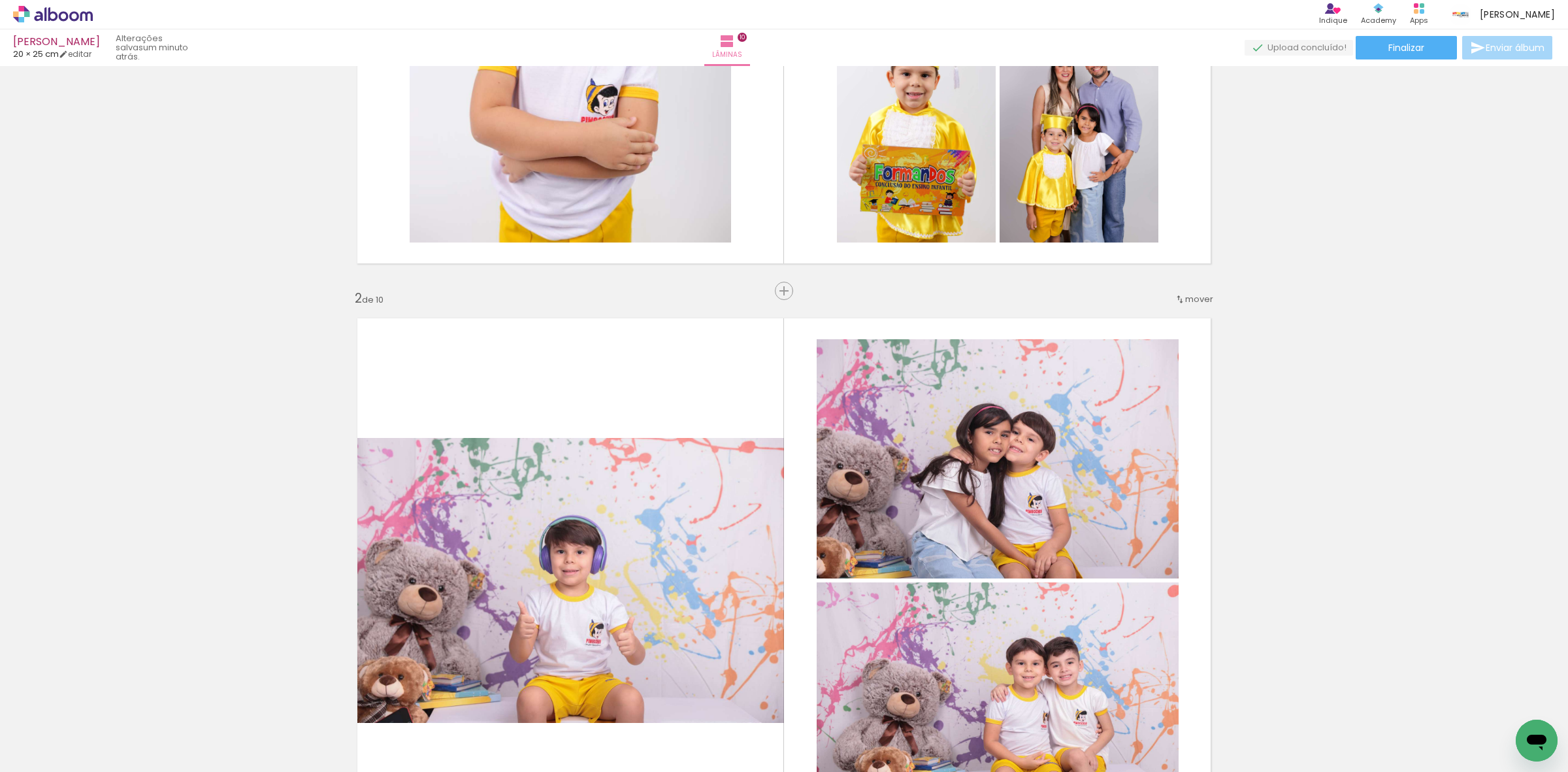
scroll to position [0, 0]
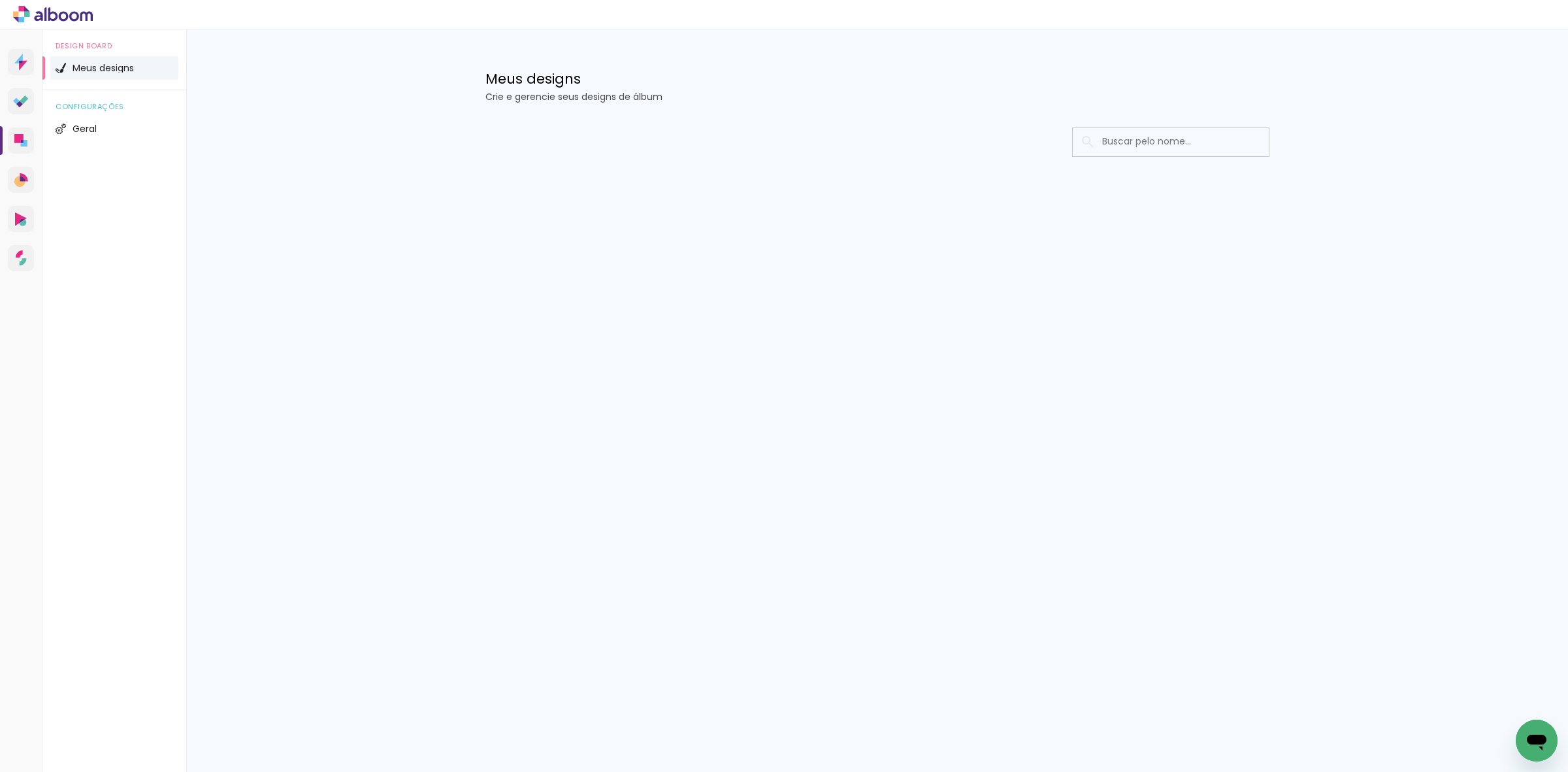
click at [415, 108] on div "Meus designs Crie e gerencie seus designs de álbum Configurações gerais Informa…" at bounding box center [877, 139] width 1382 height 219
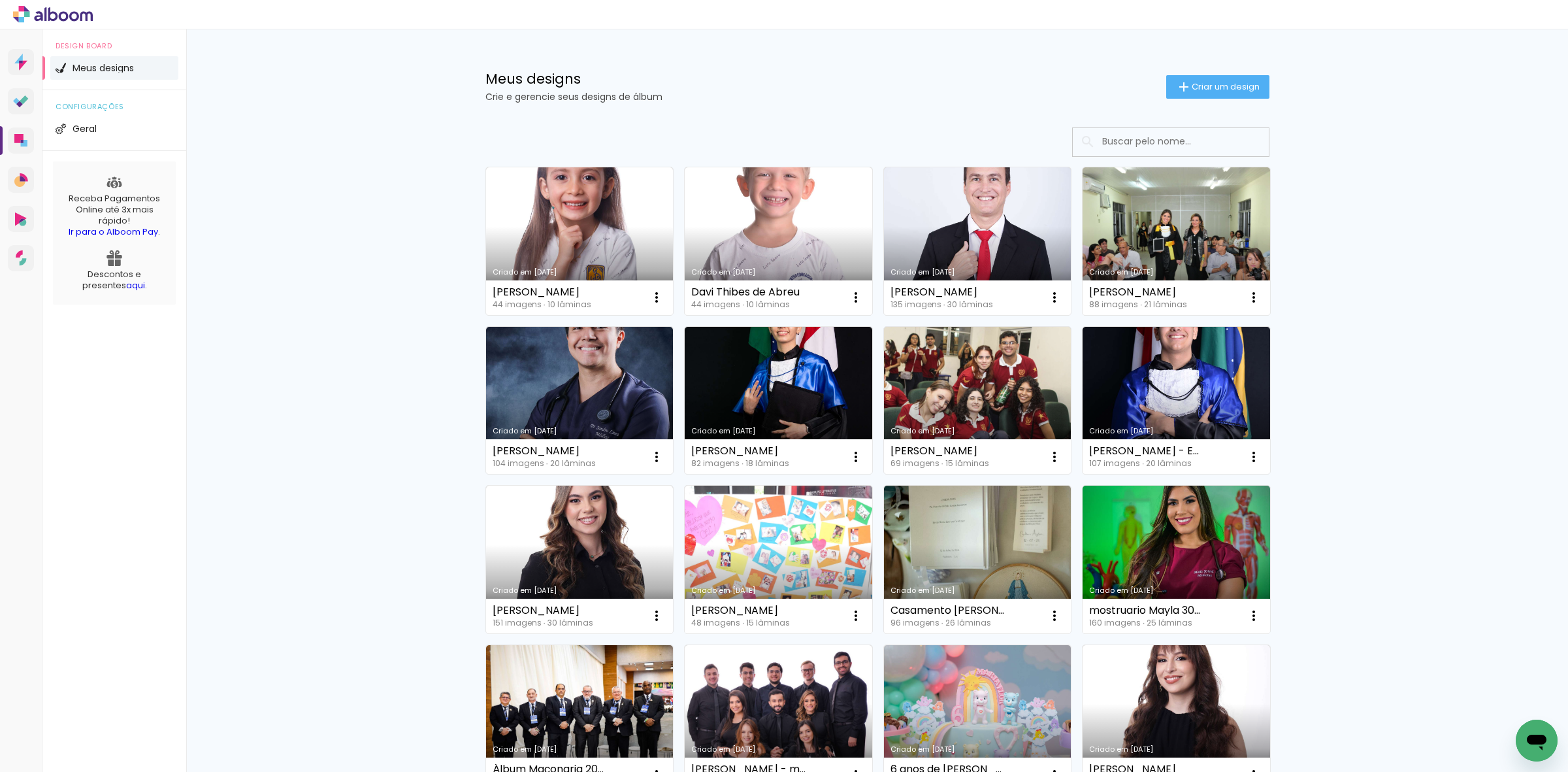
click at [291, 144] on div "Meus designs Crie e gerencie seus designs de álbum Criar um design Criado em [D…" at bounding box center [877, 724] width 1382 height 1390
click at [1372, 366] on div "Meus designs Crie e gerencie seus designs de álbum Criar um design Criado em [D…" at bounding box center [877, 724] width 1382 height 1390
